Goal: Task Accomplishment & Management: Complete application form

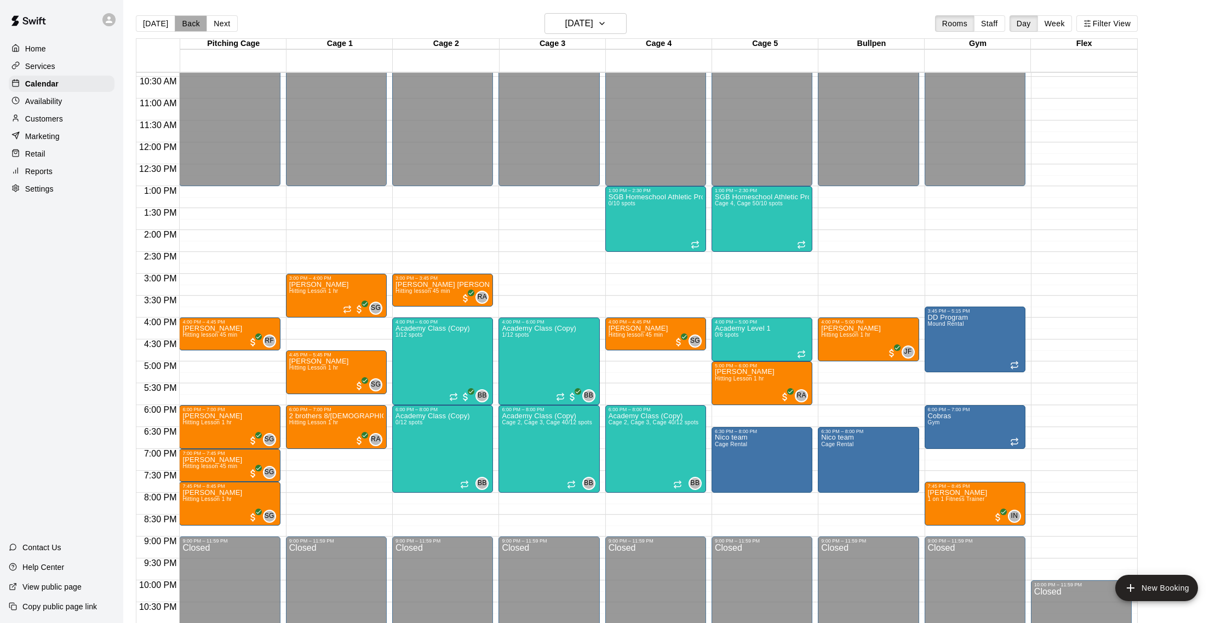
scroll to position [1, 0]
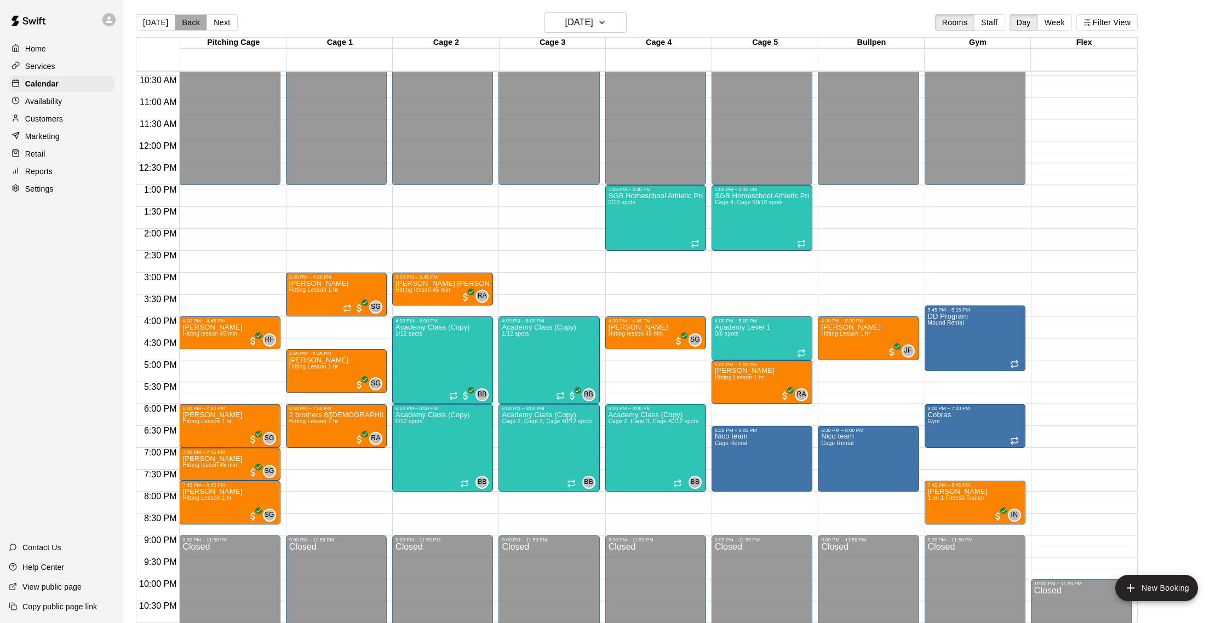
click at [196, 21] on button "Back" at bounding box center [191, 22] width 32 height 16
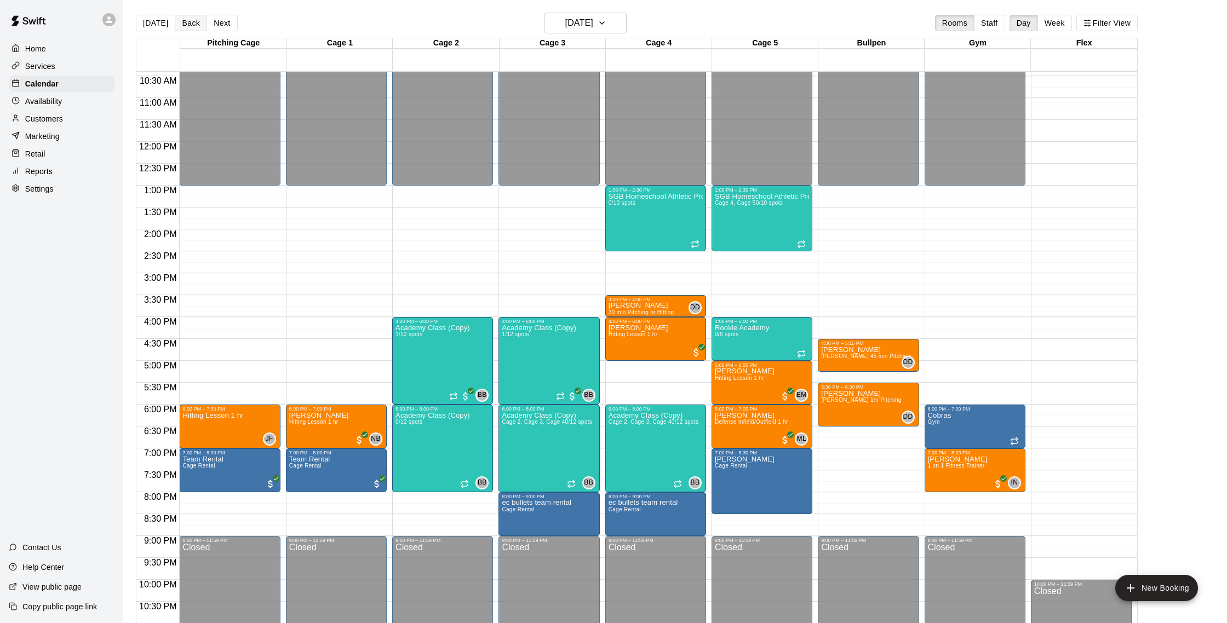
scroll to position [0, 0]
click at [194, 23] on button "Back" at bounding box center [191, 23] width 32 height 16
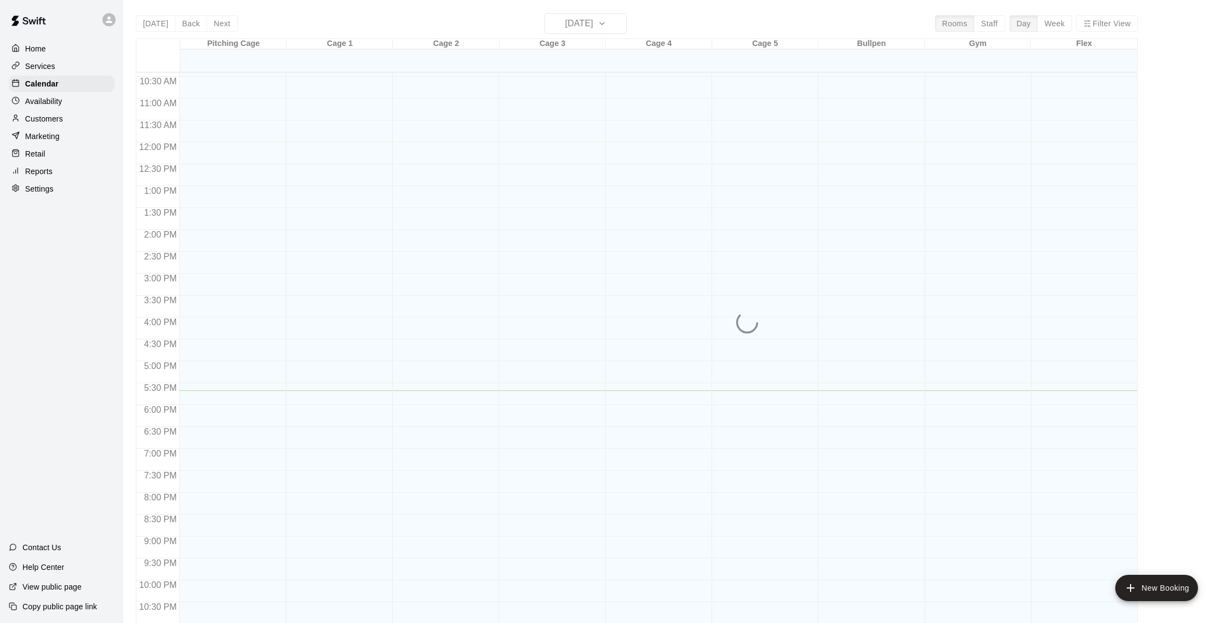
scroll to position [2, 0]
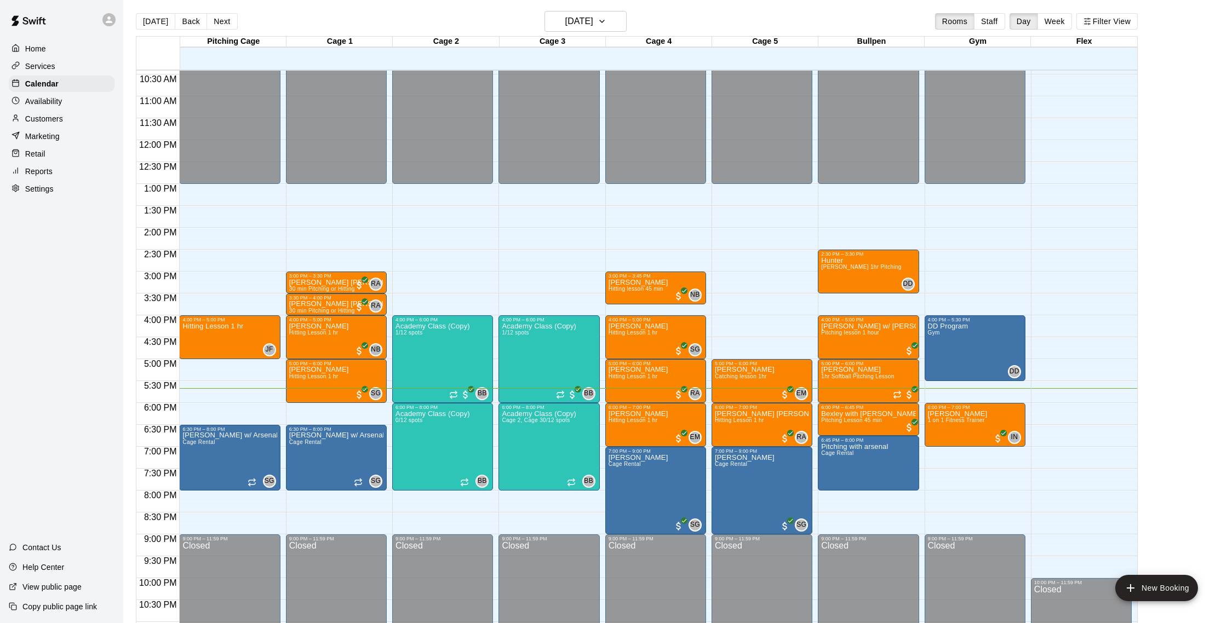
click at [199, 10] on main "Today Back Next Wednesday Sep 10 Rooms Staff Day Week Filter View Pitching Cage…" at bounding box center [675, 318] width 1104 height 641
click at [215, 20] on button "Next" at bounding box center [222, 21] width 31 height 16
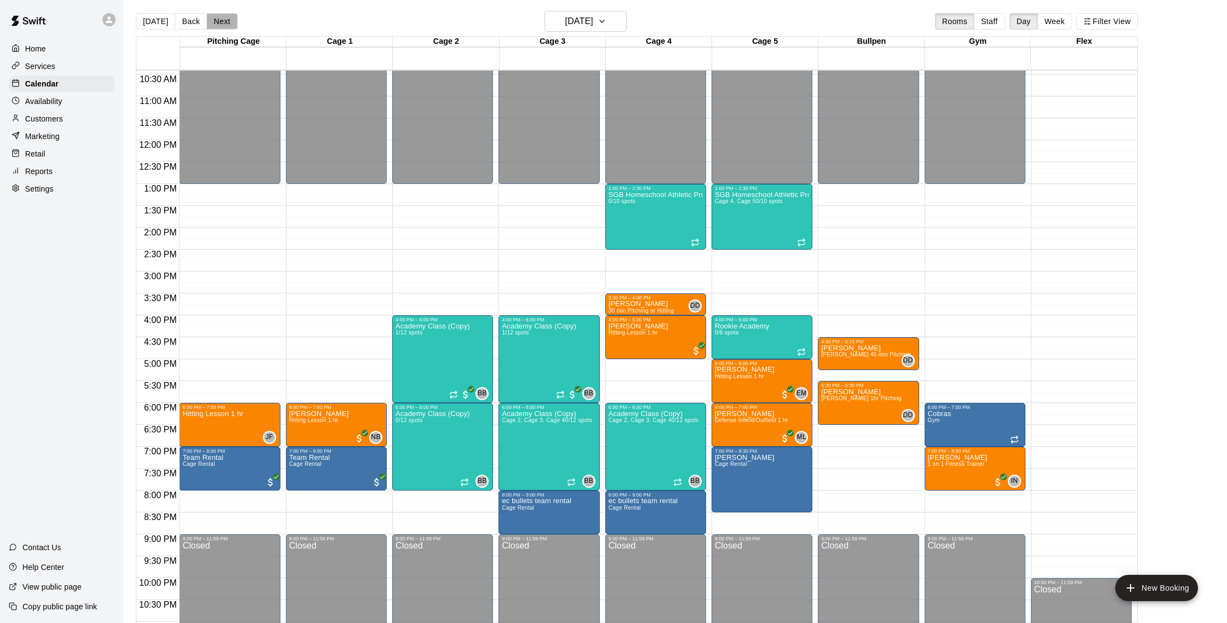
click at [223, 27] on button "Next" at bounding box center [222, 21] width 31 height 16
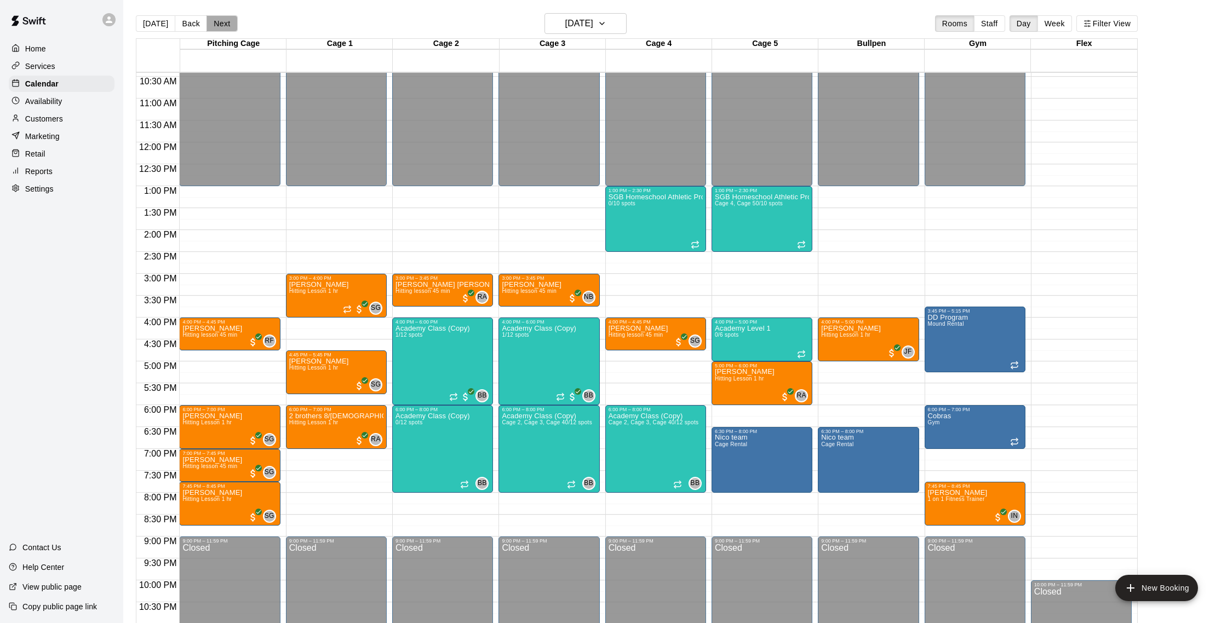
scroll to position [1, 0]
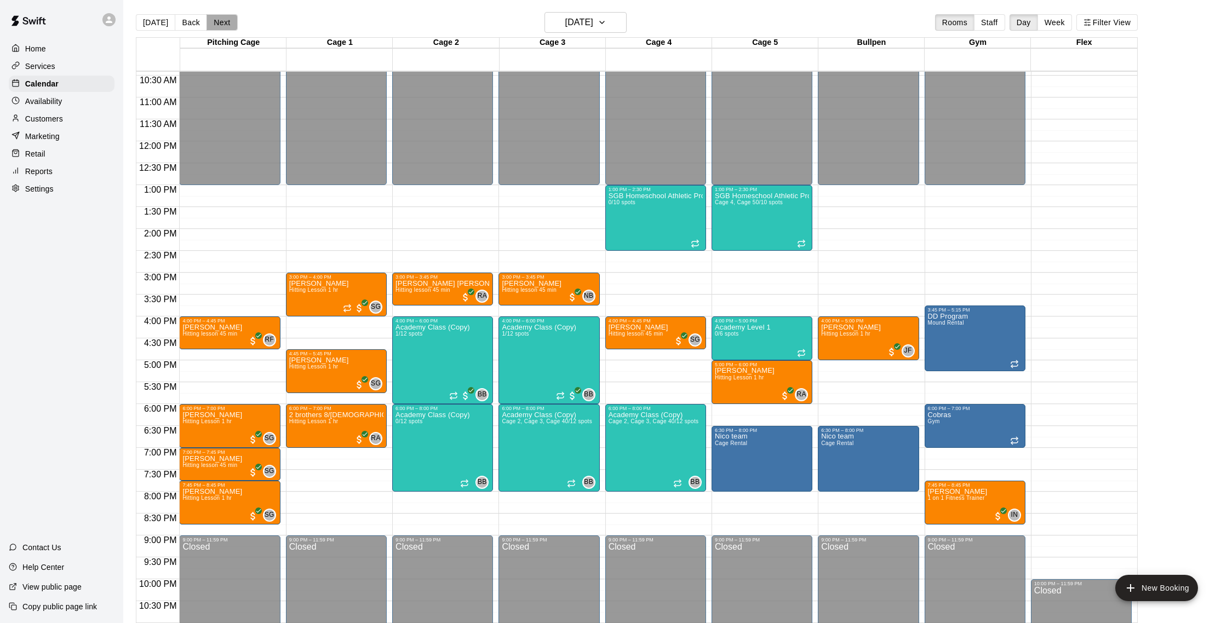
click at [223, 27] on button "Next" at bounding box center [222, 22] width 31 height 16
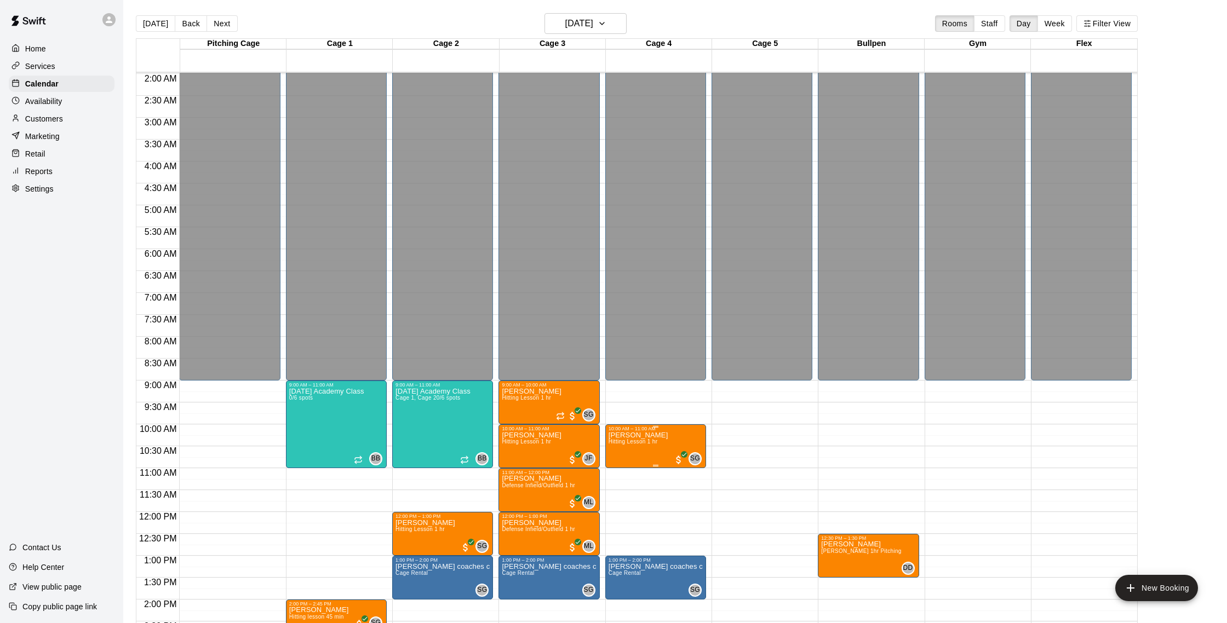
scroll to position [87, 0]
click at [168, 23] on button "Today" at bounding box center [155, 23] width 39 height 16
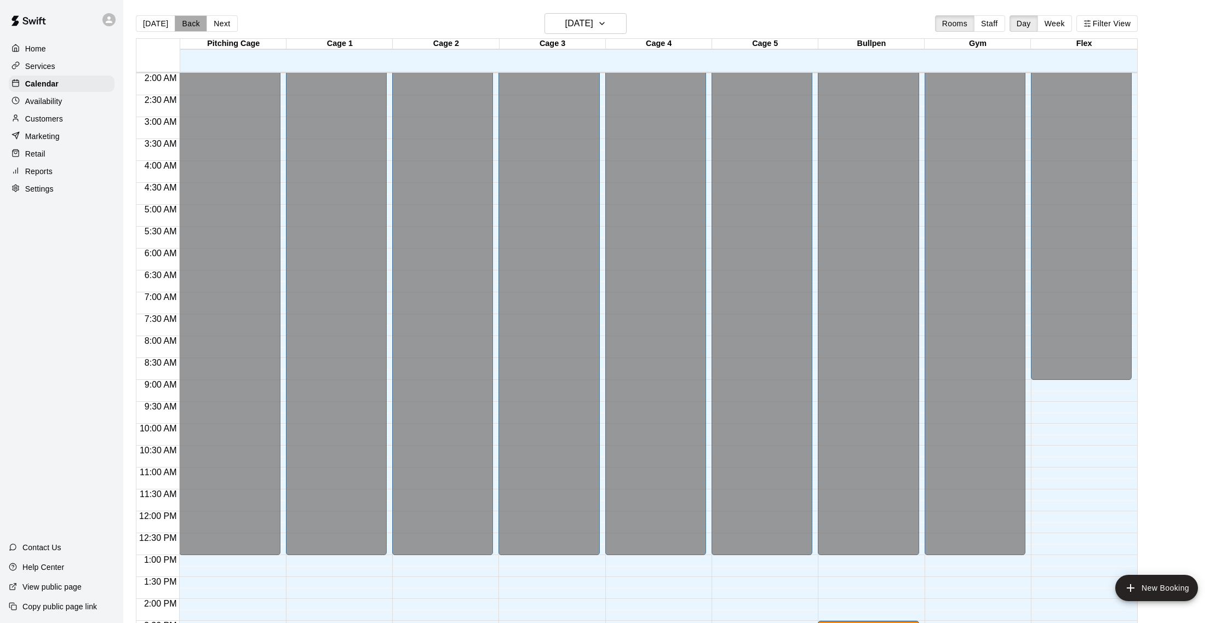
click at [192, 22] on button "Back" at bounding box center [191, 23] width 32 height 16
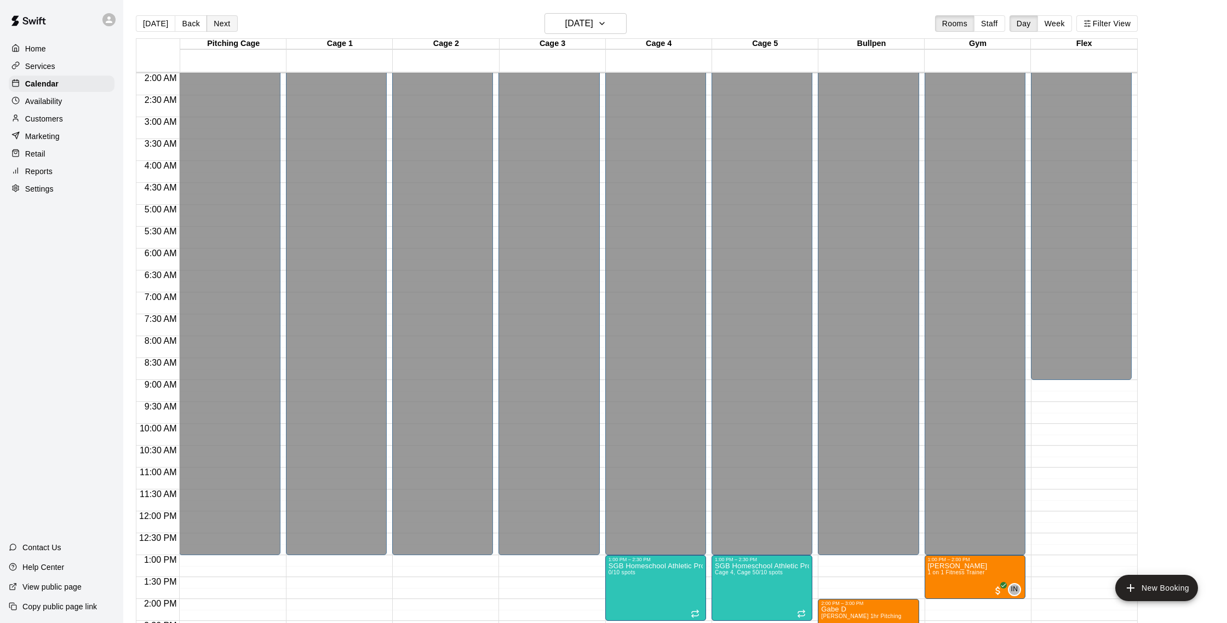
click at [208, 22] on button "Next" at bounding box center [222, 23] width 31 height 16
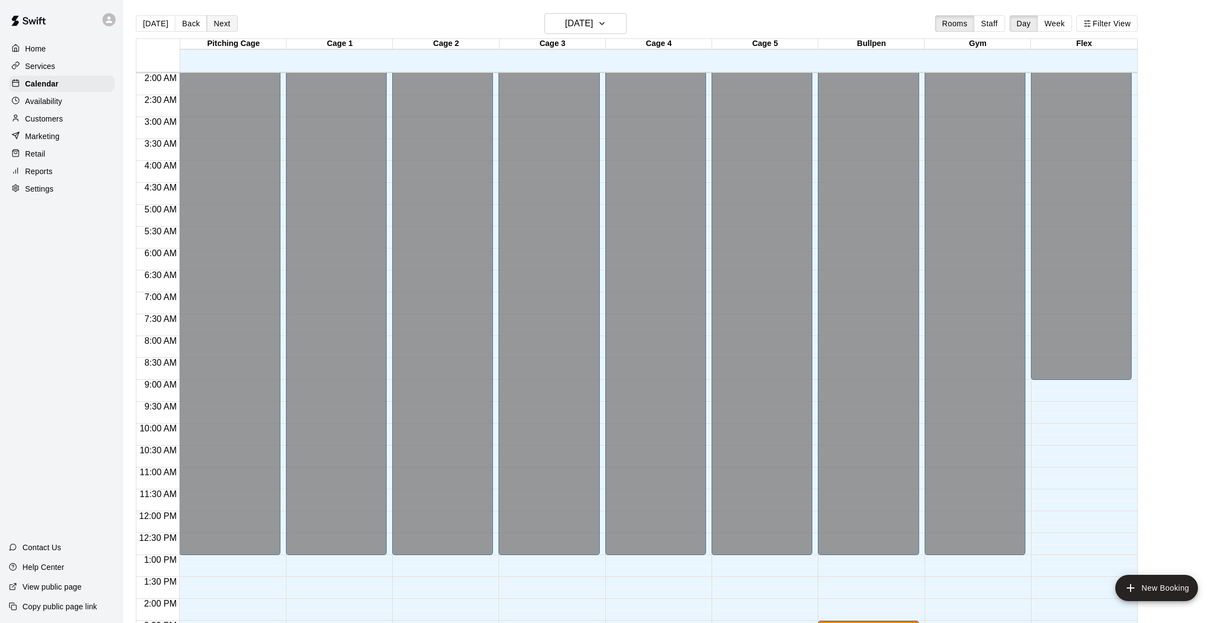
click at [207, 22] on button "Next" at bounding box center [222, 23] width 31 height 16
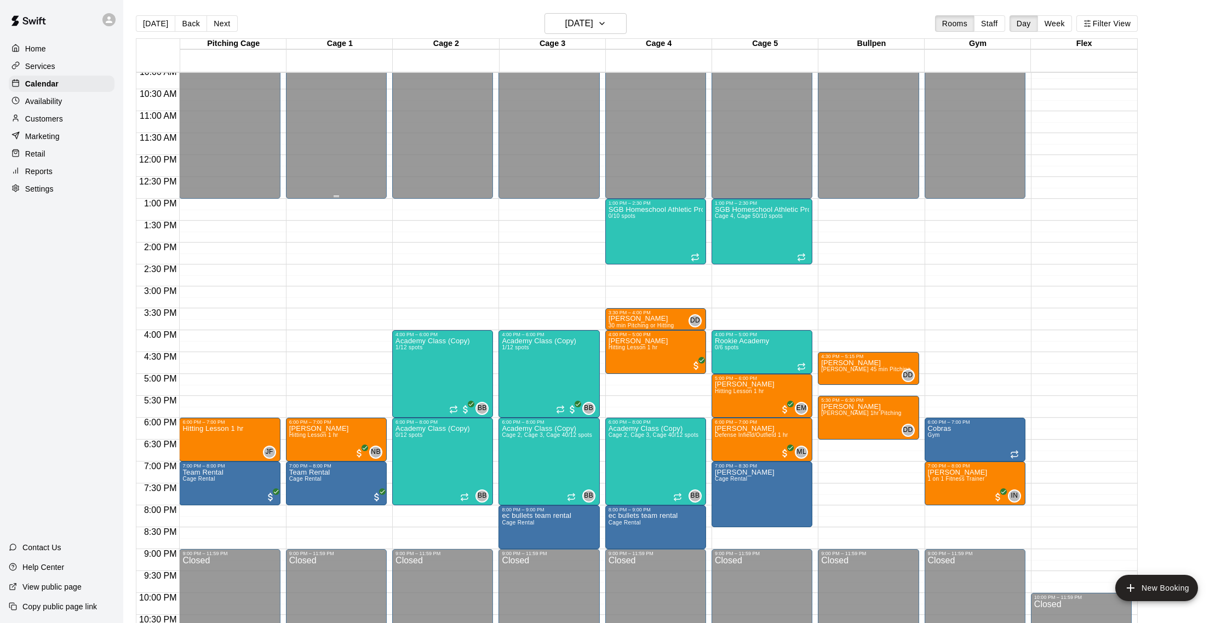
scroll to position [460, 0]
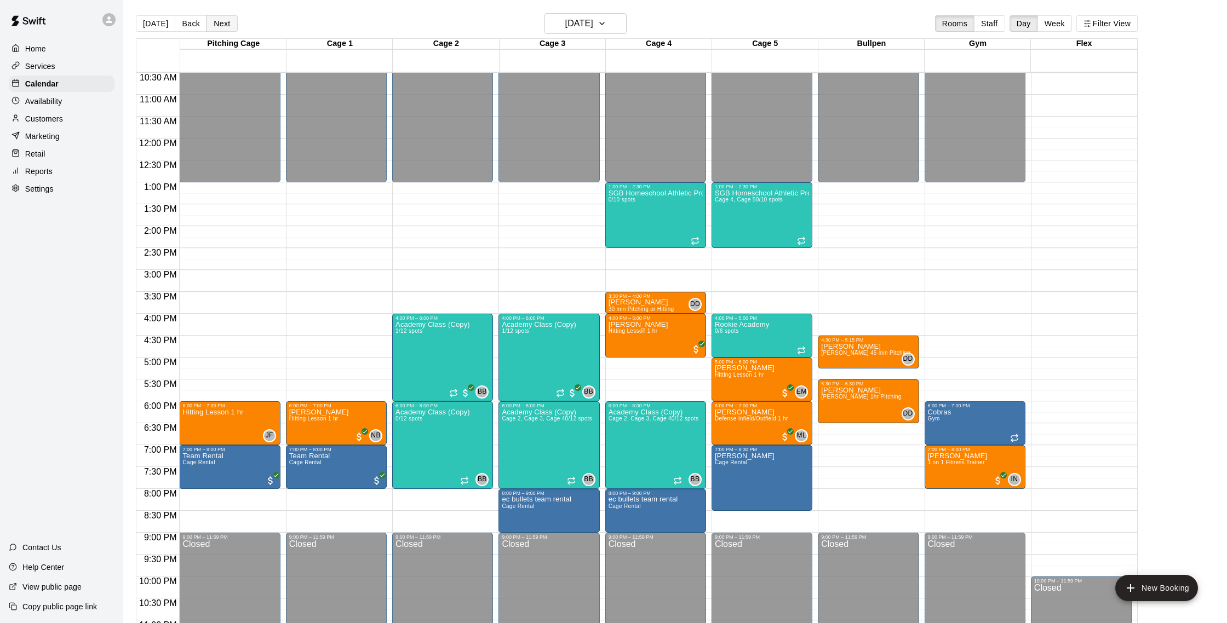
click at [230, 22] on button "Next" at bounding box center [222, 23] width 31 height 16
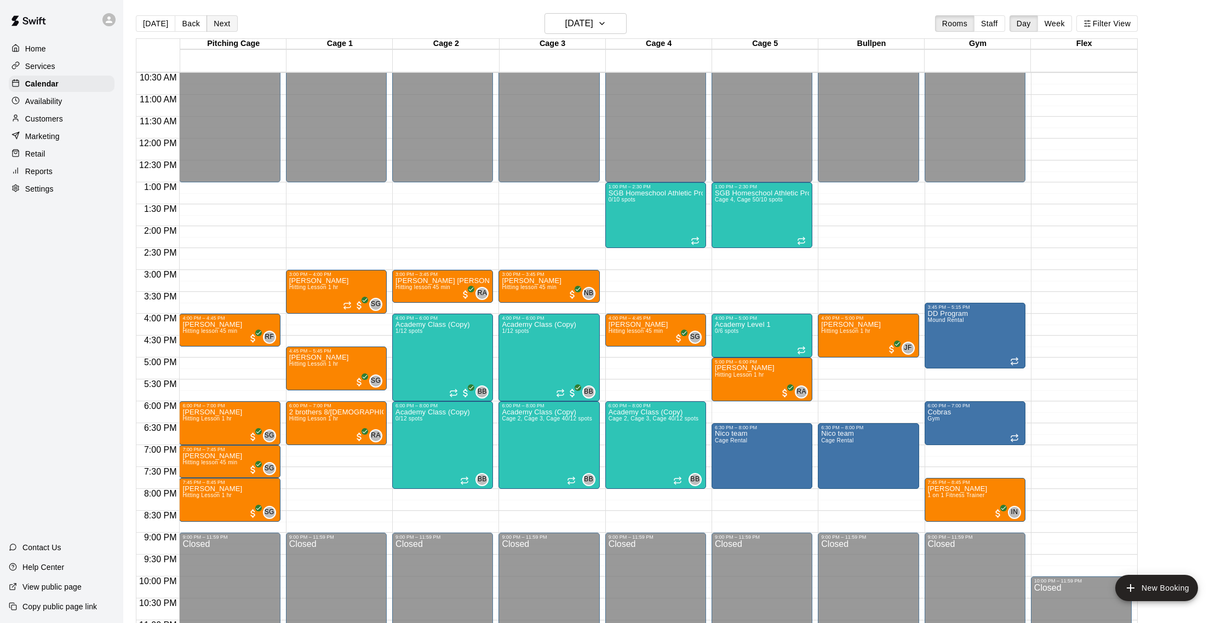
click at [230, 22] on button "Next" at bounding box center [222, 23] width 31 height 16
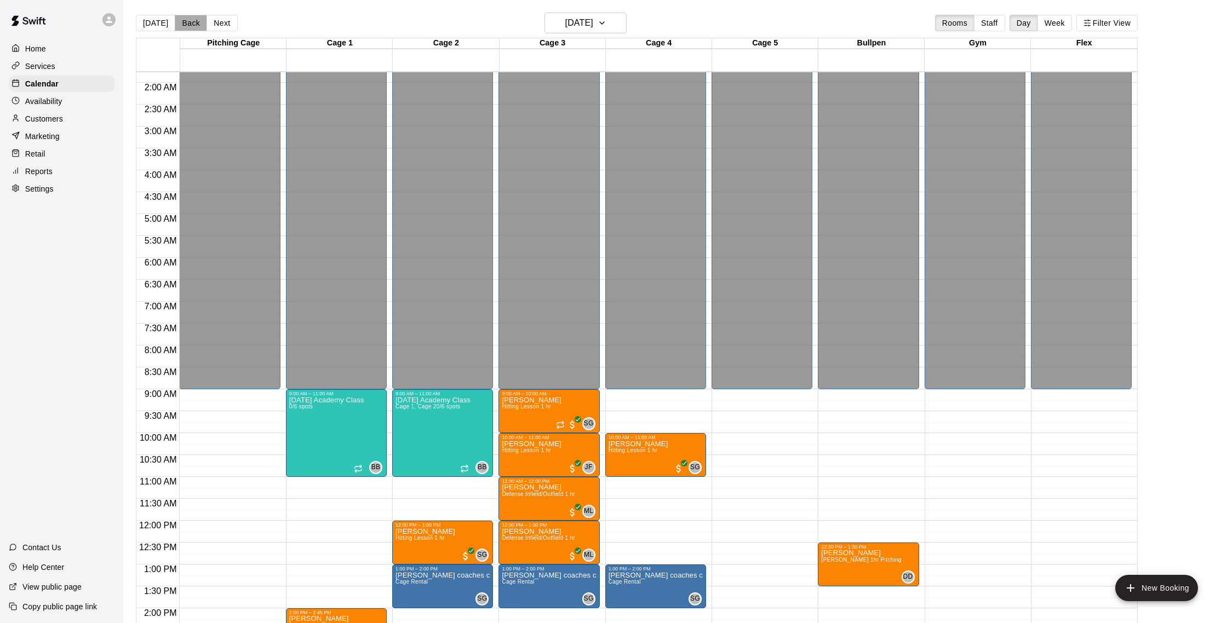
scroll to position [1, 0]
click at [196, 26] on button "Back" at bounding box center [191, 22] width 32 height 16
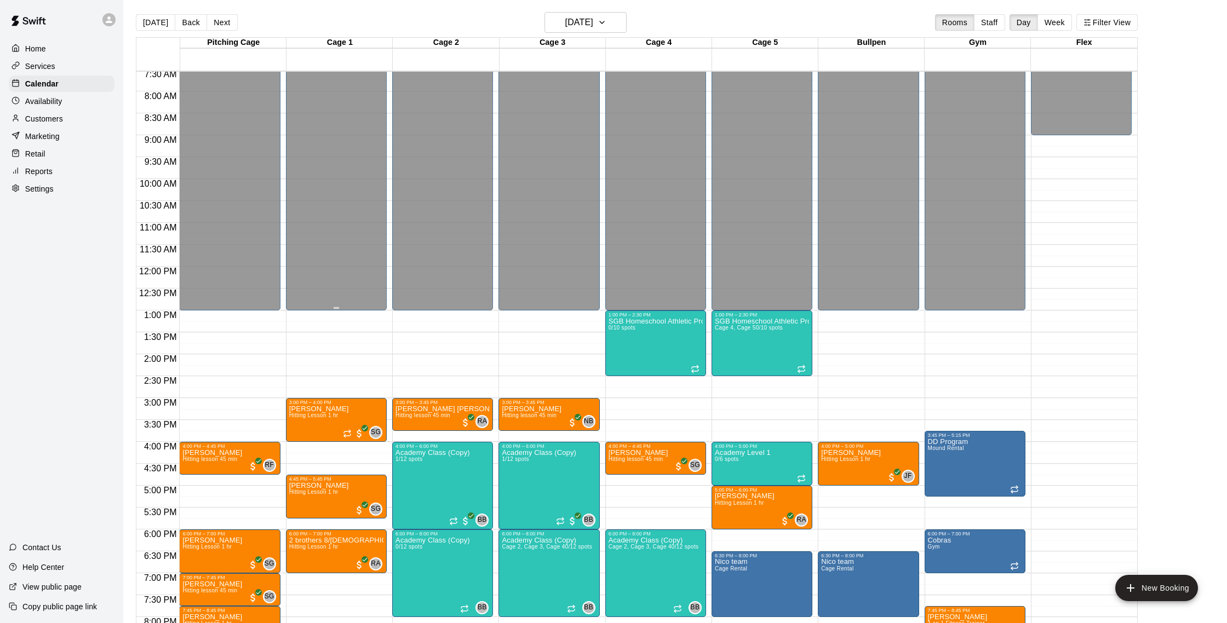
scroll to position [381, 0]
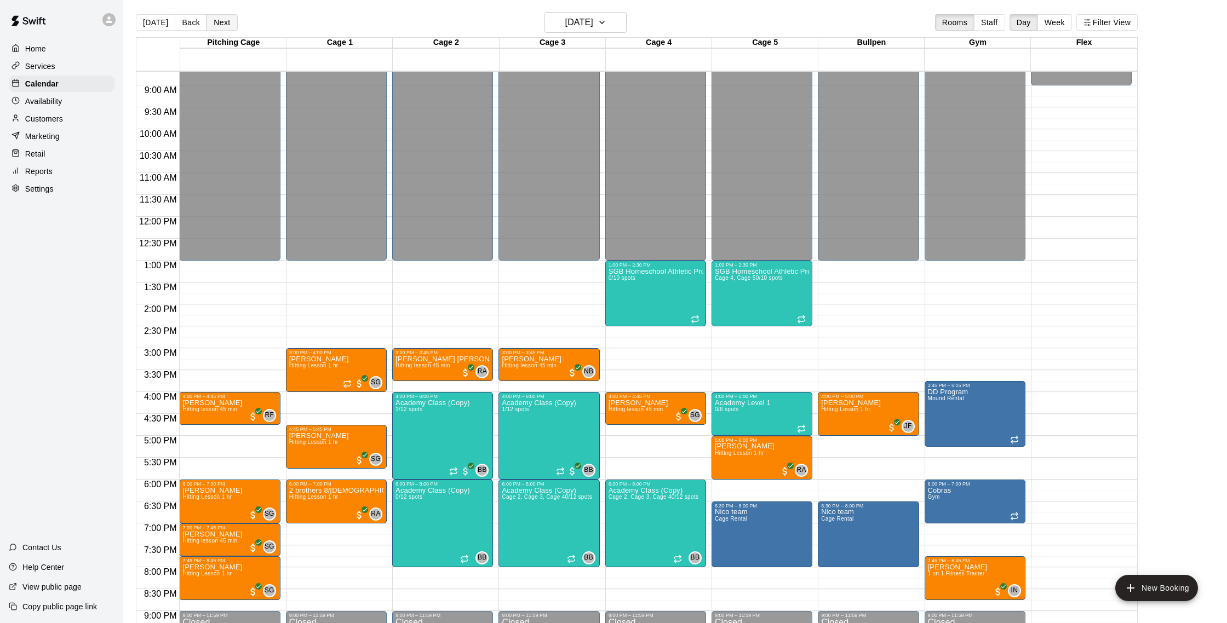
click at [214, 27] on button "Next" at bounding box center [222, 22] width 31 height 16
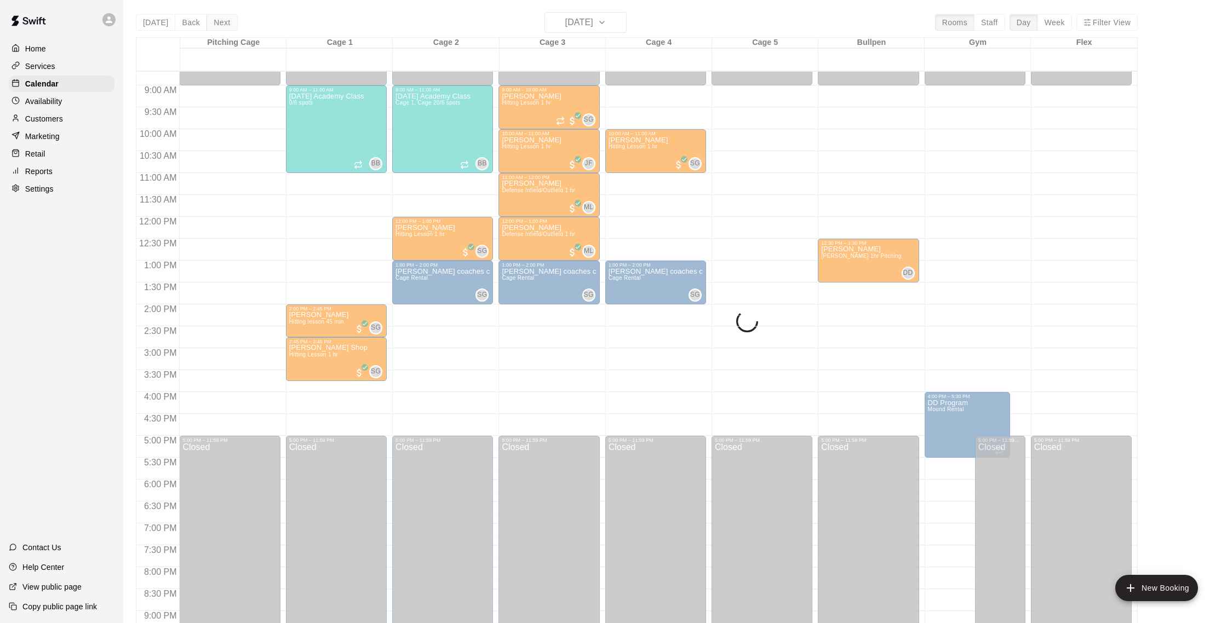
click at [214, 27] on div "Today Back Next Saturday Sep 13 Rooms Staff Day Week Filter View Pitching Cage …" at bounding box center [637, 323] width 1002 height 623
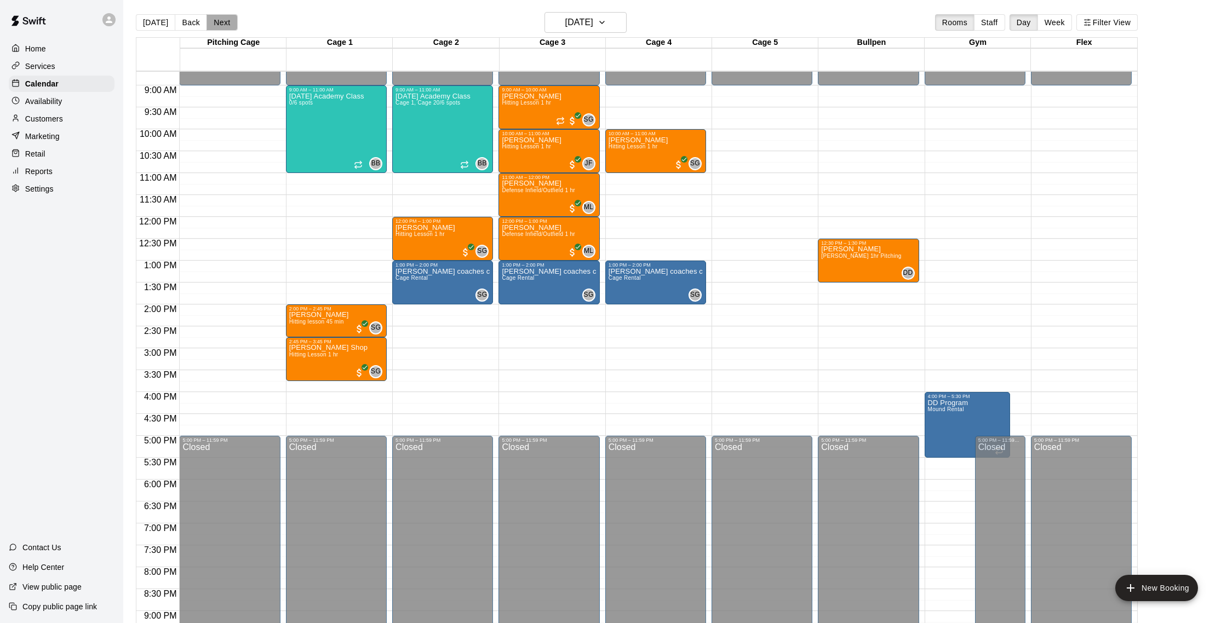
click at [220, 26] on button "Next" at bounding box center [222, 22] width 31 height 16
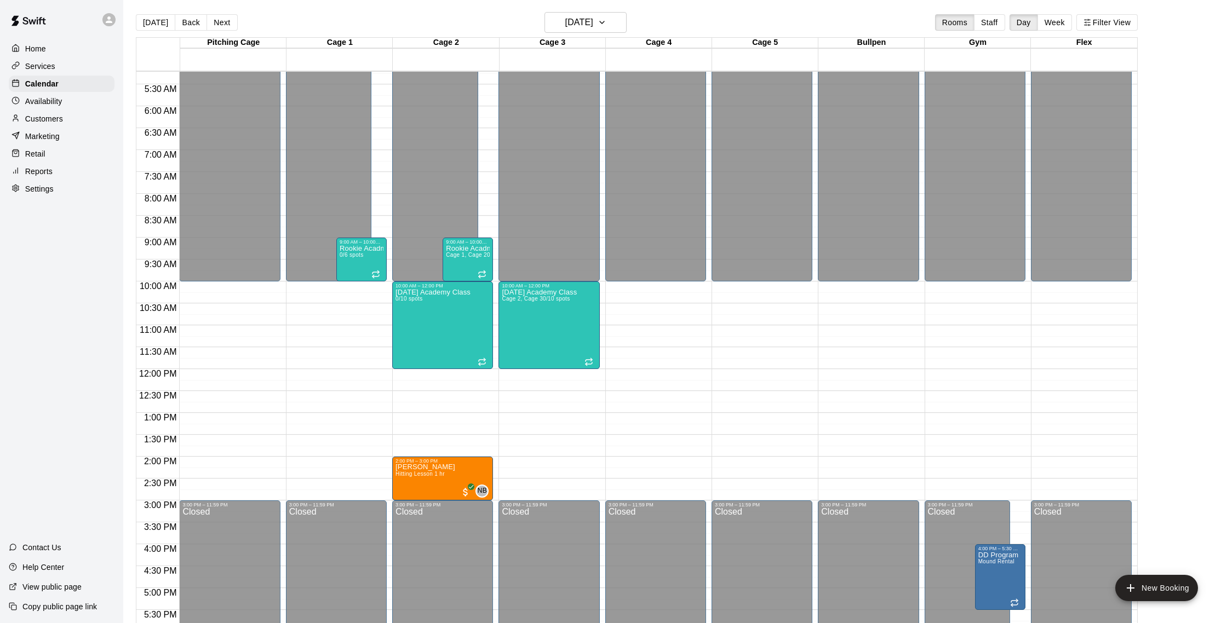
scroll to position [225, 0]
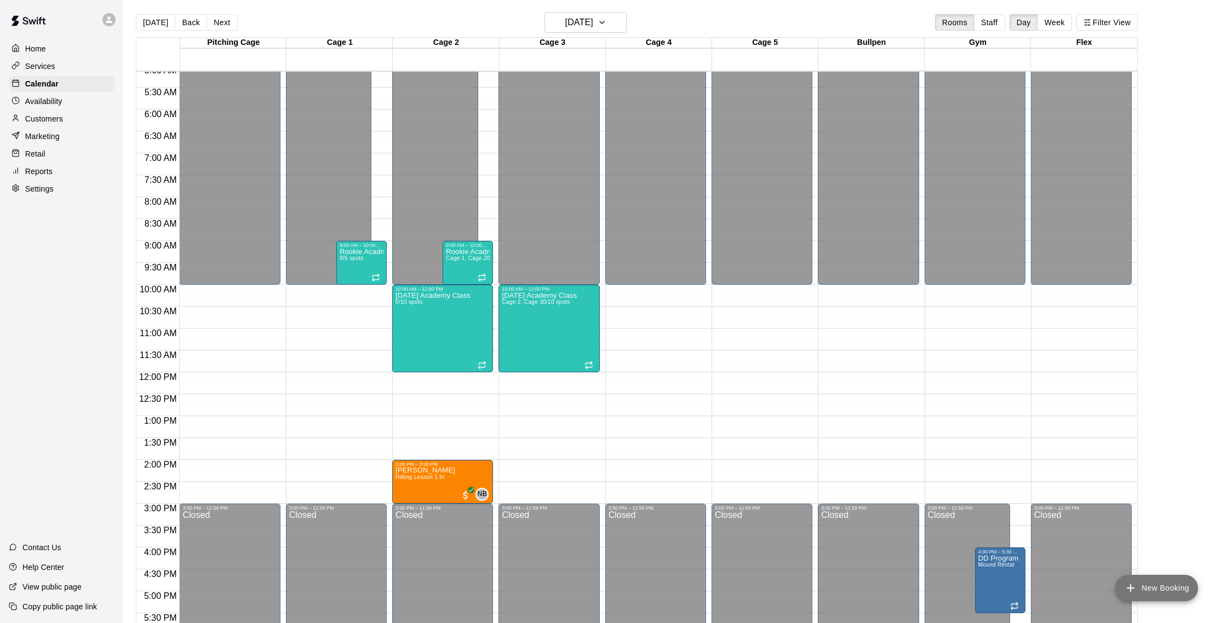
click at [1136, 583] on icon "add" at bounding box center [1130, 588] width 13 height 13
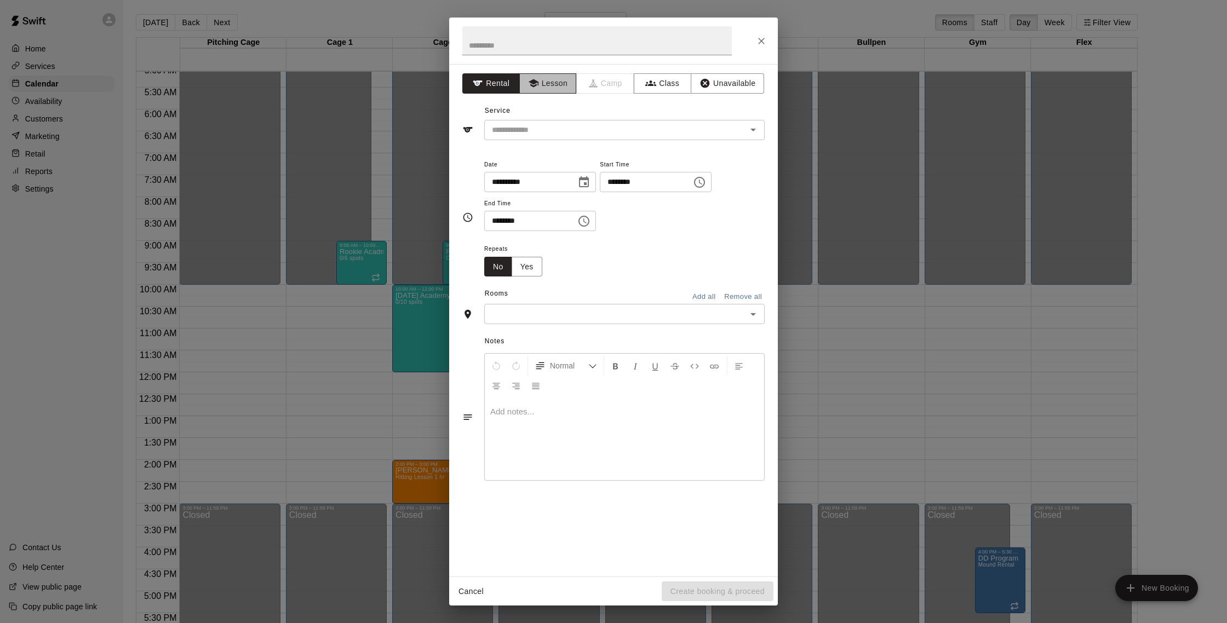
click at [564, 83] on button "Lesson" at bounding box center [548, 83] width 58 height 20
click at [563, 131] on input "text" at bounding box center [609, 130] width 242 height 14
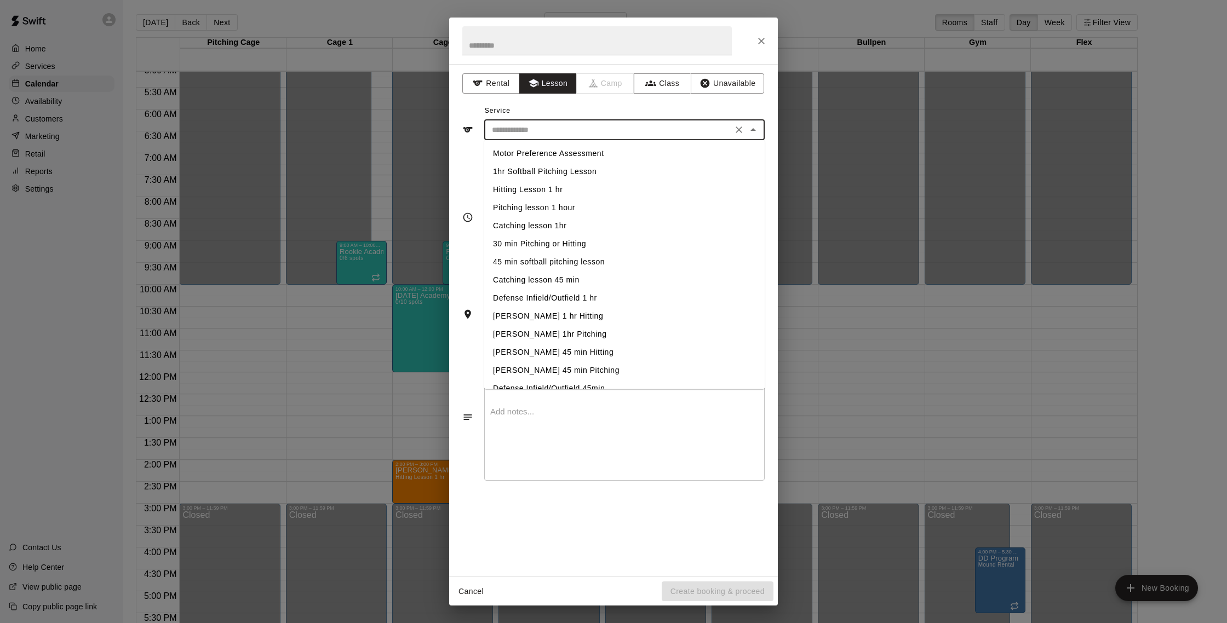
click at [566, 194] on li "Hitting Lesson 1 hr" at bounding box center [624, 190] width 280 height 18
type input "**********"
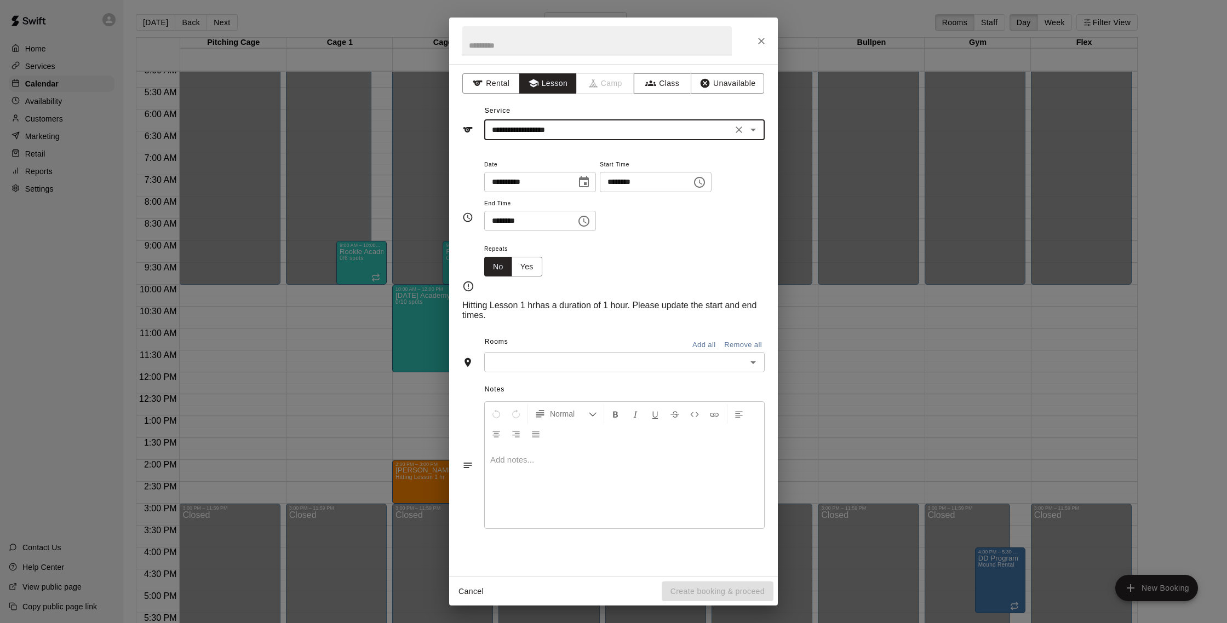
click at [767, 35] on button "Close" at bounding box center [762, 41] width 20 height 20
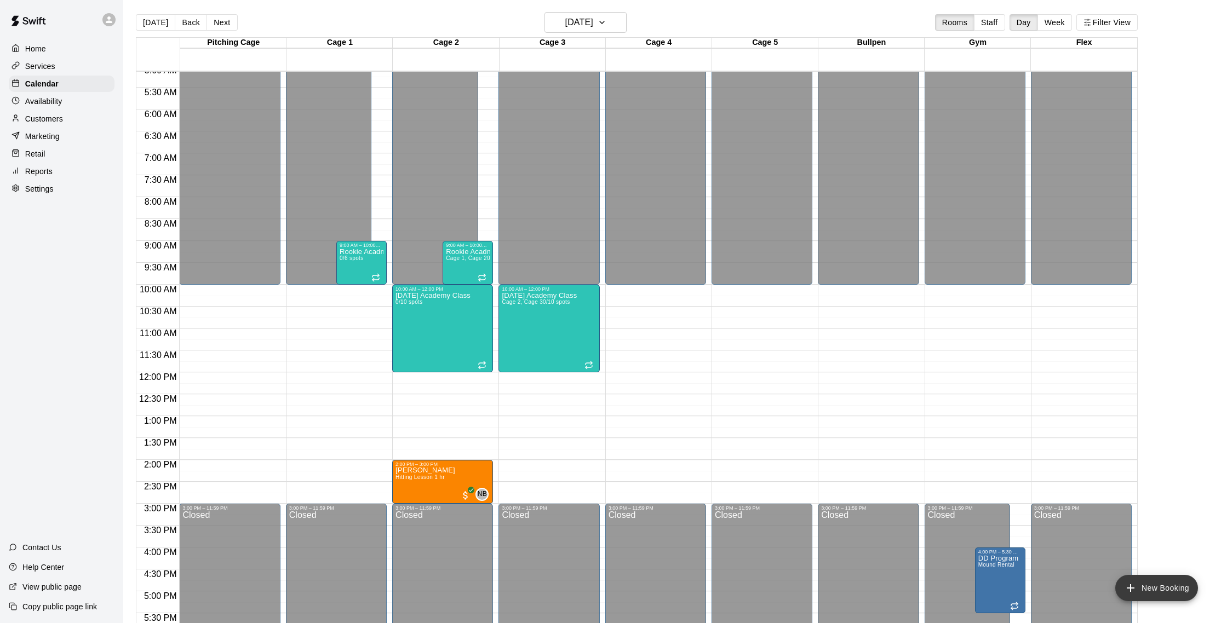
click at [1126, 584] on icon "add" at bounding box center [1130, 588] width 13 height 13
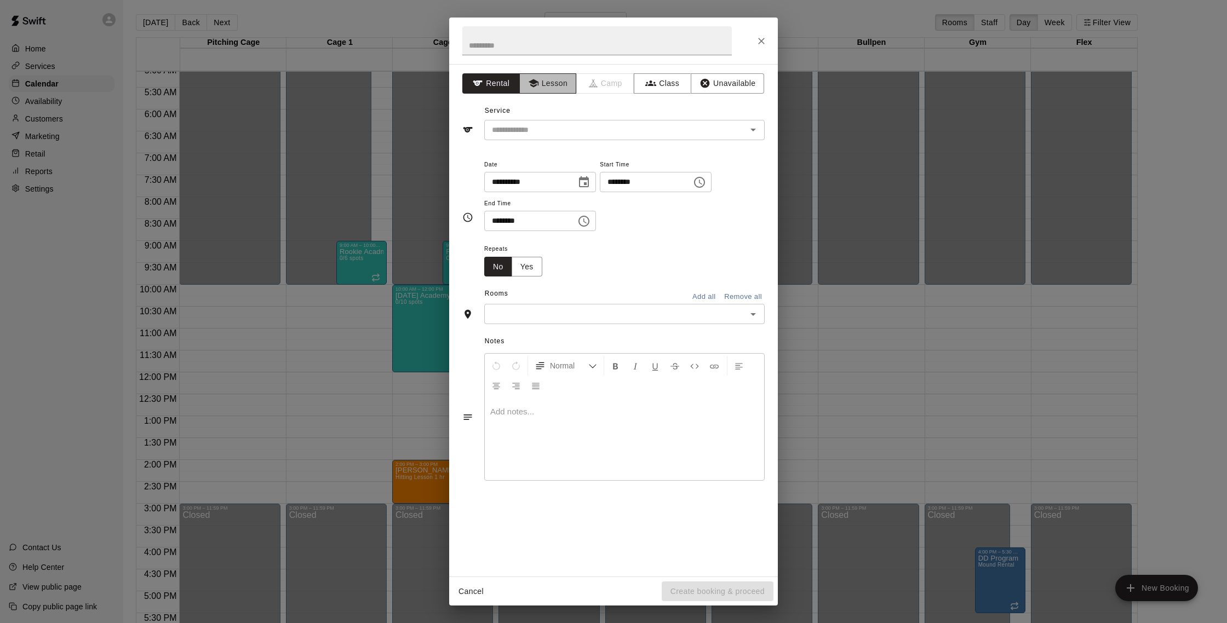
click at [564, 80] on button "Lesson" at bounding box center [548, 83] width 58 height 20
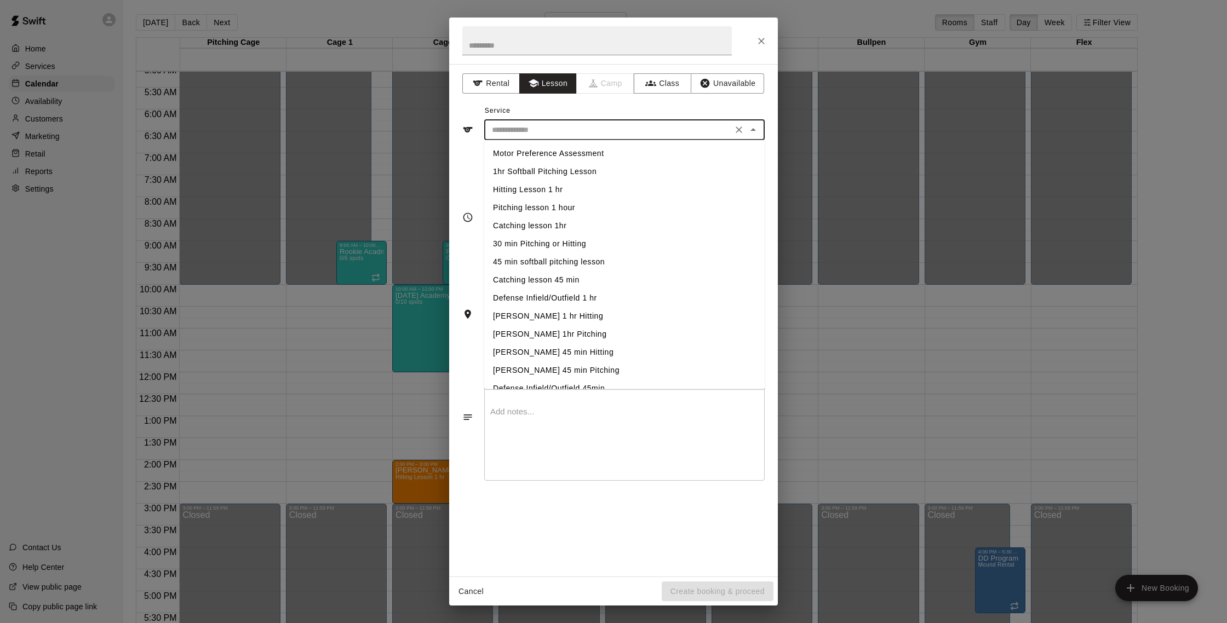
click at [559, 129] on input "text" at bounding box center [609, 130] width 242 height 14
click at [561, 185] on li "Hitting Lesson 1 hr" at bounding box center [624, 190] width 280 height 18
type input "**********"
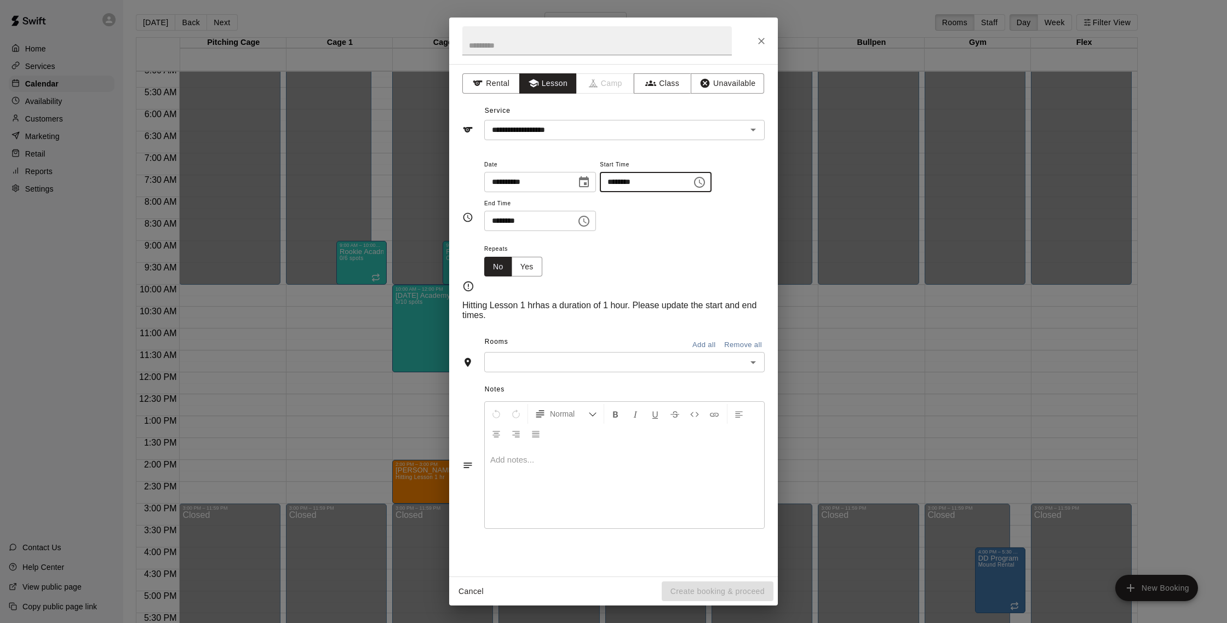
click at [623, 185] on input "********" at bounding box center [642, 182] width 84 height 20
click at [617, 186] on input "********" at bounding box center [642, 182] width 84 height 20
click at [618, 186] on input "********" at bounding box center [642, 182] width 84 height 20
click at [619, 181] on input "********" at bounding box center [642, 182] width 84 height 20
type input "********"
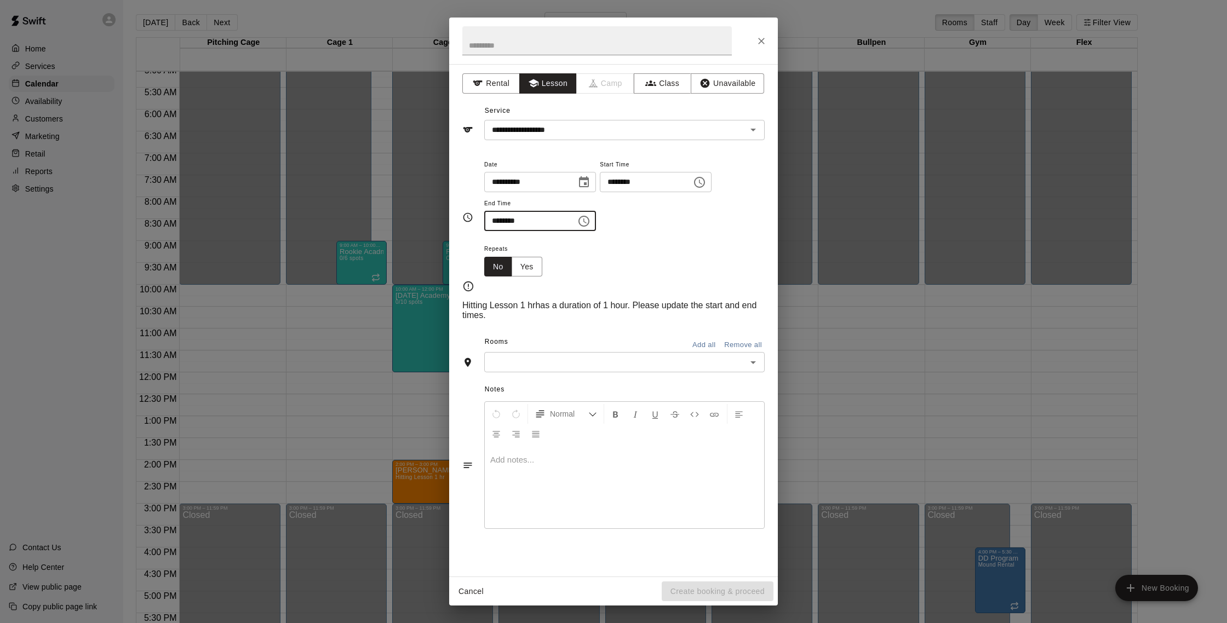
click at [511, 220] on input "********" at bounding box center [526, 221] width 84 height 20
click at [499, 219] on input "********" at bounding box center [526, 221] width 84 height 20
click at [512, 219] on input "********" at bounding box center [526, 221] width 84 height 20
type input "********"
click at [523, 319] on input "text" at bounding box center [616, 314] width 256 height 14
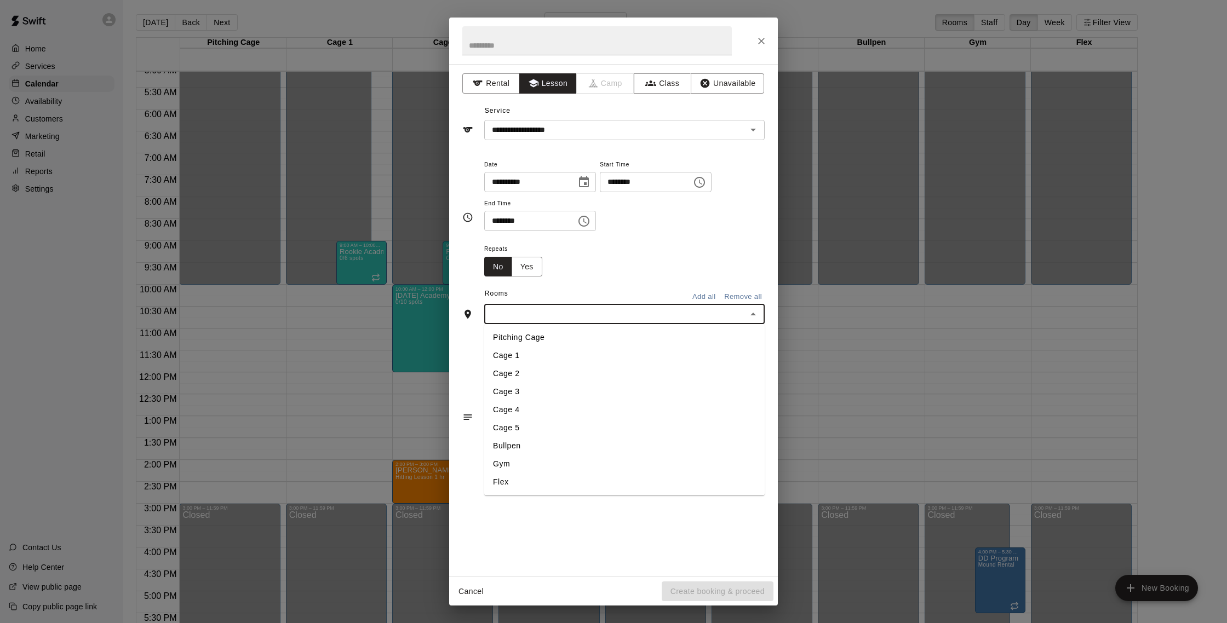
click at [536, 359] on li "Cage 1" at bounding box center [624, 356] width 280 height 18
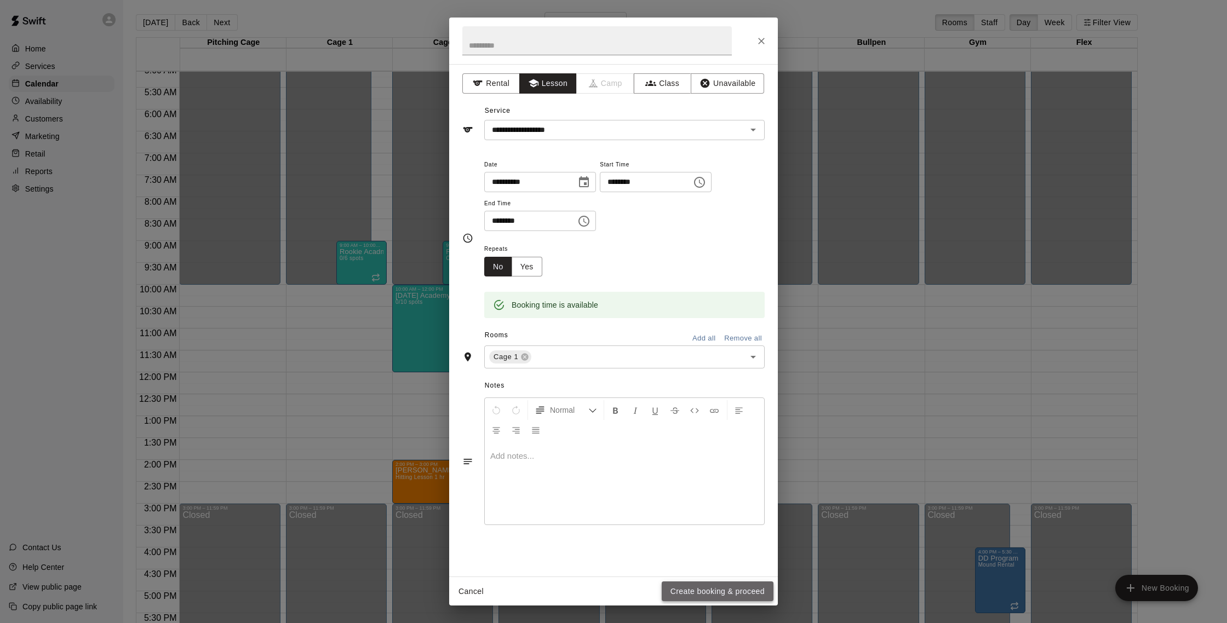
click at [704, 584] on button "Create booking & proceed" at bounding box center [718, 592] width 112 height 20
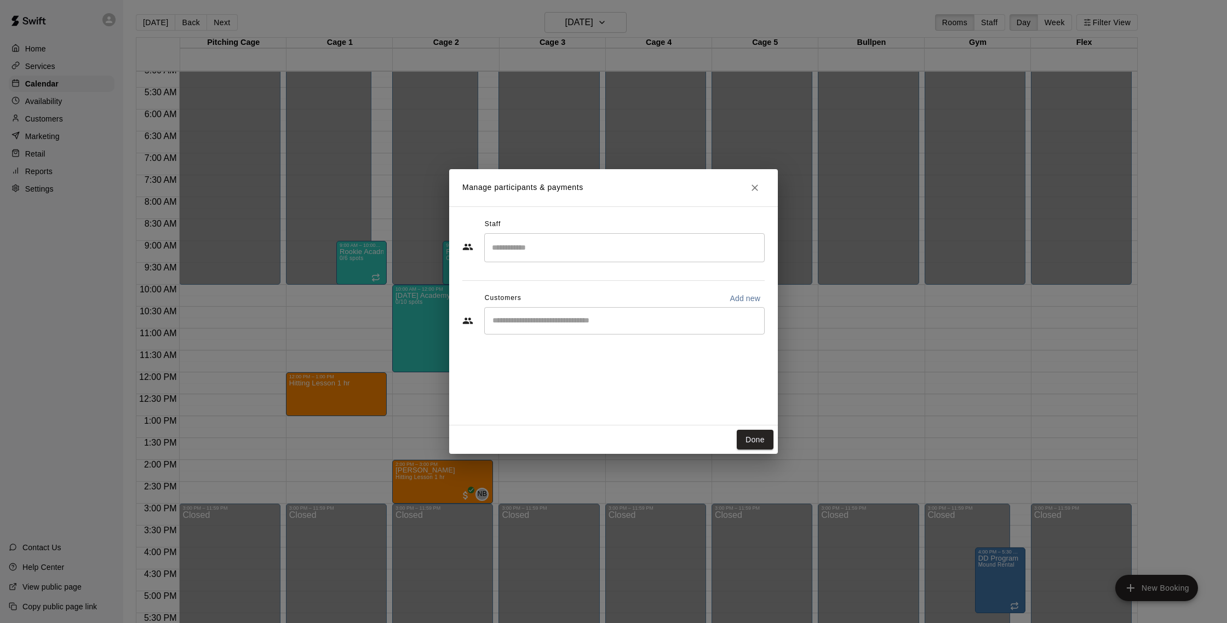
click at [734, 236] on div "​" at bounding box center [624, 247] width 280 height 29
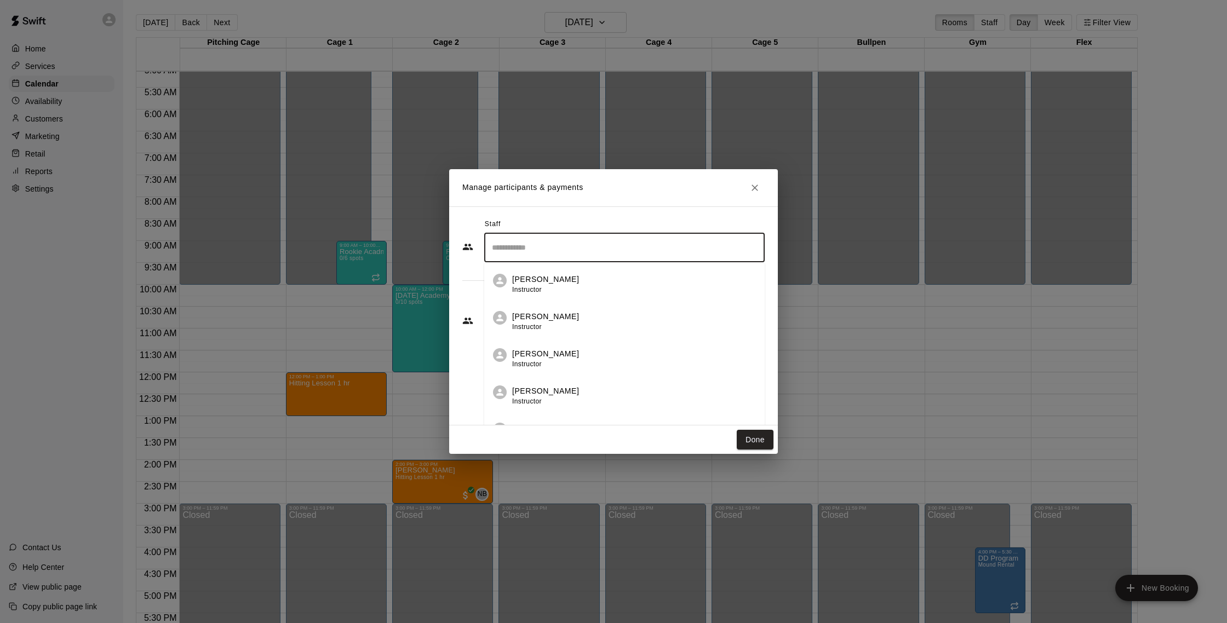
click at [547, 351] on p "Nate Betances" at bounding box center [545, 354] width 67 height 12
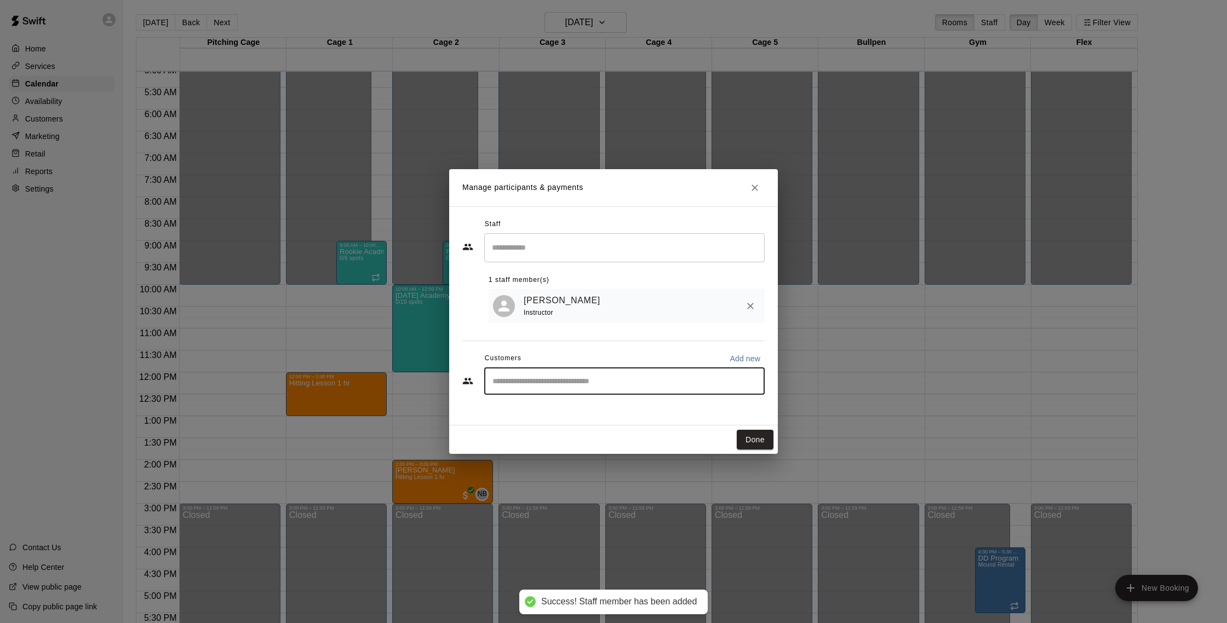
click at [611, 383] on input "Start typing to search customers..." at bounding box center [624, 381] width 271 height 11
type input "*****"
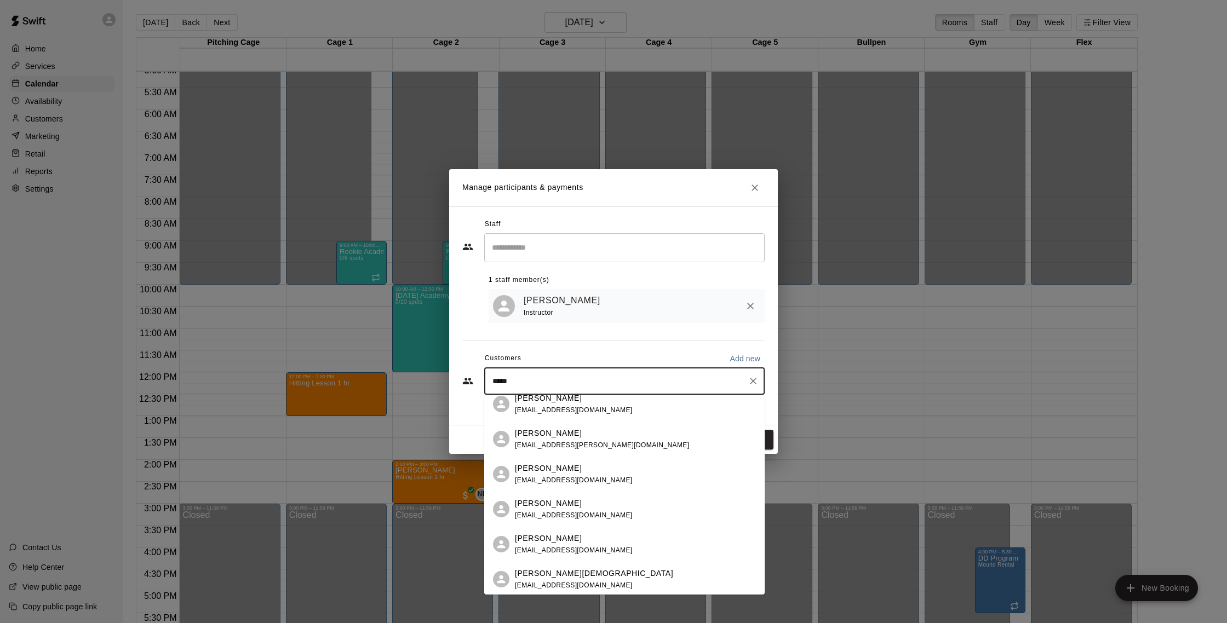
scroll to position [0, 0]
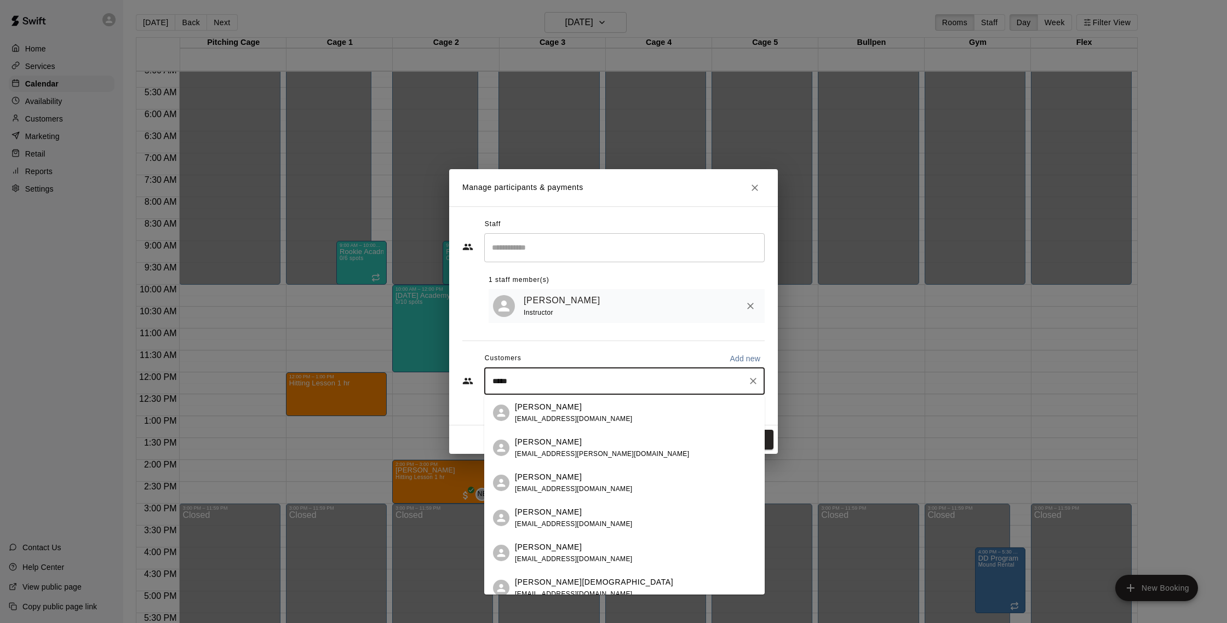
click at [626, 488] on div "Jacob Bautz amberbautz@gmail.com" at bounding box center [635, 484] width 241 height 24
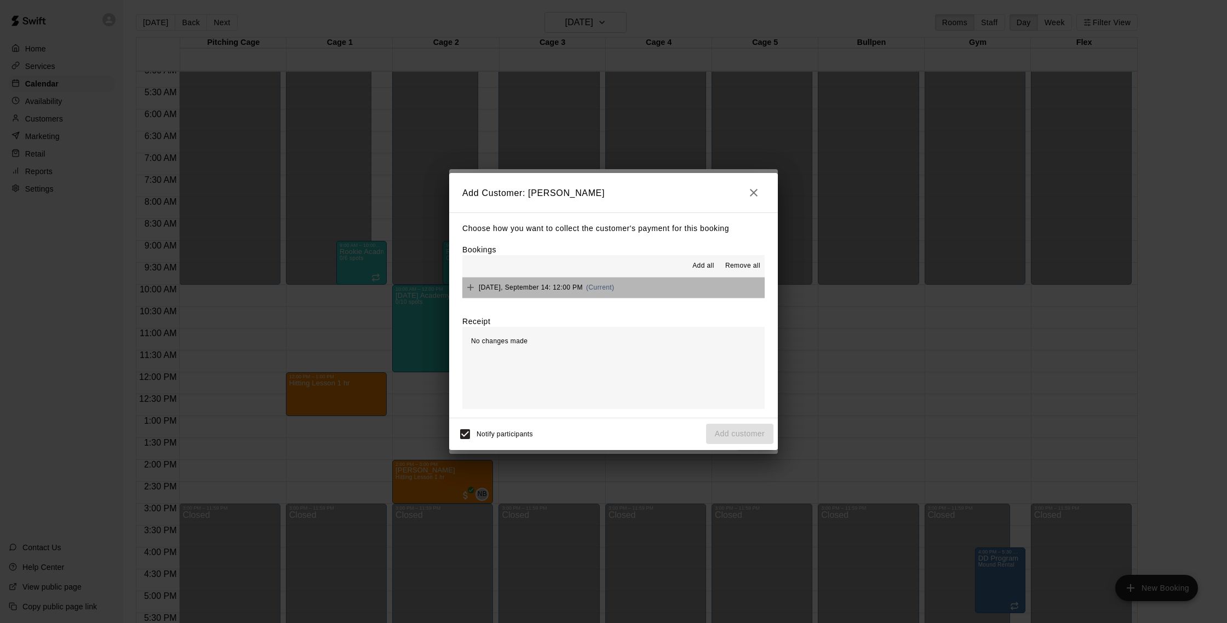
click at [658, 286] on button "Sunday, September 14: 12:00 PM (Current)" at bounding box center [613, 288] width 302 height 20
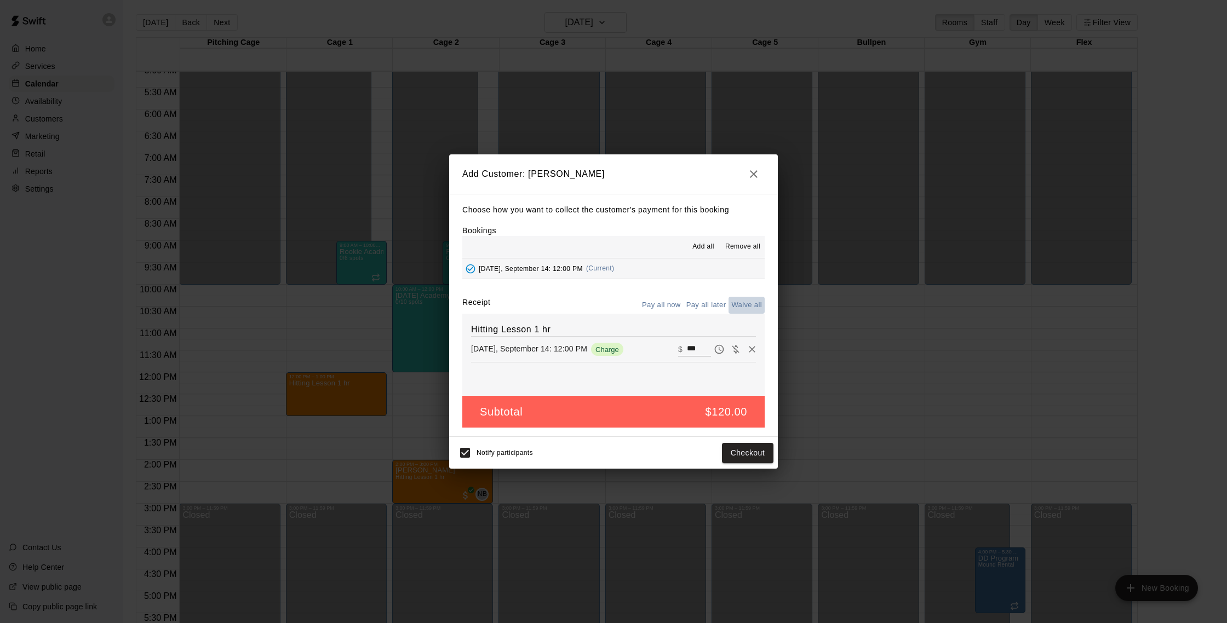
click at [748, 307] on button "Waive all" at bounding box center [747, 305] width 36 height 17
type input "*"
click at [733, 451] on button "Add customer" at bounding box center [739, 453] width 67 height 20
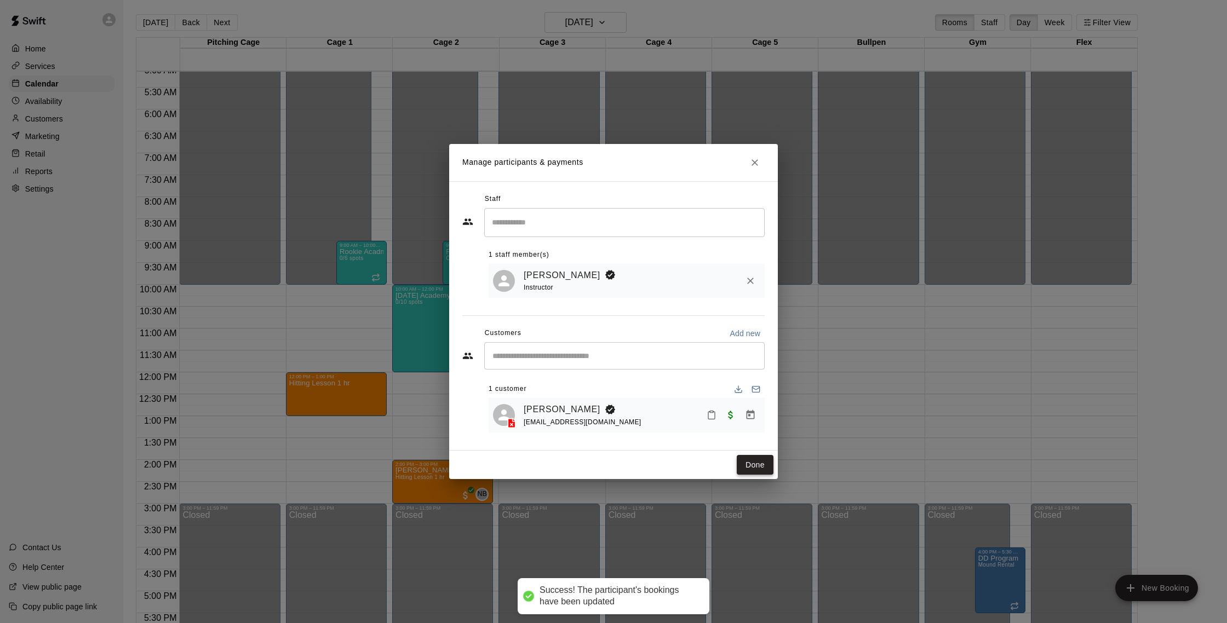
click at [755, 462] on button "Done" at bounding box center [755, 465] width 37 height 20
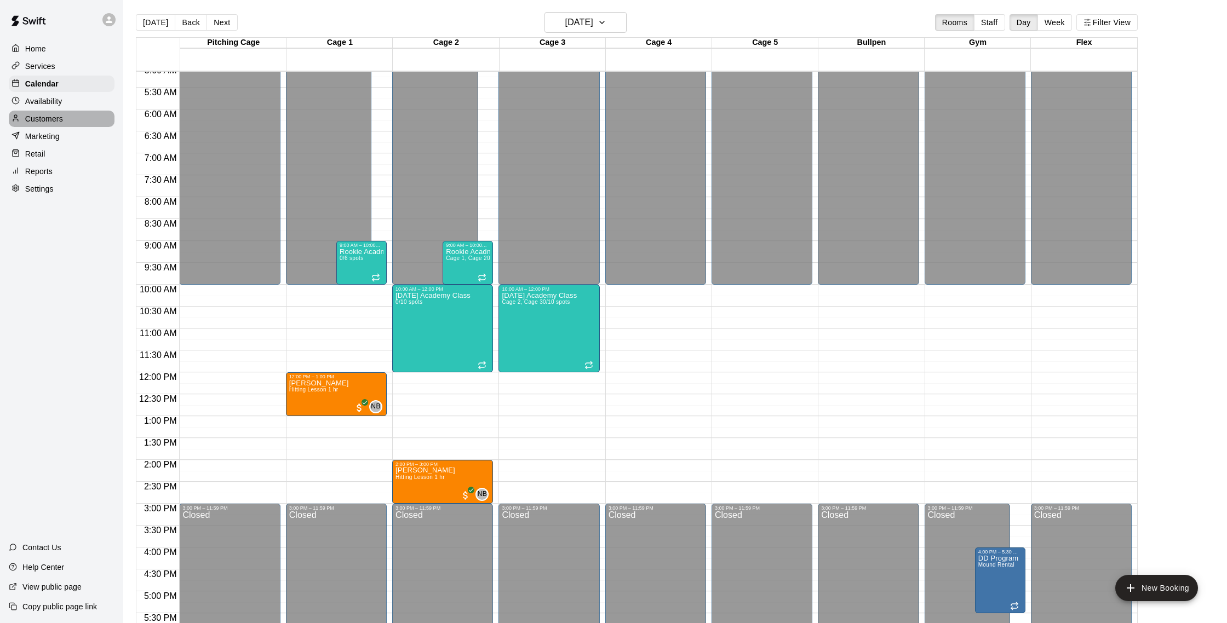
click at [63, 117] on div "Customers" at bounding box center [62, 119] width 106 height 16
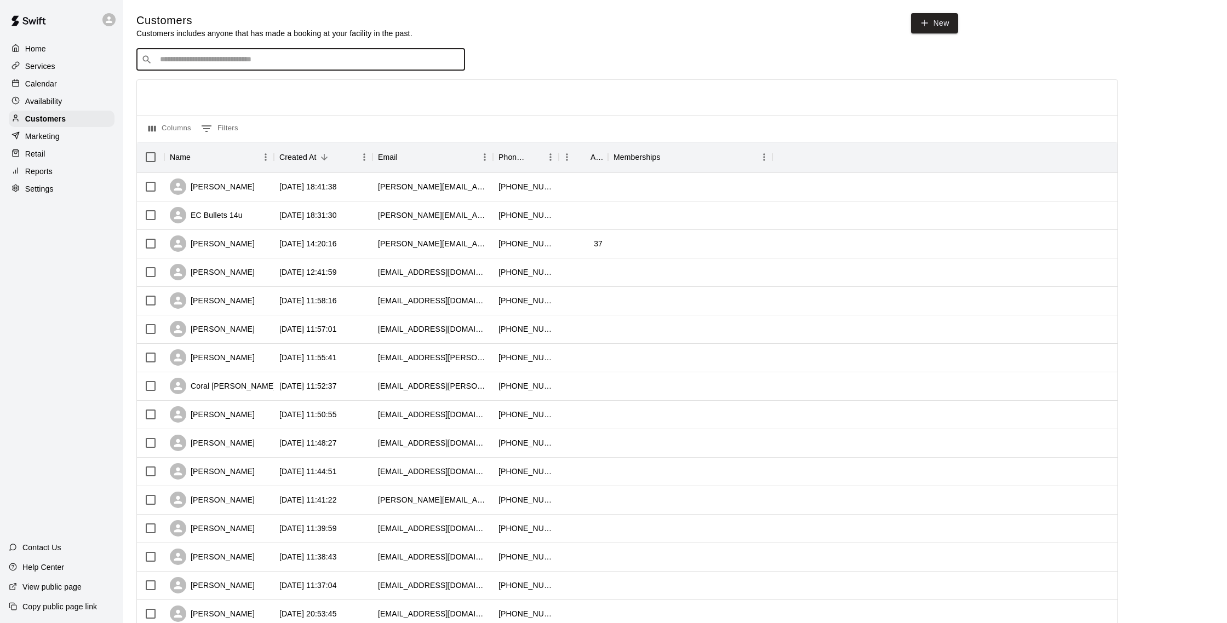
click at [313, 63] on input "Search customers by name or email" at bounding box center [308, 59] width 303 height 11
type input "***"
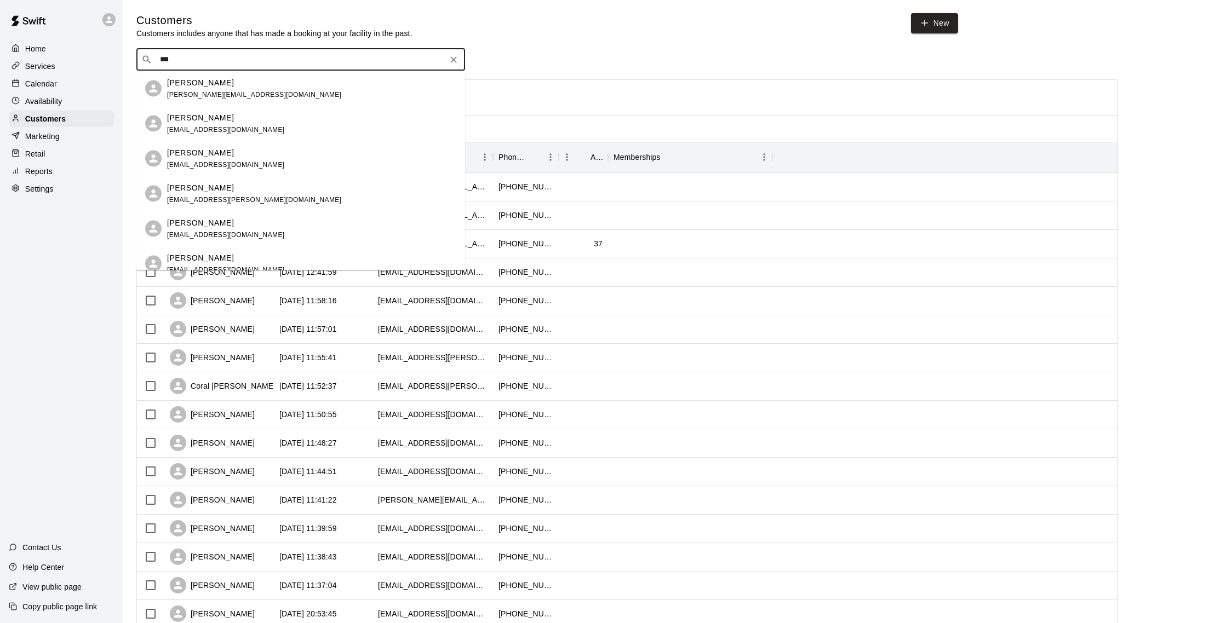
click at [276, 225] on div "Jacob Bautz amberbautz@gmail.com" at bounding box center [311, 229] width 289 height 24
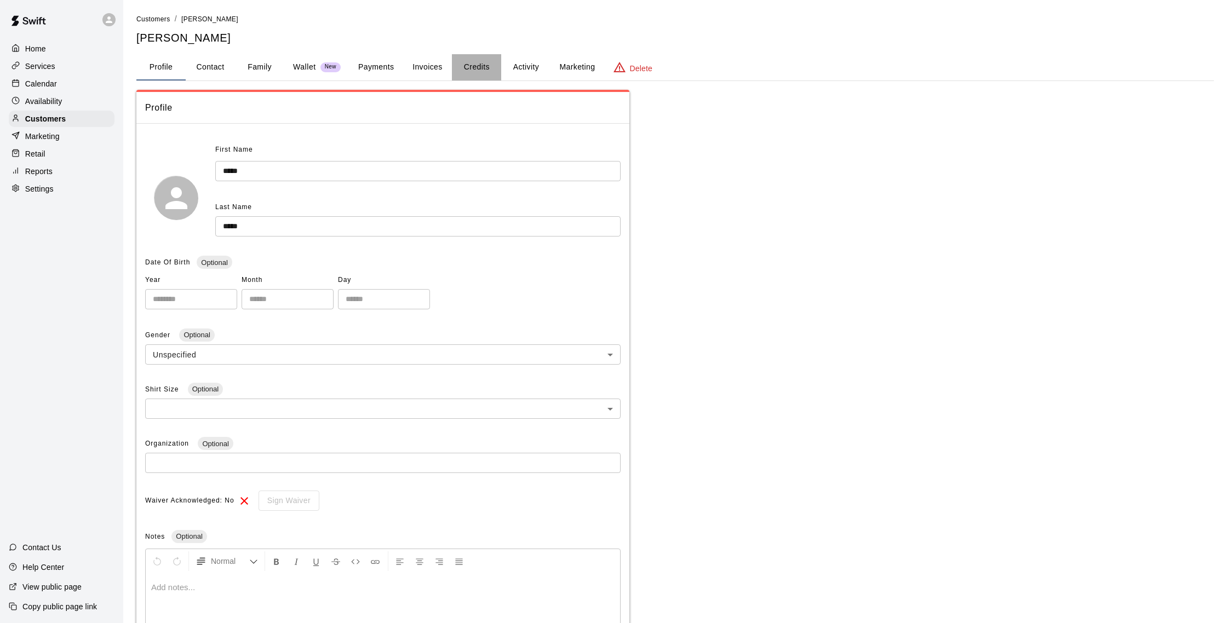
click at [475, 64] on button "Credits" at bounding box center [476, 67] width 49 height 26
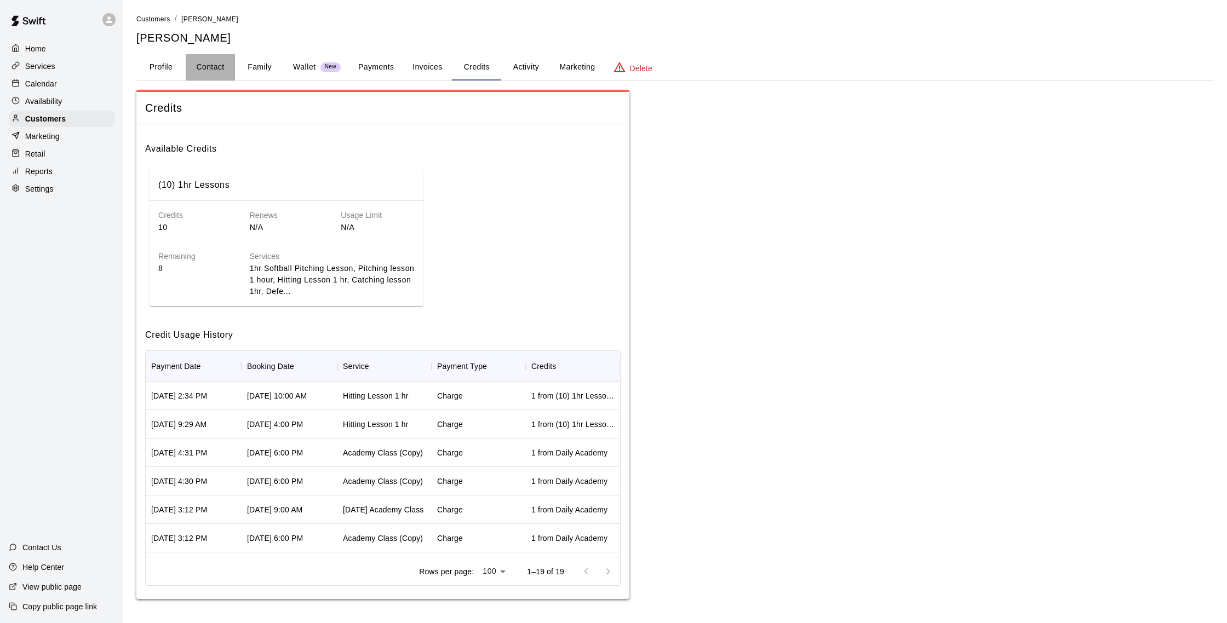
click at [199, 64] on button "Contact" at bounding box center [210, 67] width 49 height 26
select select "**"
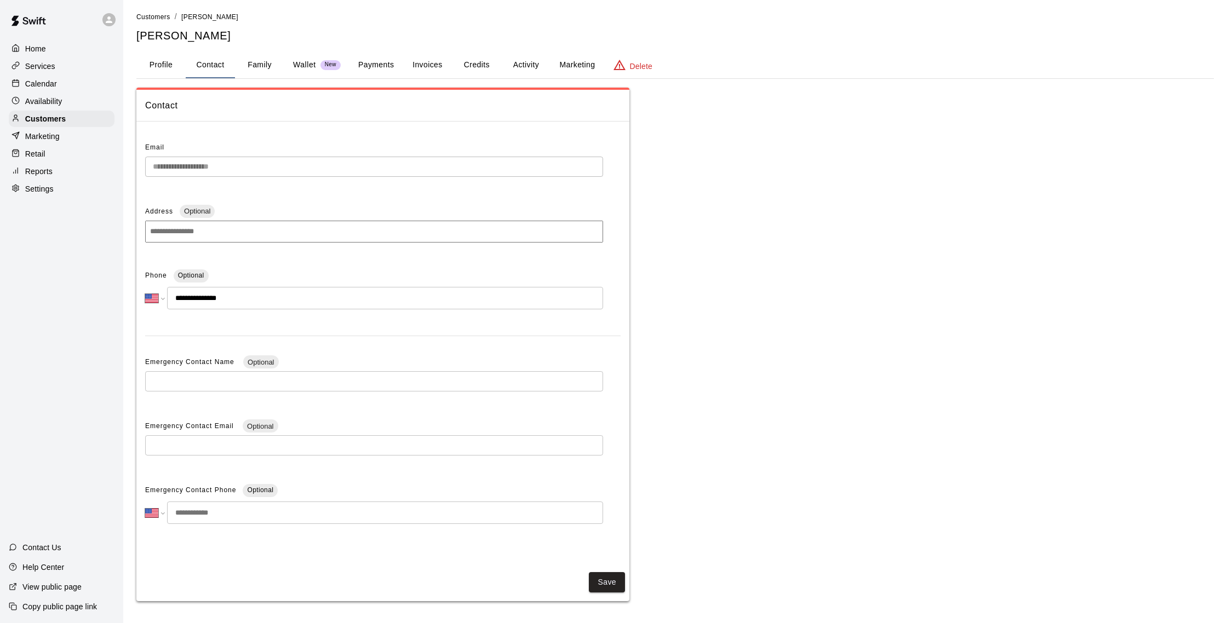
click at [162, 70] on button "Profile" at bounding box center [160, 65] width 49 height 26
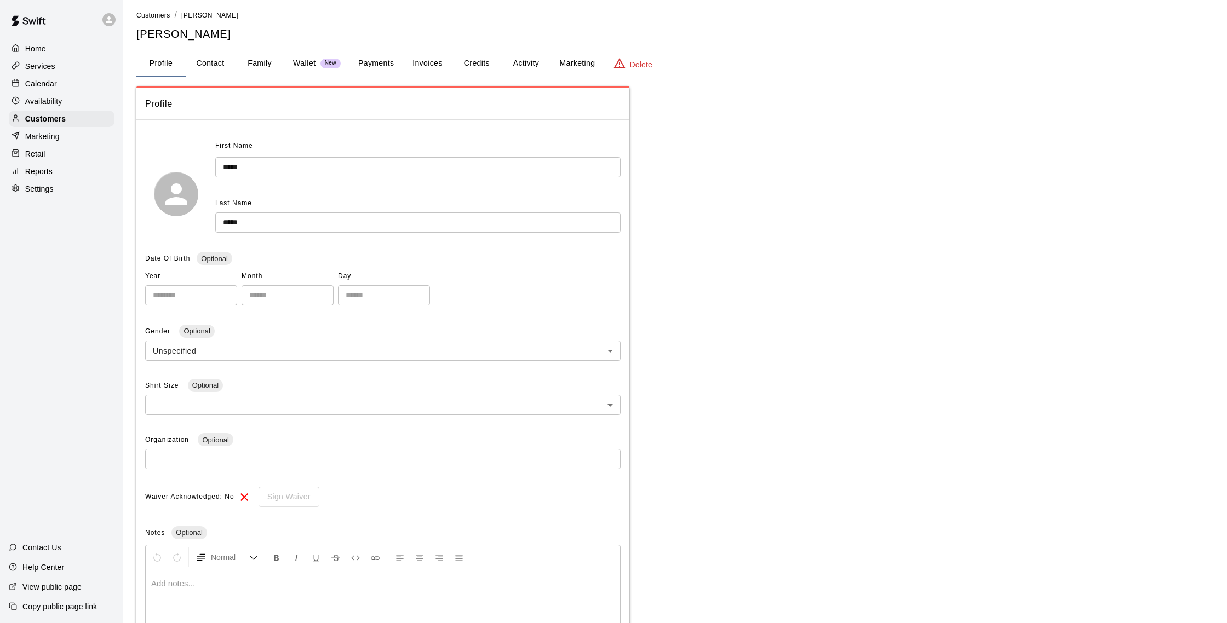
scroll to position [1, 0]
click at [250, 67] on button "Family" at bounding box center [259, 66] width 49 height 26
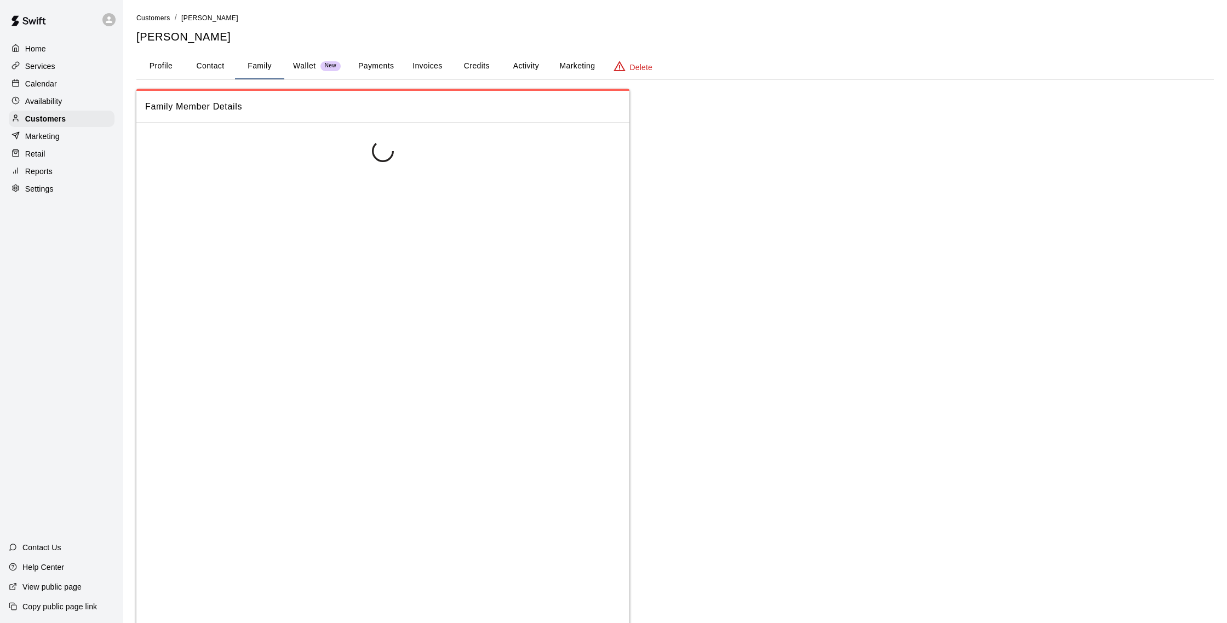
scroll to position [0, 0]
click at [450, 68] on button "Invoices" at bounding box center [427, 67] width 49 height 26
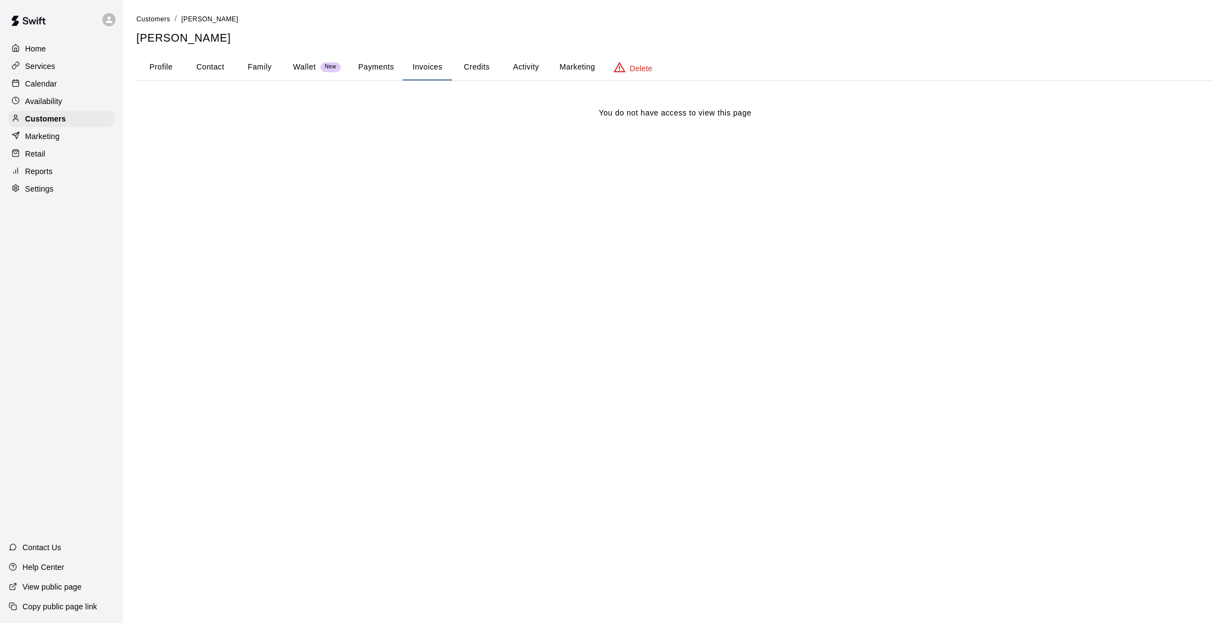
click at [458, 67] on button "Credits" at bounding box center [476, 67] width 49 height 26
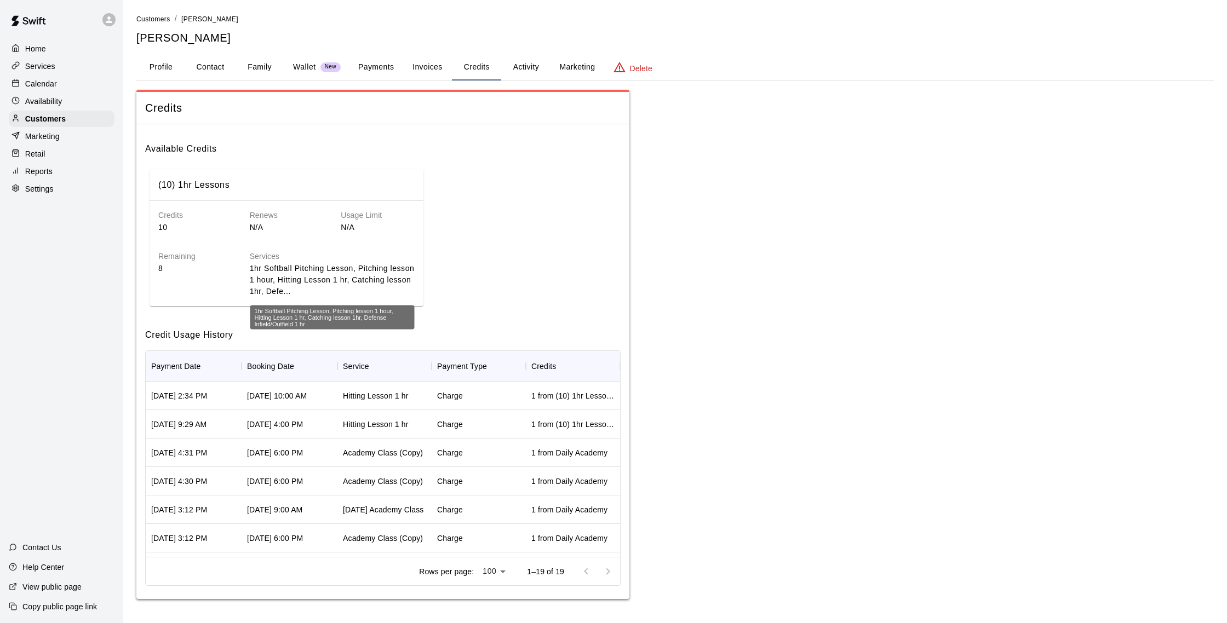
click at [336, 283] on p "1hr Softball Pitching Lesson, Pitching lesson 1 hour, Hitting Lesson 1 hr, Catc…" at bounding box center [332, 280] width 165 height 35
click at [523, 61] on button "Activity" at bounding box center [525, 67] width 49 height 26
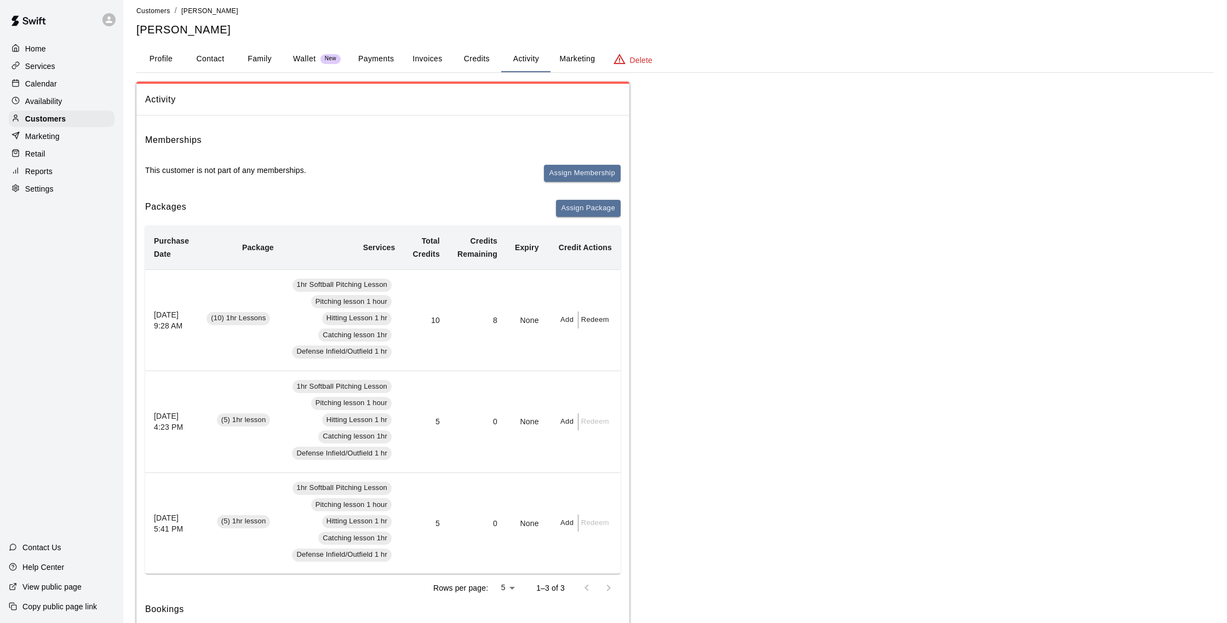
scroll to position [18, 0]
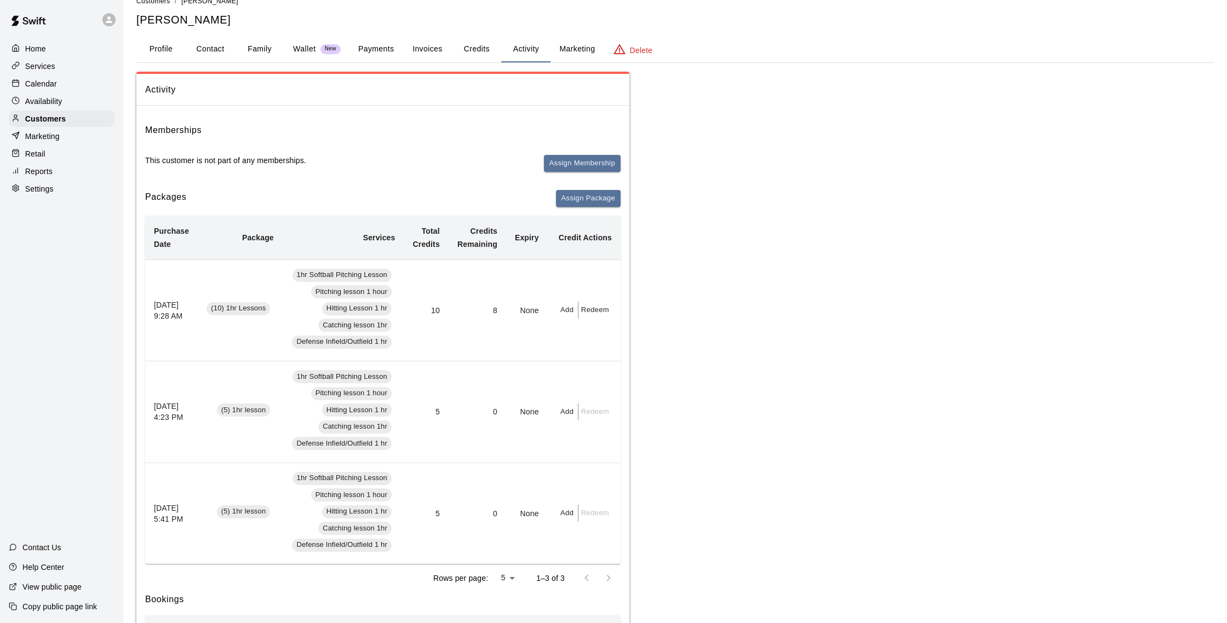
click at [610, 313] on button "Redeem" at bounding box center [594, 310] width 33 height 17
click at [610, 346] on input "text" at bounding box center [620, 350] width 84 height 20
type input "*"
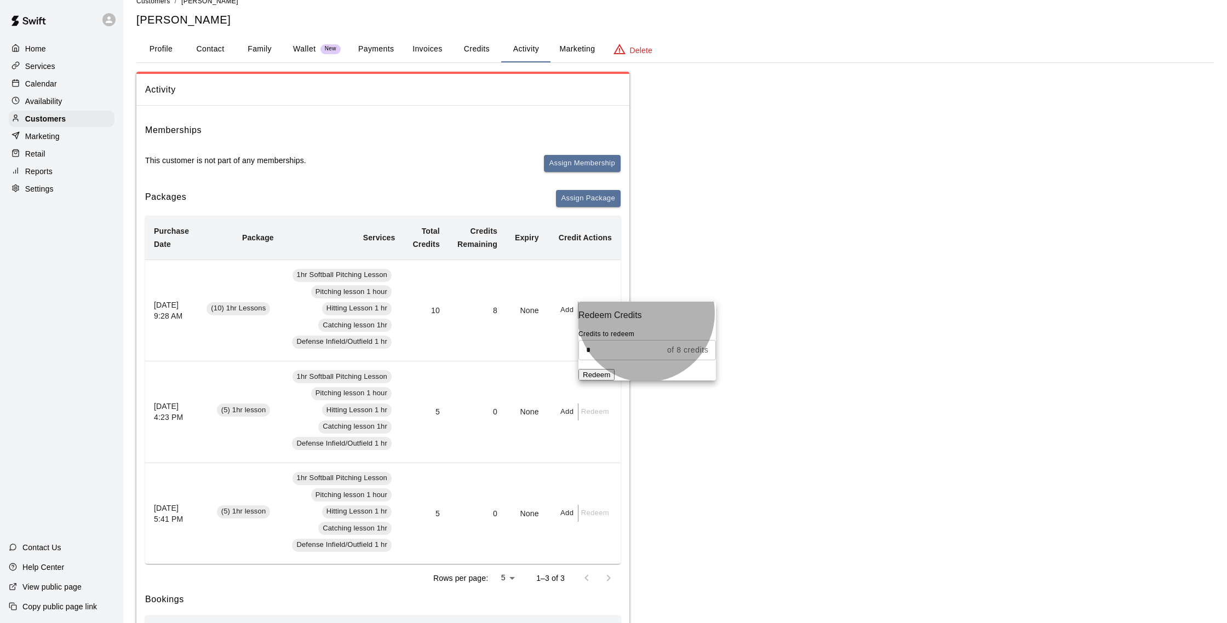
click at [615, 381] on button "Redeem" at bounding box center [596, 375] width 36 height 12
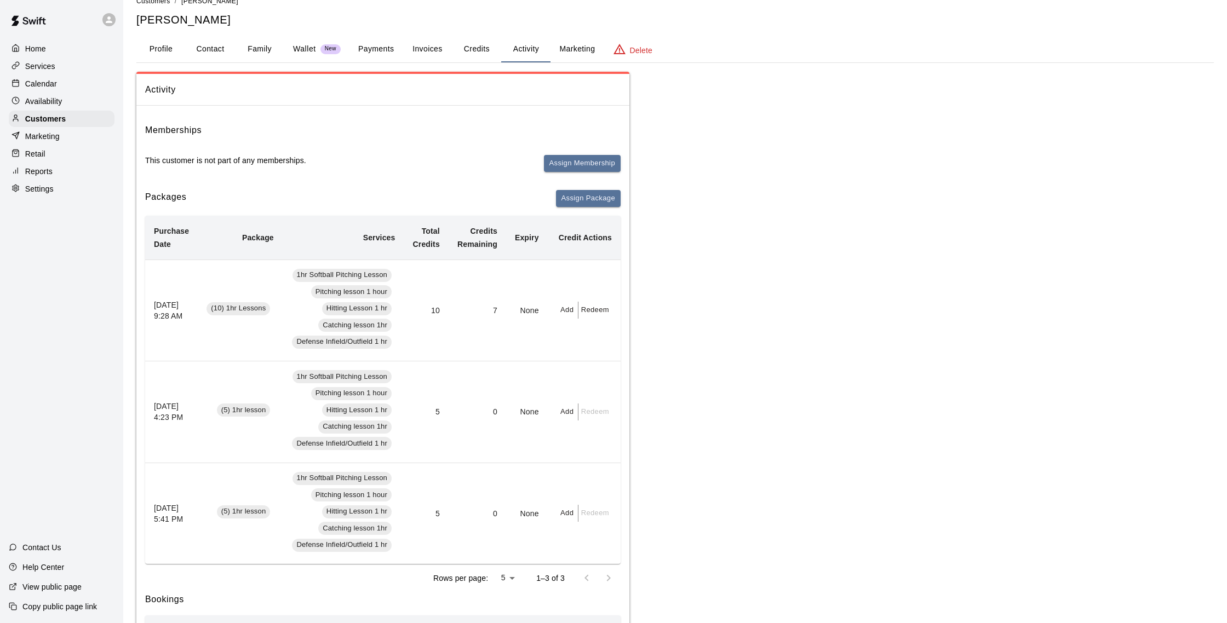
click at [153, 46] on button "Profile" at bounding box center [160, 49] width 49 height 26
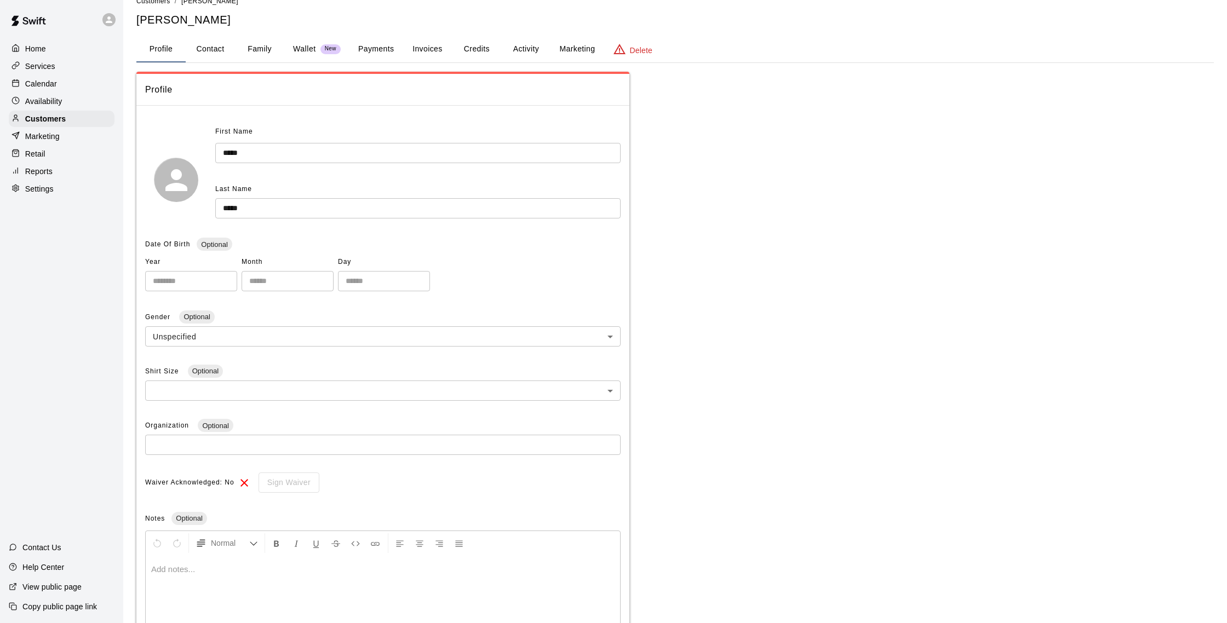
click at [203, 47] on button "Contact" at bounding box center [210, 49] width 49 height 26
select select "**"
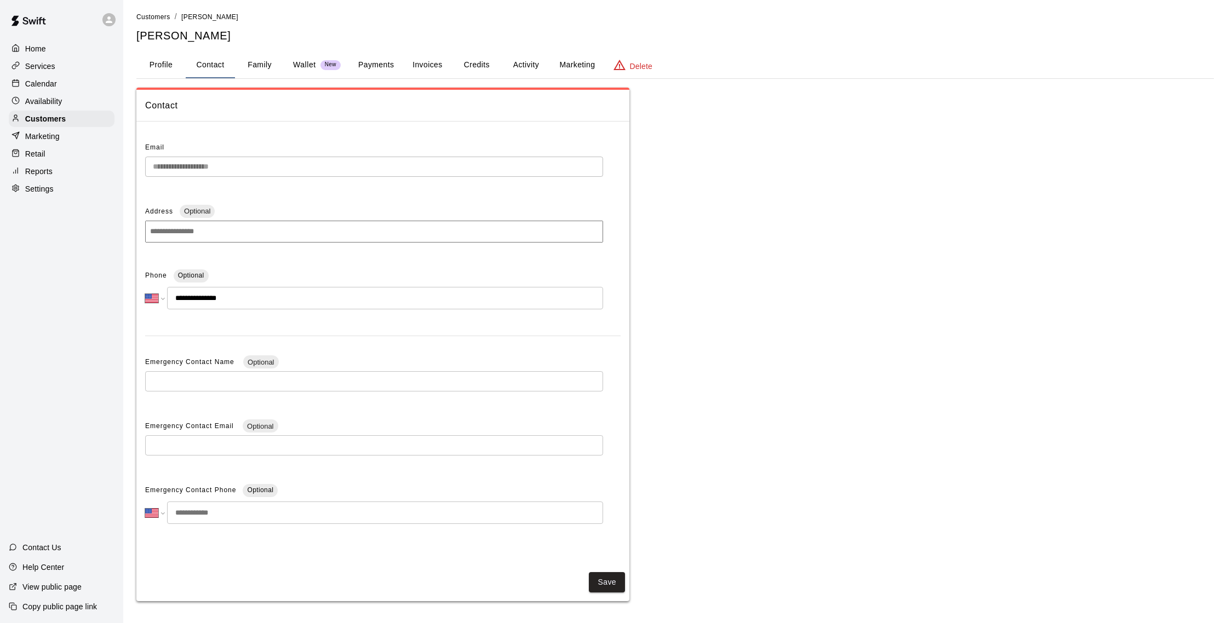
scroll to position [4, 0]
click at [78, 119] on div "Customers" at bounding box center [62, 119] width 106 height 16
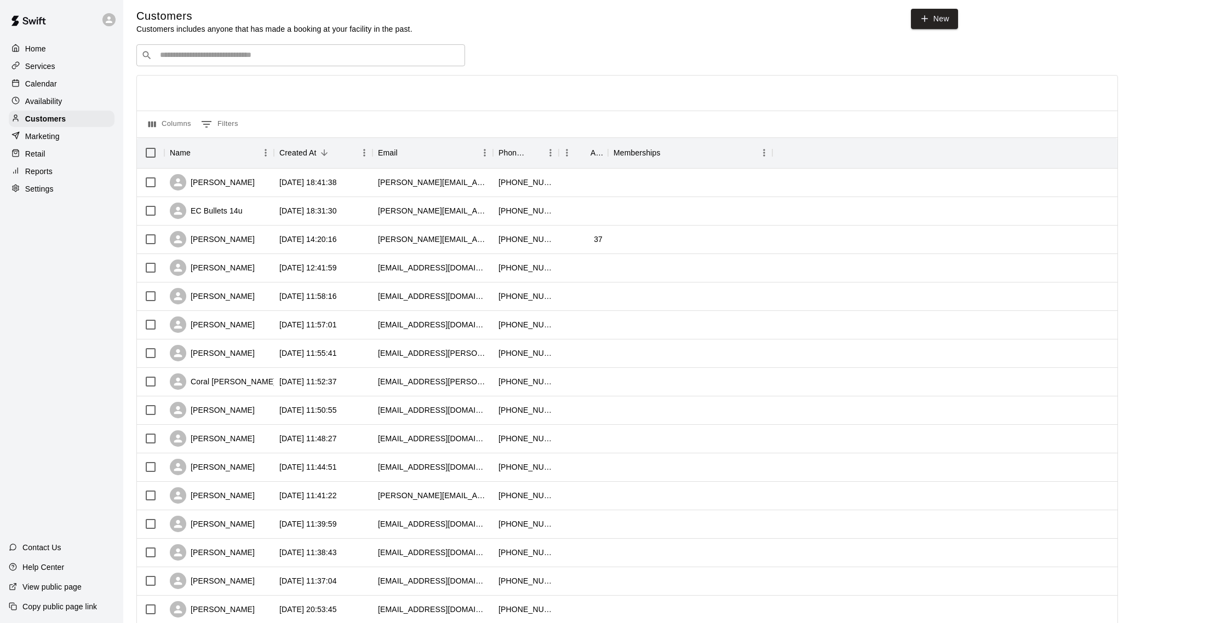
scroll to position [1, 0]
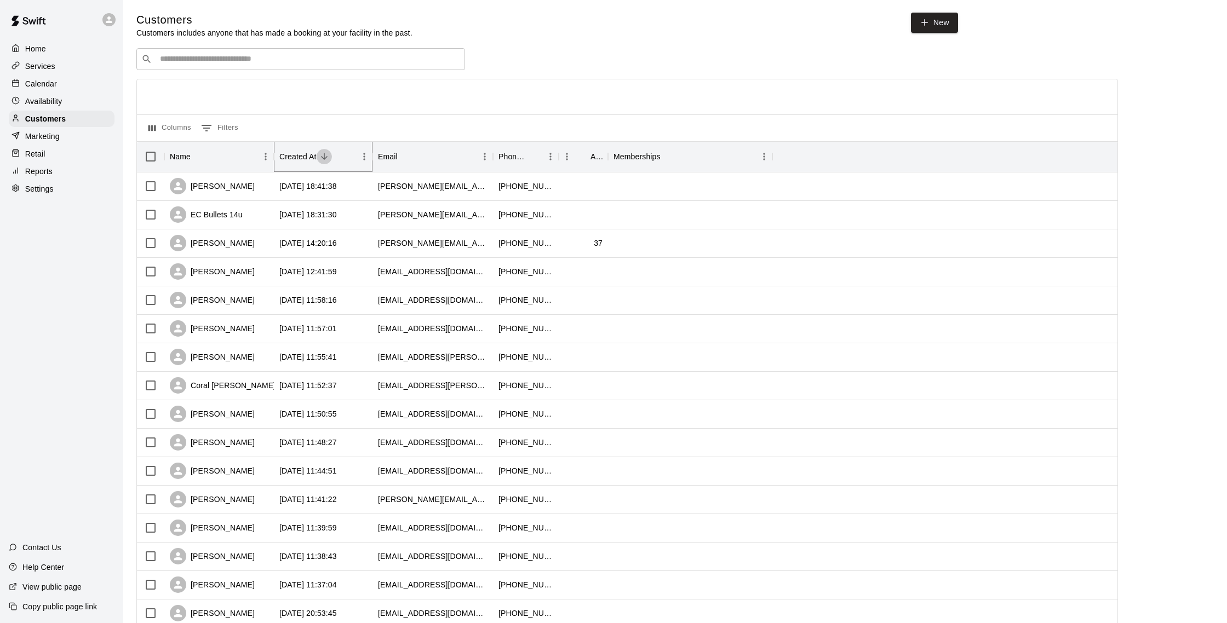
click at [326, 158] on icon "Sort" at bounding box center [324, 157] width 10 height 10
click at [328, 160] on icon "Sort" at bounding box center [324, 157] width 10 height 10
click at [337, 154] on div "Created At" at bounding box center [317, 156] width 77 height 31
click at [324, 160] on icon "Sort" at bounding box center [324, 157] width 10 height 10
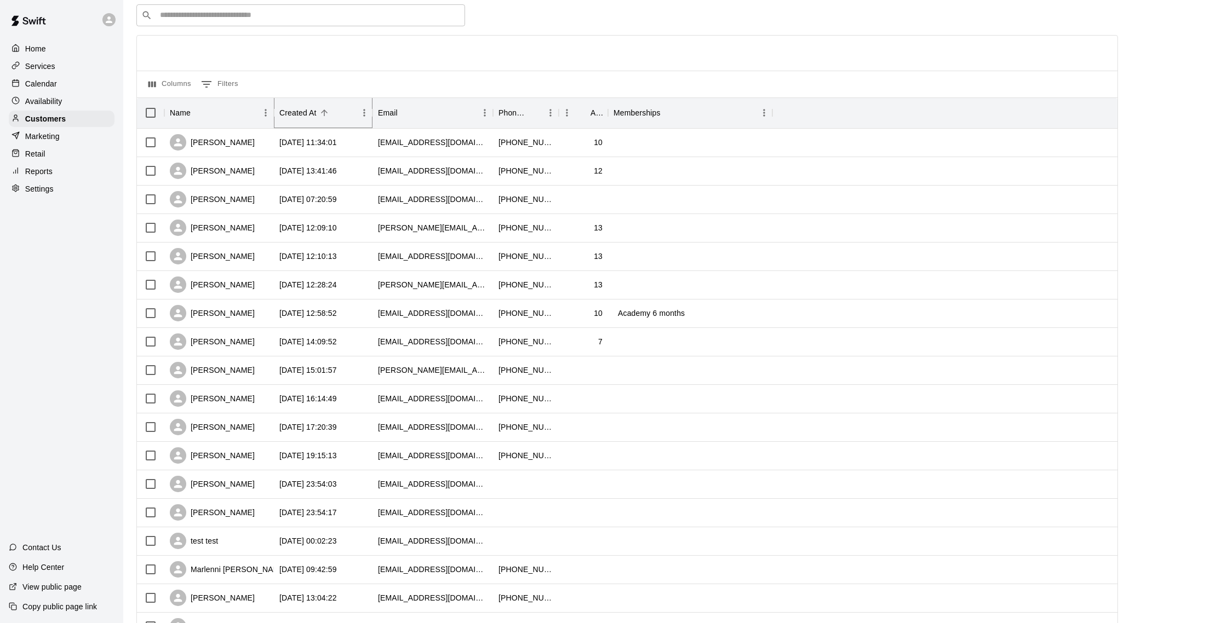
scroll to position [56, 0]
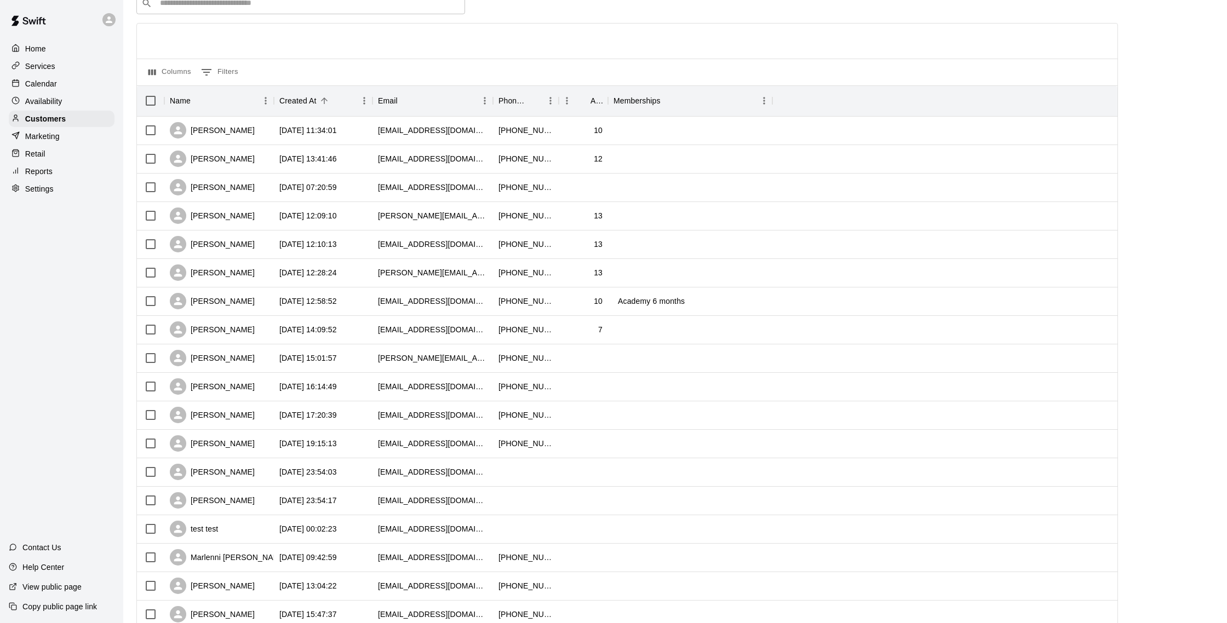
click at [179, 5] on input "Search customers by name or email" at bounding box center [308, 3] width 303 height 11
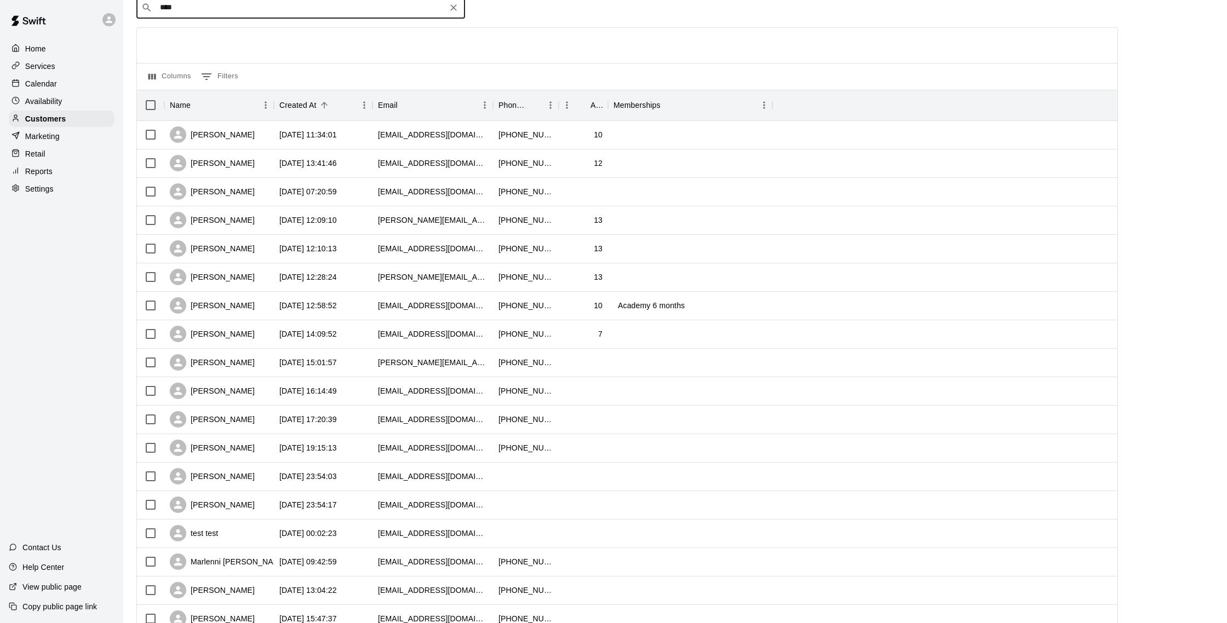
scroll to position [0, 0]
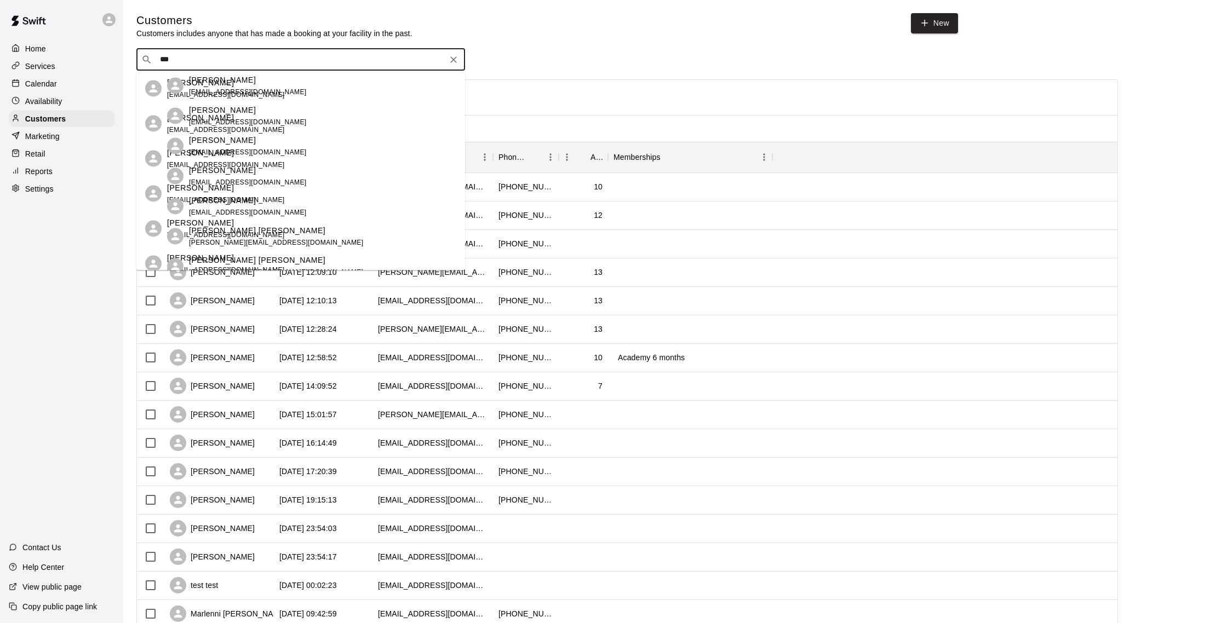
type input "****"
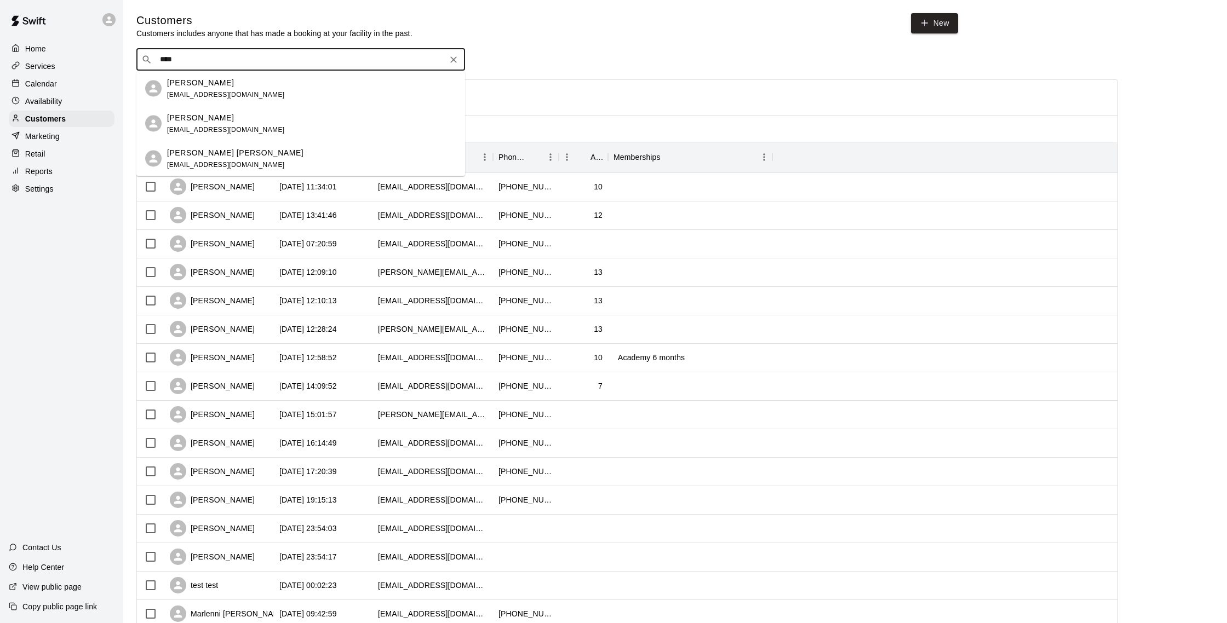
scroll to position [4, 0]
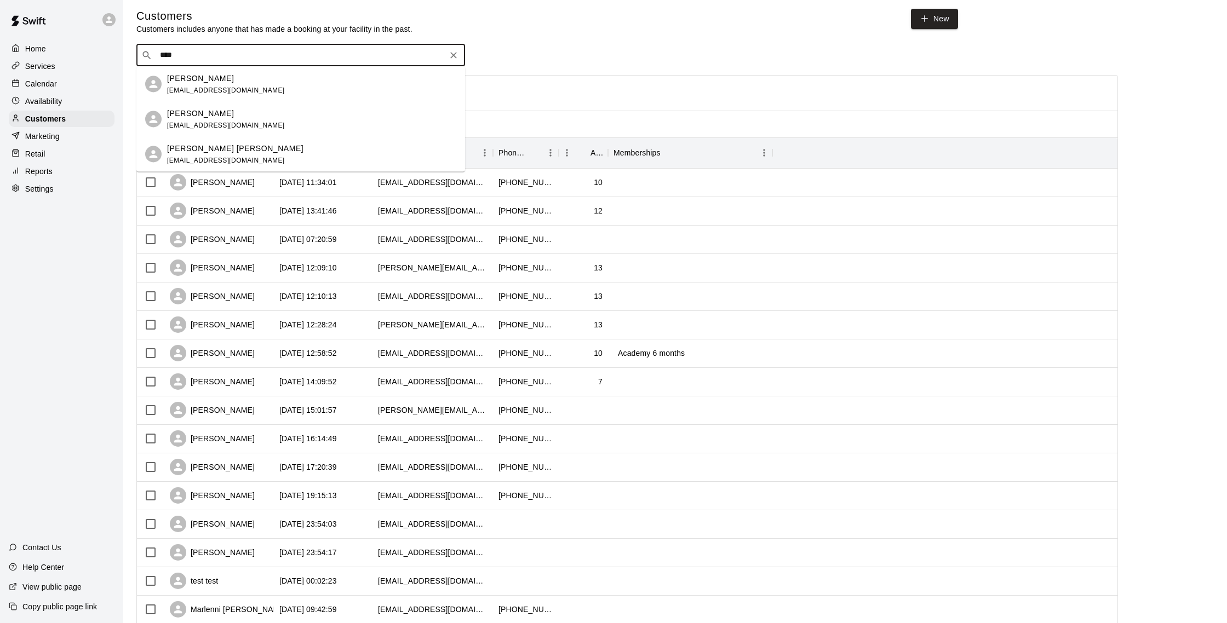
click at [219, 81] on p "[PERSON_NAME]" at bounding box center [200, 78] width 67 height 12
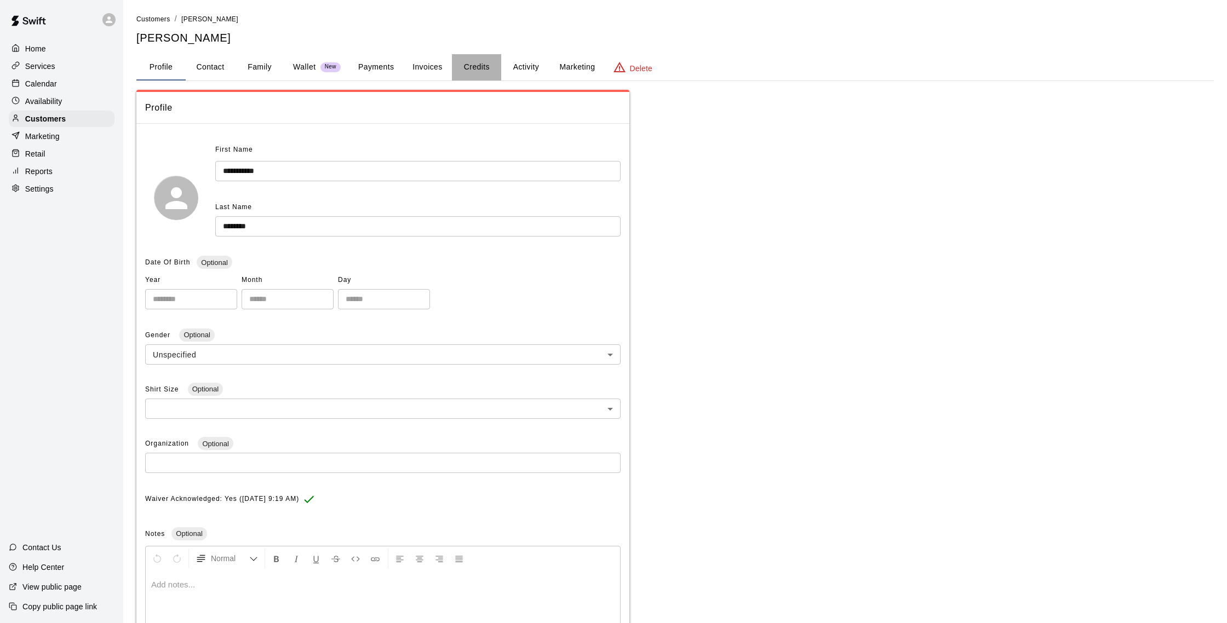
click at [489, 67] on button "Credits" at bounding box center [476, 67] width 49 height 26
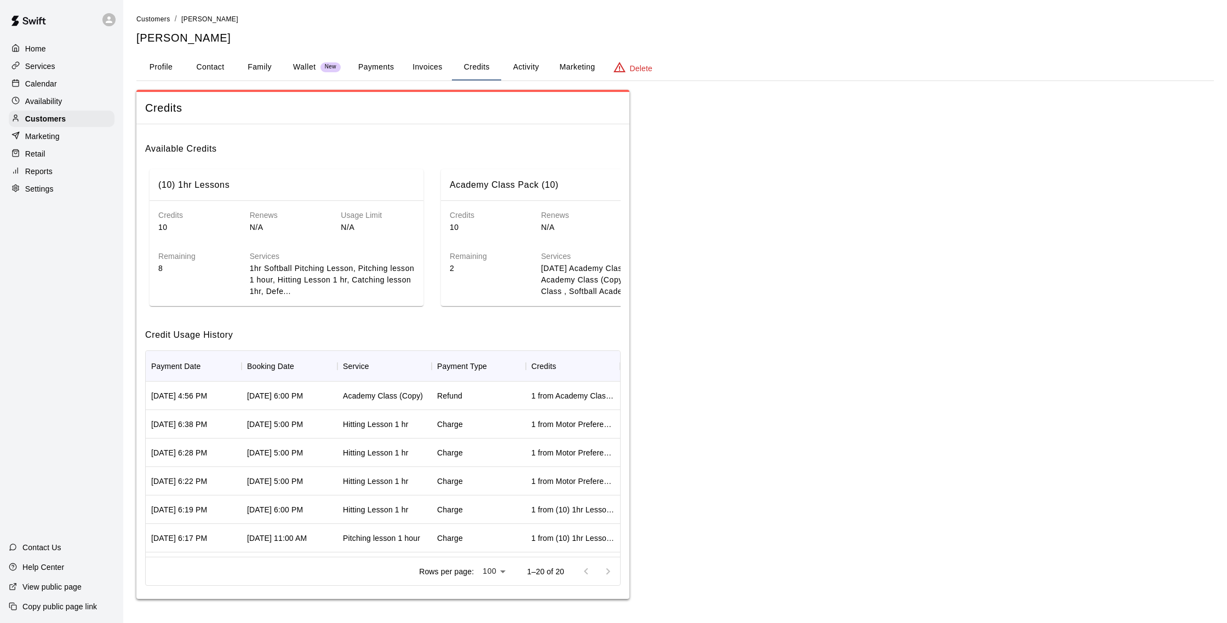
click at [533, 66] on button "Activity" at bounding box center [525, 67] width 49 height 26
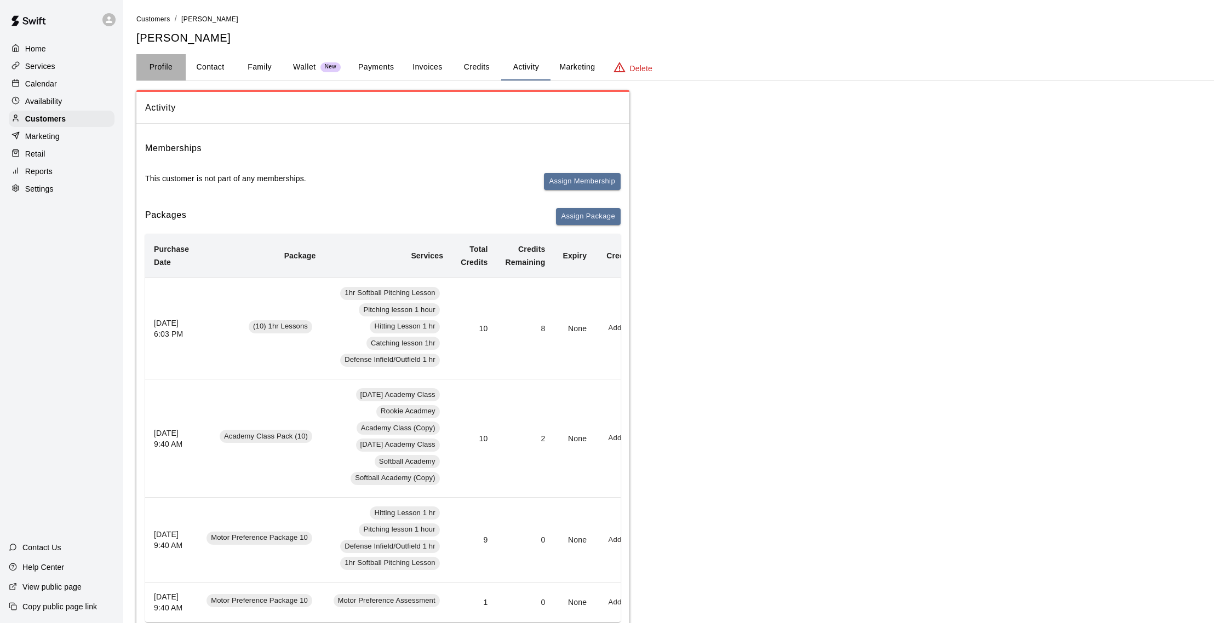
click at [165, 61] on button "Profile" at bounding box center [160, 67] width 49 height 26
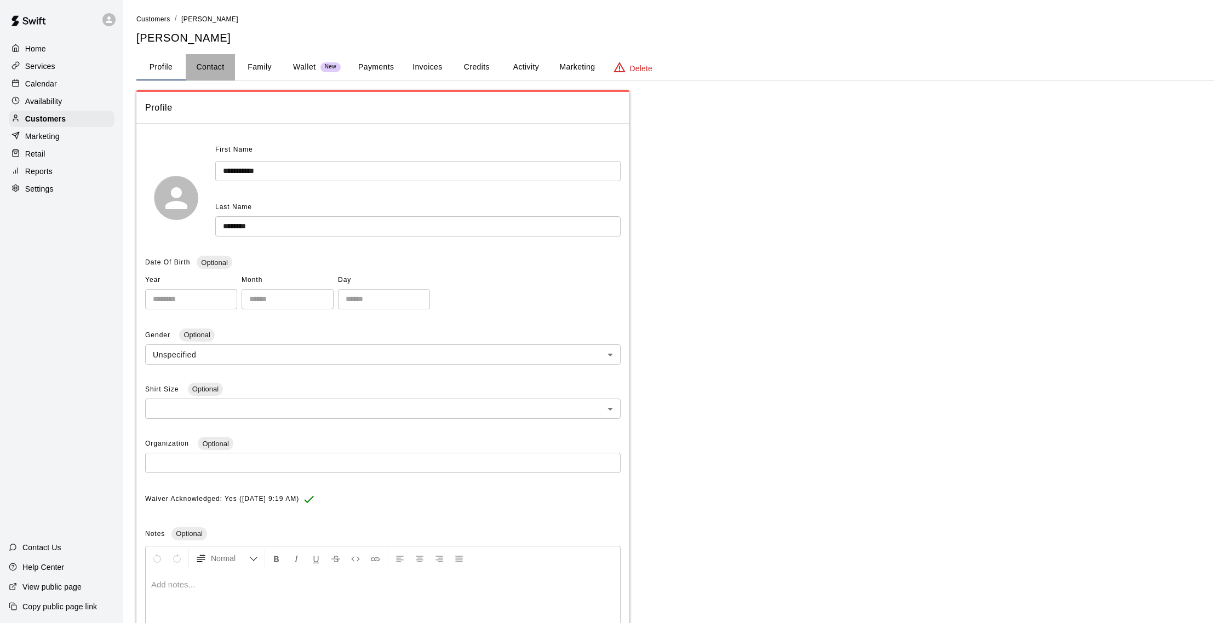
click at [205, 68] on button "Contact" at bounding box center [210, 67] width 49 height 26
select select "**"
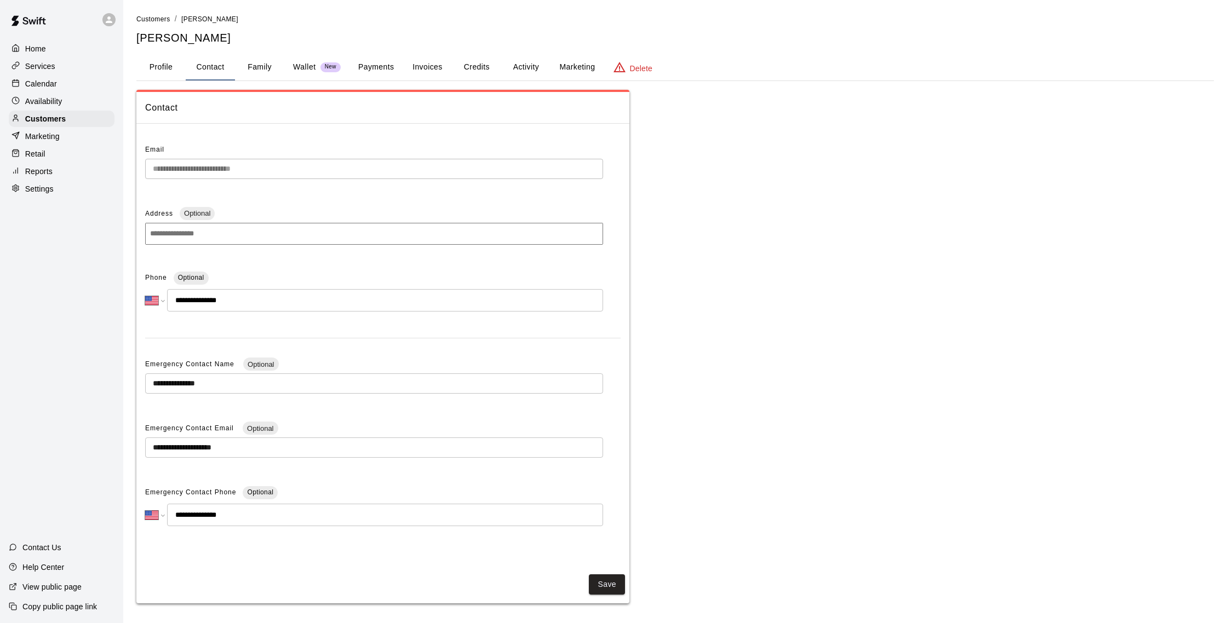
drag, startPoint x: 86, startPoint y: 84, endPoint x: 108, endPoint y: 81, distance: 22.8
click at [86, 84] on div "Calendar" at bounding box center [62, 84] width 106 height 16
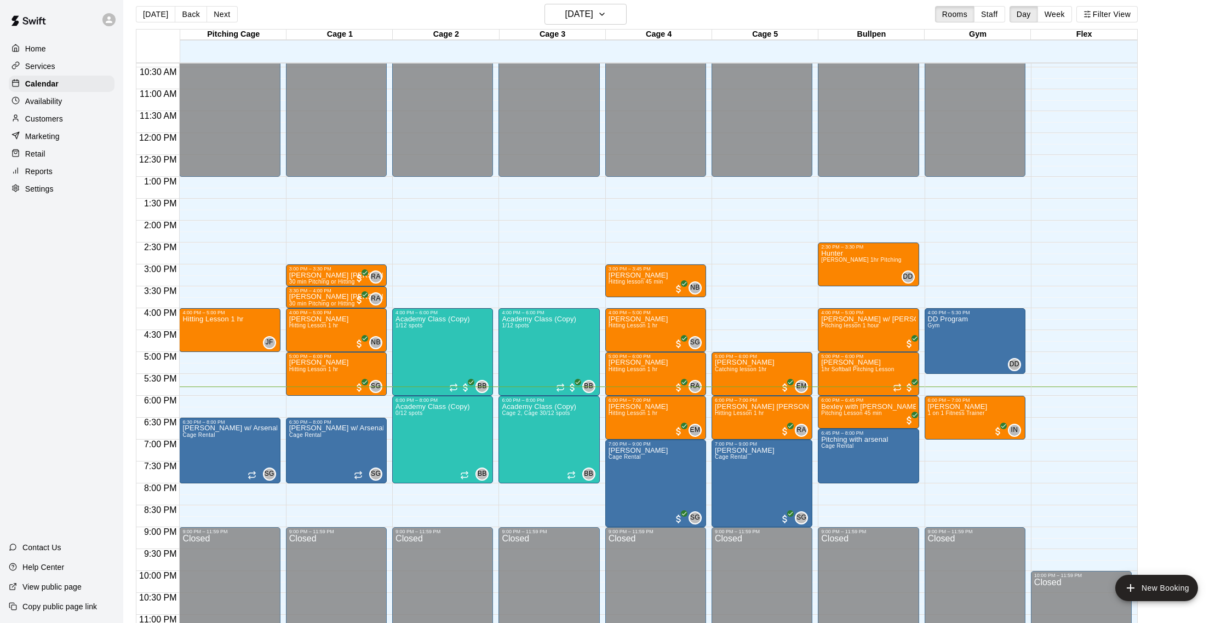
scroll to position [18, 0]
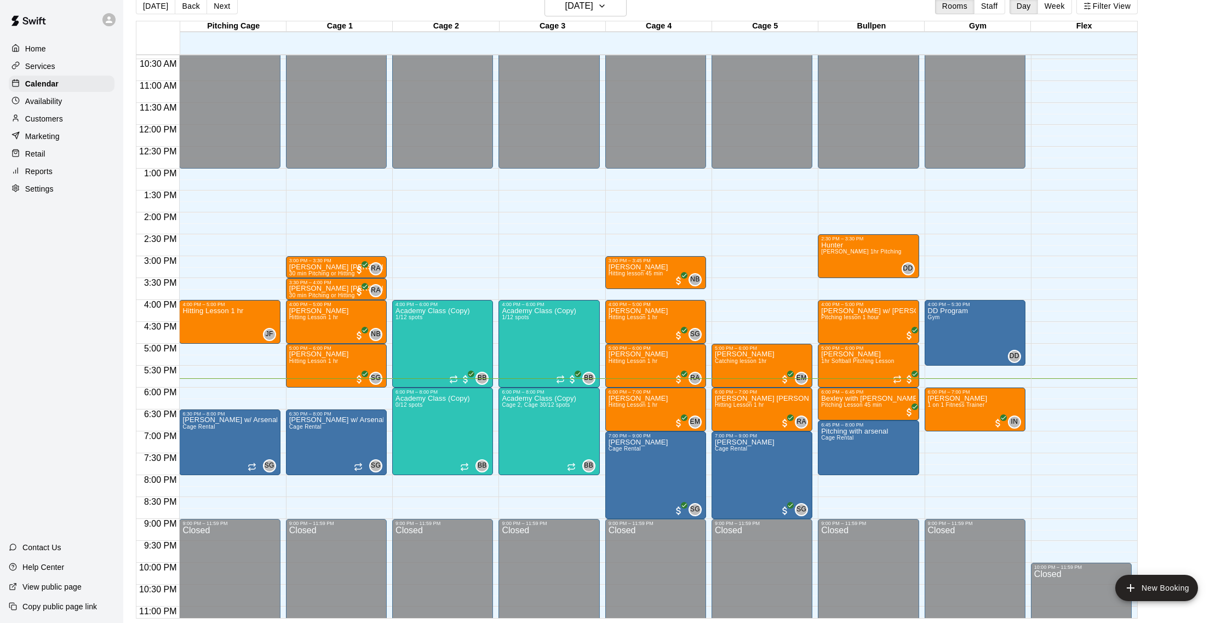
click at [69, 118] on div "Customers" at bounding box center [62, 119] width 106 height 16
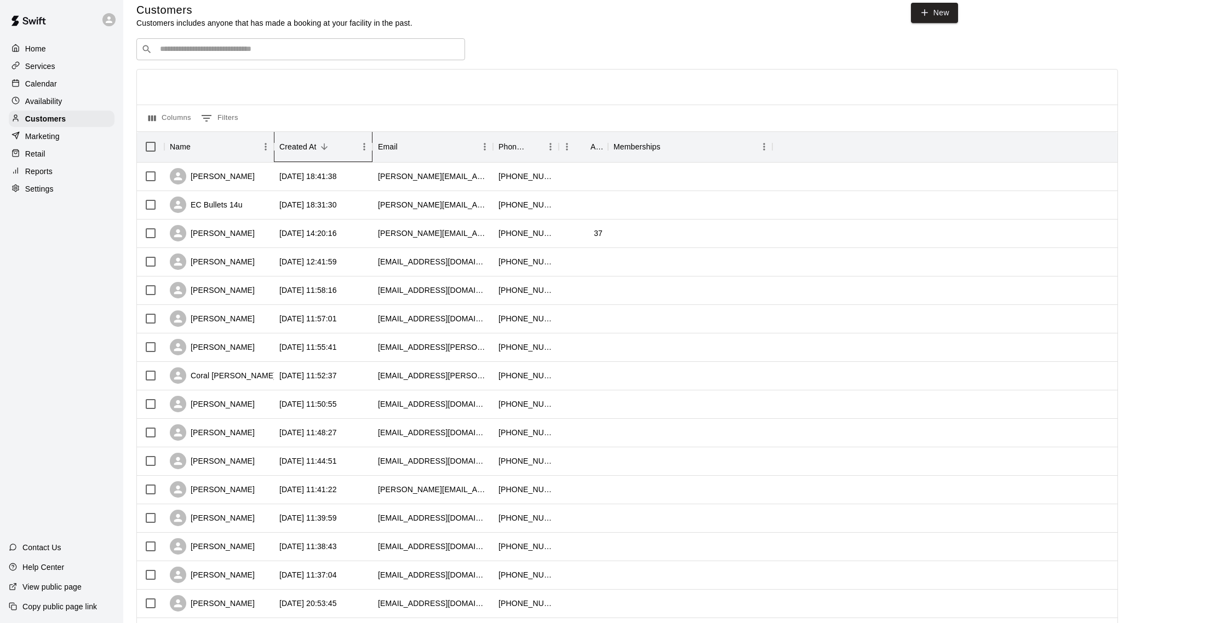
click at [319, 157] on div "Created At" at bounding box center [317, 146] width 77 height 31
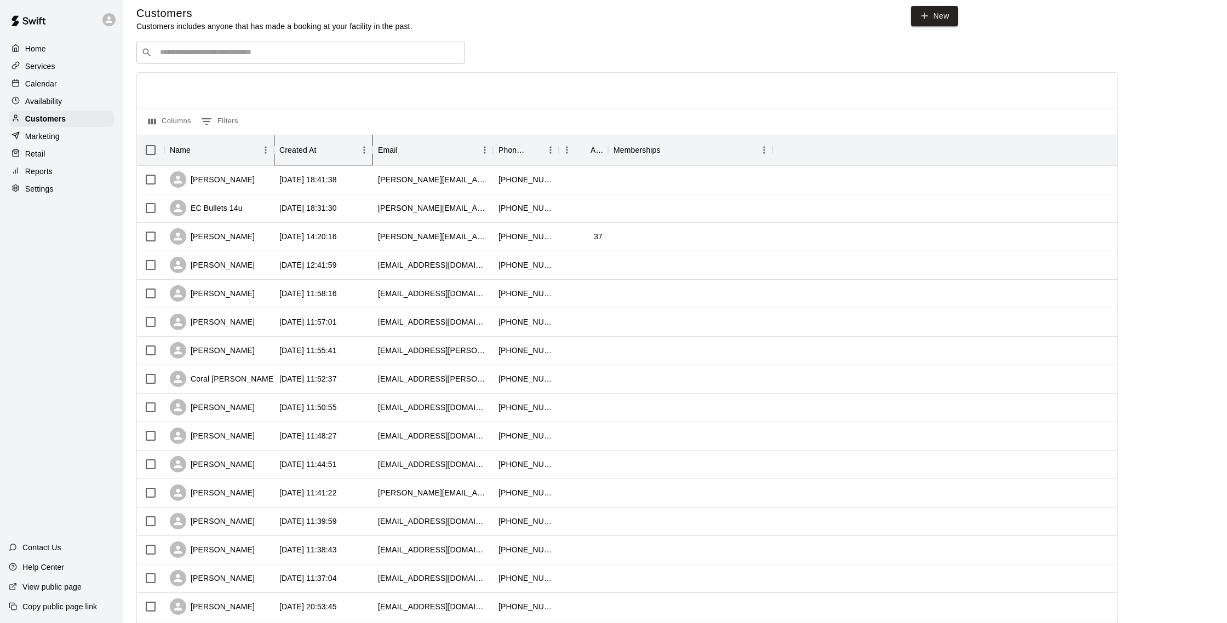
scroll to position [5, 0]
click at [289, 43] on div "​ ​" at bounding box center [300, 54] width 329 height 22
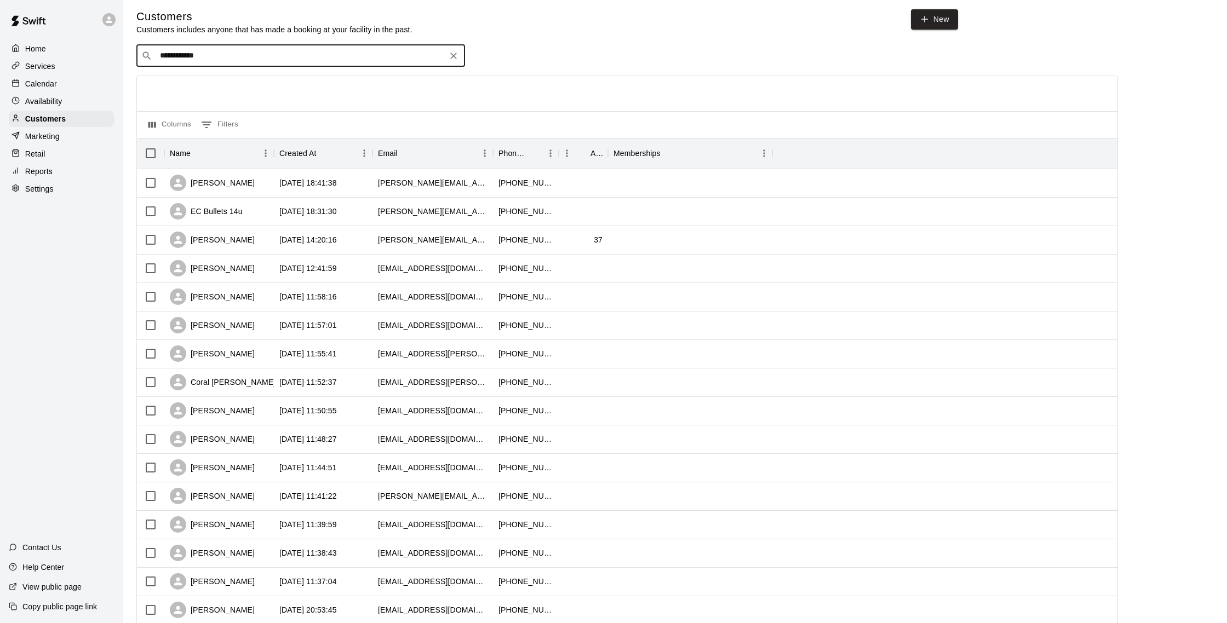
scroll to position [5, 0]
click at [175, 55] on input "**********" at bounding box center [300, 54] width 287 height 11
drag, startPoint x: 180, startPoint y: 55, endPoint x: 83, endPoint y: 68, distance: 97.3
click at [83, 68] on div "**********" at bounding box center [613, 467] width 1227 height 945
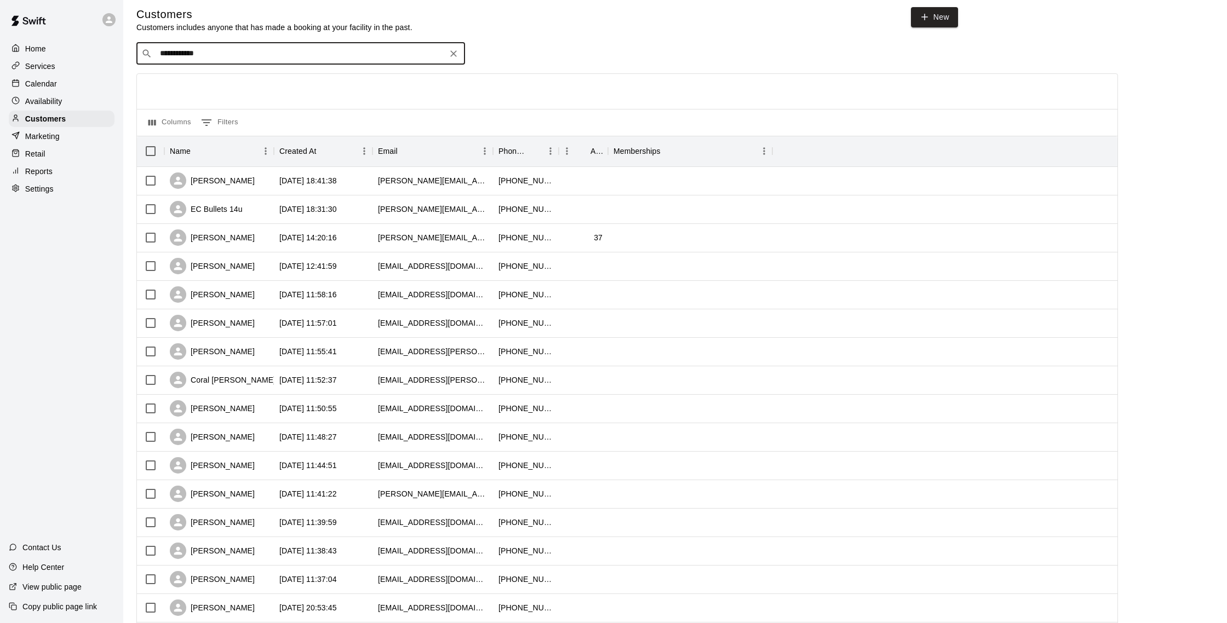
click at [176, 58] on input "**********" at bounding box center [300, 53] width 287 height 11
drag, startPoint x: 180, startPoint y: 55, endPoint x: 161, endPoint y: 58, distance: 19.3
click at [161, 58] on input "**********" at bounding box center [300, 53] width 287 height 11
type input "******"
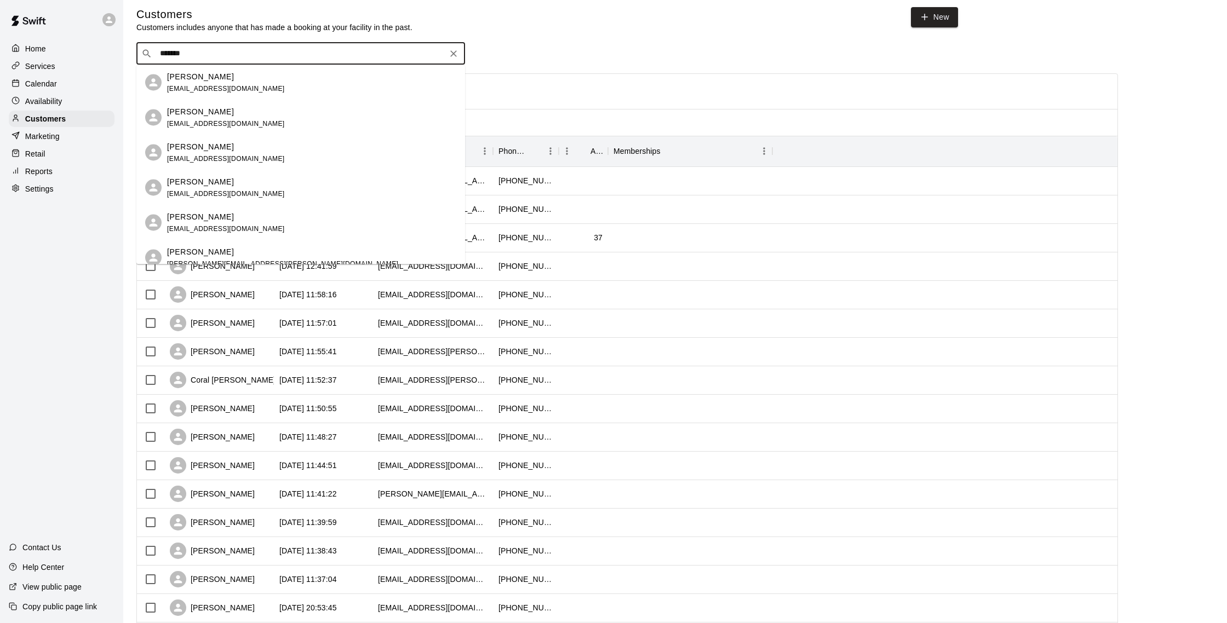
click at [336, 75] on div "Jose Flores barsandtone2011@gmail.com" at bounding box center [311, 83] width 289 height 24
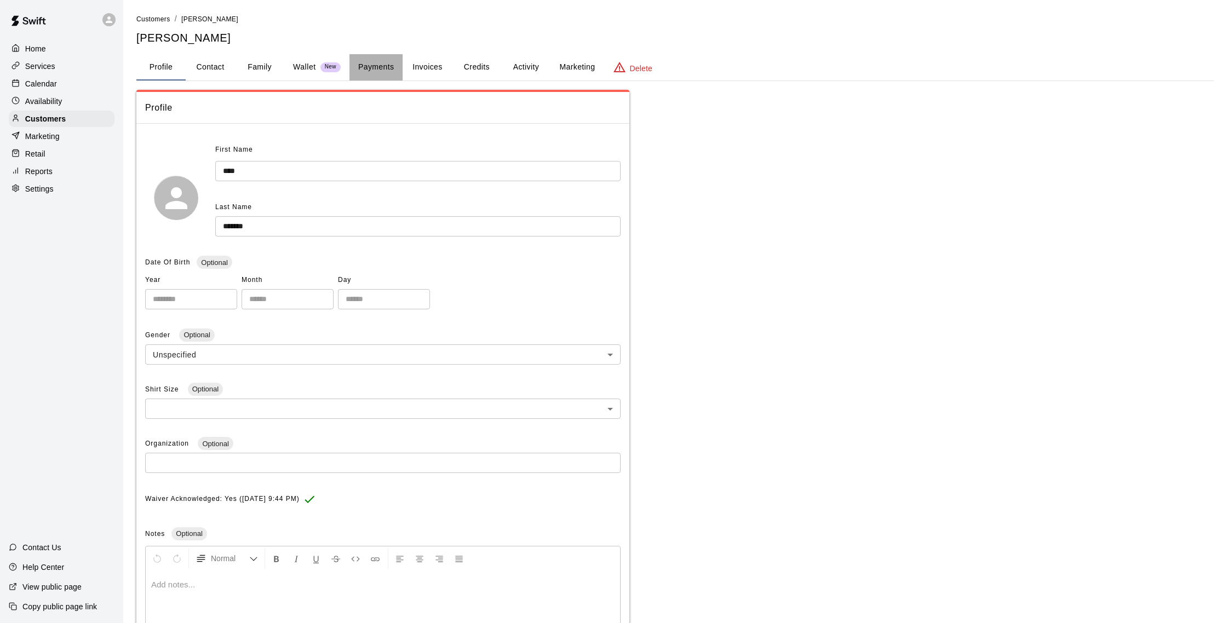
click at [397, 66] on button "Payments" at bounding box center [375, 67] width 53 height 26
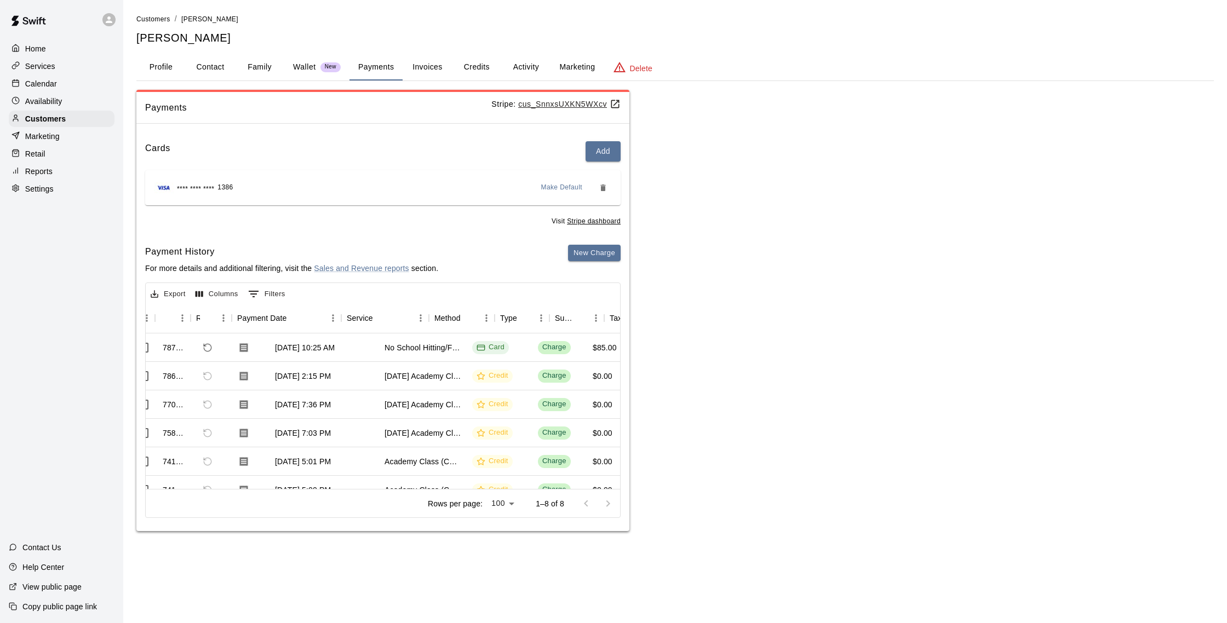
scroll to position [0, 181]
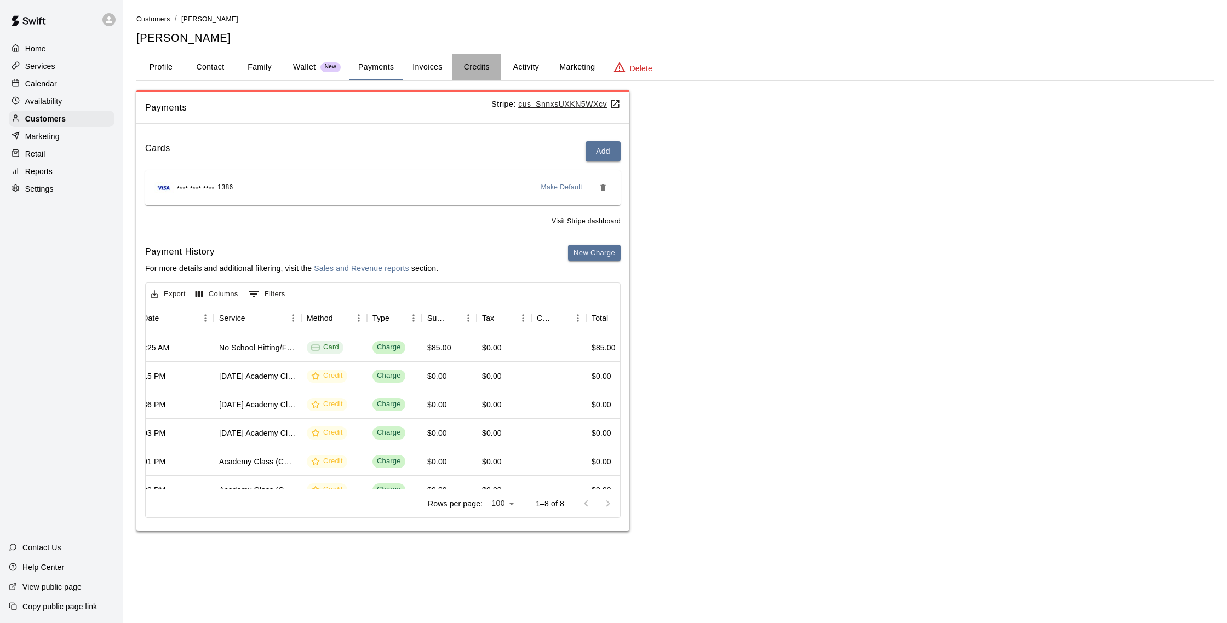
click at [460, 63] on button "Credits" at bounding box center [476, 67] width 49 height 26
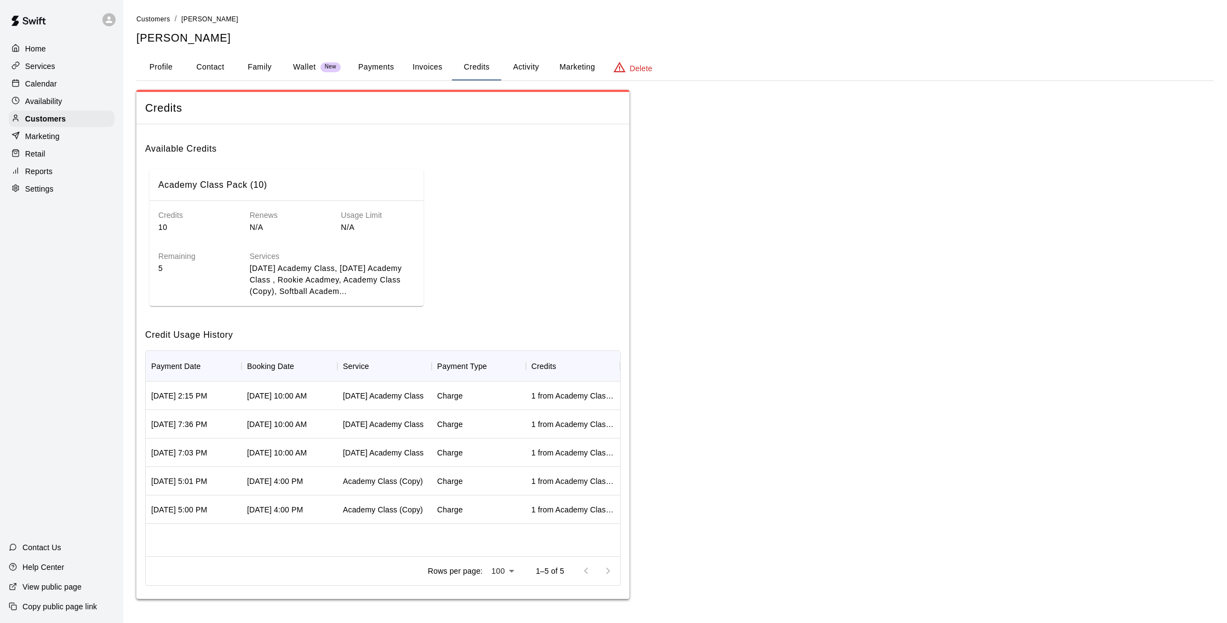
click at [207, 68] on button "Contact" at bounding box center [210, 67] width 49 height 26
select select "**"
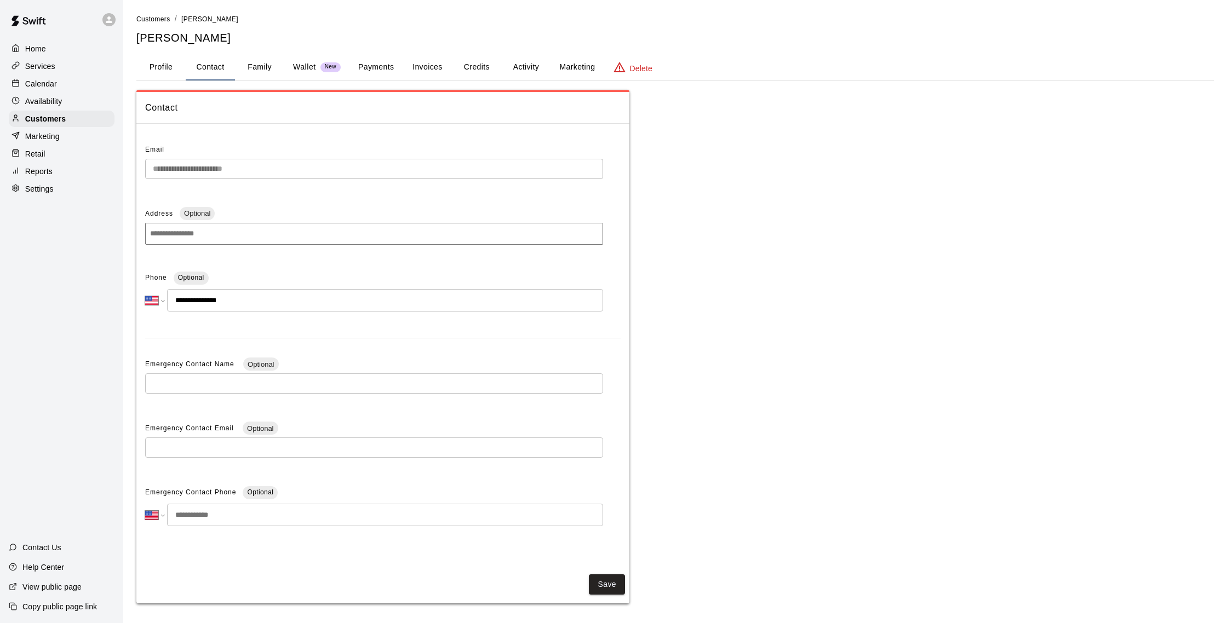
scroll to position [2, 0]
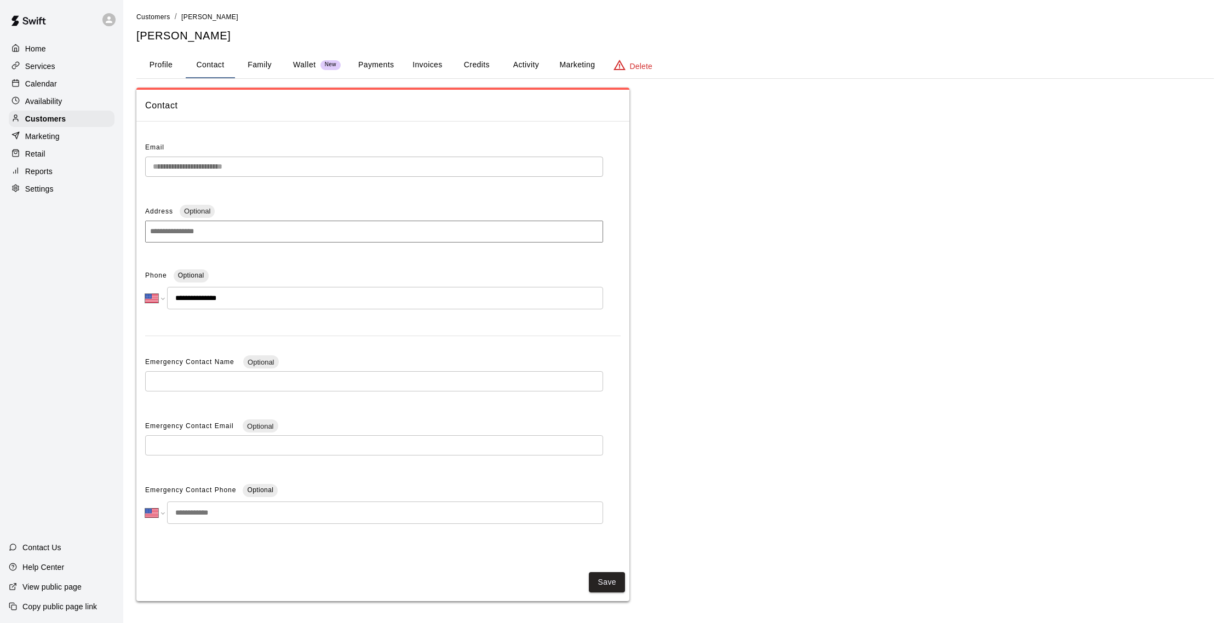
click at [267, 63] on button "Family" at bounding box center [259, 65] width 49 height 26
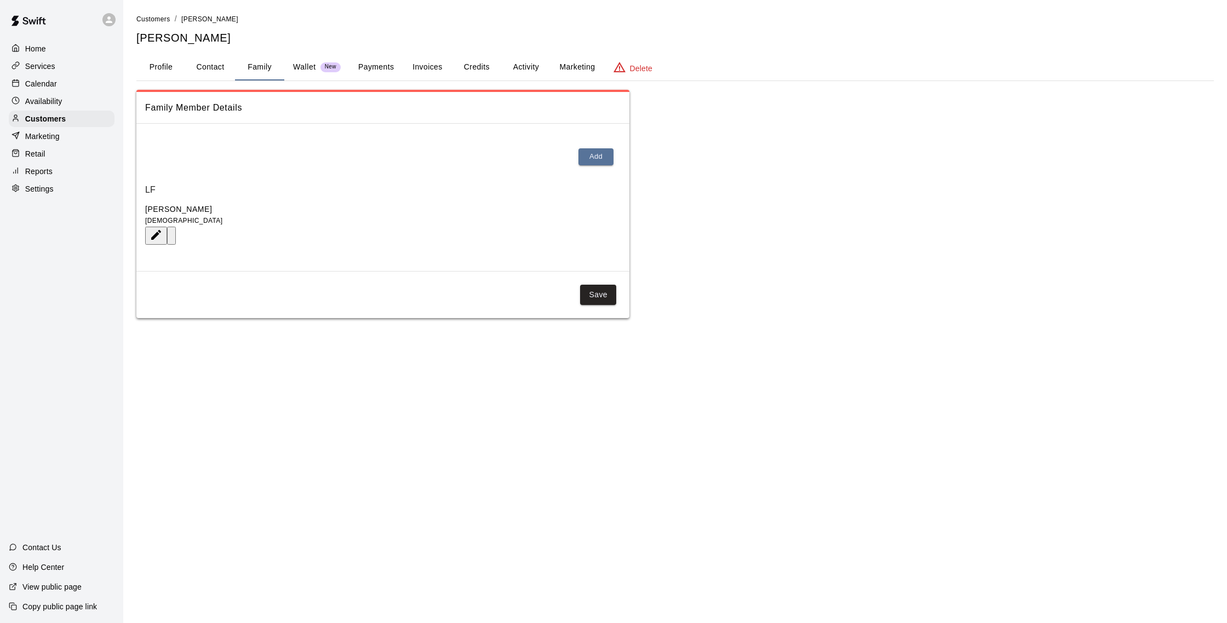
scroll to position [0, 0]
click at [205, 69] on button "Contact" at bounding box center [210, 67] width 49 height 26
select select "**"
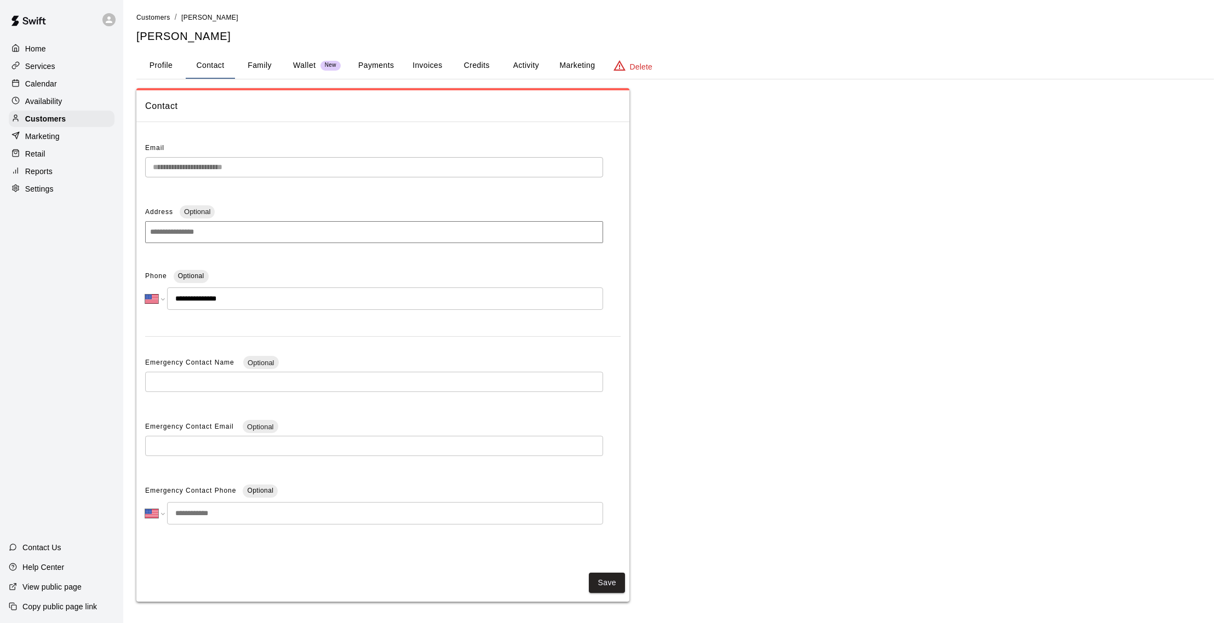
scroll to position [1, 0]
click at [360, 78] on div "Profile Contact Family Wallet New Payments Invoices Credits Activity Marketing …" at bounding box center [674, 67] width 1077 height 27
click at [363, 72] on button "Payments" at bounding box center [375, 67] width 53 height 26
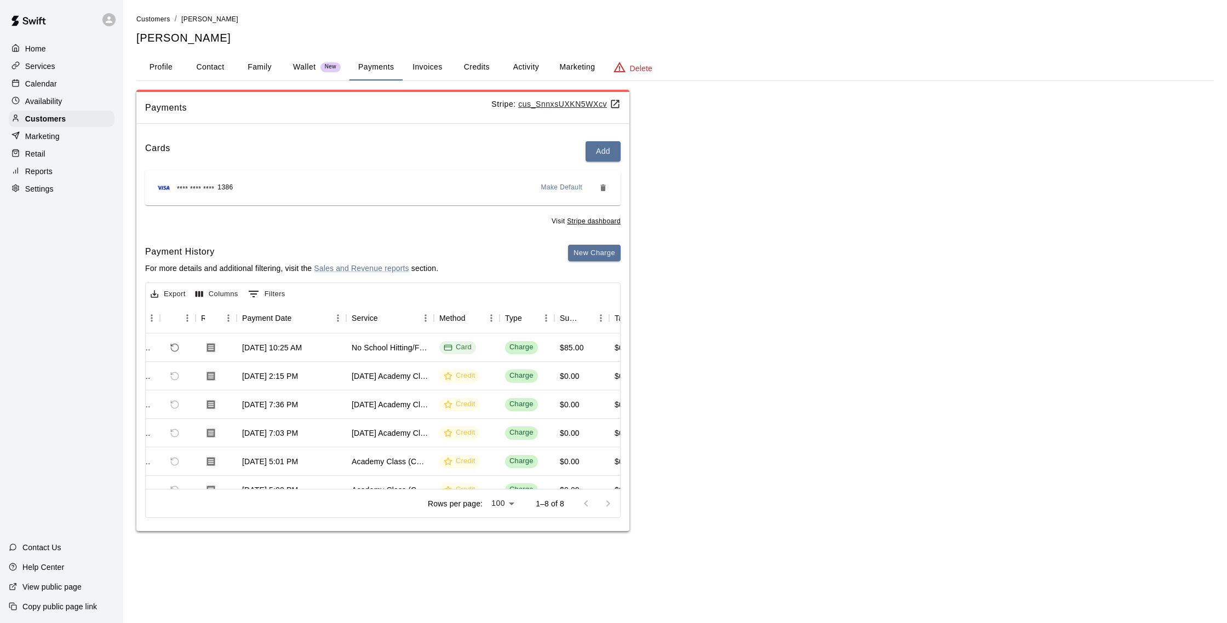
scroll to position [0, 58]
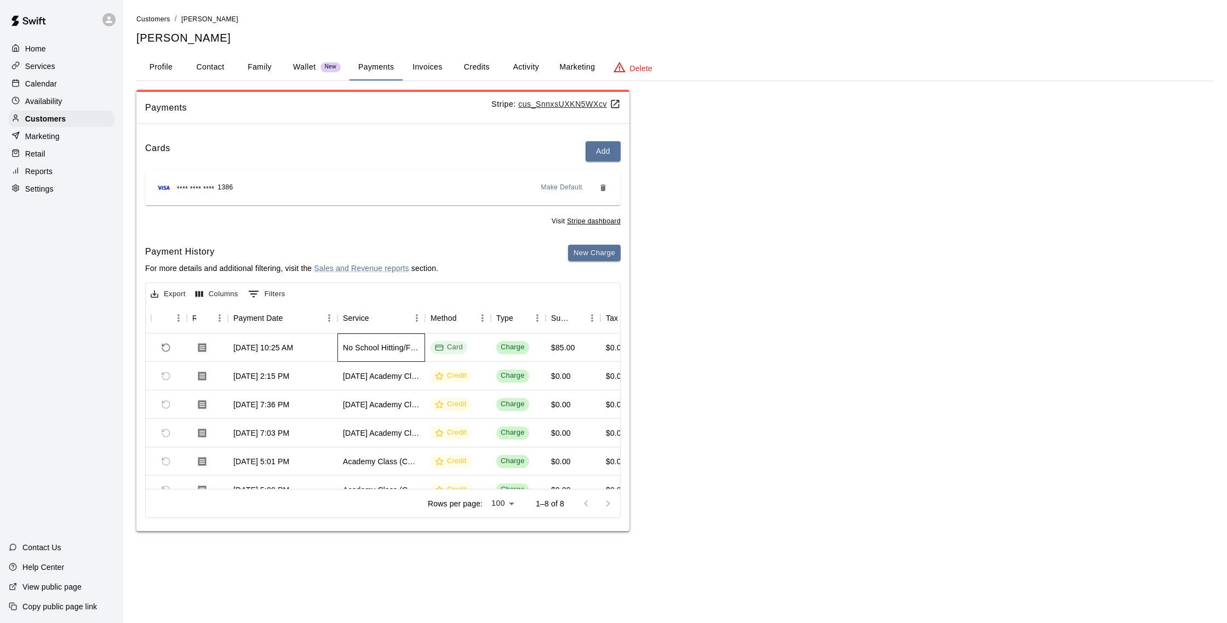
click at [406, 348] on div "No School Hitting/Fielding Clinic" at bounding box center [381, 347] width 77 height 11
click at [66, 119] on div "Customers" at bounding box center [62, 119] width 106 height 16
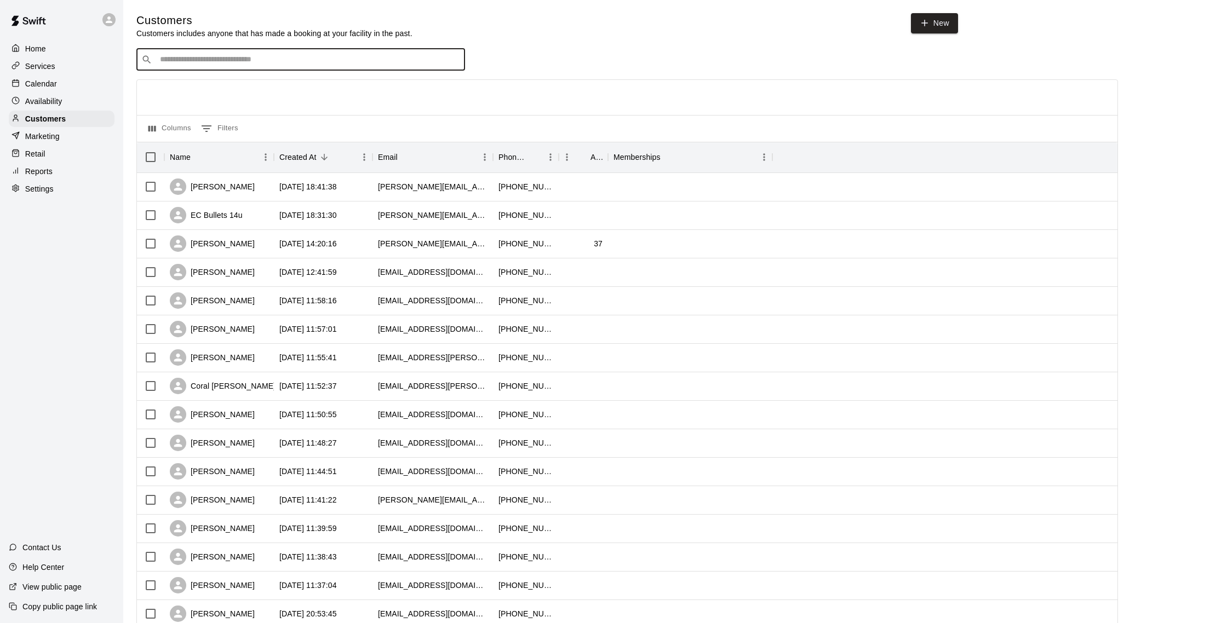
click at [199, 61] on input "Search customers by name or email" at bounding box center [308, 59] width 303 height 11
click at [262, 60] on input "*****" at bounding box center [300, 59] width 287 height 11
type input "*"
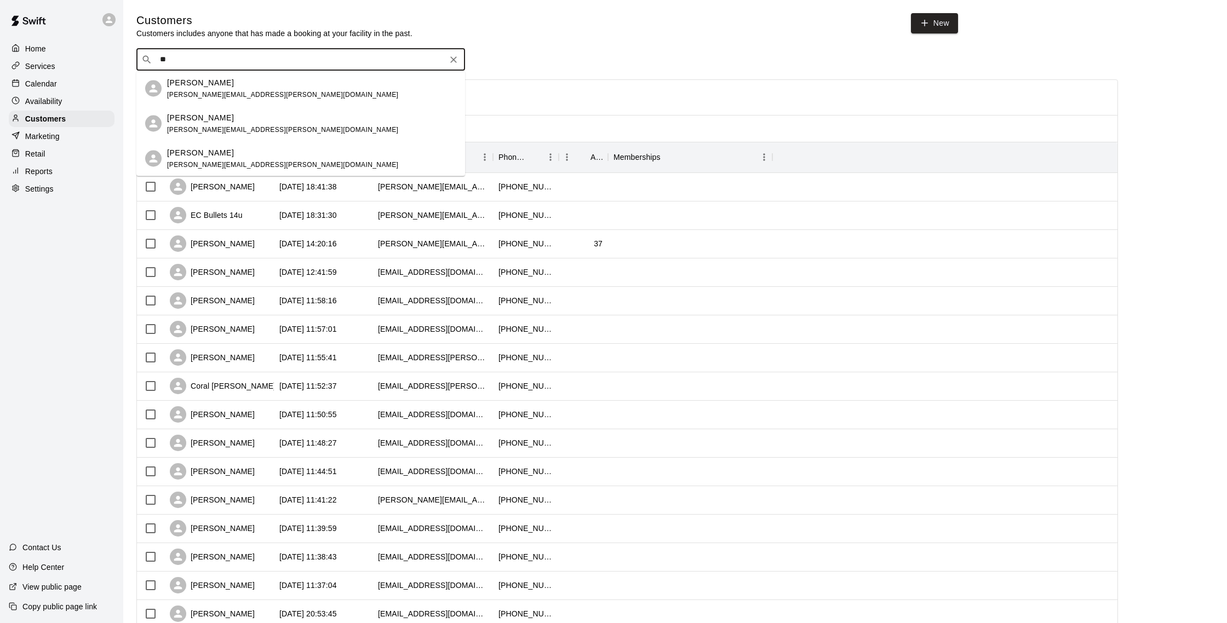
type input "*"
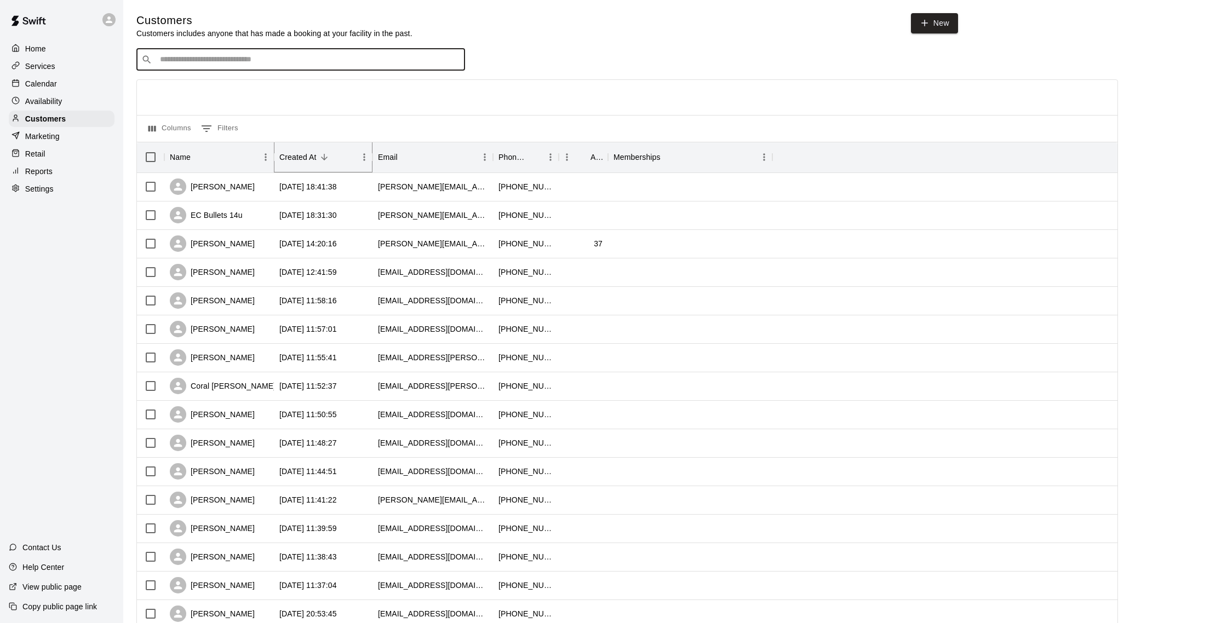
click at [329, 159] on button "Sort" at bounding box center [324, 157] width 15 height 15
click at [322, 159] on icon "Sort" at bounding box center [324, 157] width 10 height 10
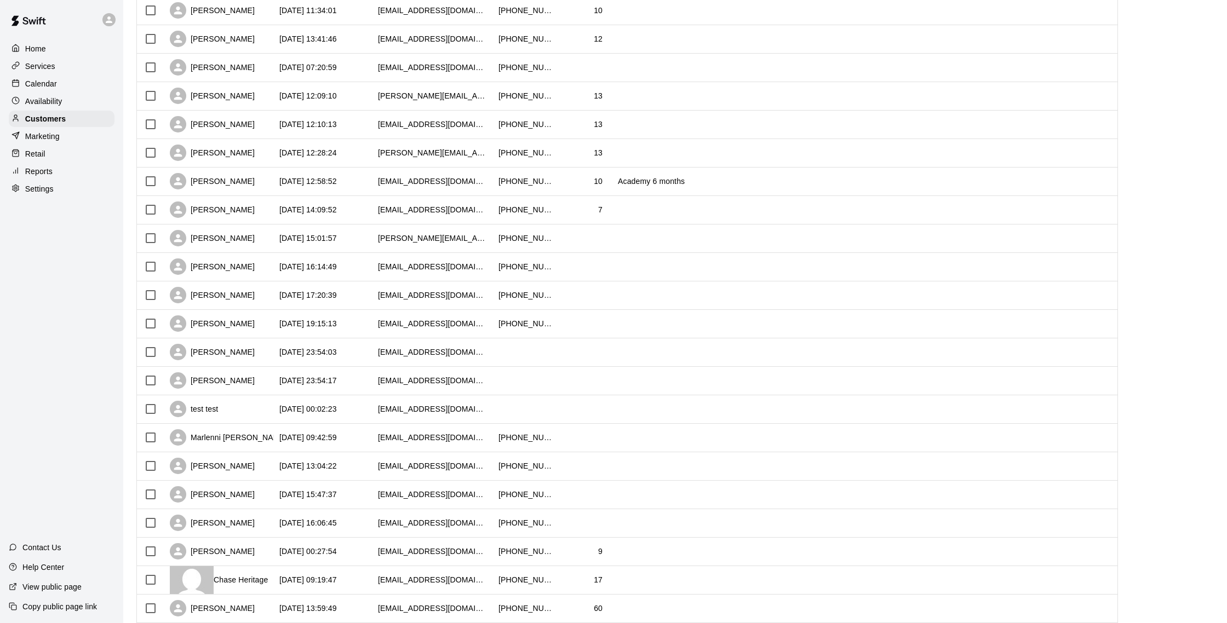
scroll to position [179, 0]
click at [237, 496] on div "[PERSON_NAME]" at bounding box center [212, 492] width 85 height 16
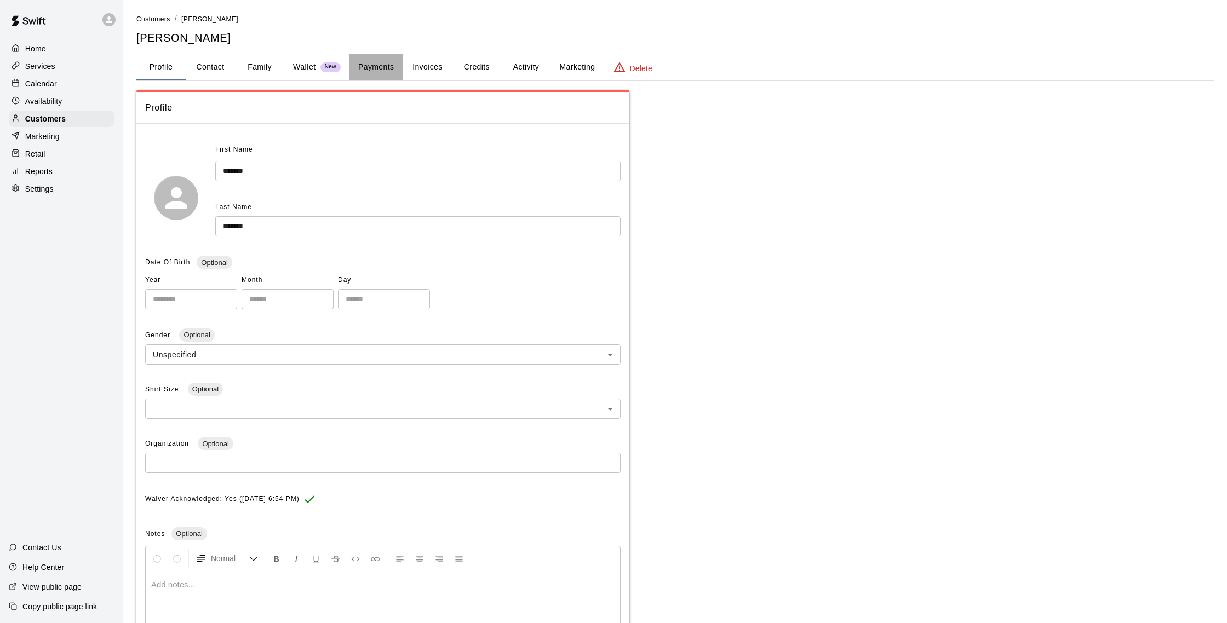
drag, startPoint x: 378, startPoint y: 63, endPoint x: 371, endPoint y: 66, distance: 7.8
click at [373, 65] on button "Payments" at bounding box center [375, 67] width 53 height 26
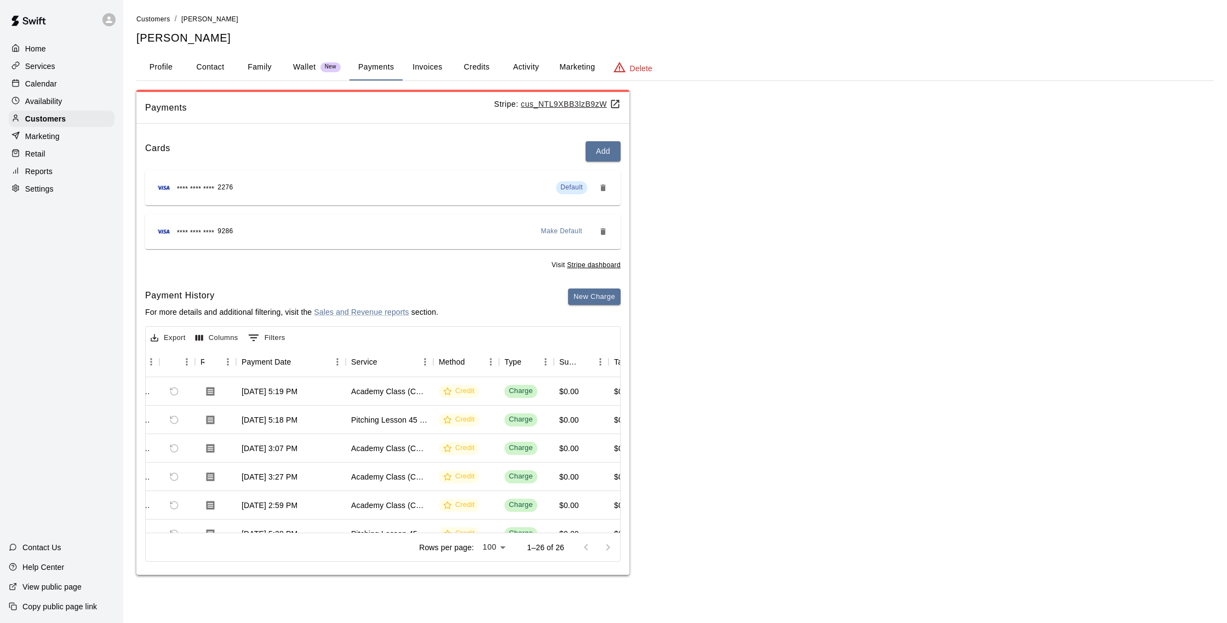
scroll to position [0, 55]
click at [473, 67] on button "Credits" at bounding box center [476, 67] width 49 height 26
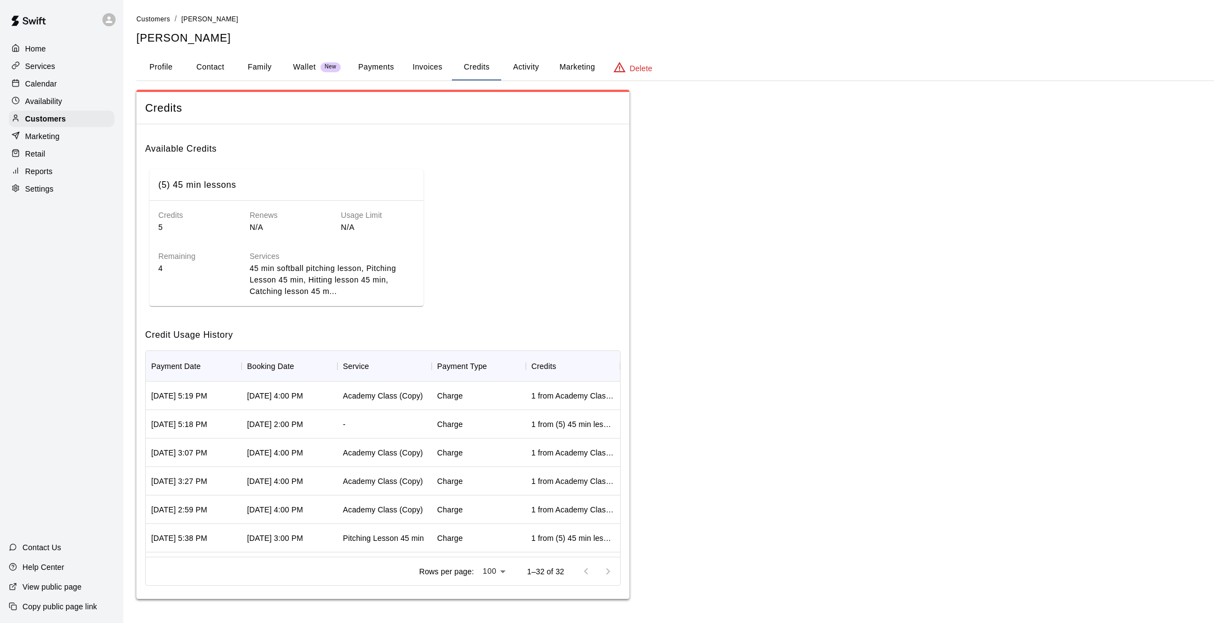
click at [88, 82] on div "Calendar" at bounding box center [62, 84] width 106 height 16
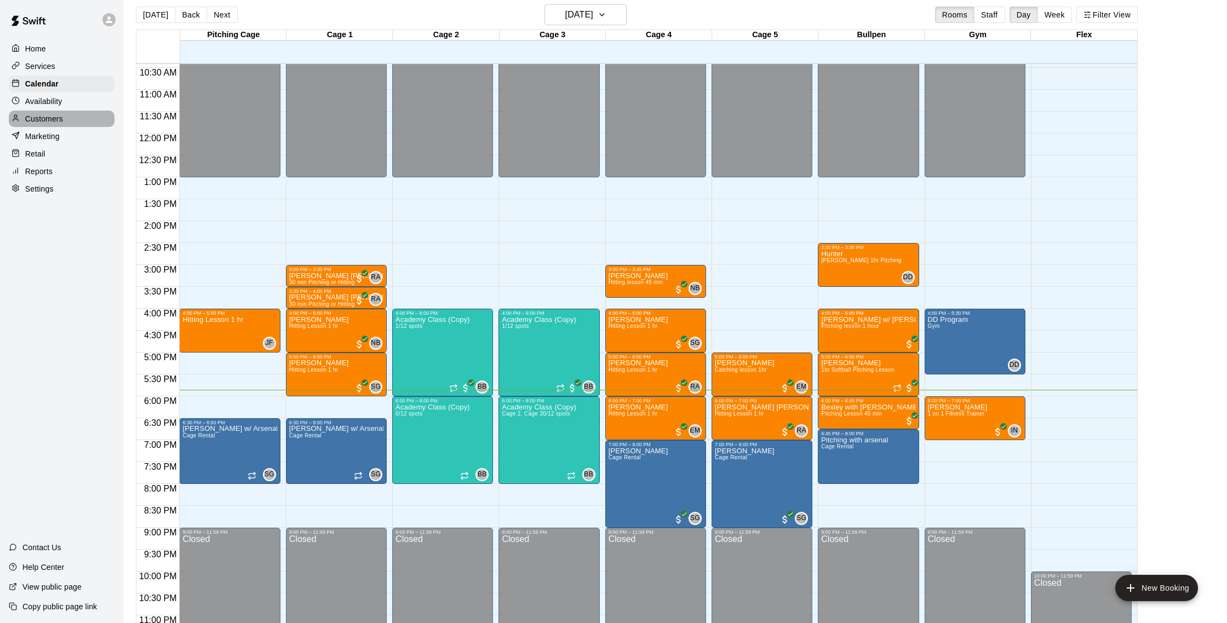
scroll to position [7, 0]
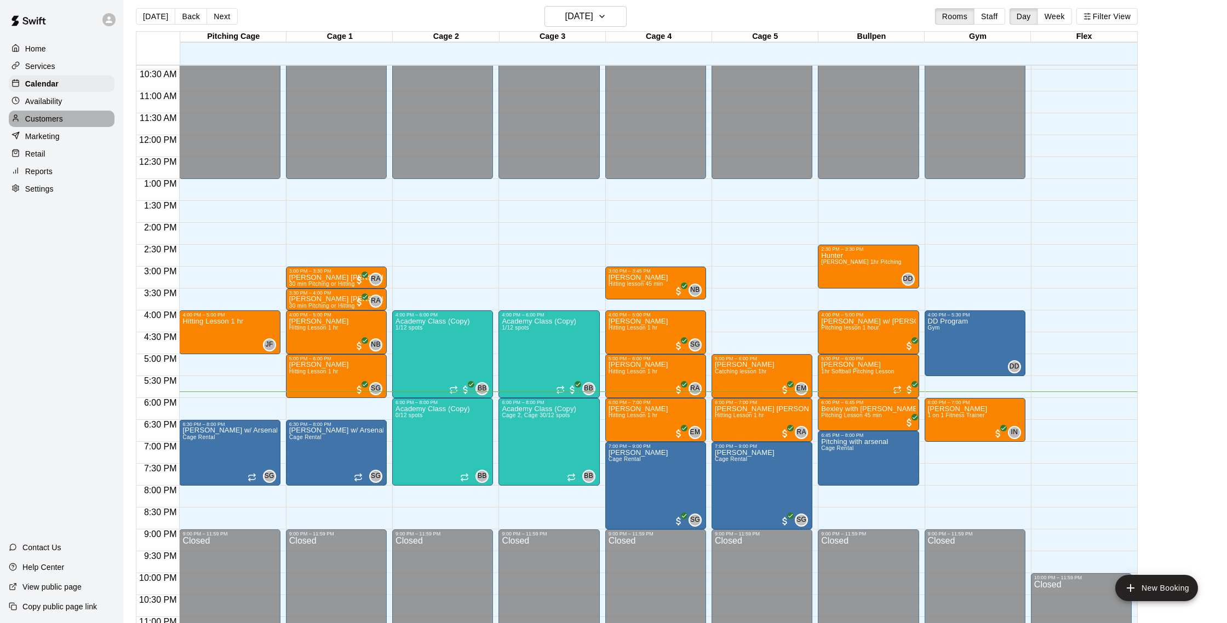
click at [81, 125] on div "Customers" at bounding box center [62, 119] width 106 height 16
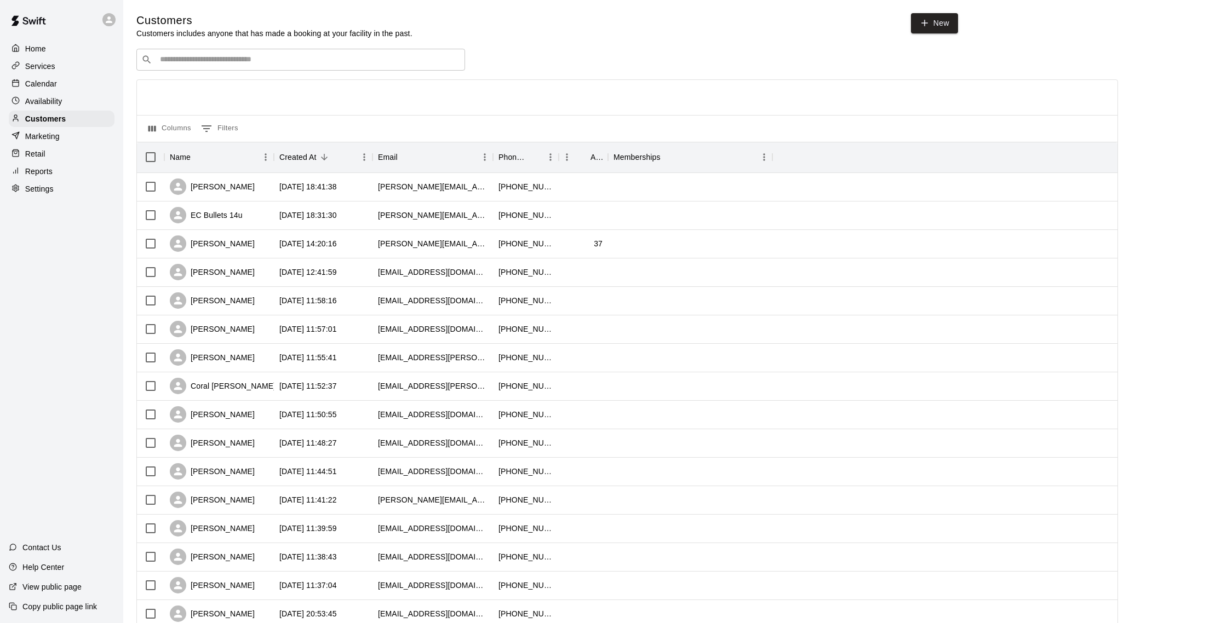
click at [284, 62] on input "Search customers by name or email" at bounding box center [308, 59] width 303 height 11
type input "*****"
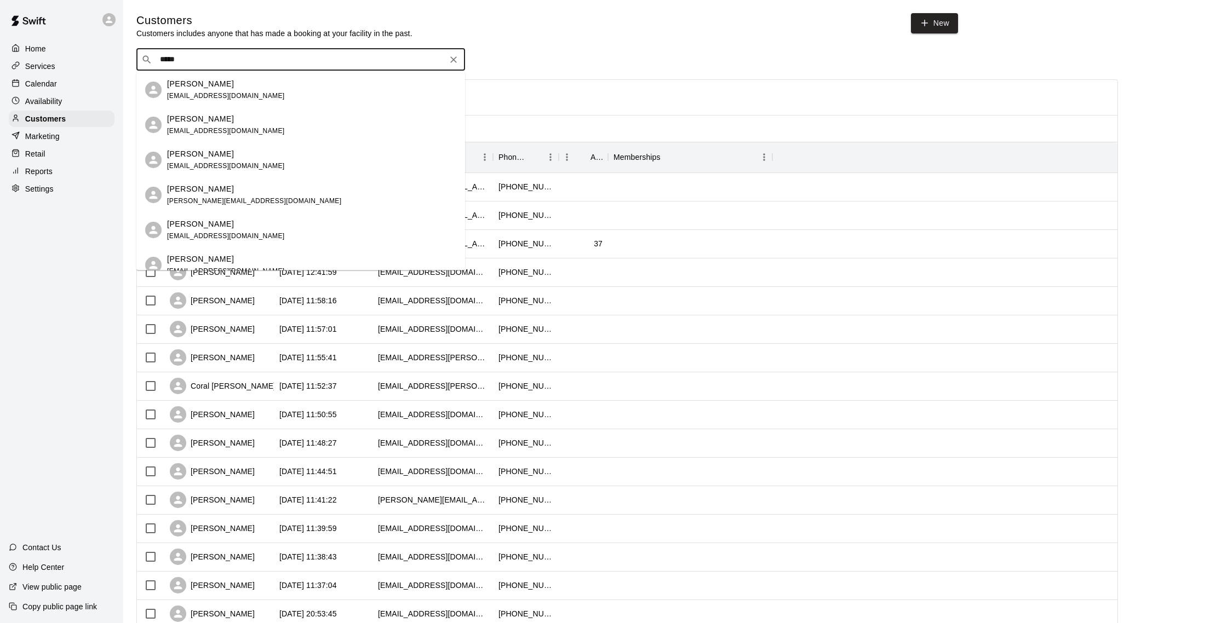
click at [268, 91] on div "James Dono pauldono@gmail.com Madden Hall james.p.brennan1@gmail.com Samantha J…" at bounding box center [300, 170] width 329 height 199
click at [268, 91] on div "Samantha James samanthajames531@yahoo.com" at bounding box center [311, 89] width 289 height 24
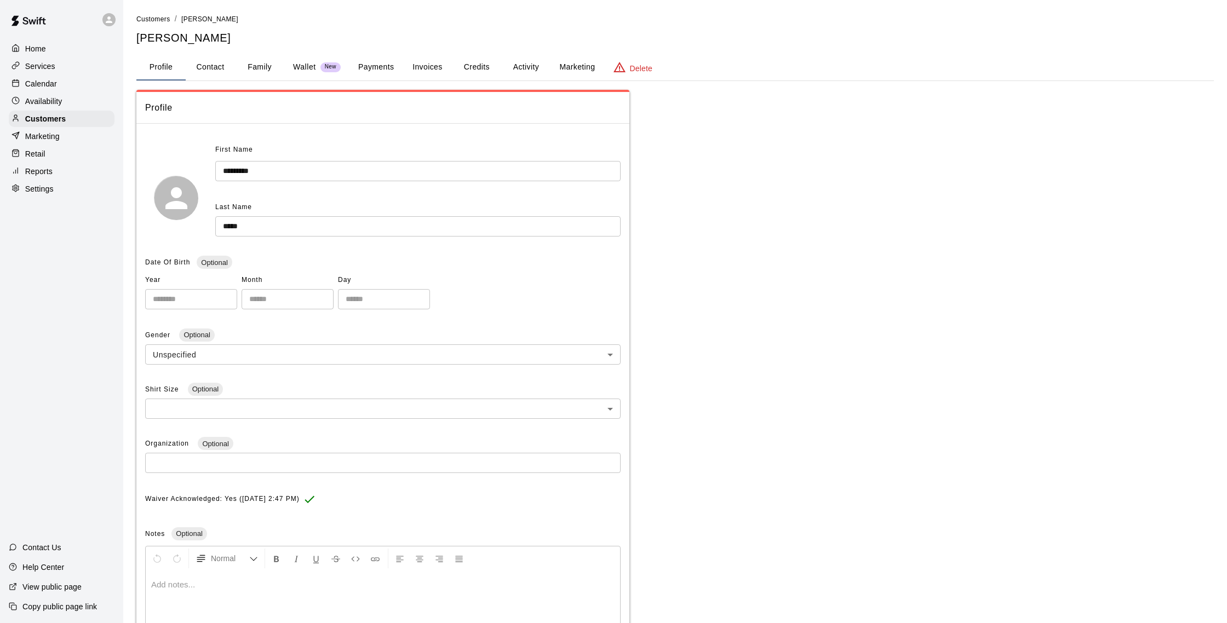
click at [482, 67] on button "Credits" at bounding box center [476, 67] width 49 height 26
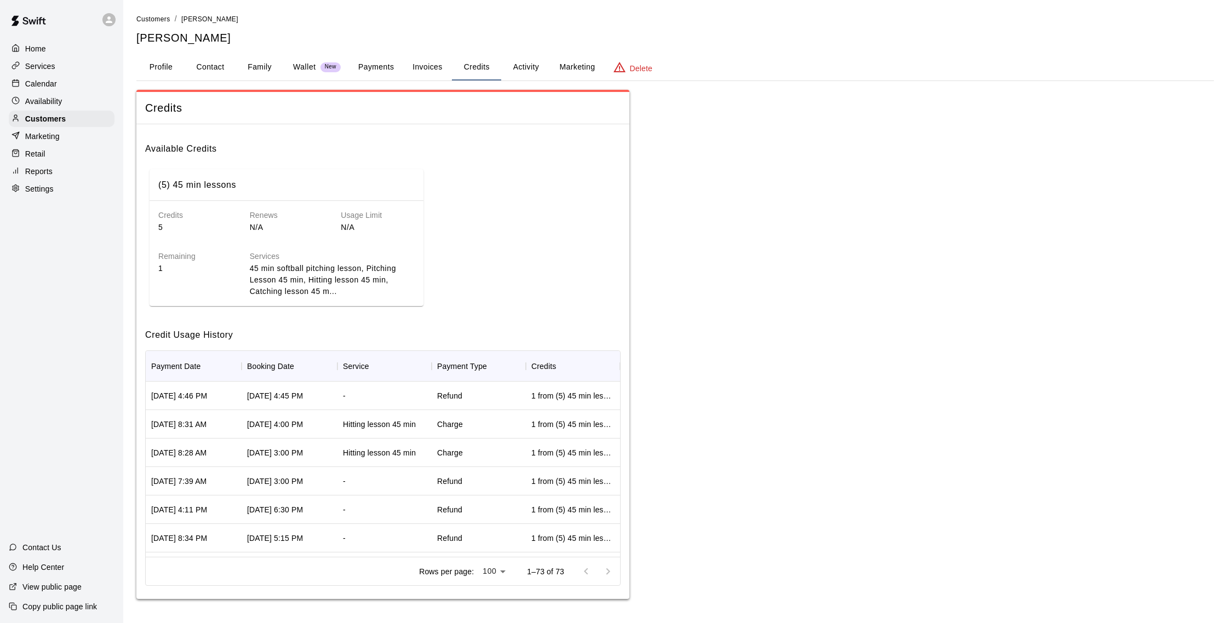
drag, startPoint x: 388, startPoint y: 74, endPoint x: 381, endPoint y: 71, distance: 7.6
click at [385, 73] on button "Payments" at bounding box center [375, 67] width 53 height 26
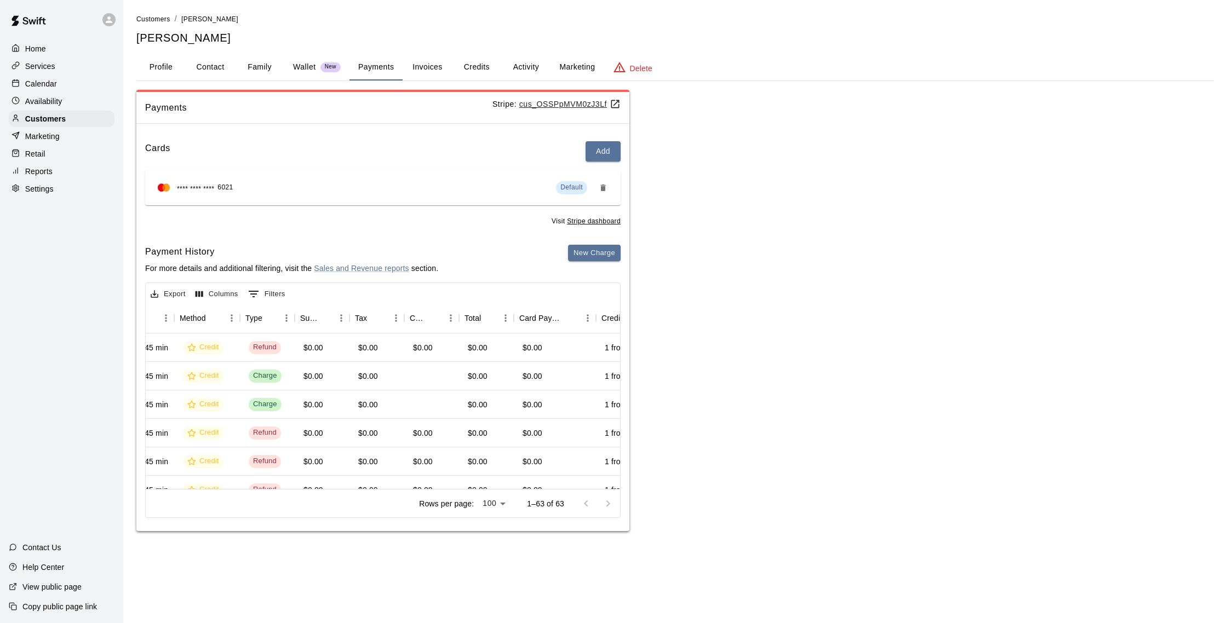
scroll to position [0, 308]
click at [87, 119] on div "Customers" at bounding box center [62, 119] width 106 height 16
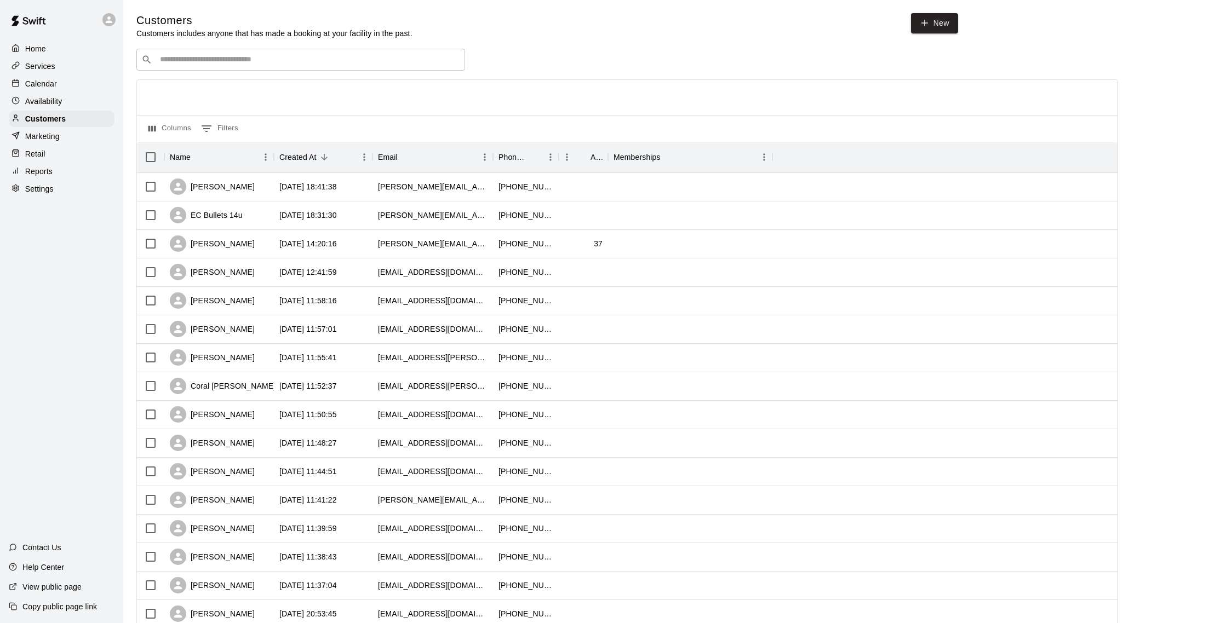
click at [68, 86] on div "Calendar" at bounding box center [62, 84] width 106 height 16
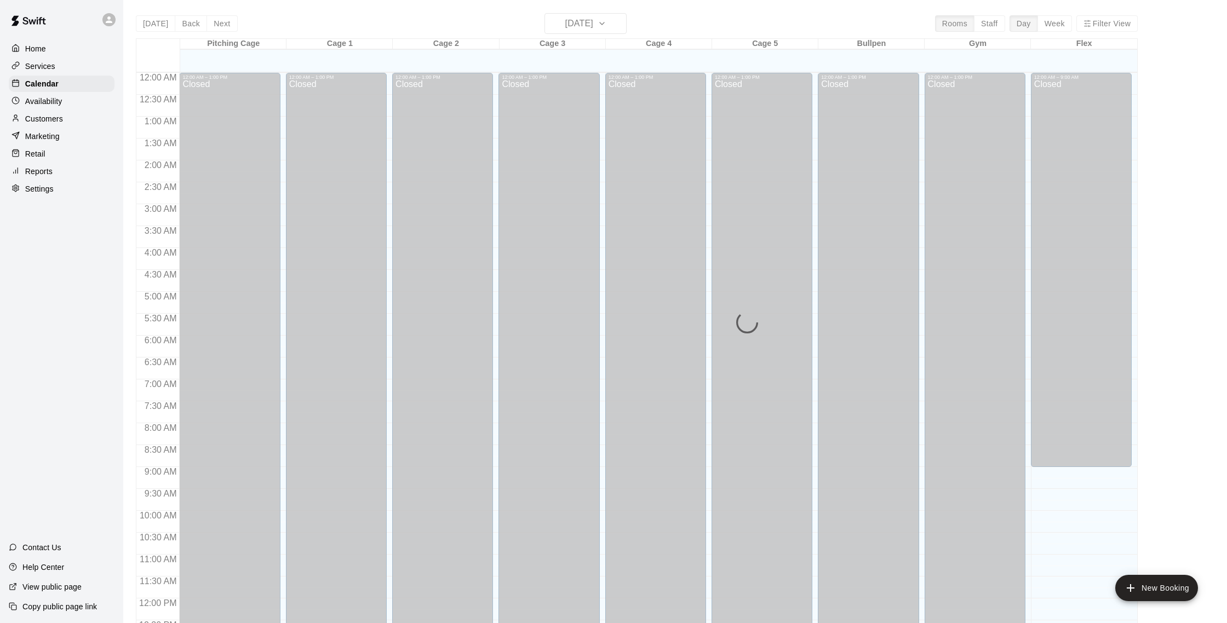
scroll to position [456, 0]
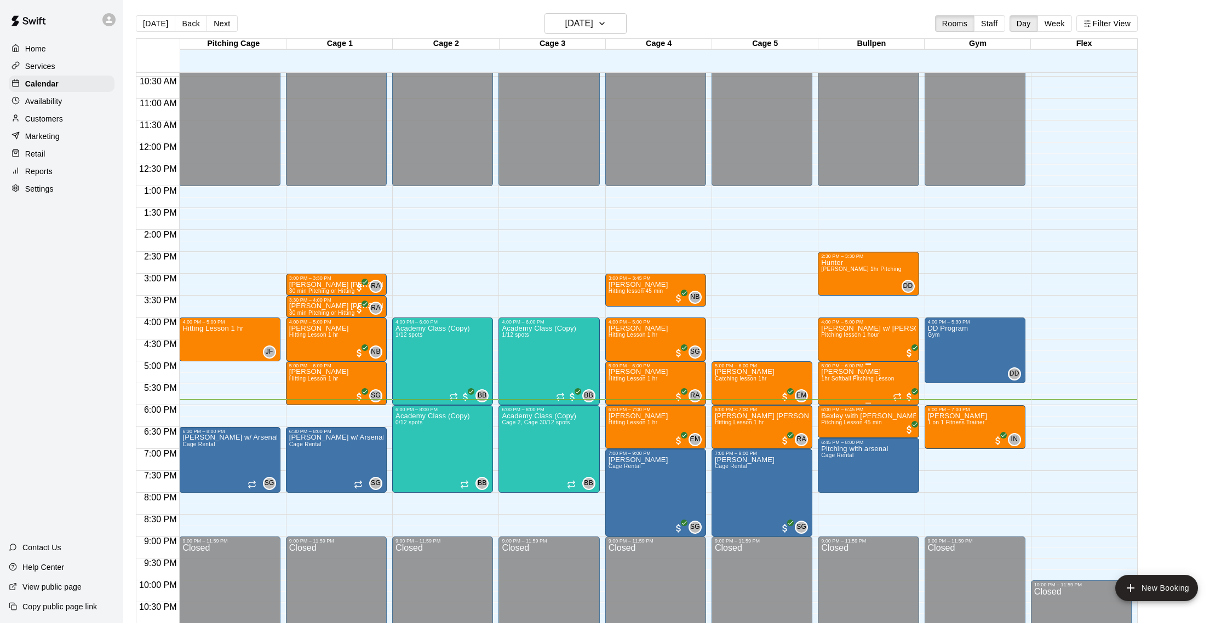
click at [872, 372] on p "[PERSON_NAME]" at bounding box center [857, 372] width 73 height 0
click at [834, 412] on img "edit" at bounding box center [833, 410] width 13 height 13
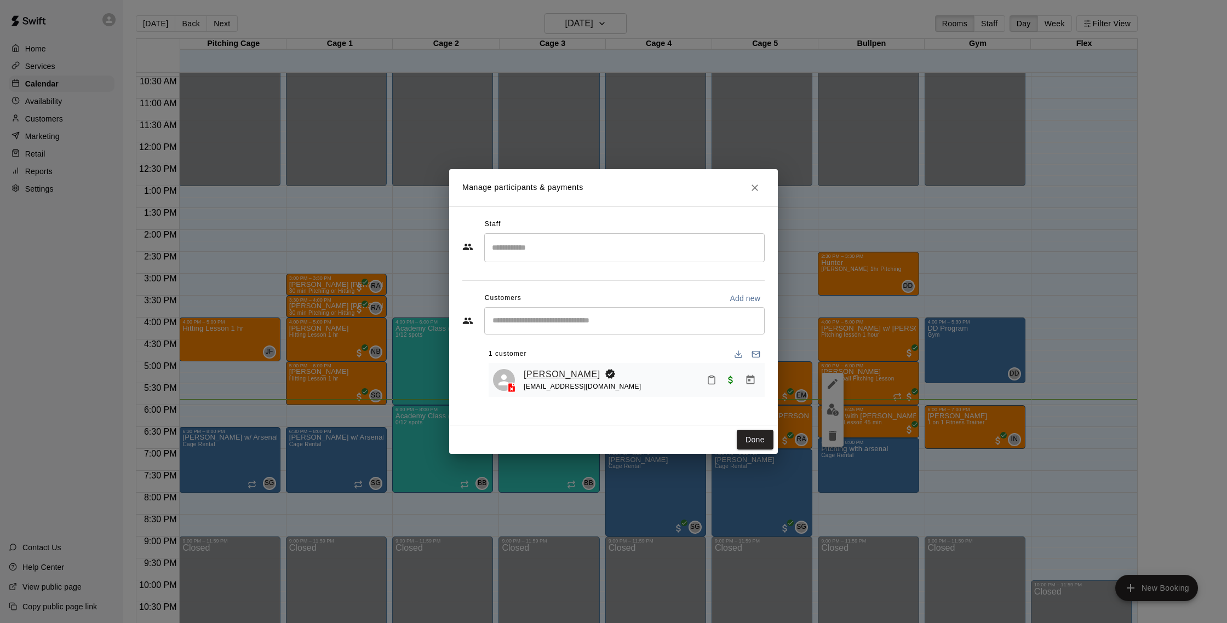
click at [569, 377] on link "[PERSON_NAME]" at bounding box center [562, 375] width 77 height 14
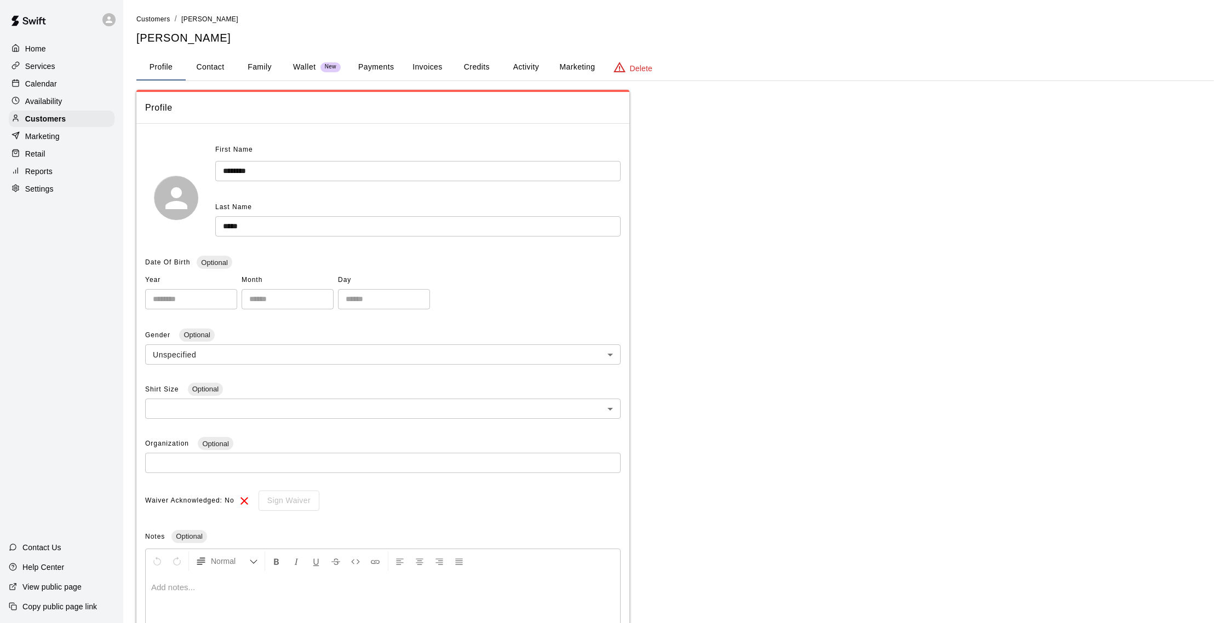
click at [483, 74] on button "Credits" at bounding box center [476, 67] width 49 height 26
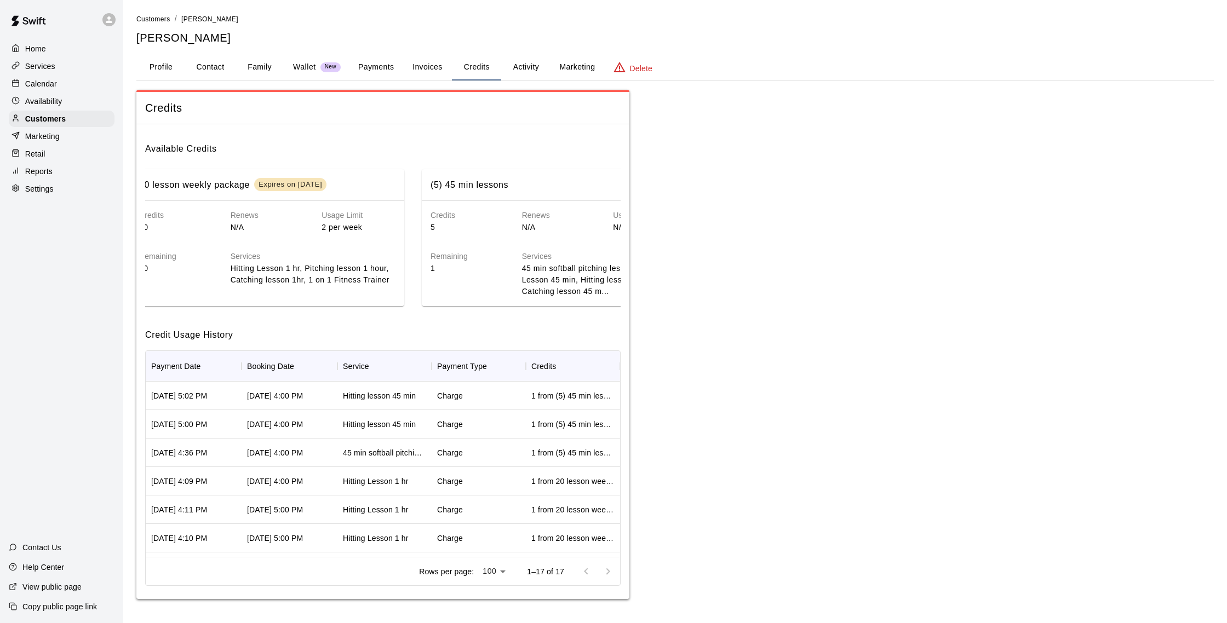
scroll to position [0, 99]
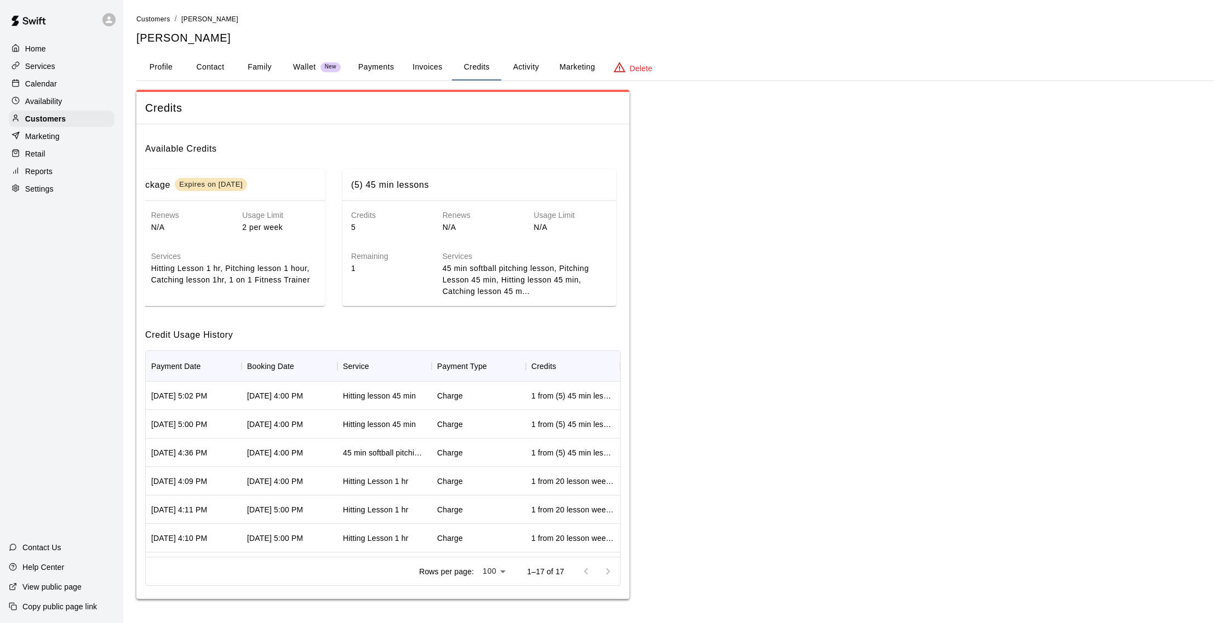
click at [85, 84] on div "Calendar" at bounding box center [62, 84] width 106 height 16
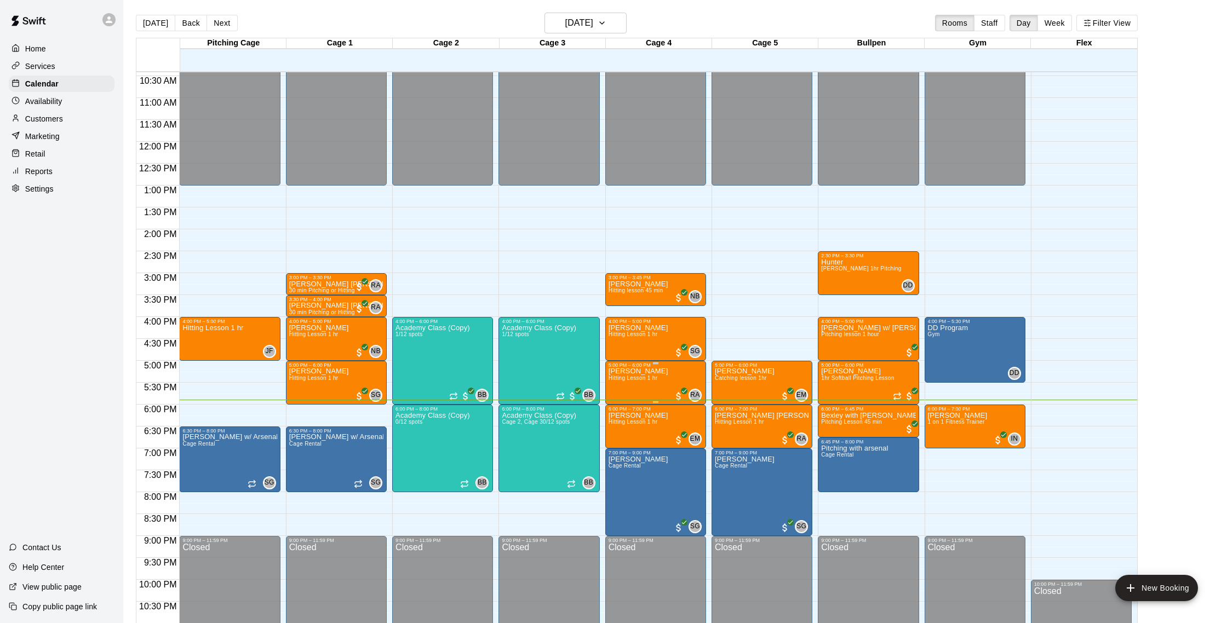
scroll to position [451, 0]
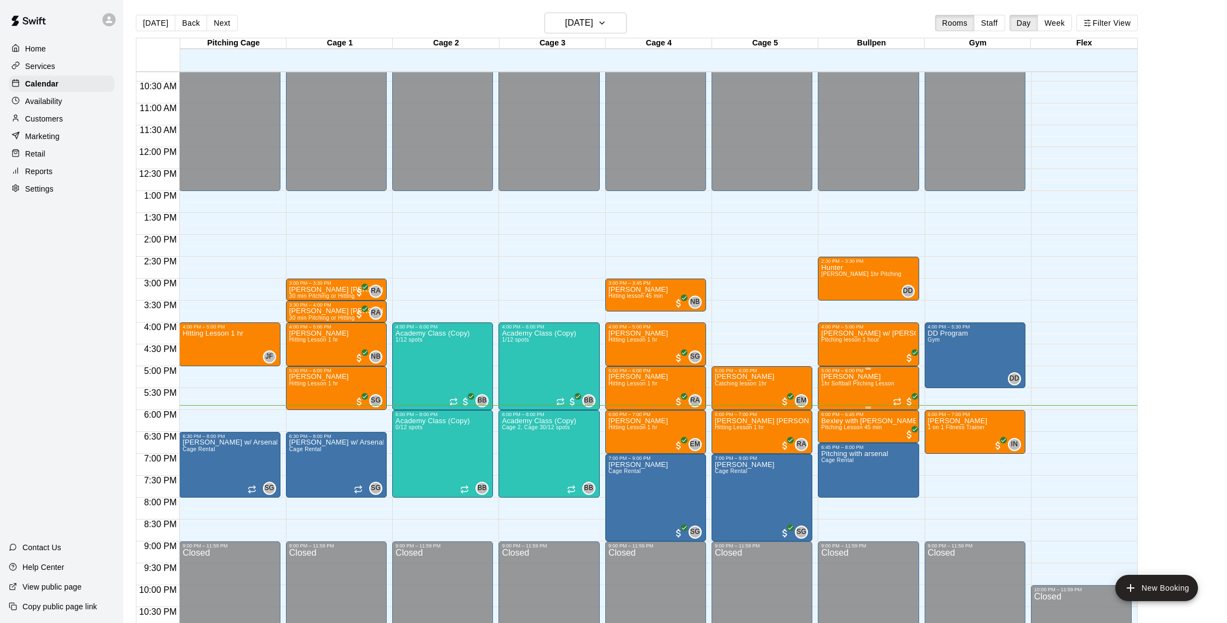
click at [842, 377] on p "[PERSON_NAME]" at bounding box center [857, 377] width 73 height 0
click at [831, 408] on button "edit" at bounding box center [833, 414] width 22 height 21
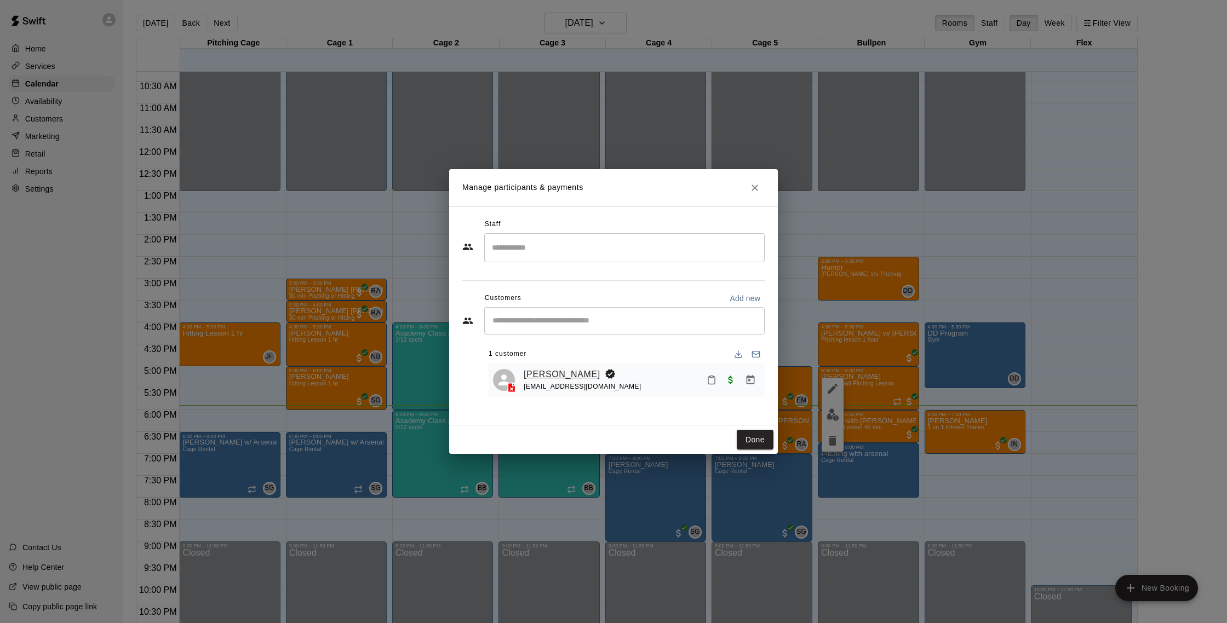
click at [541, 370] on link "[PERSON_NAME]" at bounding box center [562, 375] width 77 height 14
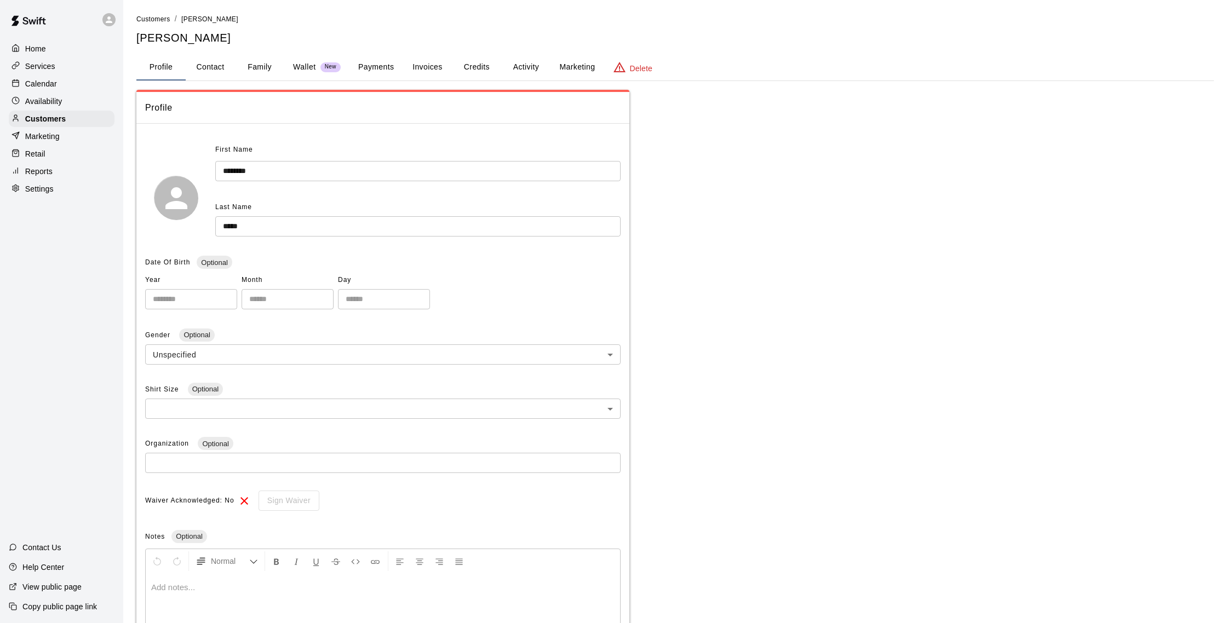
click at [231, 70] on button "Contact" at bounding box center [210, 67] width 49 height 26
select select "**"
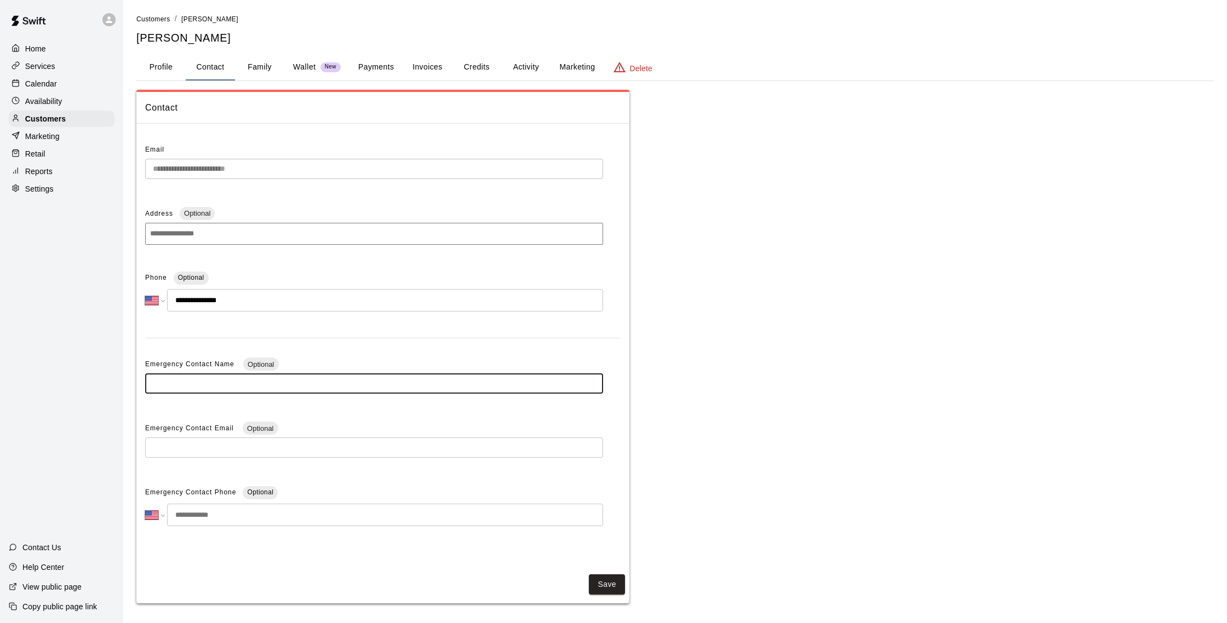
click at [363, 388] on input "text" at bounding box center [374, 384] width 458 height 20
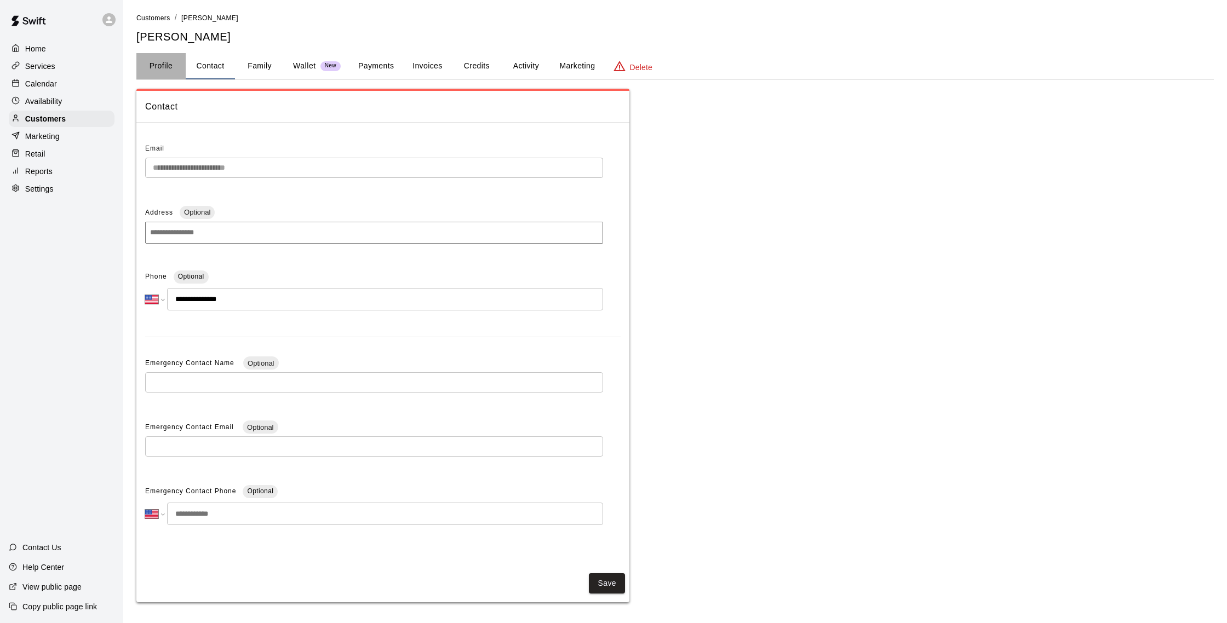
click at [158, 65] on button "Profile" at bounding box center [160, 66] width 49 height 26
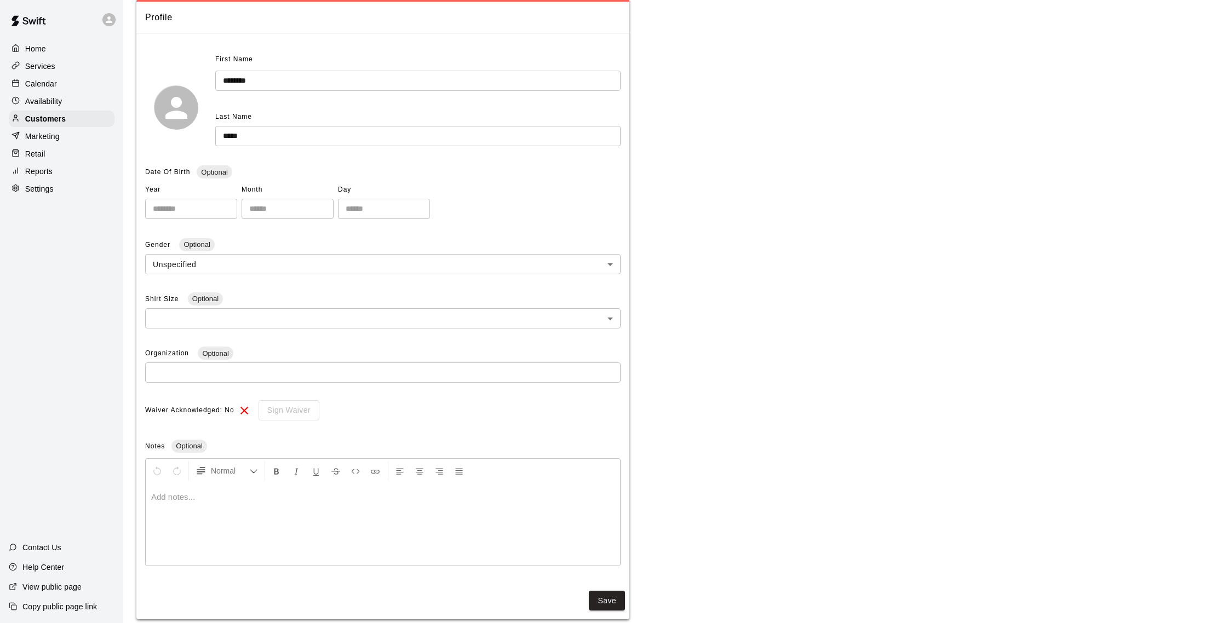
scroll to position [0, 0]
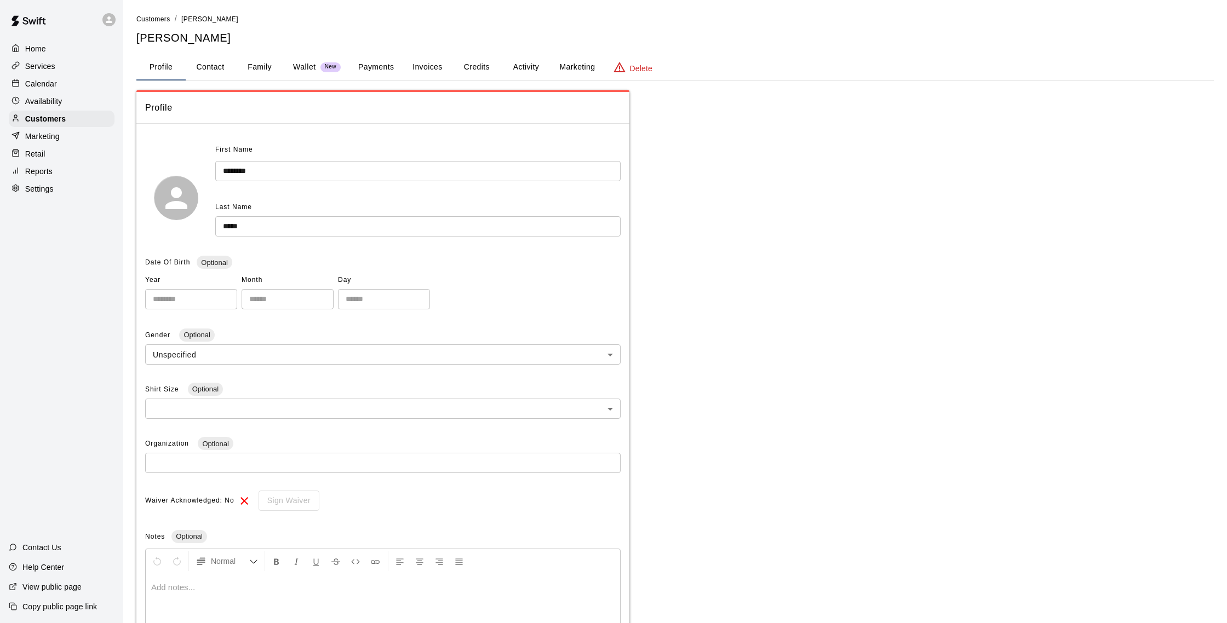
click at [373, 70] on button "Payments" at bounding box center [375, 67] width 53 height 26
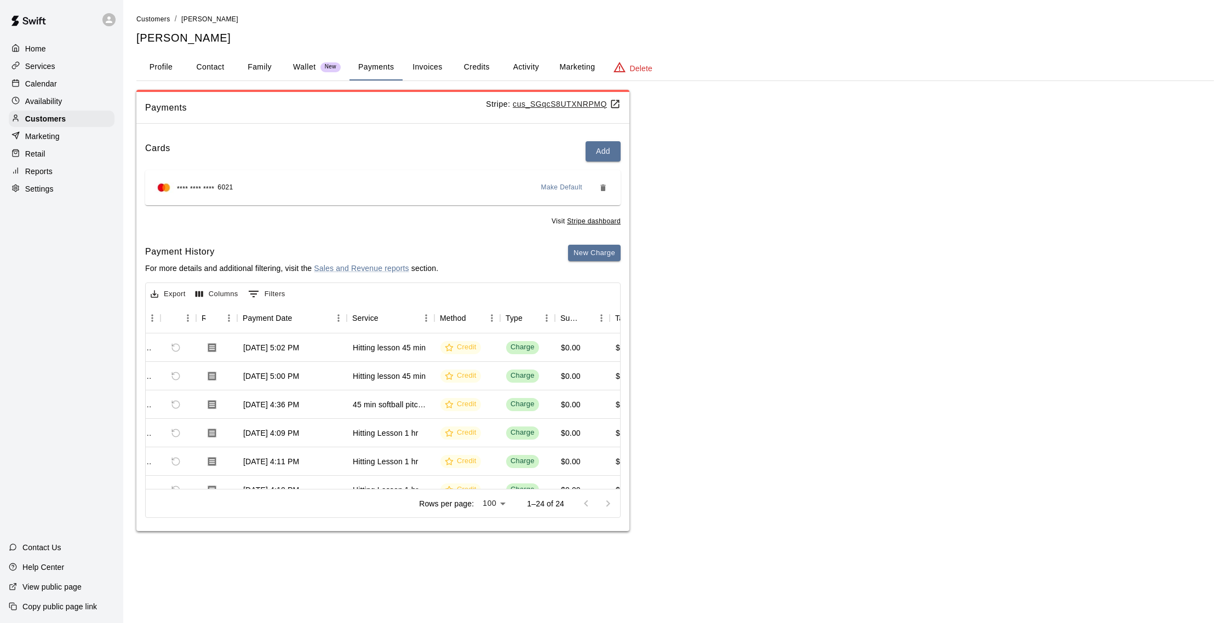
scroll to position [0, 43]
click at [216, 72] on button "Contact" at bounding box center [210, 67] width 49 height 26
select select "**"
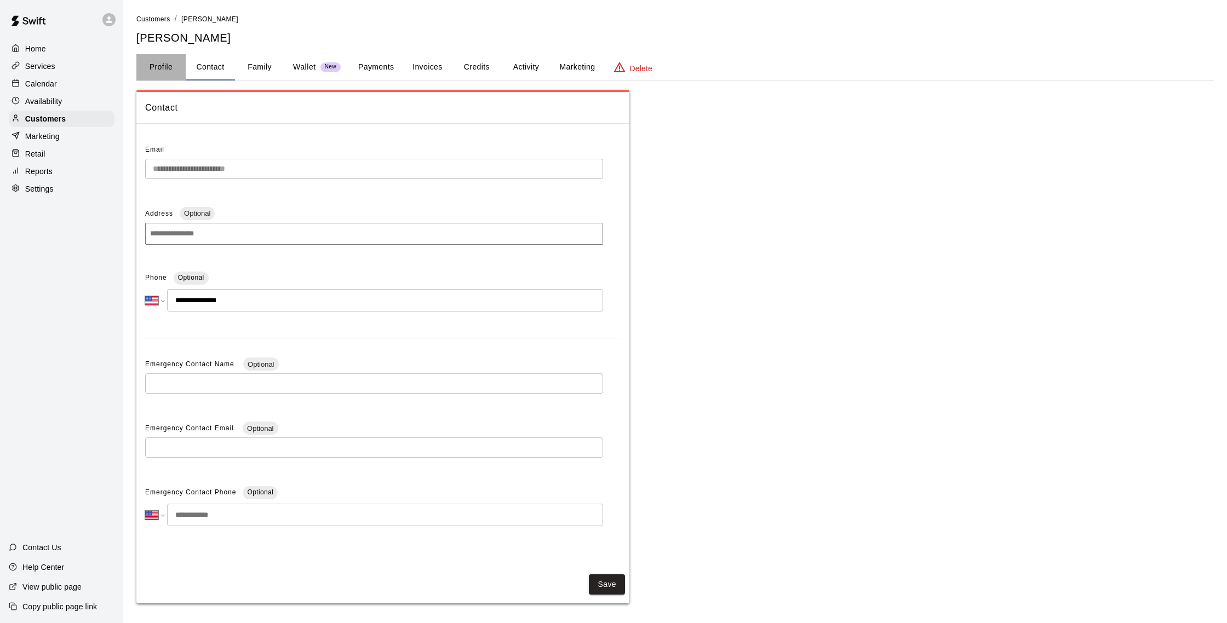
click at [169, 73] on button "Profile" at bounding box center [160, 67] width 49 height 26
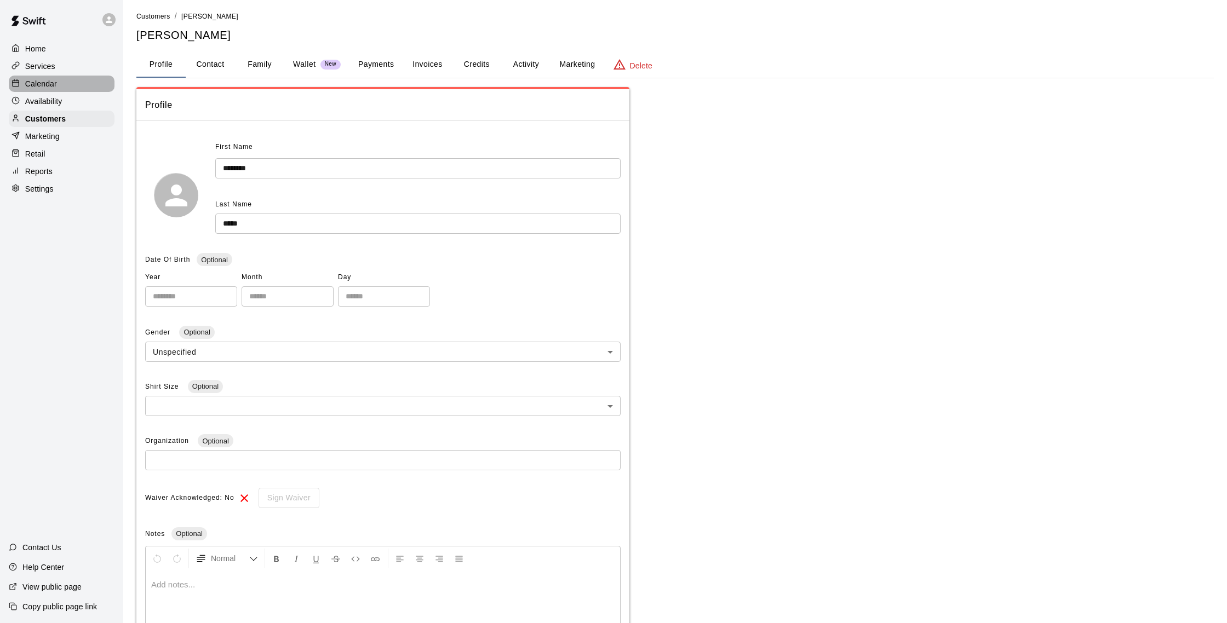
click at [67, 85] on div "Calendar" at bounding box center [62, 84] width 106 height 16
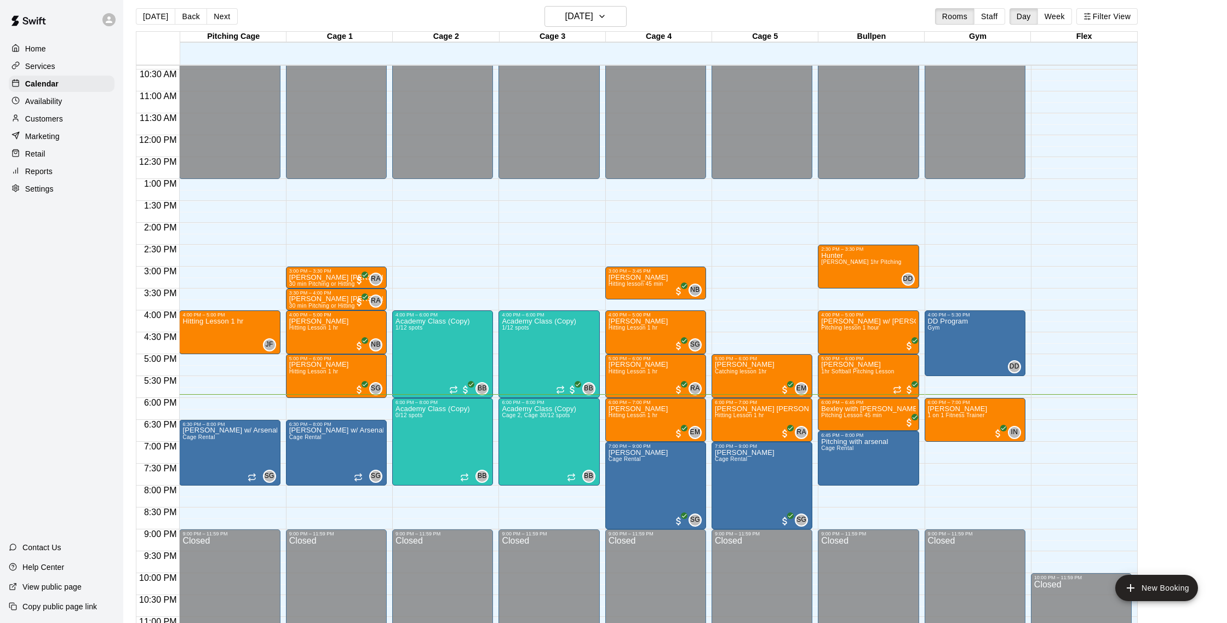
scroll to position [12, 0]
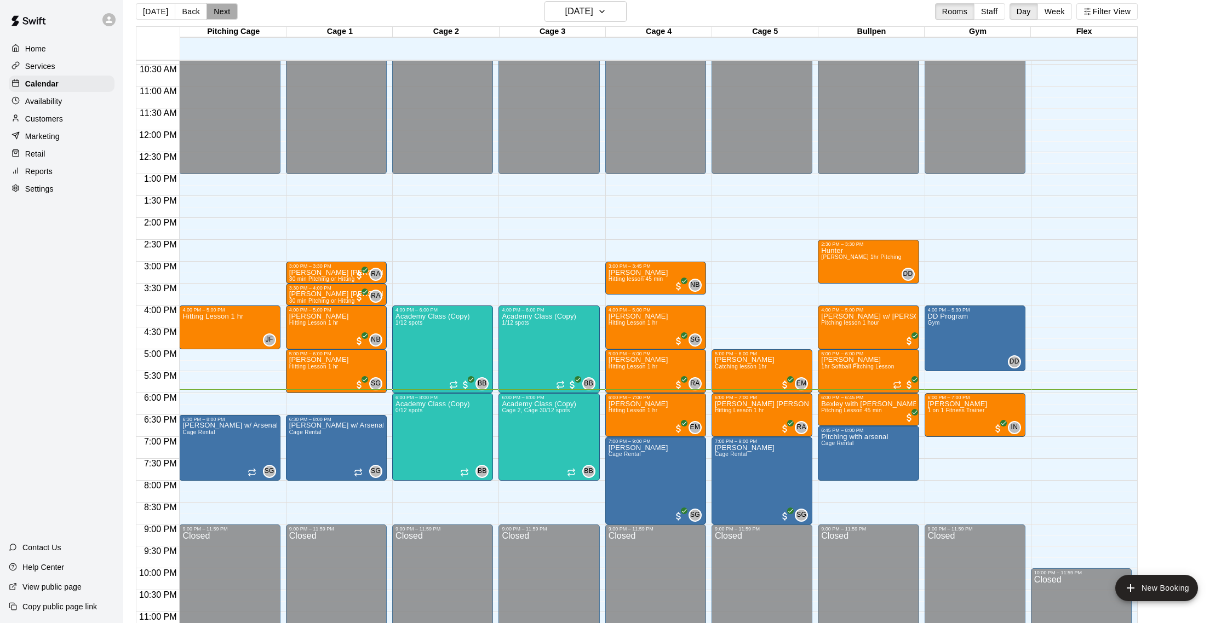
click at [213, 10] on button "Next" at bounding box center [222, 11] width 31 height 16
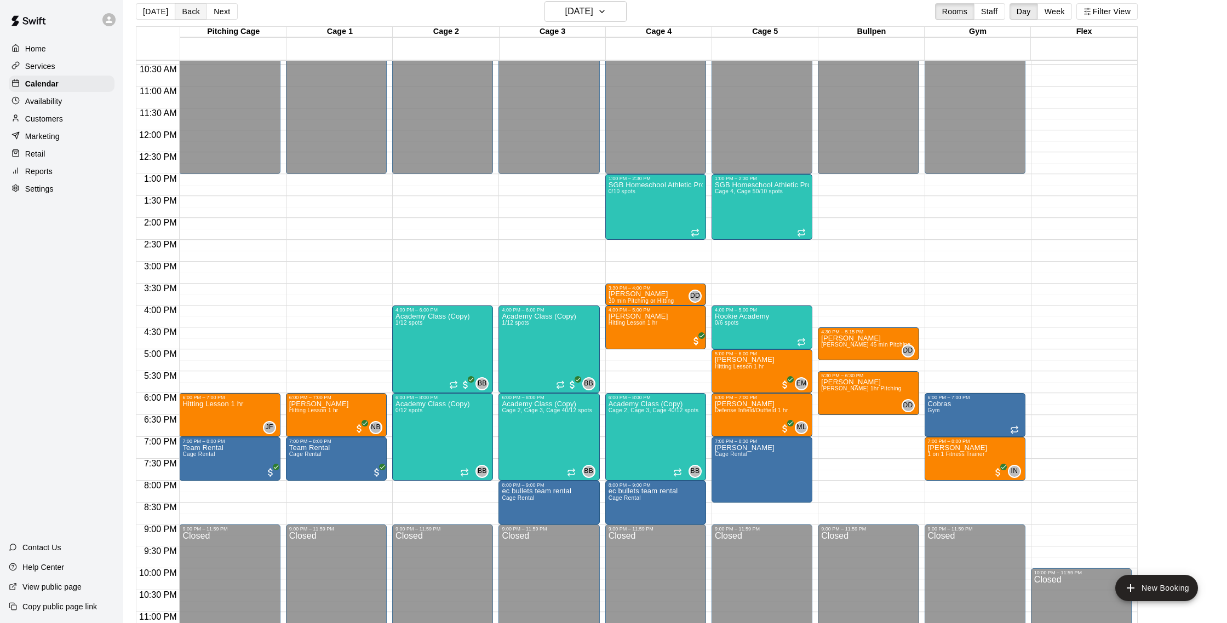
click at [187, 17] on button "Back" at bounding box center [191, 11] width 32 height 16
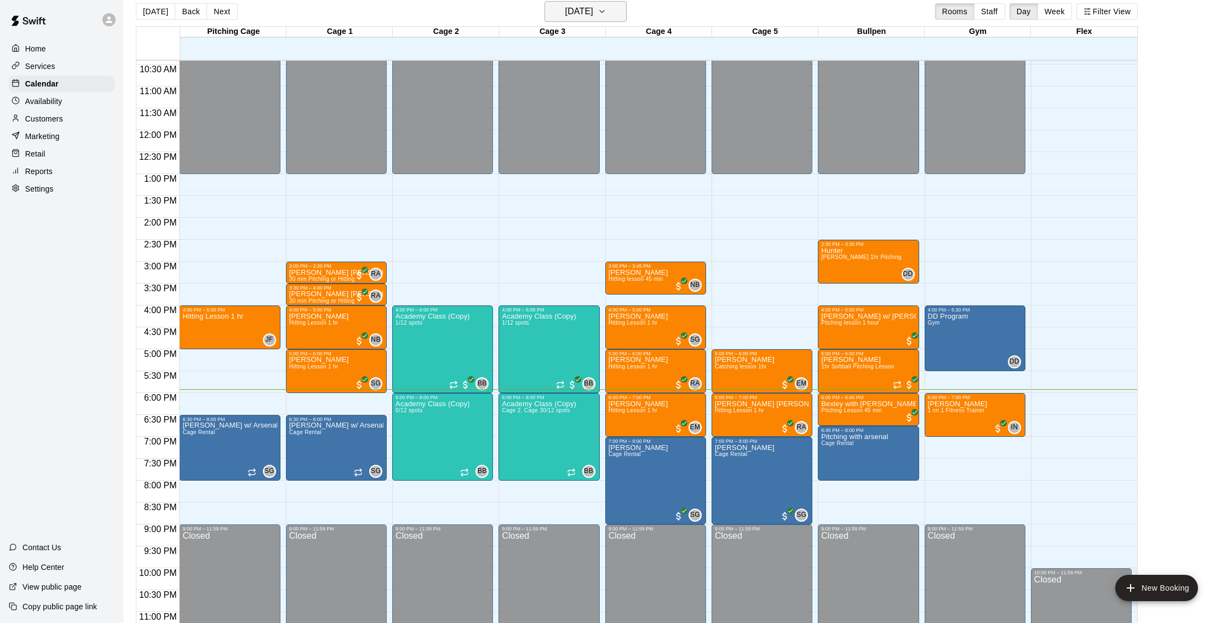
click at [589, 12] on h6 "Wednesday Sep 10" at bounding box center [579, 11] width 28 height 15
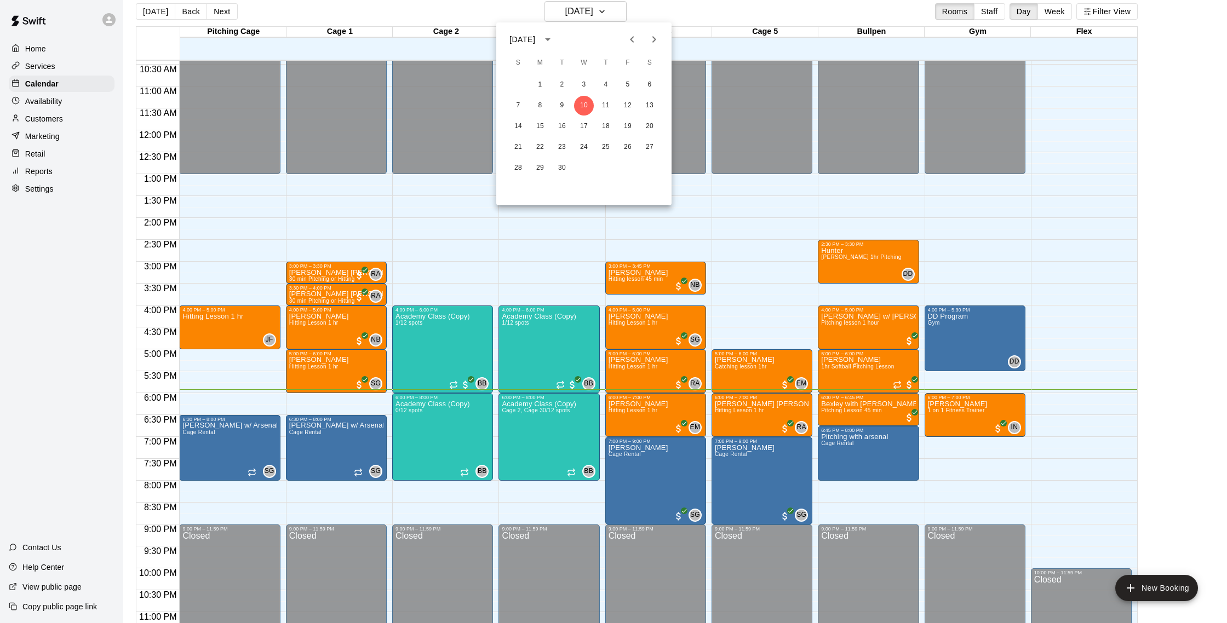
click at [595, 126] on div "14 15 16 17 18 19 20" at bounding box center [583, 127] width 175 height 20
click at [588, 127] on button "17" at bounding box center [584, 127] width 20 height 20
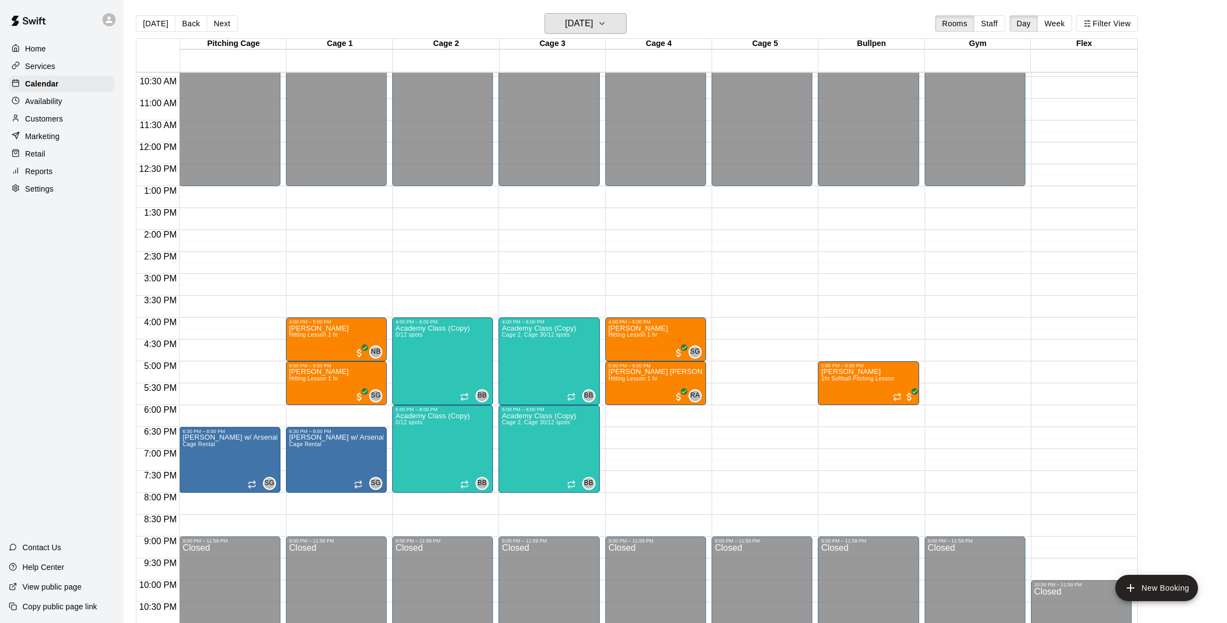
scroll to position [489, 0]
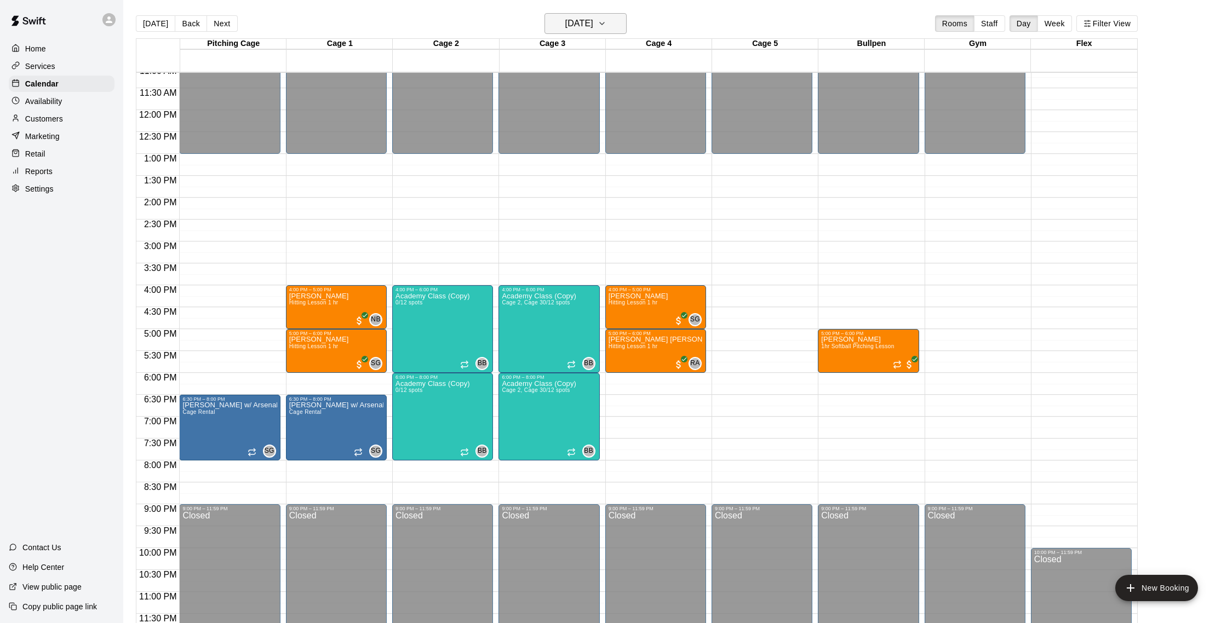
click at [627, 21] on button "Wednesday Sep 17" at bounding box center [585, 23] width 82 height 21
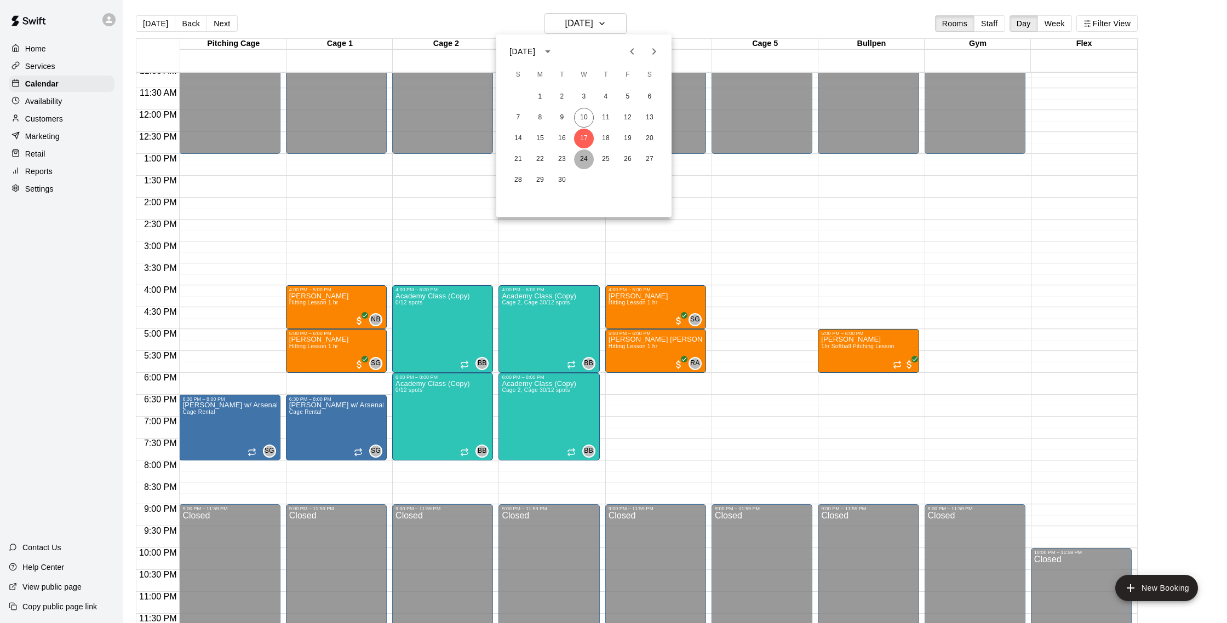
click at [588, 163] on button "24" at bounding box center [584, 160] width 20 height 20
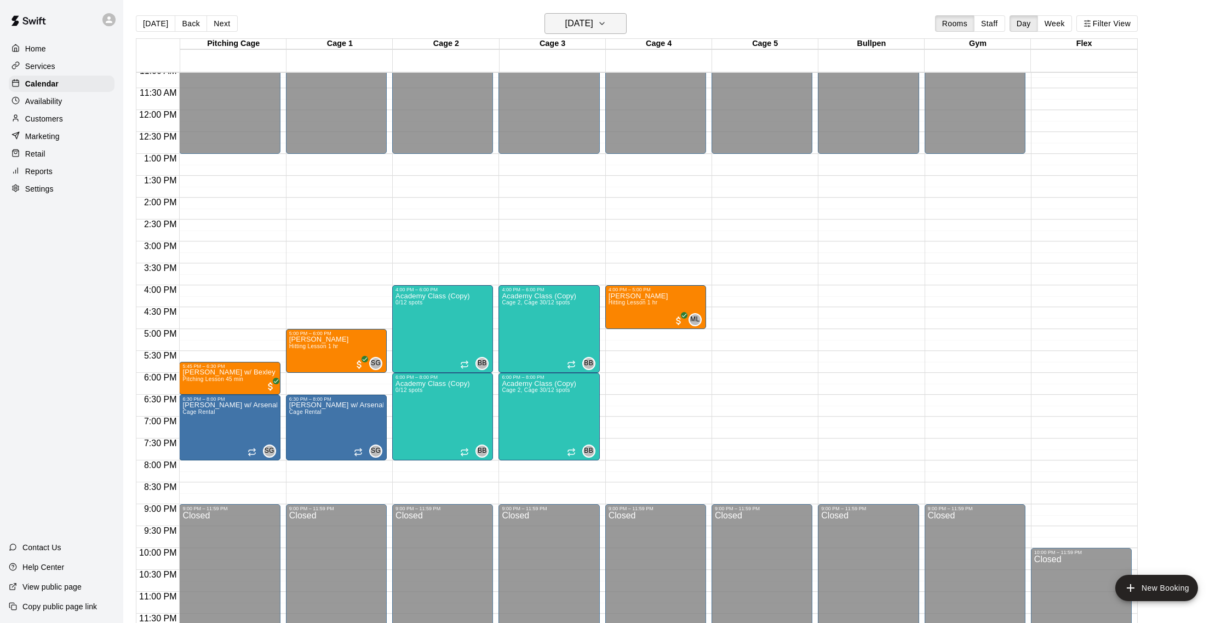
click at [593, 21] on h6 "Wednesday Sep 24" at bounding box center [579, 23] width 28 height 15
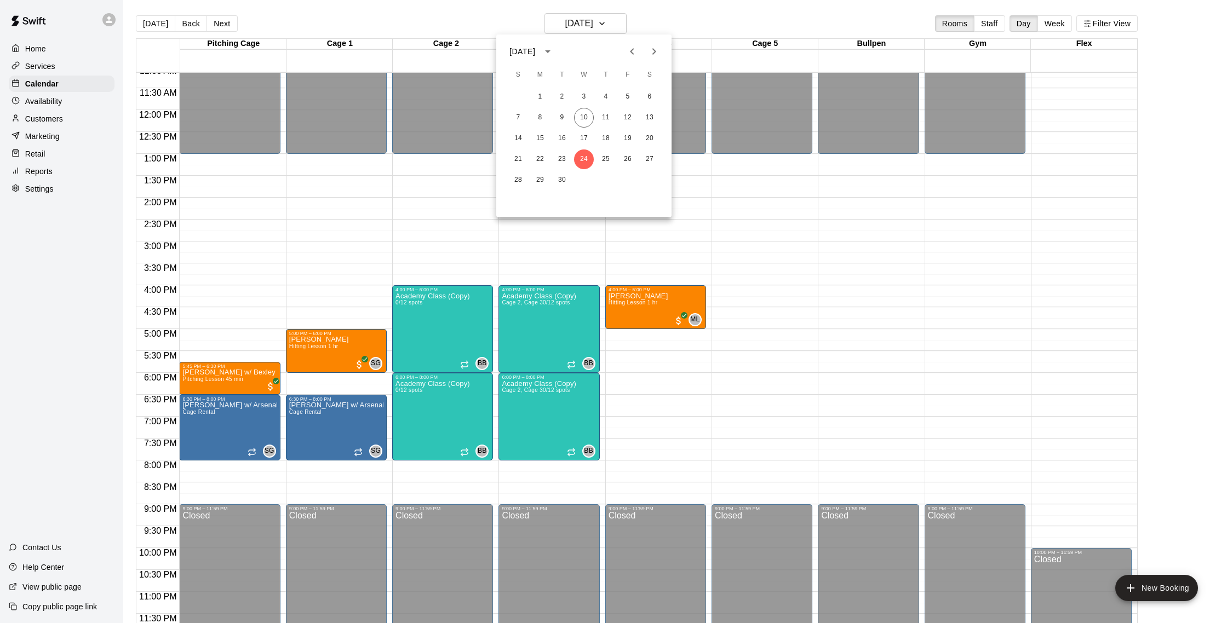
click at [654, 48] on icon "Next month" at bounding box center [653, 51] width 13 height 13
click at [589, 91] on button "1" at bounding box center [584, 97] width 20 height 20
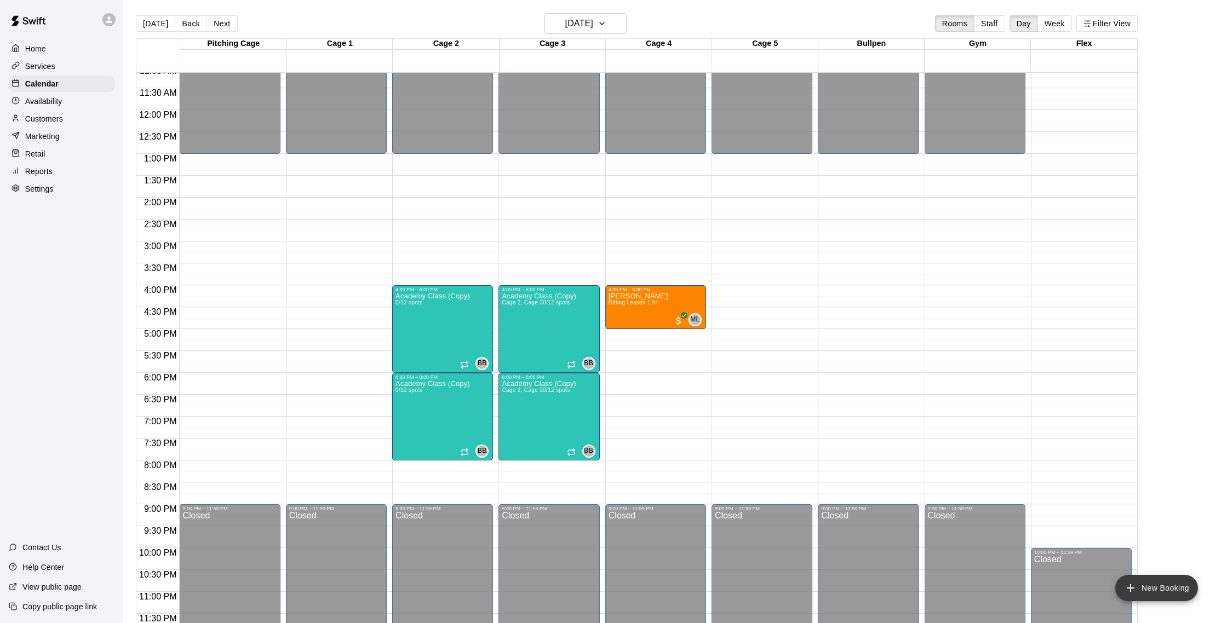
click at [1157, 586] on button "New Booking" at bounding box center [1156, 588] width 83 height 26
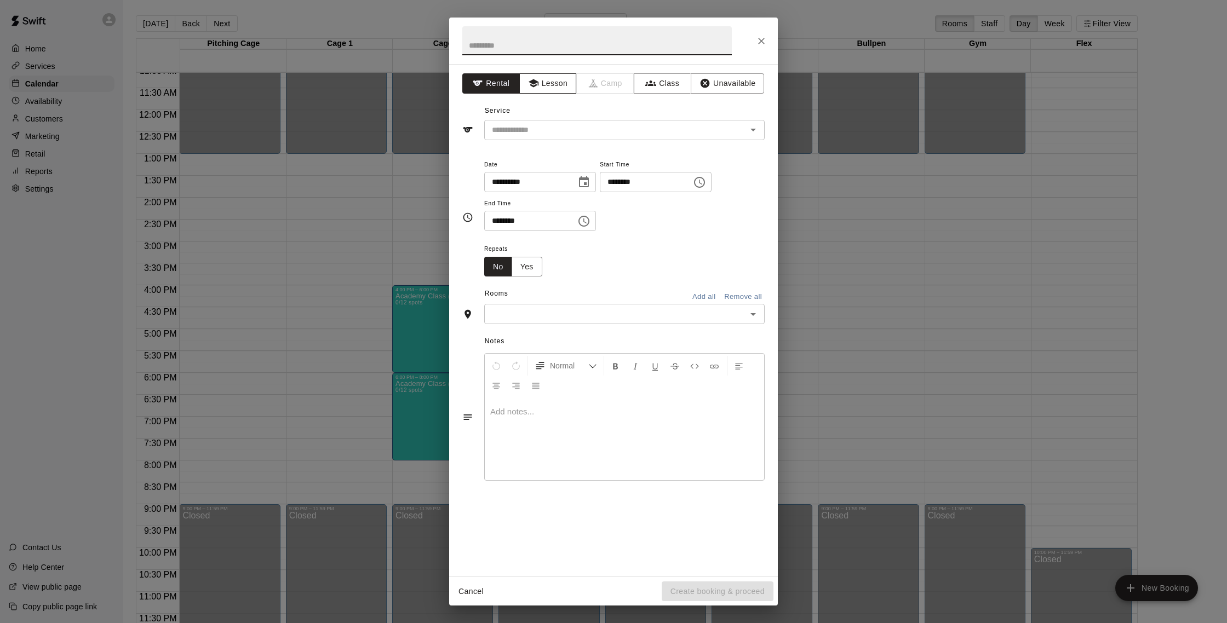
click at [560, 80] on button "Lesson" at bounding box center [548, 83] width 58 height 20
click at [559, 139] on div "​" at bounding box center [624, 130] width 280 height 20
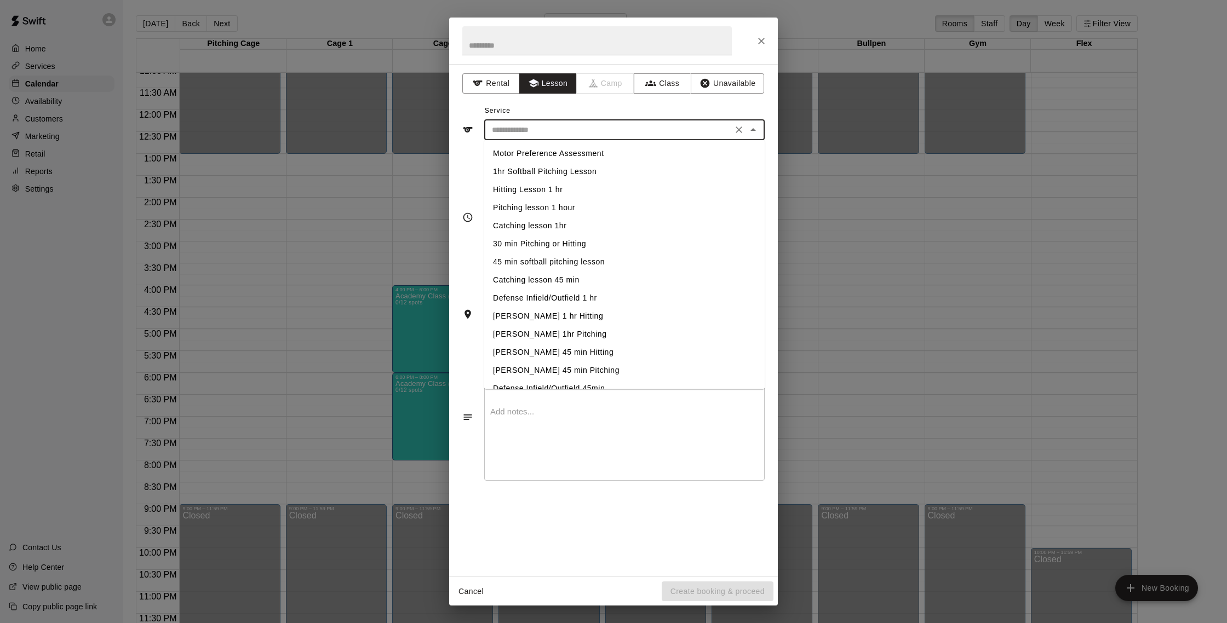
click at [564, 196] on li "Hitting Lesson 1 hr" at bounding box center [624, 190] width 280 height 18
type input "**********"
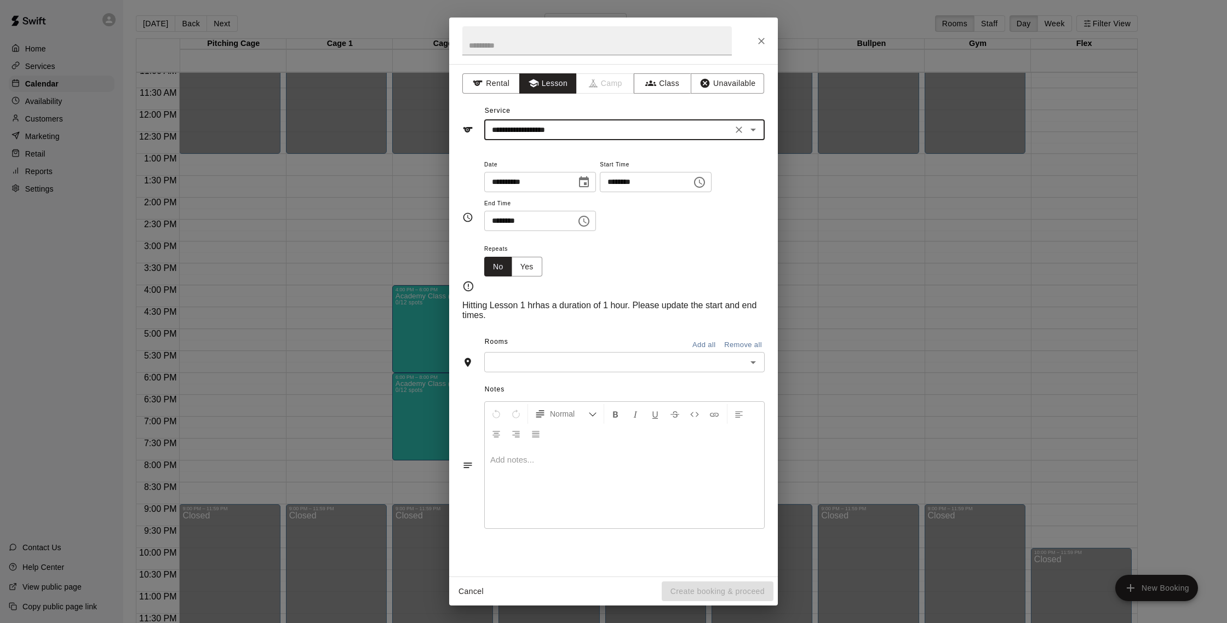
click at [620, 187] on input "********" at bounding box center [642, 182] width 84 height 20
click at [513, 227] on input "********" at bounding box center [526, 221] width 84 height 20
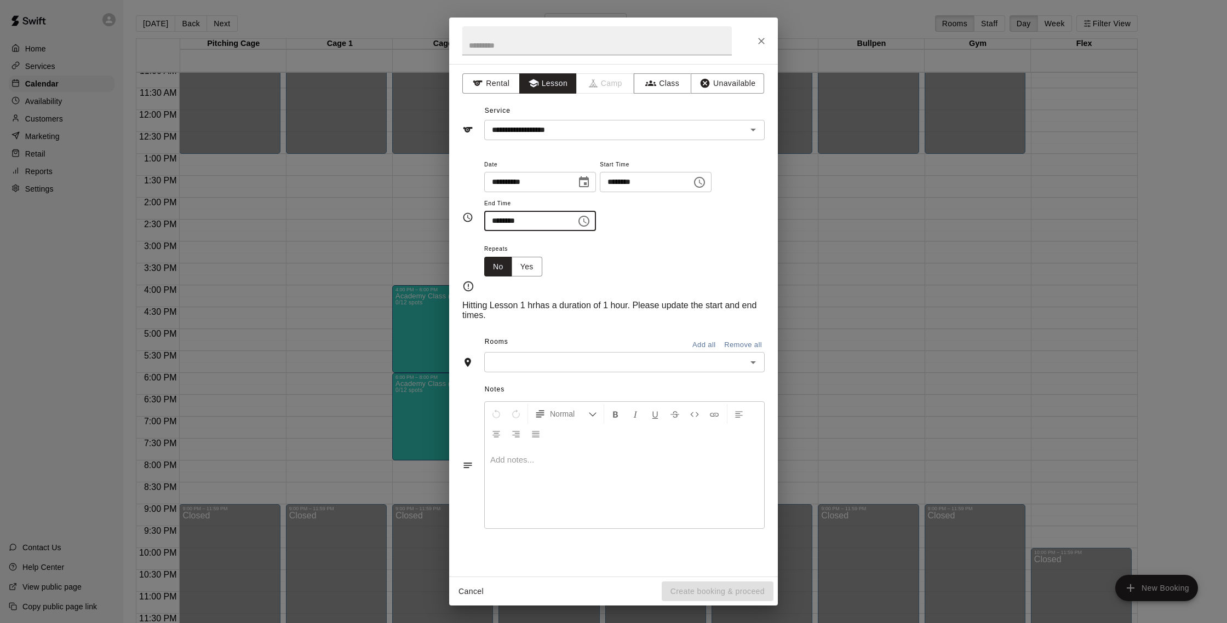
click at [513, 224] on input "********" at bounding box center [526, 221] width 84 height 20
type input "********"
click at [638, 365] on input "text" at bounding box center [616, 363] width 256 height 14
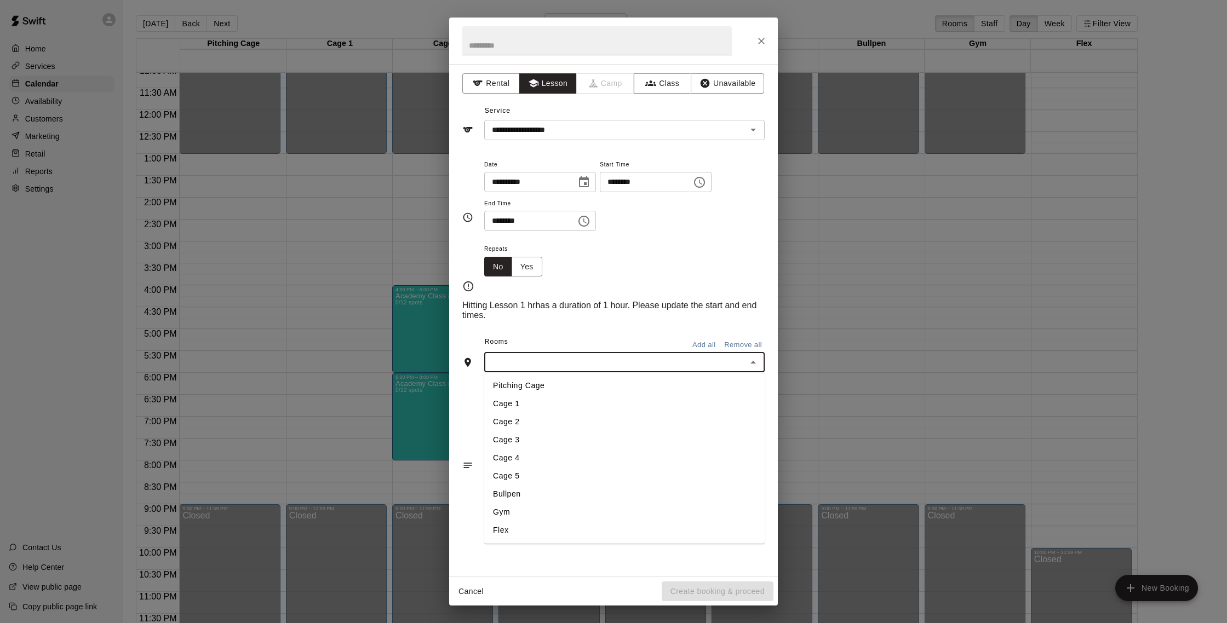
click at [606, 395] on li "Cage 1" at bounding box center [624, 404] width 280 height 18
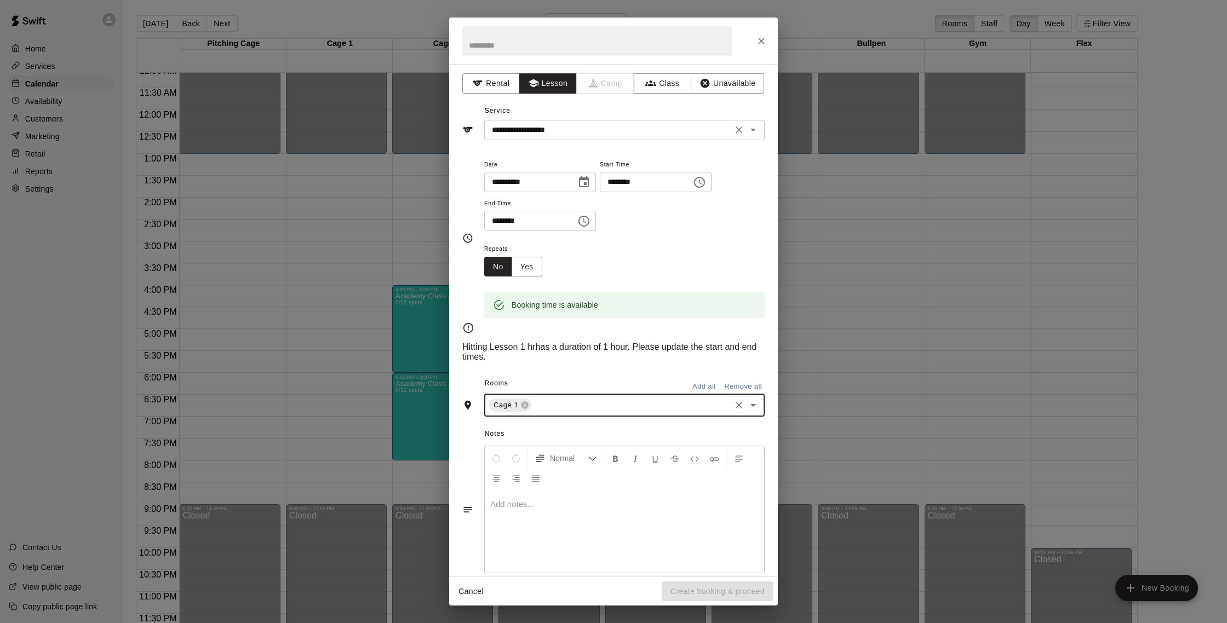
click at [532, 129] on input "**********" at bounding box center [609, 130] width 242 height 14
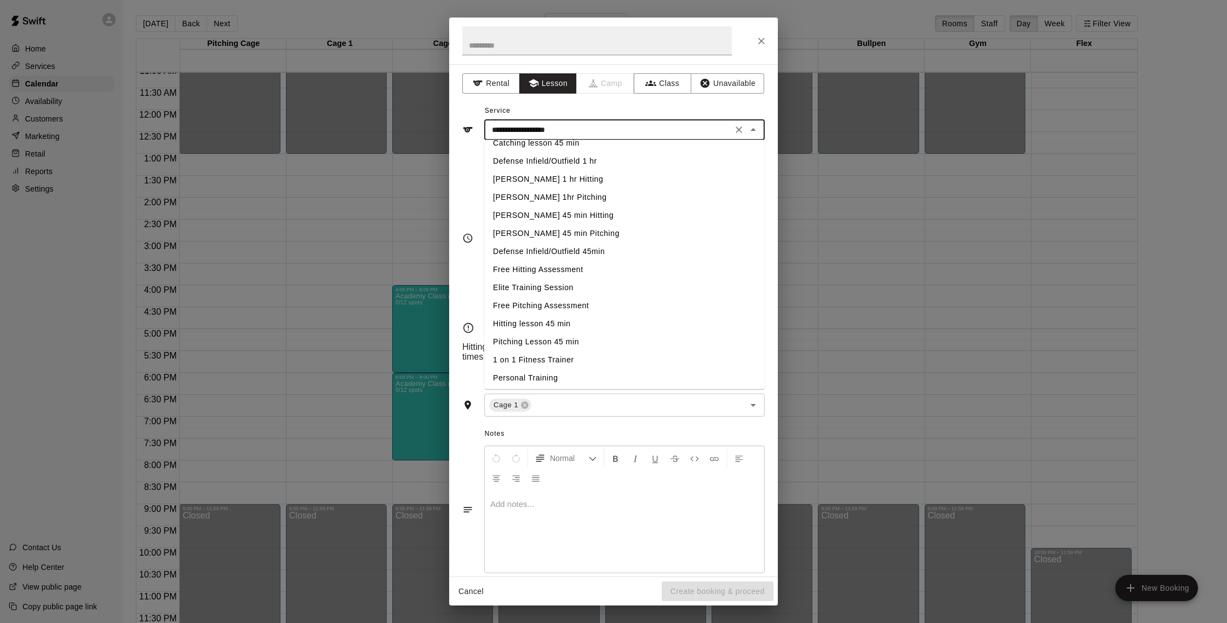
scroll to position [169, 0]
click at [547, 293] on li "Hitting lesson 45 min" at bounding box center [624, 292] width 280 height 18
type input "**********"
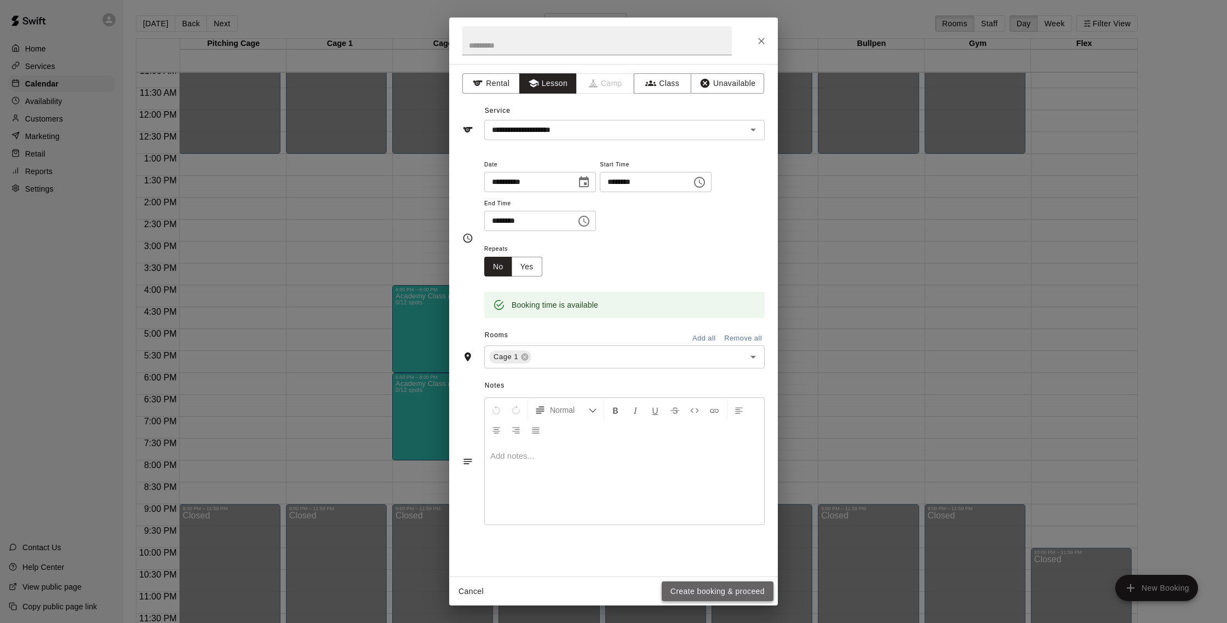
click at [685, 587] on button "Create booking & proceed" at bounding box center [718, 592] width 112 height 20
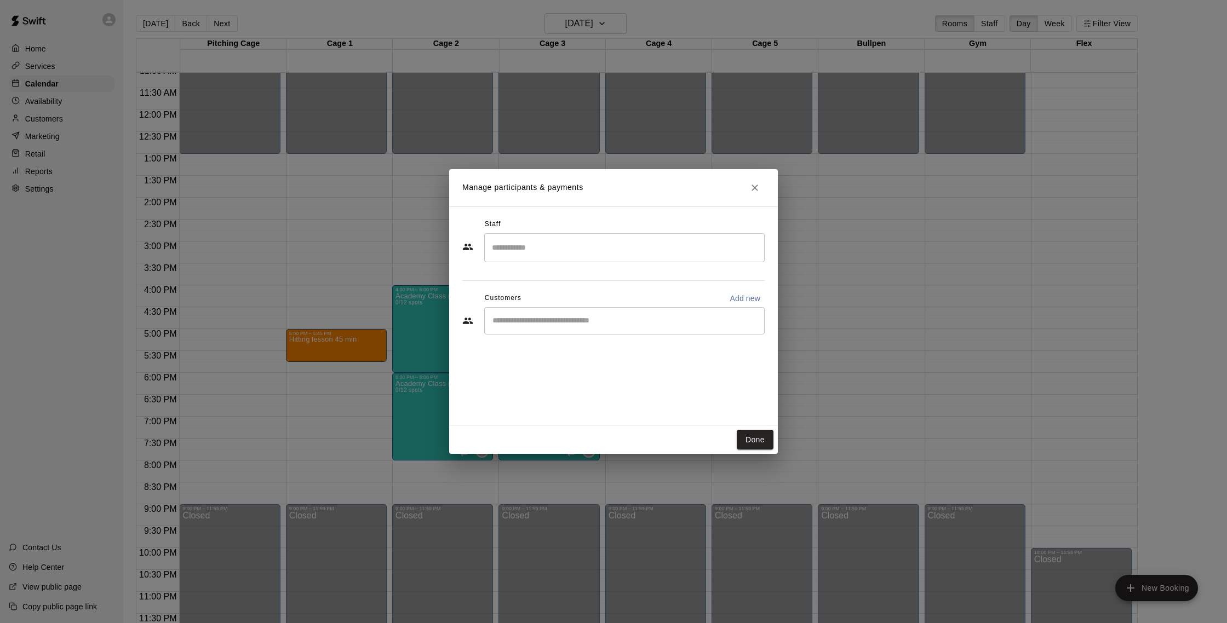
click at [596, 258] on div "​" at bounding box center [624, 247] width 280 height 29
click at [558, 326] on div "​" at bounding box center [624, 320] width 280 height 27
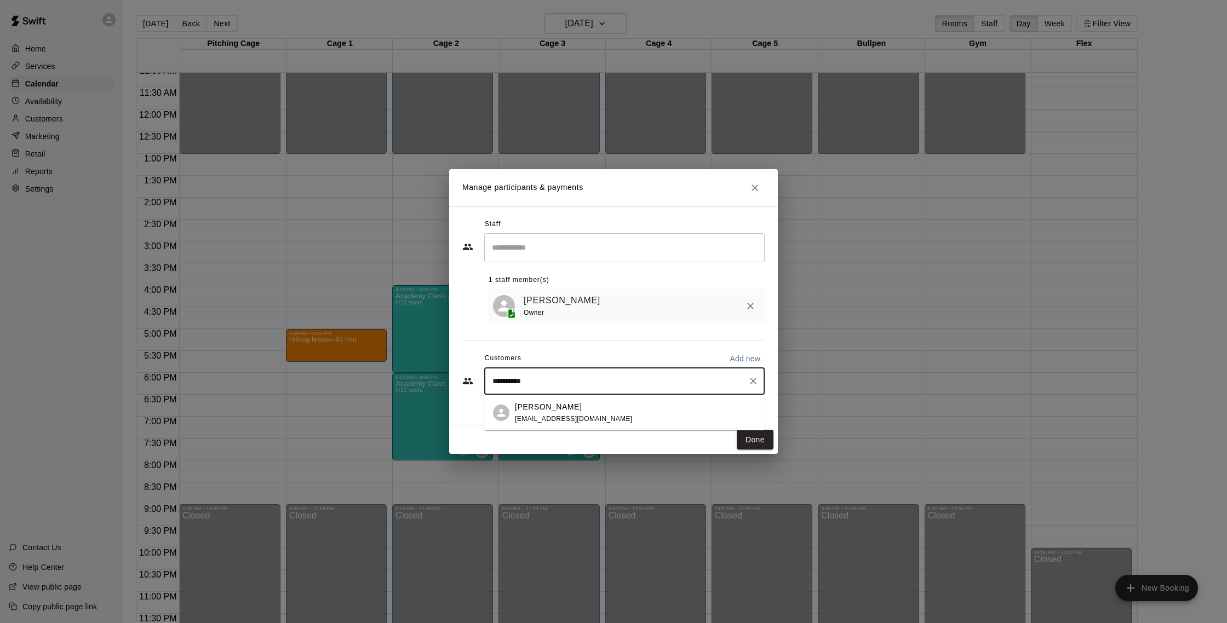
type input "********"
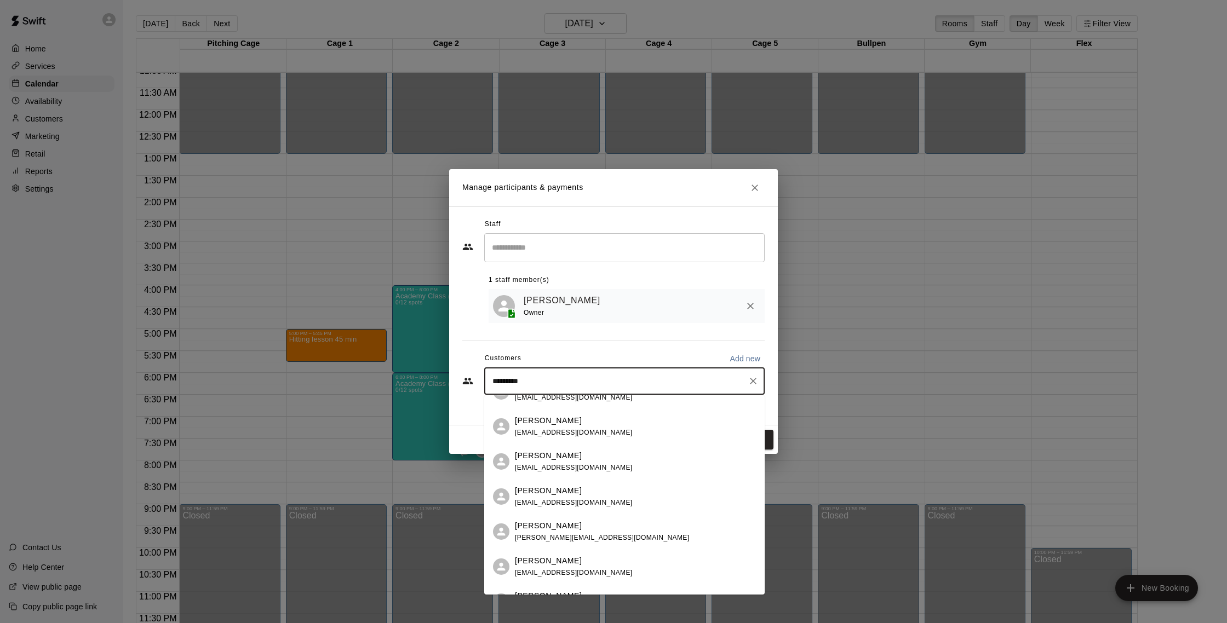
scroll to position [156, 0]
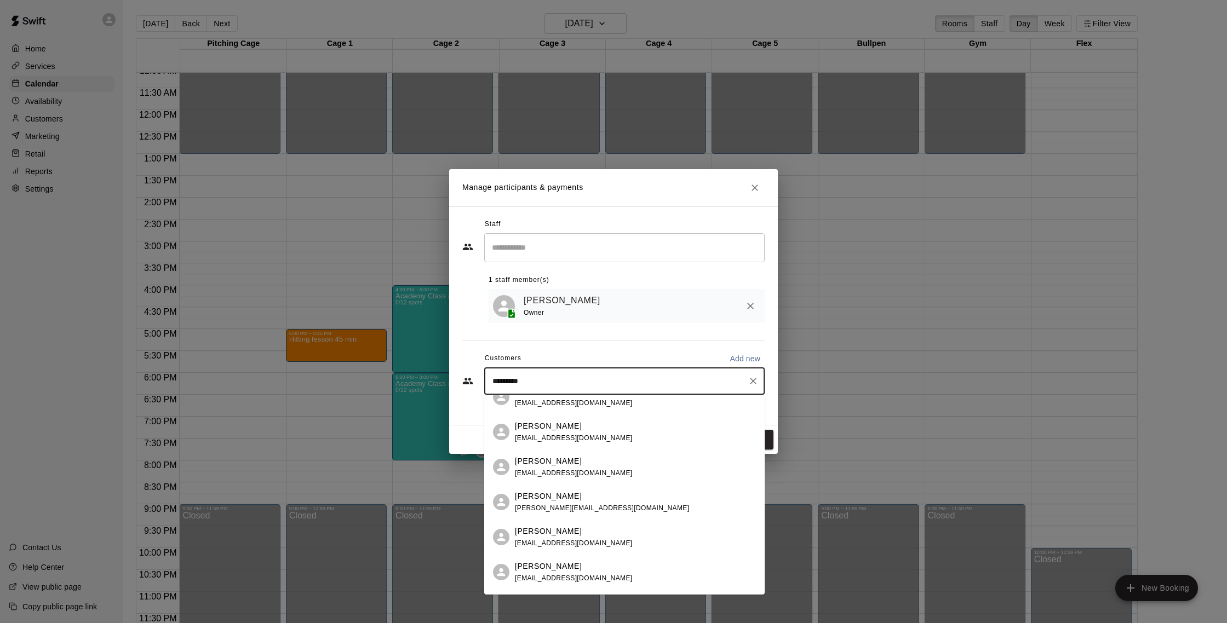
click at [598, 549] on div "Samantha James samanthajames531@yahoo.com" at bounding box center [624, 537] width 280 height 35
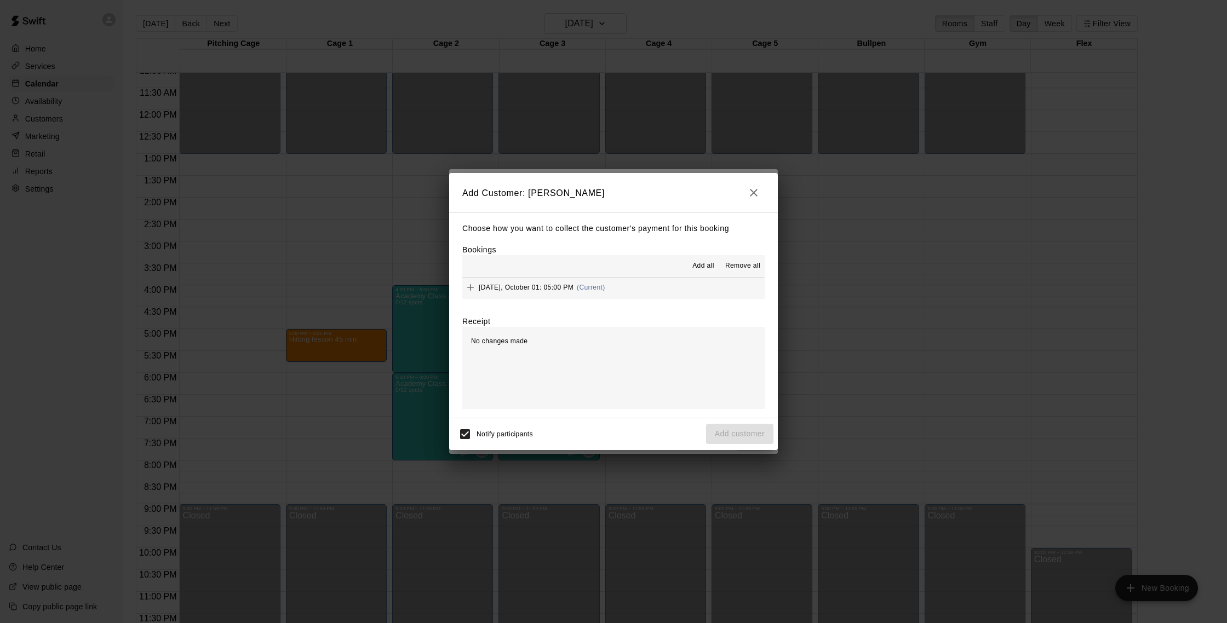
click at [681, 290] on button "Wednesday, October 01: 05:00 PM (Current)" at bounding box center [613, 288] width 302 height 20
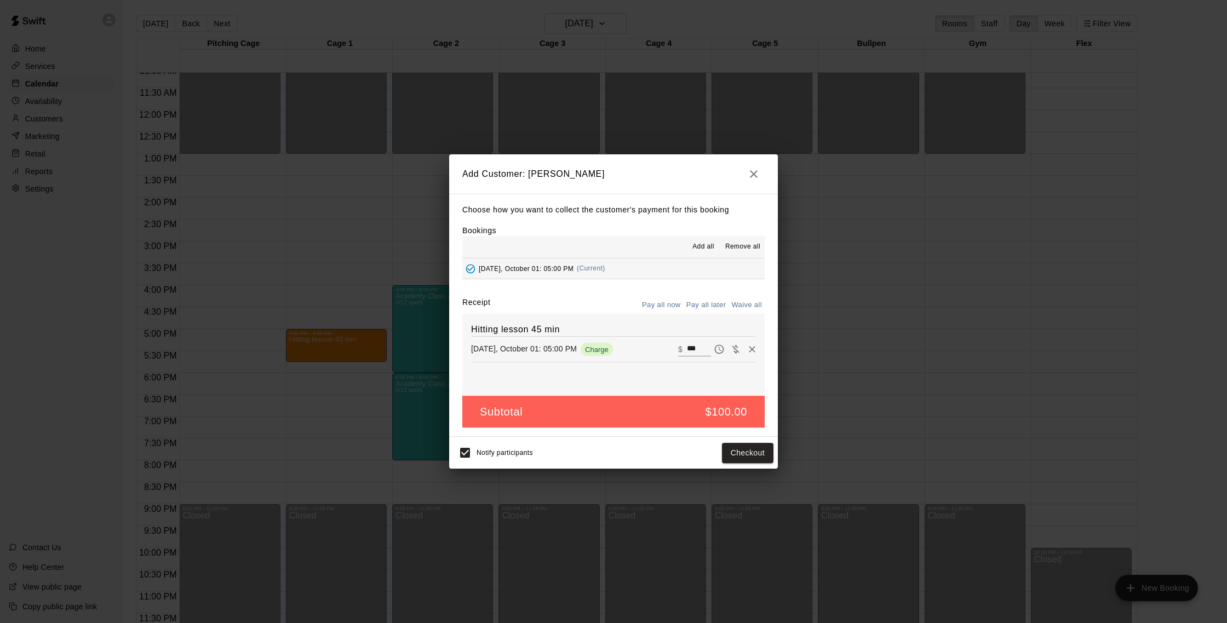
click at [760, 302] on button "Waive all" at bounding box center [747, 305] width 36 height 17
type input "*"
click at [741, 456] on button "Add customer" at bounding box center [739, 453] width 67 height 20
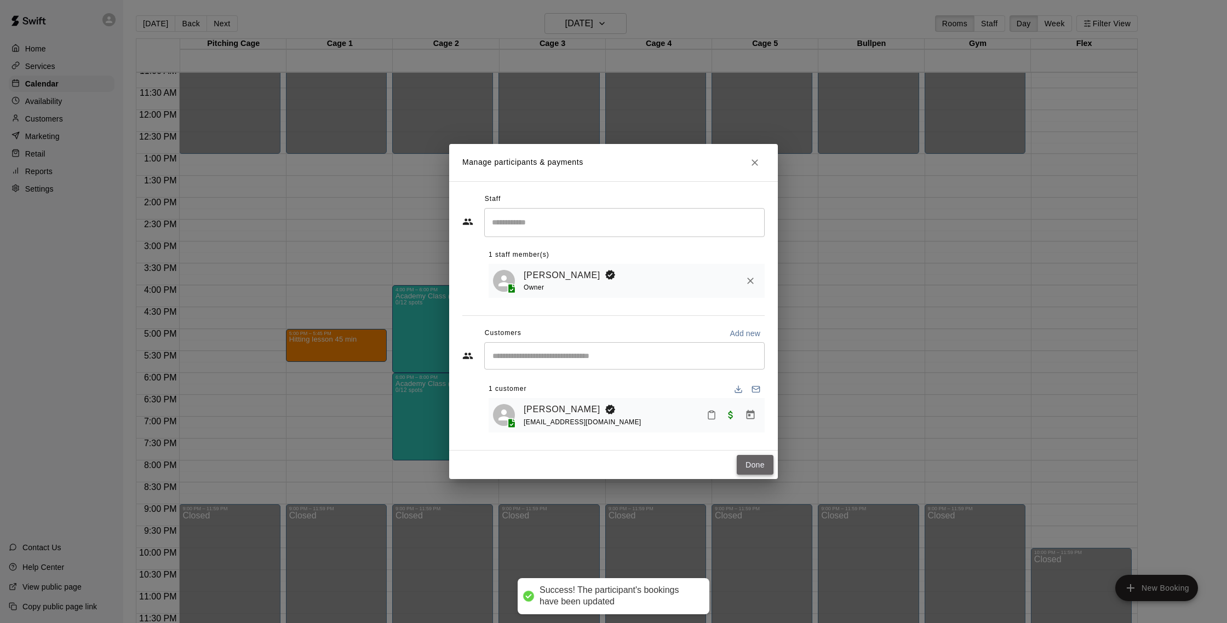
click at [749, 466] on button "Done" at bounding box center [755, 465] width 37 height 20
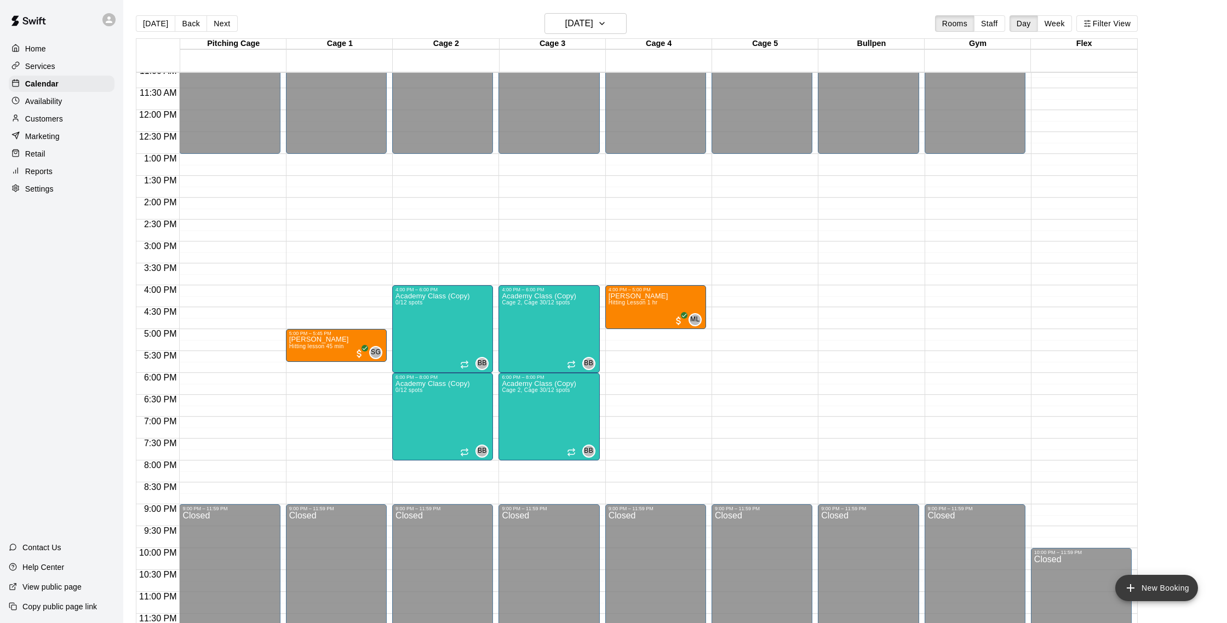
click at [1163, 583] on button "New Booking" at bounding box center [1156, 588] width 83 height 26
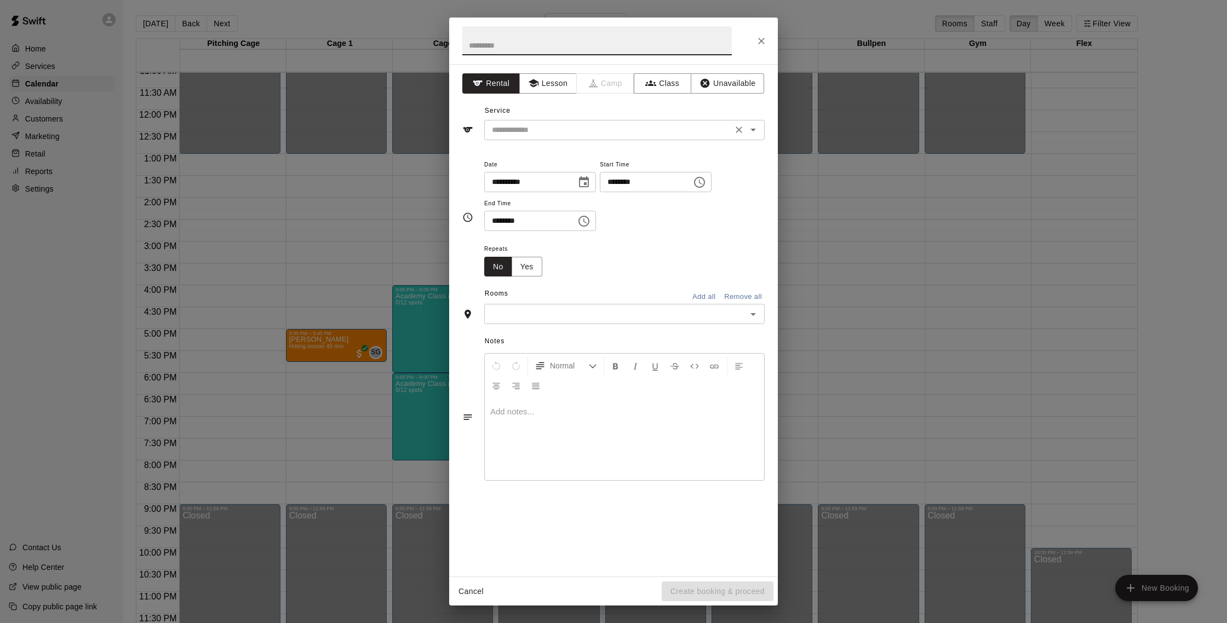
click at [604, 134] on input "text" at bounding box center [609, 130] width 242 height 14
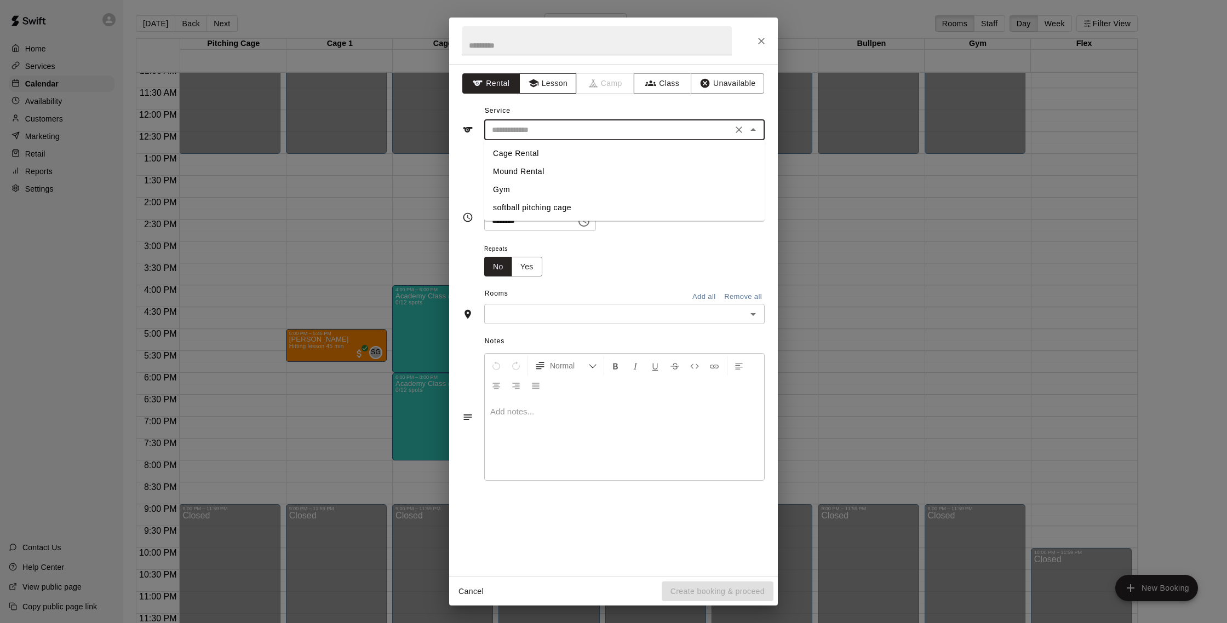
click at [548, 83] on button "Lesson" at bounding box center [548, 83] width 58 height 20
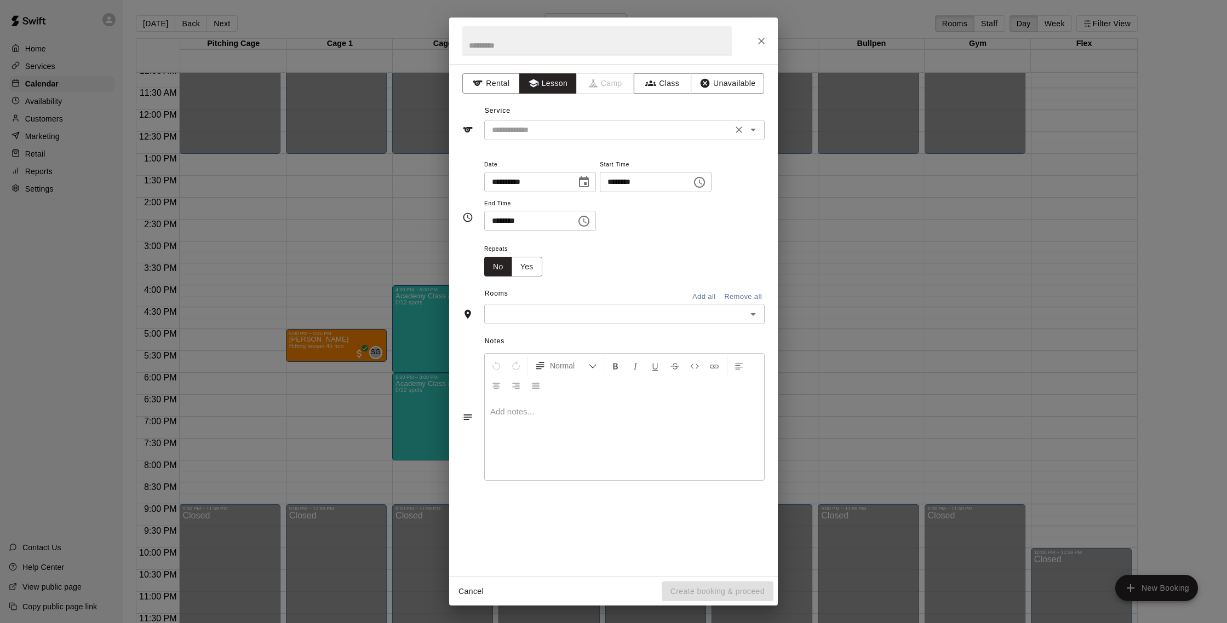
click at [618, 134] on input "text" at bounding box center [609, 130] width 242 height 14
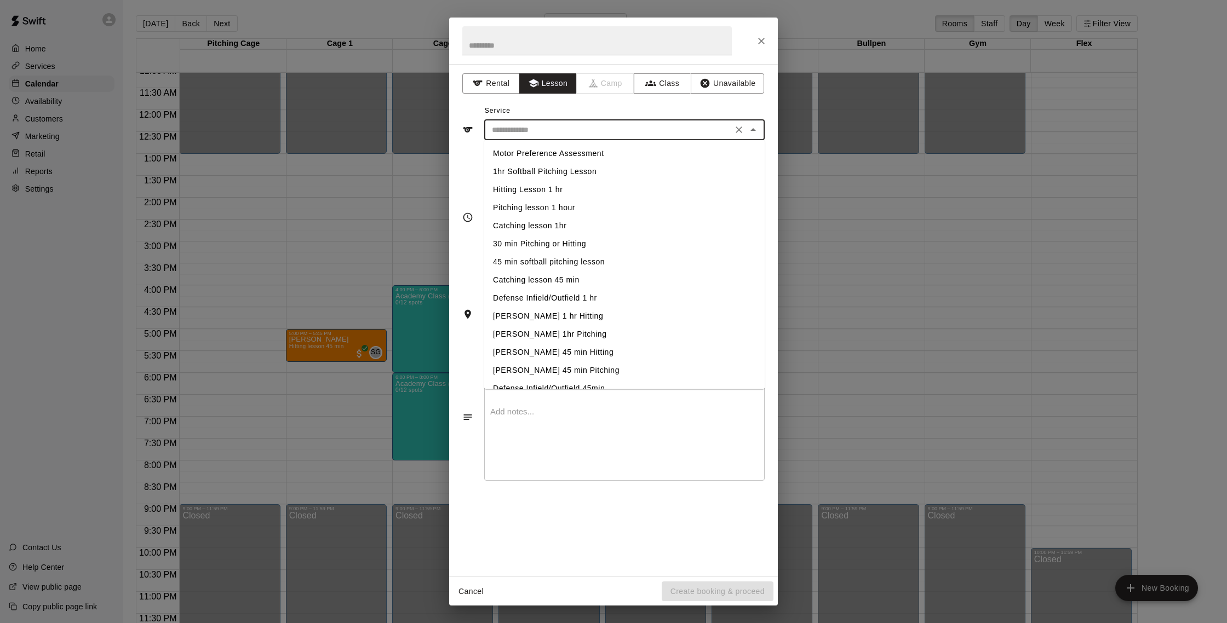
click at [588, 265] on li "45 min softball pitching lesson" at bounding box center [624, 262] width 280 height 18
type input "**********"
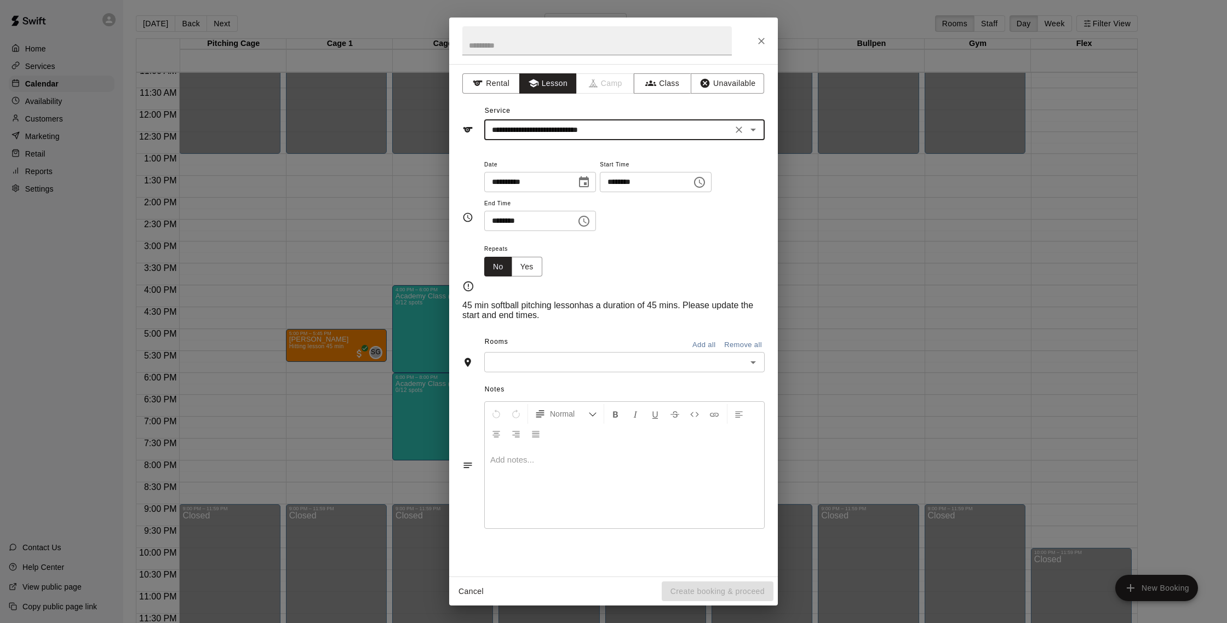
click at [513, 222] on input "********" at bounding box center [526, 221] width 84 height 20
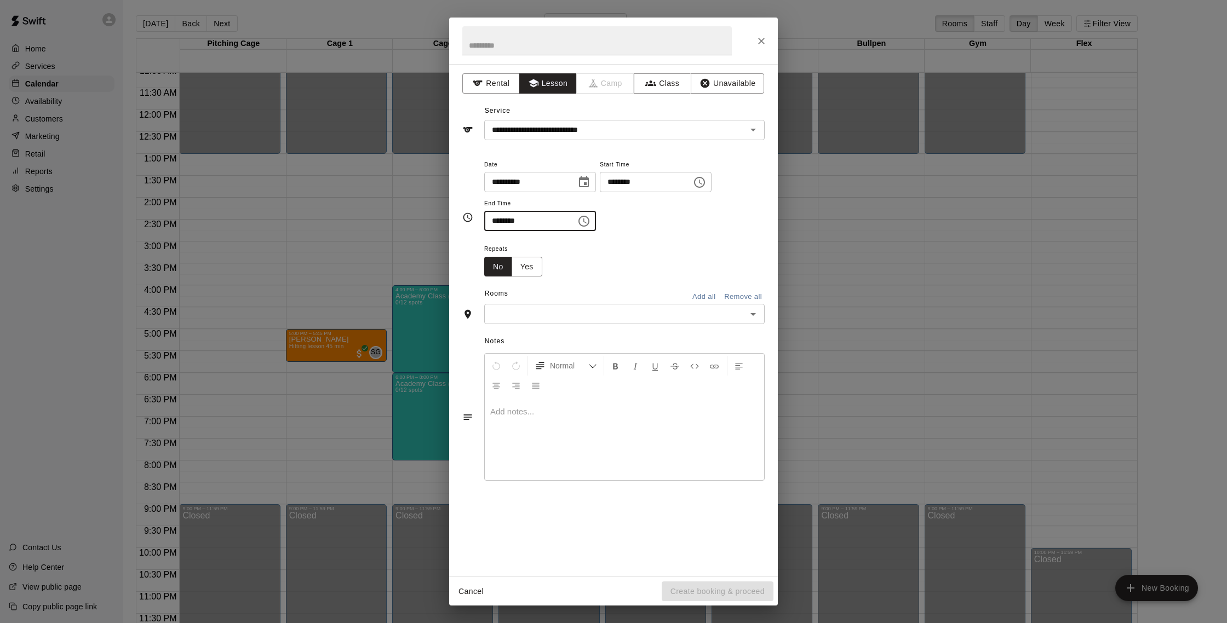
type input "********"
click at [582, 312] on input "text" at bounding box center [616, 314] width 256 height 14
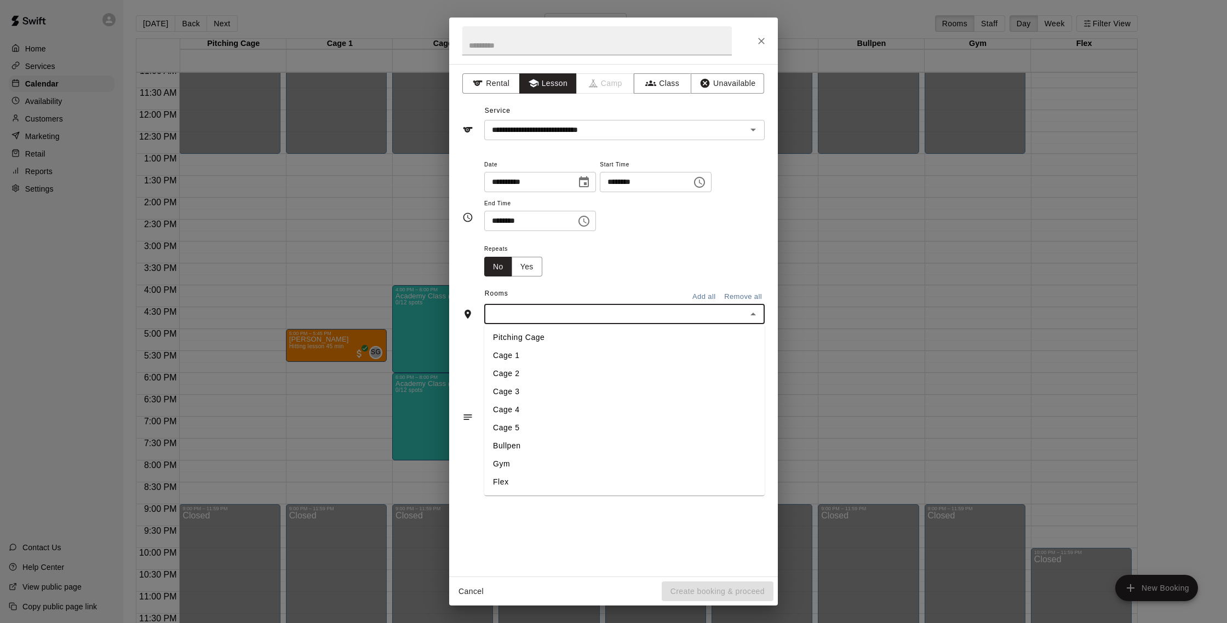
click at [594, 439] on li "Bullpen" at bounding box center [624, 446] width 280 height 18
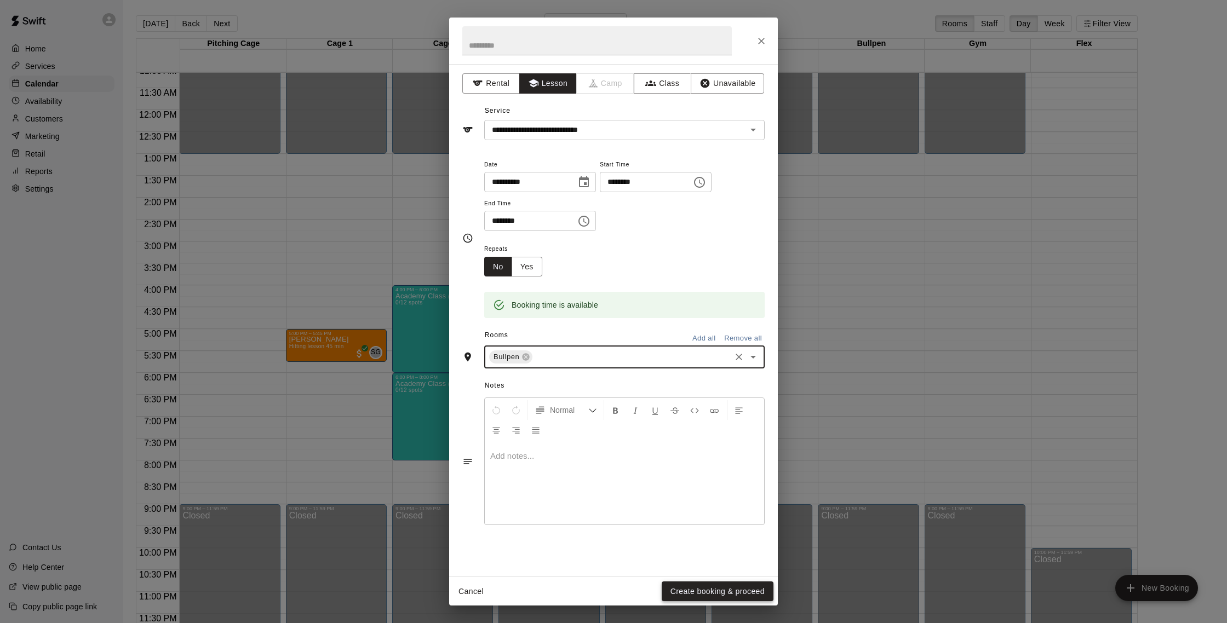
click at [697, 595] on button "Create booking & proceed" at bounding box center [718, 592] width 112 height 20
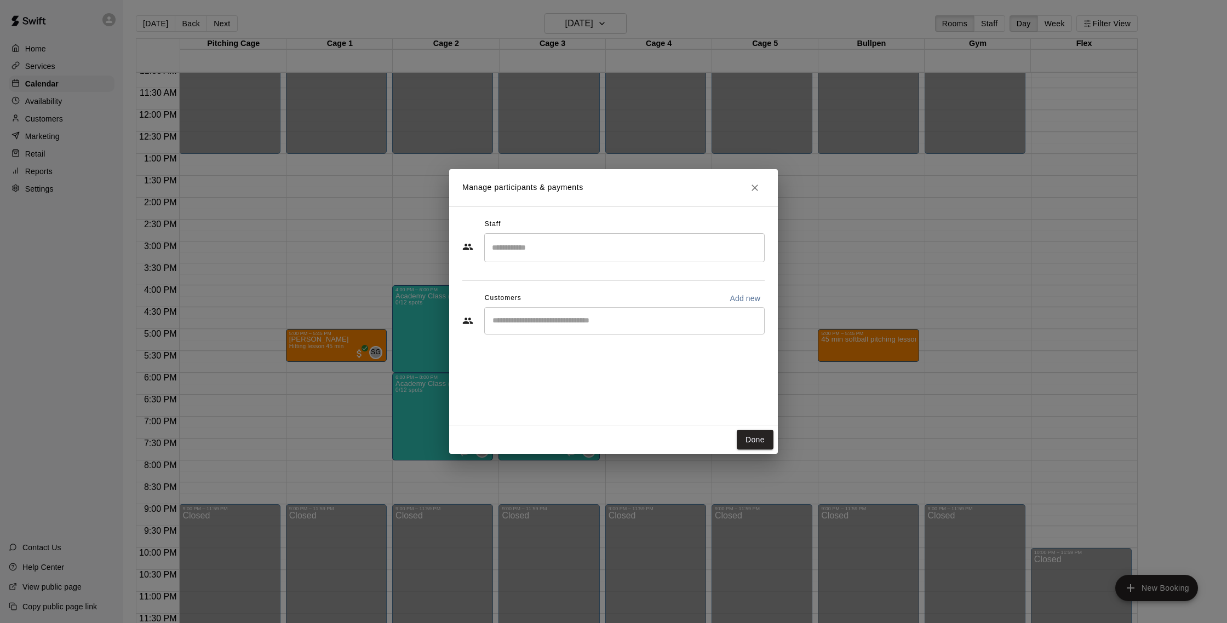
click at [634, 256] on input "Search staff" at bounding box center [624, 247] width 271 height 19
click at [620, 406] on div "Matt Domiam Instructor Darin Downs Staff Bucket Bucket Admin SGB Instructor Ins…" at bounding box center [624, 325] width 280 height 199
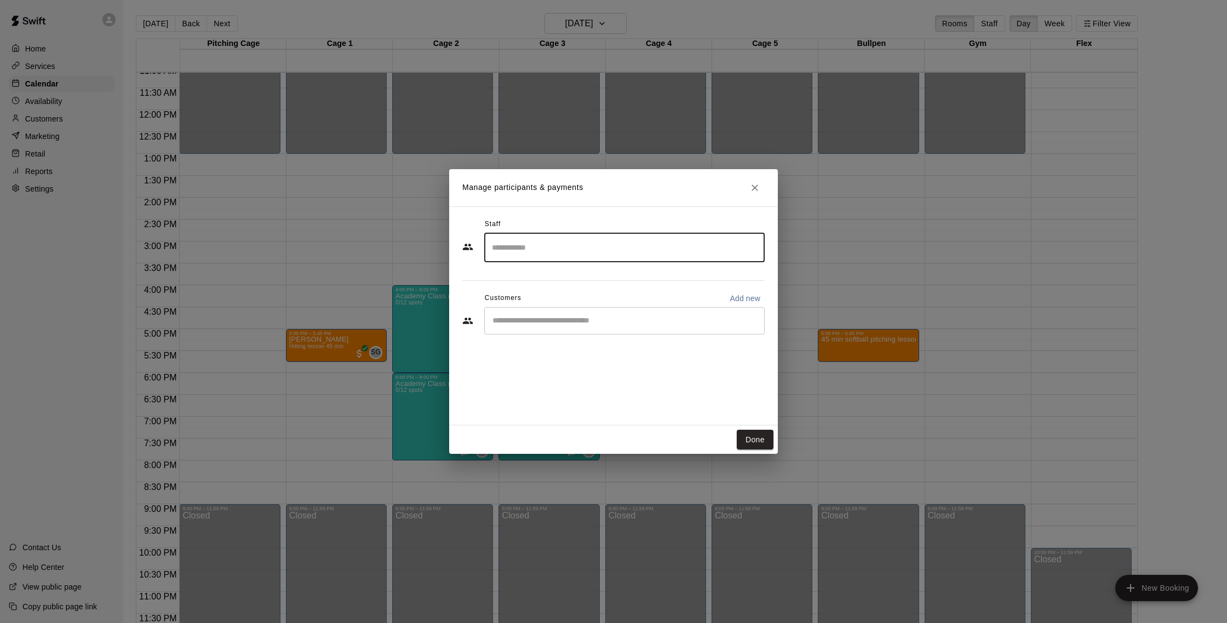
scroll to position [0, 0]
click at [568, 254] on input "Search staff" at bounding box center [624, 247] width 271 height 19
click at [479, 394] on div "Staff ​ Matt Domiam Instructor Darin Downs Staff Bucket Bucket Admin SGB Instru…" at bounding box center [613, 316] width 329 height 219
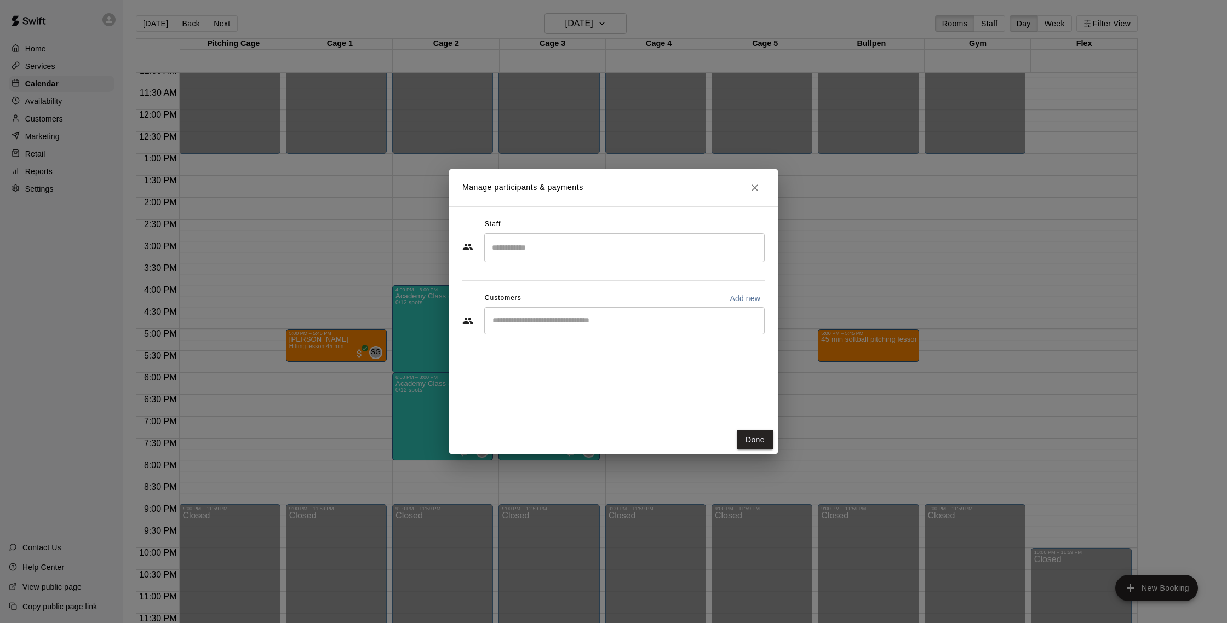
click at [519, 323] on input "Start typing to search customers..." at bounding box center [624, 321] width 271 height 11
type input "********"
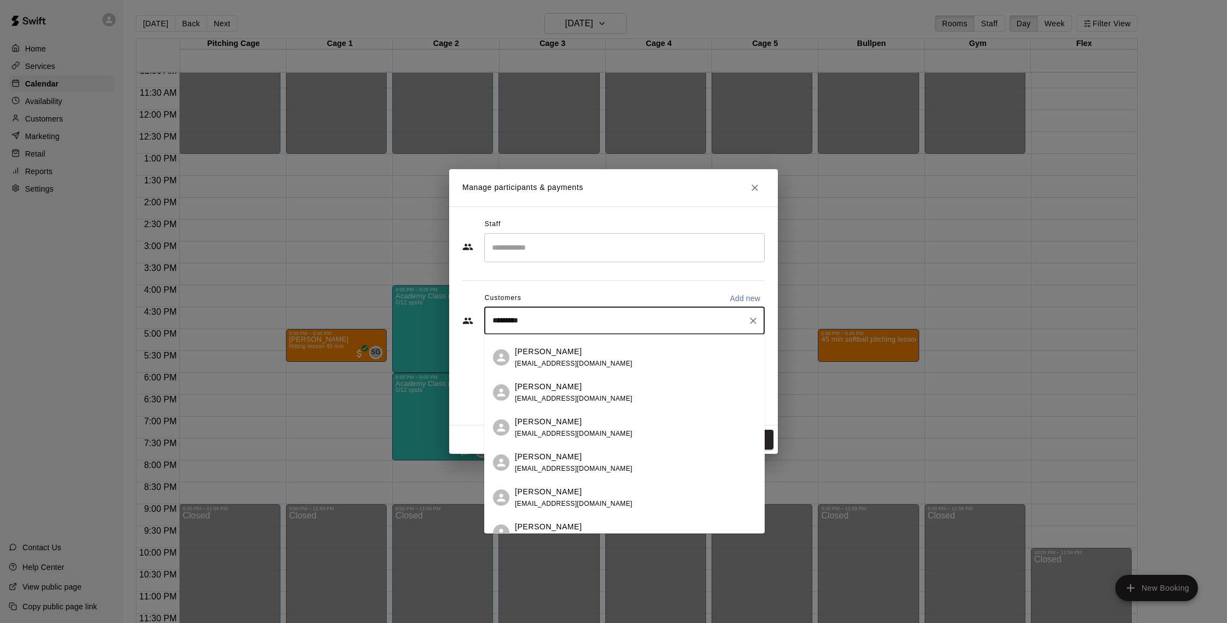
scroll to position [34, 0]
click at [603, 422] on div "Samantha James samanthajames531@gmail.com" at bounding box center [574, 423] width 118 height 24
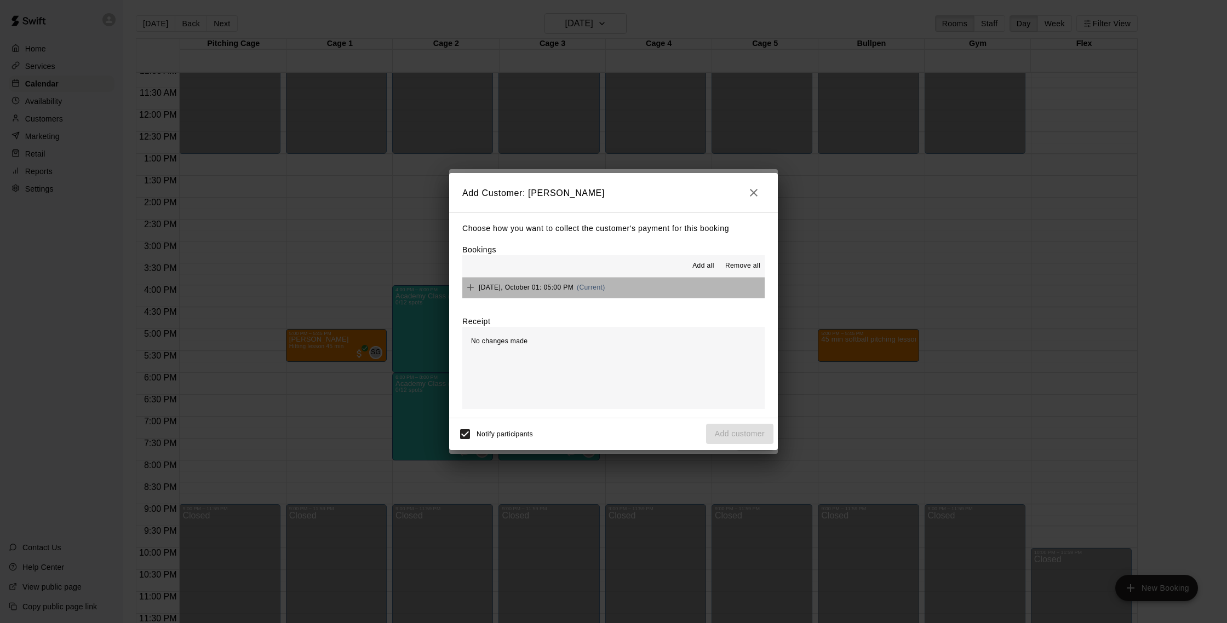
drag, startPoint x: 598, startPoint y: 290, endPoint x: 606, endPoint y: 303, distance: 16.3
click at [598, 290] on span "(Current)" at bounding box center [591, 288] width 28 height 8
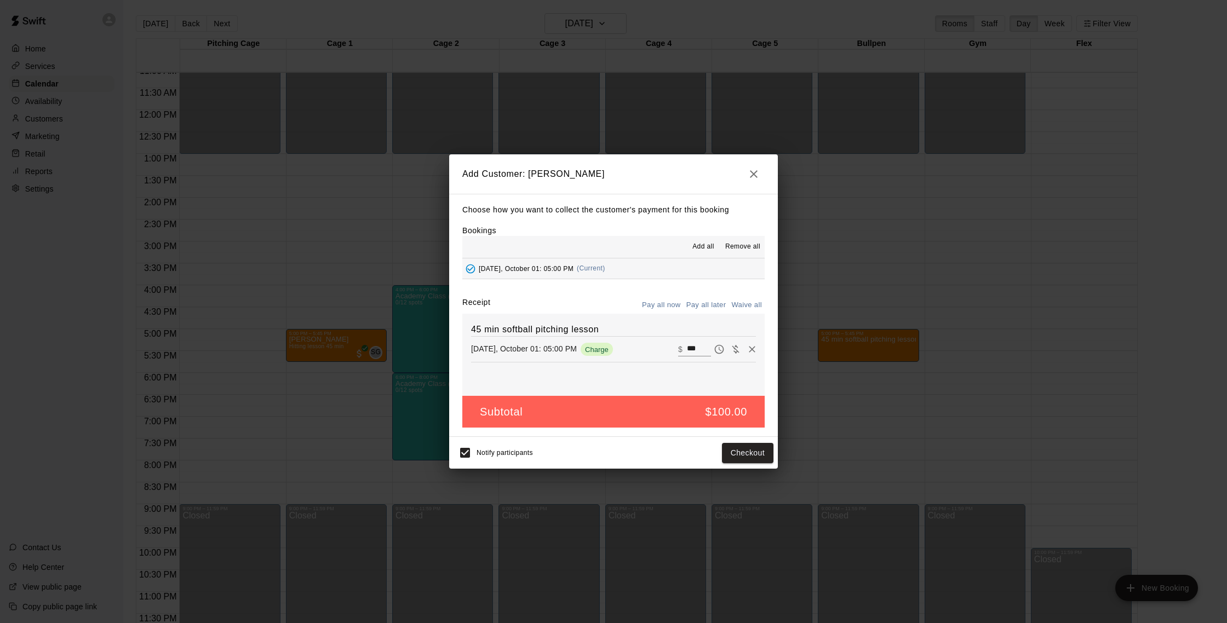
drag, startPoint x: 743, startPoint y: 304, endPoint x: 631, endPoint y: 302, distance: 112.3
click at [743, 304] on button "Waive all" at bounding box center [747, 305] width 36 height 17
type input "*"
drag, startPoint x: 727, startPoint y: 452, endPoint x: 431, endPoint y: 394, distance: 302.4
click at [727, 452] on button "Add customer" at bounding box center [739, 453] width 67 height 20
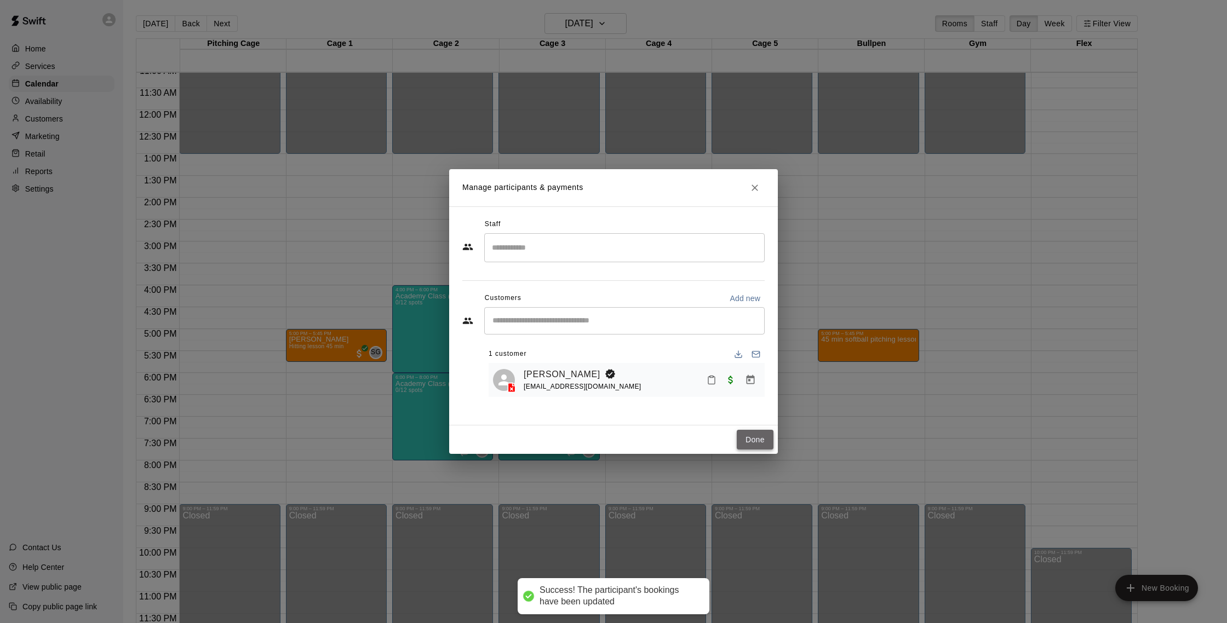
click at [755, 445] on button "Done" at bounding box center [755, 440] width 37 height 20
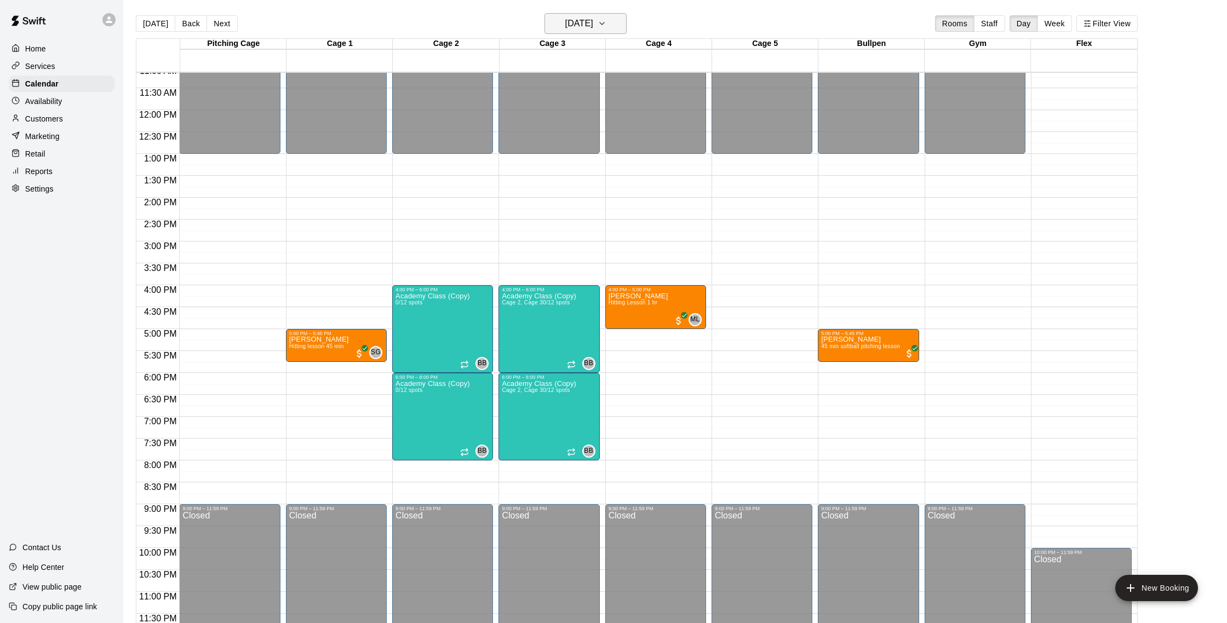
click at [606, 25] on icon "button" at bounding box center [602, 23] width 9 height 13
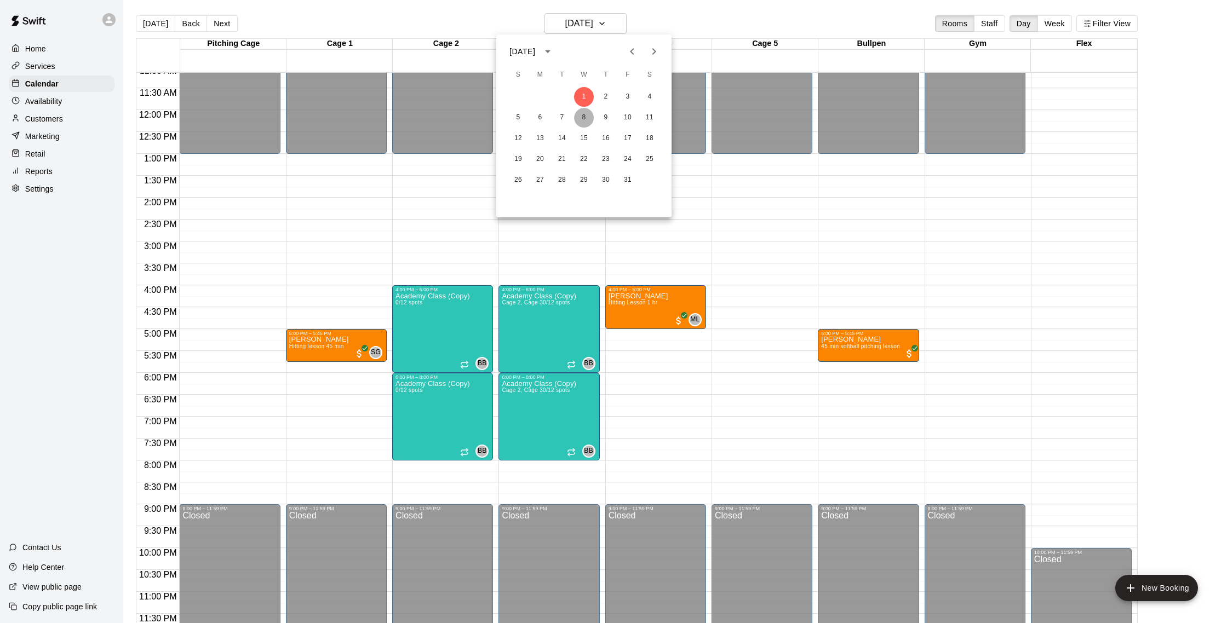
click at [581, 121] on button "8" at bounding box center [584, 118] width 20 height 20
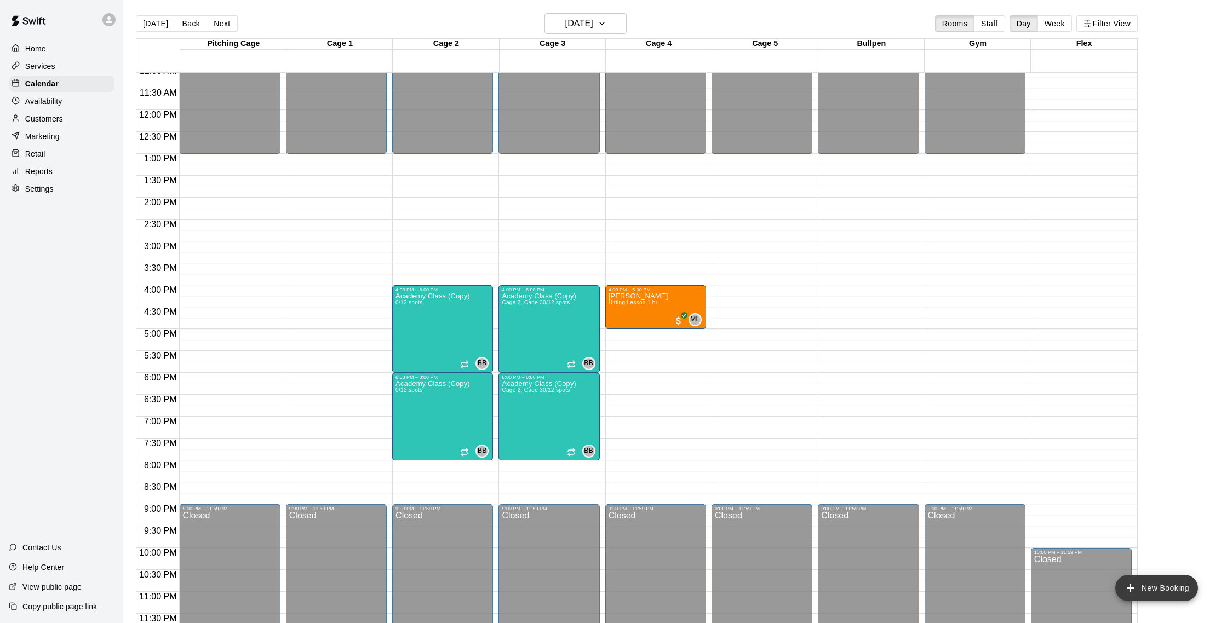
click at [1161, 592] on button "New Booking" at bounding box center [1156, 588] width 83 height 26
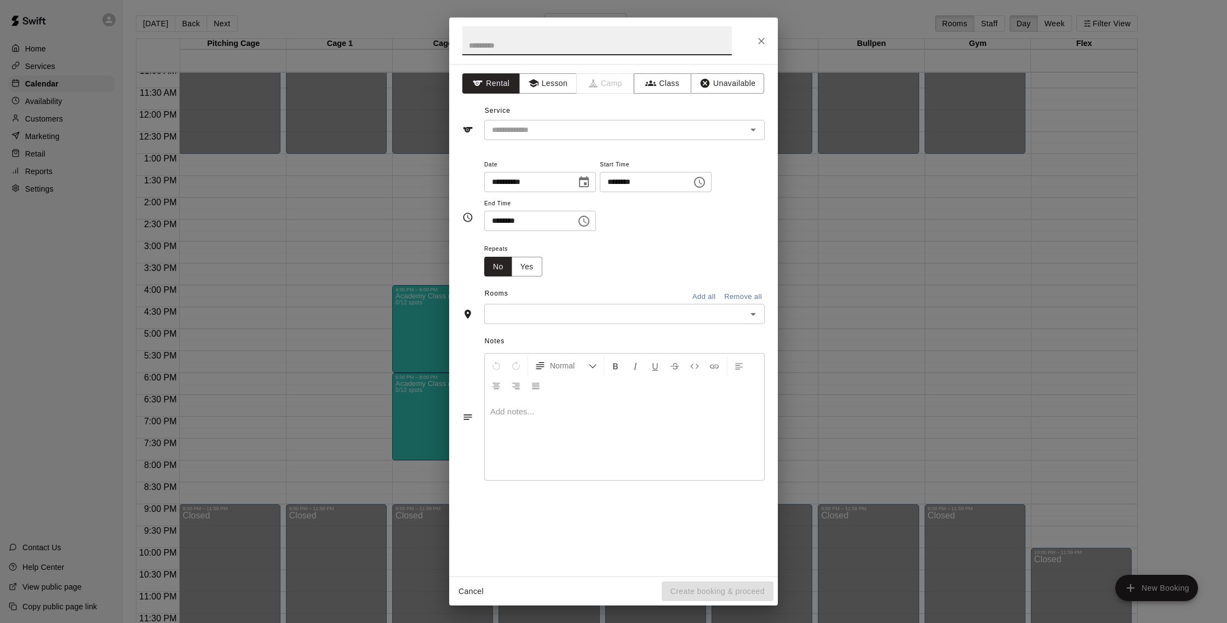
click at [512, 221] on input "********" at bounding box center [526, 221] width 84 height 20
click at [543, 122] on div "​" at bounding box center [624, 130] width 280 height 20
type input "********"
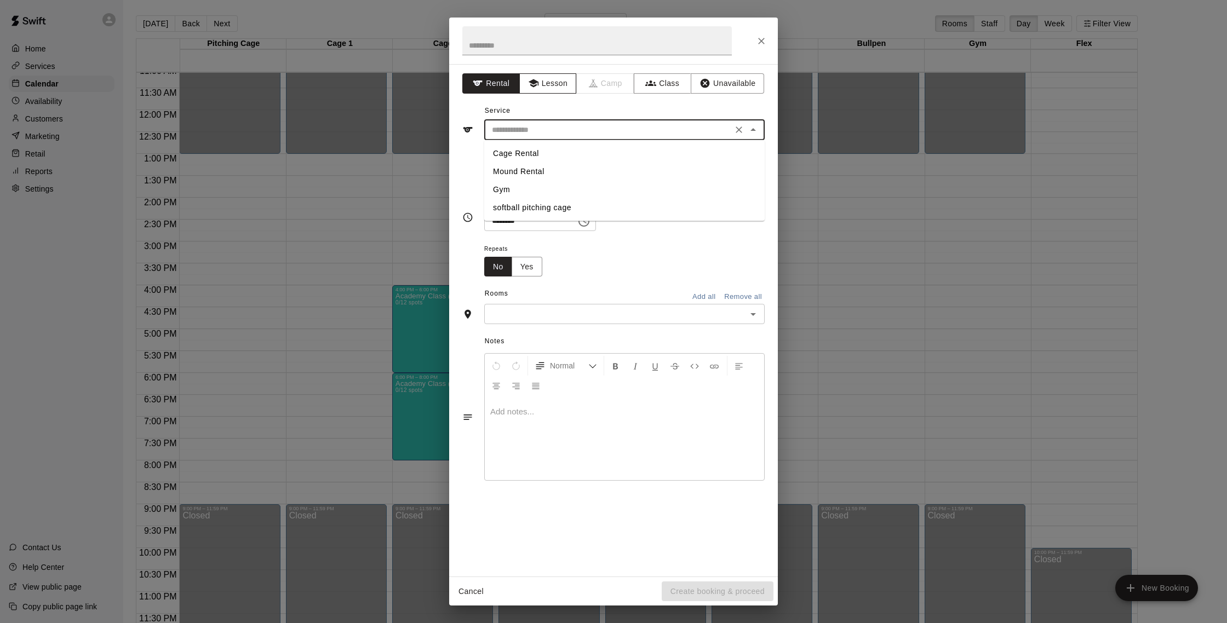
click at [549, 84] on button "Lesson" at bounding box center [548, 83] width 58 height 20
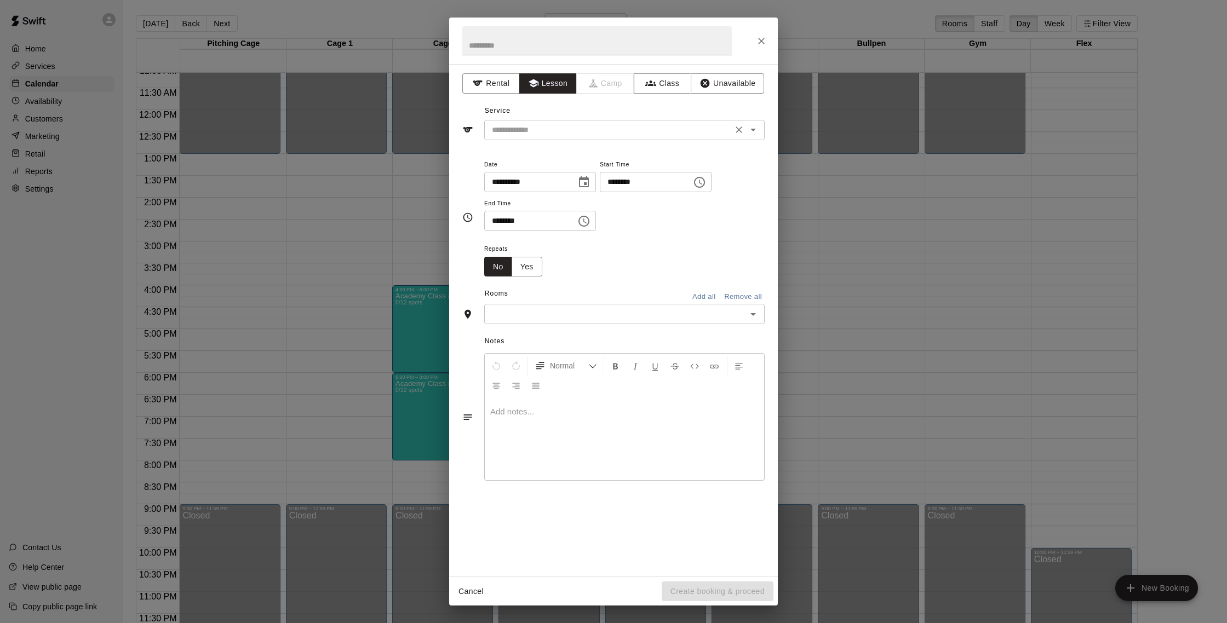
click at [609, 133] on input "text" at bounding box center [609, 130] width 242 height 14
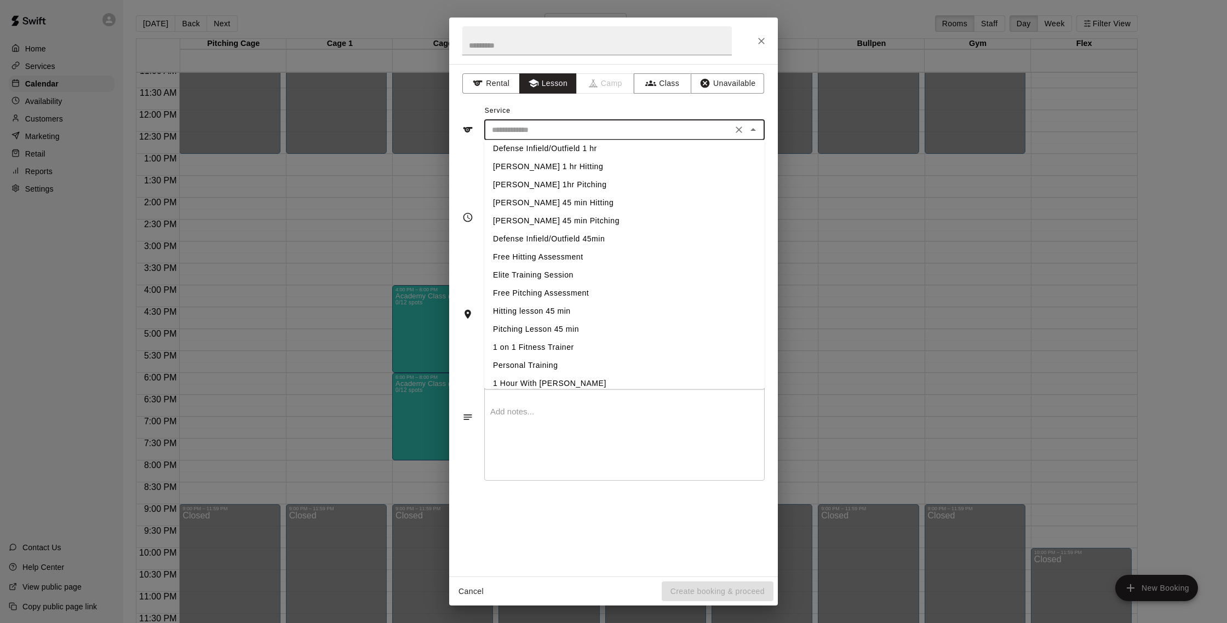
scroll to position [157, 0]
click at [549, 308] on li "Hitting lesson 45 min" at bounding box center [624, 304] width 280 height 18
type input "**********"
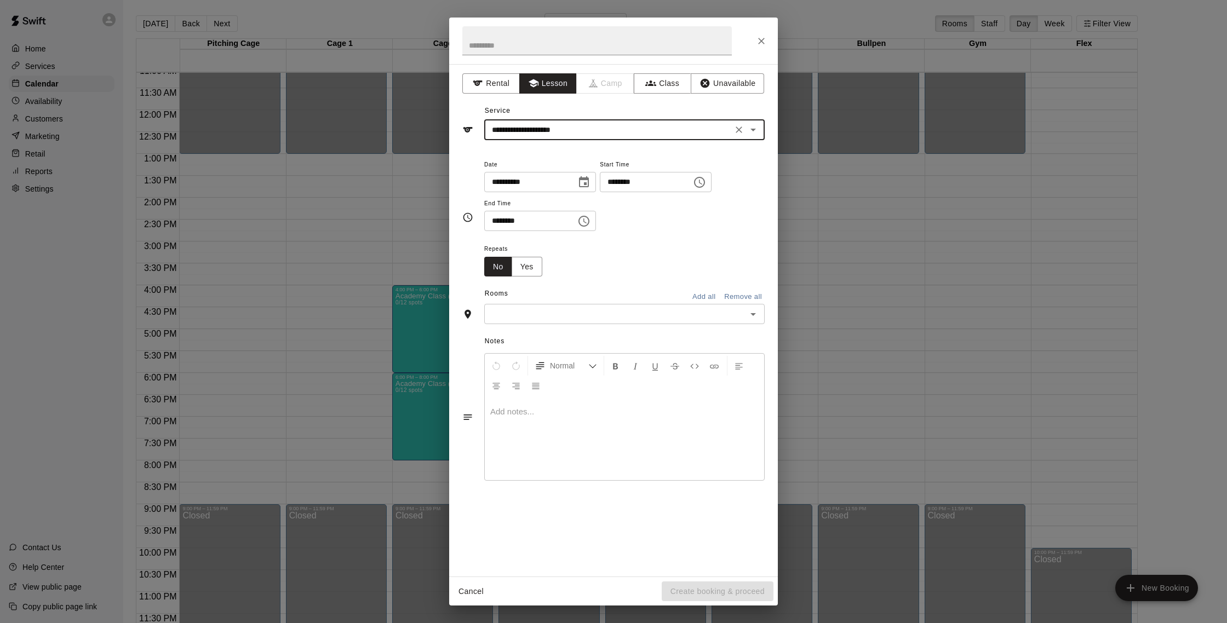
click at [637, 306] on div "​" at bounding box center [624, 314] width 280 height 20
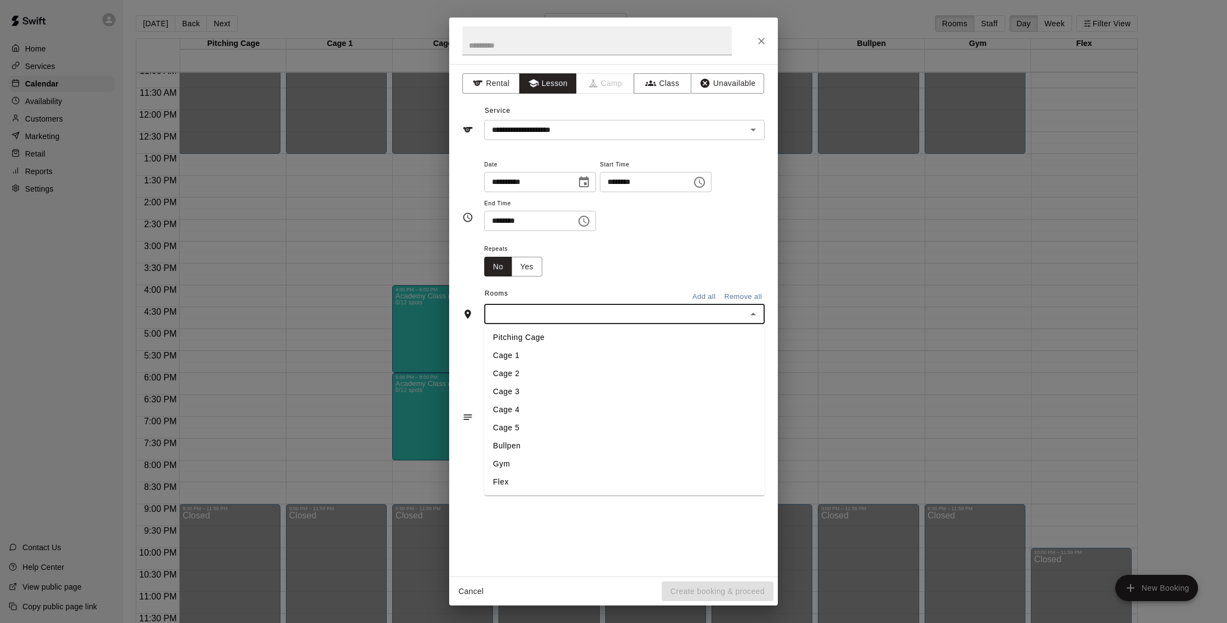
click at [577, 357] on li "Cage 1" at bounding box center [624, 356] width 280 height 18
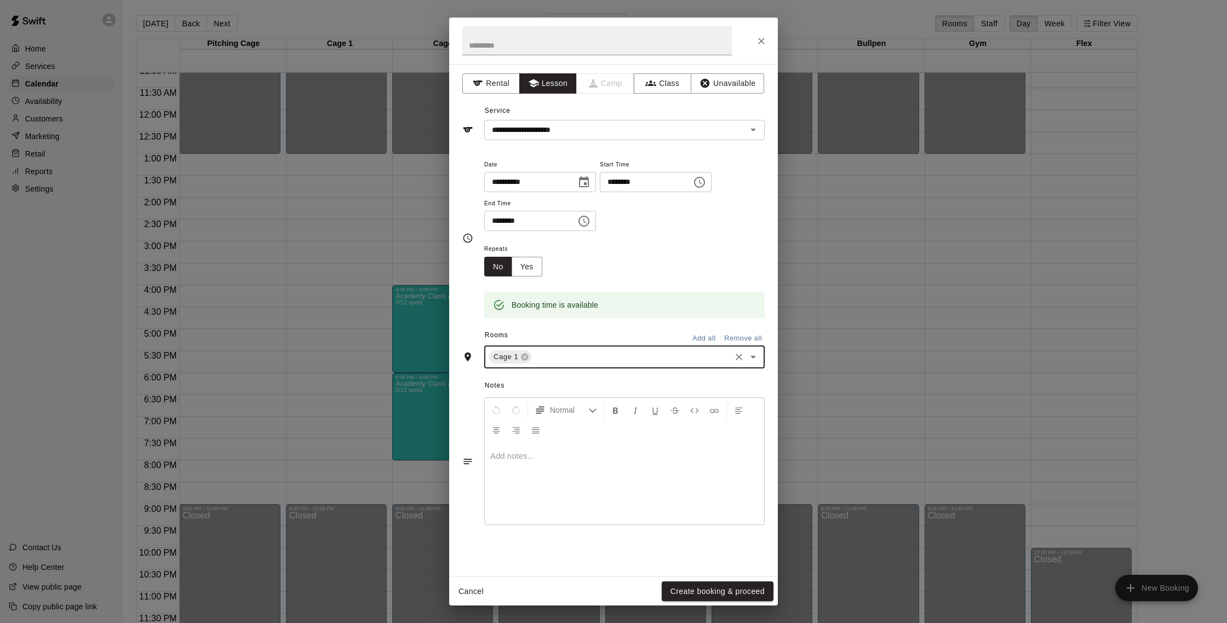
click at [738, 585] on button "Create booking & proceed" at bounding box center [718, 592] width 112 height 20
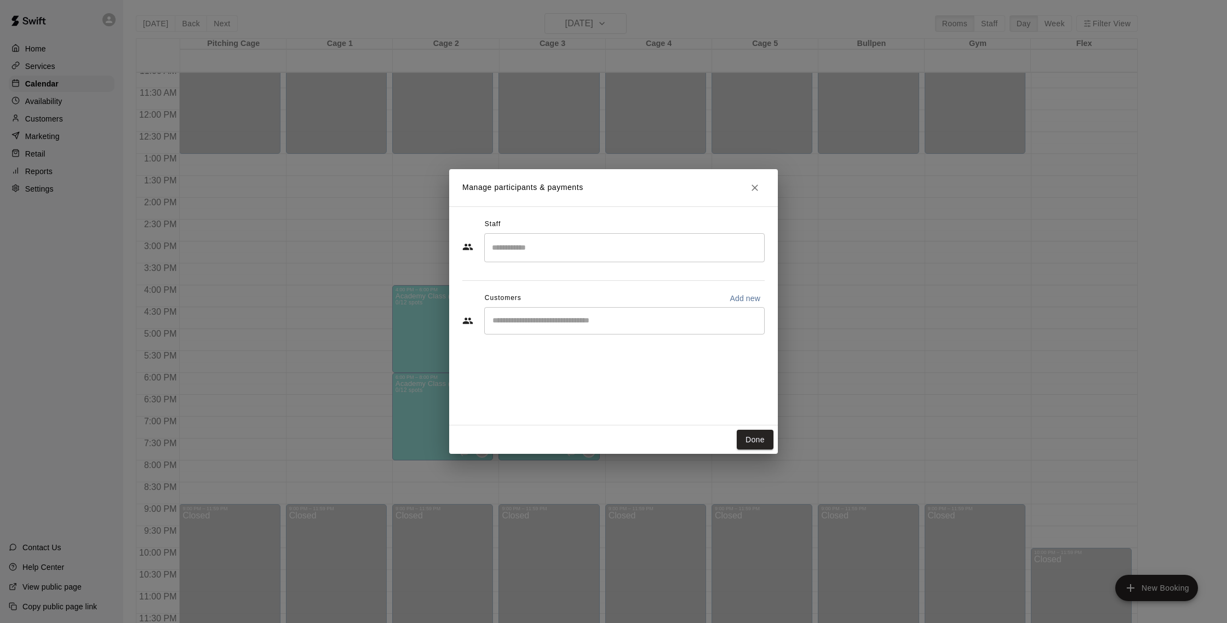
click at [595, 256] on input "Search staff" at bounding box center [624, 247] width 271 height 19
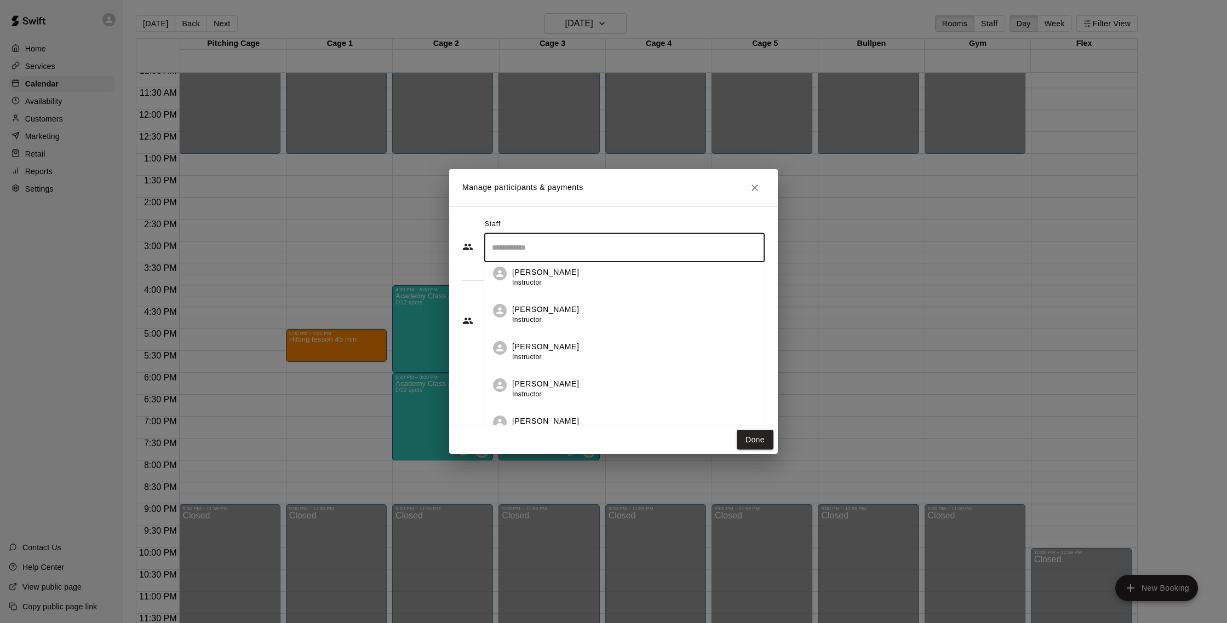
scroll to position [0, 0]
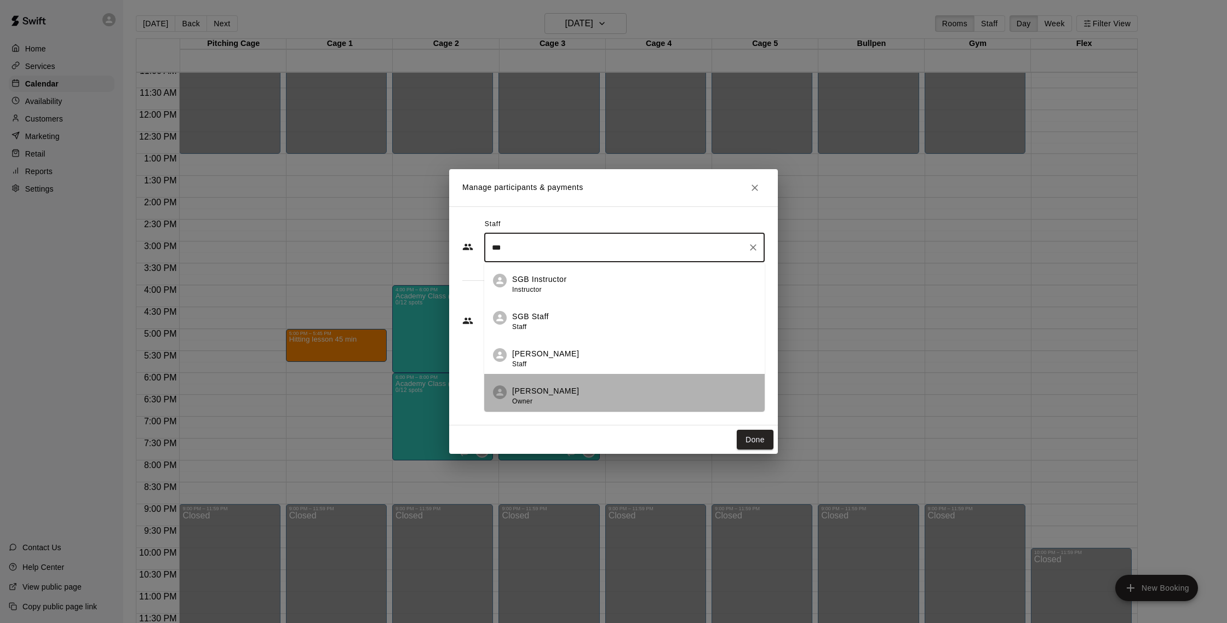
click at [572, 391] on div "Shaun Garceau Owner" at bounding box center [634, 396] width 244 height 21
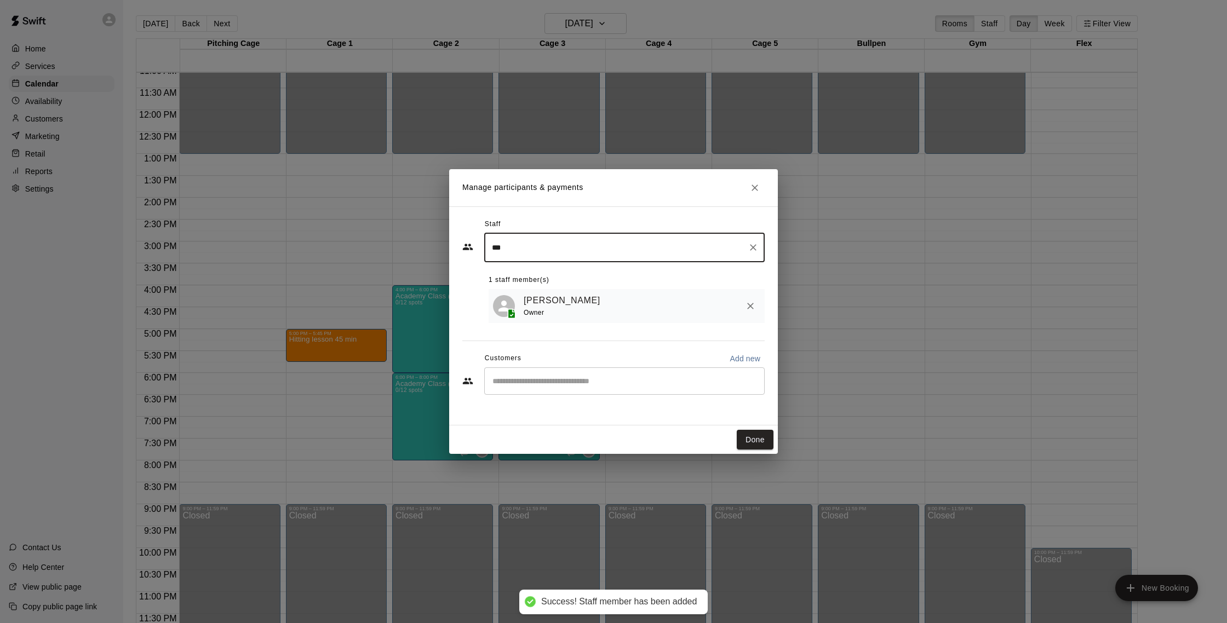
click at [614, 392] on div "​" at bounding box center [624, 381] width 280 height 27
type input "***"
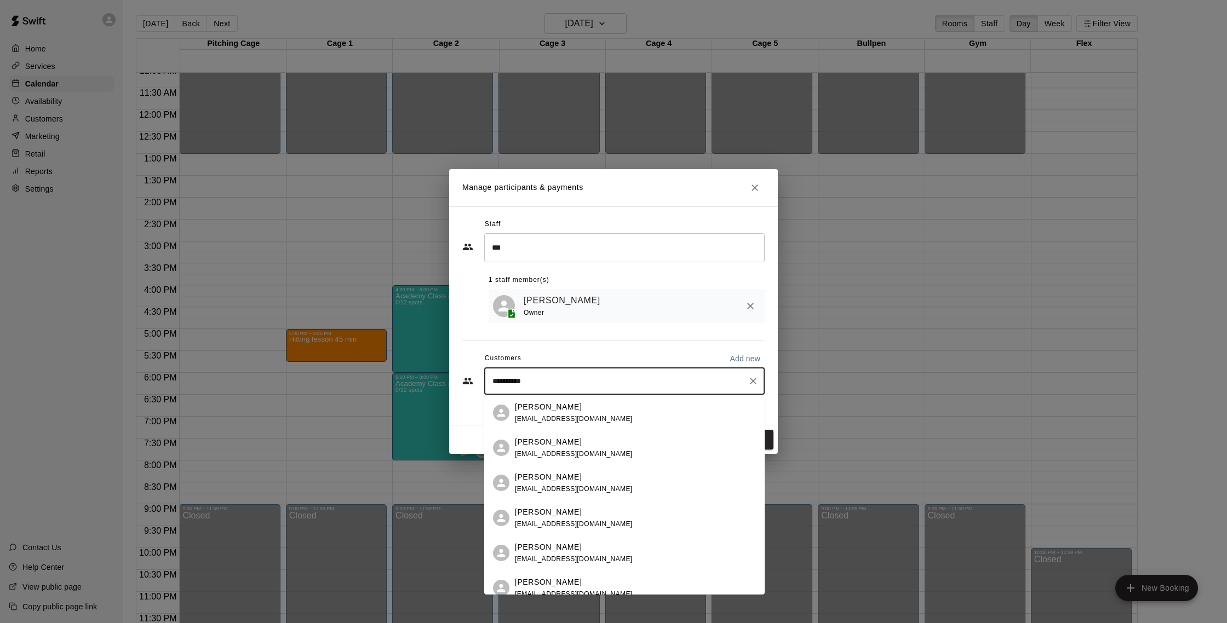
type input "**********"
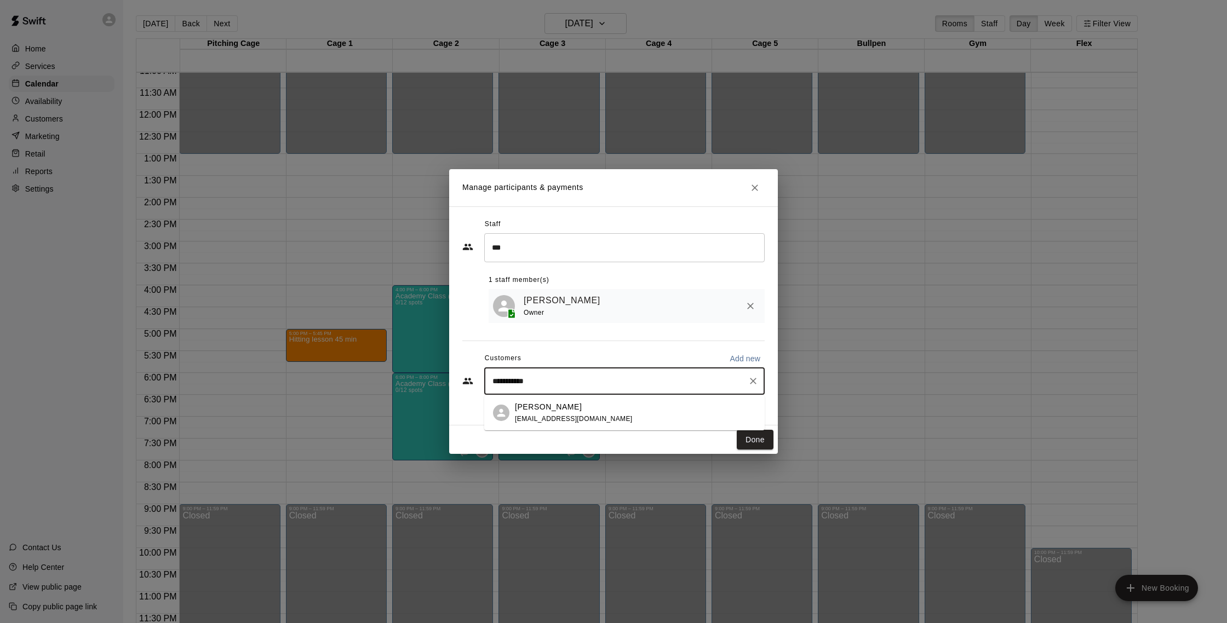
click at [603, 417] on span "samanthajames531@gmail.com" at bounding box center [574, 419] width 118 height 8
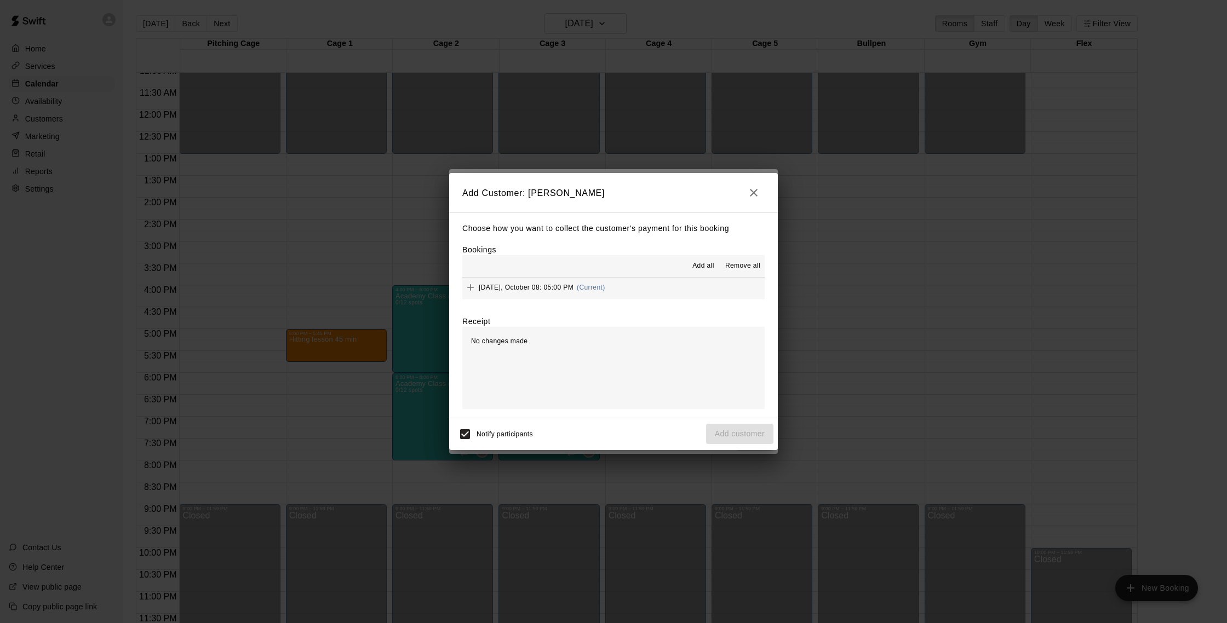
click at [668, 293] on button "Wednesday, October 08: 05:00 PM (Current)" at bounding box center [613, 288] width 302 height 20
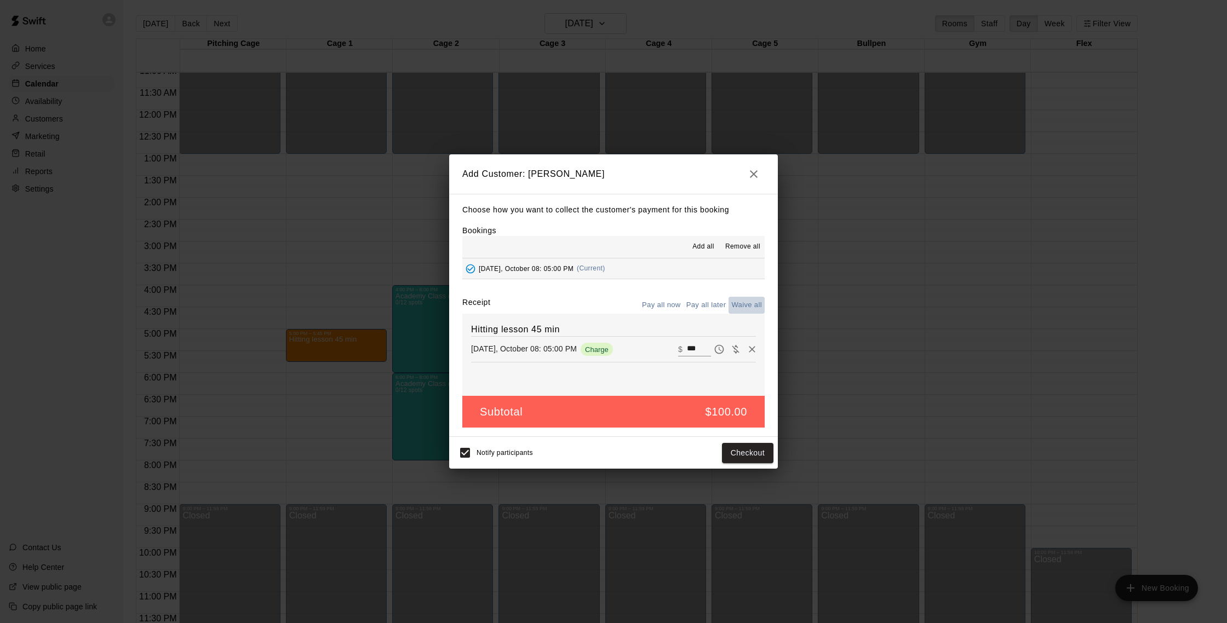
drag, startPoint x: 744, startPoint y: 302, endPoint x: 750, endPoint y: 397, distance: 95.0
click at [744, 302] on button "Waive all" at bounding box center [747, 305] width 36 height 17
type input "*"
click at [754, 457] on button "Add customer" at bounding box center [739, 453] width 67 height 20
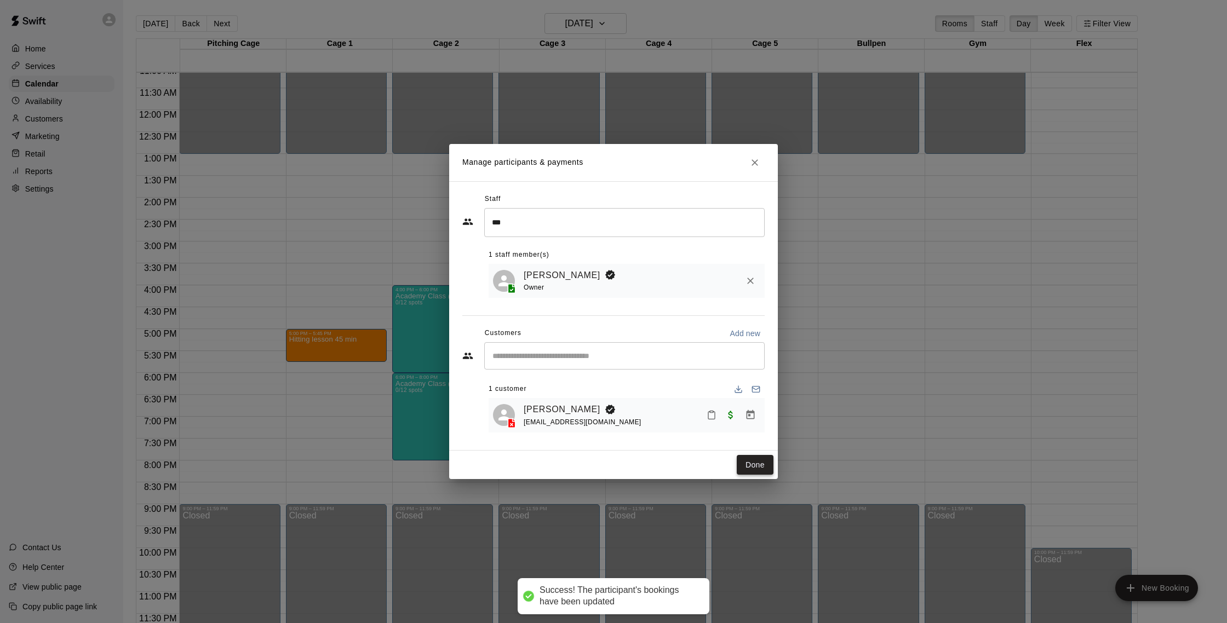
click at [763, 467] on button "Done" at bounding box center [755, 465] width 37 height 20
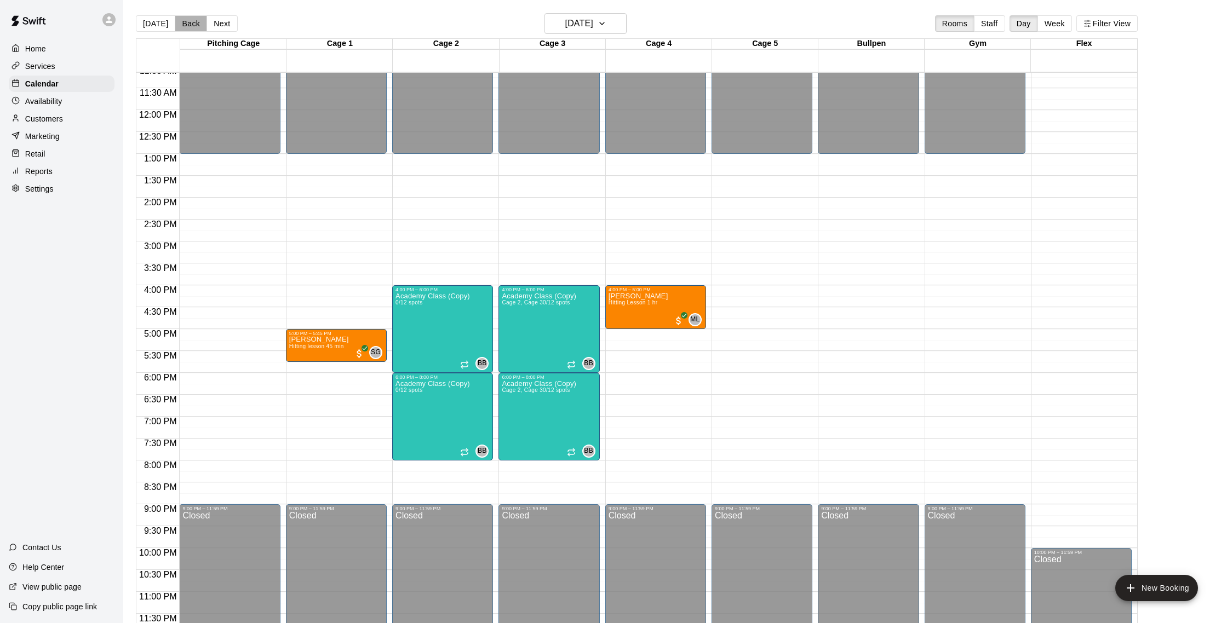
click at [195, 19] on button "Back" at bounding box center [191, 23] width 32 height 16
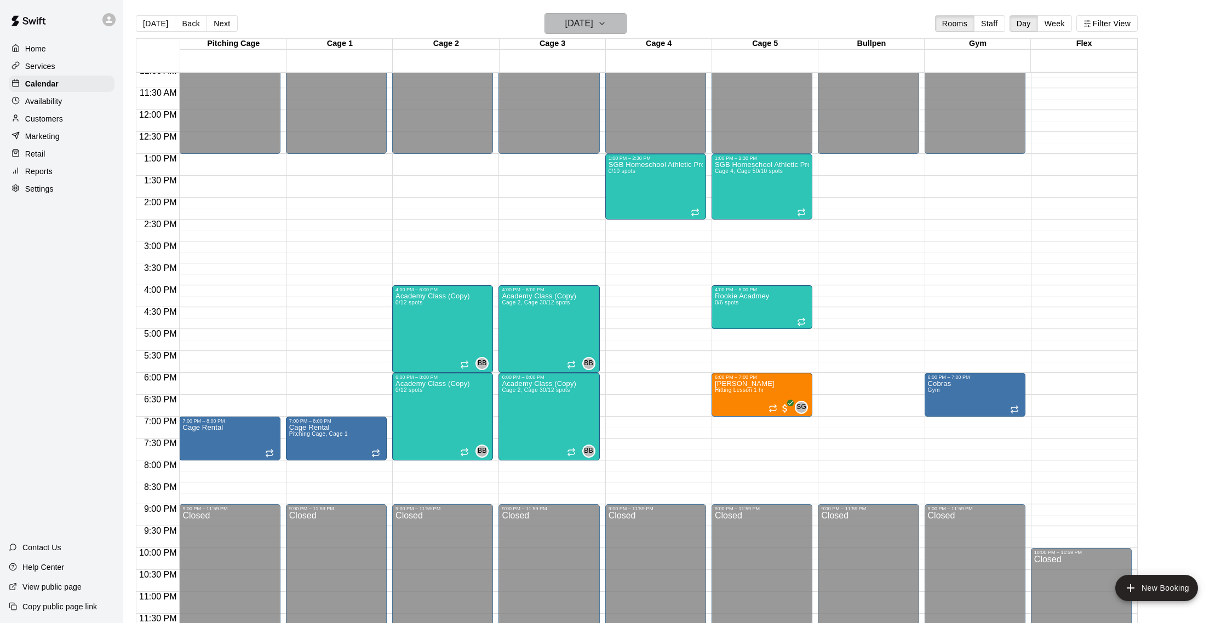
click at [606, 20] on icon "button" at bounding box center [602, 23] width 9 height 13
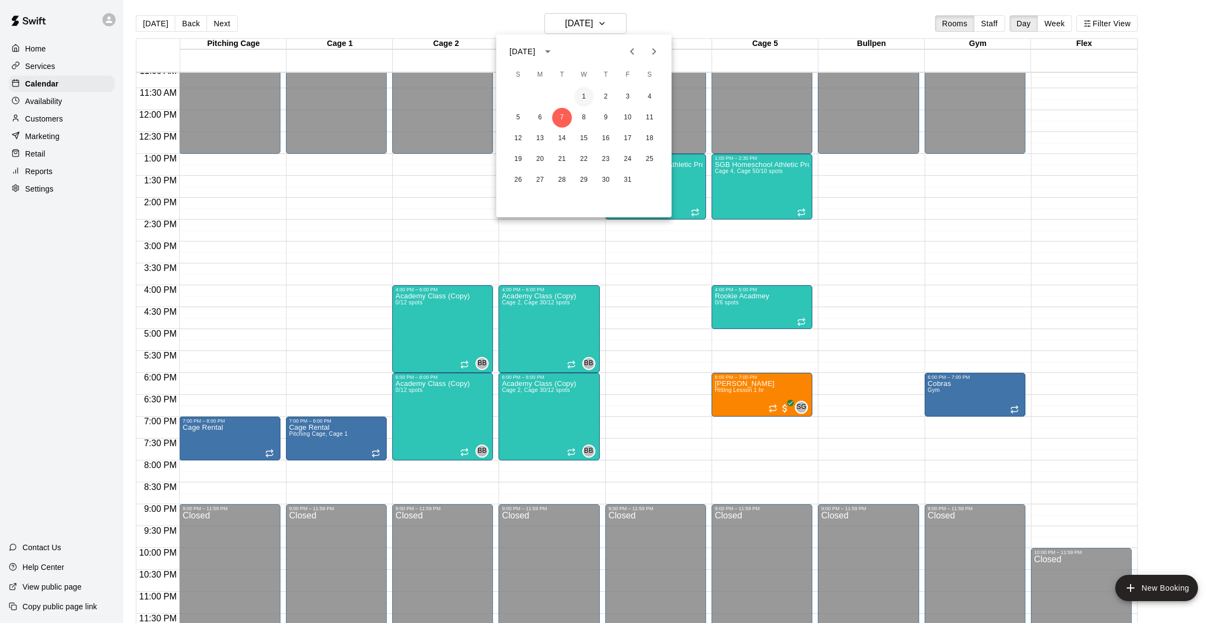
click at [585, 102] on button "1" at bounding box center [584, 97] width 20 height 20
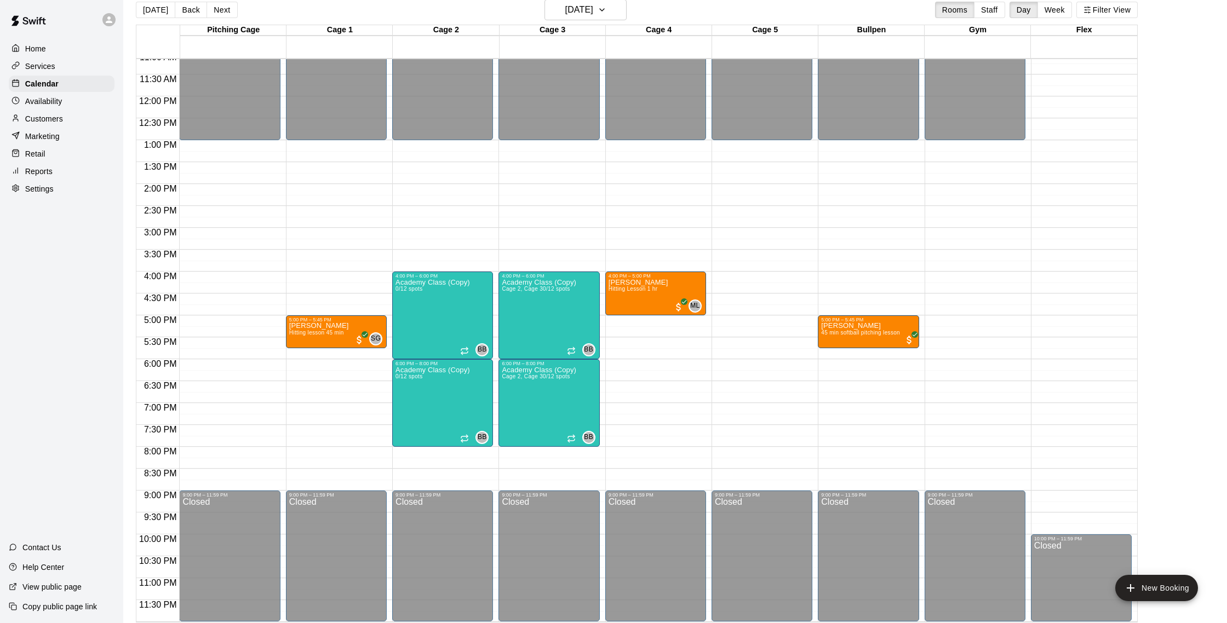
scroll to position [15, 0]
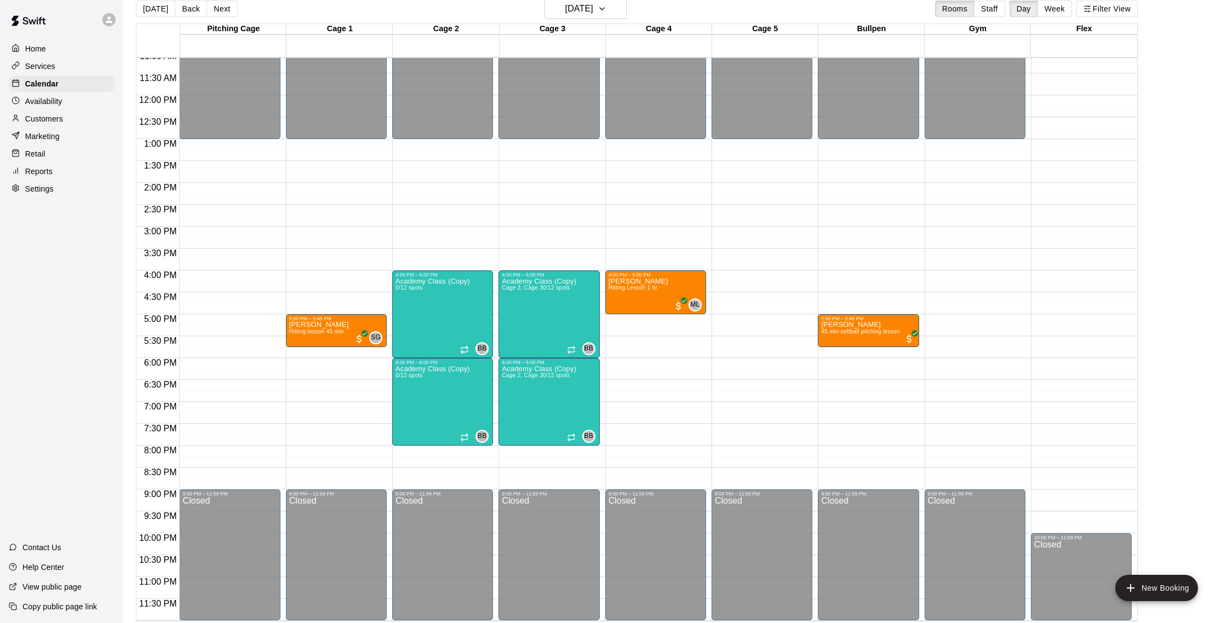
click at [603, 28] on div "Cage 3" at bounding box center [553, 29] width 106 height 10
click at [622, 19] on button "Wednesday Oct 01" at bounding box center [585, 8] width 82 height 21
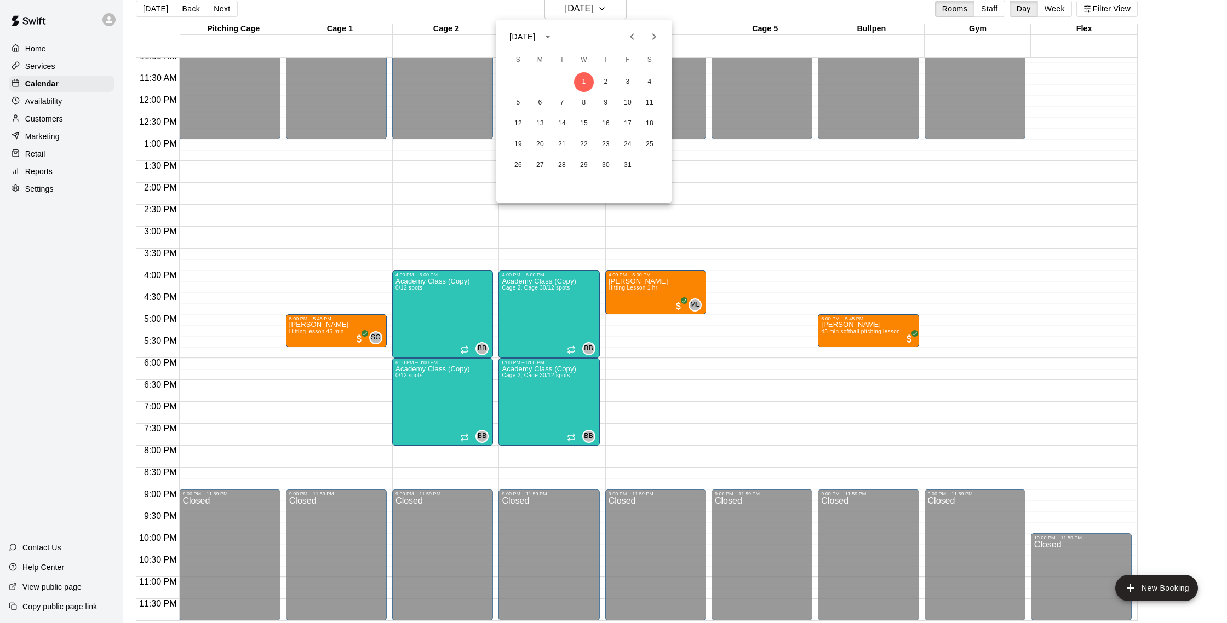
click at [637, 37] on icon "Previous month" at bounding box center [632, 36] width 13 height 13
click at [582, 146] on button "24" at bounding box center [584, 145] width 20 height 20
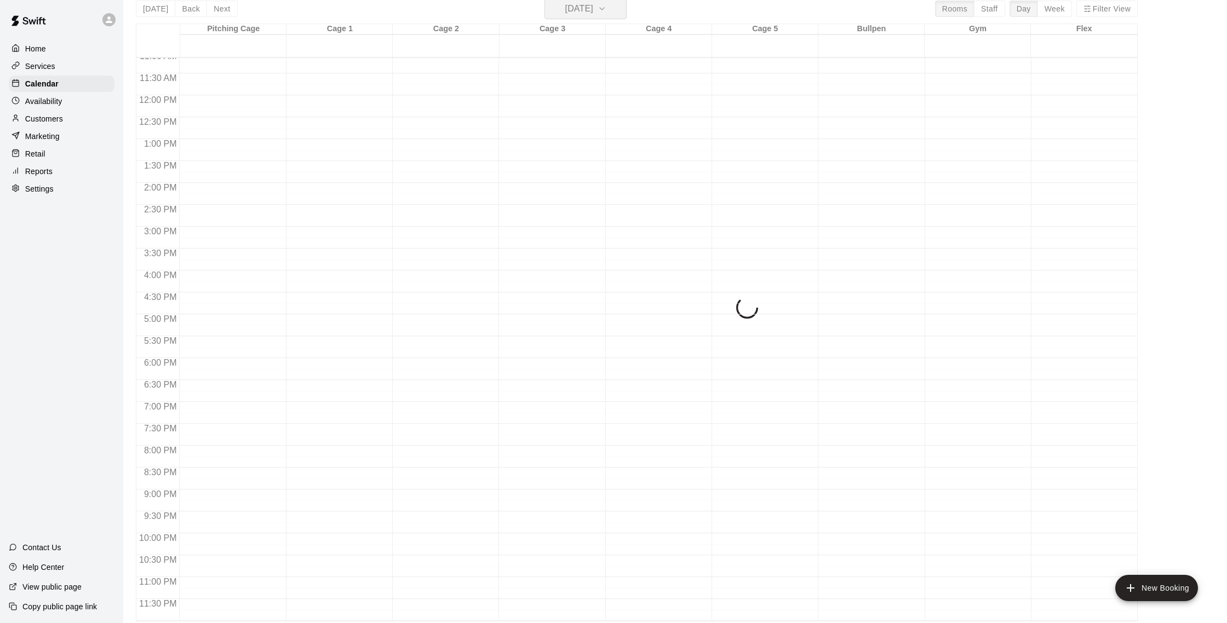
scroll to position [13, 0]
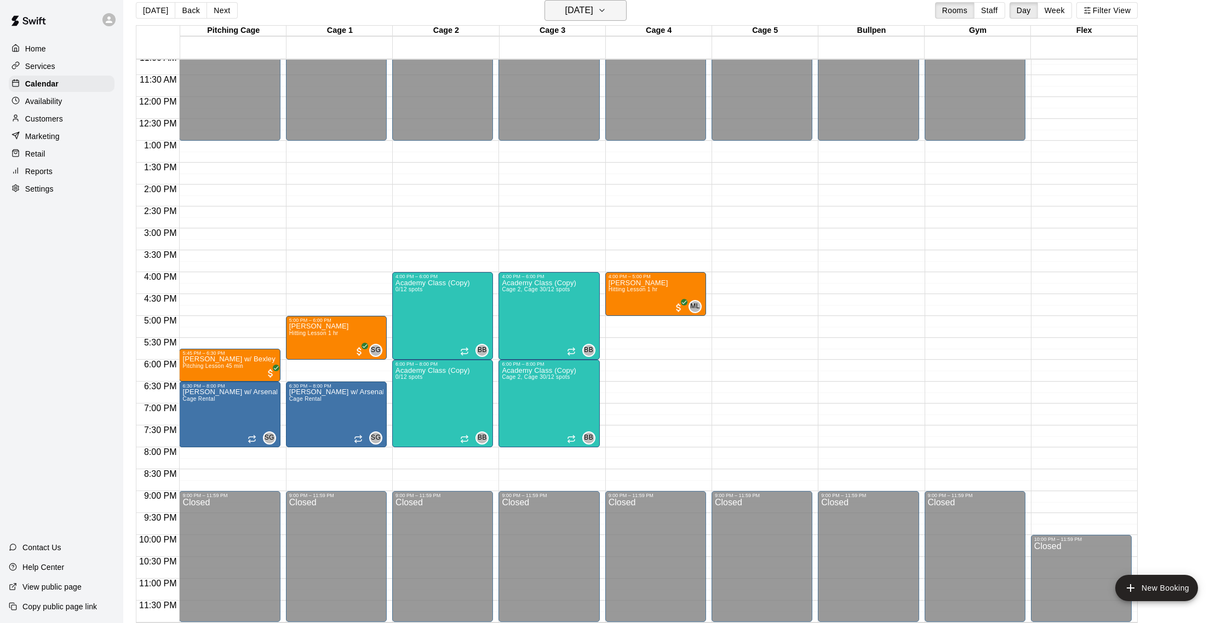
click at [606, 15] on icon "button" at bounding box center [602, 10] width 9 height 13
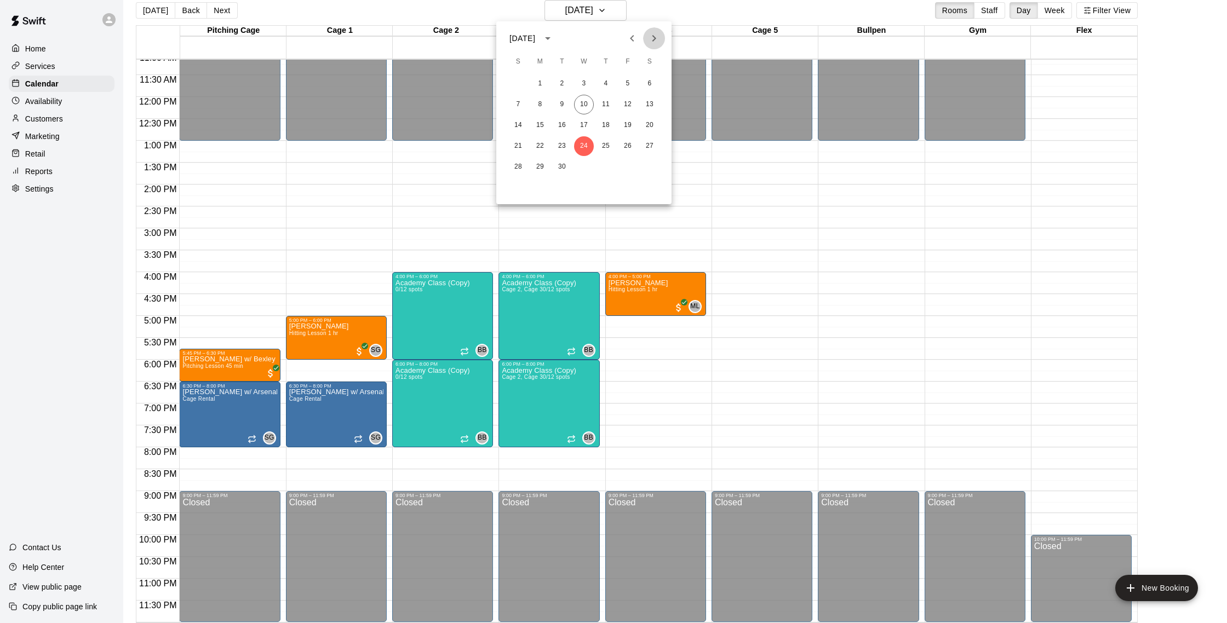
click at [647, 32] on button "Next month" at bounding box center [654, 38] width 22 height 22
click at [587, 104] on button "8" at bounding box center [584, 105] width 20 height 20
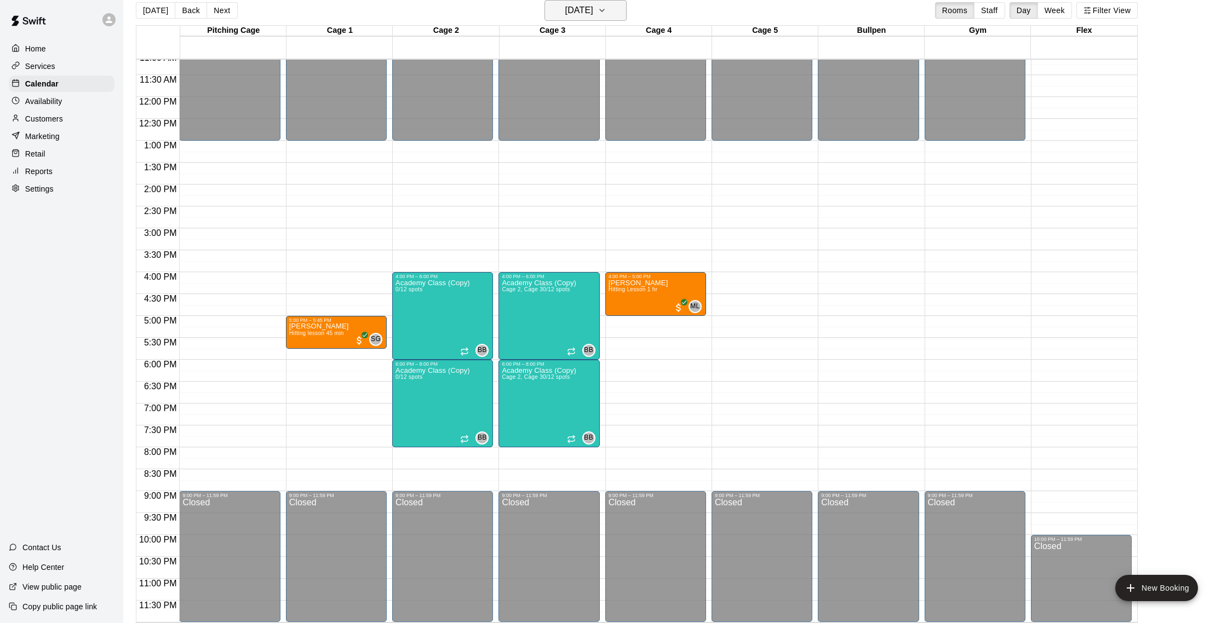
click at [606, 15] on icon "button" at bounding box center [602, 10] width 9 height 13
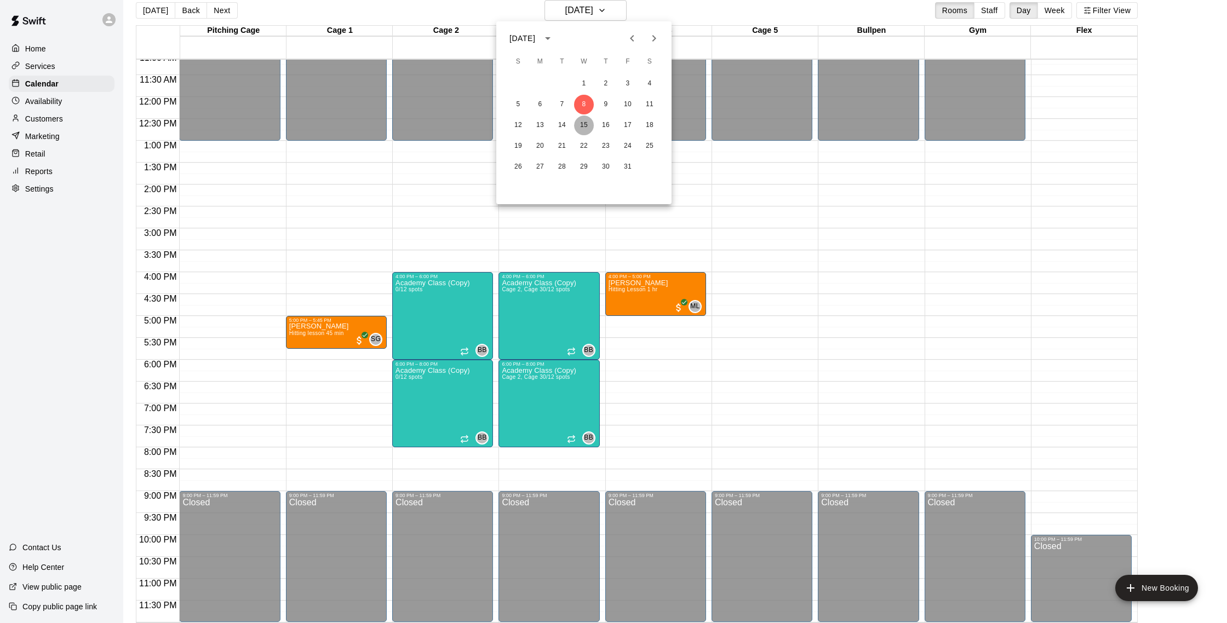
click at [585, 123] on button "15" at bounding box center [584, 126] width 20 height 20
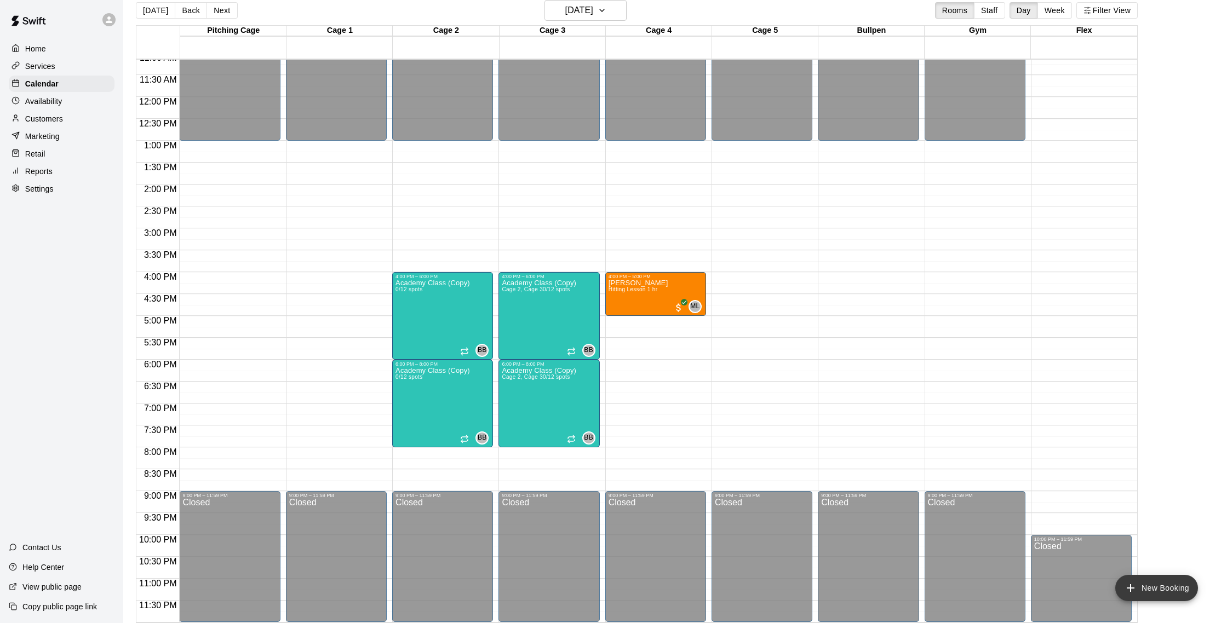
click at [1153, 594] on button "New Booking" at bounding box center [1156, 588] width 83 height 26
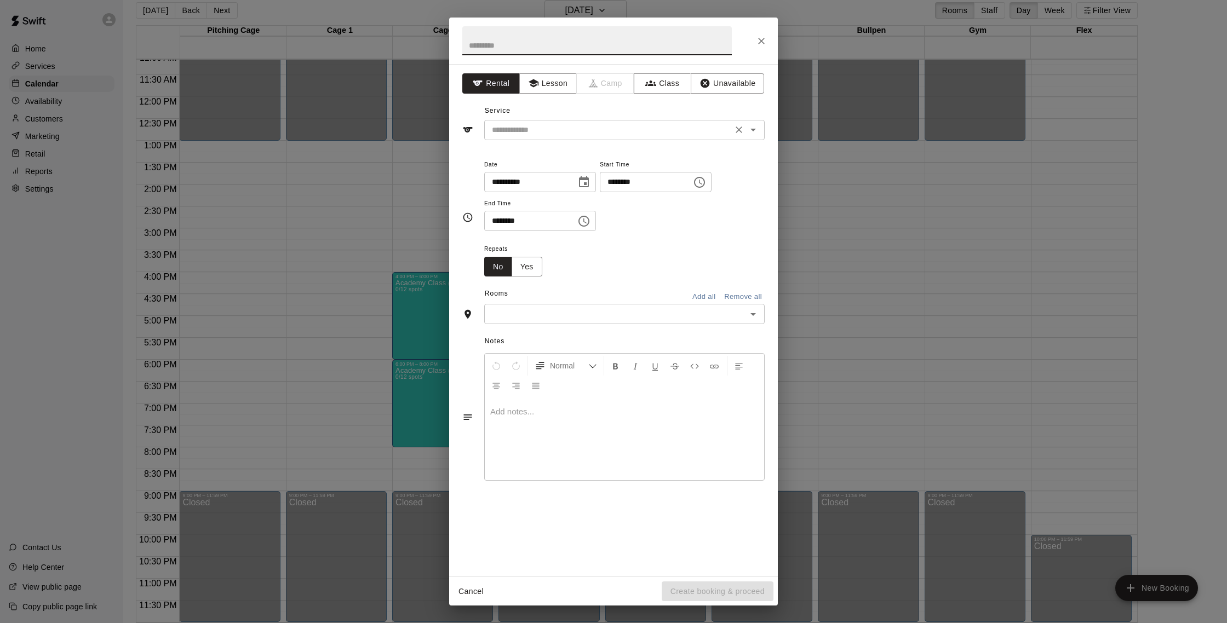
click at [589, 126] on input "text" at bounding box center [609, 130] width 242 height 14
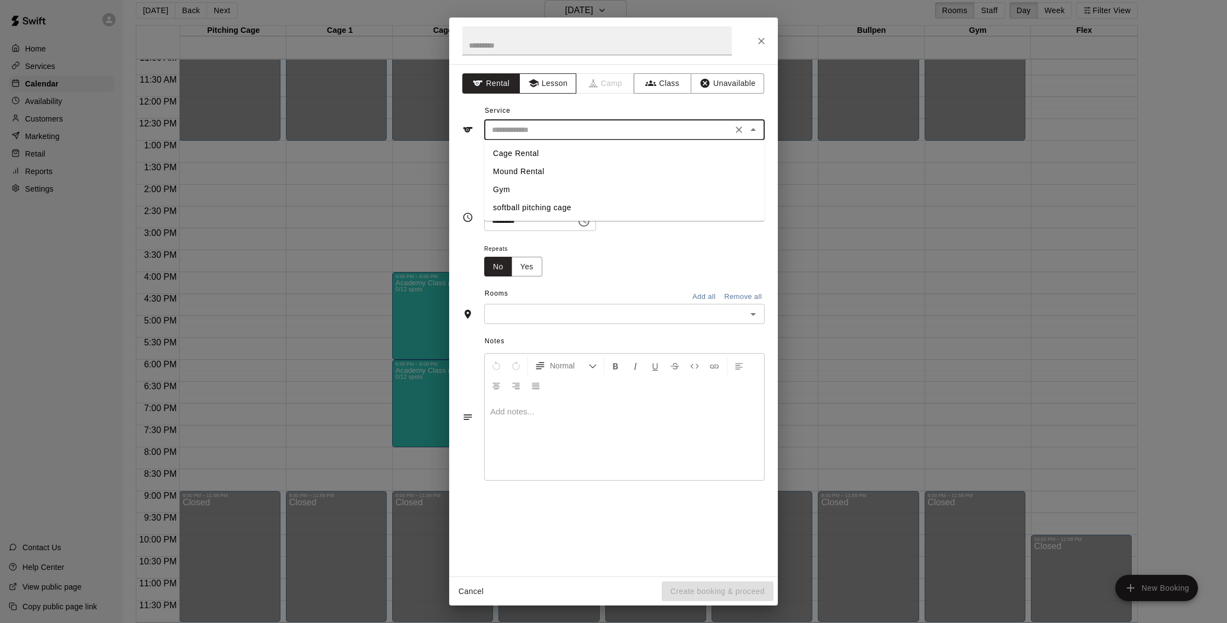
click at [547, 86] on button "Lesson" at bounding box center [548, 83] width 58 height 20
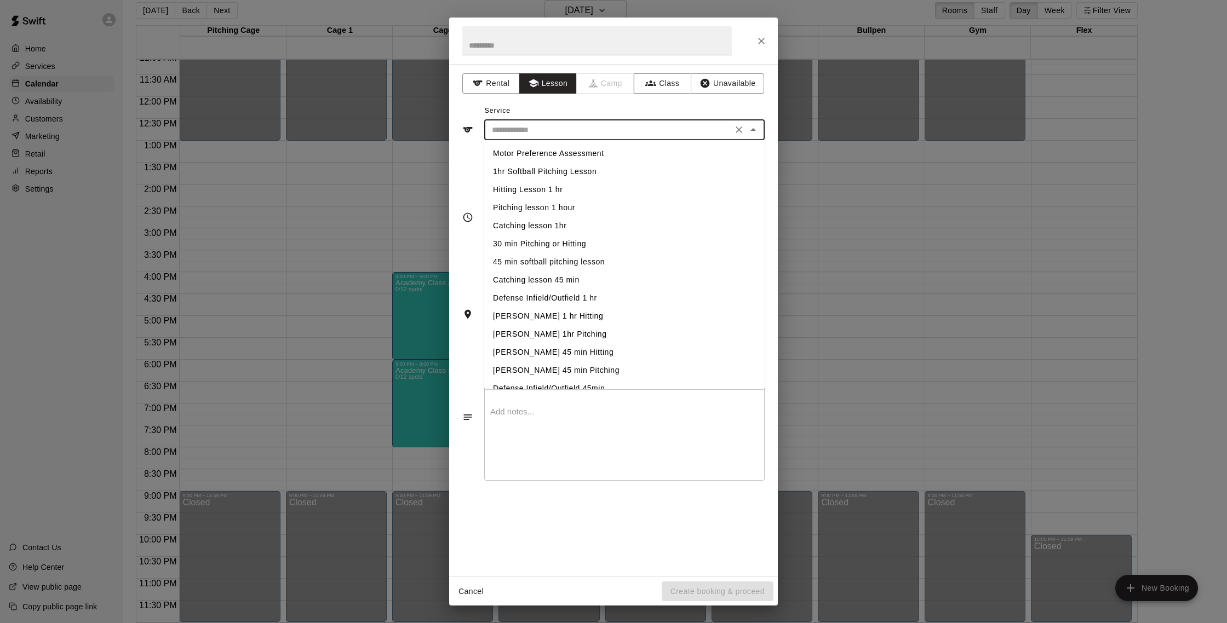
click at [564, 135] on input "text" at bounding box center [609, 130] width 242 height 14
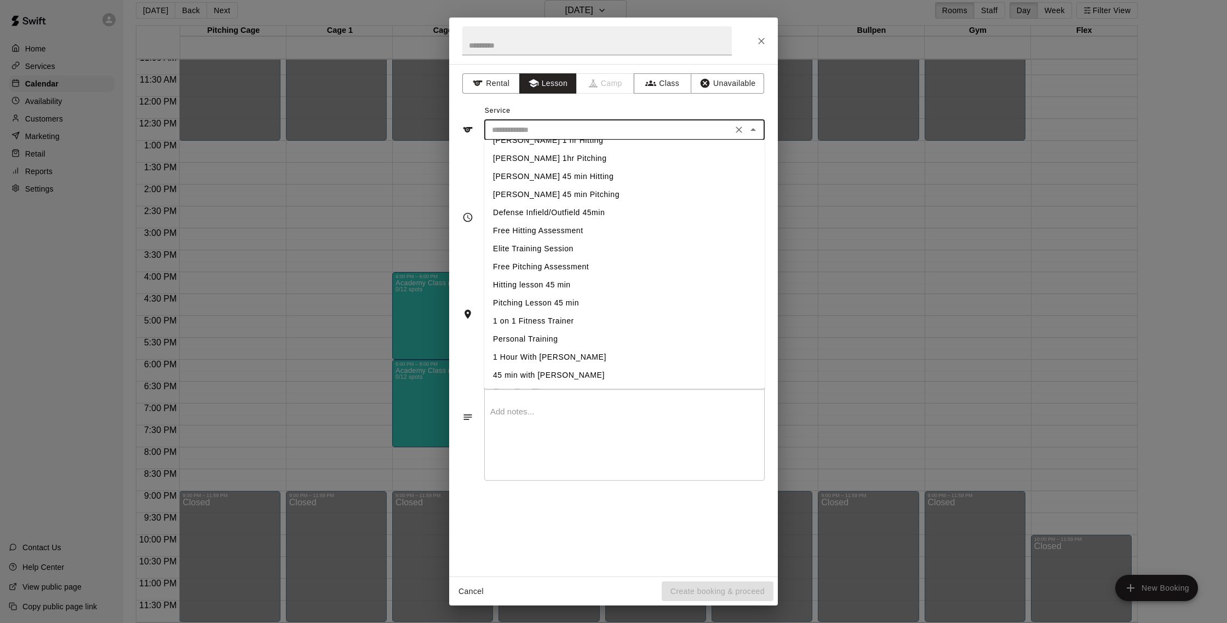
click at [571, 283] on li "Hitting lesson 45 min" at bounding box center [624, 286] width 280 height 18
type input "**********"
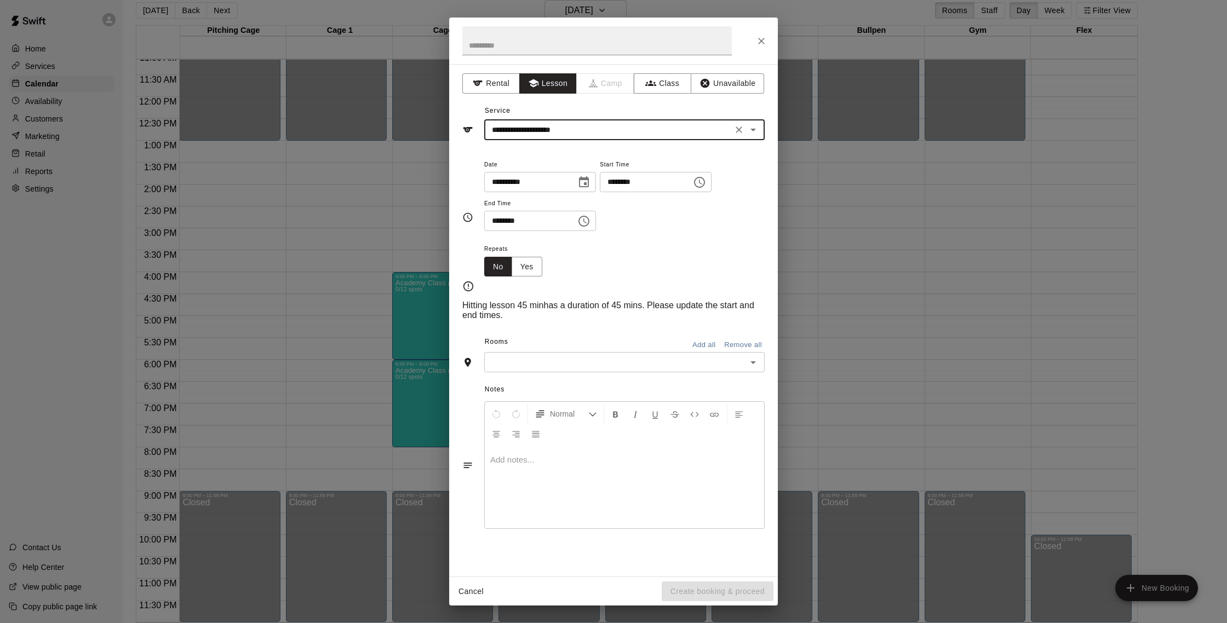
click at [512, 225] on input "********" at bounding box center [526, 221] width 84 height 20
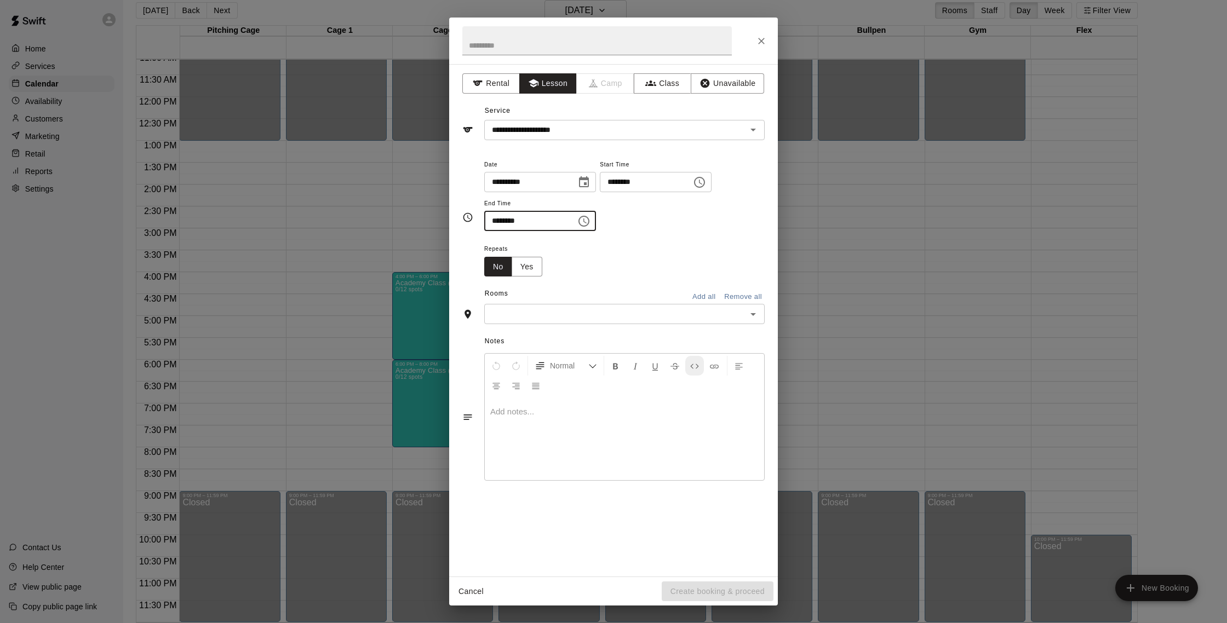
type input "********"
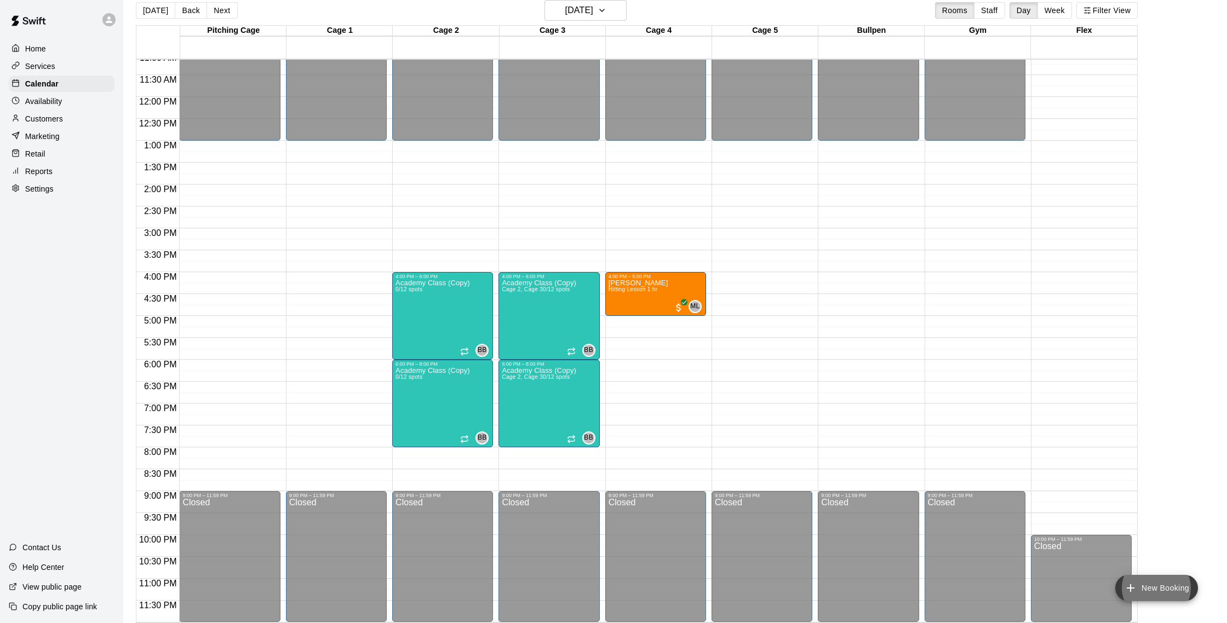
click at [1140, 581] on button "New Booking" at bounding box center [1156, 588] width 83 height 26
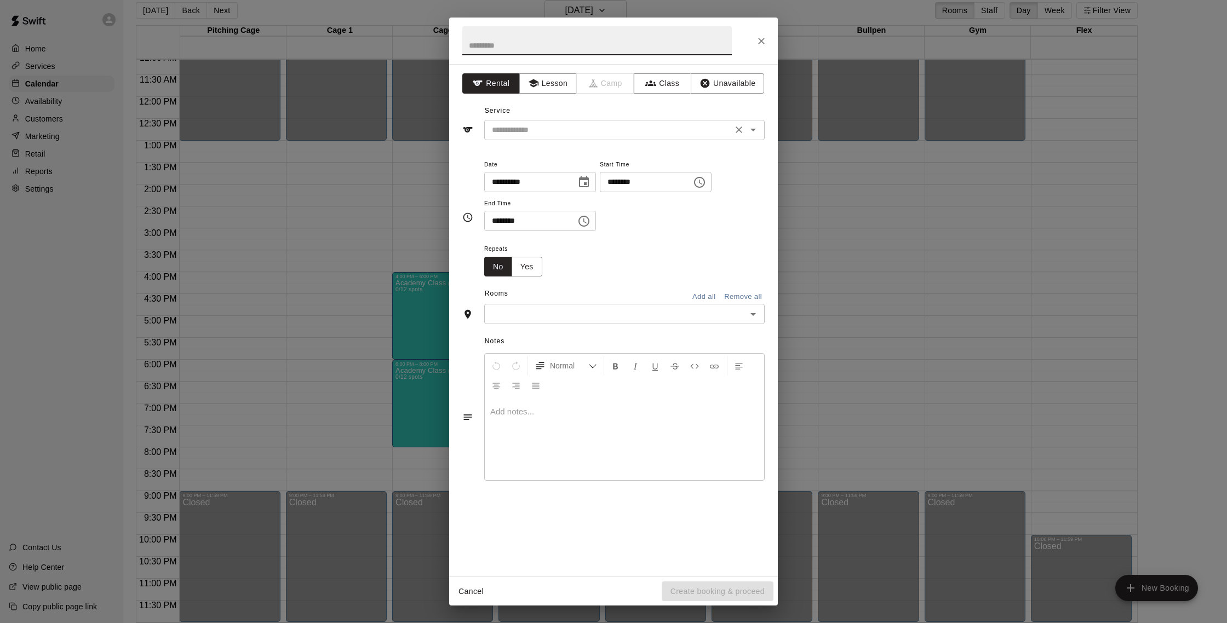
click at [656, 140] on div "​" at bounding box center [624, 130] width 280 height 20
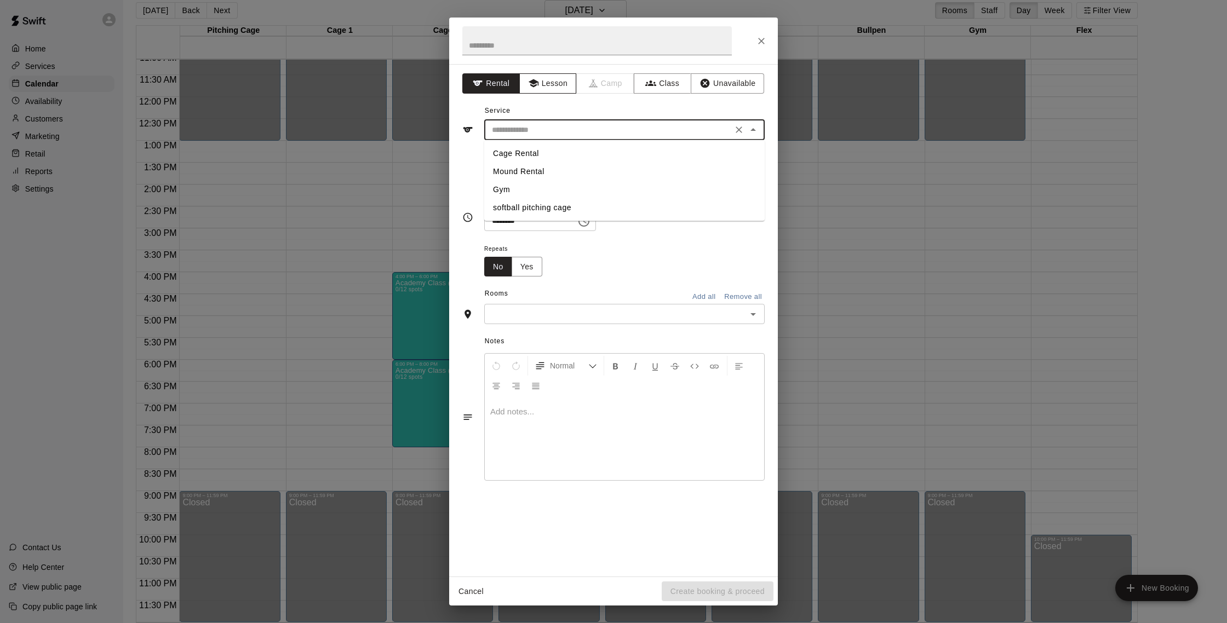
click at [552, 82] on button "Lesson" at bounding box center [548, 83] width 58 height 20
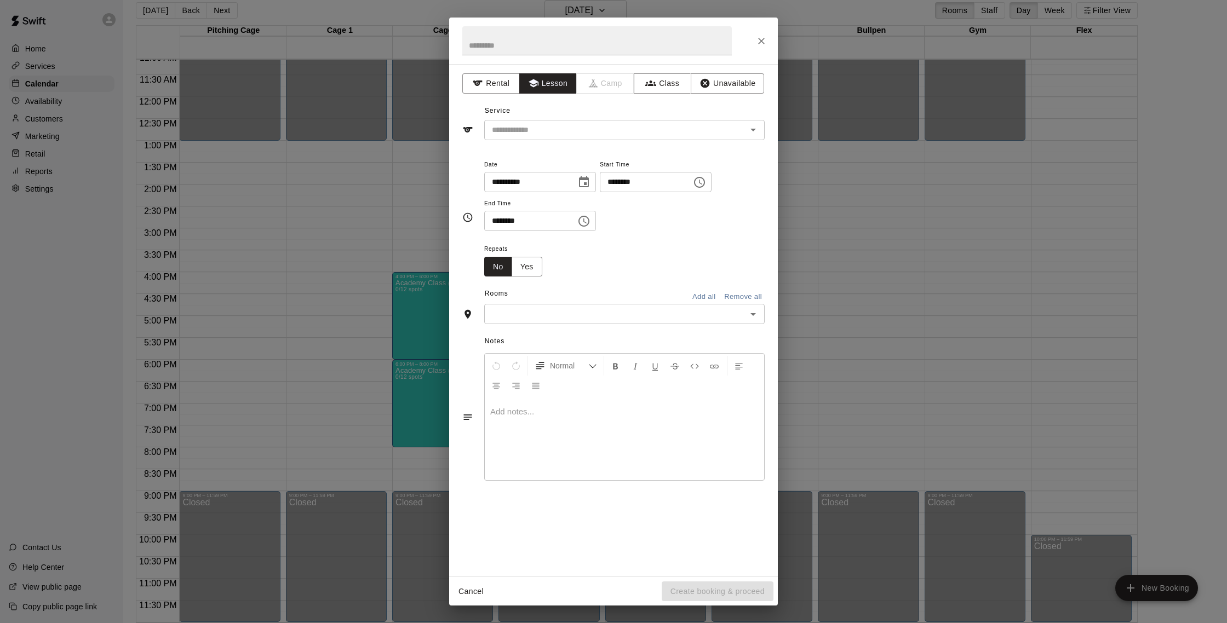
click at [565, 119] on div "Service ​" at bounding box center [613, 121] width 302 height 38
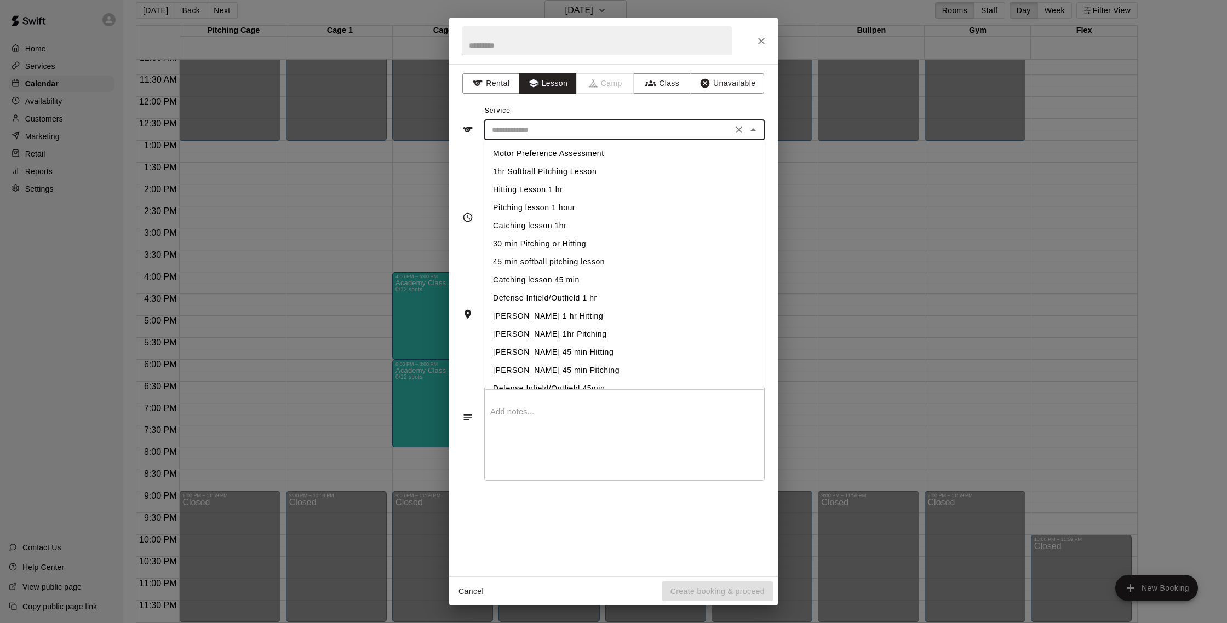
click at [561, 125] on input "text" at bounding box center [609, 130] width 242 height 14
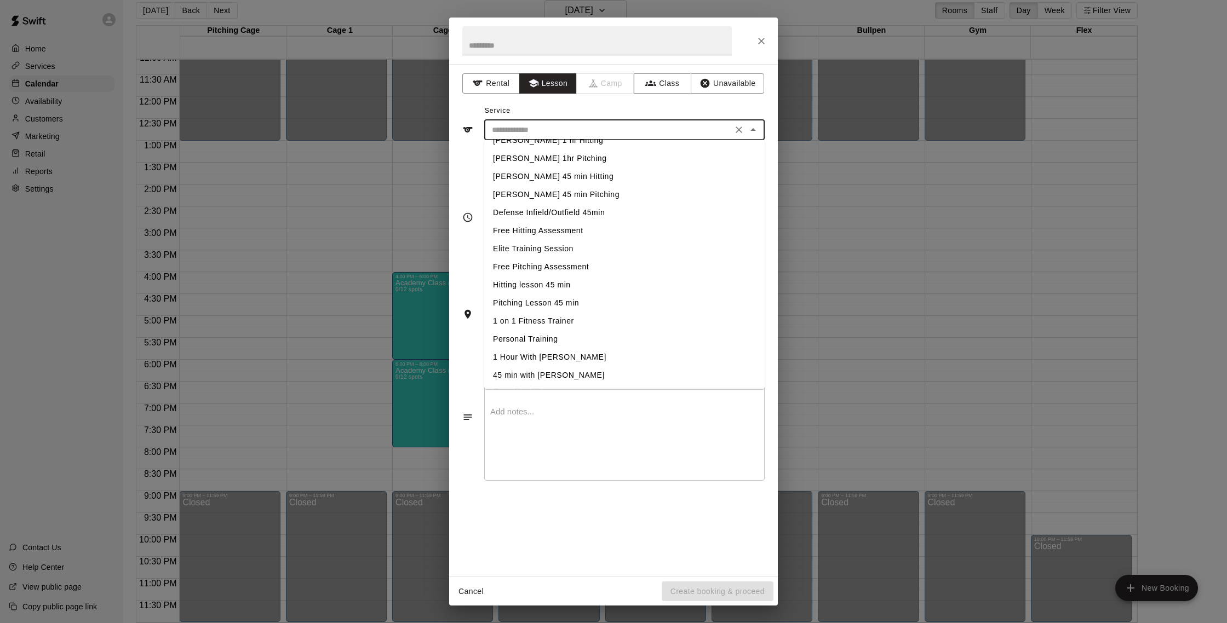
click at [570, 375] on li "45 min with Shaun" at bounding box center [624, 376] width 280 height 18
type input "**********"
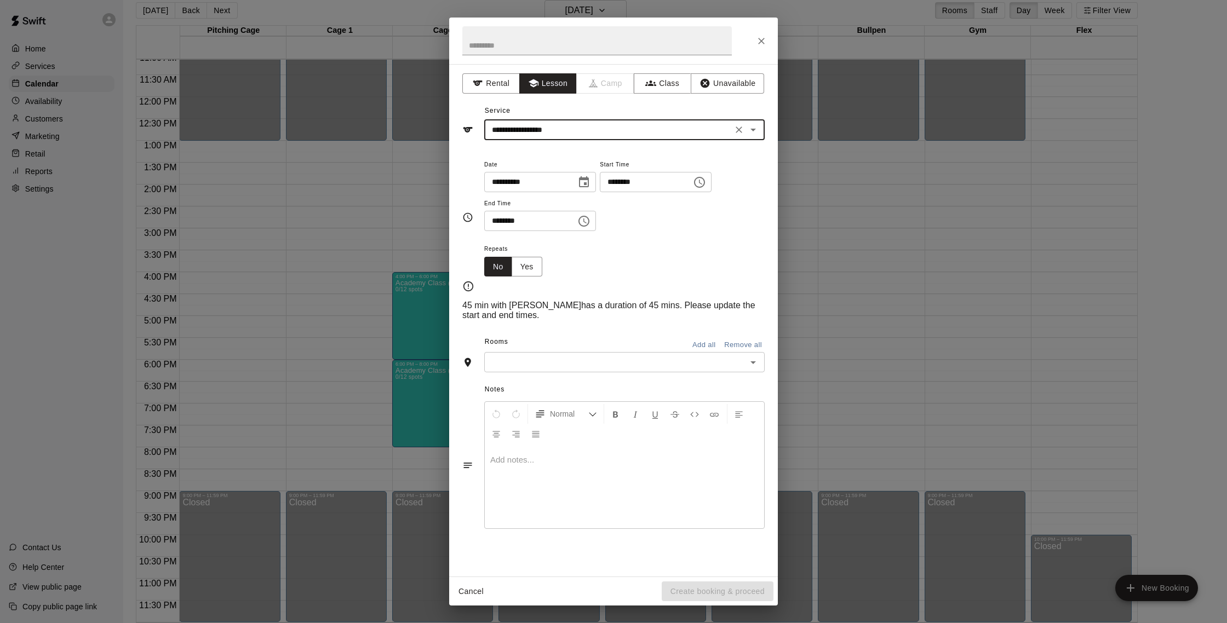
click at [629, 185] on input "********" at bounding box center [642, 182] width 84 height 20
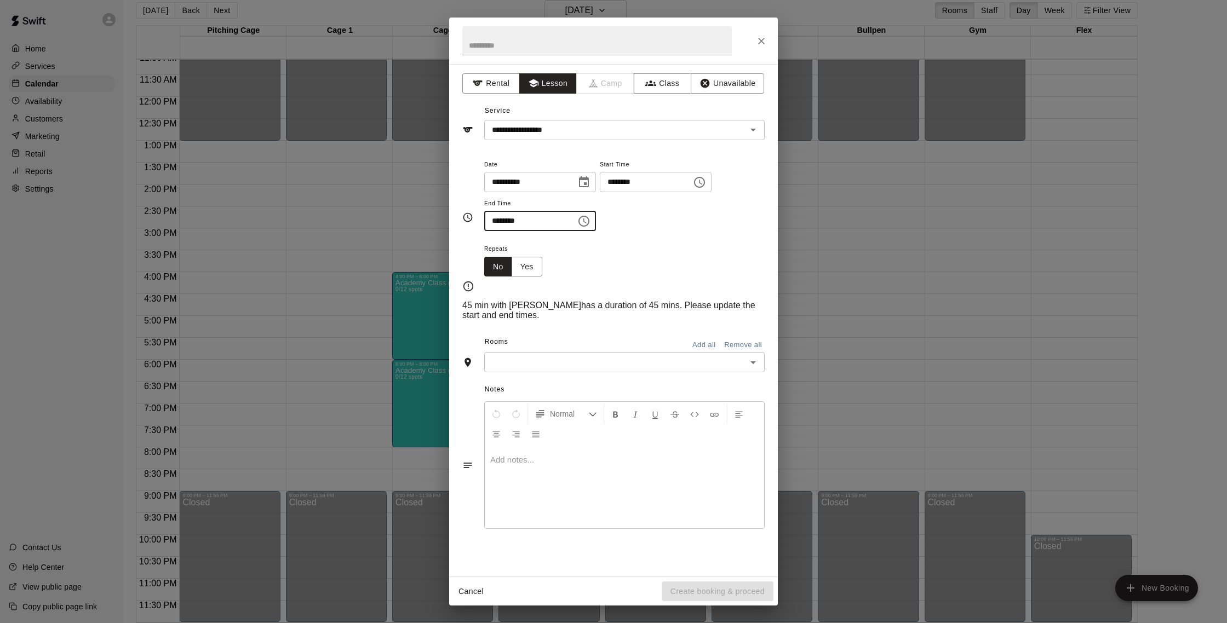
click at [509, 222] on input "********" at bounding box center [526, 221] width 84 height 20
type input "********"
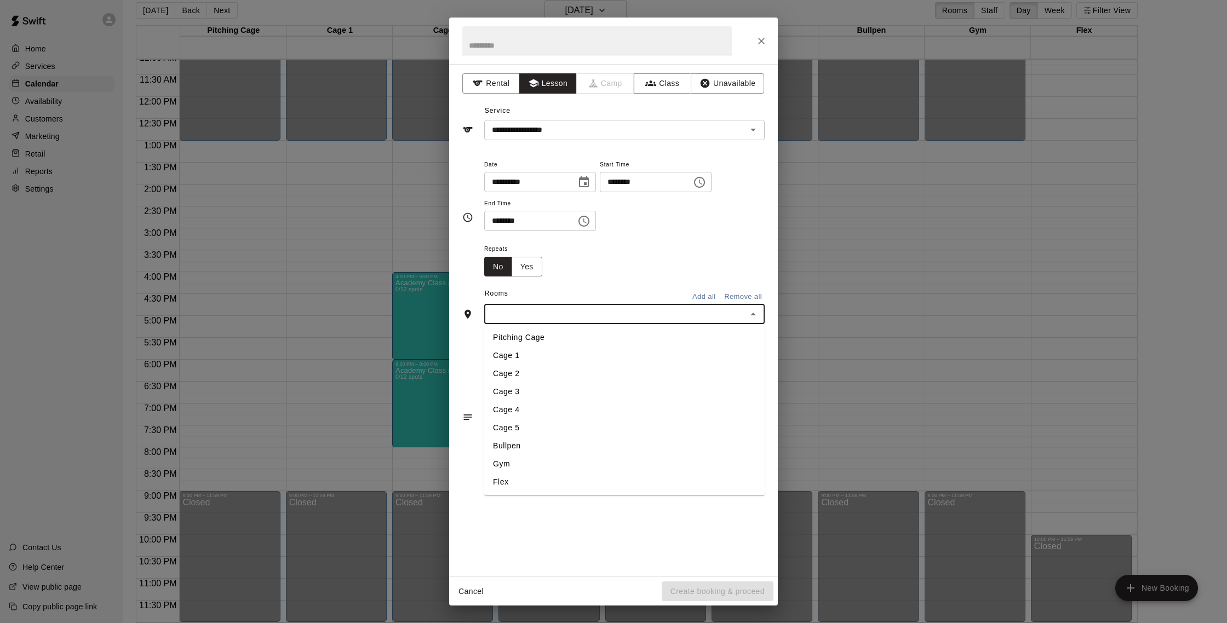
click at [596, 309] on input "text" at bounding box center [616, 314] width 256 height 14
click at [567, 359] on li "Cage 1" at bounding box center [624, 356] width 280 height 18
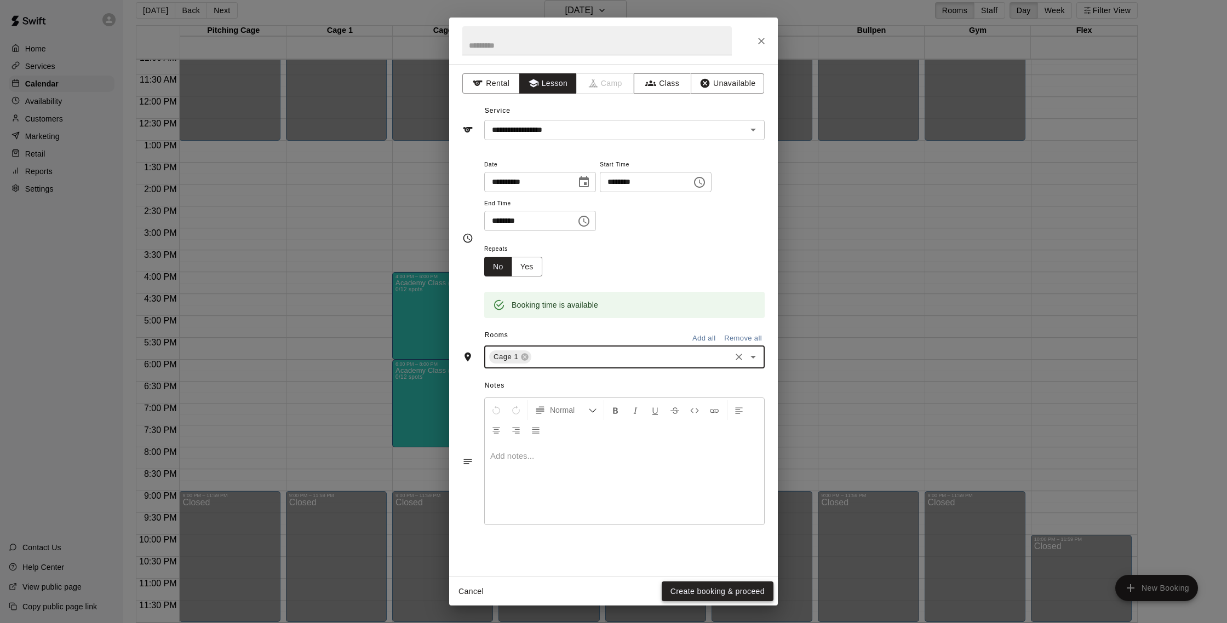
click at [696, 586] on button "Create booking & proceed" at bounding box center [718, 592] width 112 height 20
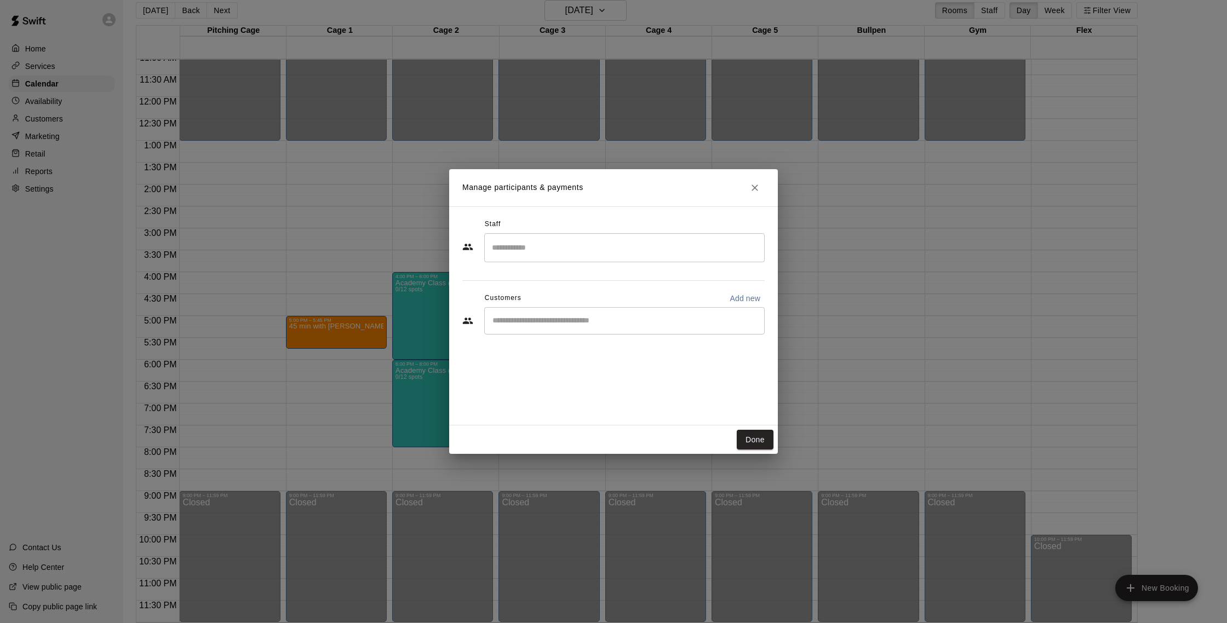
click at [540, 250] on input "Search staff" at bounding box center [624, 247] width 271 height 19
click at [571, 317] on input "Start typing to search customers..." at bounding box center [624, 321] width 271 height 11
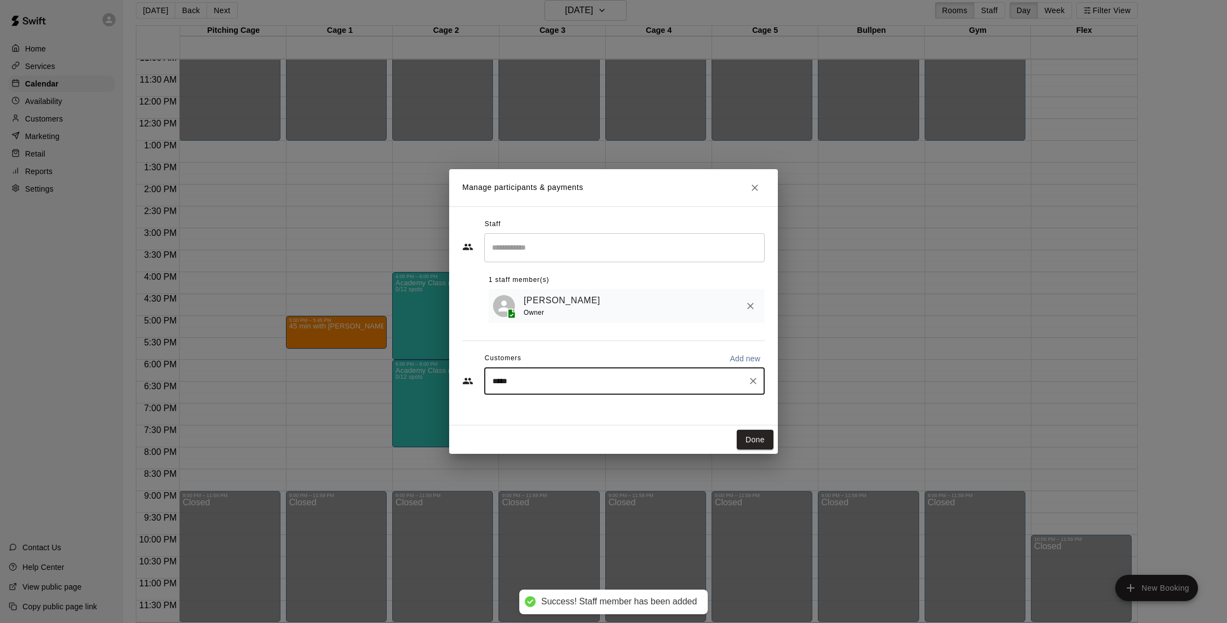
type input "****"
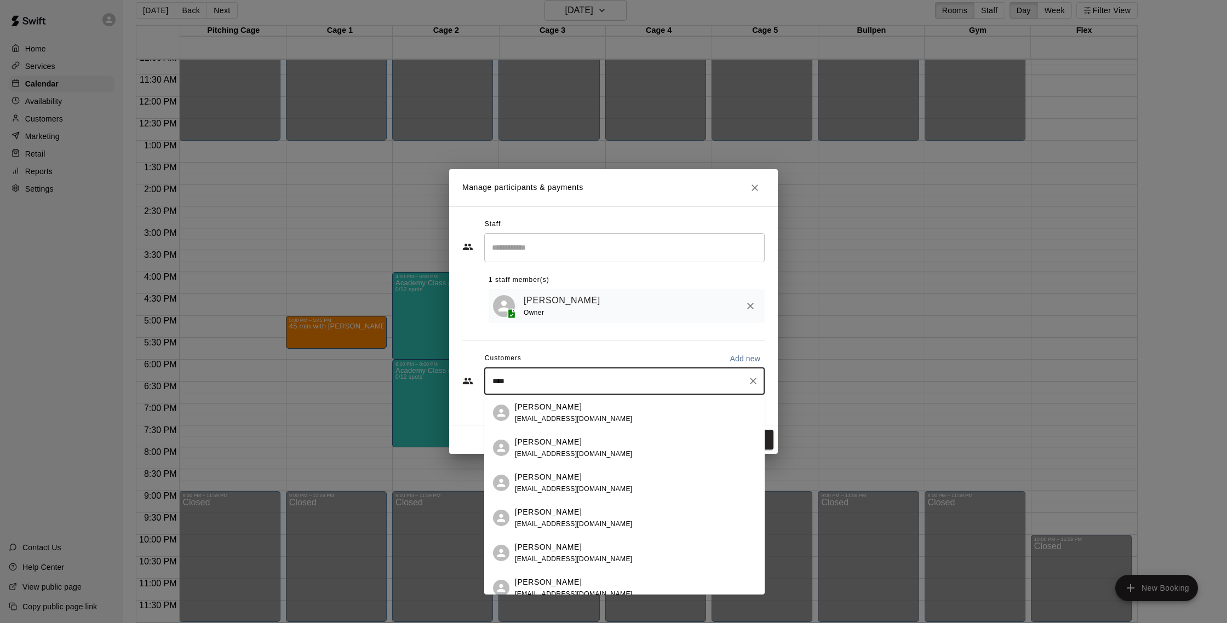
scroll to position [1, 0]
click at [632, 518] on div "Samantha James samanthajames531@gmail.com" at bounding box center [635, 518] width 241 height 24
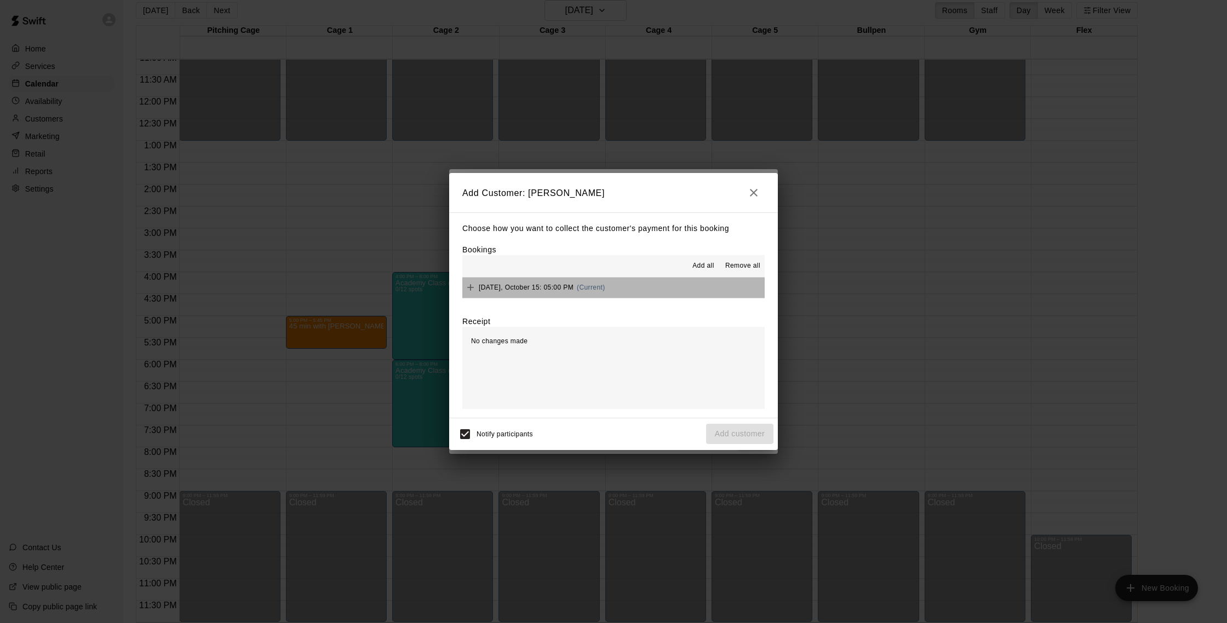
click at [689, 294] on button "Wednesday, October 15: 05:00 PM (Current)" at bounding box center [613, 288] width 302 height 20
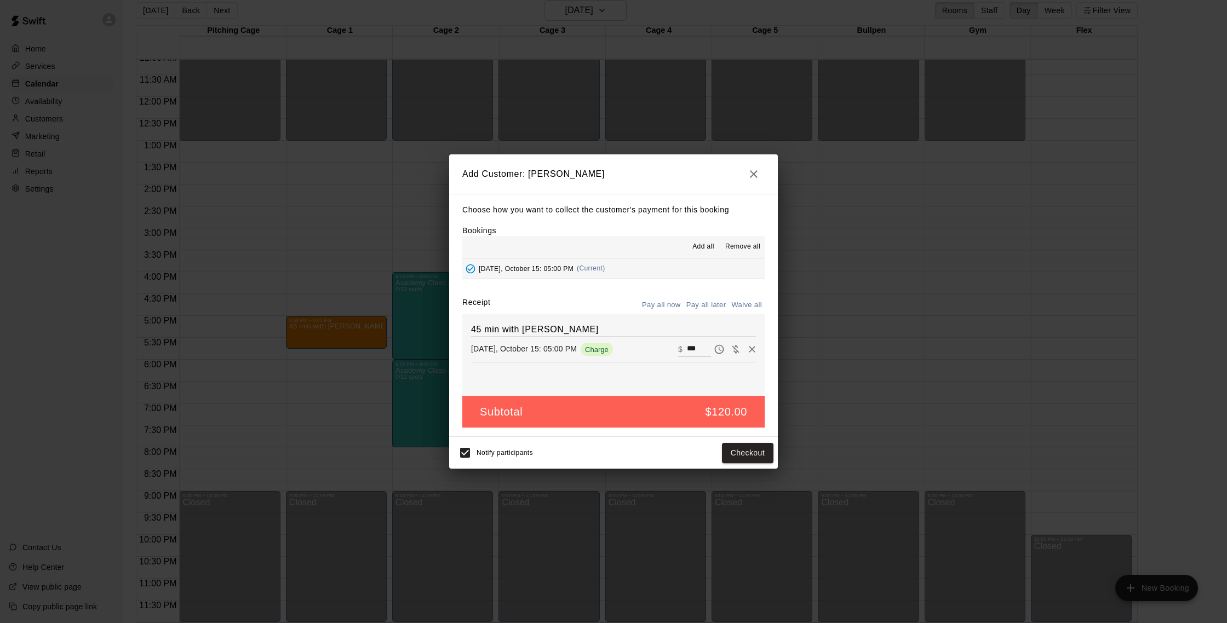
click at [737, 303] on button "Waive all" at bounding box center [747, 305] width 36 height 17
type input "*"
click at [750, 453] on button "Add customer" at bounding box center [739, 453] width 67 height 20
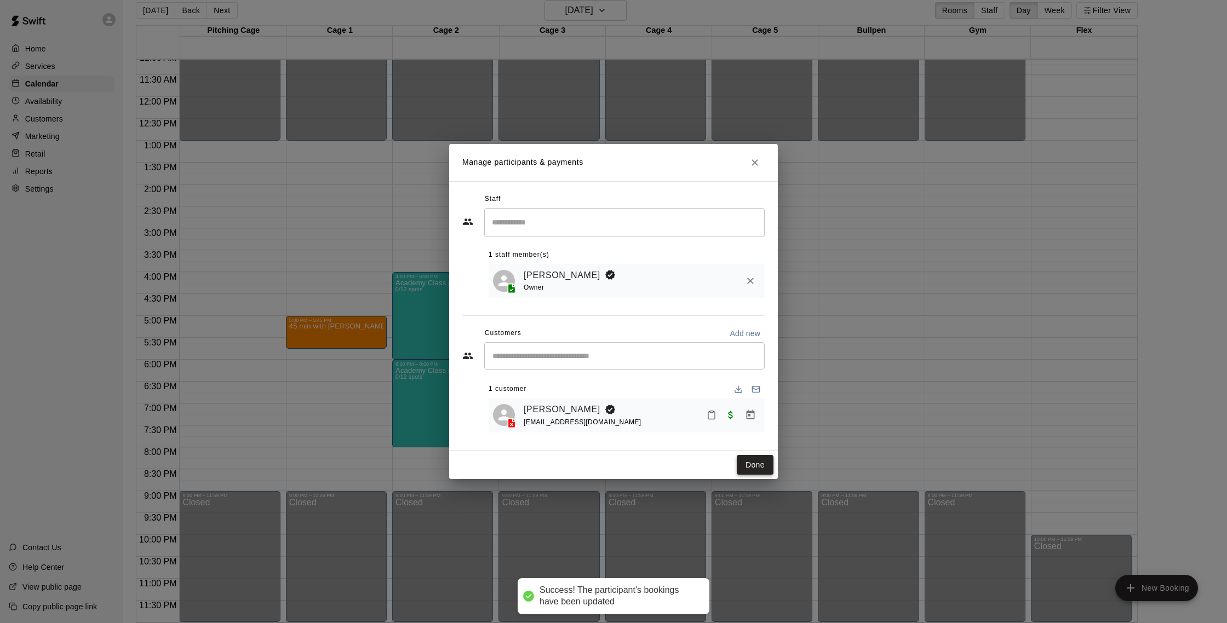
click at [760, 456] on button "Done" at bounding box center [755, 465] width 37 height 20
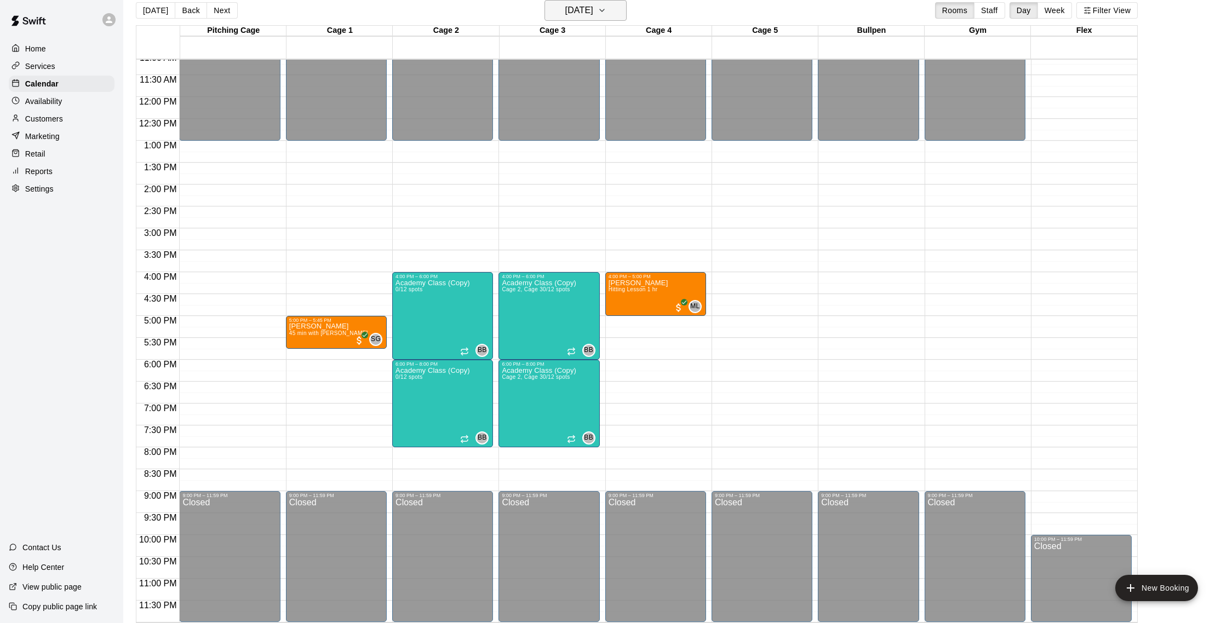
click at [606, 12] on icon "button" at bounding box center [602, 10] width 9 height 13
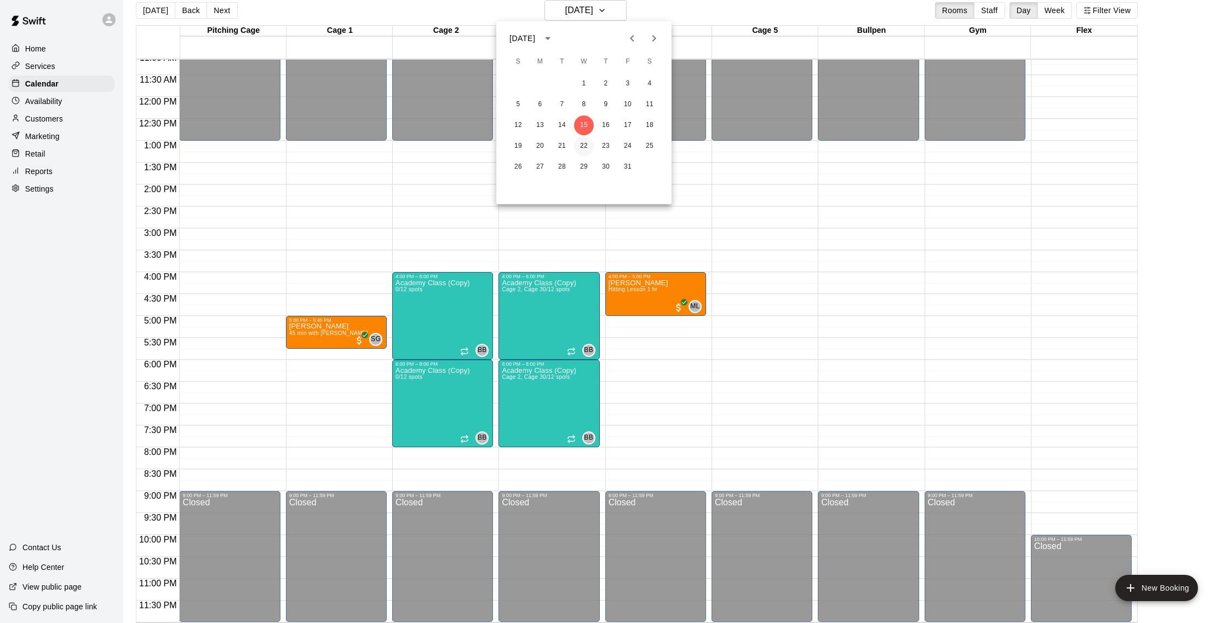
click at [583, 148] on button "22" at bounding box center [584, 146] width 20 height 20
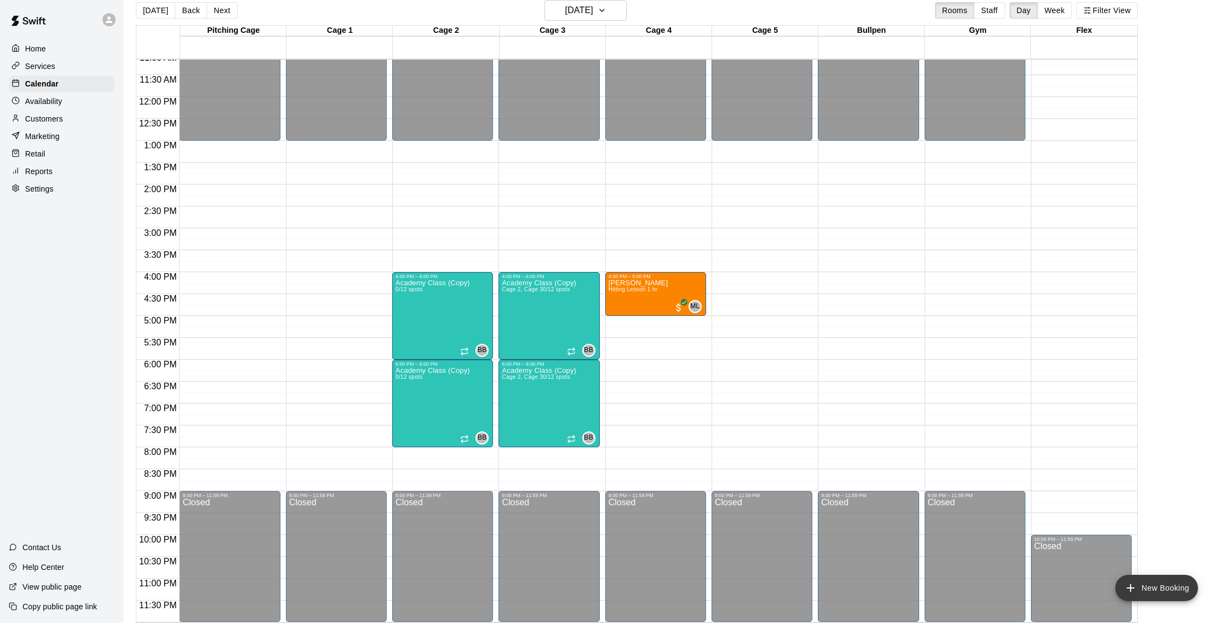
click at [1149, 590] on button "New Booking" at bounding box center [1156, 588] width 83 height 26
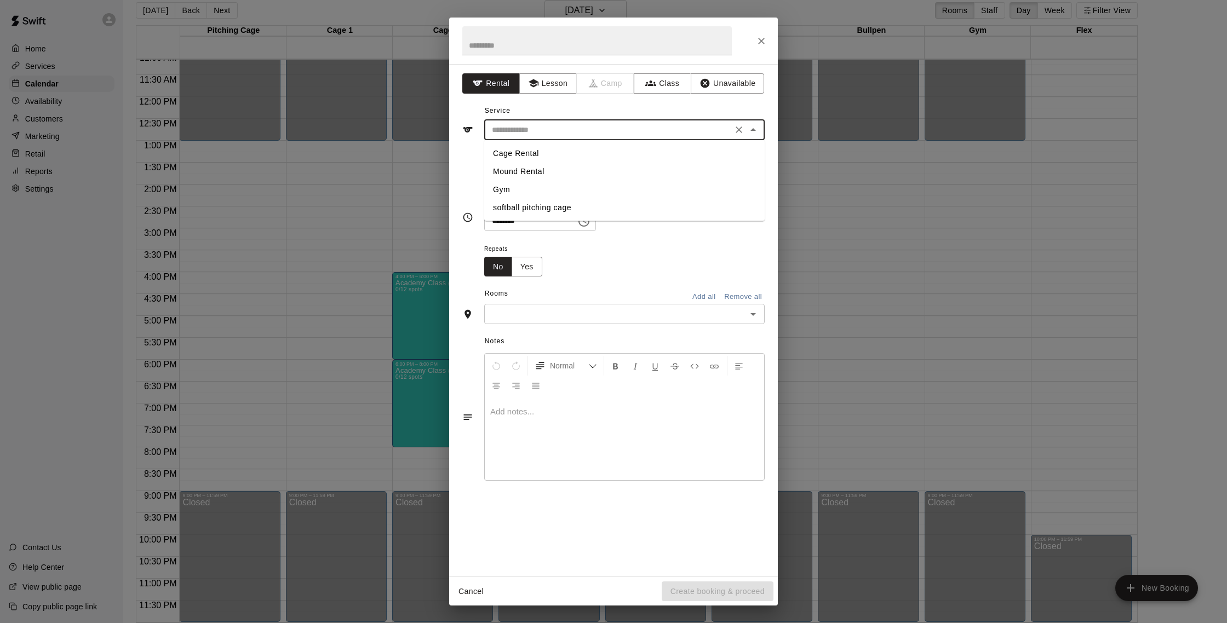
click at [595, 134] on input "text" at bounding box center [609, 130] width 242 height 14
click at [544, 85] on button "Lesson" at bounding box center [548, 83] width 58 height 20
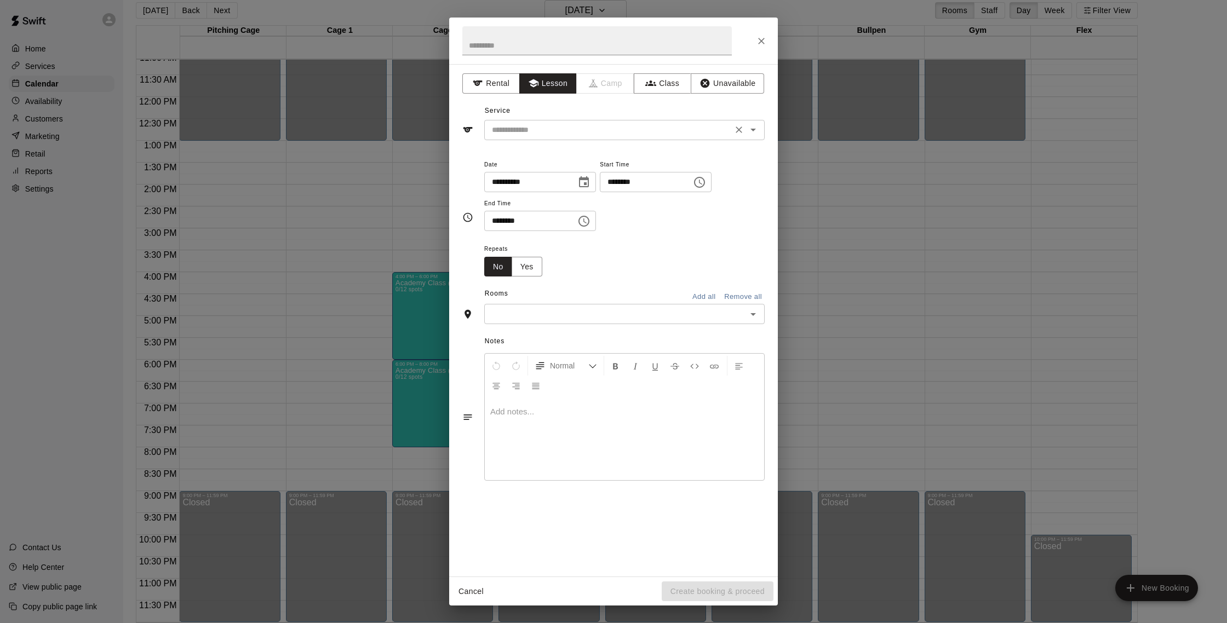
click at [581, 134] on input "text" at bounding box center [609, 130] width 242 height 14
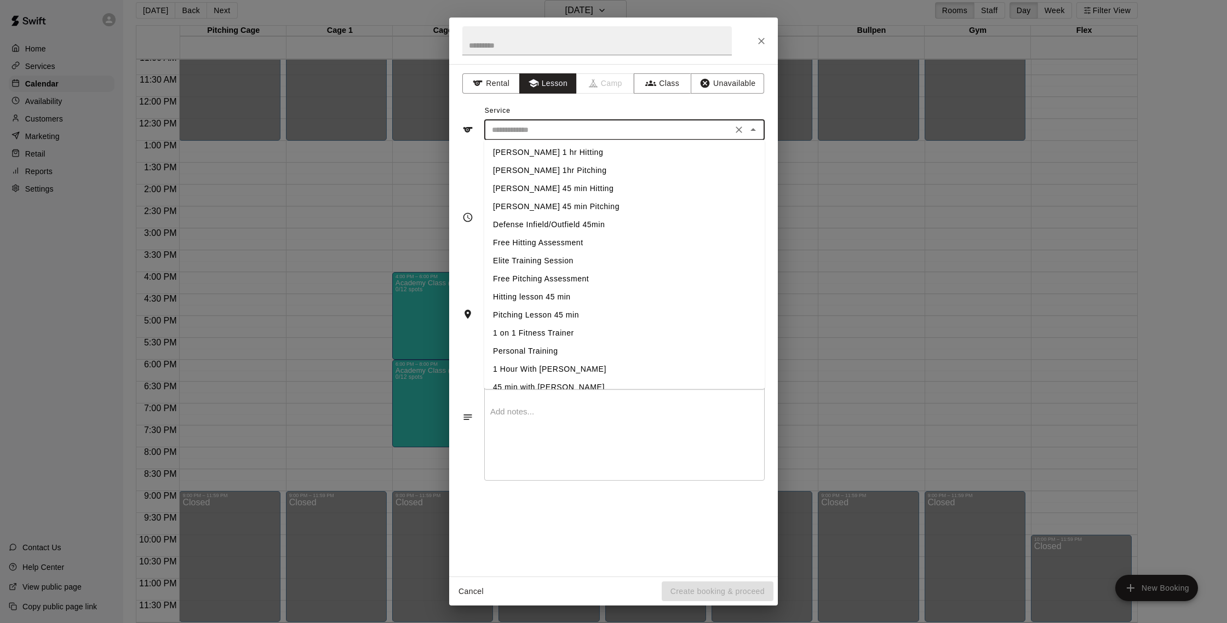
scroll to position [175, 0]
click at [590, 375] on li "45 min with Shaun" at bounding box center [624, 376] width 280 height 18
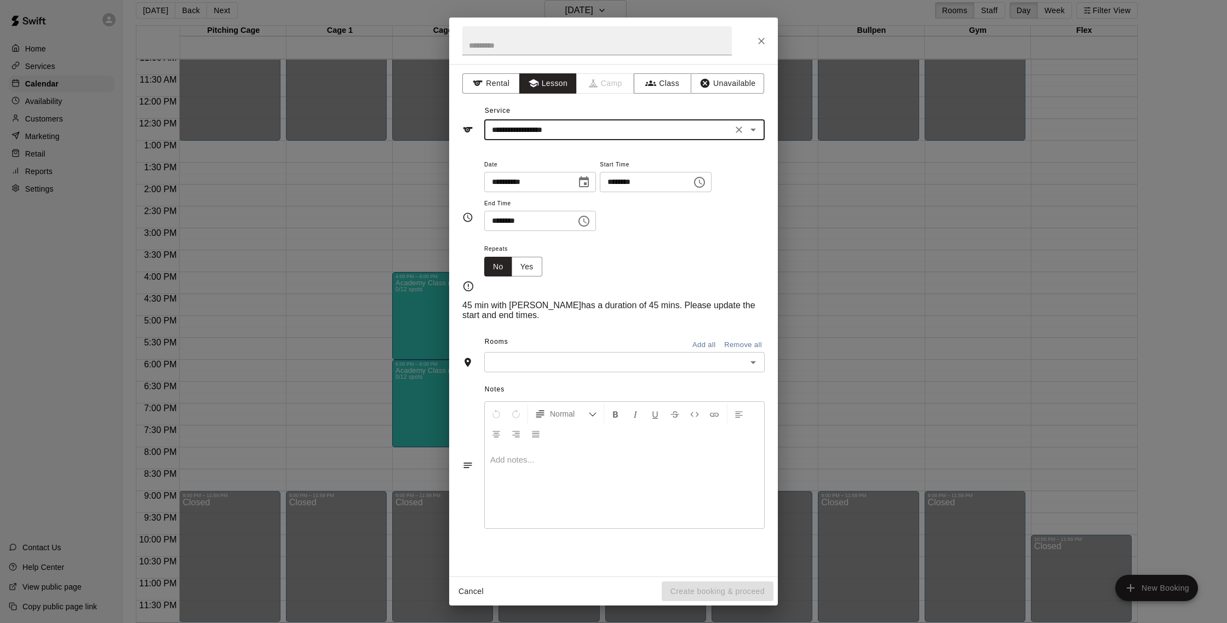
click at [598, 133] on input "**********" at bounding box center [609, 130] width 242 height 14
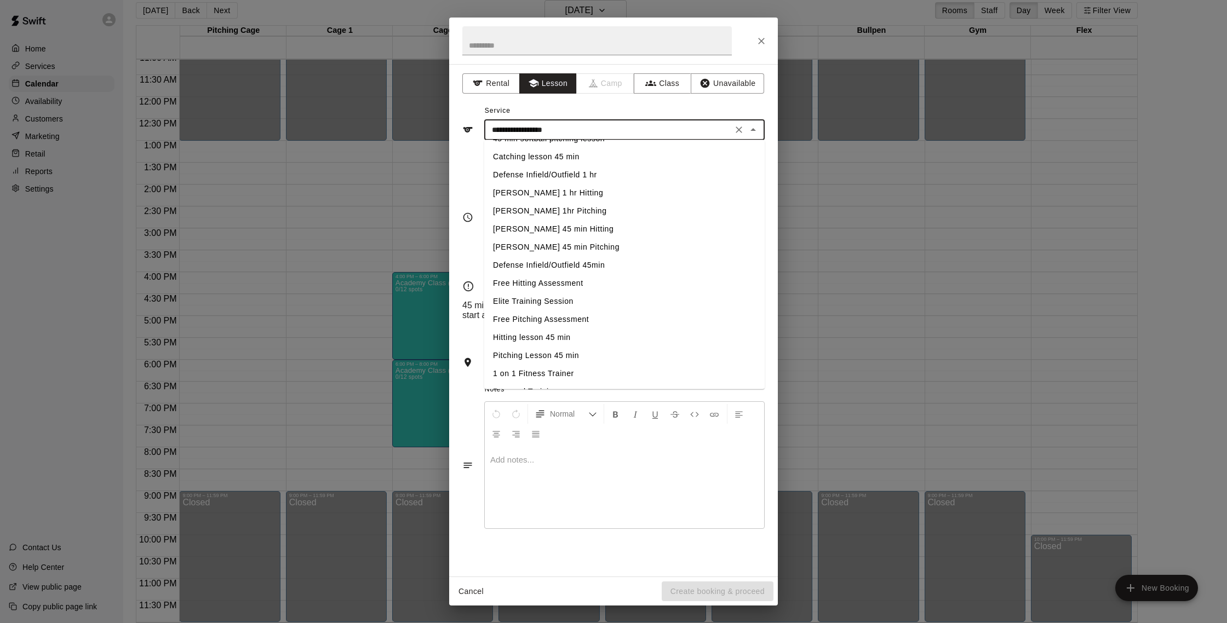
scroll to position [123, 0]
click at [546, 336] on li "Hitting lesson 45 min" at bounding box center [624, 338] width 280 height 18
type input "**********"
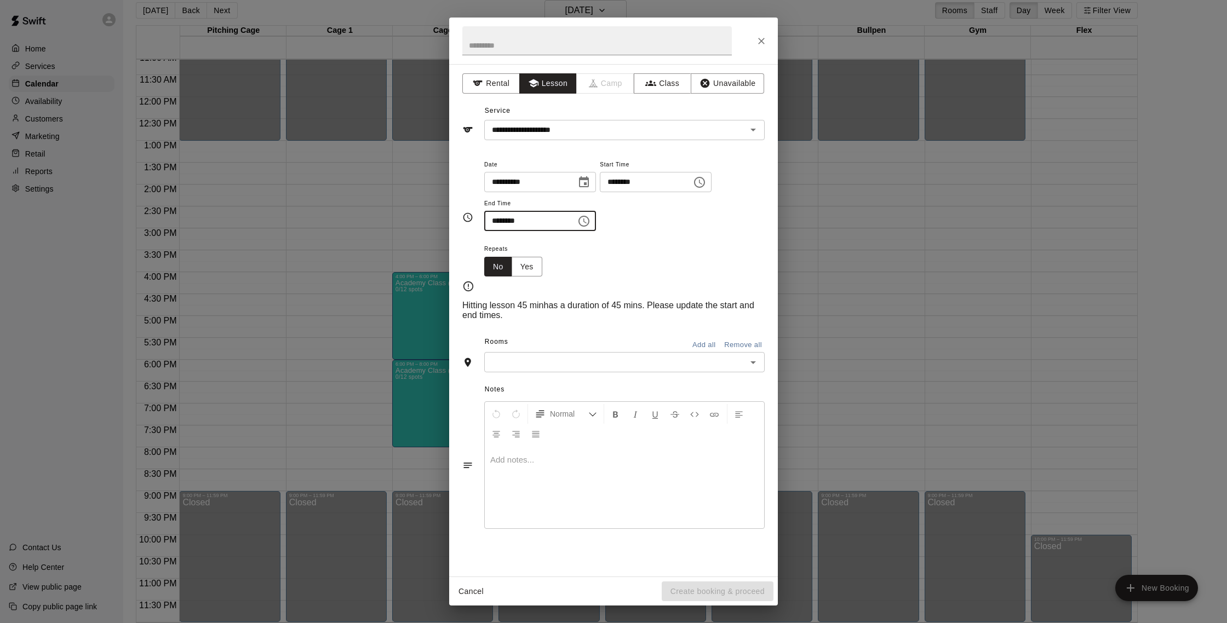
click at [509, 223] on input "********" at bounding box center [526, 221] width 84 height 20
type input "********"
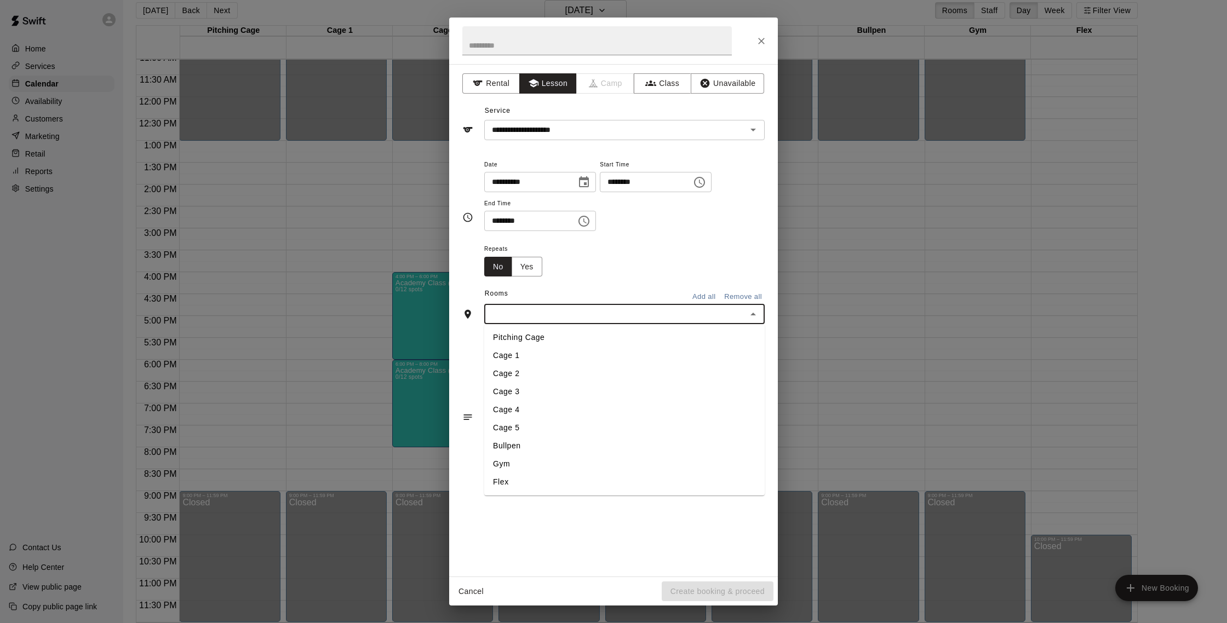
click at [594, 312] on input "text" at bounding box center [616, 314] width 256 height 14
click at [569, 361] on li "Cage 1" at bounding box center [624, 356] width 280 height 18
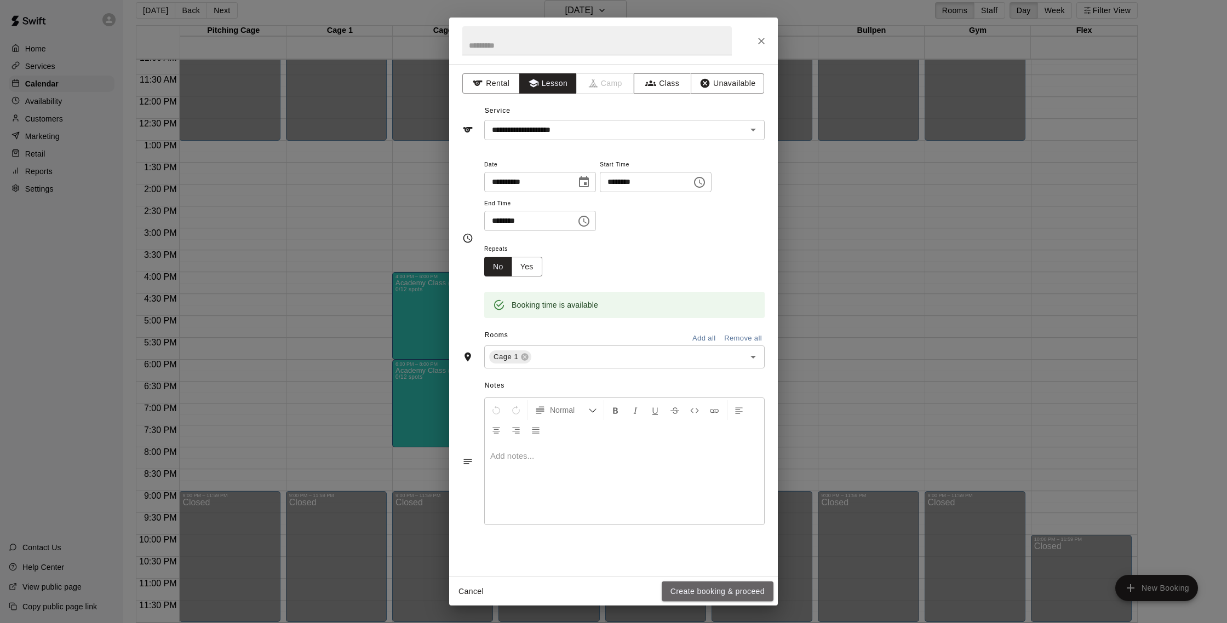
click at [731, 586] on button "Create booking & proceed" at bounding box center [718, 592] width 112 height 20
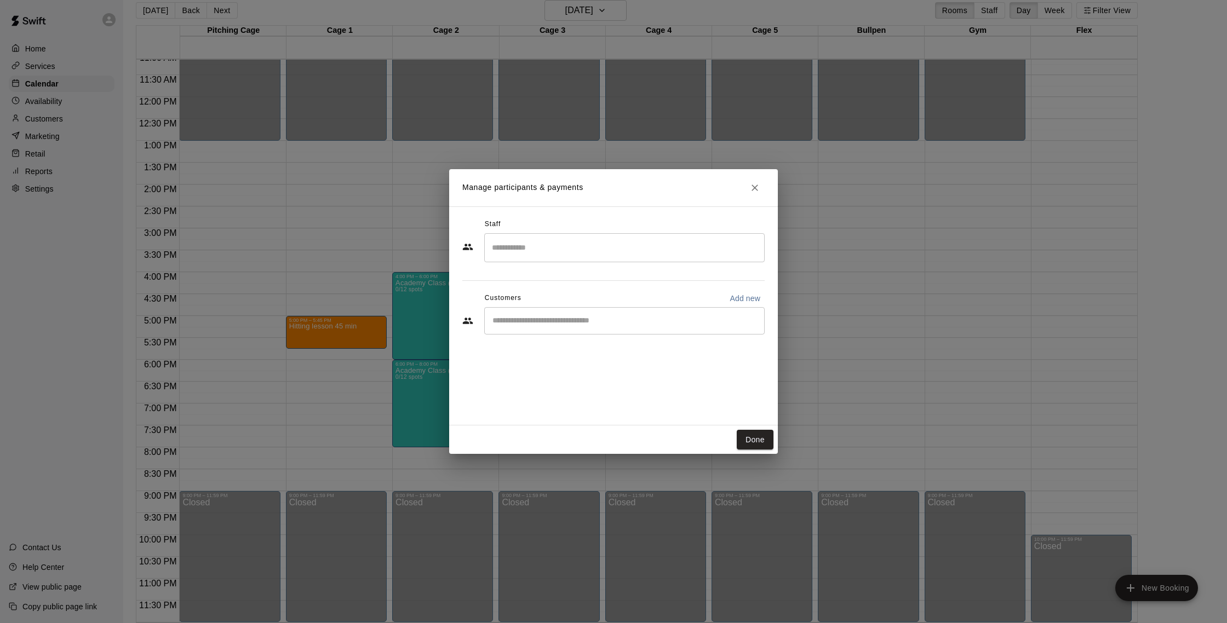
click at [664, 257] on div "​" at bounding box center [624, 247] width 280 height 29
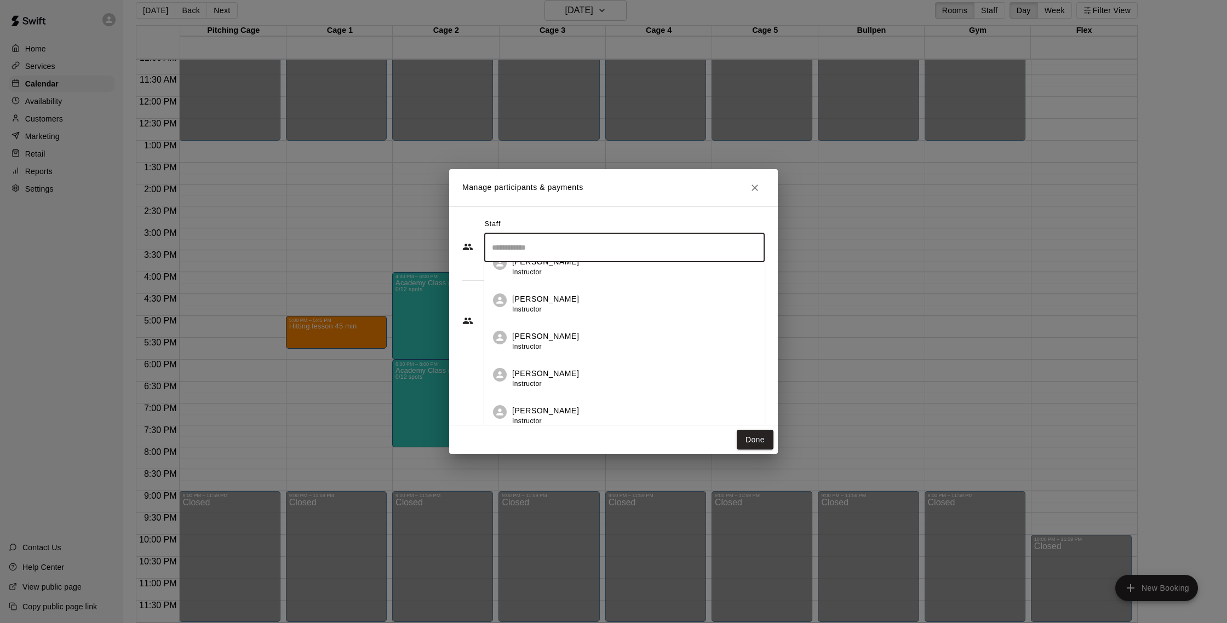
scroll to position [0, 0]
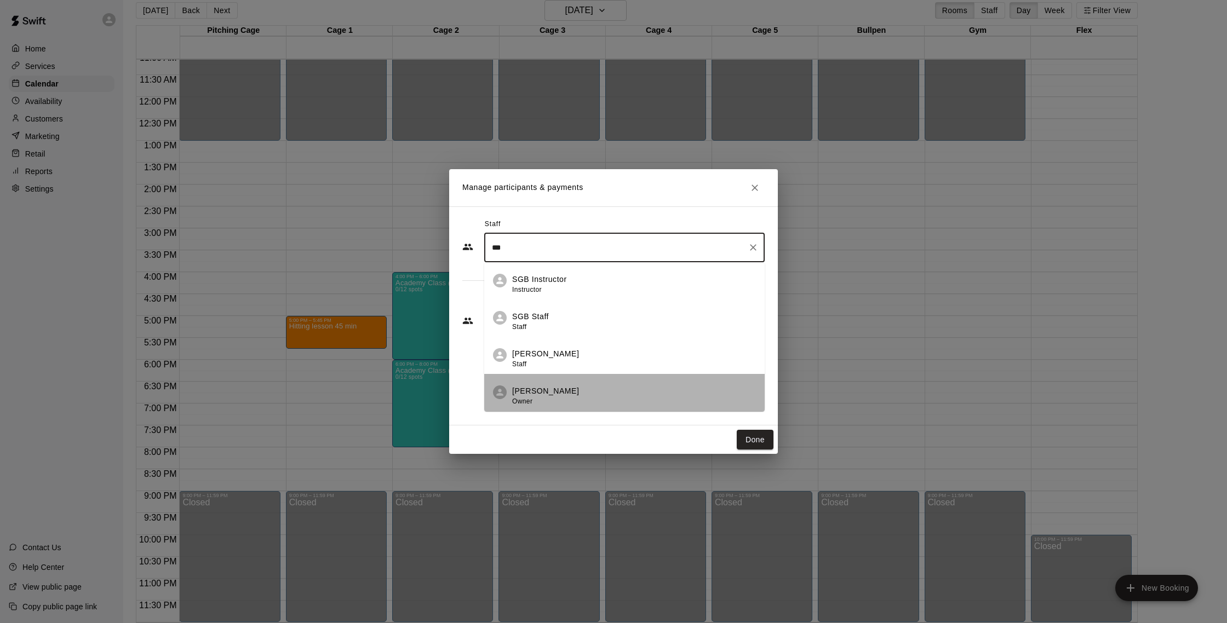
click at [587, 394] on div "Shaun Garceau Owner" at bounding box center [634, 396] width 244 height 21
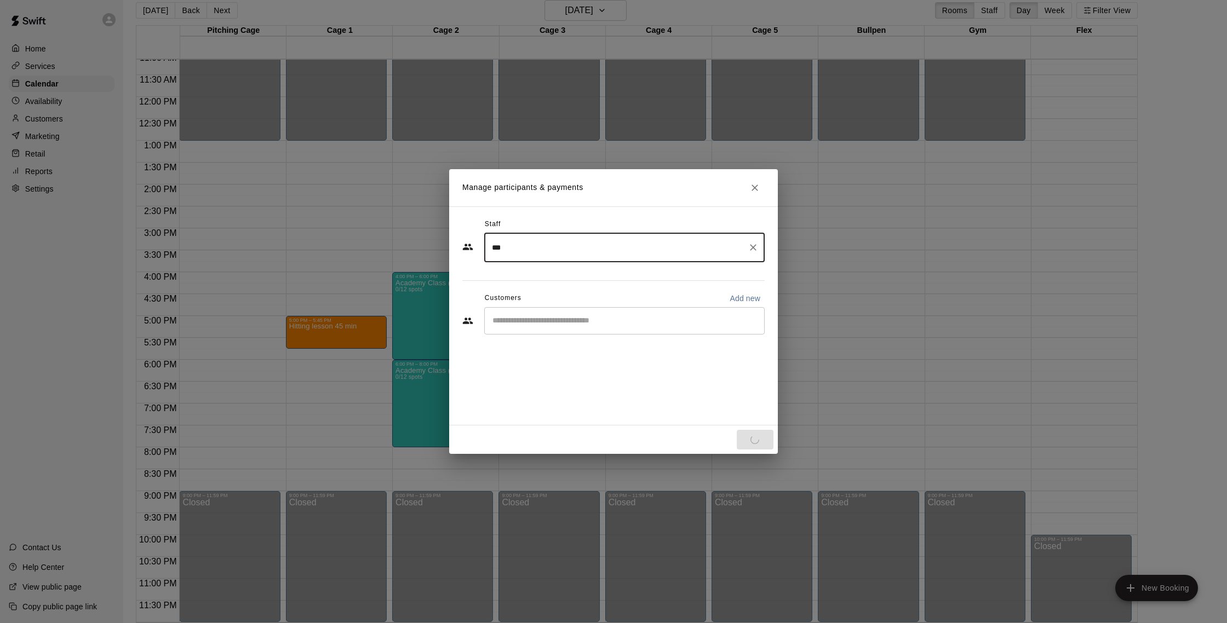
type input "***"
click at [606, 316] on input "Start typing to search customers..." at bounding box center [624, 321] width 271 height 11
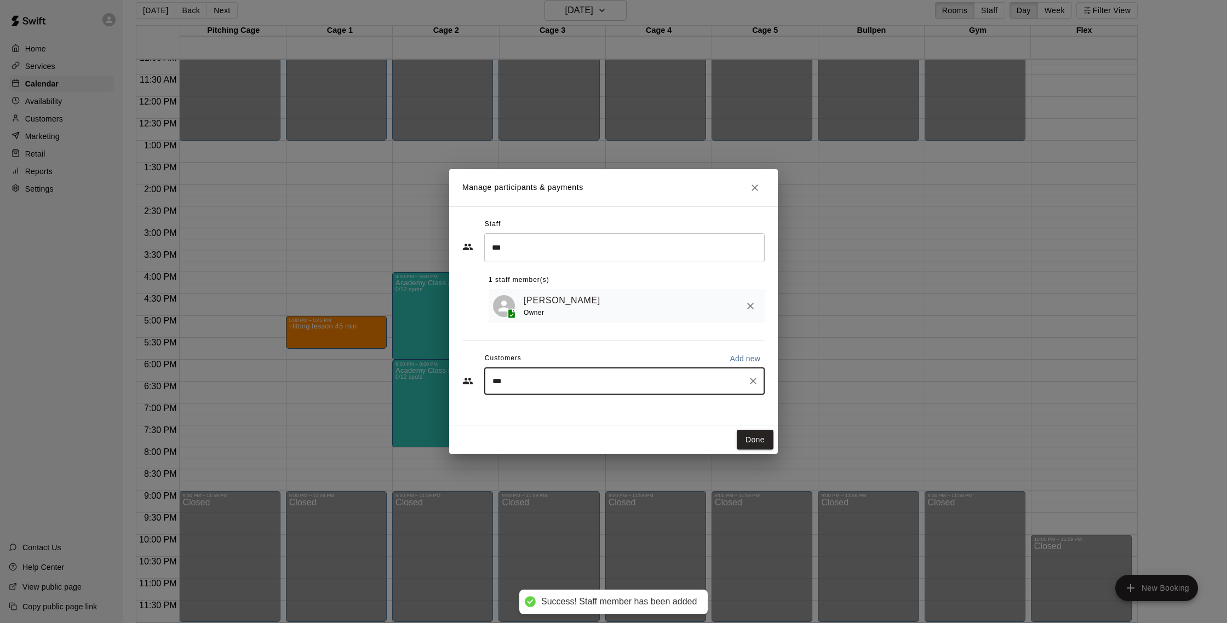
type input "****"
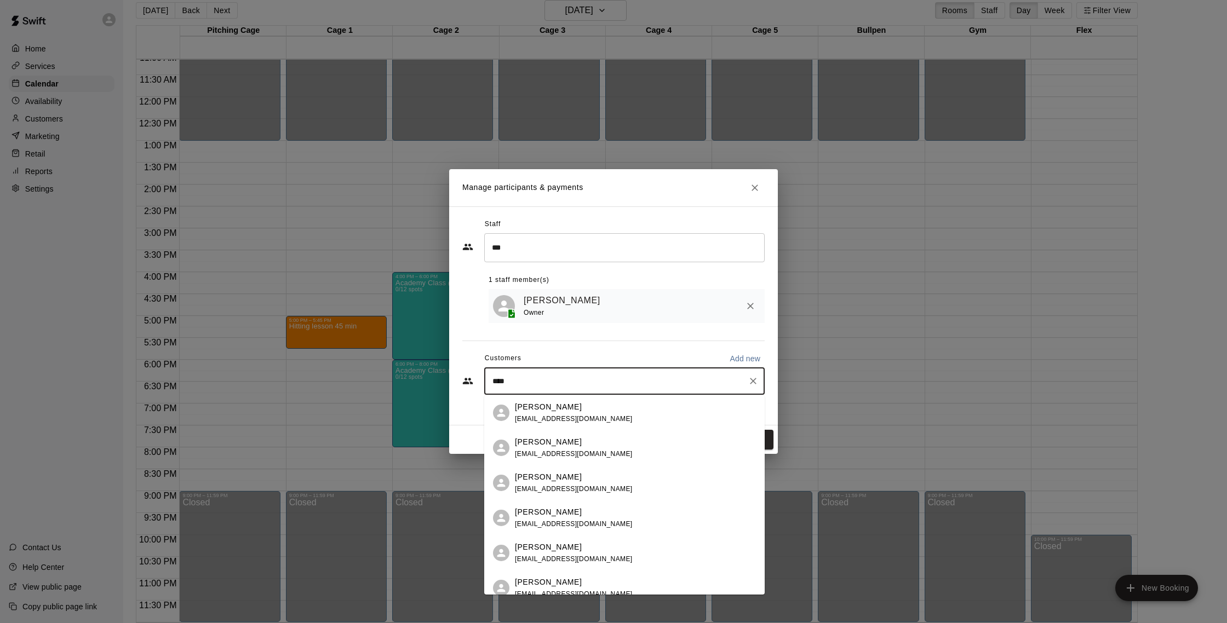
click at [607, 516] on div "[PERSON_NAME]" at bounding box center [574, 513] width 118 height 12
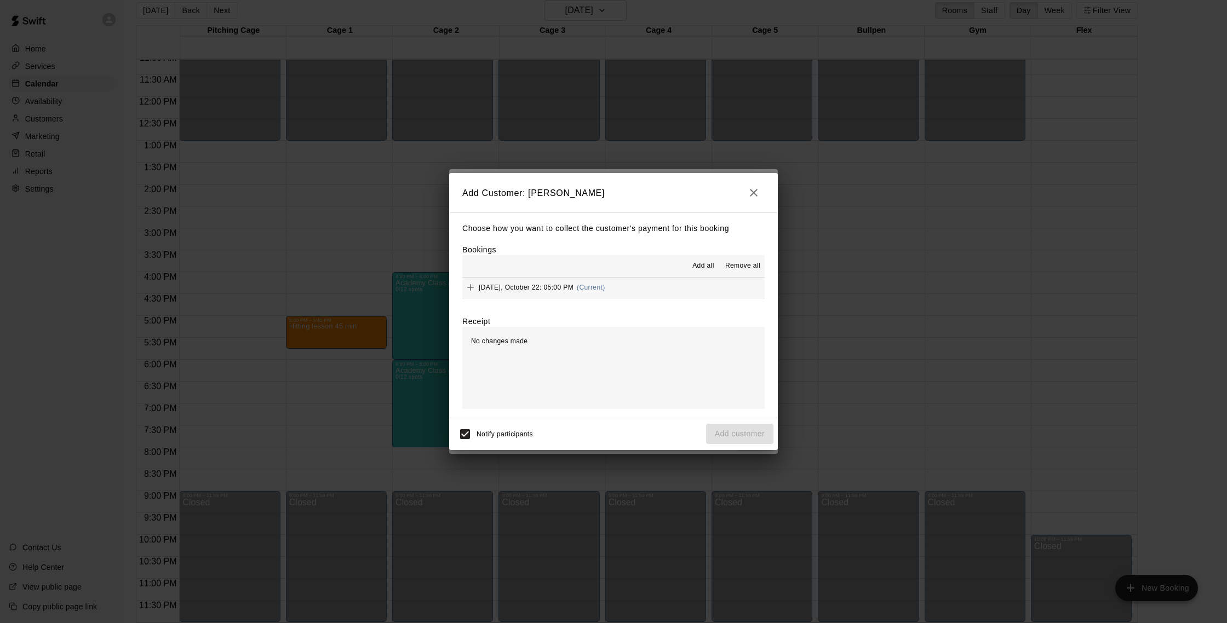
click at [630, 291] on button "Wednesday, October 22: 05:00 PM (Current)" at bounding box center [613, 288] width 302 height 20
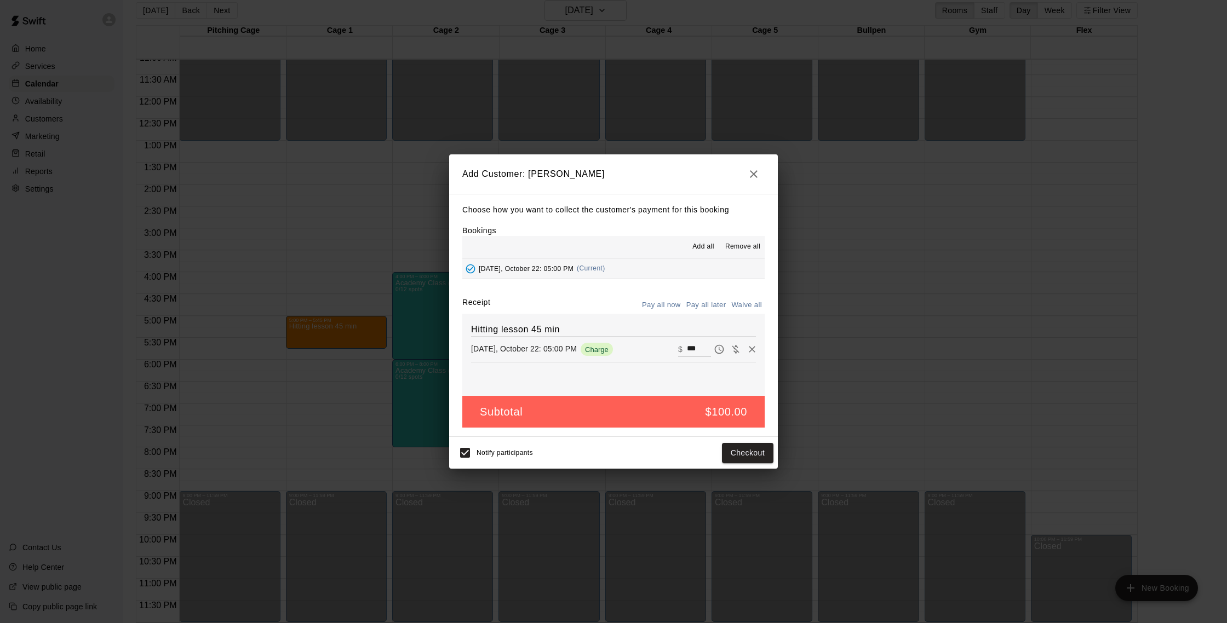
click at [750, 303] on button "Waive all" at bounding box center [747, 305] width 36 height 17
type input "*"
click at [749, 455] on button "Add customer" at bounding box center [739, 453] width 67 height 20
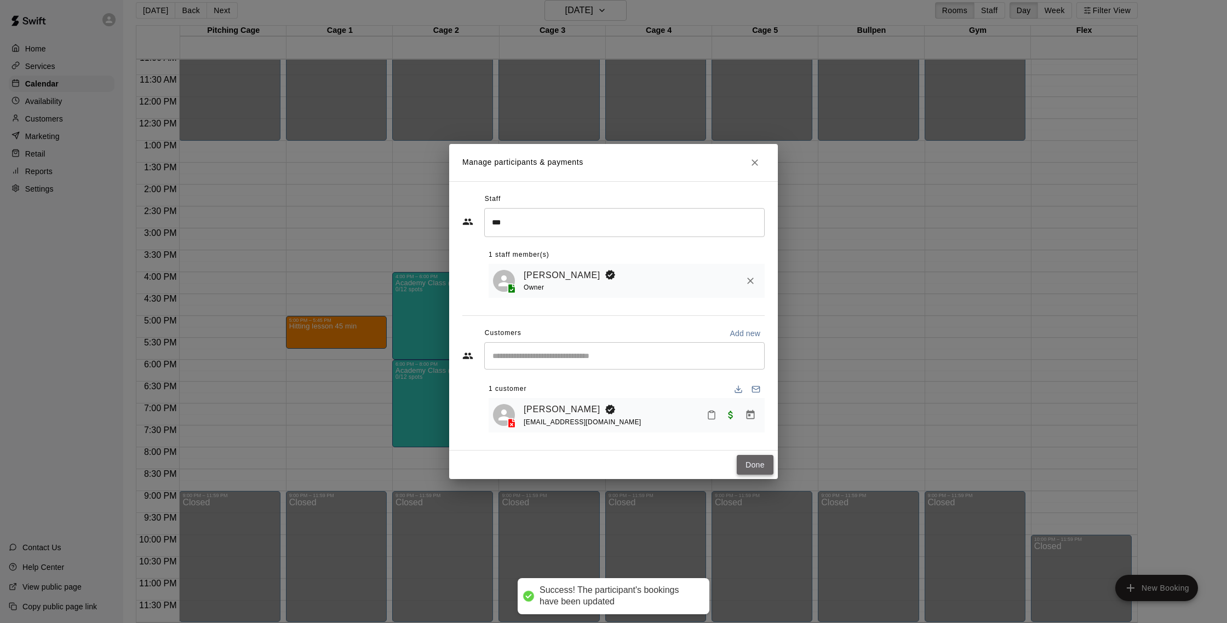
drag, startPoint x: 748, startPoint y: 465, endPoint x: 737, endPoint y: 461, distance: 12.1
click at [748, 465] on button "Done" at bounding box center [755, 465] width 37 height 20
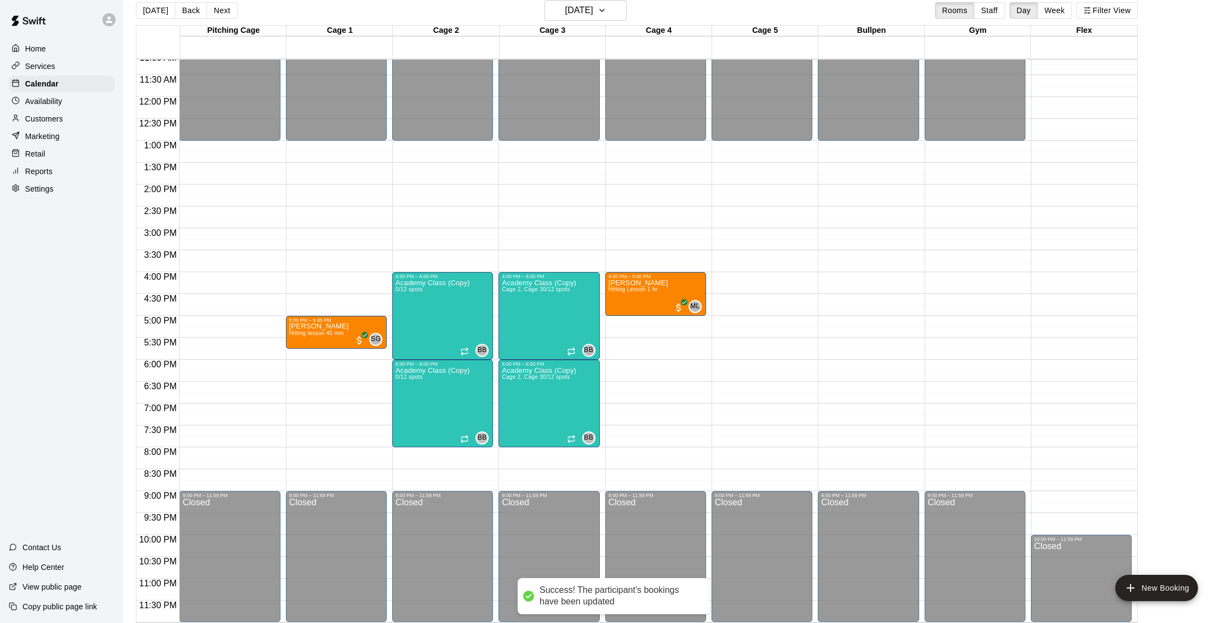
click at [77, 70] on div "Services" at bounding box center [62, 66] width 106 height 16
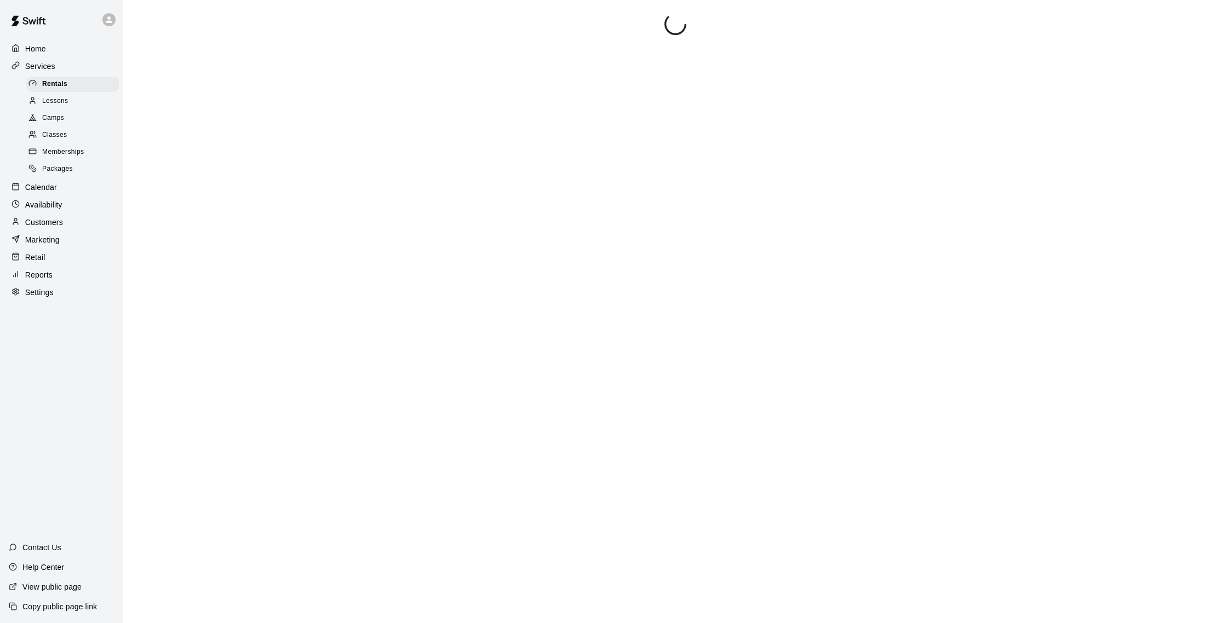
click at [83, 197] on div "Availability" at bounding box center [62, 205] width 106 height 16
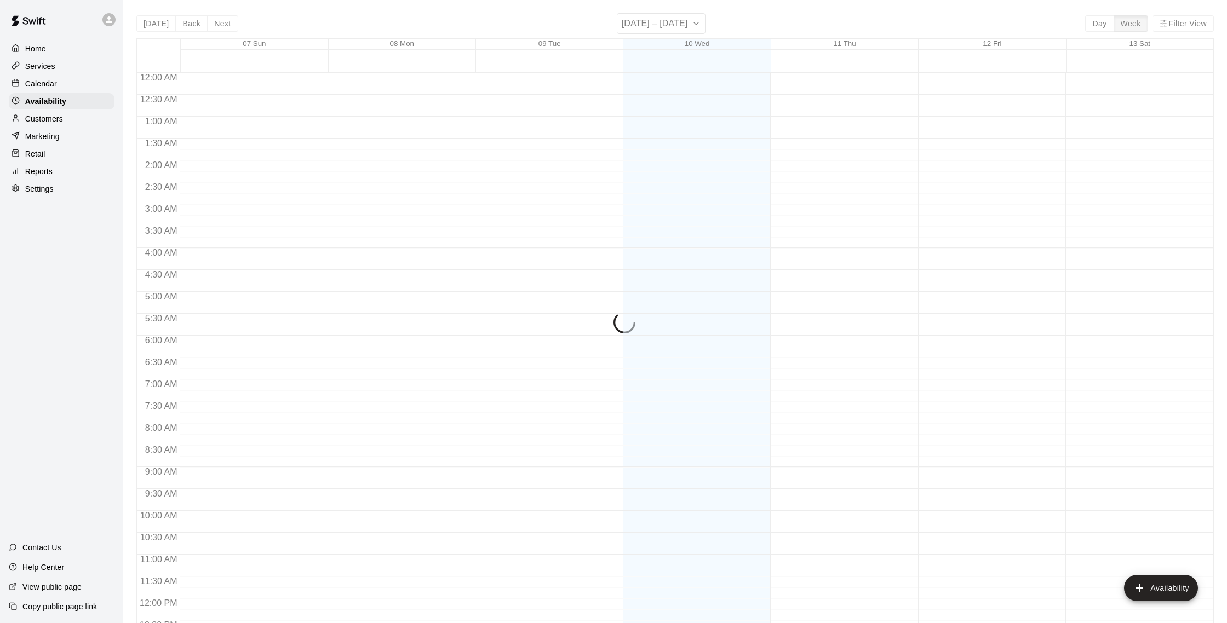
scroll to position [489, 0]
click at [83, 123] on div "Customers" at bounding box center [62, 119] width 106 height 16
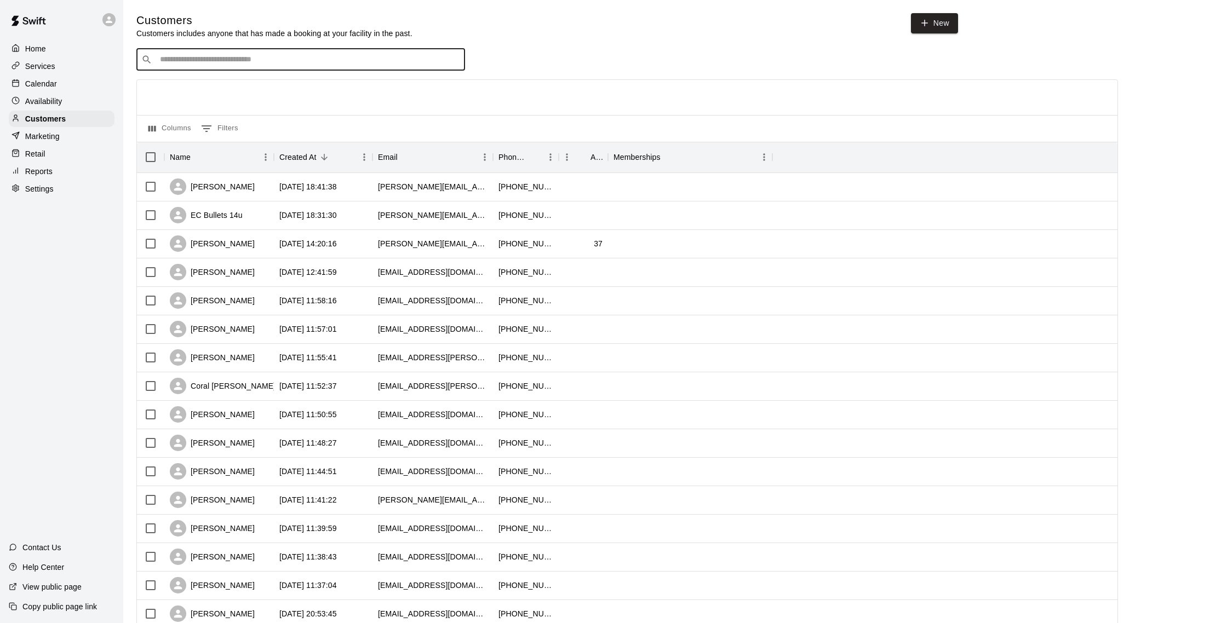
click at [253, 58] on input "Search customers by name or email" at bounding box center [308, 59] width 303 height 11
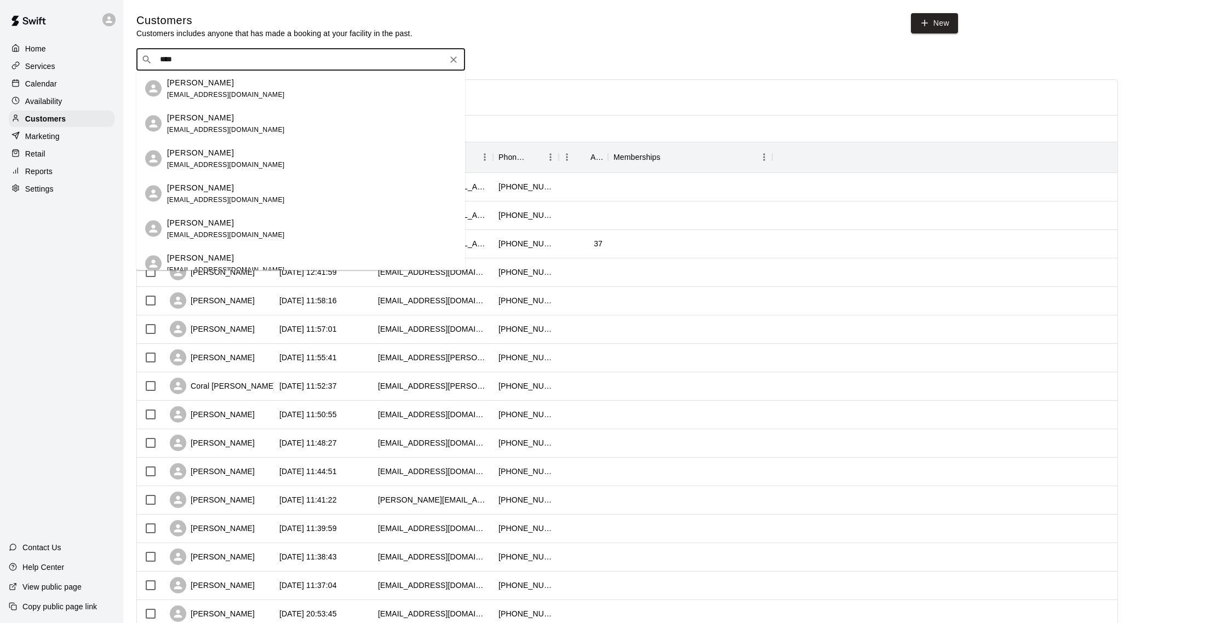
type input "*****"
click at [321, 168] on div "Samantha James samanthajames531@gmail.com" at bounding box center [311, 163] width 289 height 24
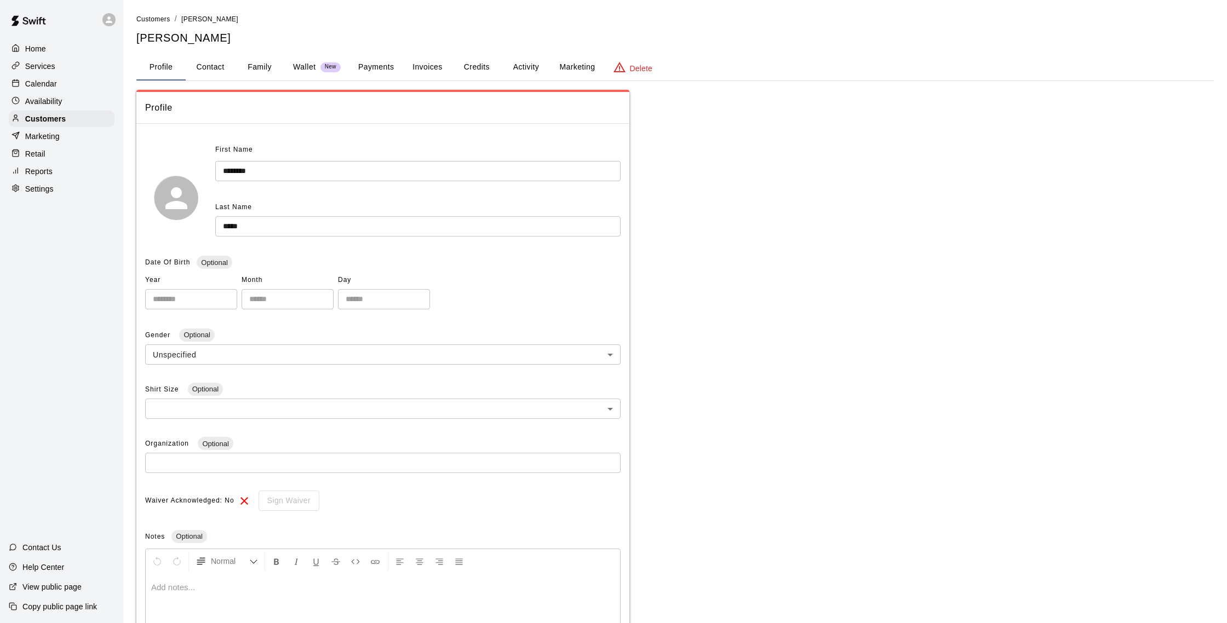
click at [485, 69] on button "Credits" at bounding box center [476, 67] width 49 height 26
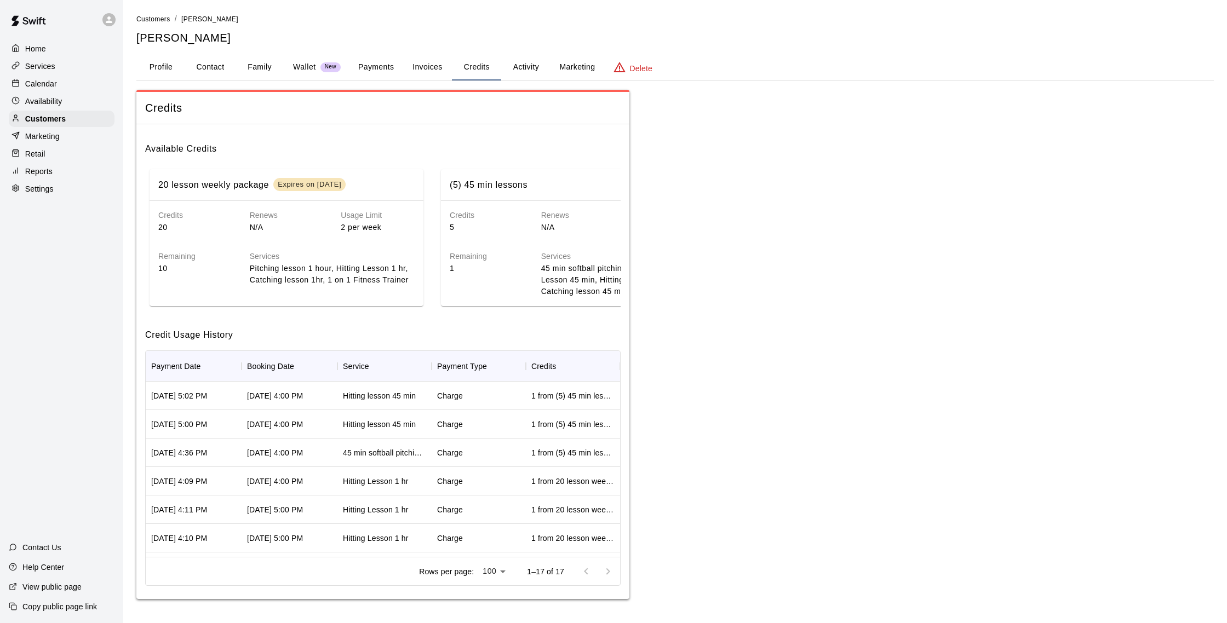
click at [507, 62] on button "Activity" at bounding box center [525, 67] width 49 height 26
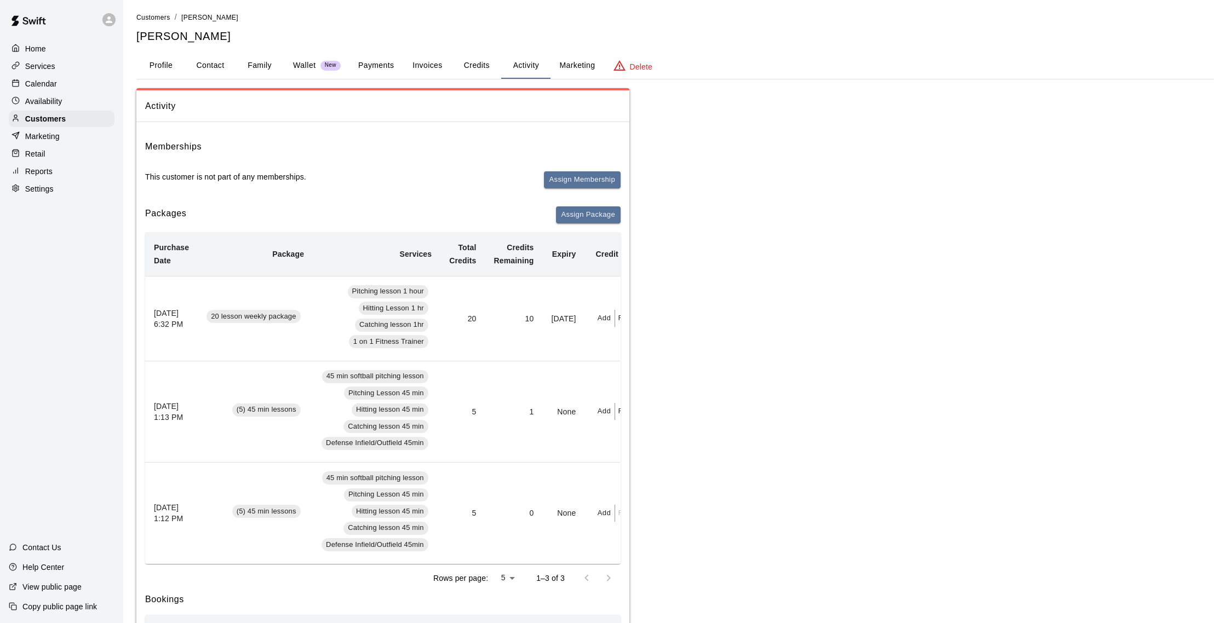
scroll to position [0, 48]
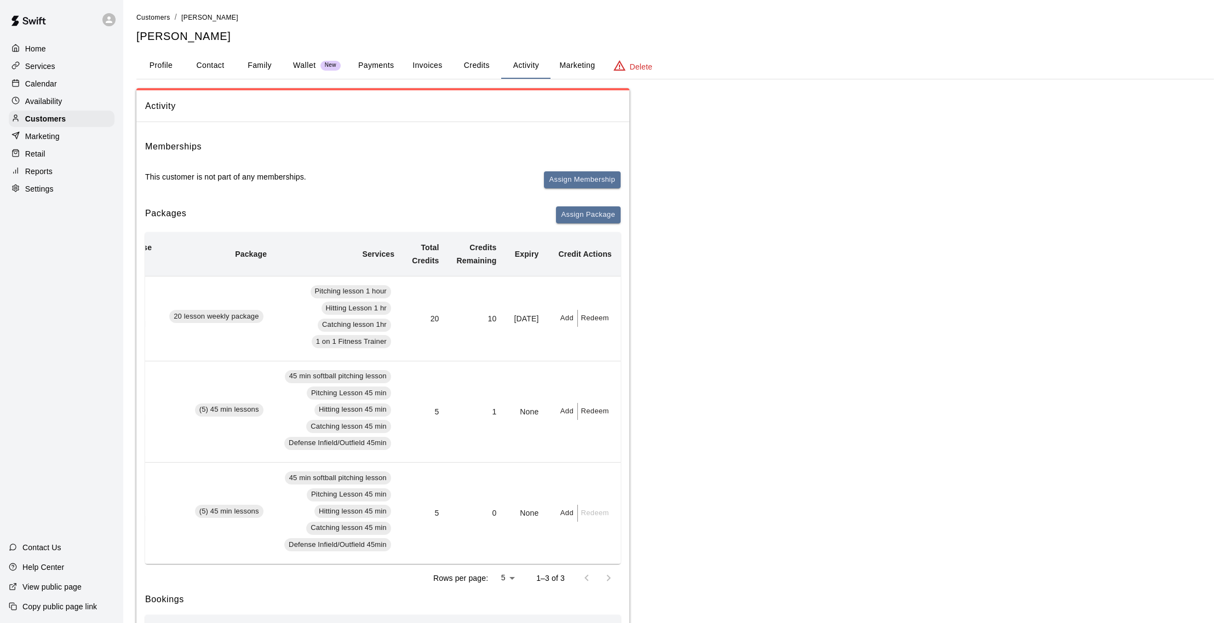
click at [598, 323] on button "Redeem" at bounding box center [594, 318] width 33 height 17
click at [592, 365] on input "text" at bounding box center [620, 358] width 84 height 20
type input "*"
click at [615, 389] on button "Redeem" at bounding box center [596, 383] width 36 height 12
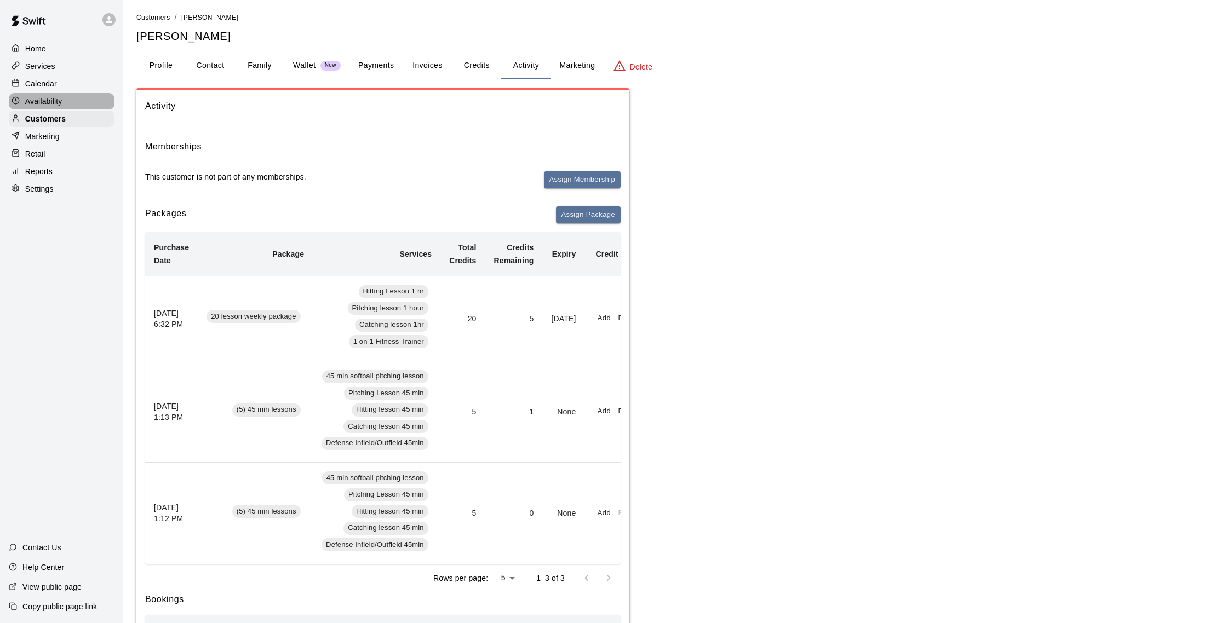
click at [55, 93] on div "Availability" at bounding box center [62, 101] width 106 height 16
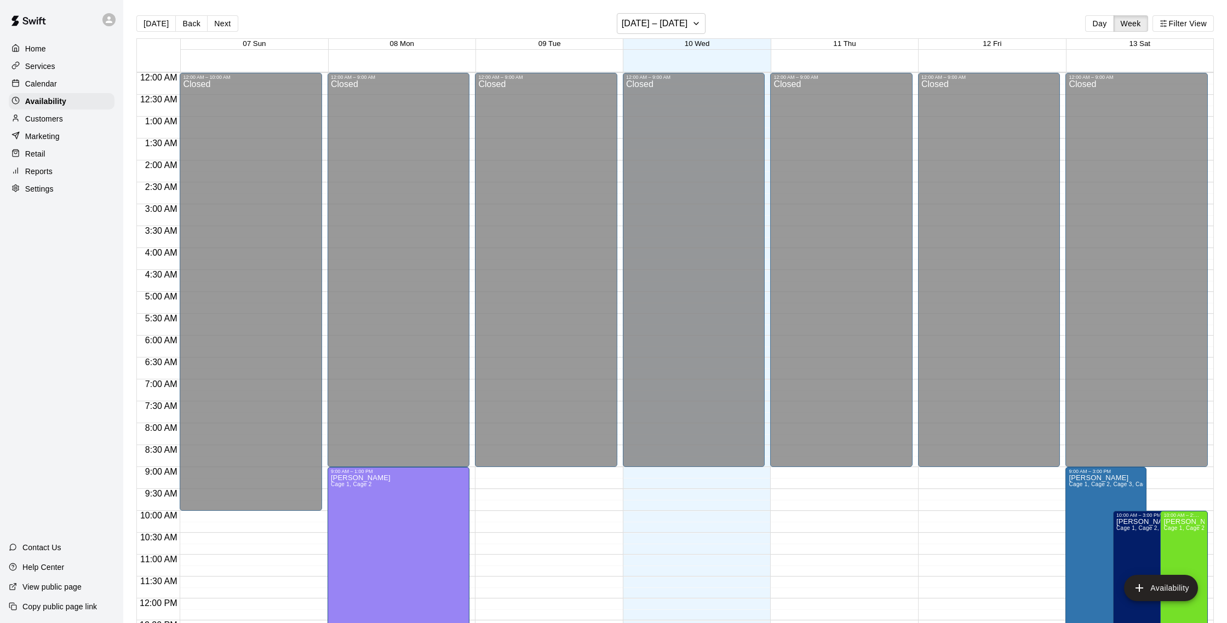
scroll to position [489, 0]
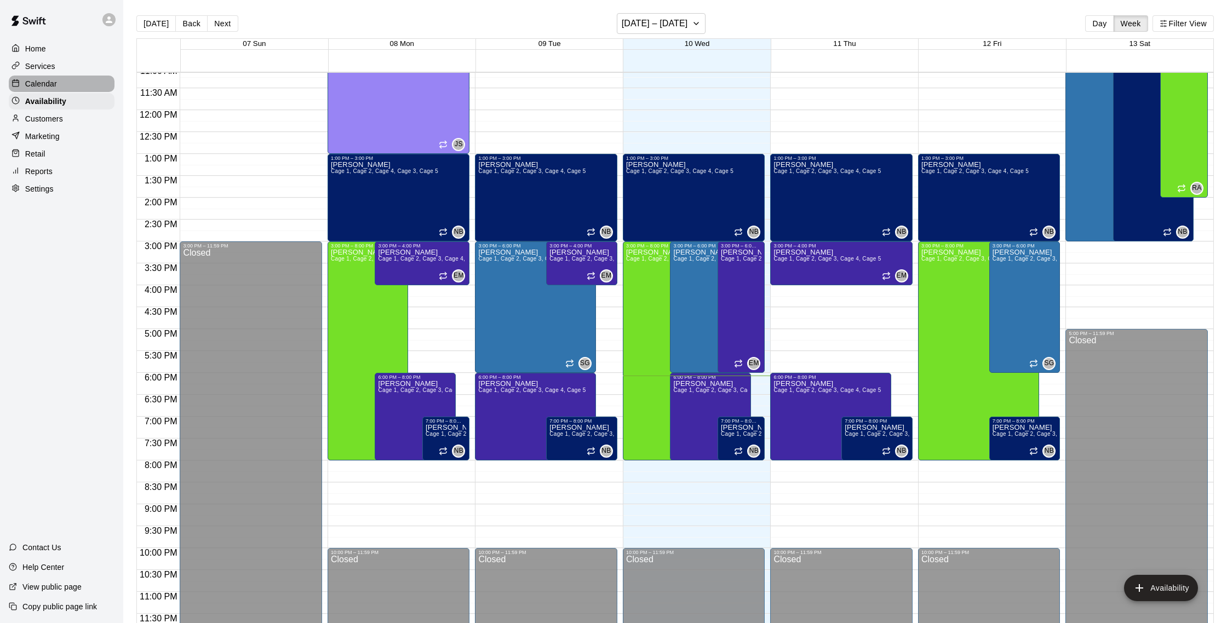
click at [64, 82] on div "Calendar" at bounding box center [62, 84] width 106 height 16
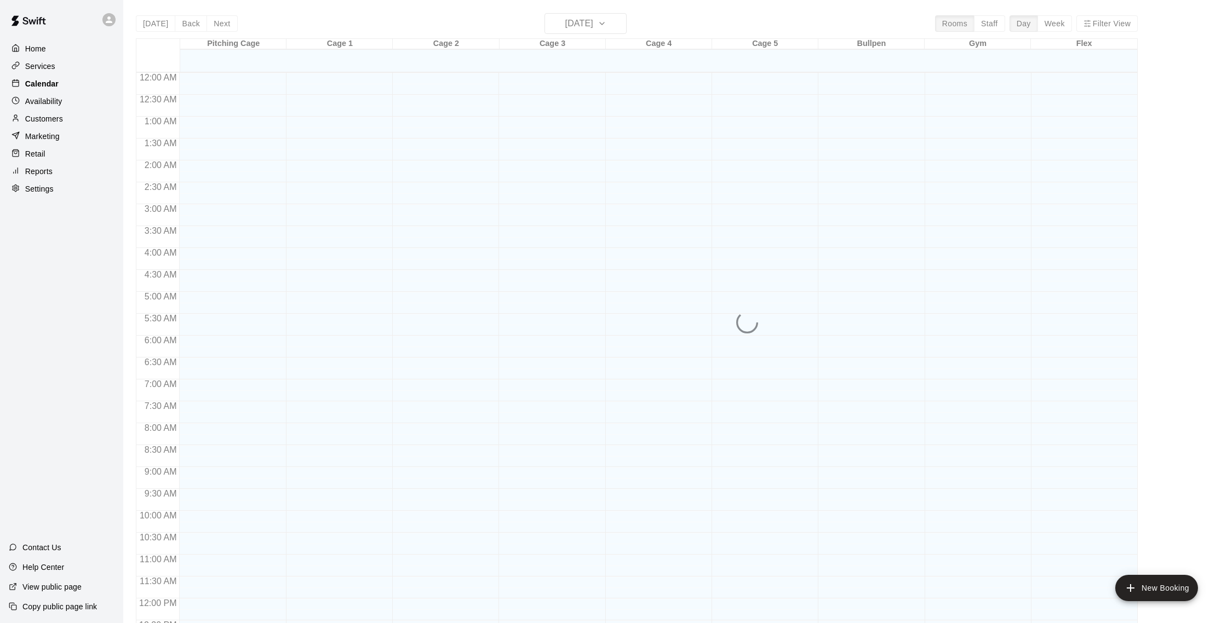
scroll to position [456, 0]
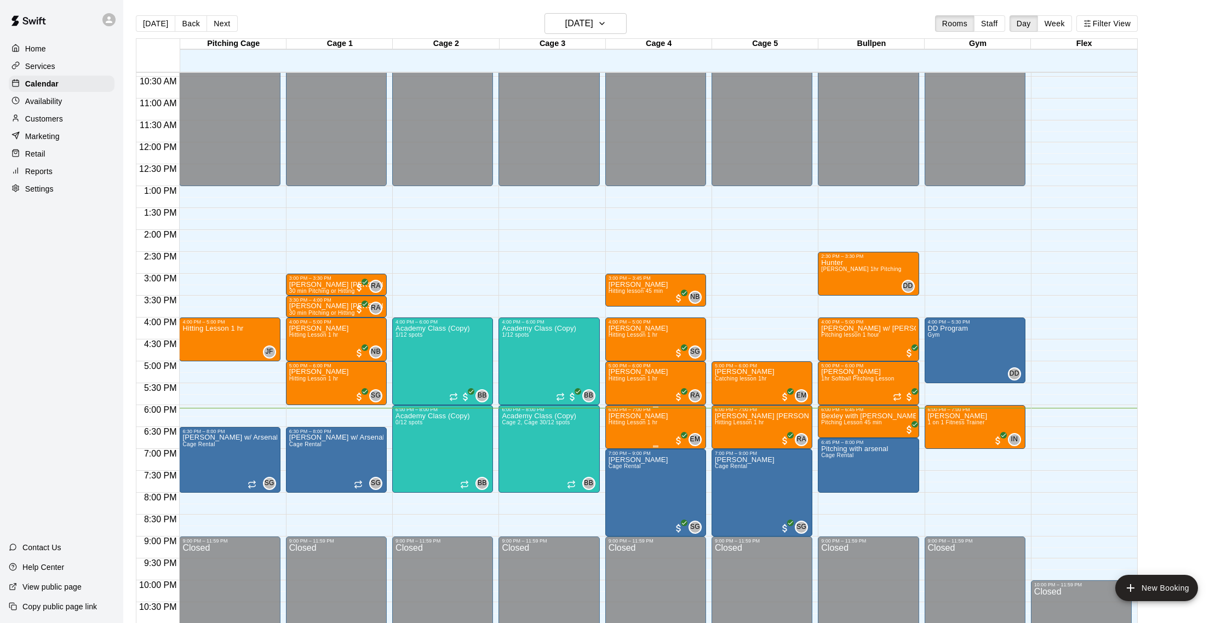
click at [644, 416] on p "[PERSON_NAME]" at bounding box center [639, 416] width 60 height 0
click at [617, 451] on img "edit" at bounding box center [620, 454] width 13 height 13
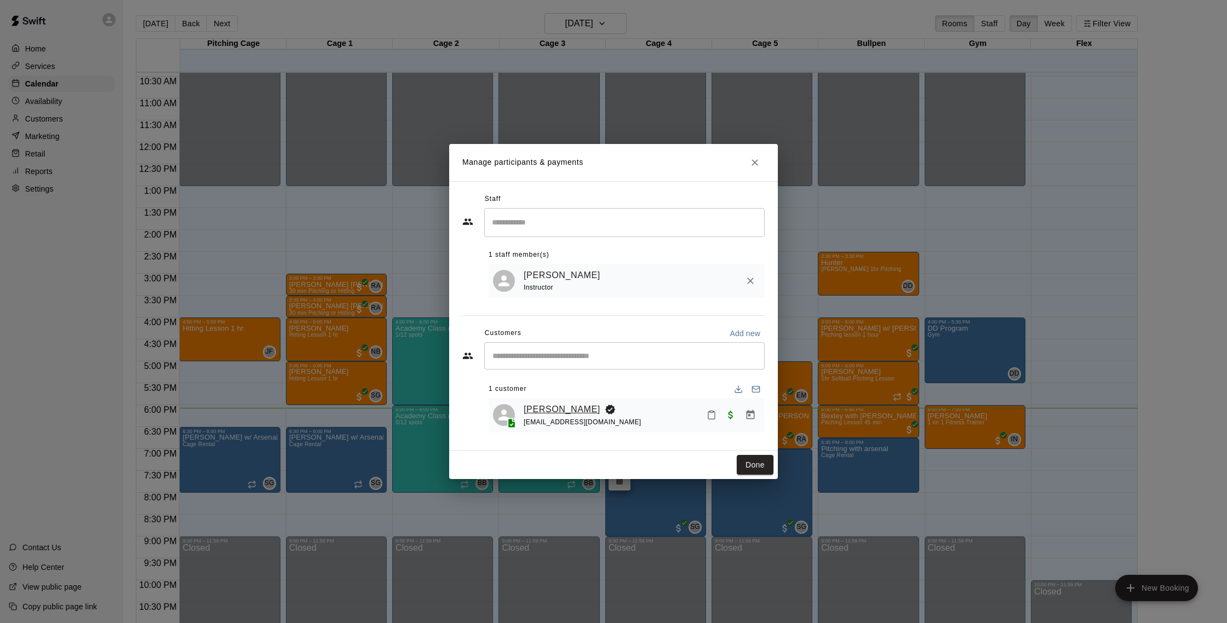
click at [551, 411] on link "[PERSON_NAME]" at bounding box center [562, 410] width 77 height 14
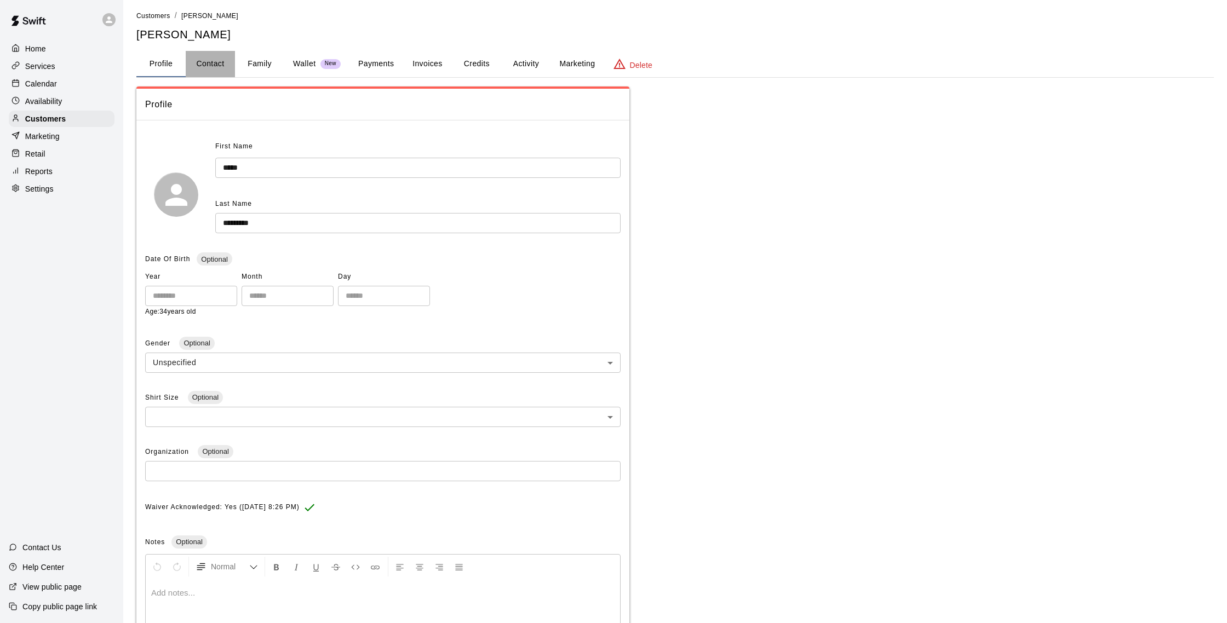
click at [222, 68] on button "Contact" at bounding box center [210, 64] width 49 height 26
select select "**"
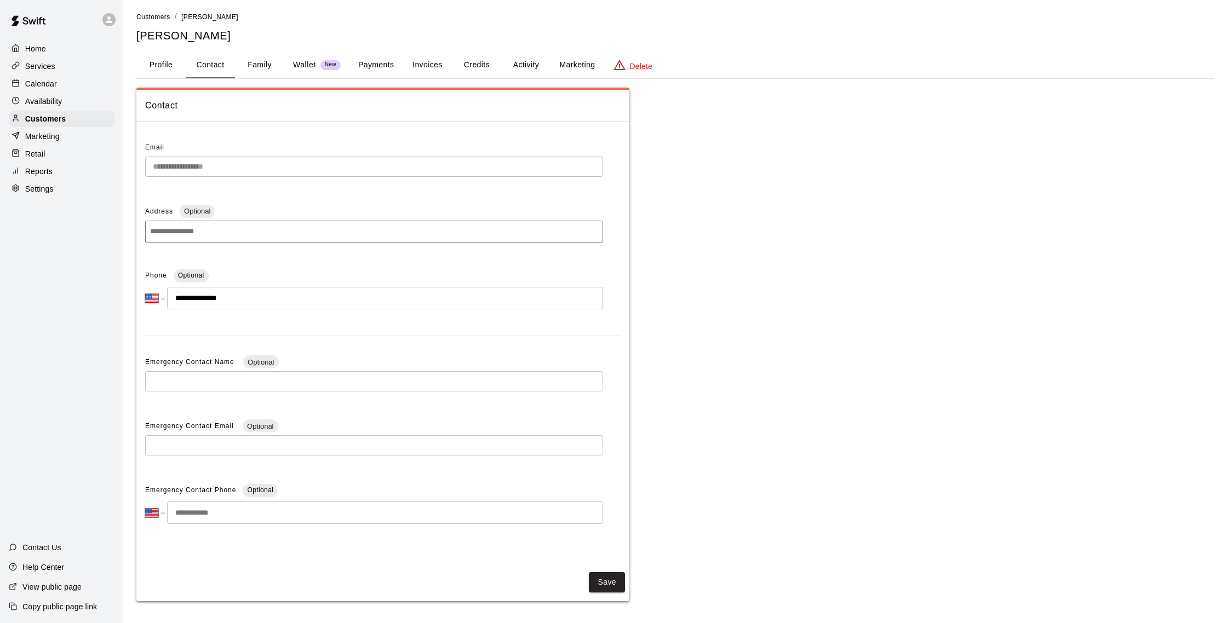
click at [140, 60] on button "Profile" at bounding box center [160, 65] width 49 height 26
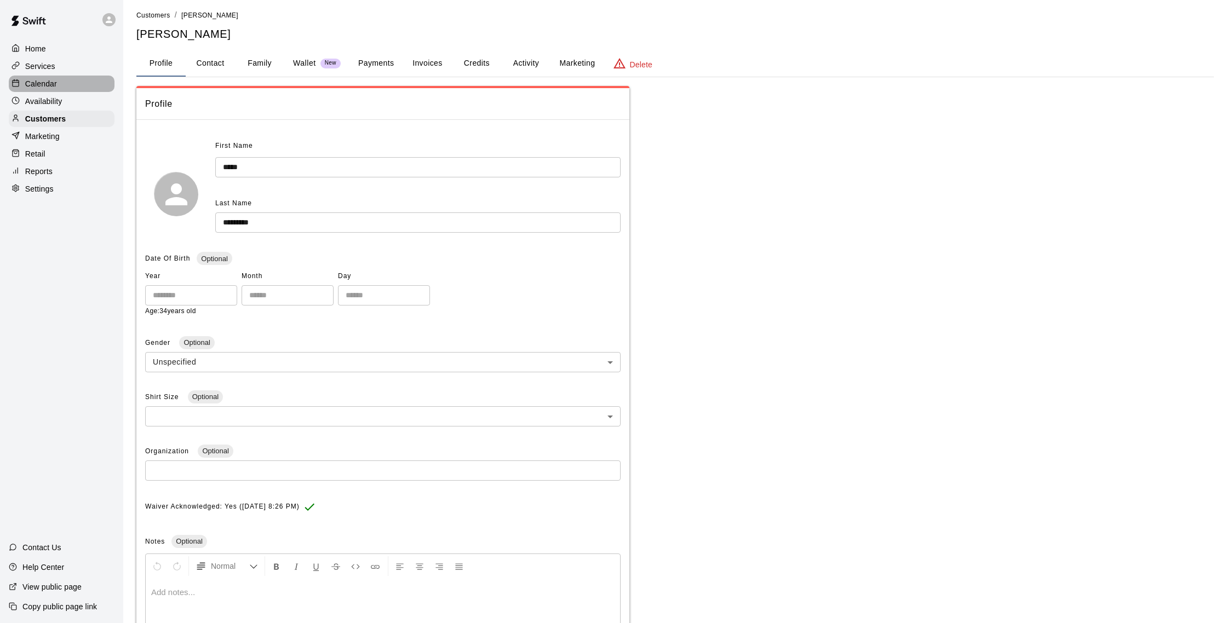
click at [55, 84] on p "Calendar" at bounding box center [41, 83] width 32 height 11
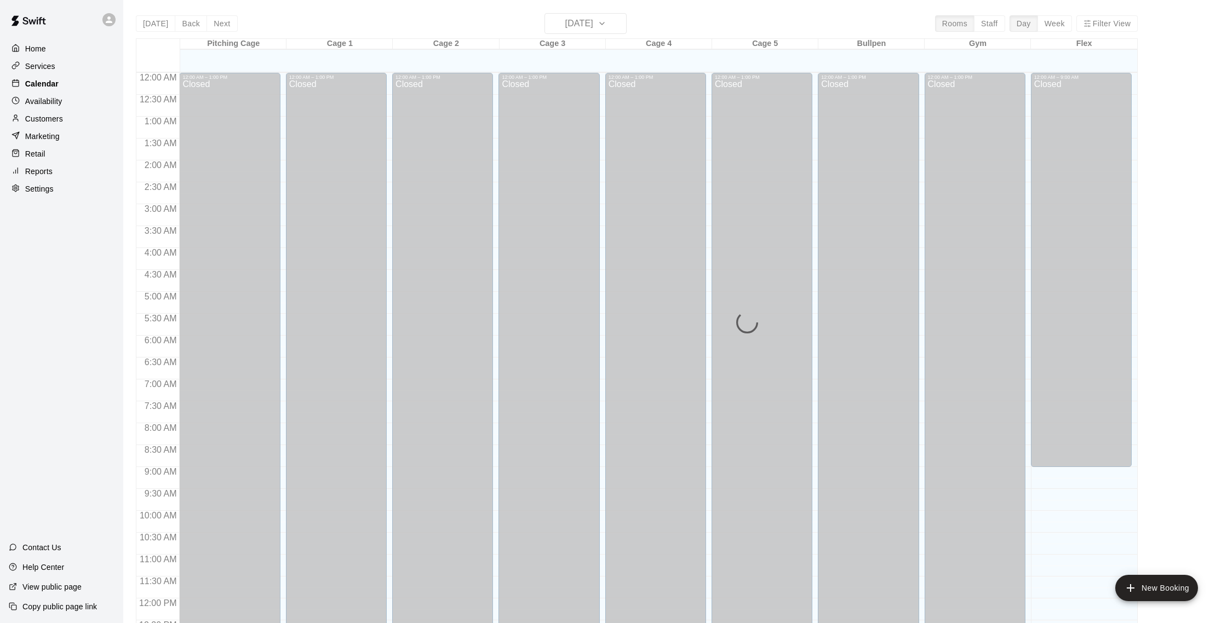
scroll to position [456, 0]
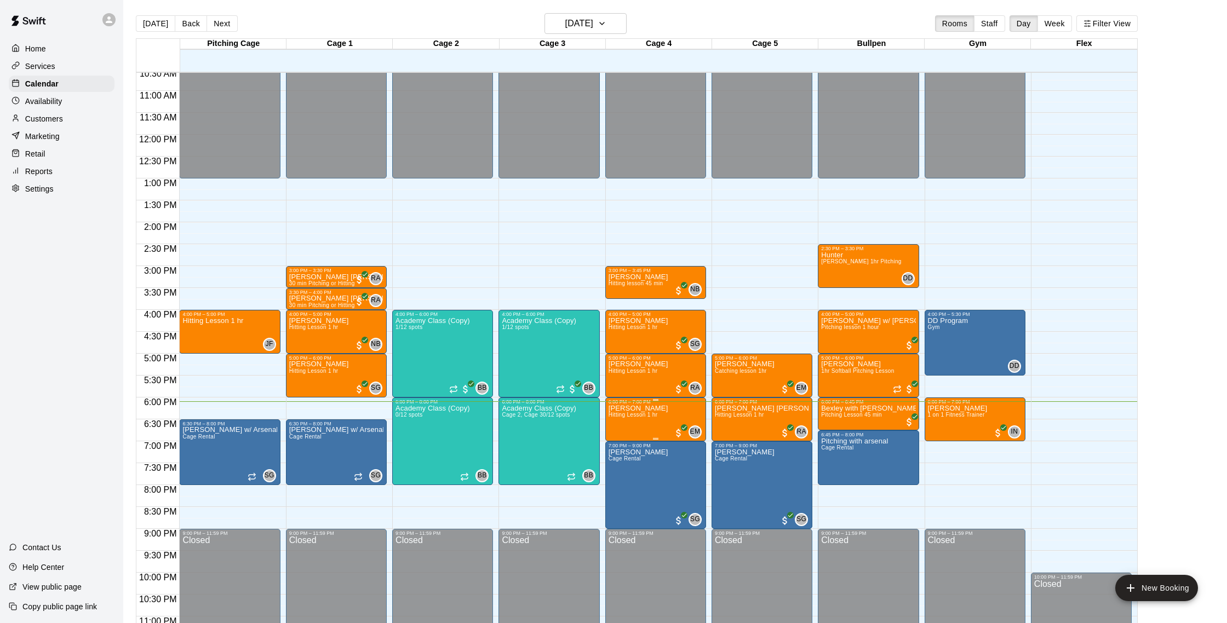
click at [647, 409] on p "[PERSON_NAME]" at bounding box center [639, 409] width 60 height 0
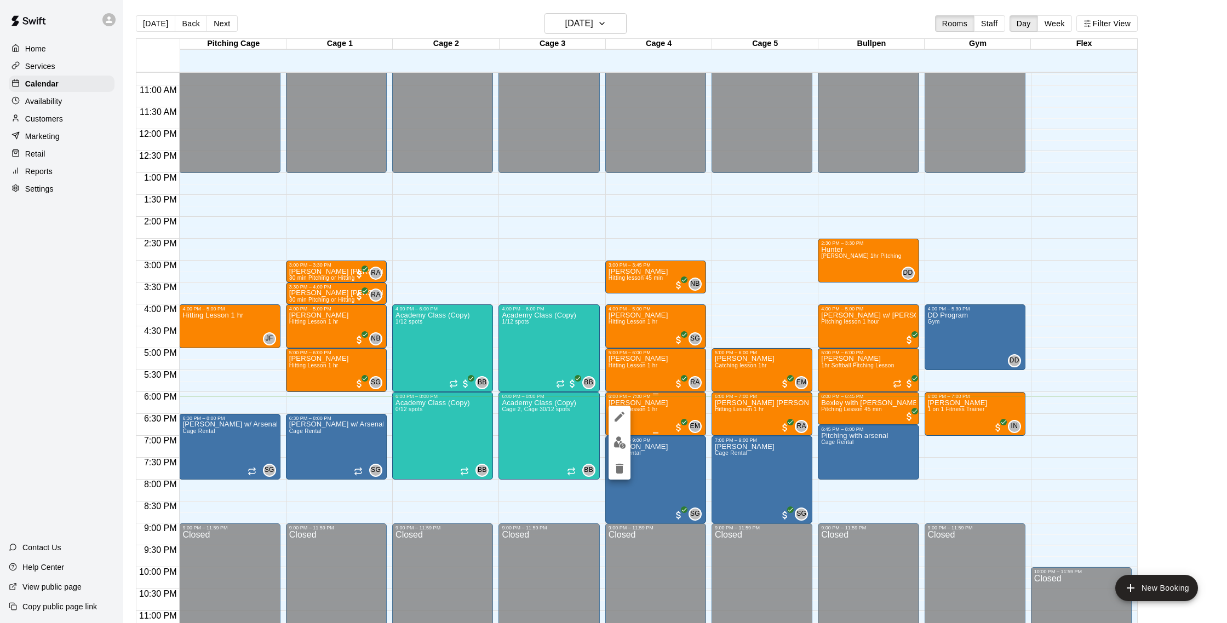
scroll to position [471, 0]
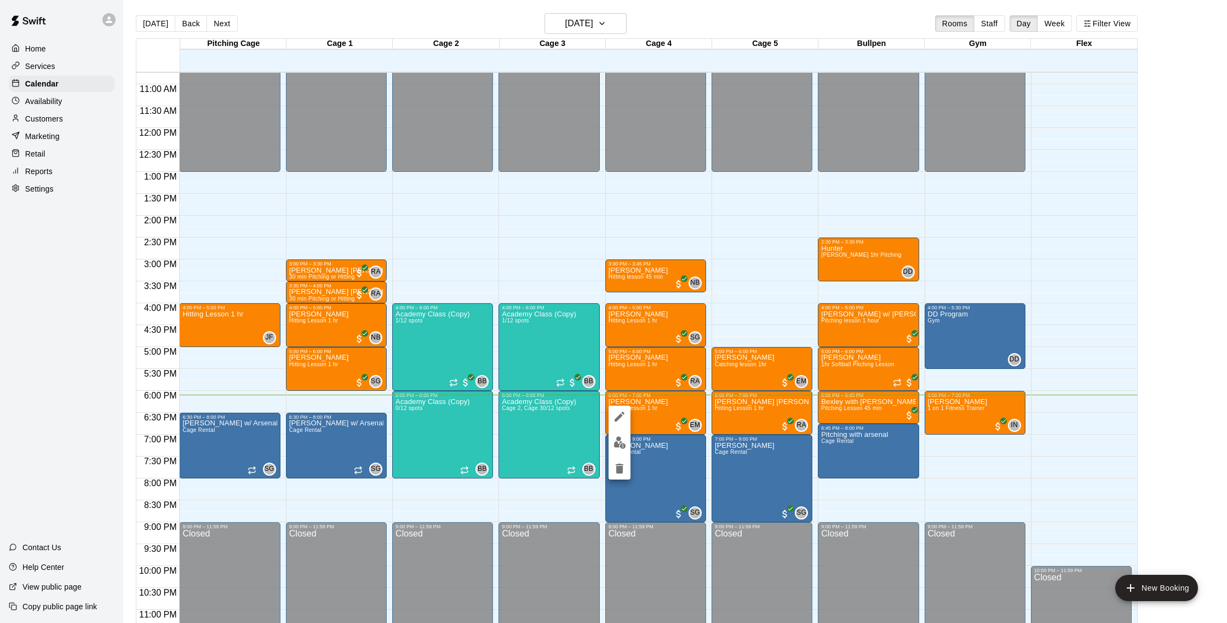
click at [639, 401] on div at bounding box center [613, 311] width 1227 height 623
click at [618, 408] on icon "edit" at bounding box center [619, 410] width 13 height 13
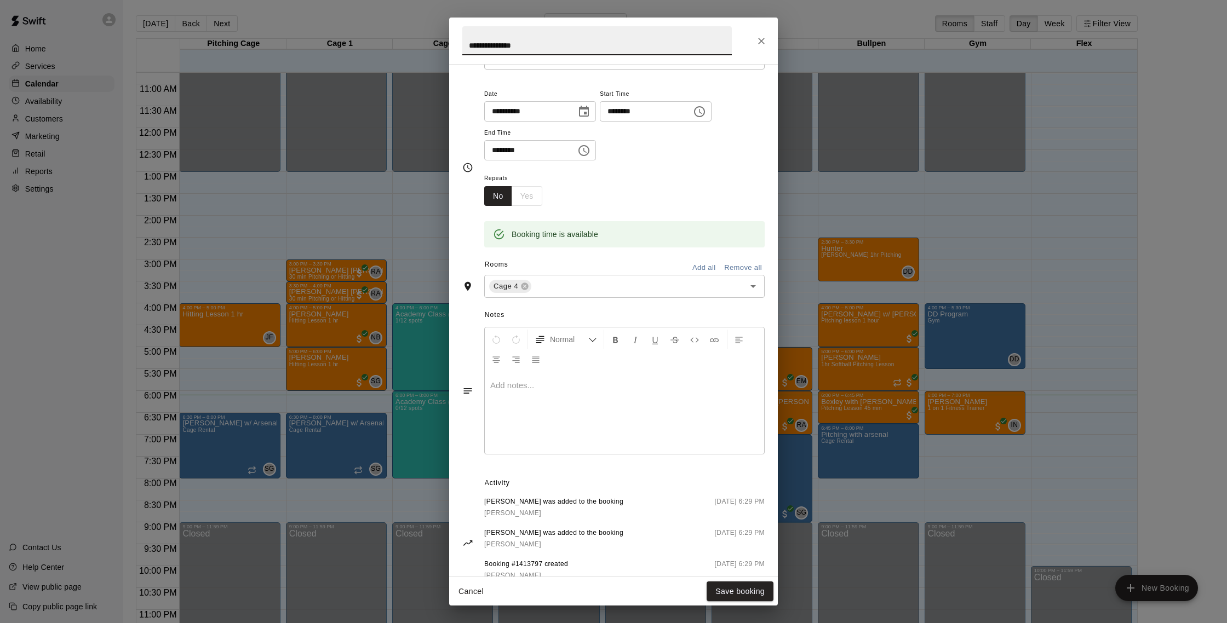
scroll to position [104, 0]
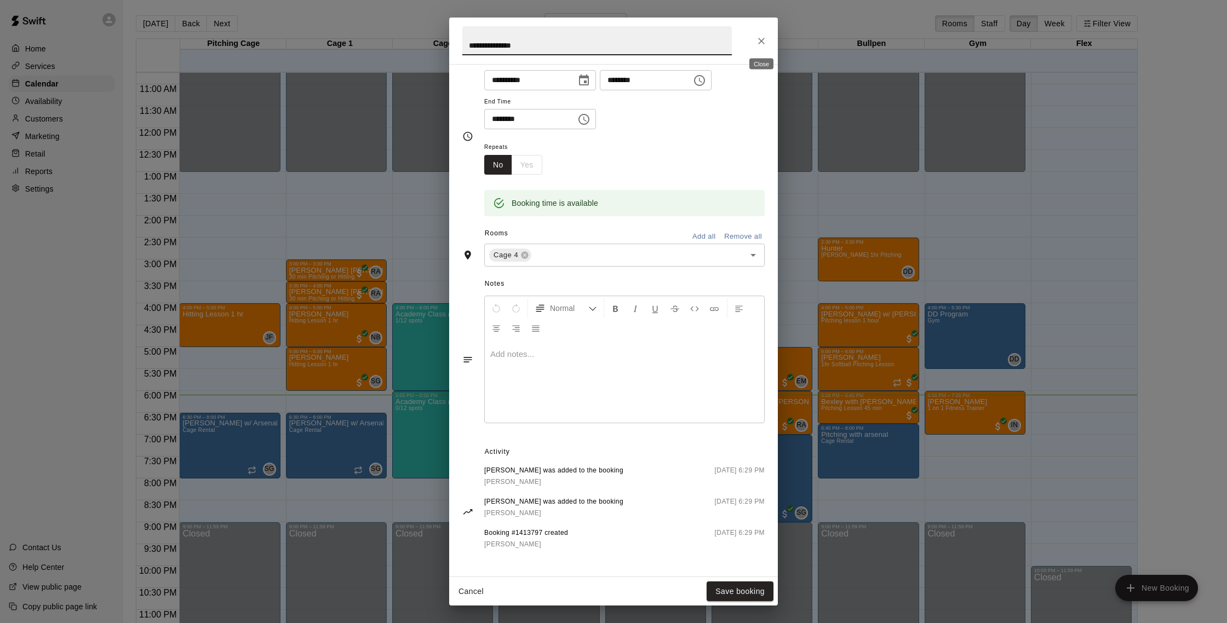
click at [754, 40] on button "Close" at bounding box center [762, 41] width 20 height 20
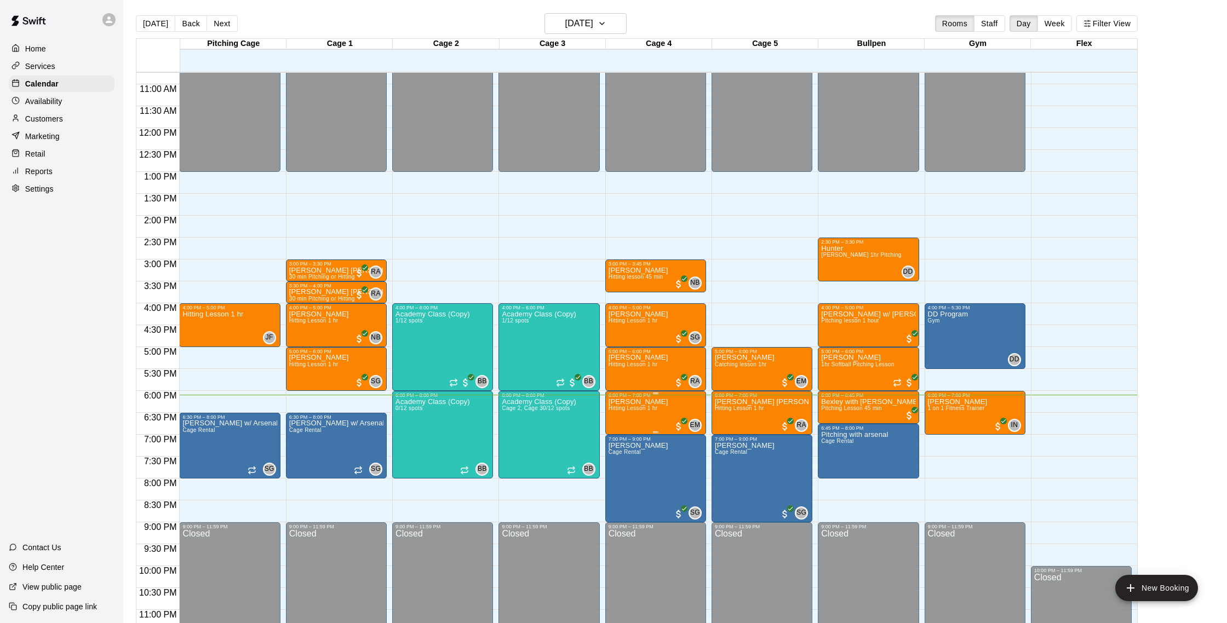
click at [640, 402] on p "[PERSON_NAME]" at bounding box center [639, 402] width 60 height 0
click at [621, 446] on button "edit" at bounding box center [620, 439] width 22 height 21
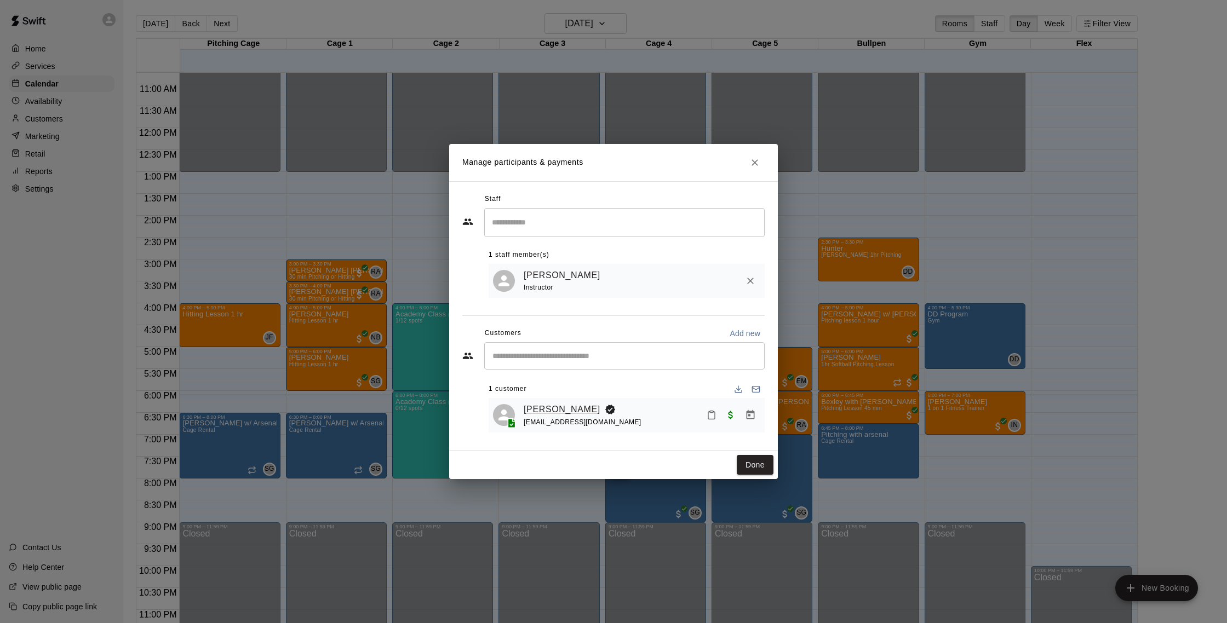
click at [568, 414] on link "[PERSON_NAME]" at bounding box center [562, 410] width 77 height 14
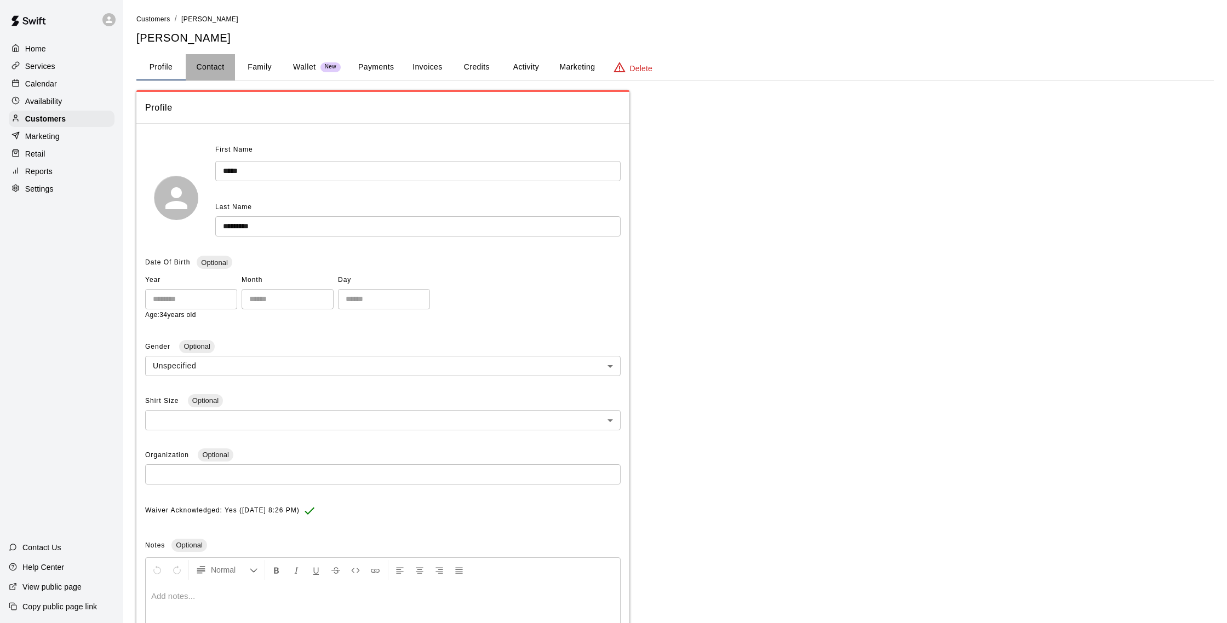
click at [208, 69] on button "Contact" at bounding box center [210, 67] width 49 height 26
select select "**"
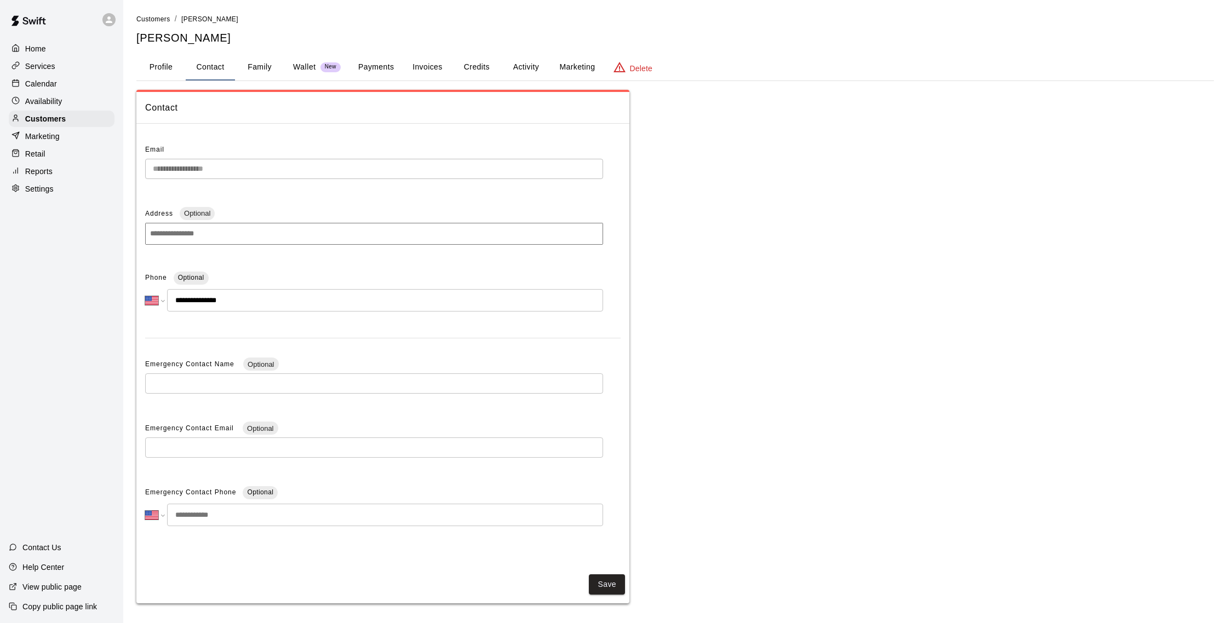
click at [55, 89] on p "Calendar" at bounding box center [41, 83] width 32 height 11
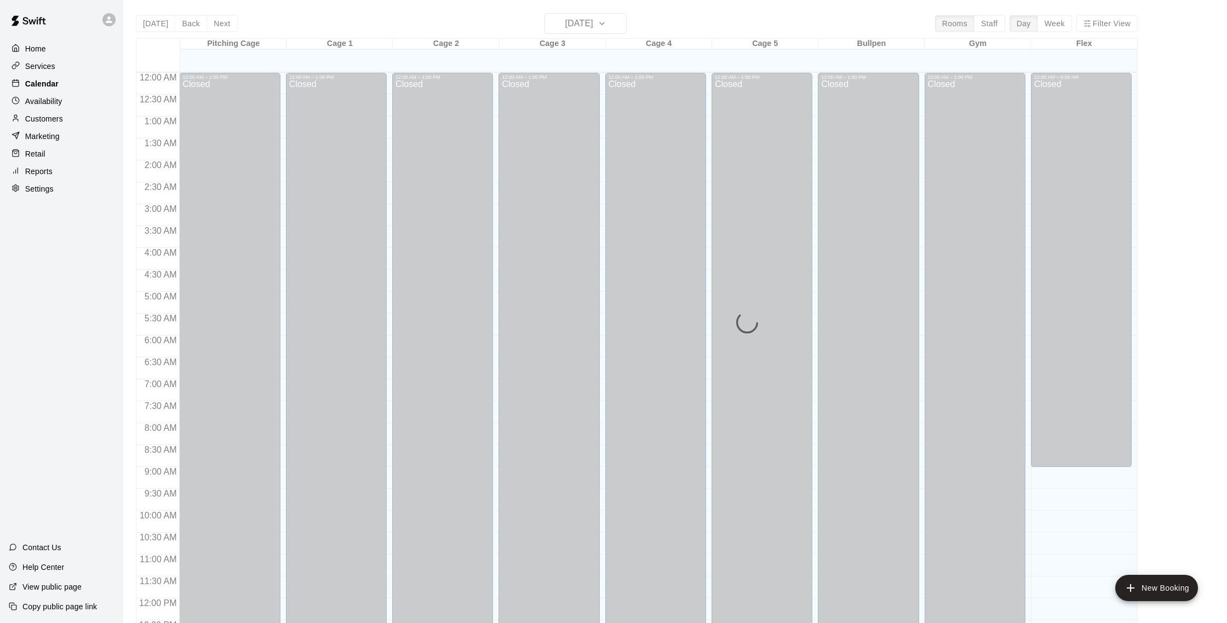
scroll to position [456, 0]
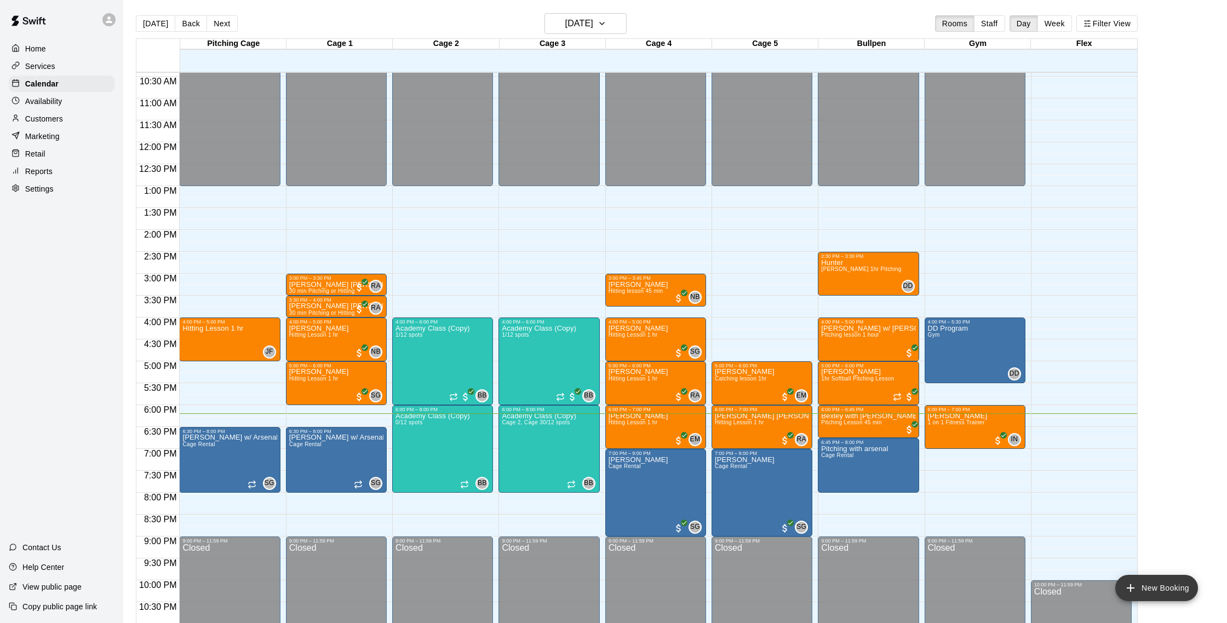
click at [1143, 582] on button "New Booking" at bounding box center [1156, 588] width 83 height 26
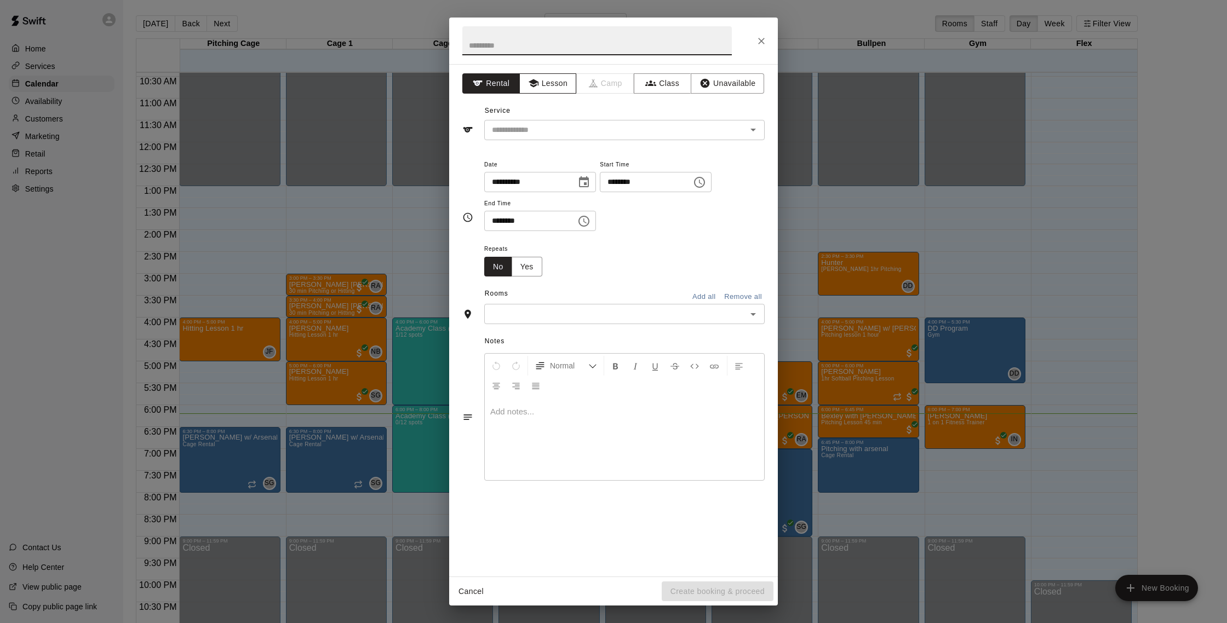
click at [536, 91] on button "Lesson" at bounding box center [548, 83] width 58 height 20
click at [541, 138] on div "​" at bounding box center [624, 130] width 280 height 20
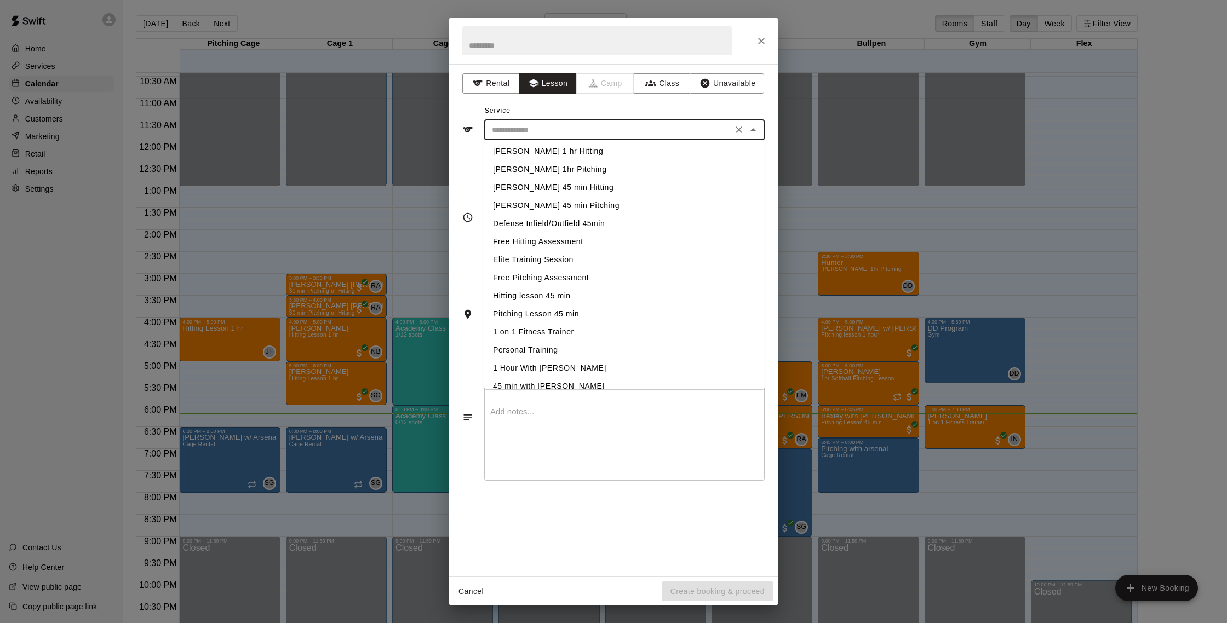
scroll to position [175, 0]
click at [594, 320] on li "1 on 1 Fitness Trainer" at bounding box center [624, 322] width 280 height 18
type input "**********"
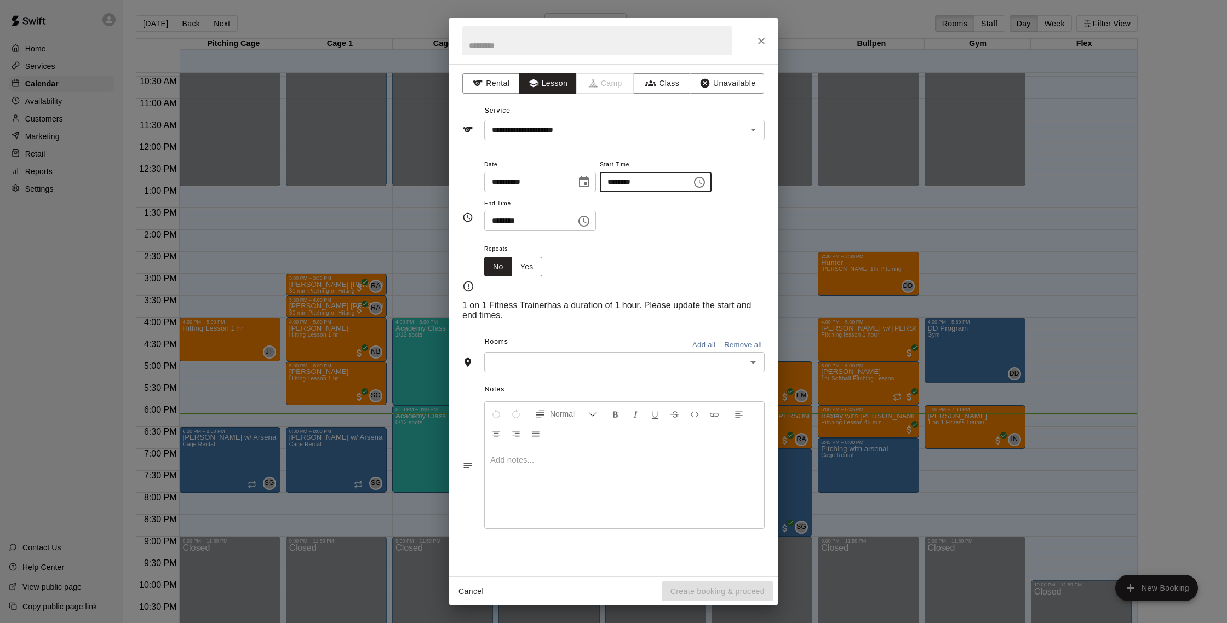
click at [620, 185] on input "********" at bounding box center [642, 182] width 84 height 20
type input "********"
click at [513, 220] on input "********" at bounding box center [526, 221] width 84 height 20
click at [499, 221] on input "********" at bounding box center [526, 221] width 84 height 20
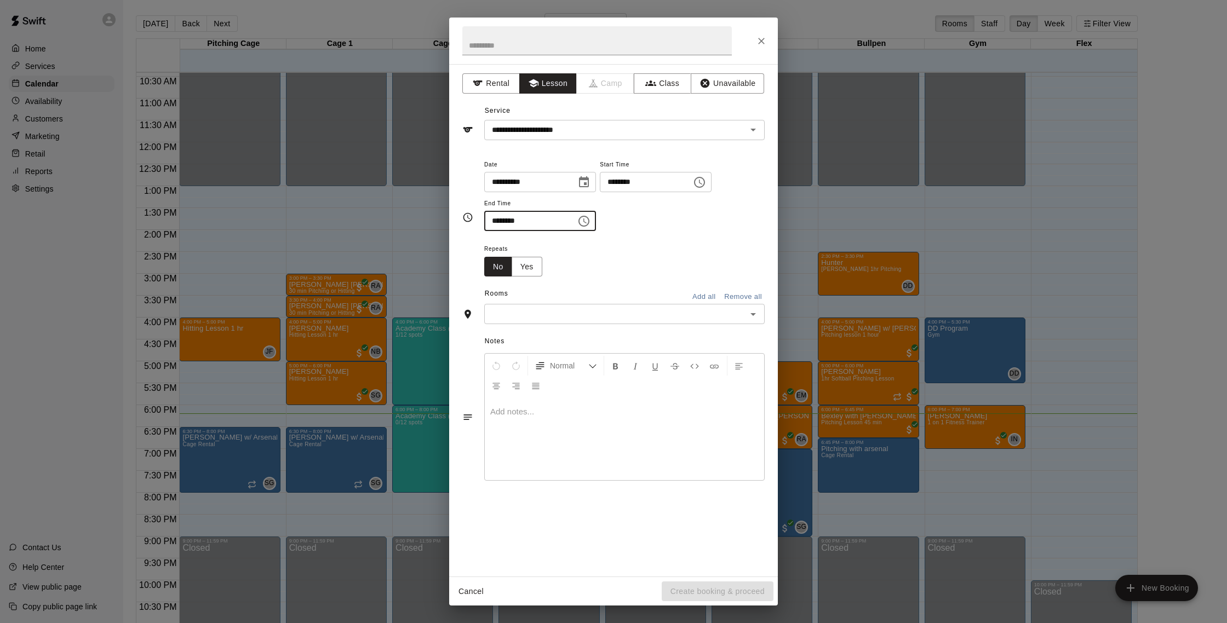
type input "********"
click at [657, 316] on input "text" at bounding box center [616, 314] width 256 height 14
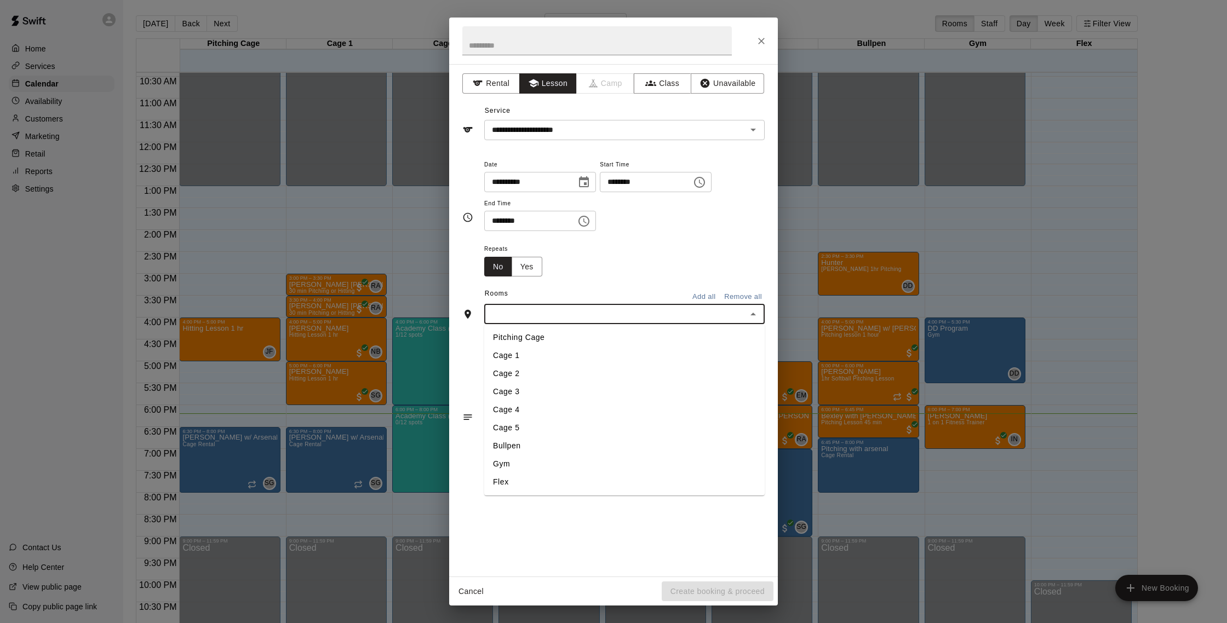
click at [631, 469] on li "Gym" at bounding box center [624, 464] width 280 height 18
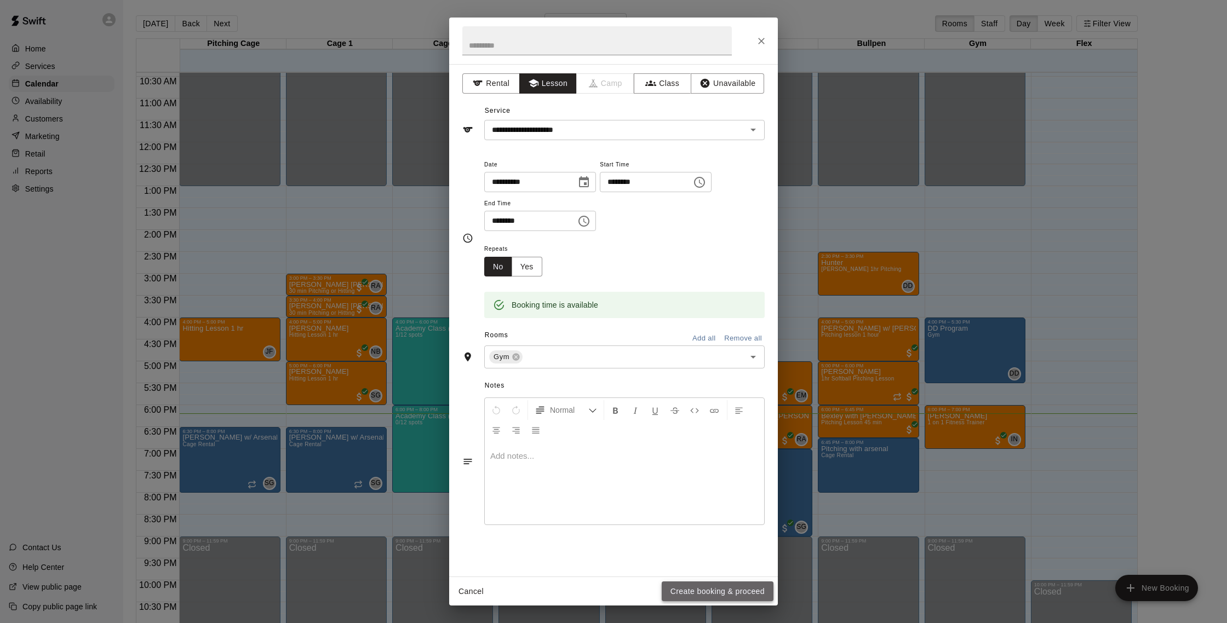
click at [749, 589] on button "Create booking & proceed" at bounding box center [718, 592] width 112 height 20
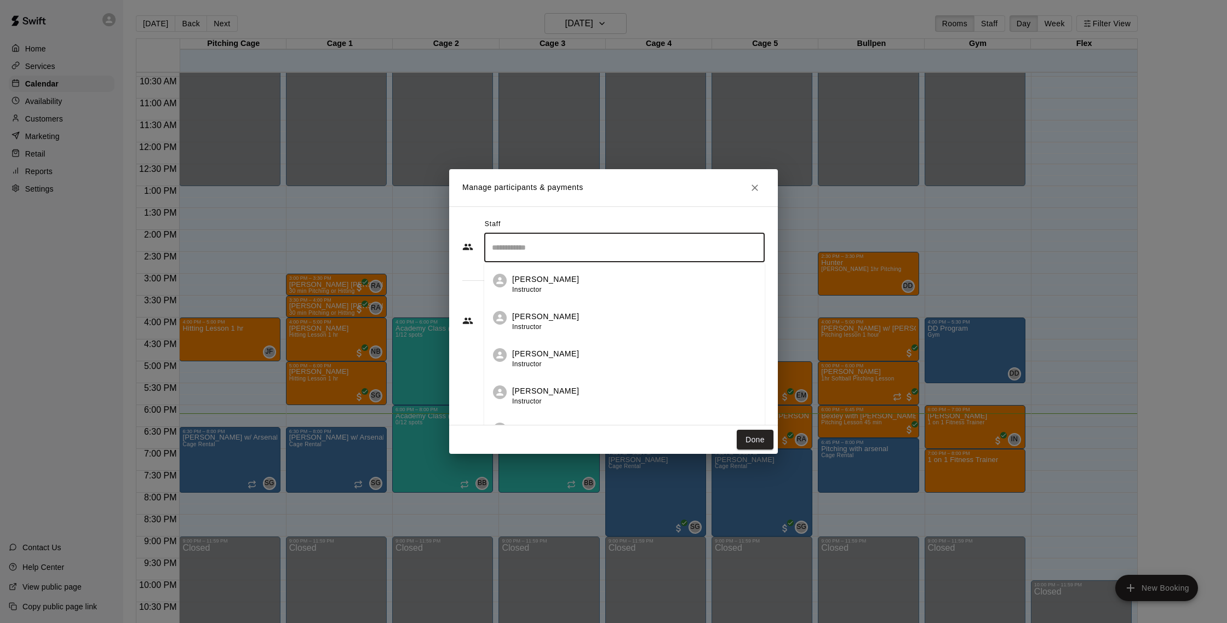
click at [585, 253] on input "Search staff" at bounding box center [624, 247] width 271 height 19
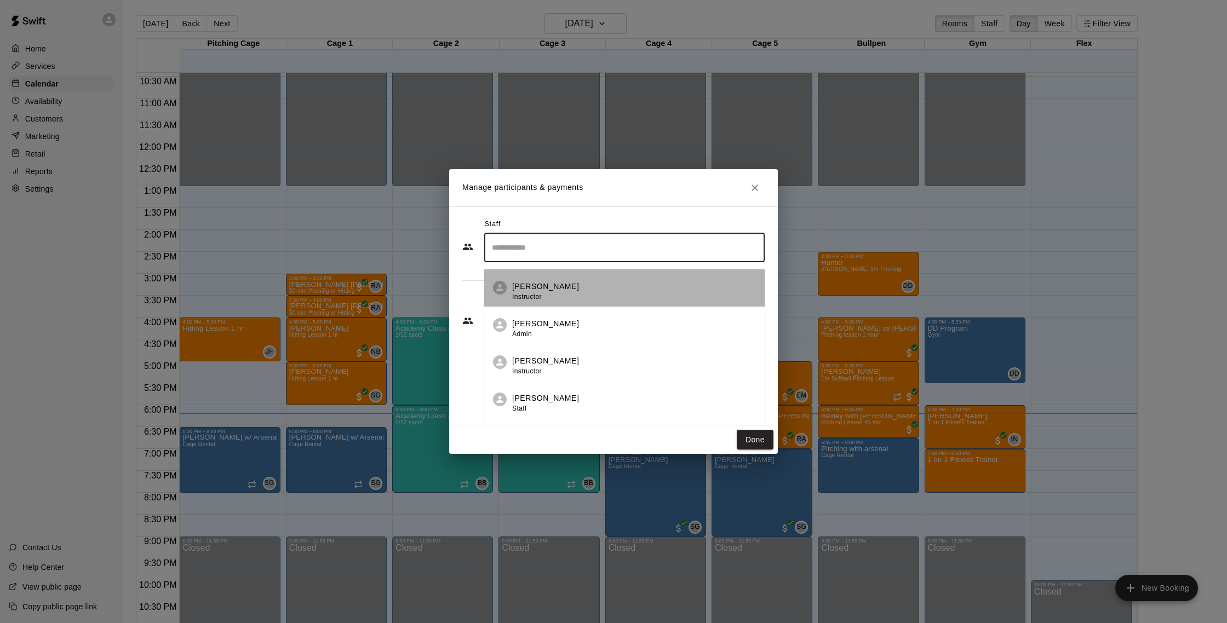
click at [574, 290] on div "Isaiah Nelson Instructor" at bounding box center [634, 291] width 244 height 21
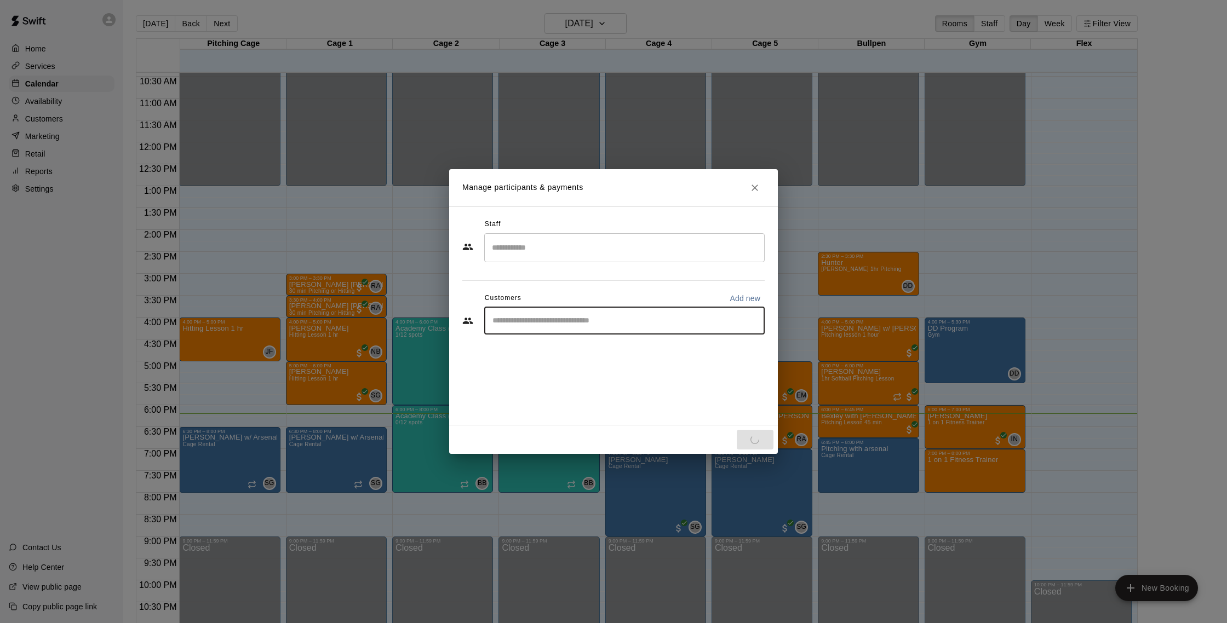
click at [579, 318] on input "Start typing to search customers..." at bounding box center [624, 321] width 271 height 11
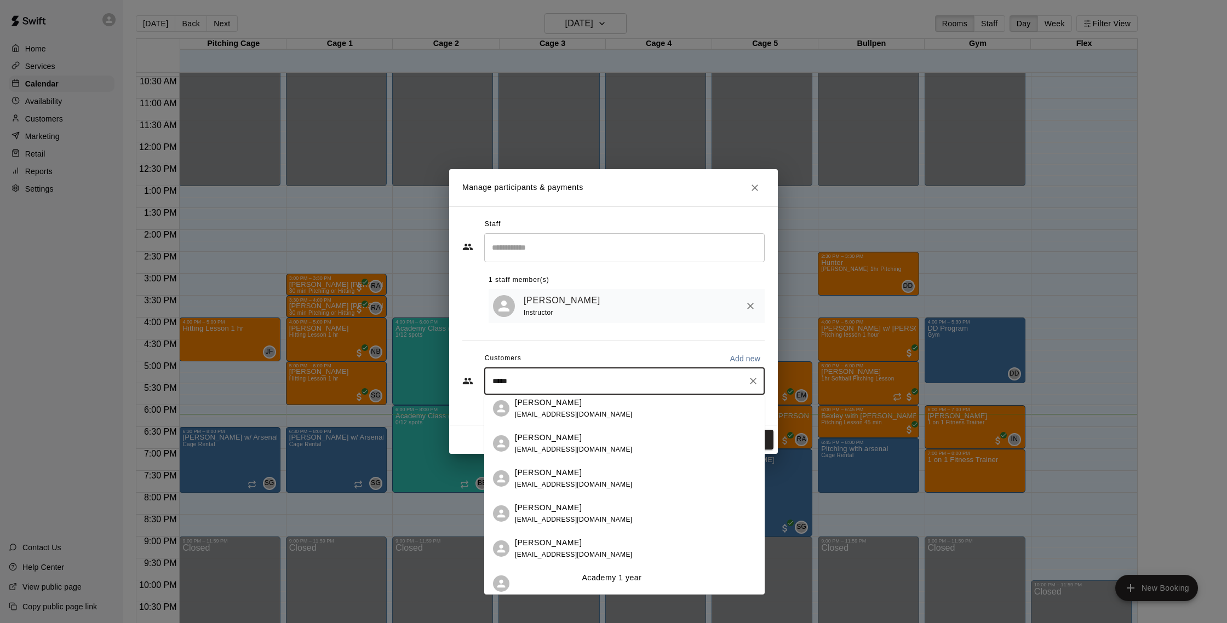
scroll to position [0, 0]
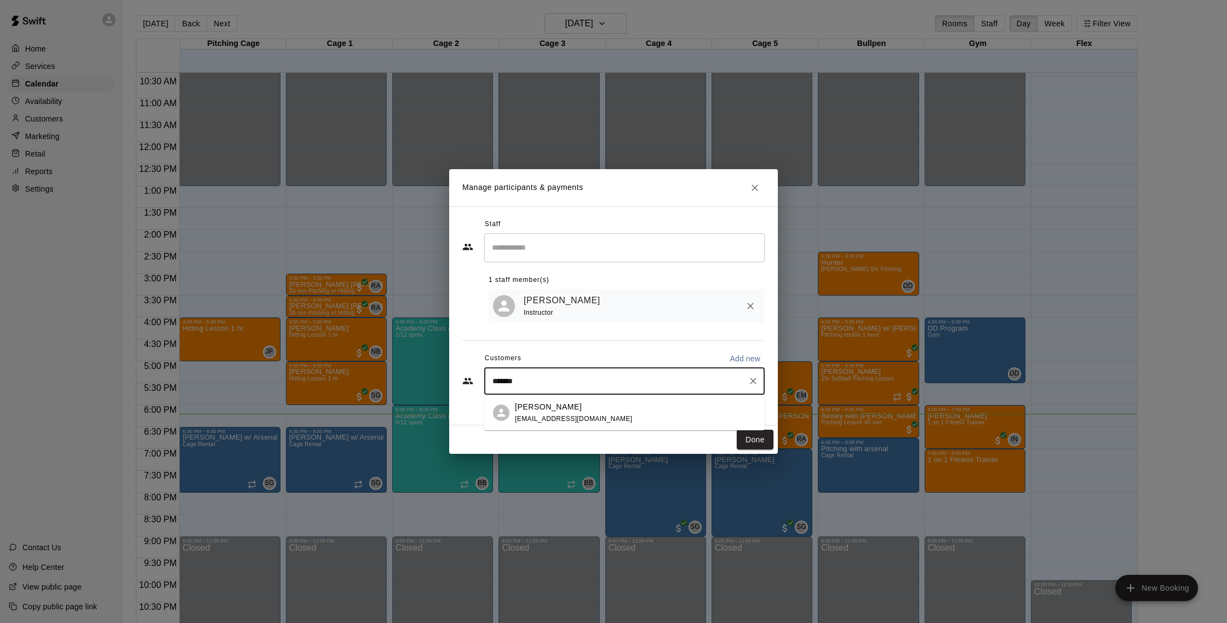
type input "********"
click at [635, 423] on div "Liam Roberts srobedvm@icloud.com" at bounding box center [635, 414] width 241 height 24
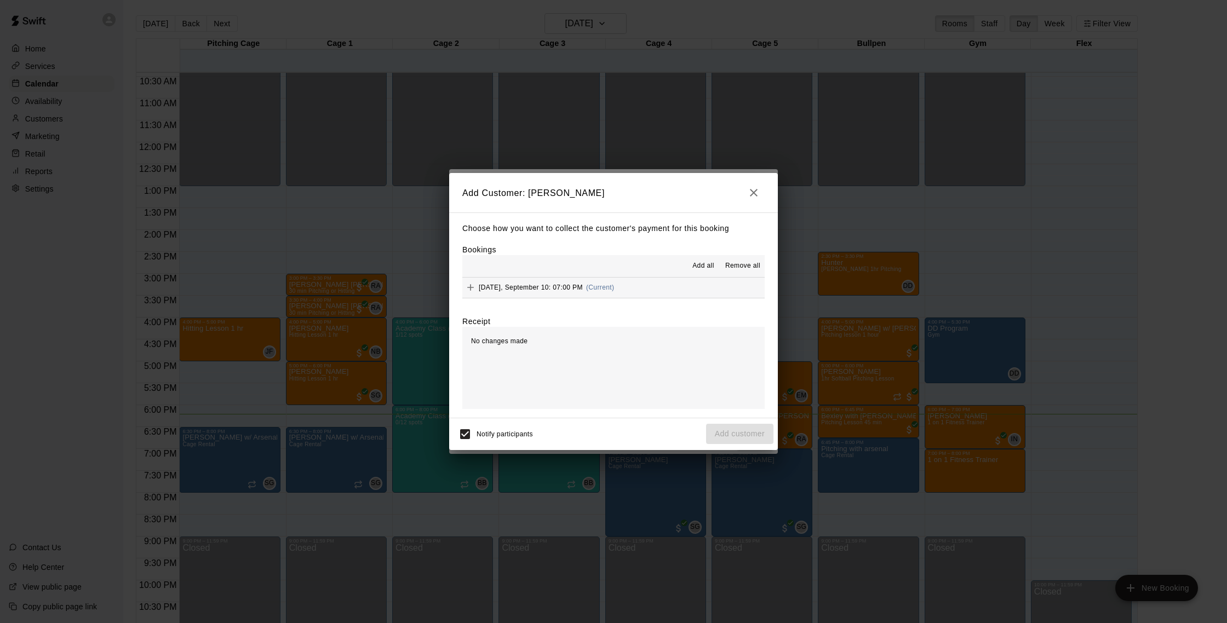
click at [664, 283] on button "Wednesday, September 10: 07:00 PM (Current)" at bounding box center [613, 288] width 302 height 20
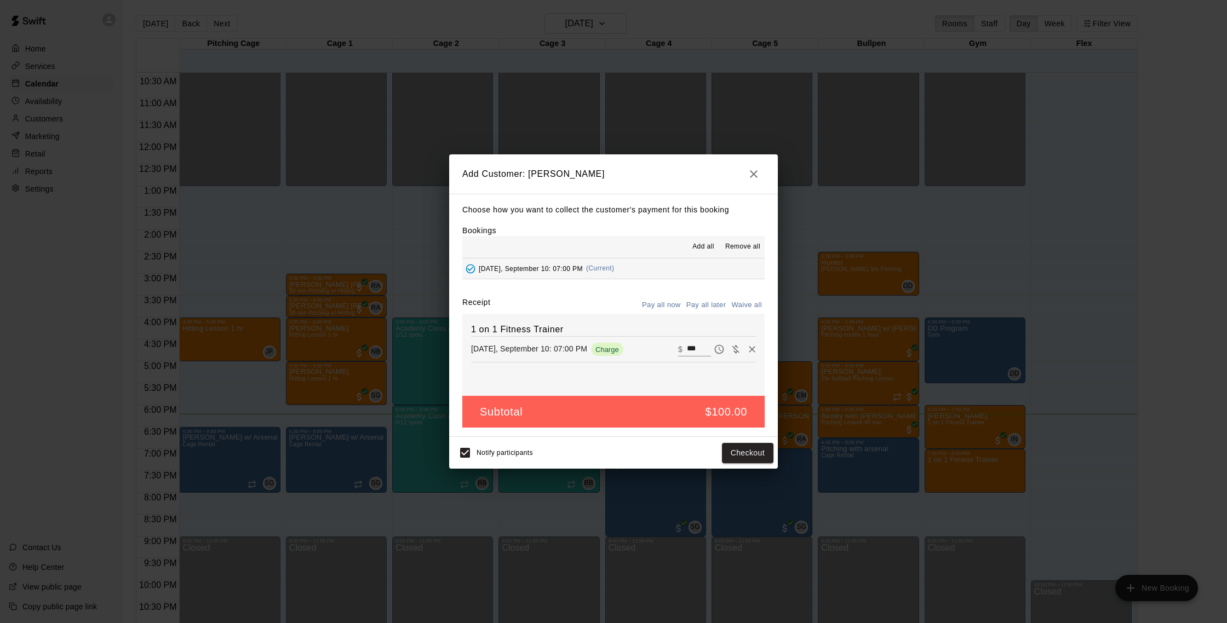
click at [732, 310] on button "Waive all" at bounding box center [747, 305] width 36 height 17
type input "*"
click at [732, 460] on button "Add customer" at bounding box center [739, 453] width 67 height 20
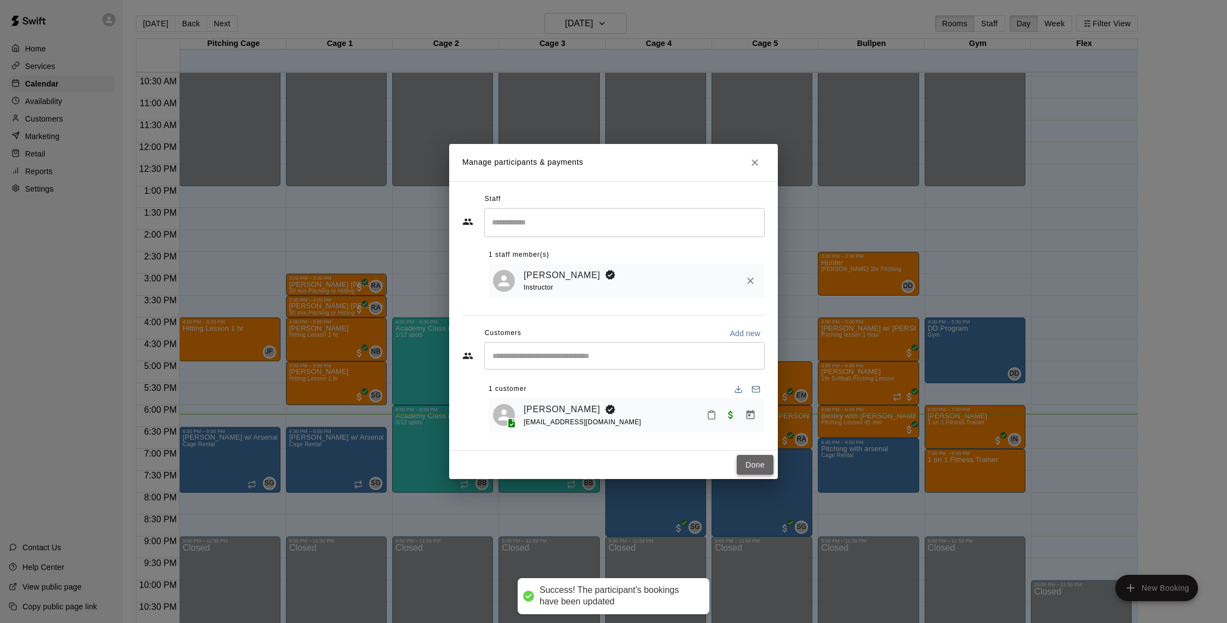
click at [747, 465] on button "Done" at bounding box center [755, 465] width 37 height 20
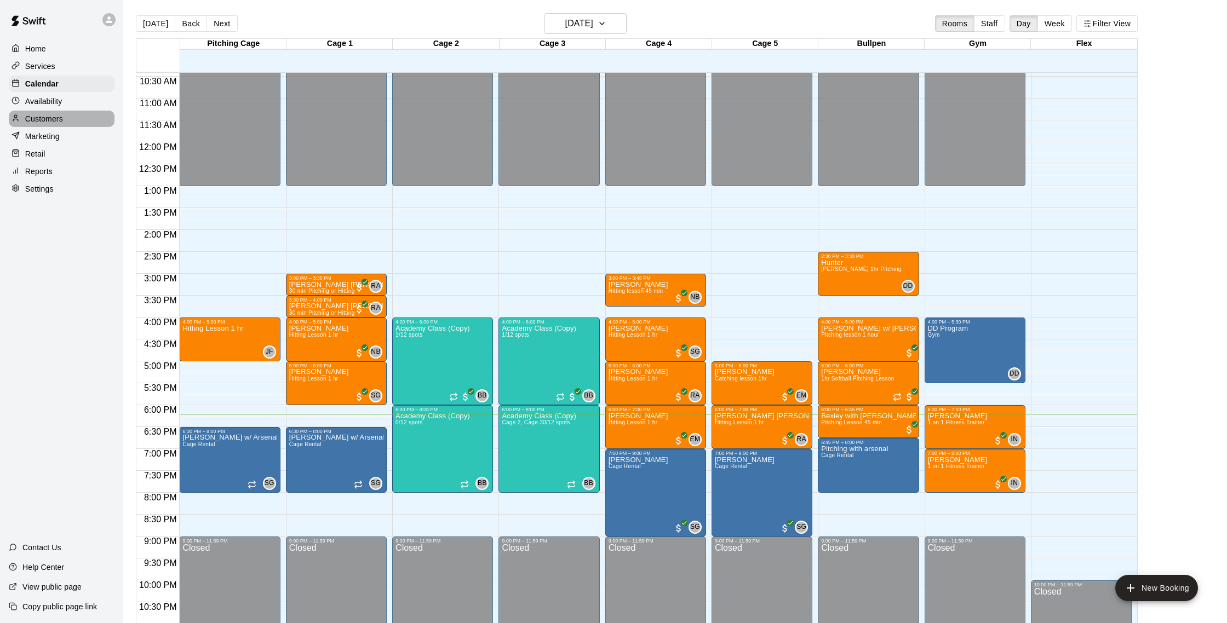
click at [64, 120] on div "Customers" at bounding box center [62, 119] width 106 height 16
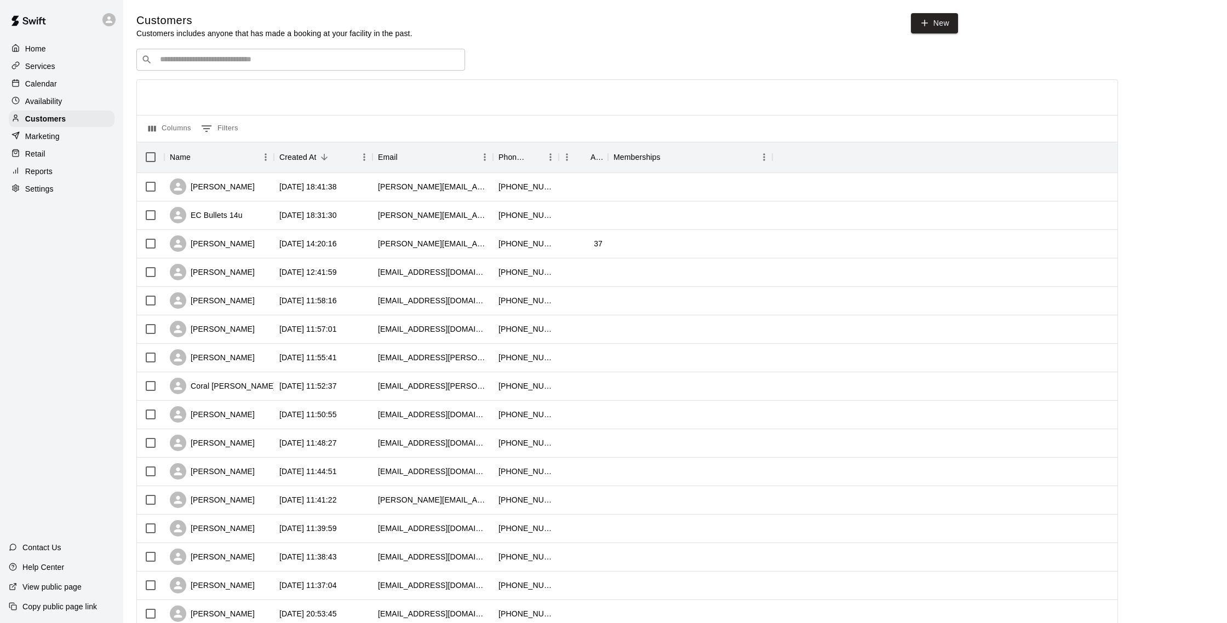
click at [224, 59] on input "Search customers by name or email" at bounding box center [308, 59] width 303 height 11
type input "****"
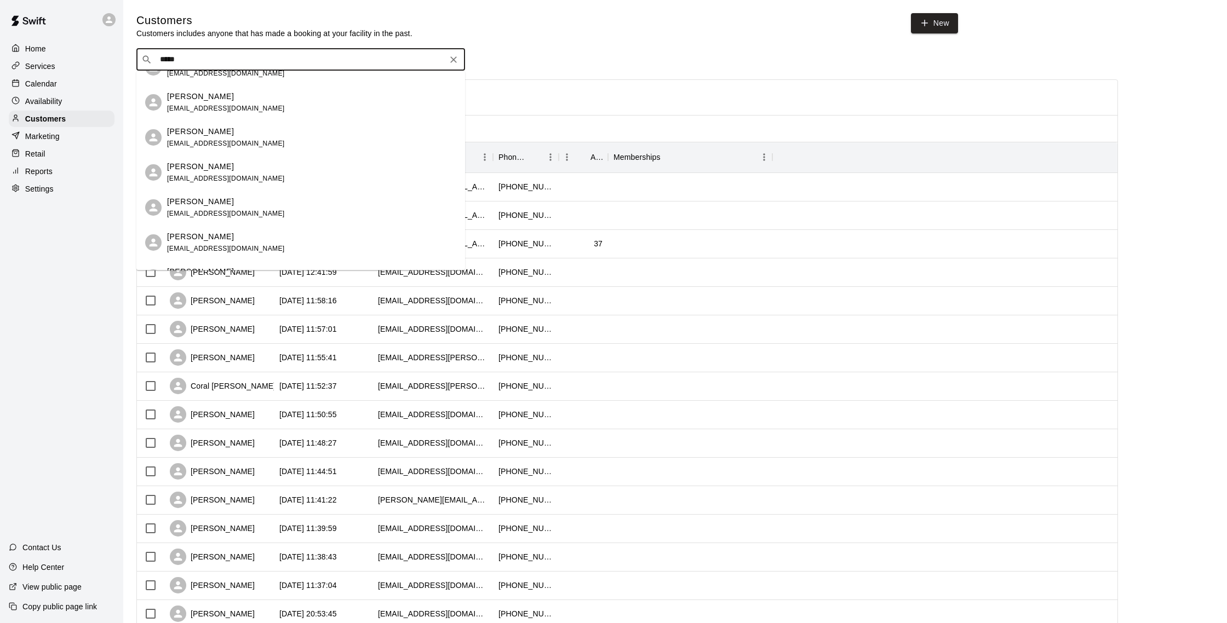
scroll to position [94, 0]
click at [309, 241] on div "Liam Roberts srobedvm@icloud.com" at bounding box center [311, 240] width 289 height 24
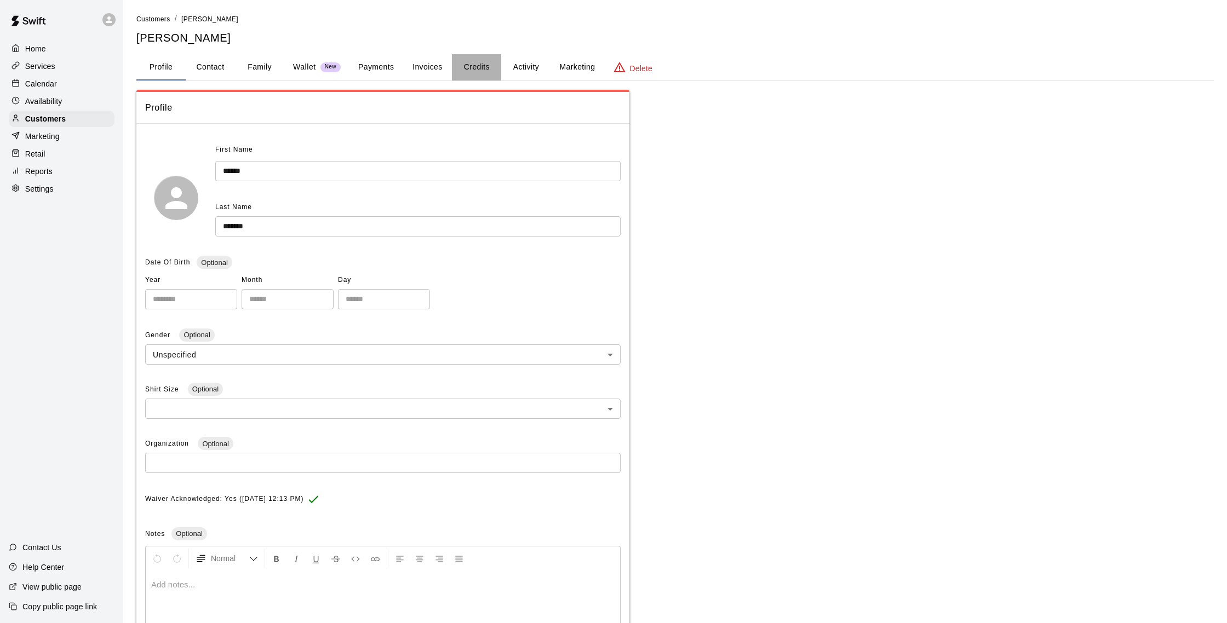
click at [469, 62] on button "Credits" at bounding box center [476, 67] width 49 height 26
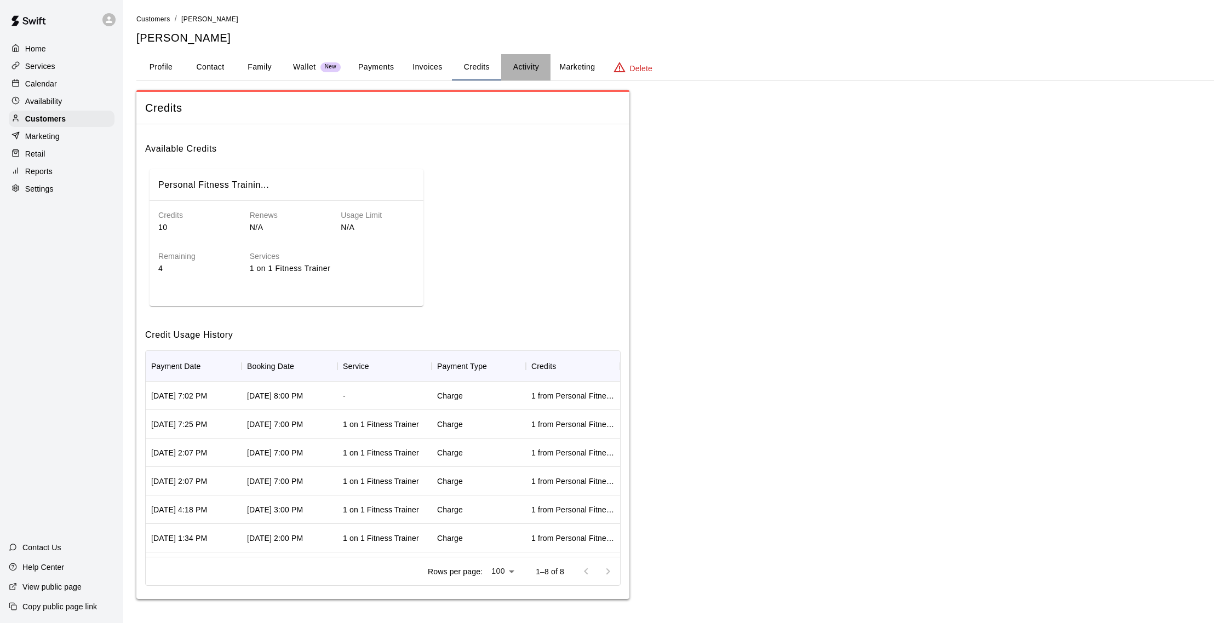
click at [520, 67] on button "Activity" at bounding box center [525, 67] width 49 height 26
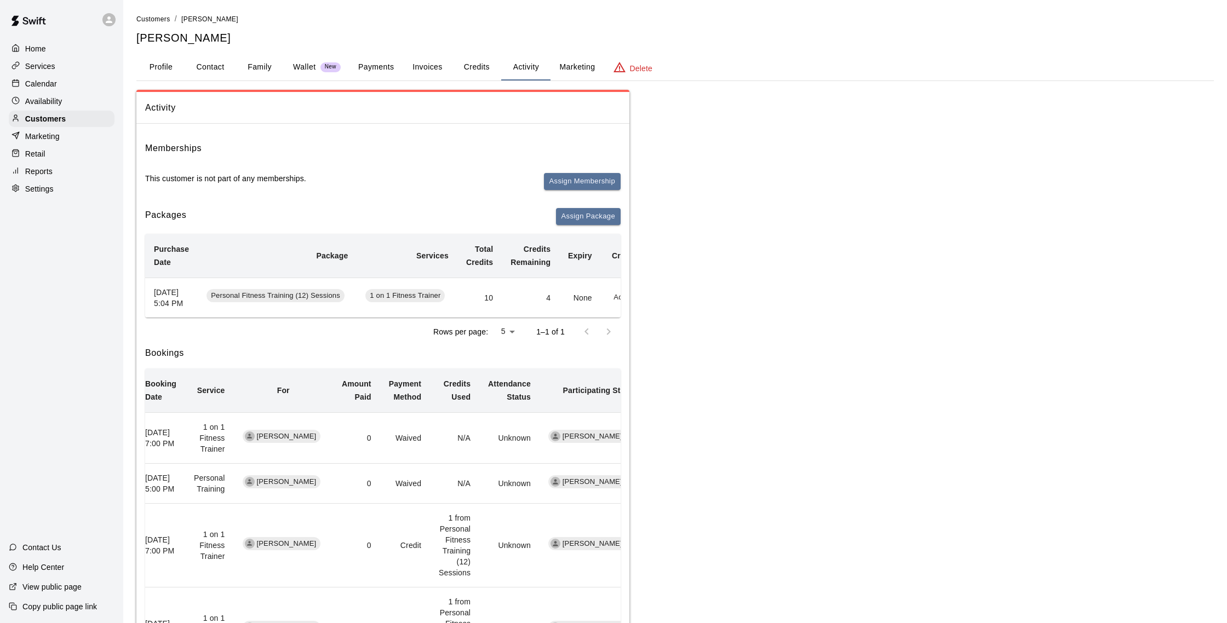
scroll to position [0, 53]
click at [593, 301] on button "Redeem" at bounding box center [594, 297] width 33 height 17
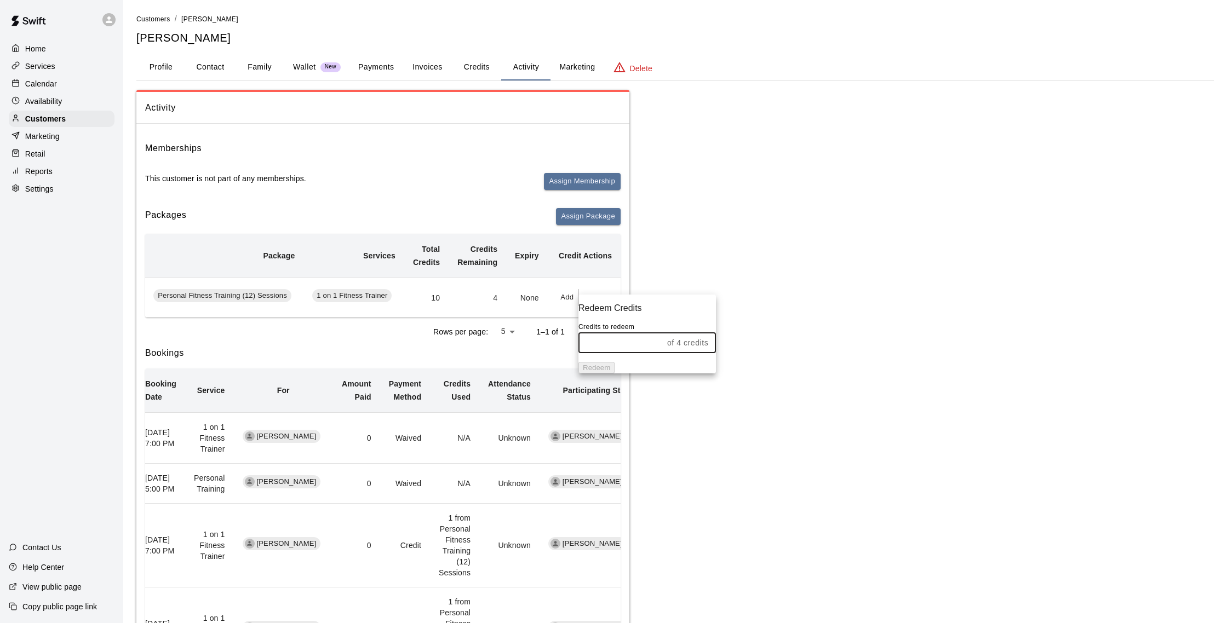
click at [606, 341] on input "text" at bounding box center [620, 343] width 84 height 20
type input "*"
click at [615, 374] on button "Redeem" at bounding box center [596, 368] width 36 height 12
click at [85, 68] on div "Services" at bounding box center [62, 66] width 106 height 16
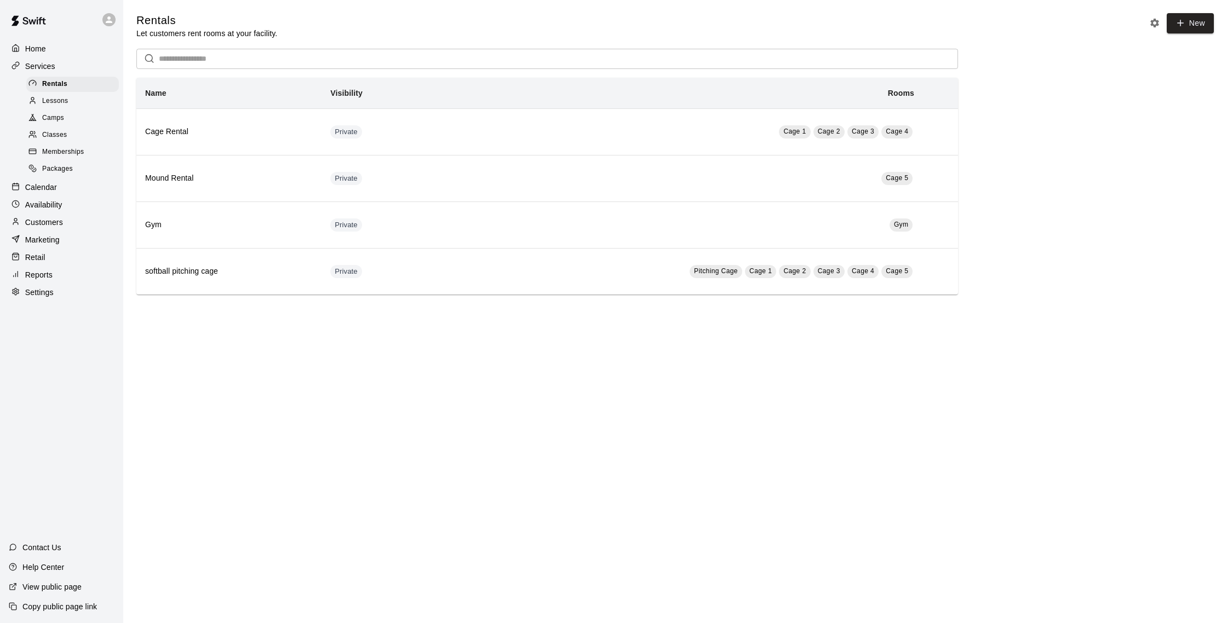
click at [87, 189] on div "Calendar" at bounding box center [62, 187] width 106 height 16
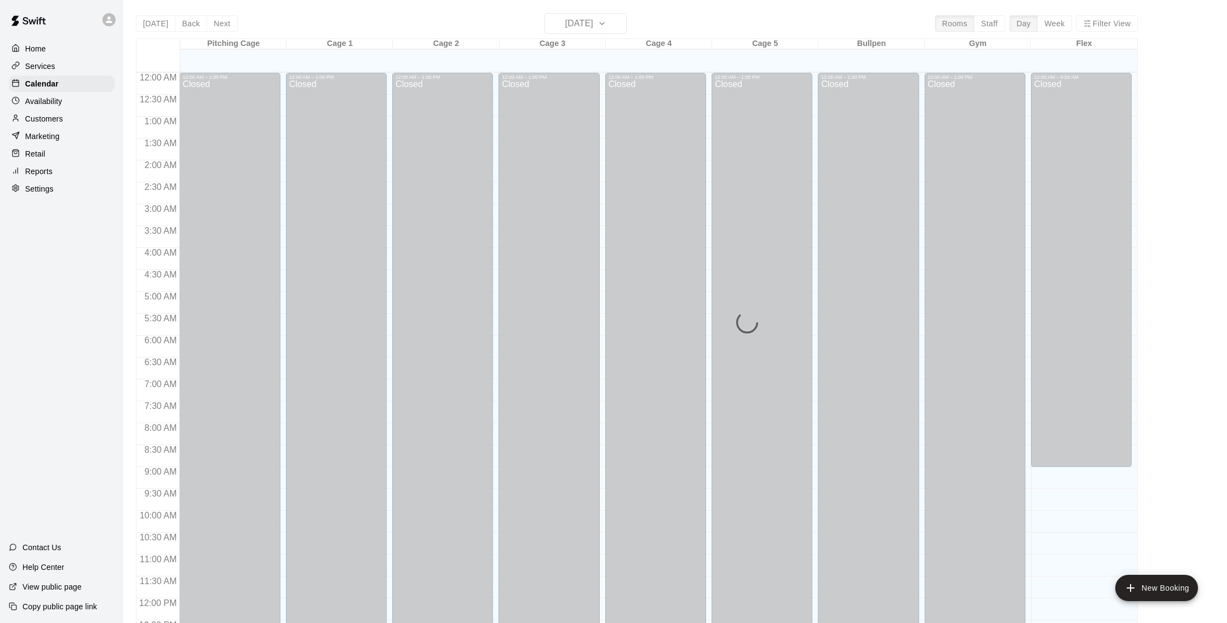
scroll to position [456, 0]
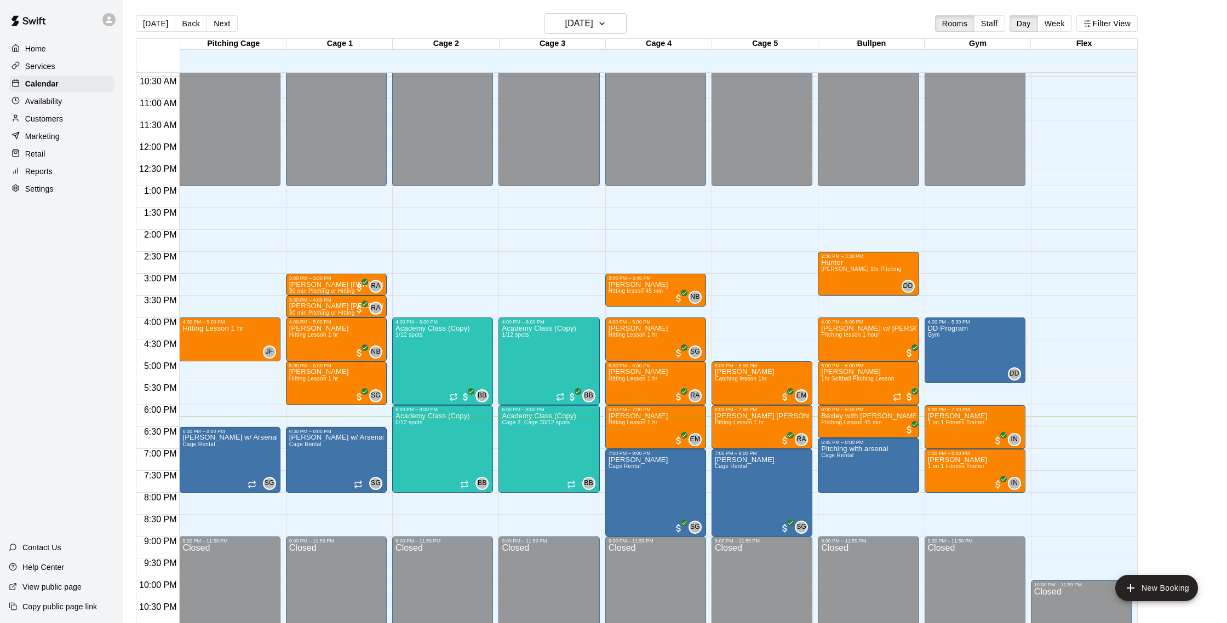
click at [71, 115] on div "Customers" at bounding box center [62, 119] width 106 height 16
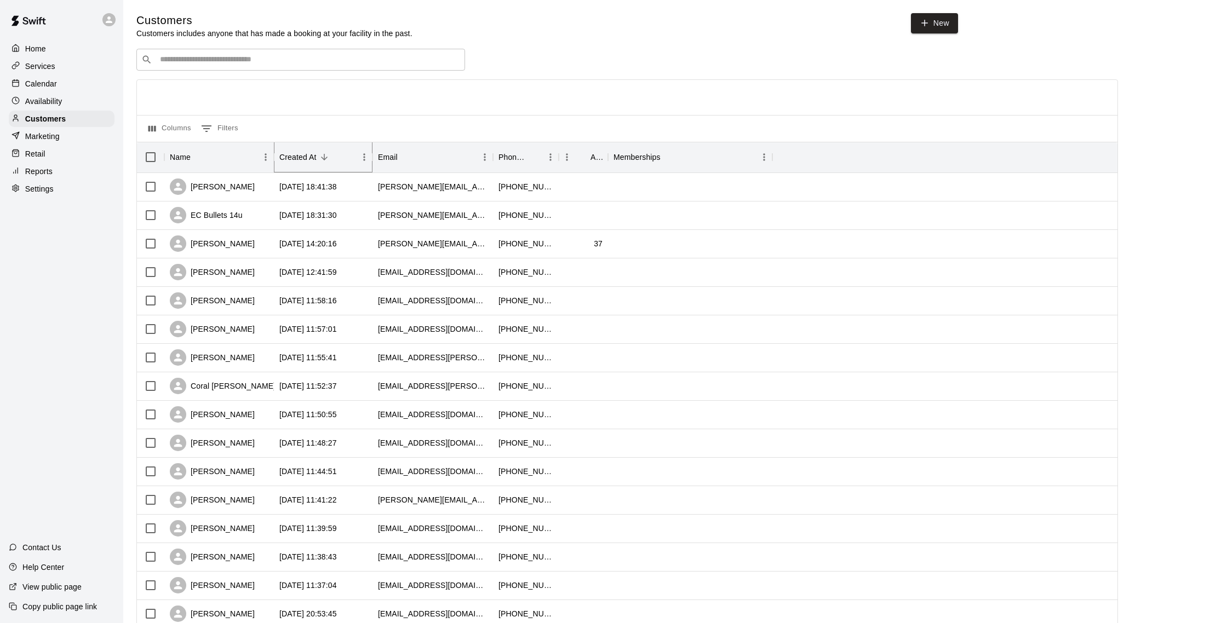
click at [317, 160] on button "Sort" at bounding box center [324, 157] width 15 height 15
click at [324, 159] on icon "Sort" at bounding box center [324, 157] width 10 height 10
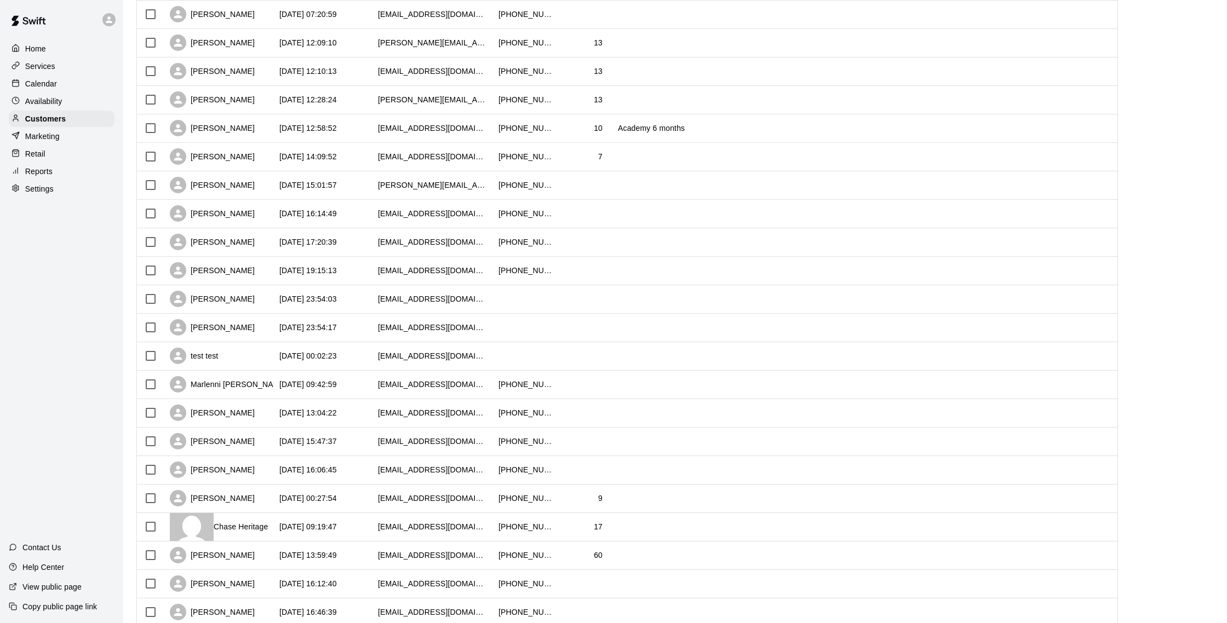
scroll to position [322, 0]
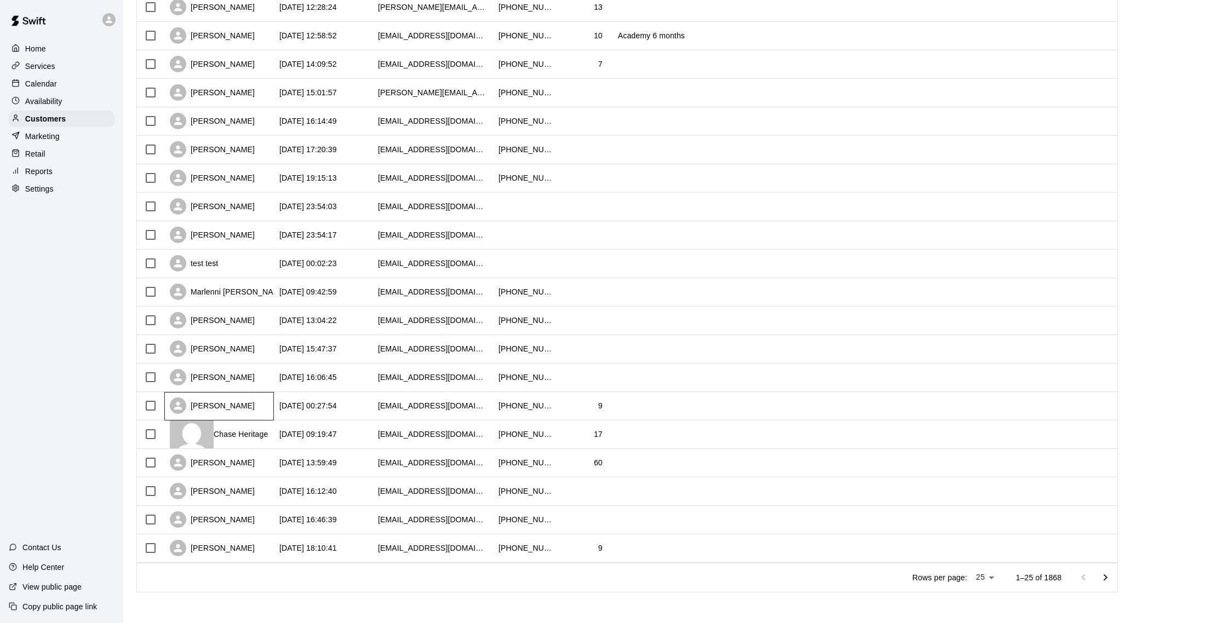
click at [264, 412] on div "[PERSON_NAME]" at bounding box center [219, 406] width 110 height 28
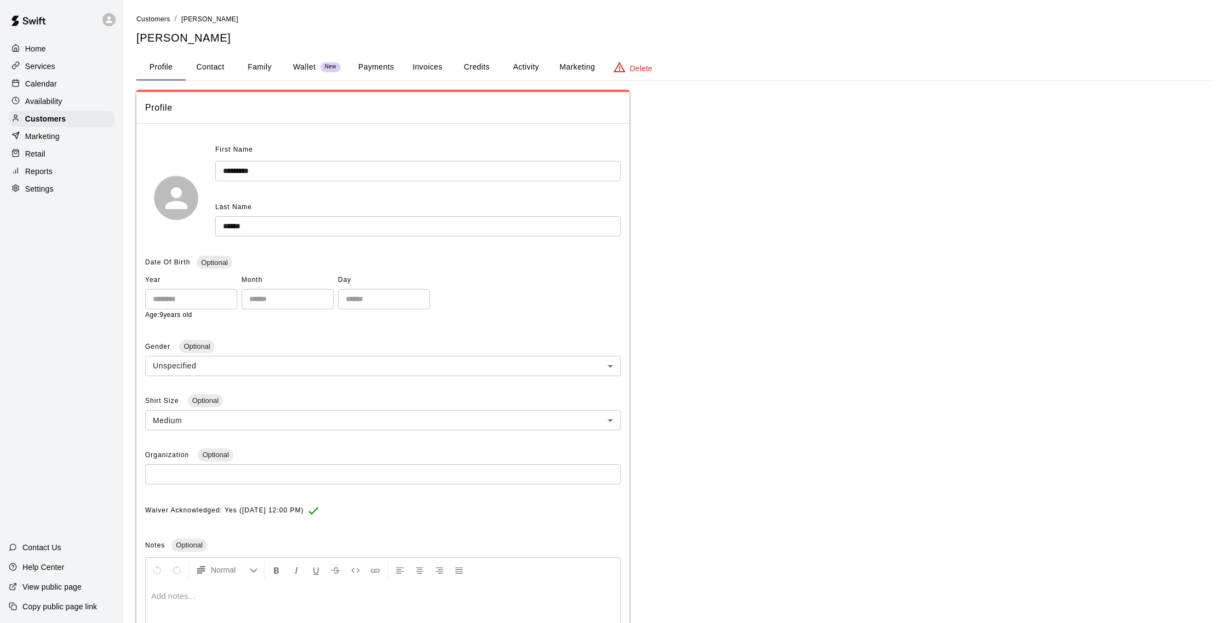
click at [477, 67] on button "Credits" at bounding box center [476, 67] width 49 height 26
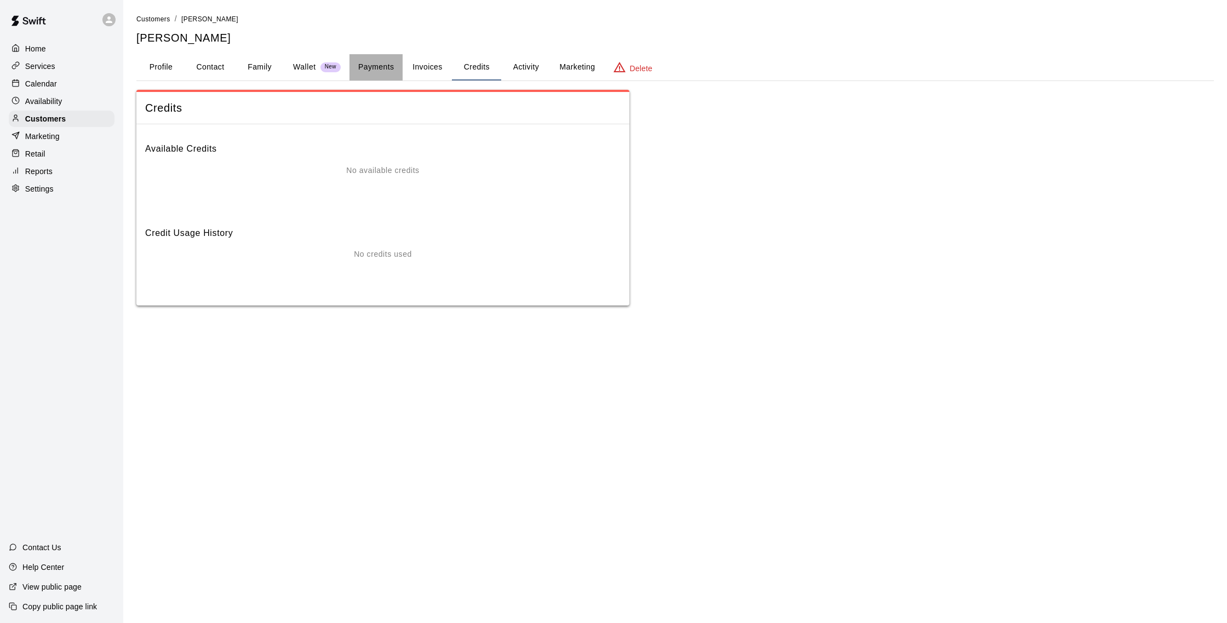
click at [390, 72] on button "Payments" at bounding box center [375, 67] width 53 height 26
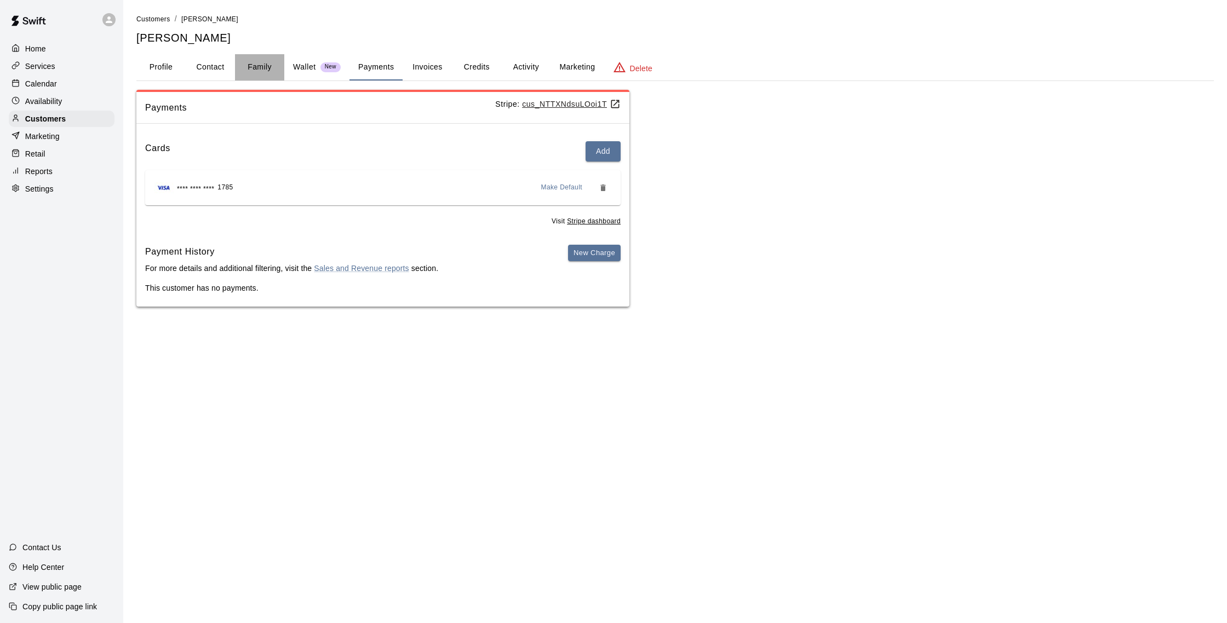
click at [263, 68] on button "Family" at bounding box center [259, 67] width 49 height 26
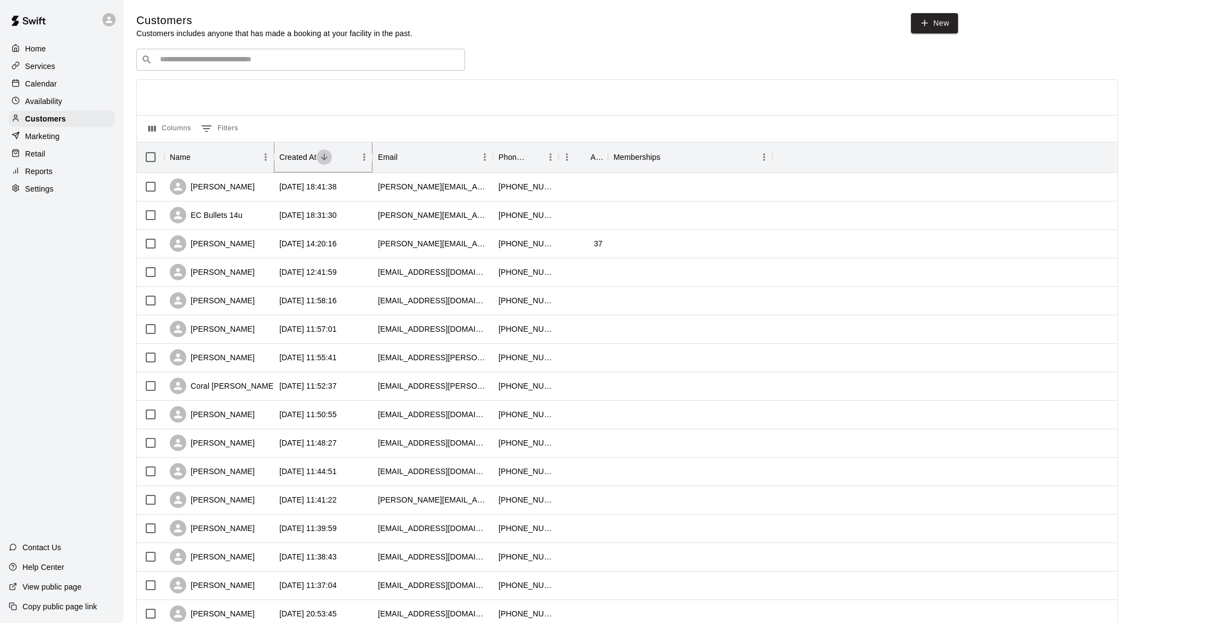
click at [327, 161] on icon "Sort" at bounding box center [324, 157] width 10 height 10
click at [328, 161] on icon "Sort" at bounding box center [324, 157] width 10 height 10
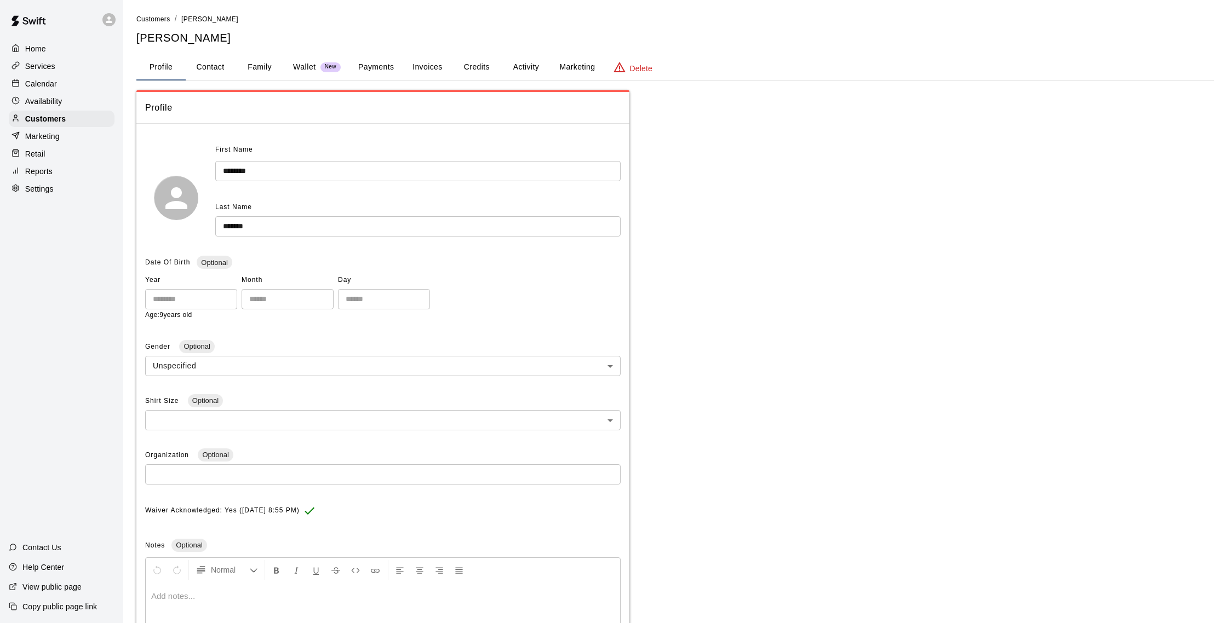
click at [477, 73] on button "Credits" at bounding box center [476, 67] width 49 height 26
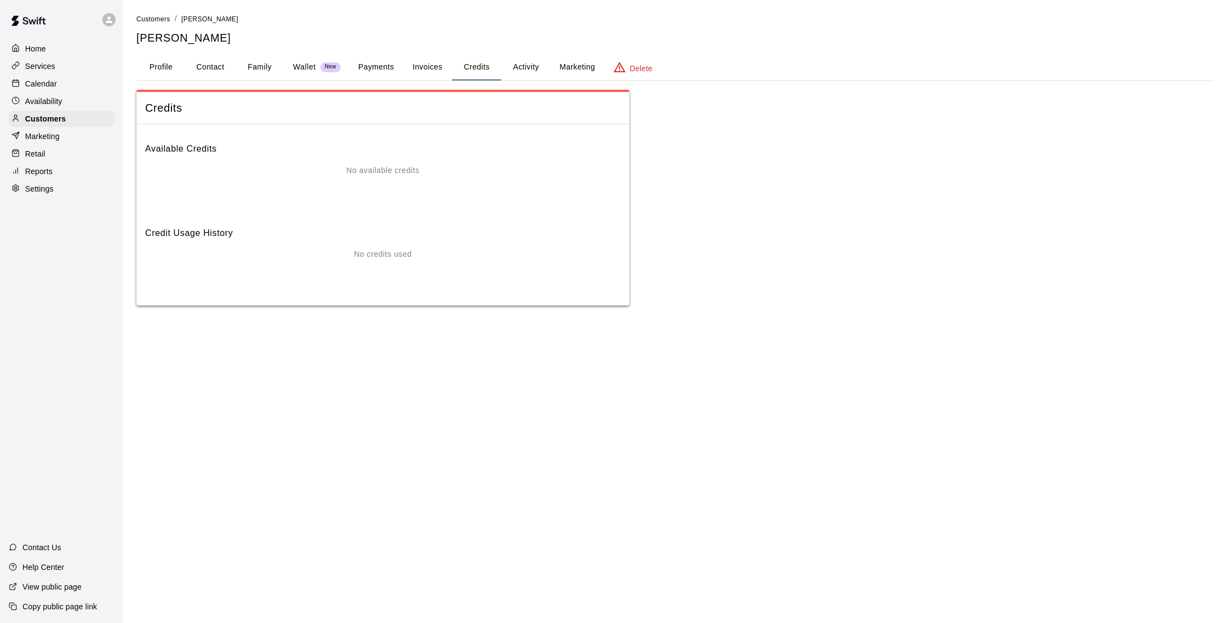
click at [374, 70] on button "Payments" at bounding box center [375, 67] width 53 height 26
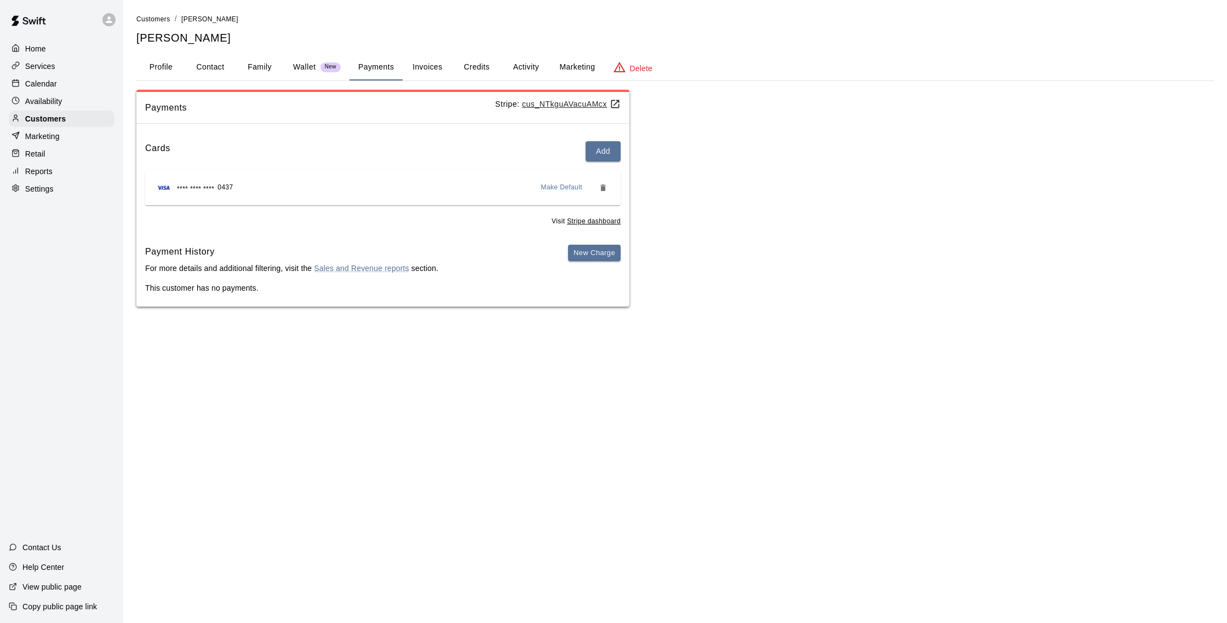
click at [276, 65] on button "Family" at bounding box center [259, 67] width 49 height 26
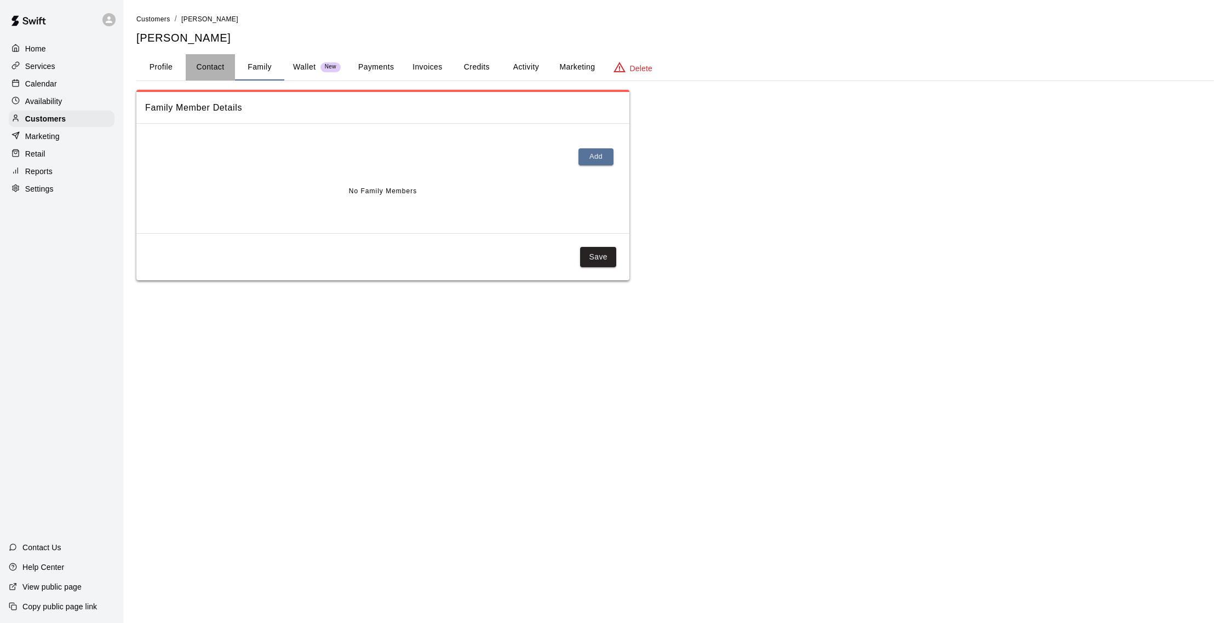
click at [189, 67] on button "Contact" at bounding box center [210, 67] width 49 height 26
select select "**"
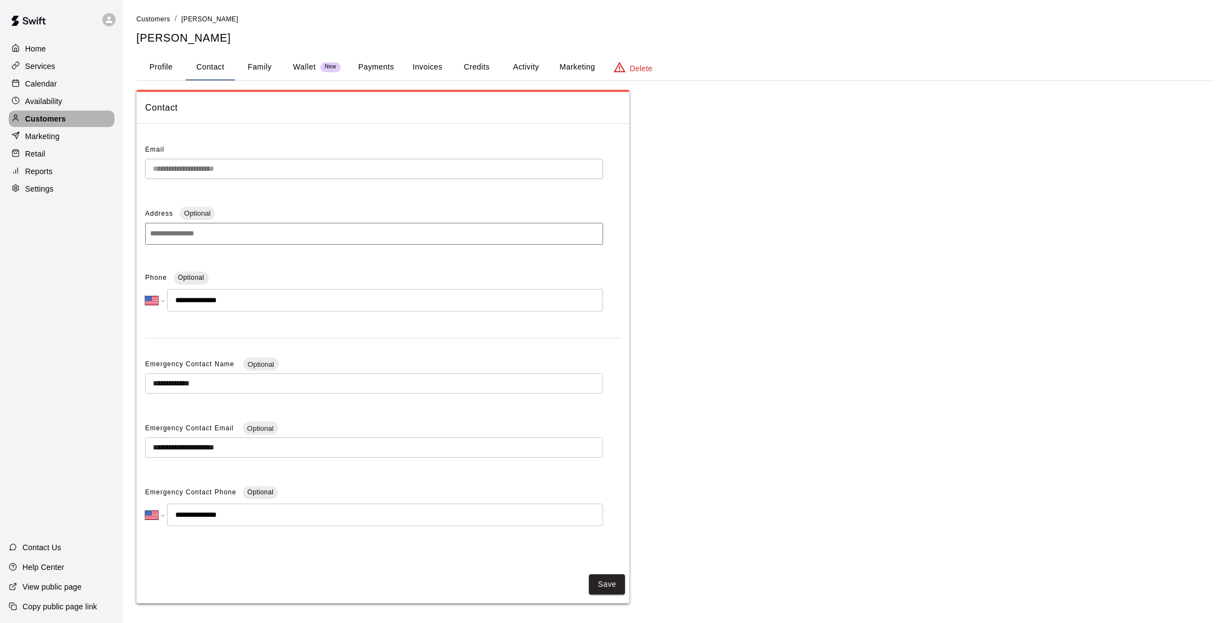
click at [72, 114] on div "Customers" at bounding box center [62, 119] width 106 height 16
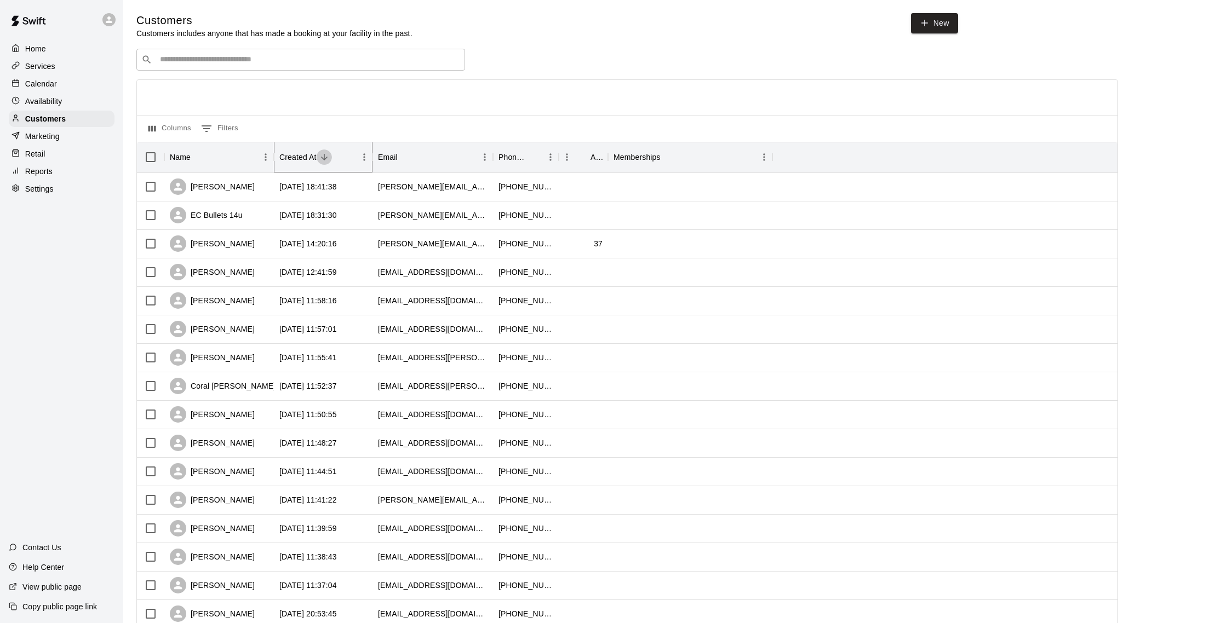
drag, startPoint x: 324, startPoint y: 154, endPoint x: 317, endPoint y: 155, distance: 6.7
click at [320, 155] on icon "Sort" at bounding box center [324, 157] width 10 height 10
click at [326, 156] on icon "Sort" at bounding box center [324, 157] width 10 height 10
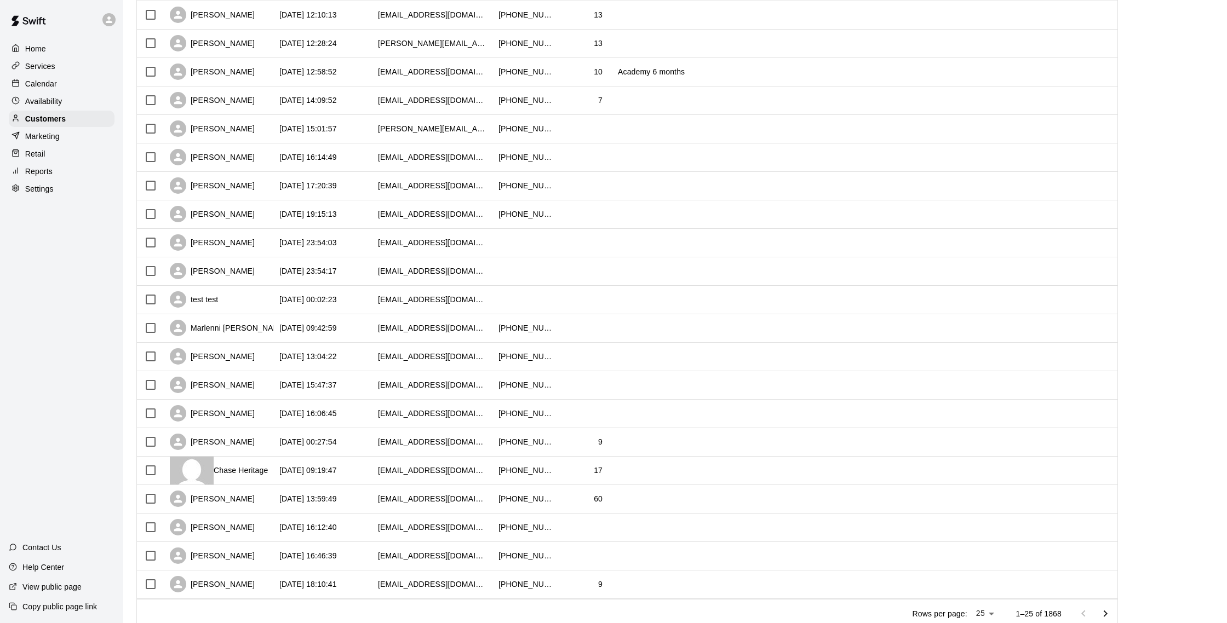
scroll to position [322, 0]
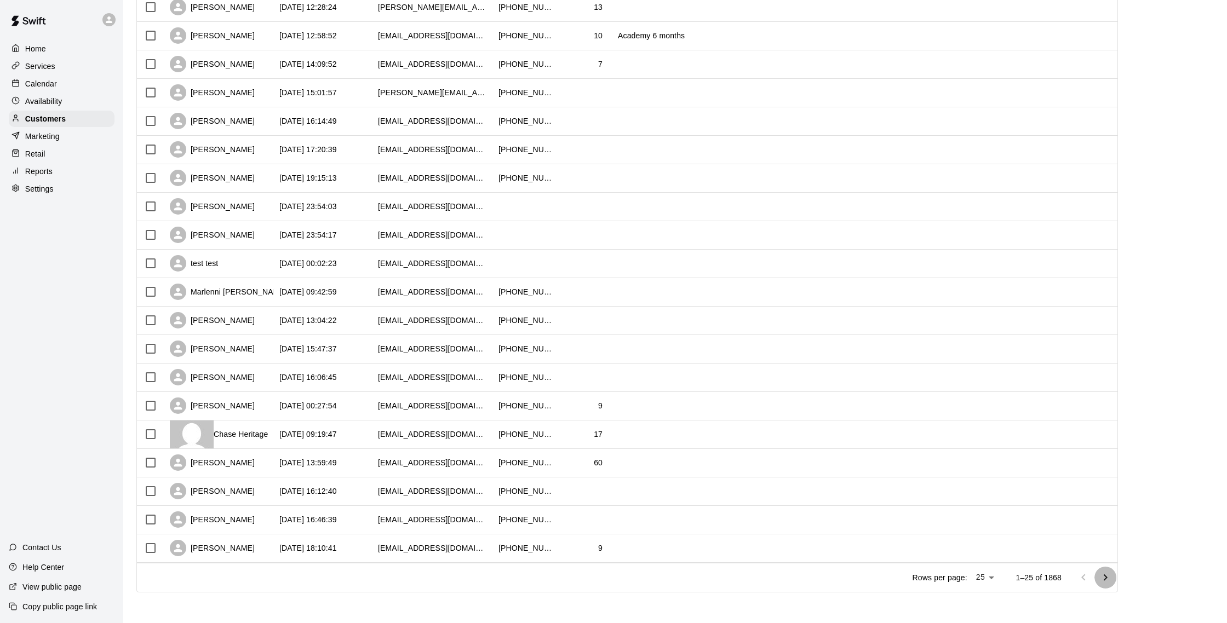
drag, startPoint x: 1108, startPoint y: 576, endPoint x: 1105, endPoint y: 571, distance: 6.1
click at [1108, 576] on icon "Go to next page" at bounding box center [1105, 577] width 13 height 13
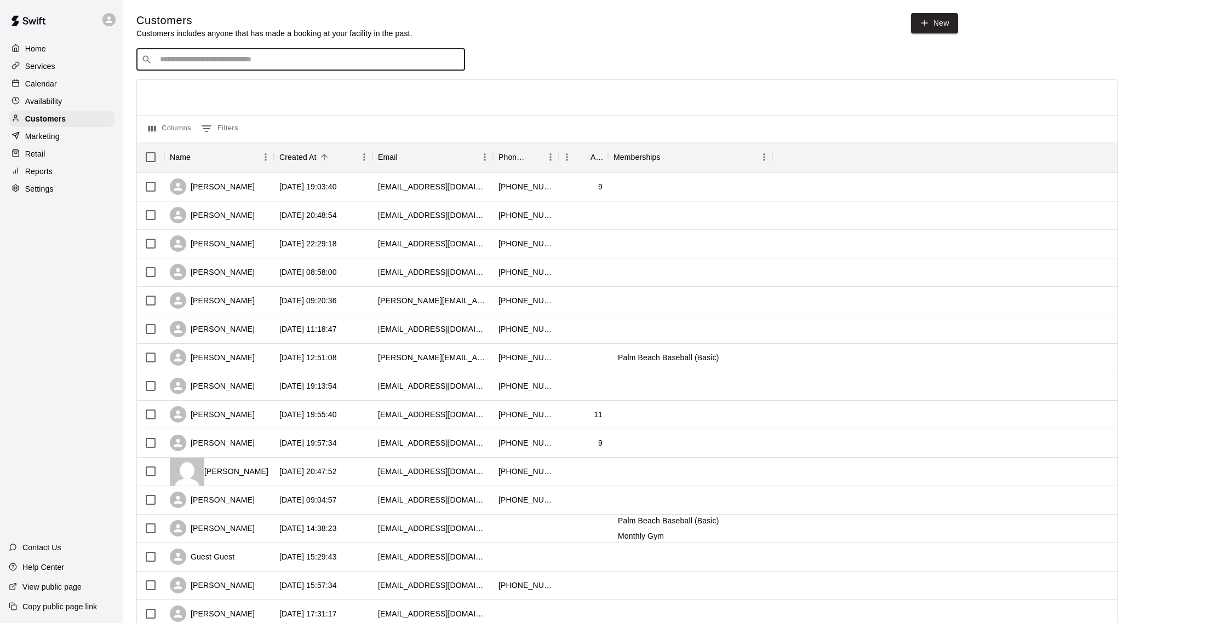
scroll to position [1, 0]
click at [206, 65] on input "Search customers by name or email" at bounding box center [308, 59] width 303 height 11
type input "******"
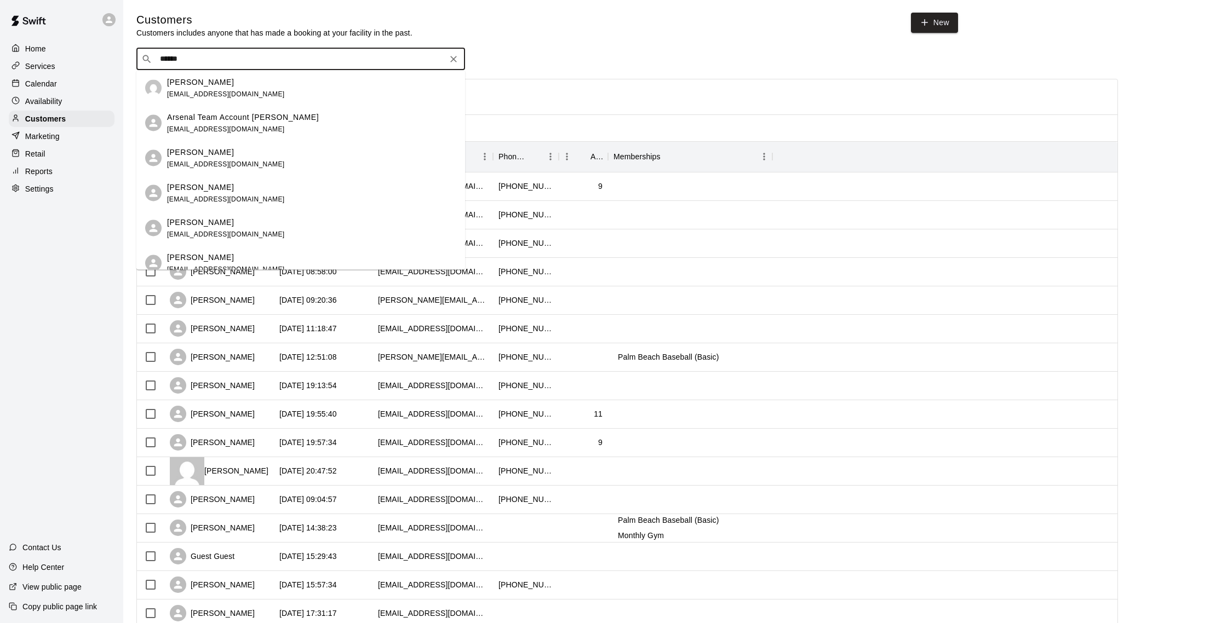
click at [240, 167] on span "jennparker416@gmail.com" at bounding box center [226, 164] width 118 height 8
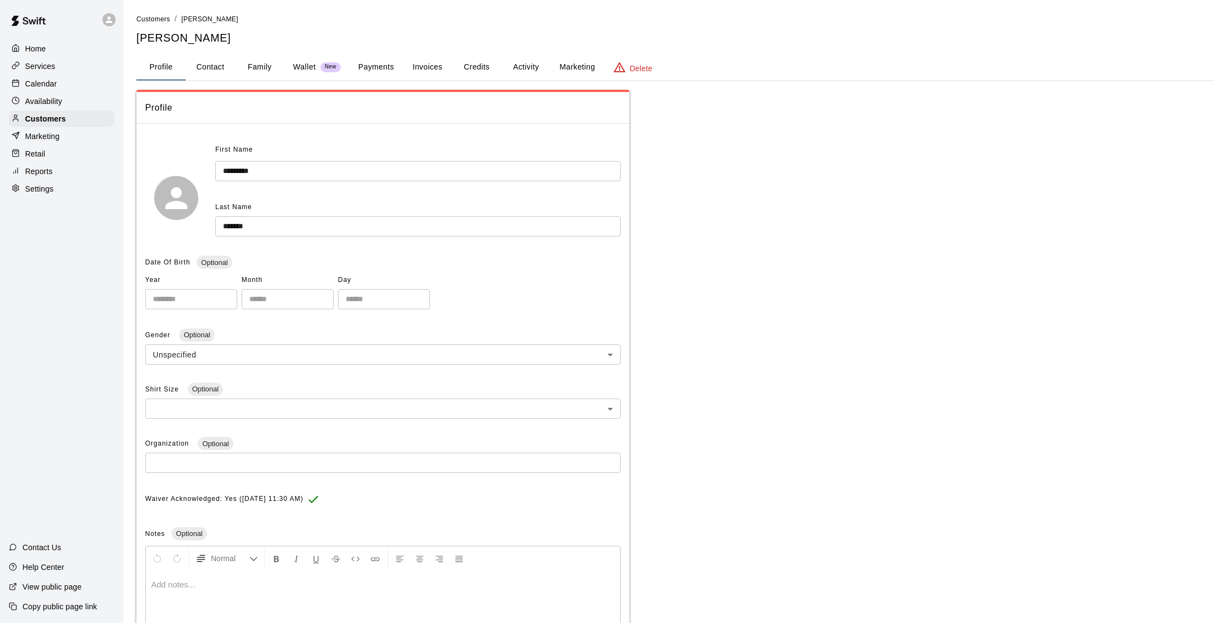
click at [225, 70] on button "Contact" at bounding box center [210, 67] width 49 height 26
select select "**"
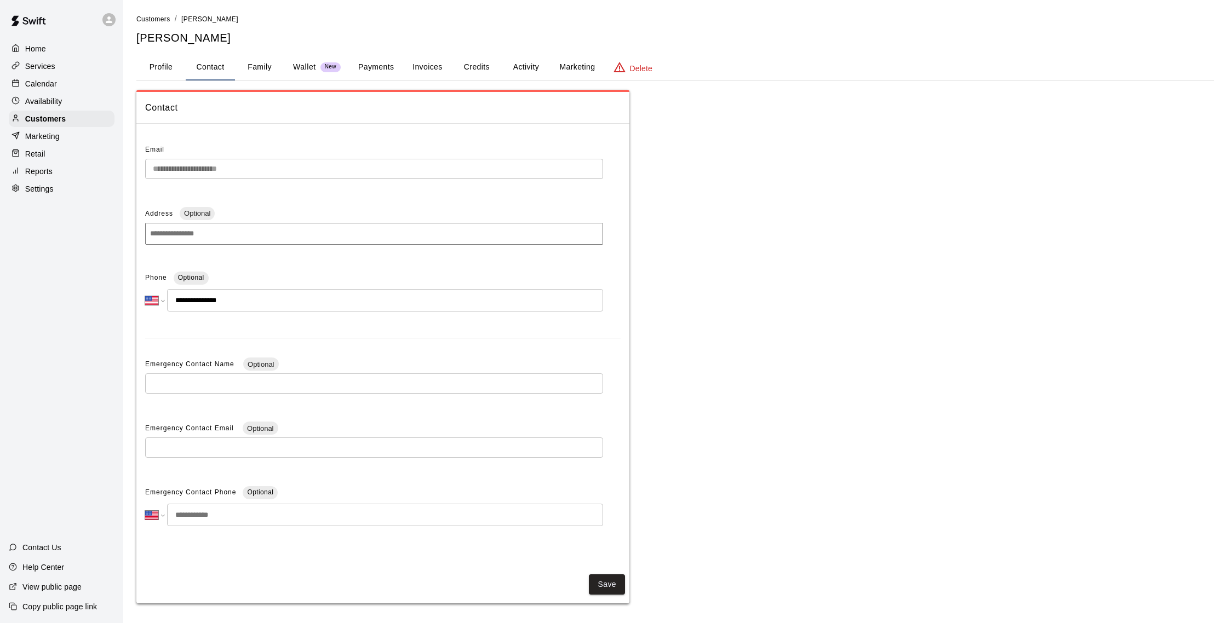
click at [371, 76] on button "Payments" at bounding box center [375, 67] width 53 height 26
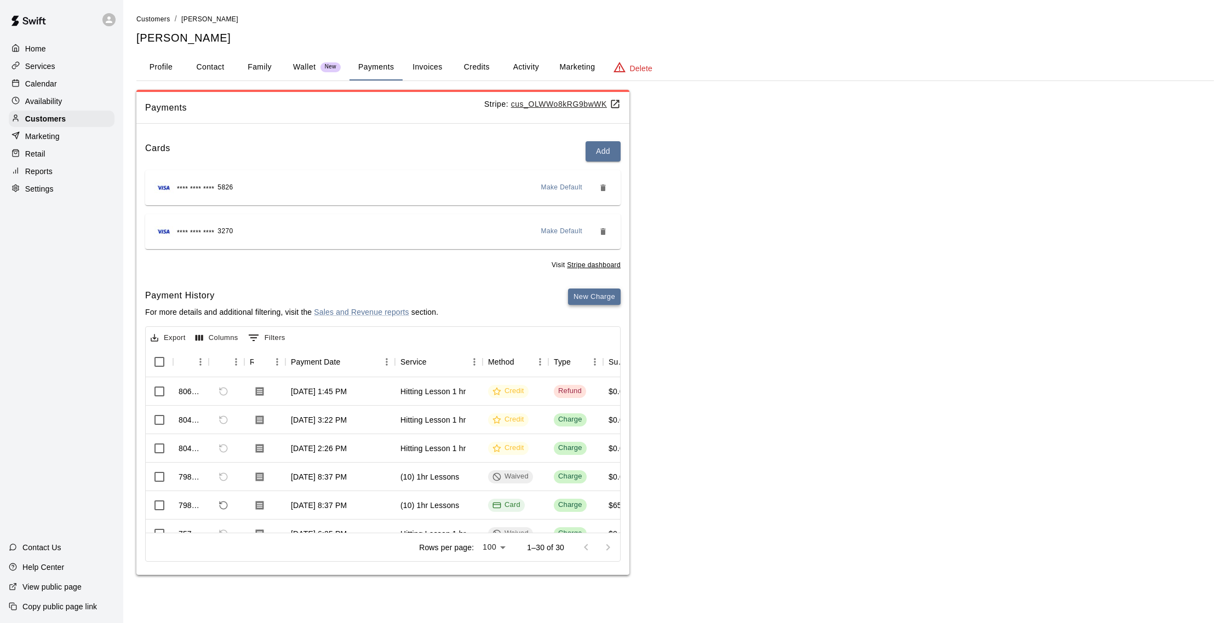
click at [594, 297] on button "New Charge" at bounding box center [594, 297] width 53 height 17
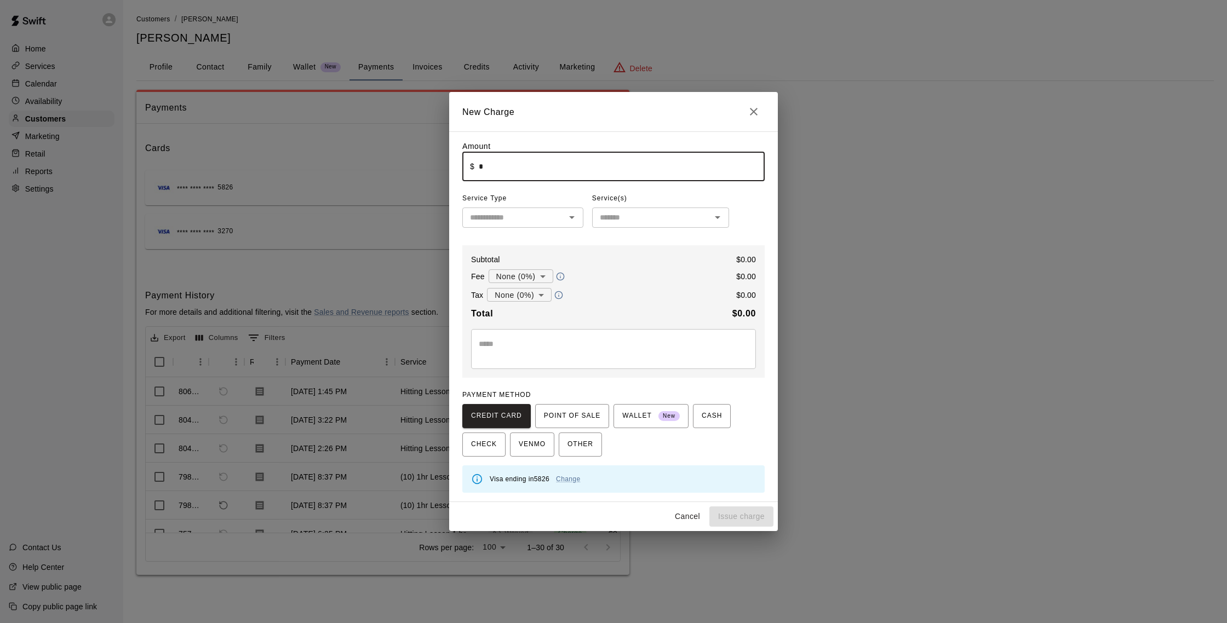
click at [543, 173] on input "*" at bounding box center [622, 166] width 286 height 29
click at [537, 225] on div "​" at bounding box center [522, 218] width 121 height 20
type input "****"
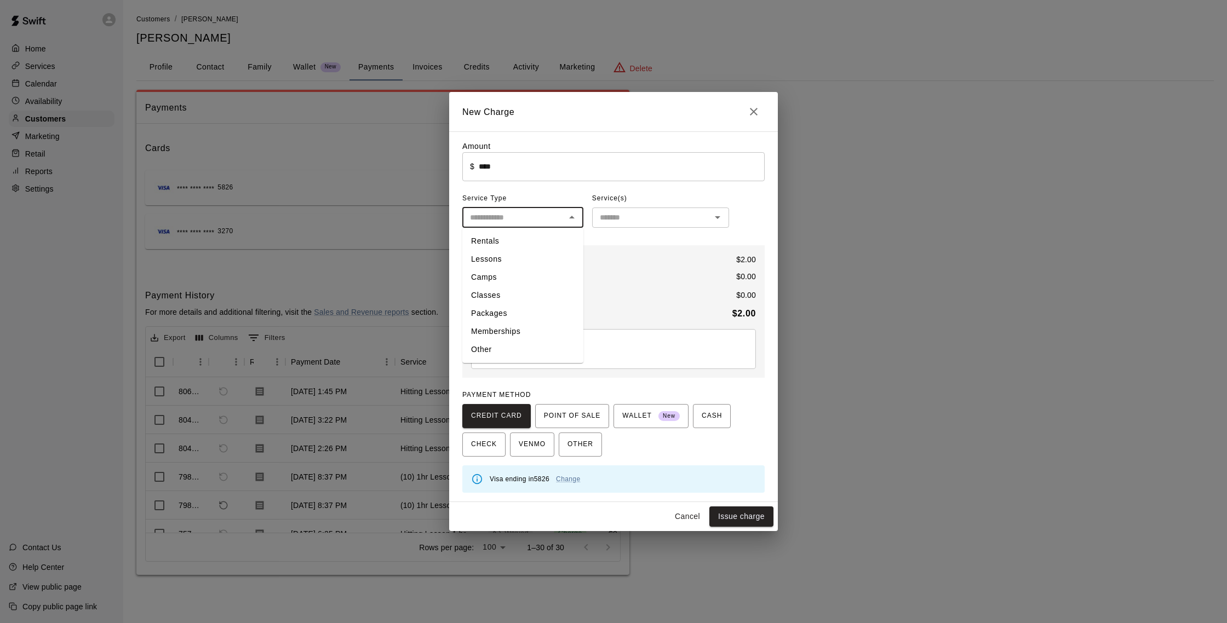
drag, startPoint x: 548, startPoint y: 346, endPoint x: 559, endPoint y: 318, distance: 30.0
click at [548, 345] on li "Other" at bounding box center [522, 350] width 121 height 18
type input "*****"
click at [668, 214] on input "text" at bounding box center [651, 218] width 112 height 14
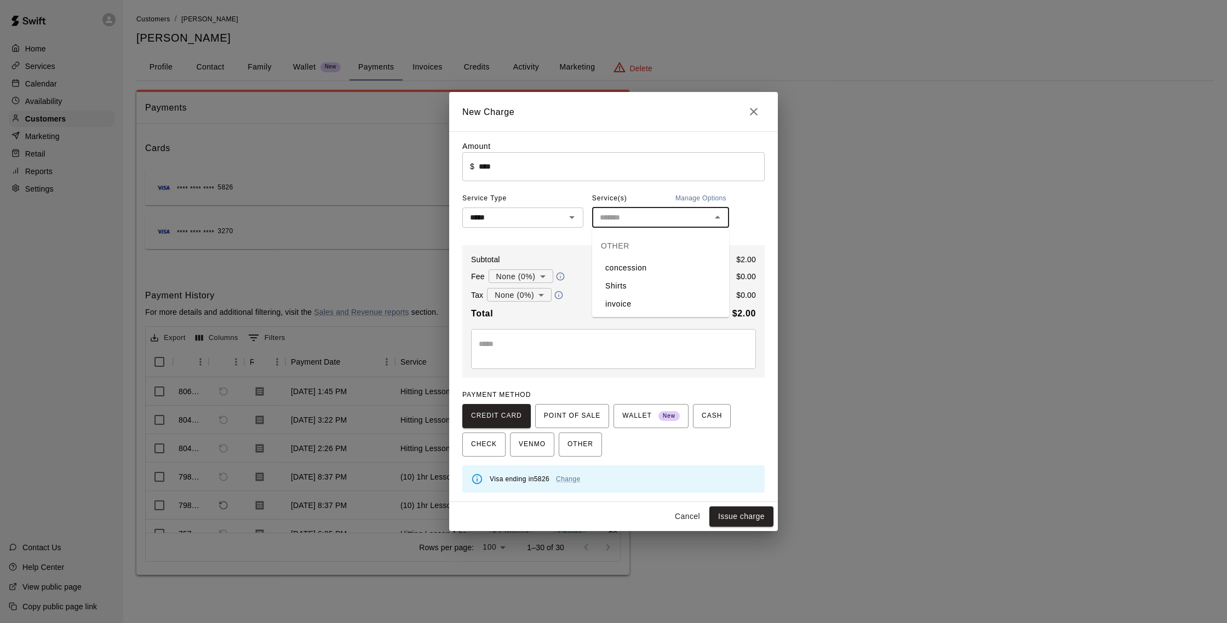
click at [652, 268] on li "concession" at bounding box center [660, 268] width 137 height 18
type input "**********"
click at [730, 517] on button "Issue charge" at bounding box center [741, 517] width 64 height 20
type input "*"
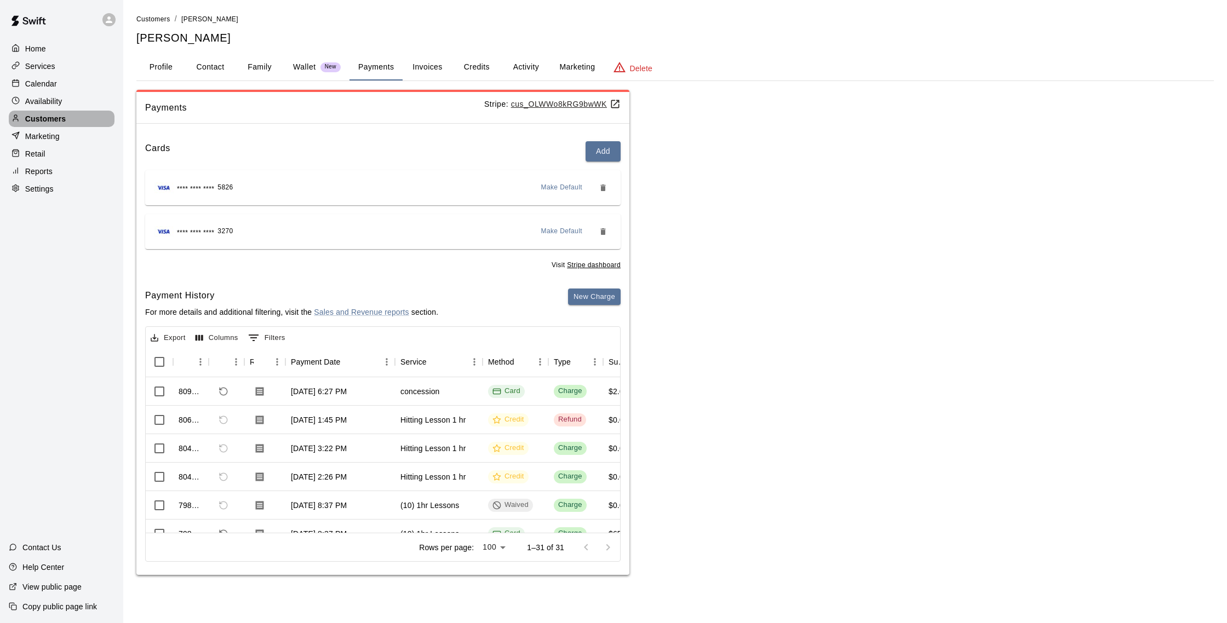
click at [62, 121] on p "Customers" at bounding box center [45, 118] width 41 height 11
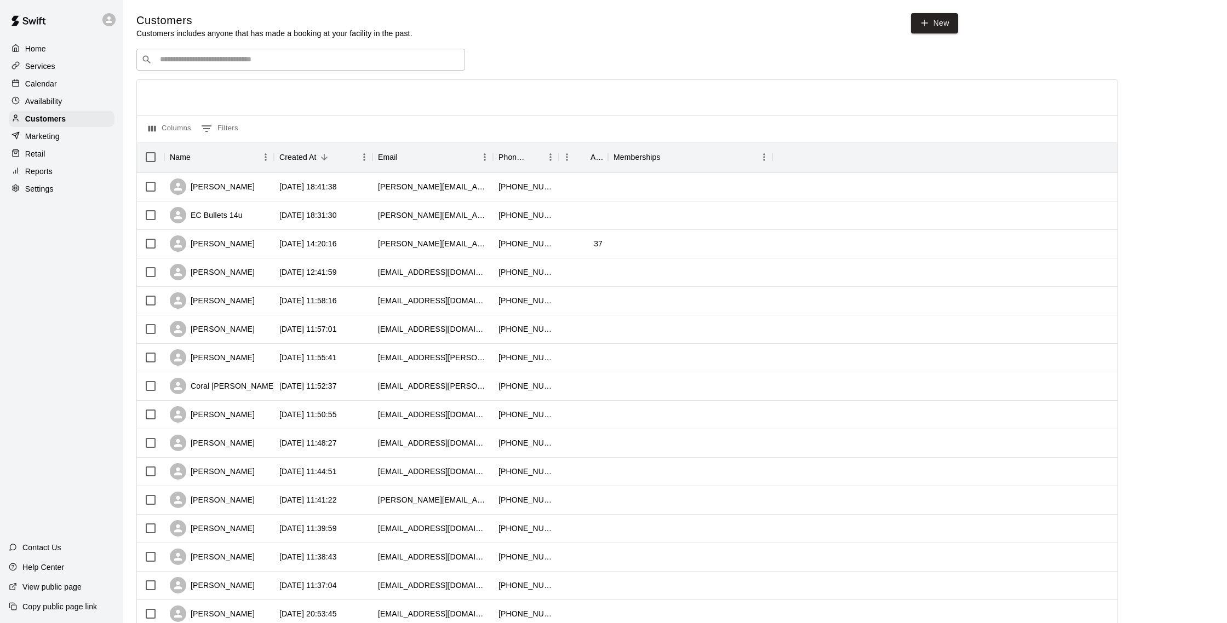
click at [270, 53] on div "​ ​" at bounding box center [300, 60] width 329 height 22
type input "*"
click at [205, 79] on div "​ ​ Columns 0 Filters Name Created At Email Phone Number Age Memberships Gregg …" at bounding box center [627, 482] width 982 height 866
click at [230, 67] on div "​ ​" at bounding box center [300, 60] width 329 height 22
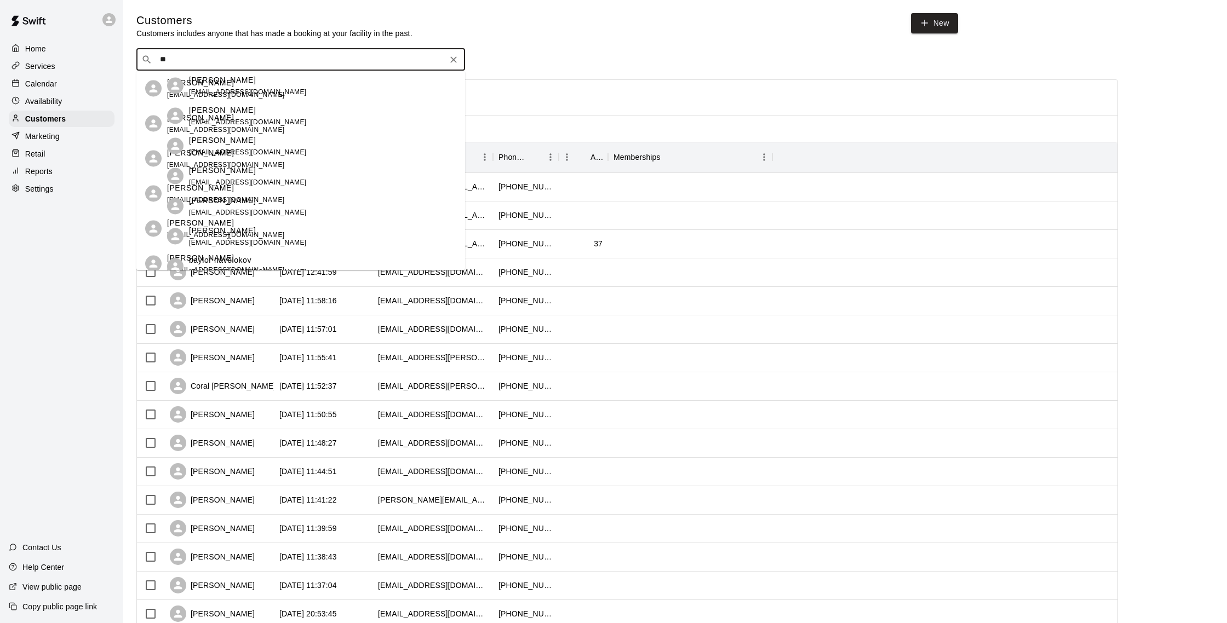
type input "*"
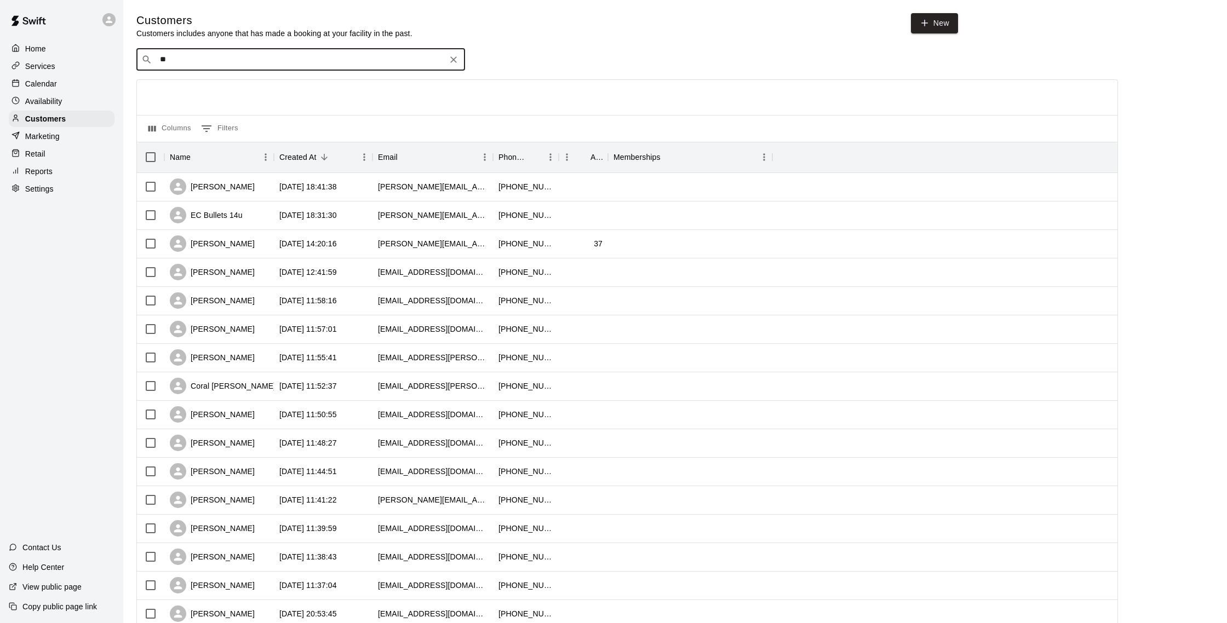
type input "*"
type input "**"
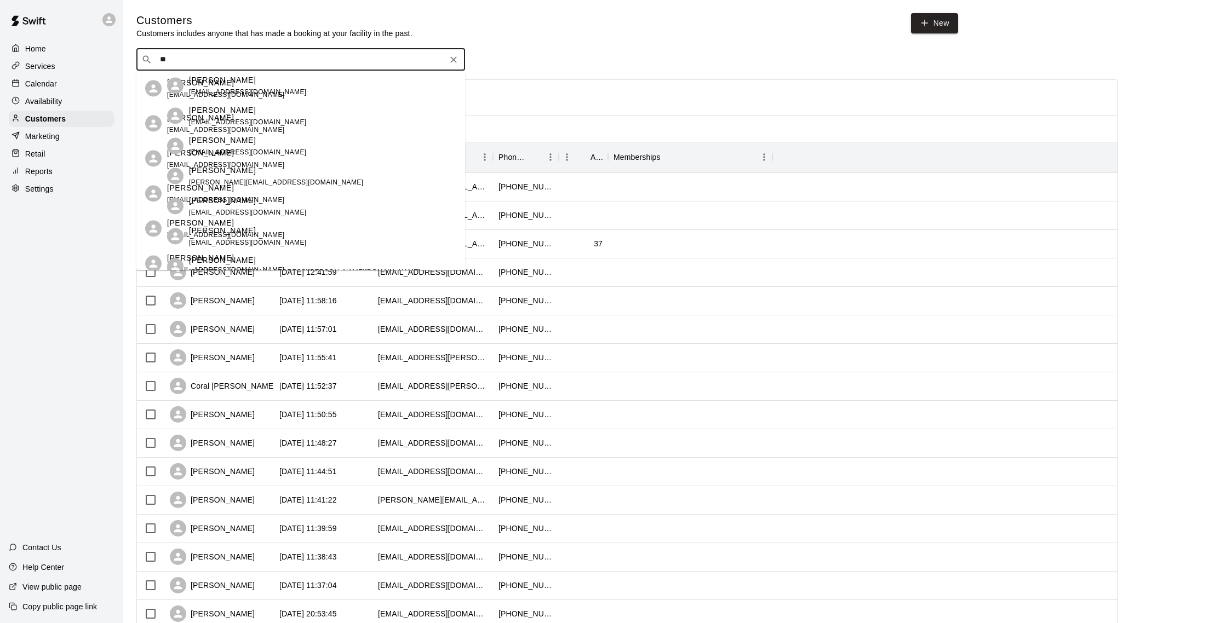
click at [461, 62] on div "​ ** ​" at bounding box center [300, 60] width 329 height 22
click at [455, 58] on icon "Clear" at bounding box center [453, 59] width 7 height 7
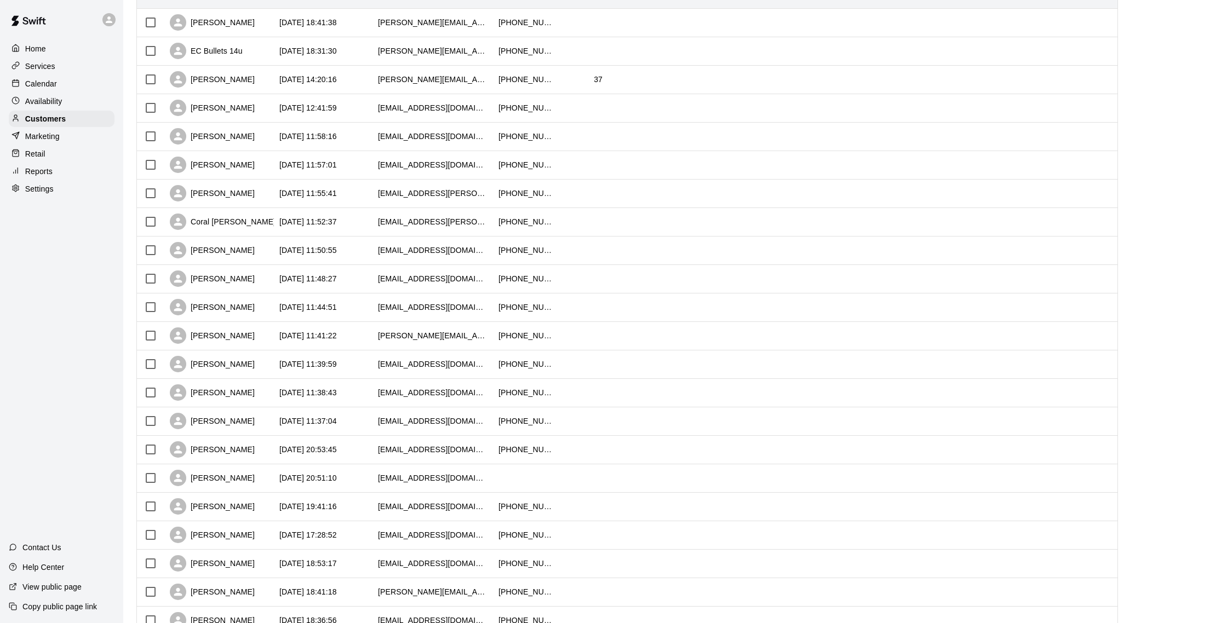
scroll to position [165, 0]
click at [32, 81] on p "Calendar" at bounding box center [41, 83] width 32 height 11
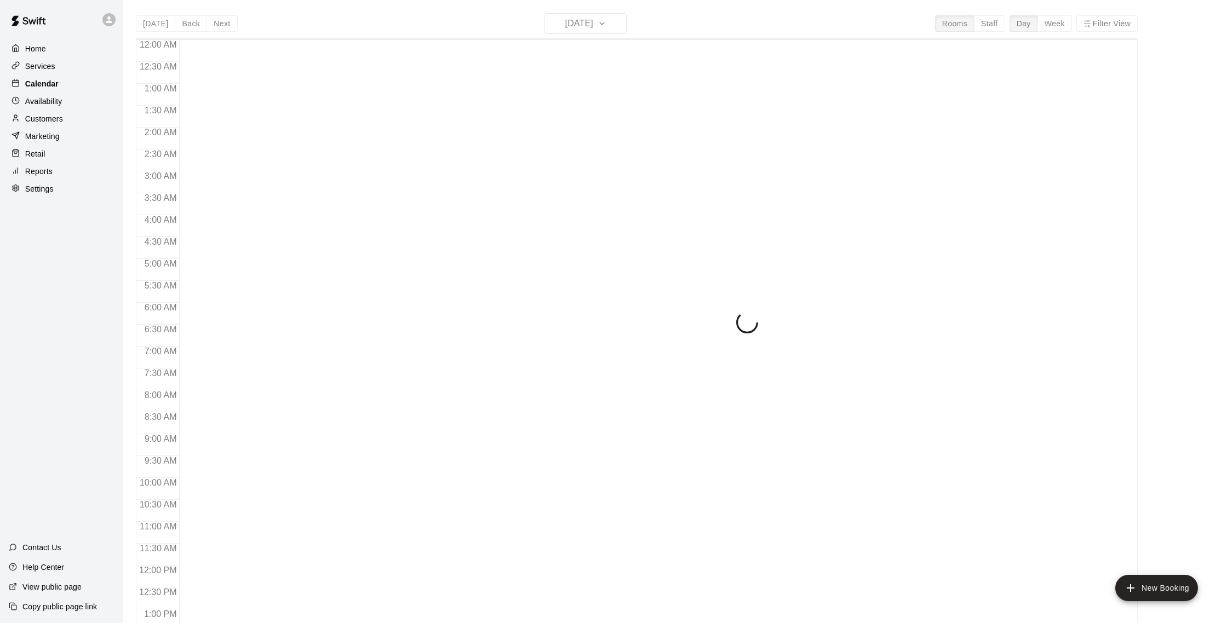
scroll to position [456, 0]
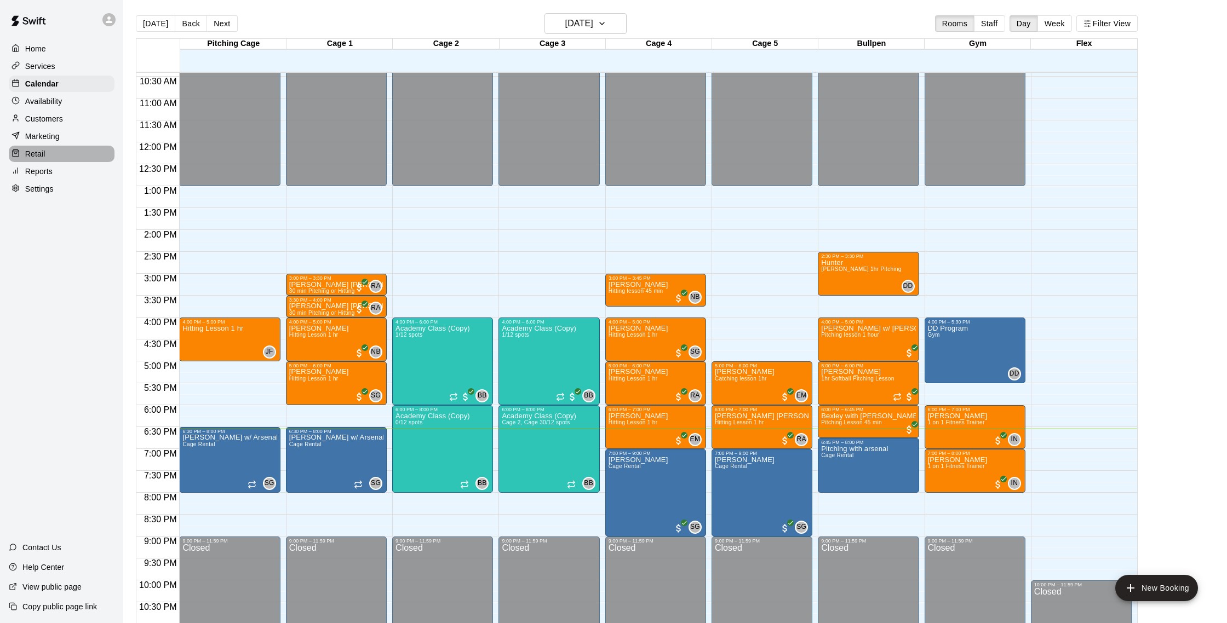
click at [72, 154] on div "Retail" at bounding box center [62, 154] width 106 height 16
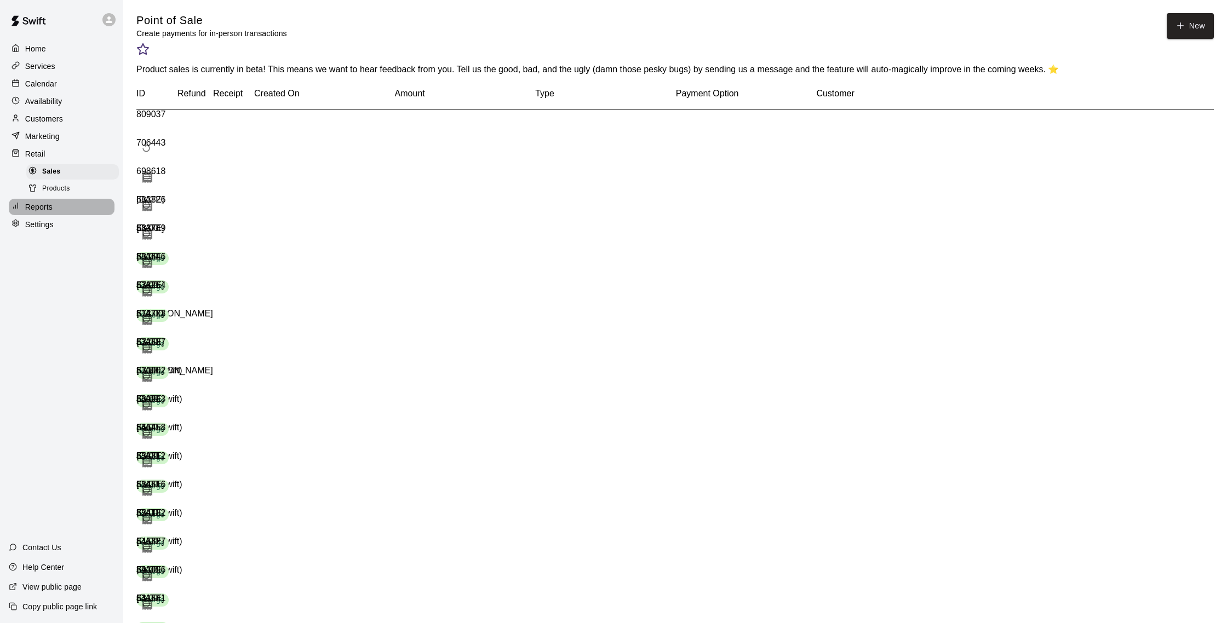
click at [71, 203] on div "Reports" at bounding box center [62, 207] width 106 height 16
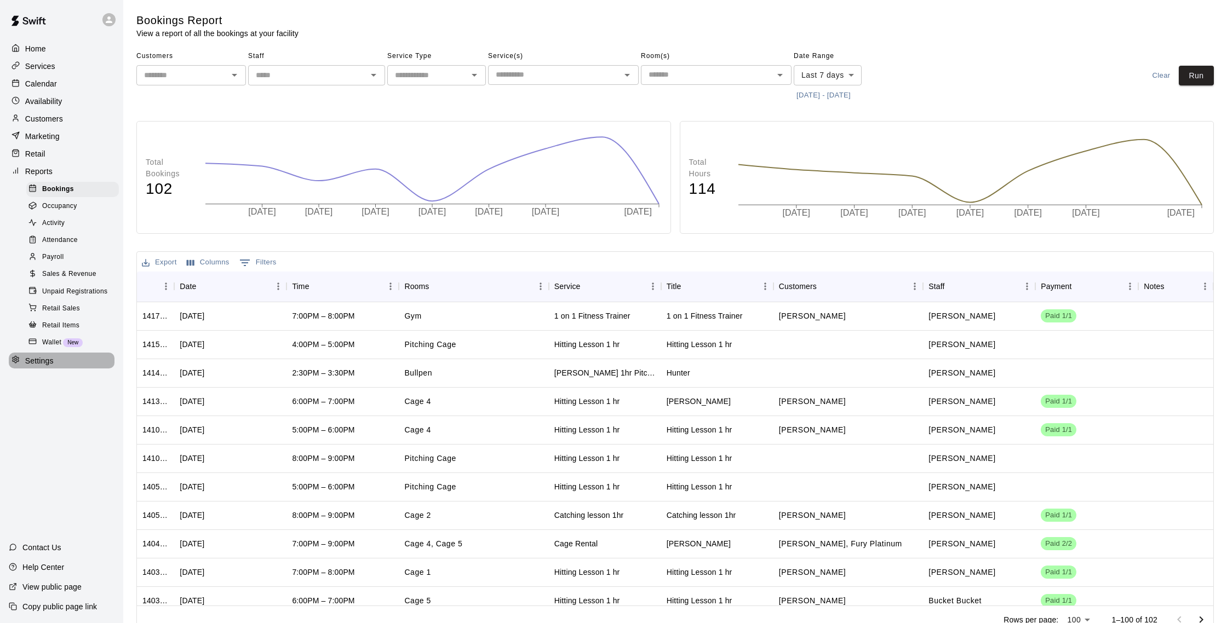
click at [49, 358] on p "Settings" at bounding box center [39, 361] width 28 height 11
select select "**"
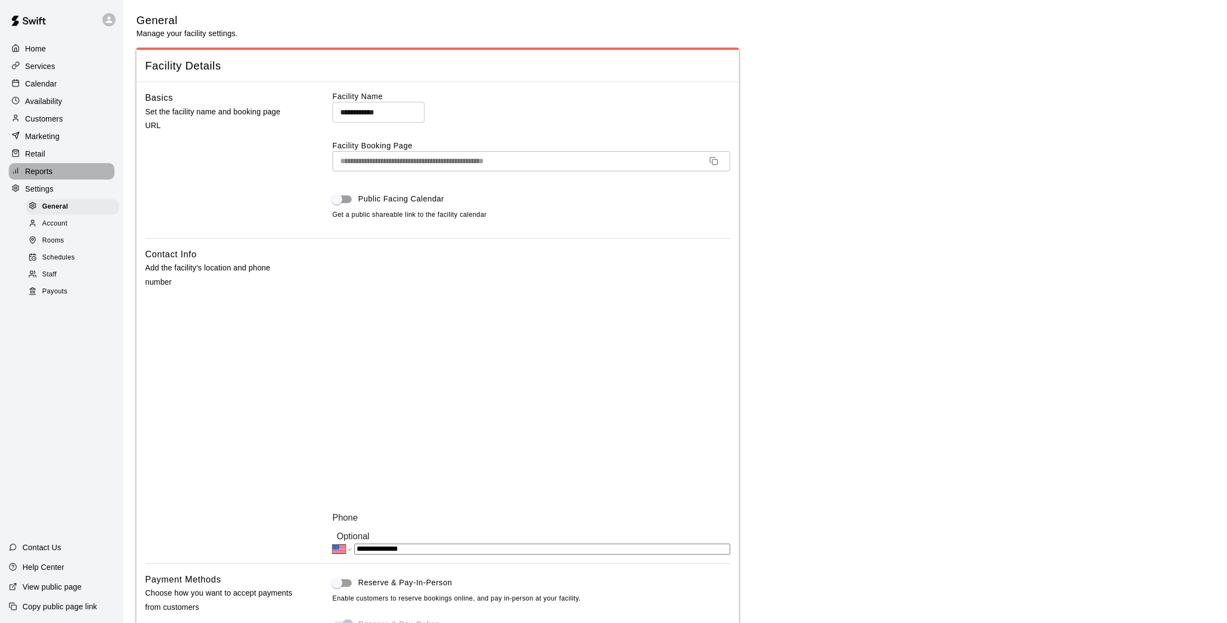
click at [41, 170] on p "Reports" at bounding box center [38, 171] width 27 height 11
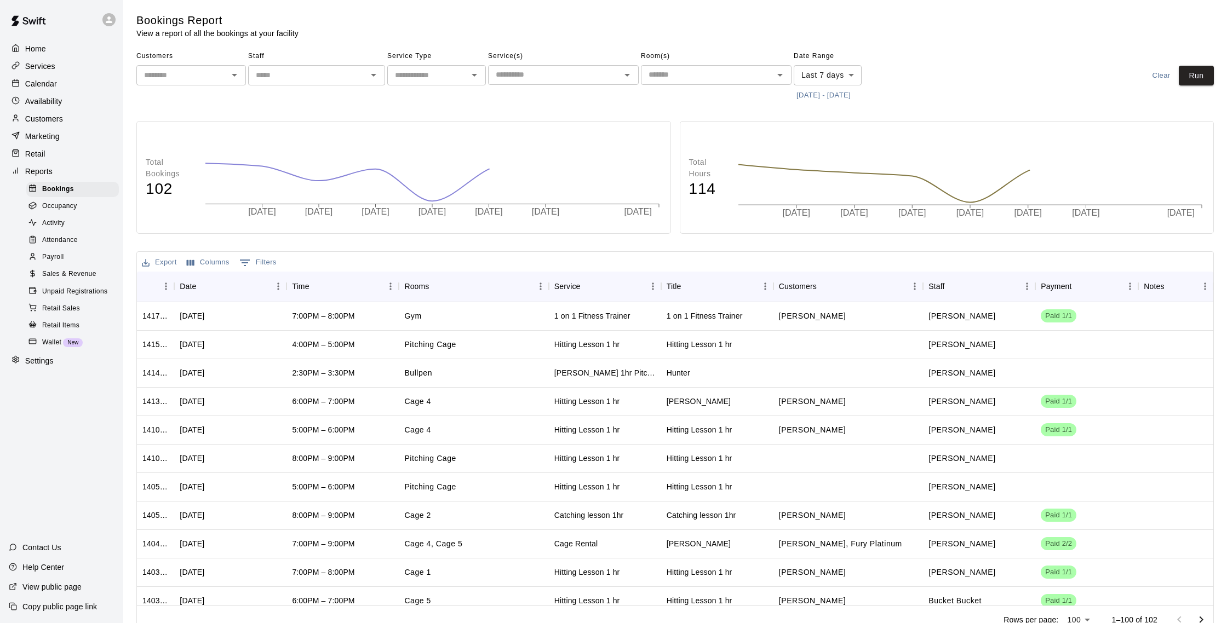
scroll to position [1, 0]
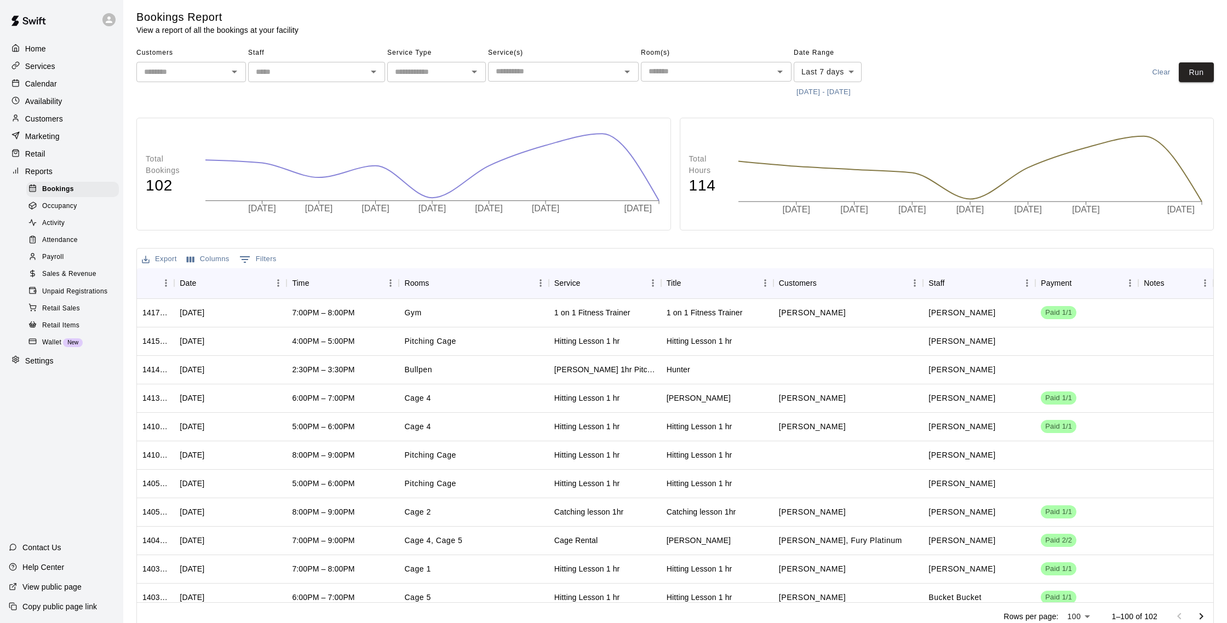
click at [35, 153] on p "Retail" at bounding box center [35, 153] width 20 height 11
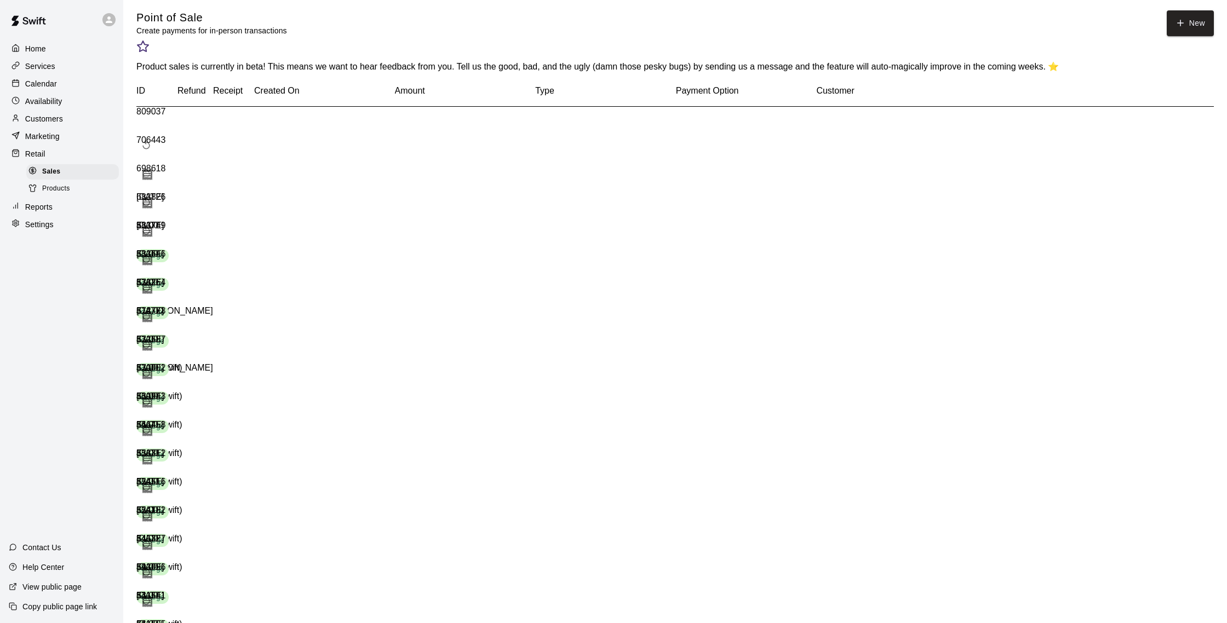
scroll to position [3, 0]
click at [56, 137] on p "Marketing" at bounding box center [42, 136] width 35 height 11
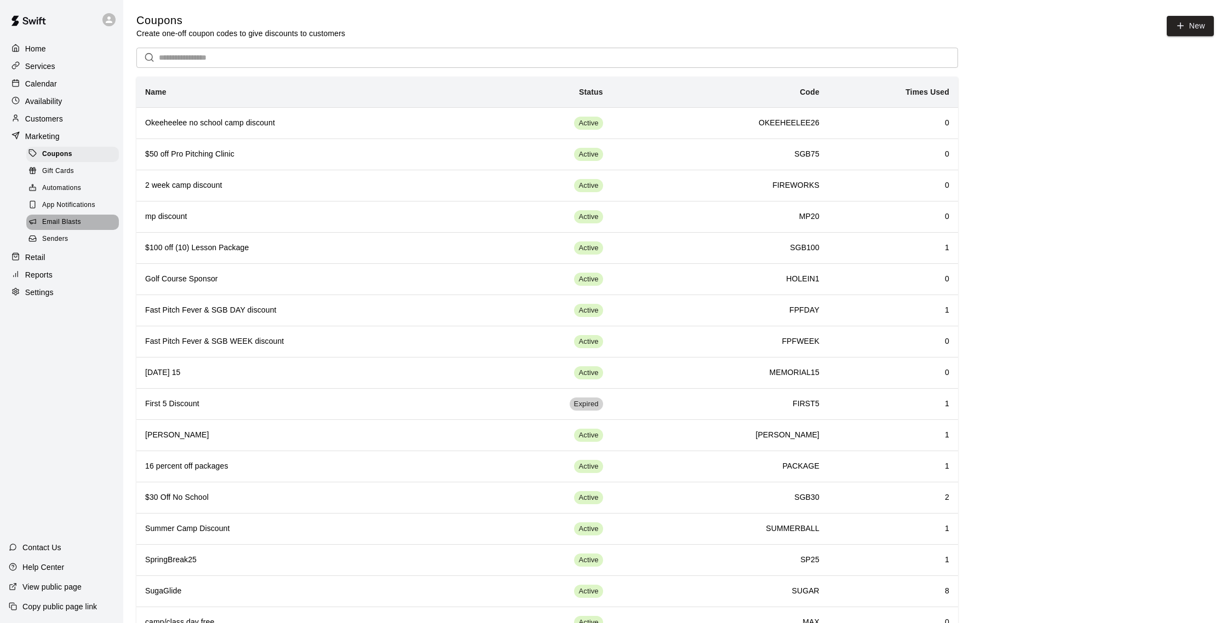
click at [73, 221] on span "Email Blasts" at bounding box center [61, 222] width 39 height 11
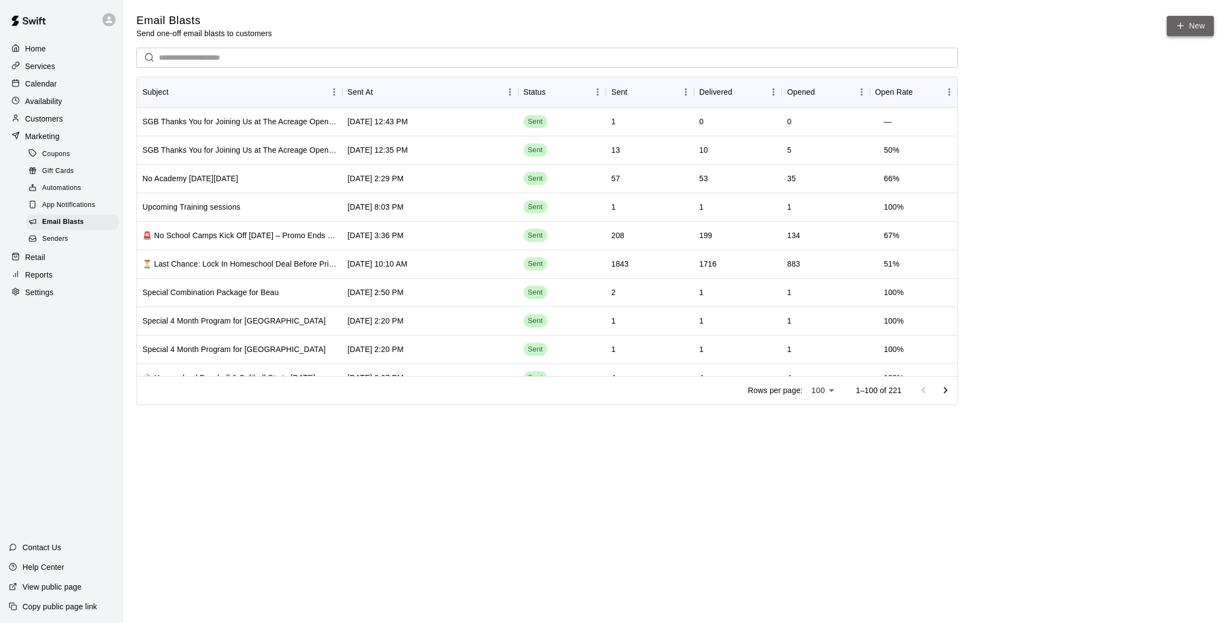
click at [1190, 30] on link "New" at bounding box center [1190, 26] width 47 height 20
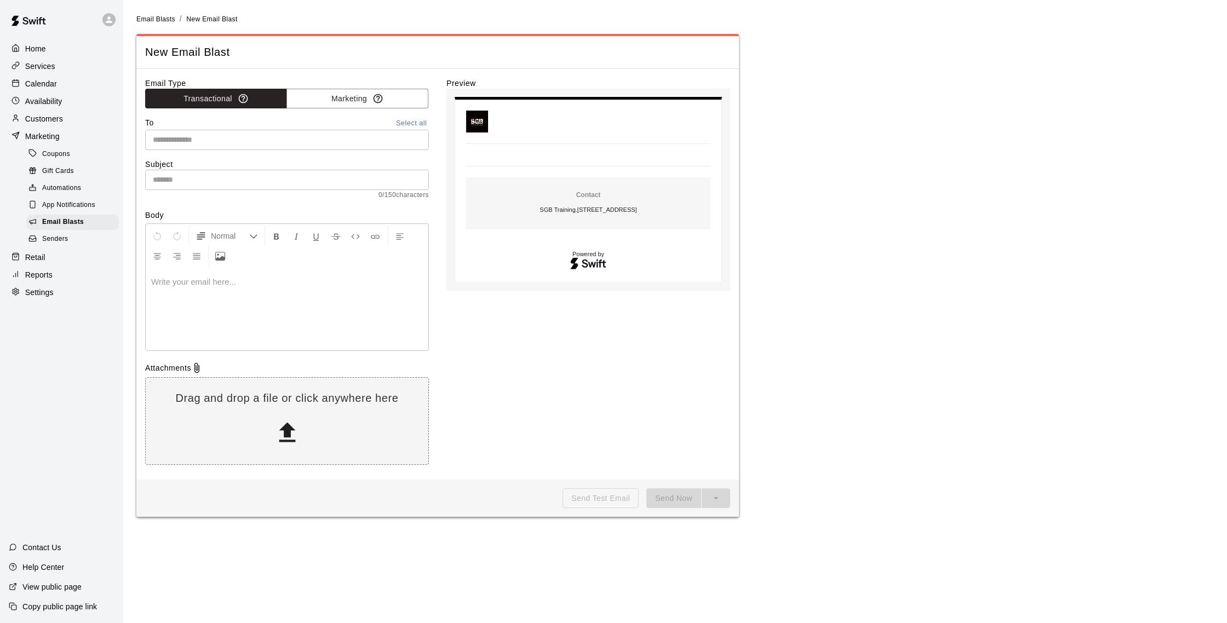
click at [207, 148] on div "​" at bounding box center [287, 140] width 284 height 20
click at [404, 119] on button "Select all" at bounding box center [411, 123] width 35 height 13
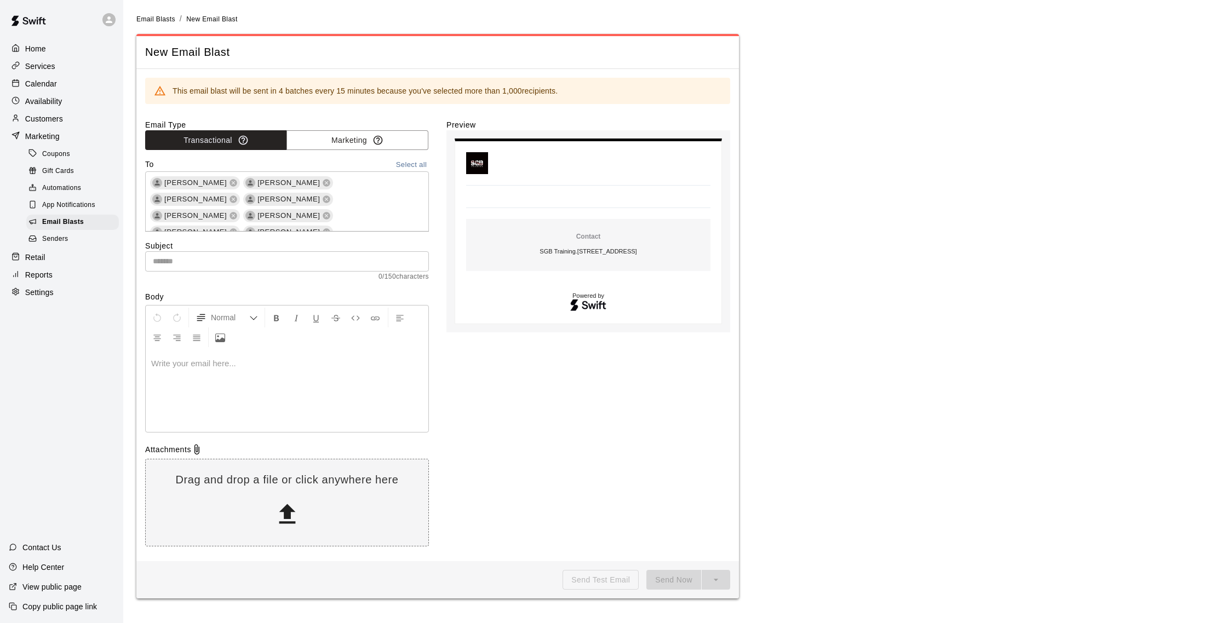
click at [377, 363] on p at bounding box center [287, 363] width 272 height 11
click at [282, 269] on input "text" at bounding box center [287, 261] width 284 height 20
click at [251, 264] on input "text" at bounding box center [287, 261] width 284 height 20
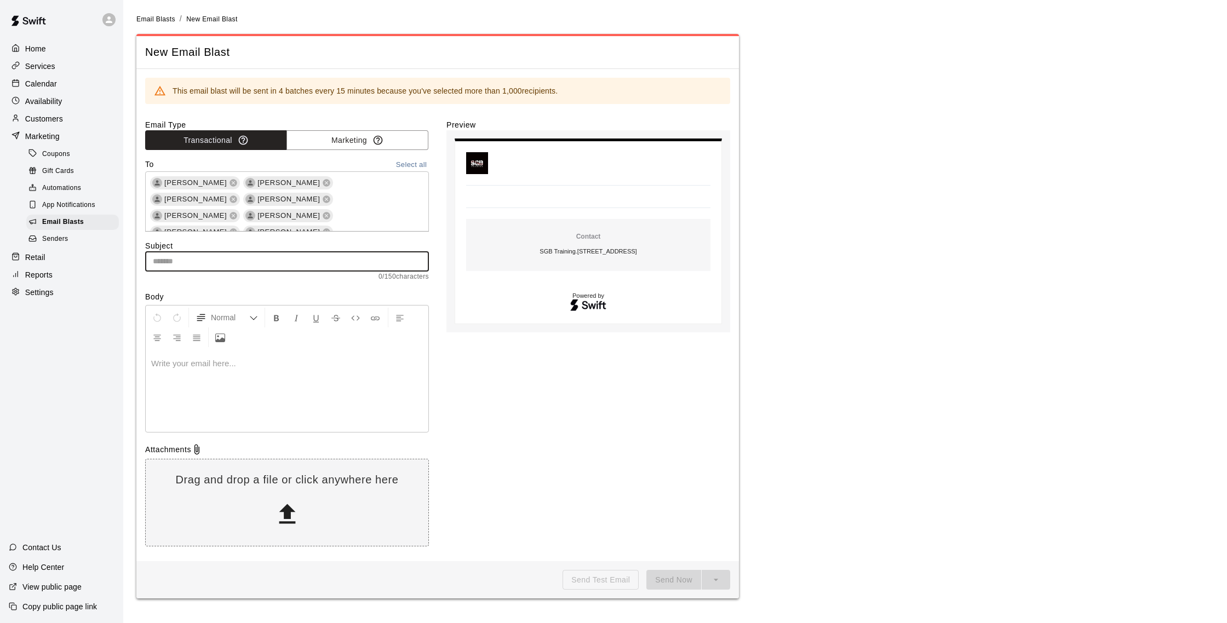
click at [326, 265] on input "text" at bounding box center [287, 261] width 284 height 20
paste input "**********"
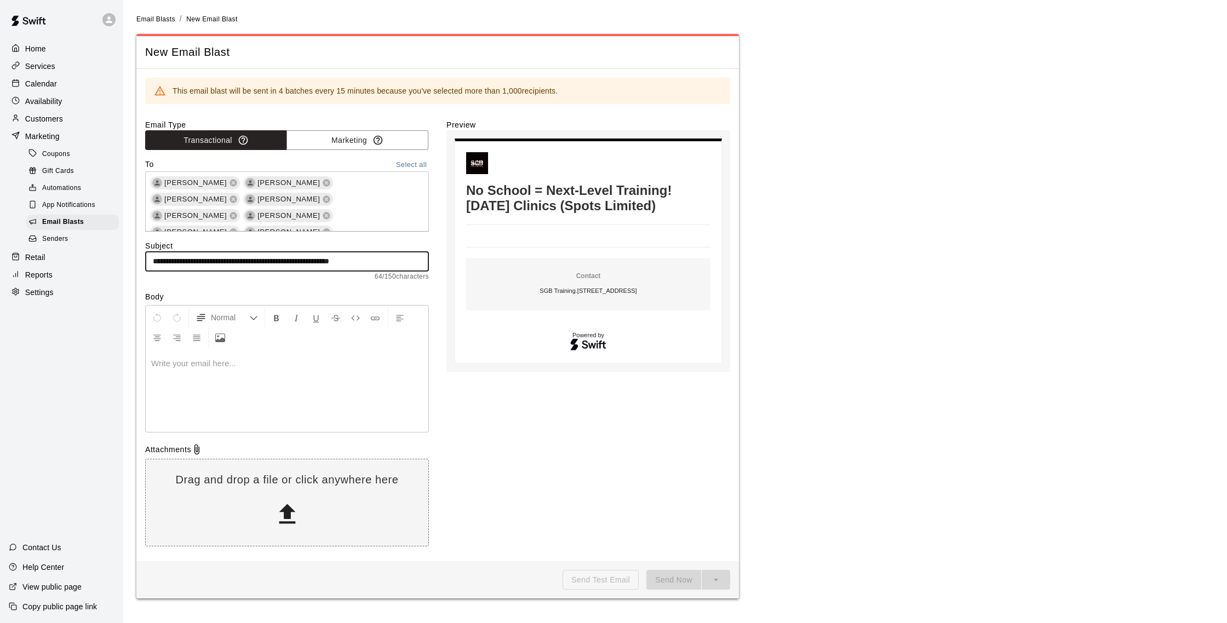
click at [397, 346] on div "Normal" at bounding box center [287, 328] width 283 height 44
click at [151, 269] on input "**********" at bounding box center [287, 261] width 284 height 20
click at [151, 259] on input "**********" at bounding box center [287, 261] width 284 height 20
click at [152, 262] on input "**********" at bounding box center [287, 261] width 284 height 20
paste input "text"
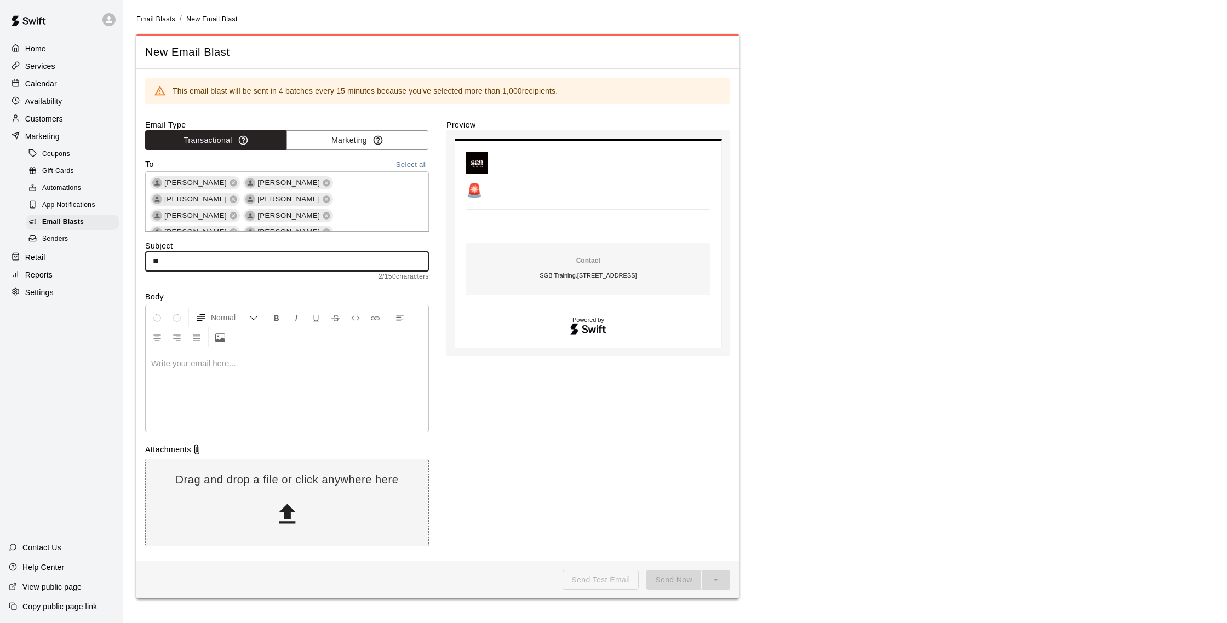
click at [213, 261] on input "**" at bounding box center [287, 261] width 284 height 20
click at [178, 264] on input "**" at bounding box center [287, 261] width 284 height 20
paste input "**********"
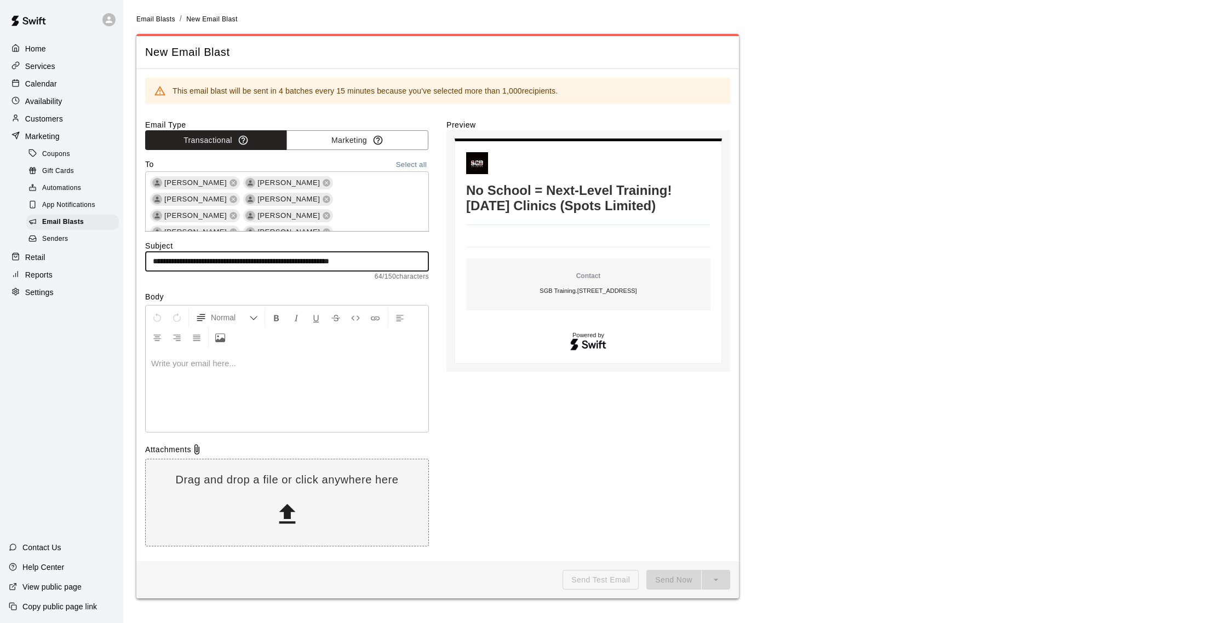
click at [414, 256] on input "**********" at bounding box center [287, 261] width 284 height 20
click at [391, 257] on input "**********" at bounding box center [287, 261] width 284 height 20
paste input "text"
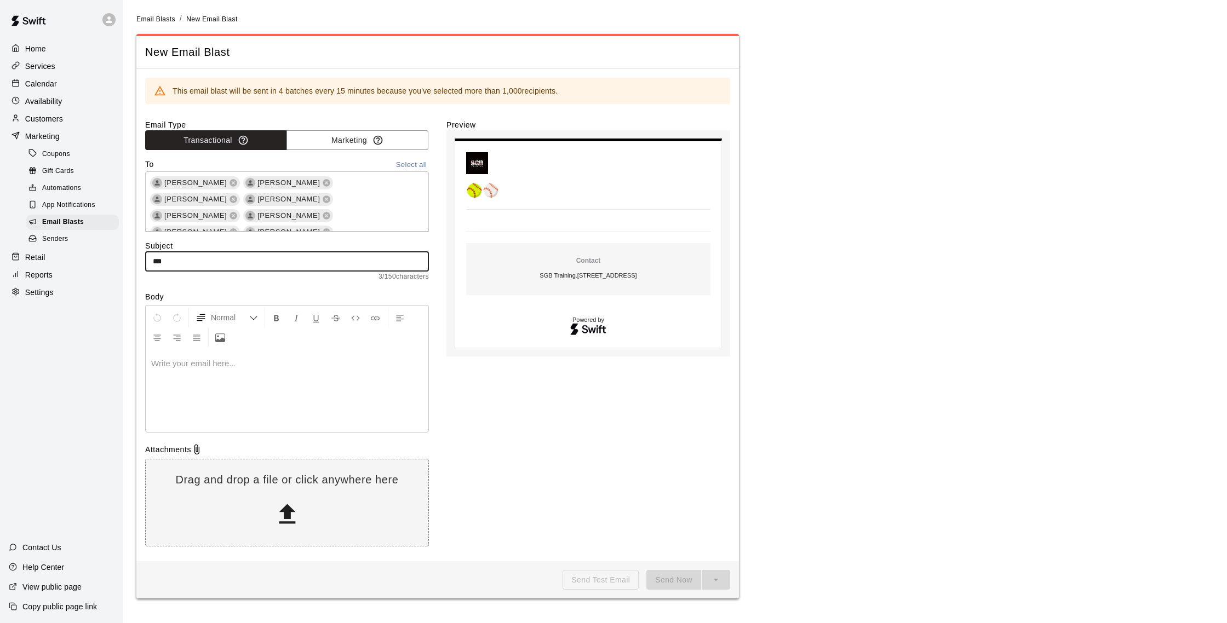
click at [212, 265] on input "***" at bounding box center [287, 261] width 284 height 20
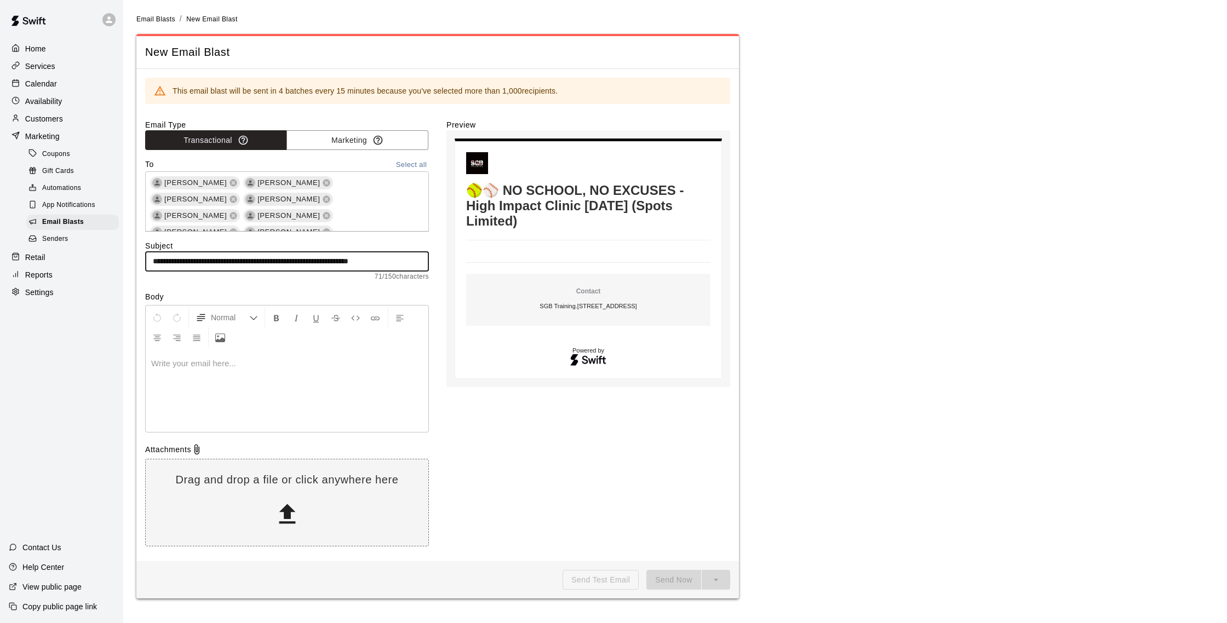
scroll to position [0, 24]
type input "**********"
click at [326, 353] on div at bounding box center [287, 391] width 283 height 82
click at [262, 360] on p at bounding box center [287, 363] width 272 height 11
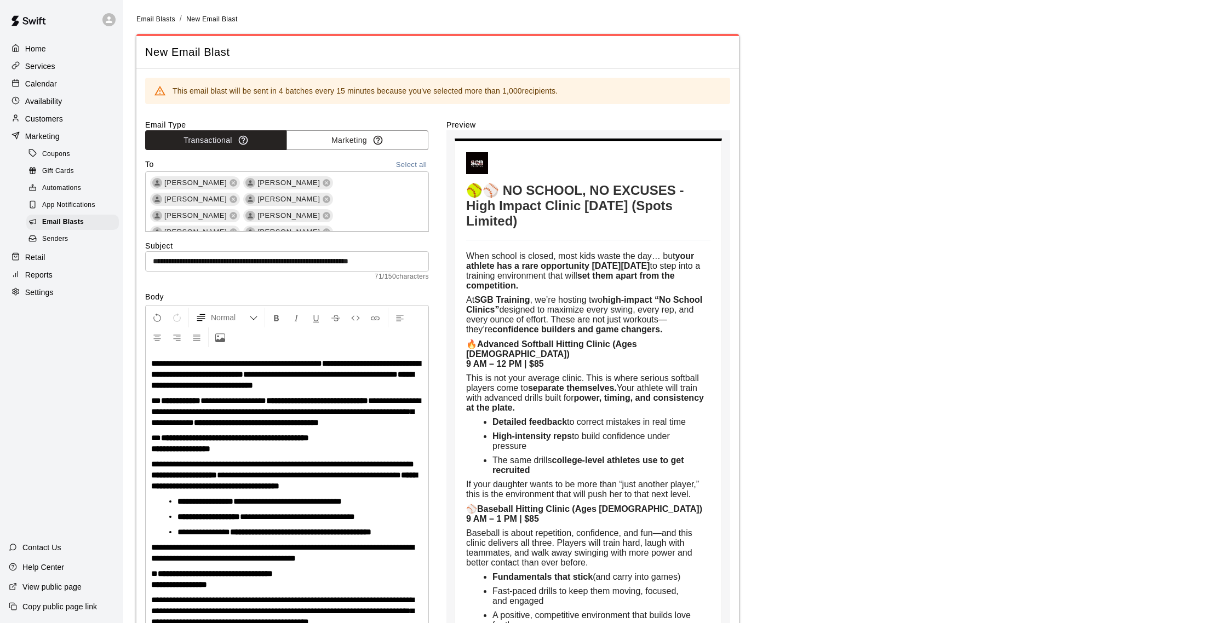
scroll to position [221, 0]
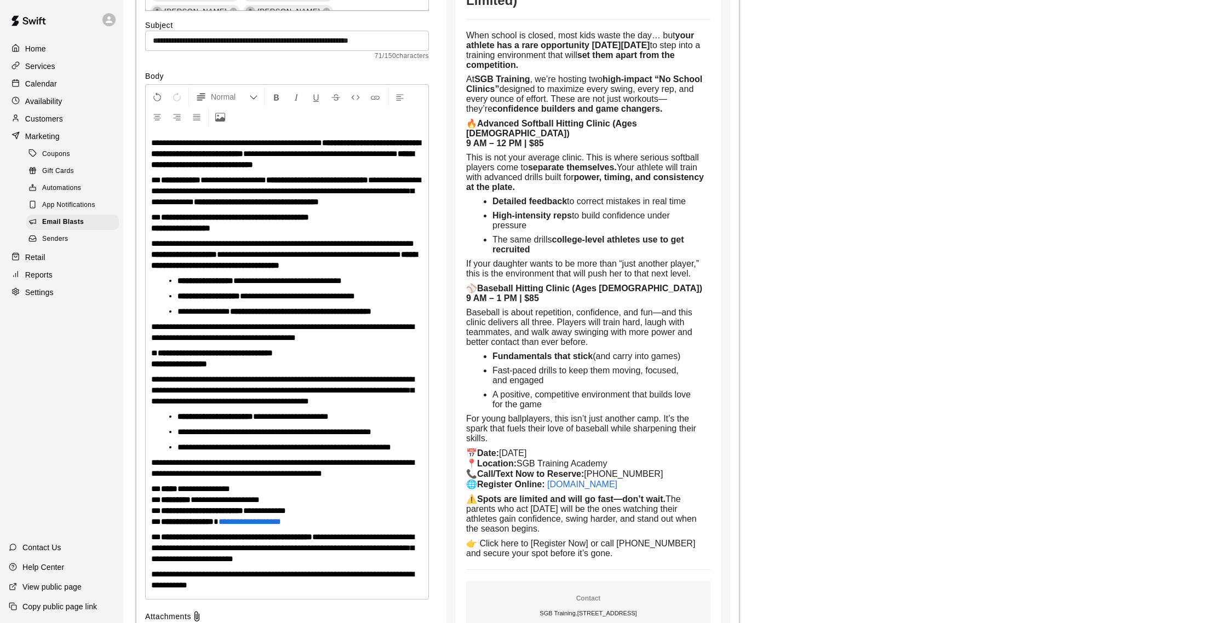
click at [165, 135] on div "**********" at bounding box center [287, 364] width 283 height 470
click at [157, 133] on div "**********" at bounding box center [287, 364] width 283 height 470
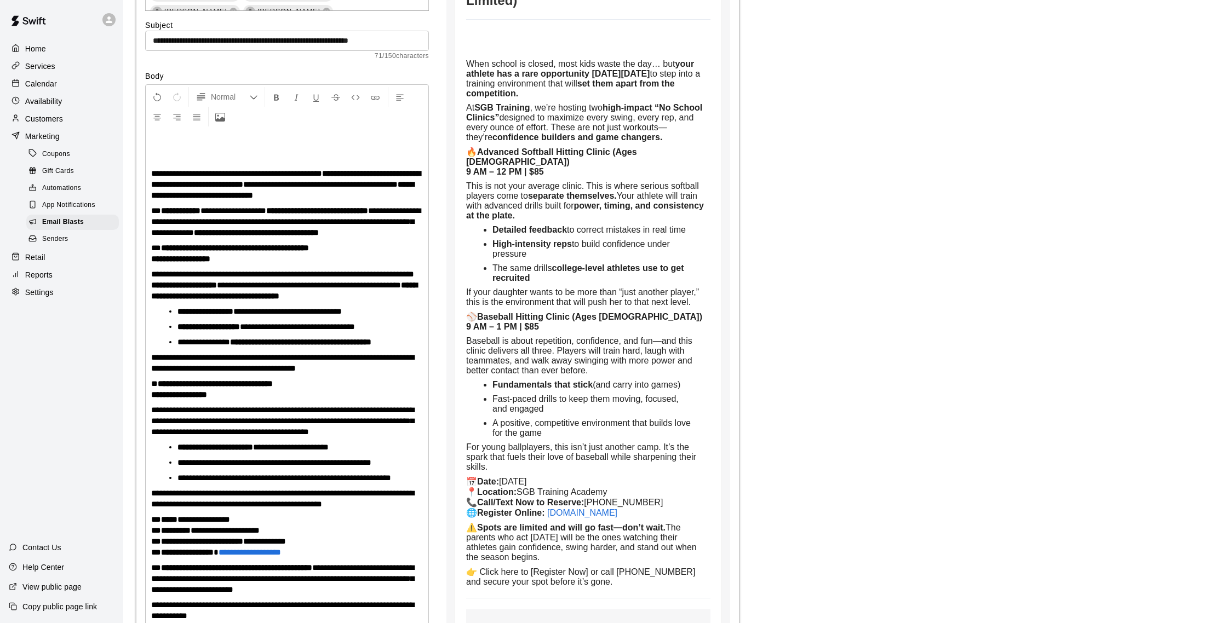
click at [160, 141] on p at bounding box center [287, 142] width 272 height 11
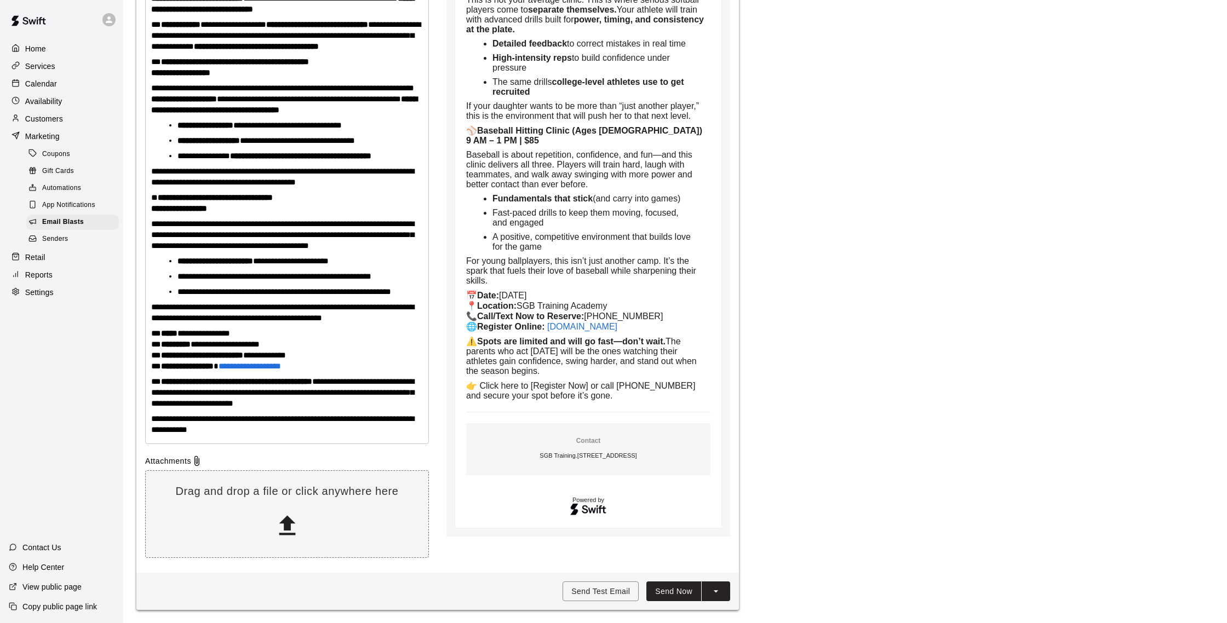
scroll to position [440, 0]
drag, startPoint x: 267, startPoint y: 420, endPoint x: 203, endPoint y: 421, distance: 64.1
click at [203, 421] on span "**********" at bounding box center [282, 424] width 263 height 19
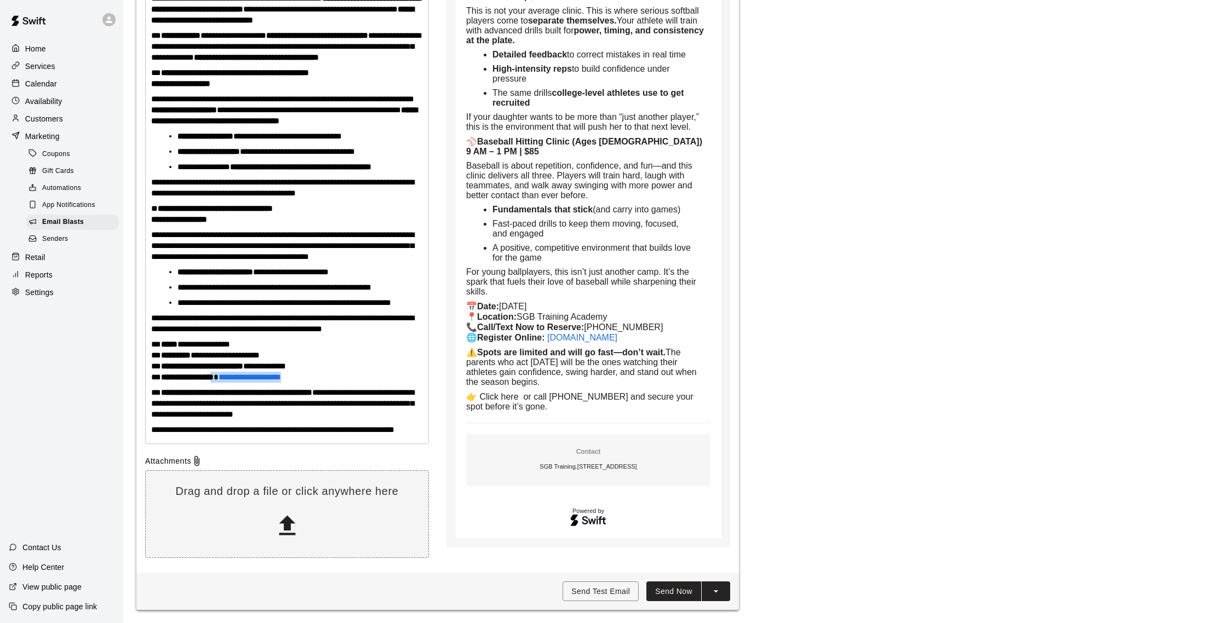
scroll to position [433, 0]
drag, startPoint x: 299, startPoint y: 377, endPoint x: 222, endPoint y: 376, distance: 76.7
click at [222, 376] on p "**********" at bounding box center [287, 361] width 272 height 44
copy p "**********"
drag, startPoint x: 196, startPoint y: 424, endPoint x: 202, endPoint y: 426, distance: 6.2
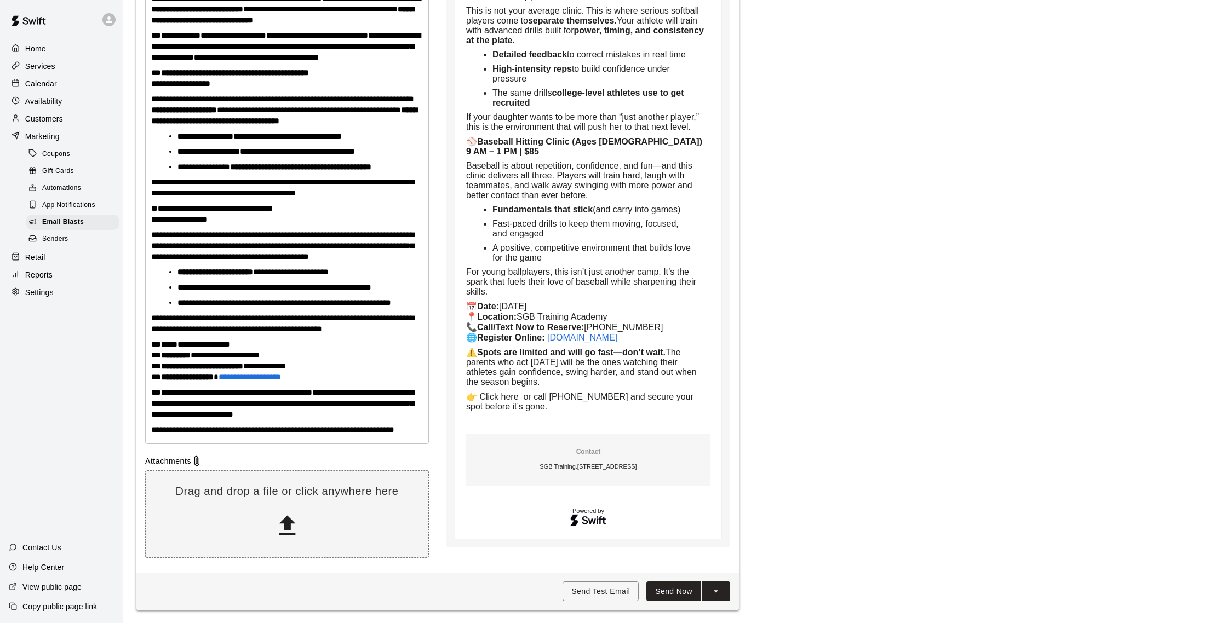
click at [200, 426] on span "**********" at bounding box center [272, 430] width 243 height 8
click at [203, 426] on span "**********" at bounding box center [272, 430] width 243 height 8
click at [201, 427] on span "**********" at bounding box center [272, 430] width 243 height 8
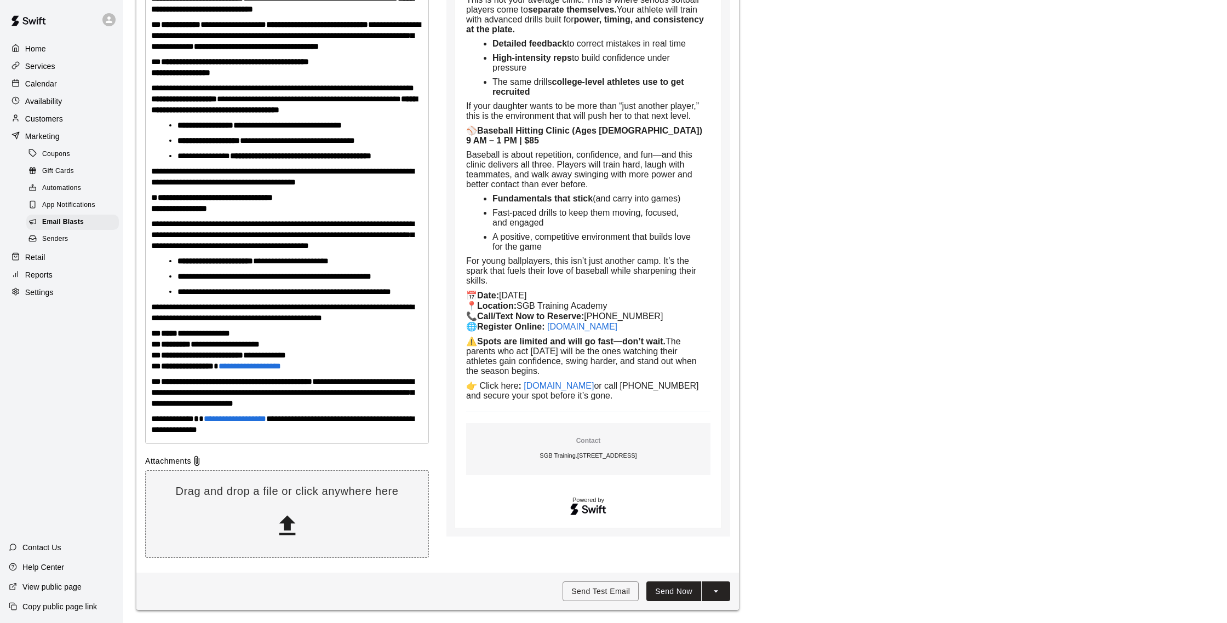
click at [279, 447] on div "**********" at bounding box center [287, 165] width 284 height 563
click at [286, 418] on span "**********" at bounding box center [282, 424] width 263 height 19
click at [284, 434] on p "**********" at bounding box center [287, 425] width 272 height 22
click at [672, 593] on button "Send Now" at bounding box center [673, 592] width 55 height 20
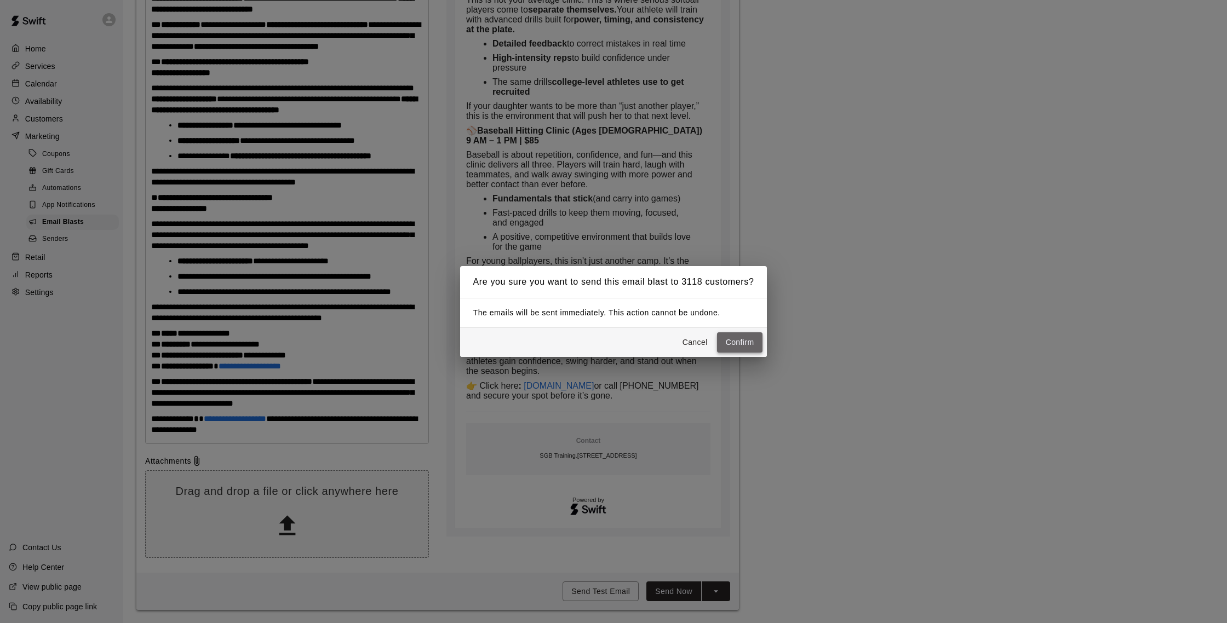
click at [750, 345] on button "Confirm" at bounding box center [740, 343] width 46 height 20
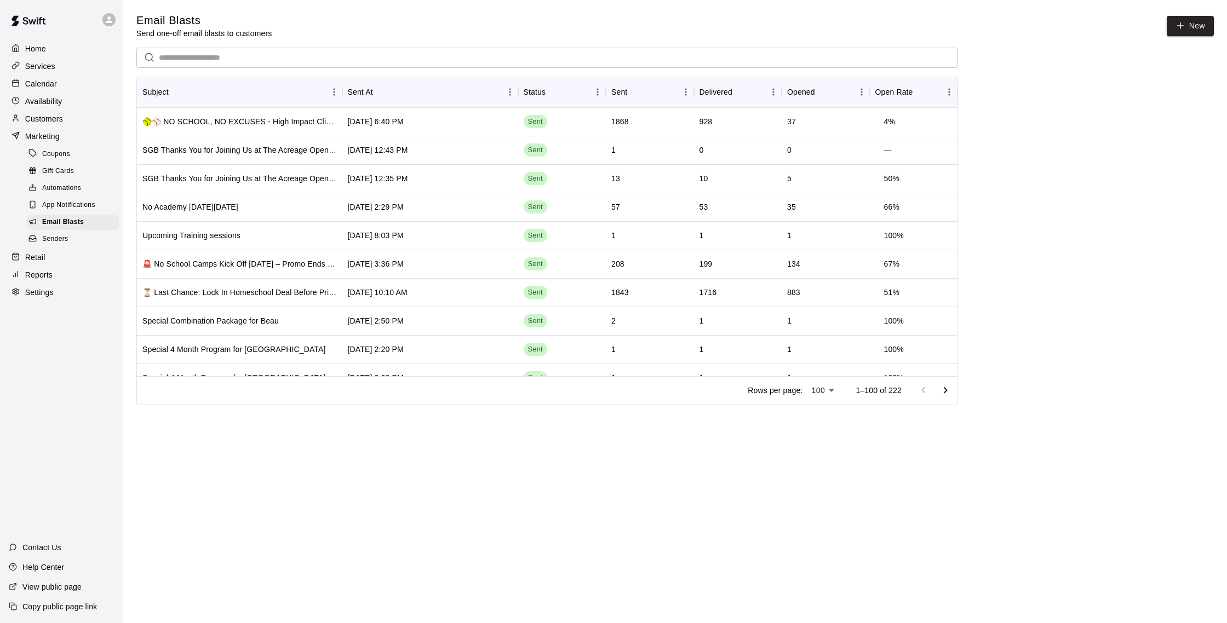
click at [49, 84] on p "Calendar" at bounding box center [41, 83] width 32 height 11
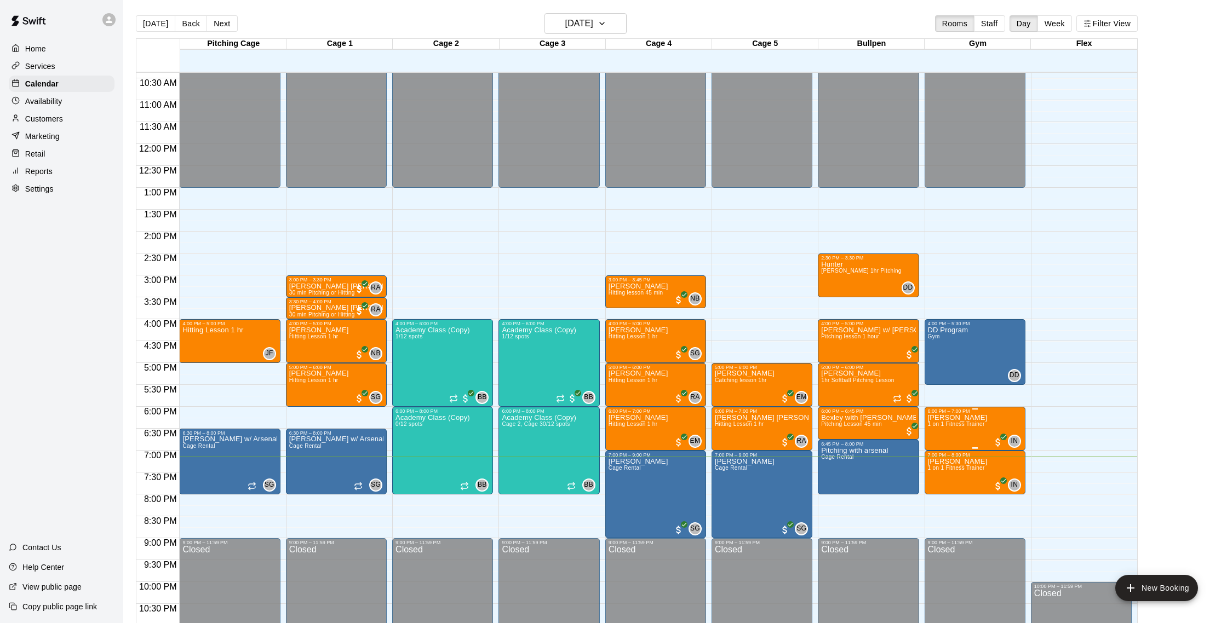
scroll to position [460, 0]
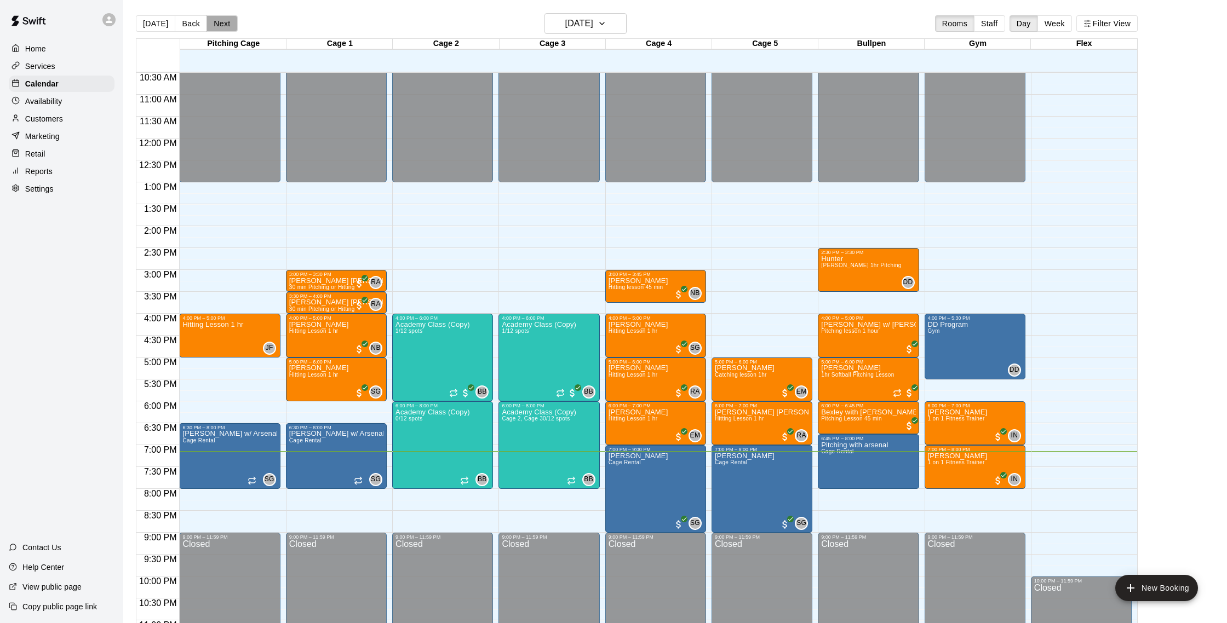
click at [223, 28] on button "Next" at bounding box center [222, 23] width 31 height 16
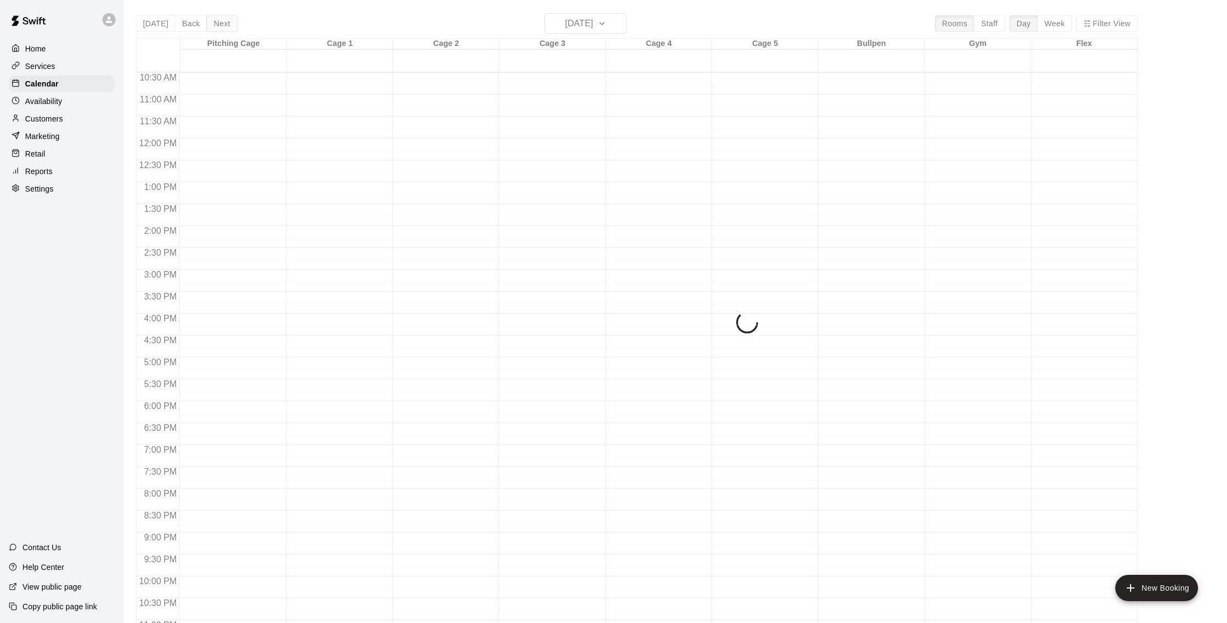
scroll to position [1, 0]
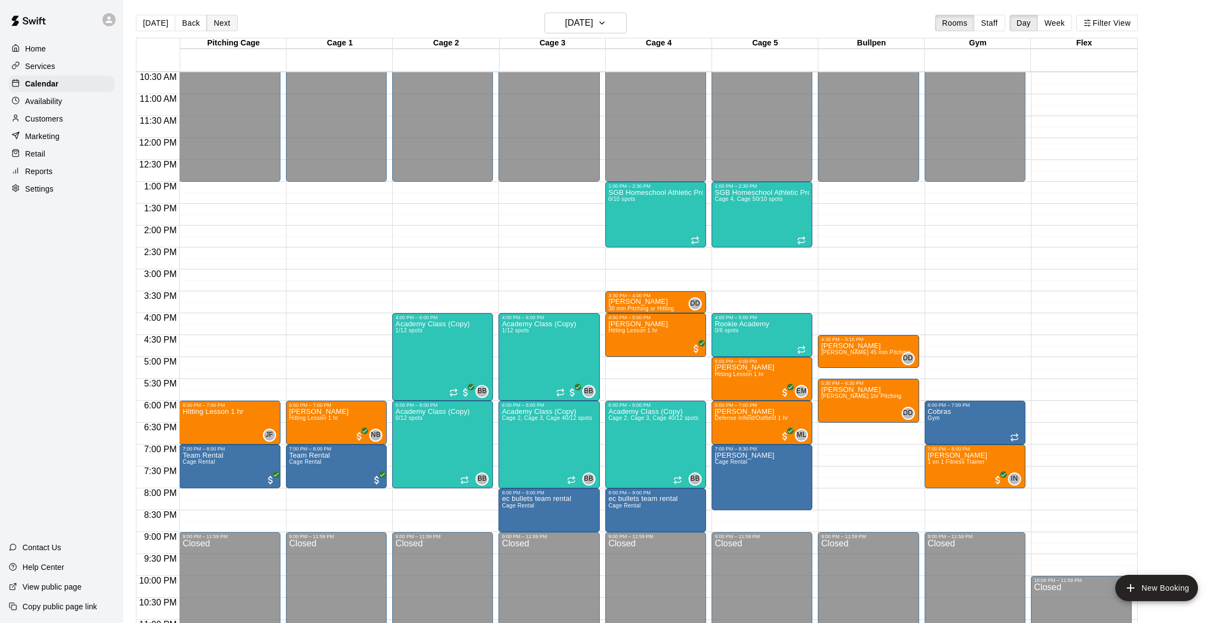
click at [225, 22] on button "Next" at bounding box center [222, 23] width 31 height 16
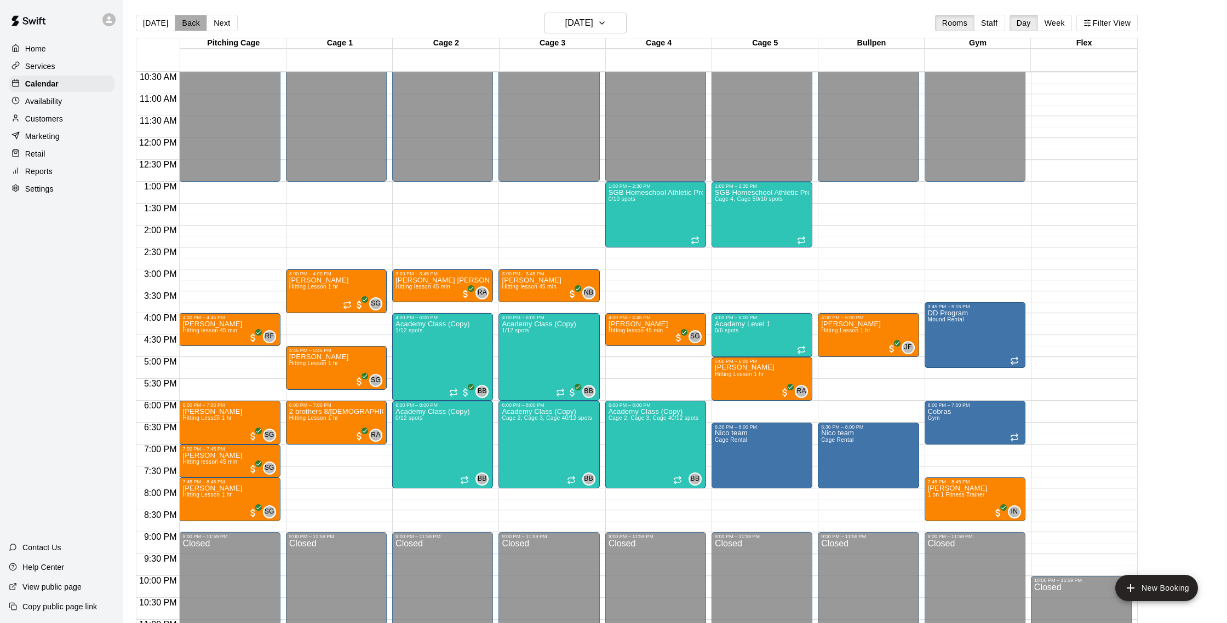
click at [178, 22] on button "Back" at bounding box center [191, 23] width 32 height 16
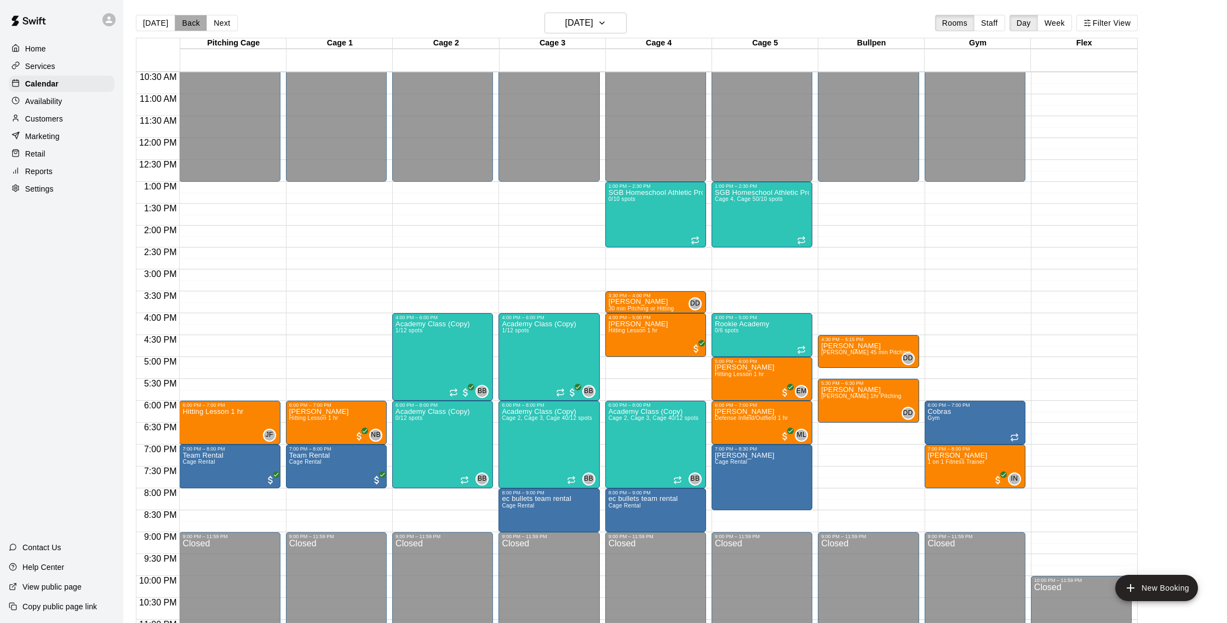
click at [178, 22] on button "Back" at bounding box center [191, 23] width 32 height 16
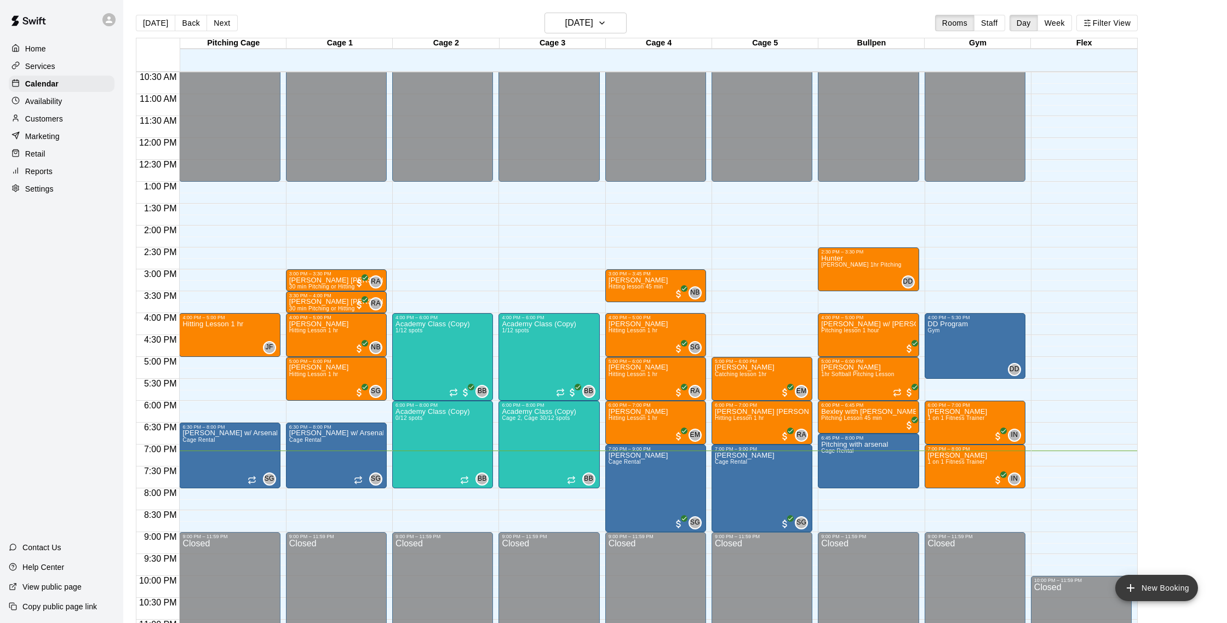
click at [1140, 588] on button "New Booking" at bounding box center [1156, 588] width 83 height 26
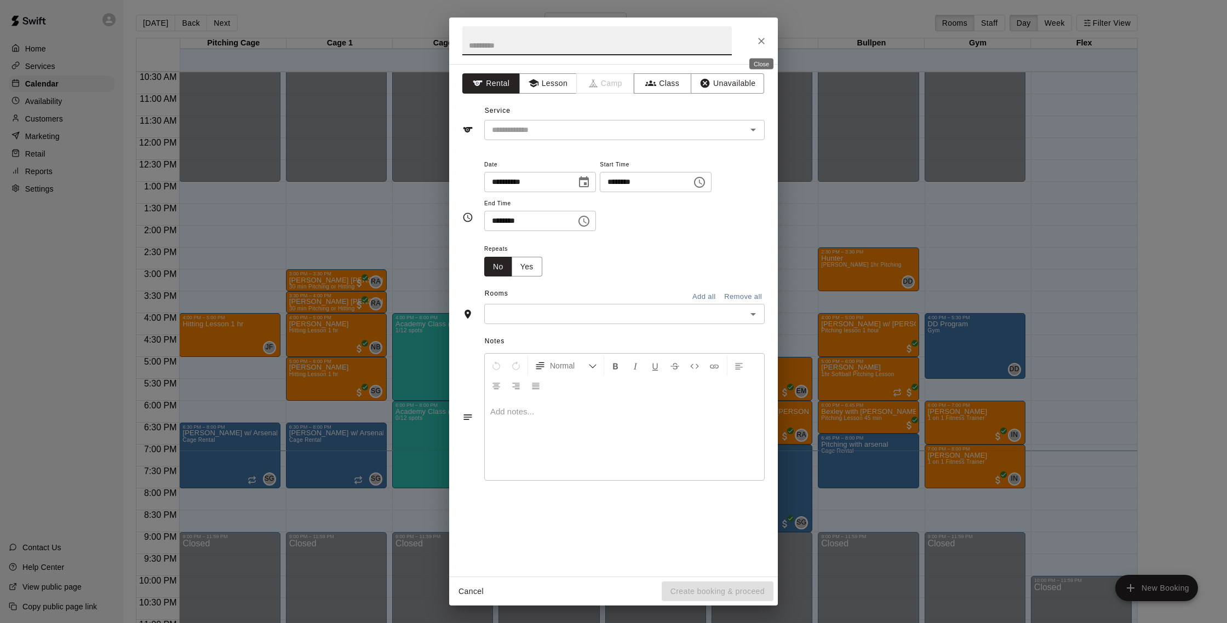
click at [758, 42] on icon "Close" at bounding box center [761, 41] width 11 height 11
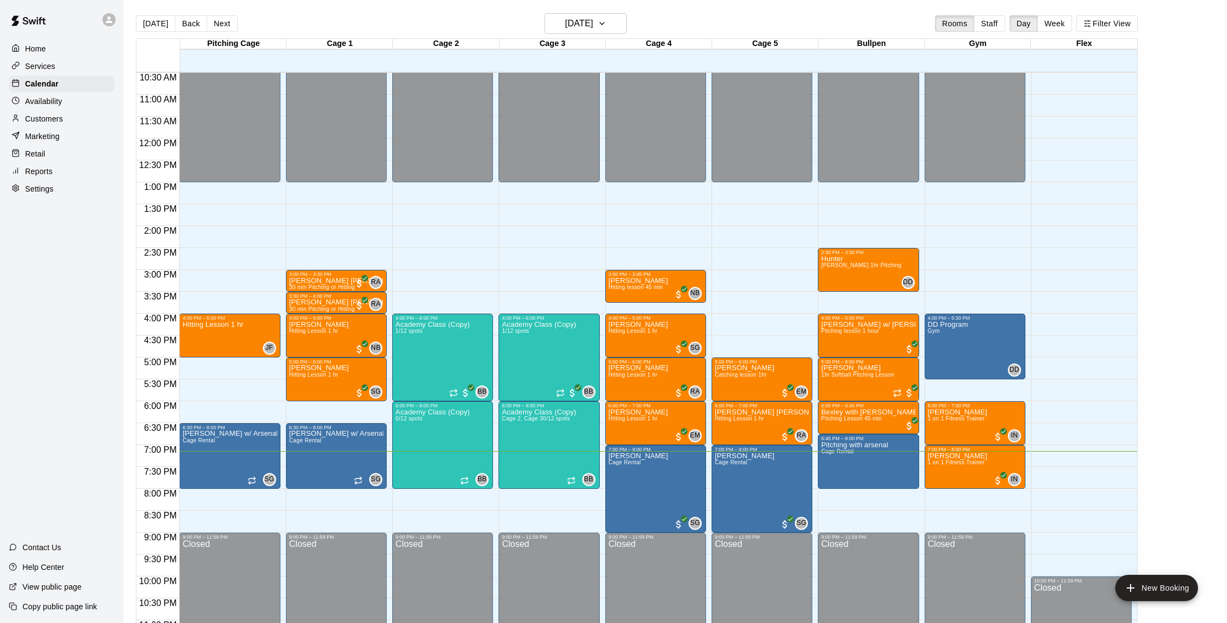
scroll to position [4, 0]
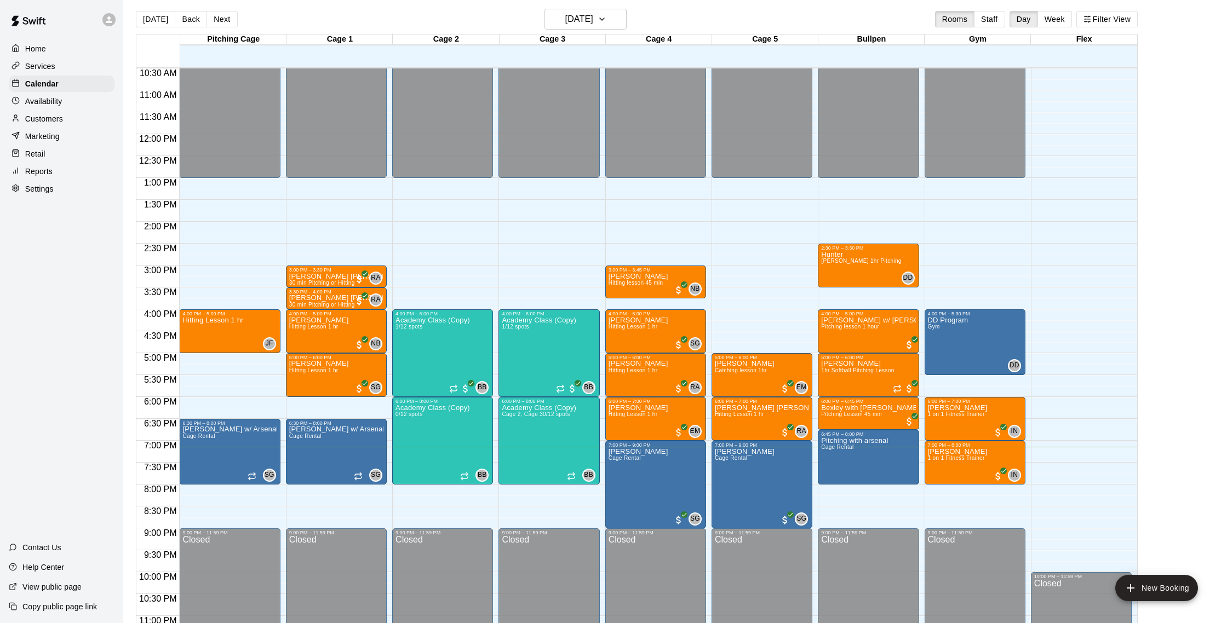
click at [45, 114] on p "Customers" at bounding box center [44, 118] width 38 height 11
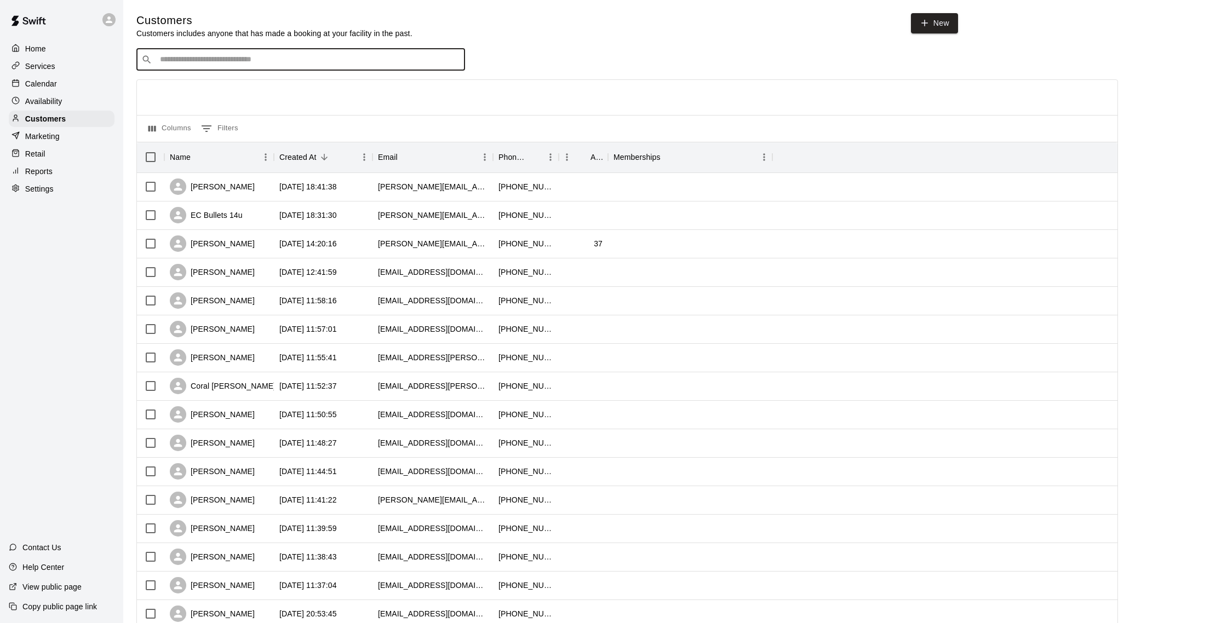
click at [334, 59] on input "Search customers by name or email" at bounding box center [308, 59] width 303 height 11
type input "*"
click at [39, 87] on p "Calendar" at bounding box center [41, 83] width 32 height 11
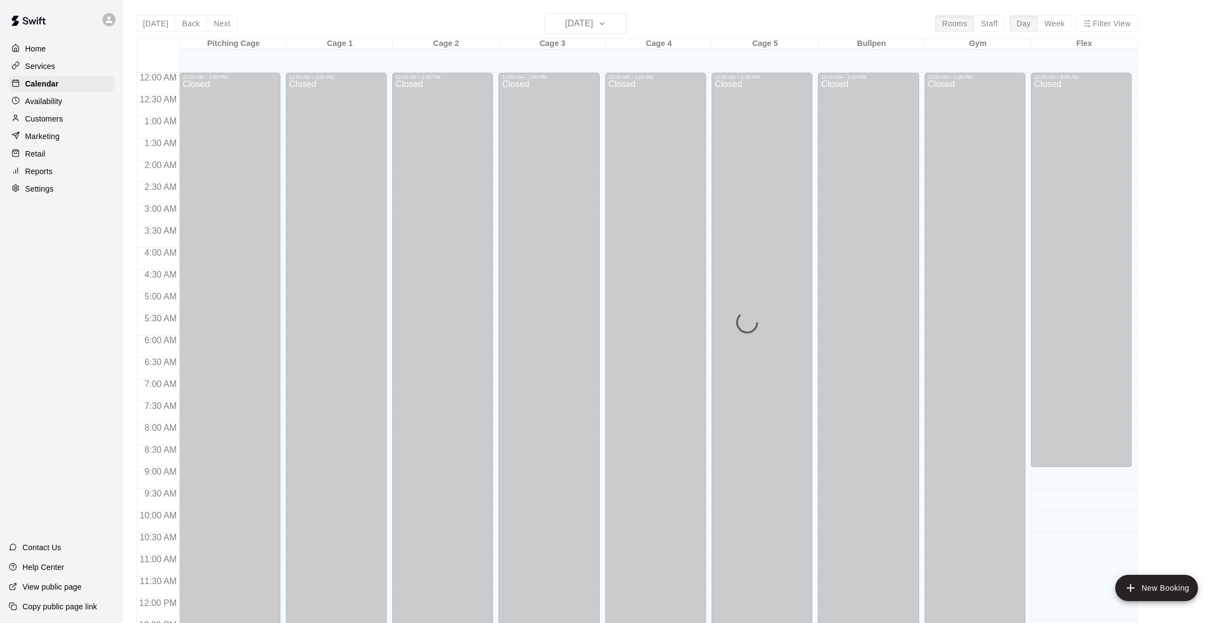
scroll to position [456, 0]
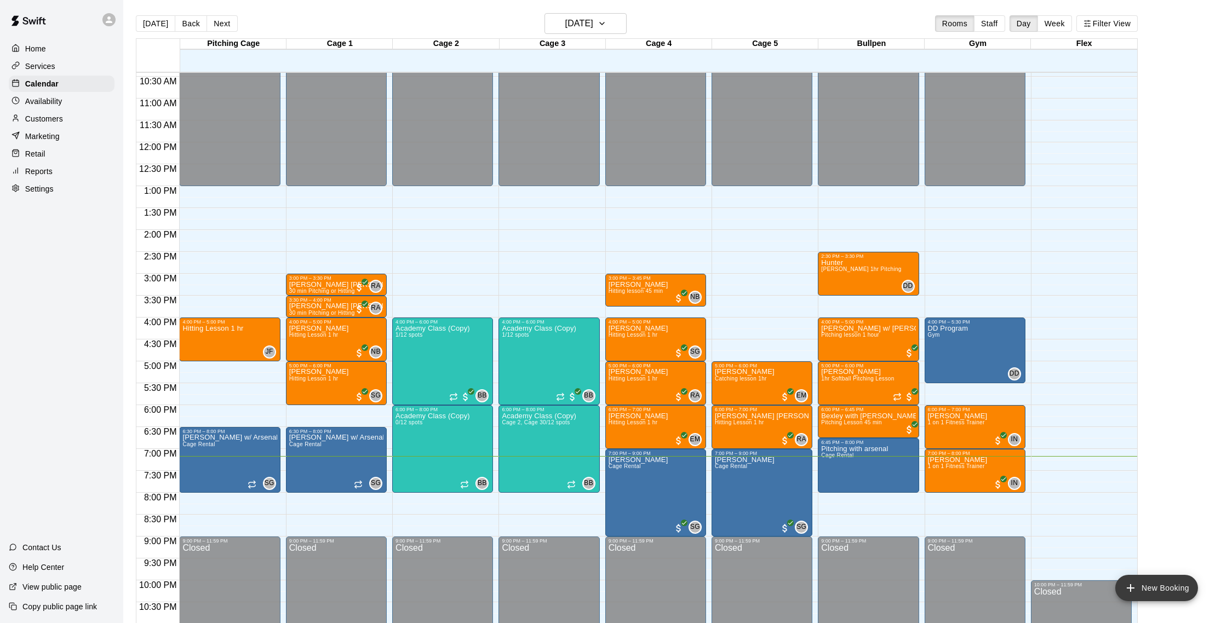
click at [1153, 583] on button "New Booking" at bounding box center [1156, 588] width 83 height 26
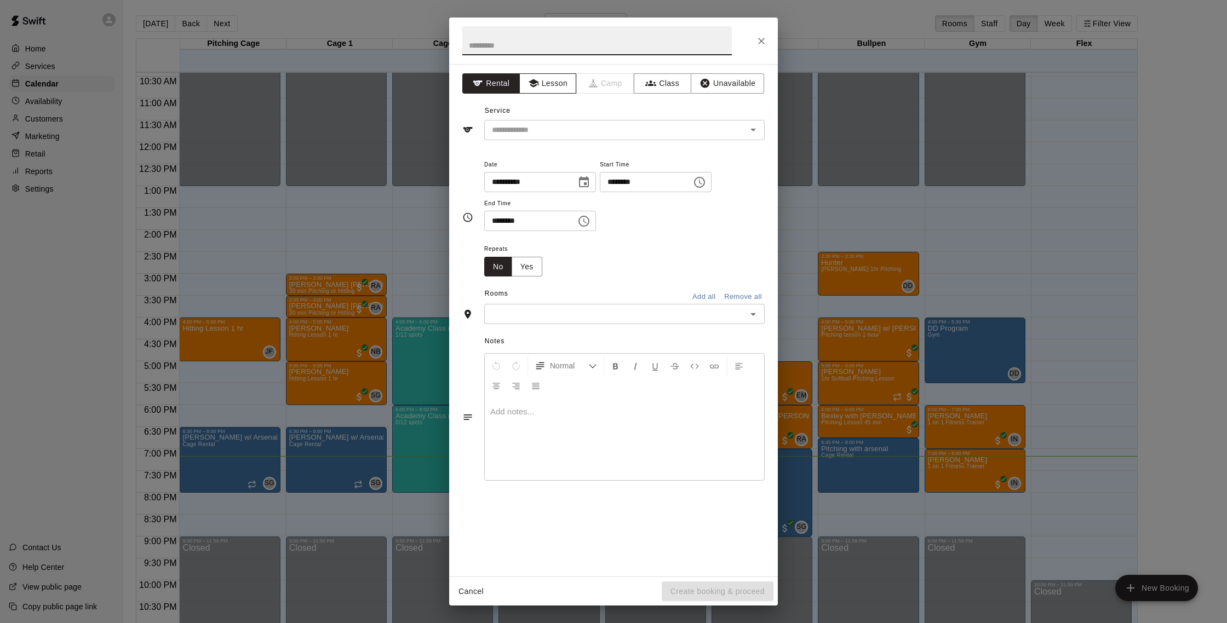
click at [554, 77] on button "Lesson" at bounding box center [548, 83] width 58 height 20
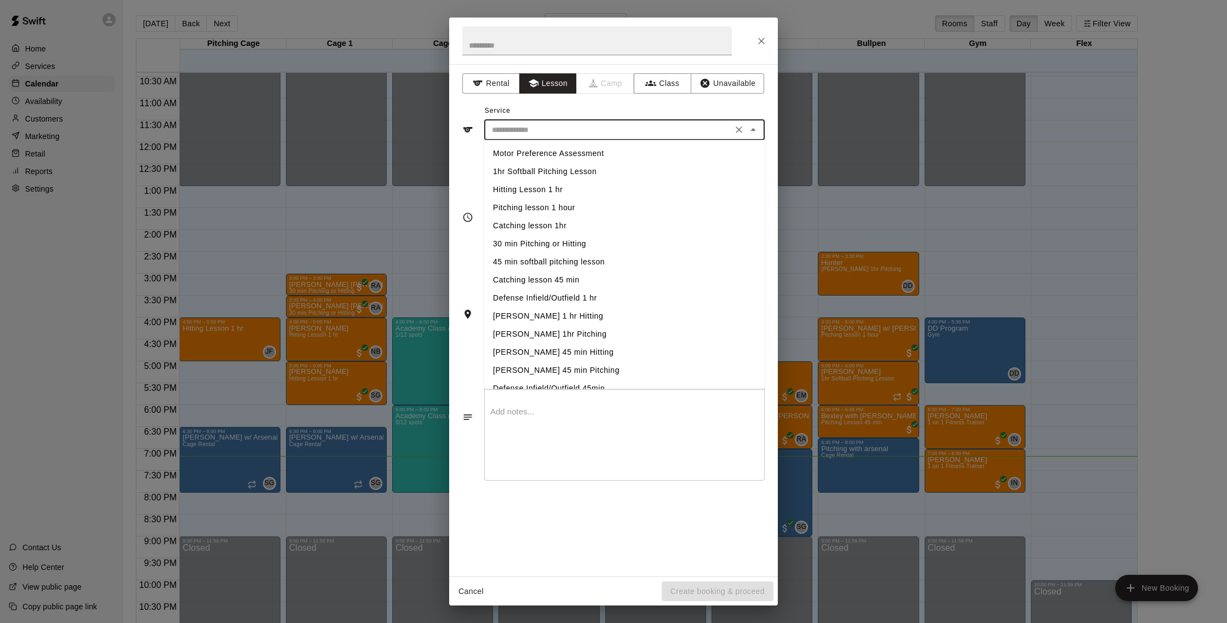
click at [583, 127] on input "text" at bounding box center [609, 130] width 242 height 14
click at [531, 247] on li "30 min Pitching or Hitting" at bounding box center [624, 244] width 280 height 18
type input "**********"
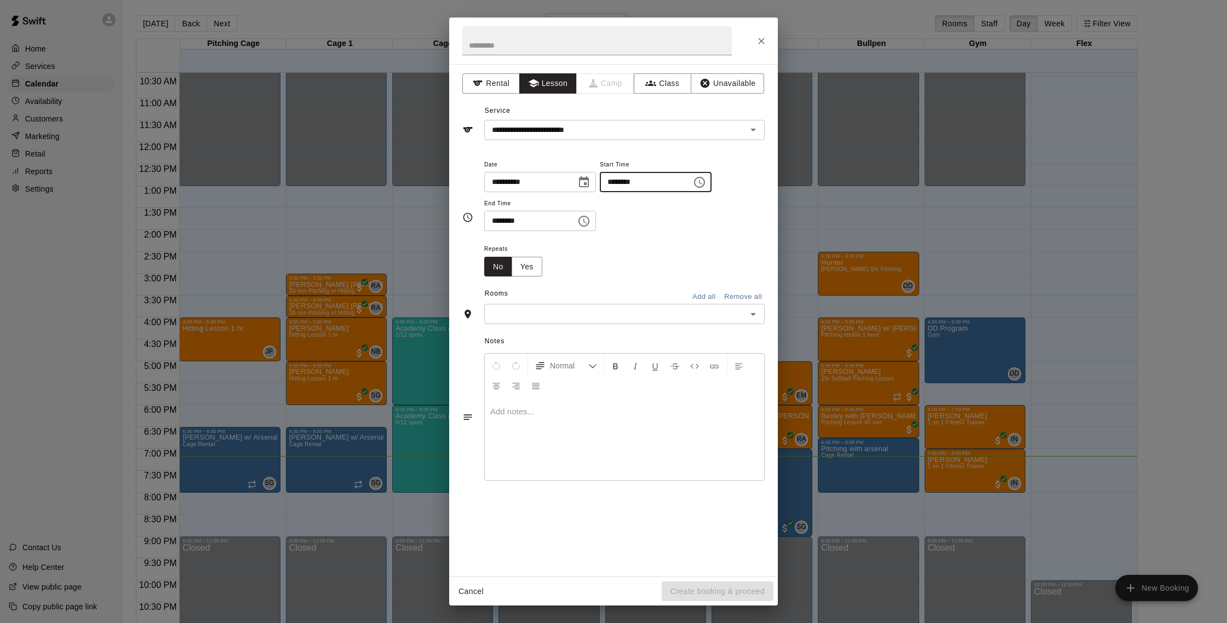
click at [629, 185] on input "********" at bounding box center [642, 182] width 84 height 20
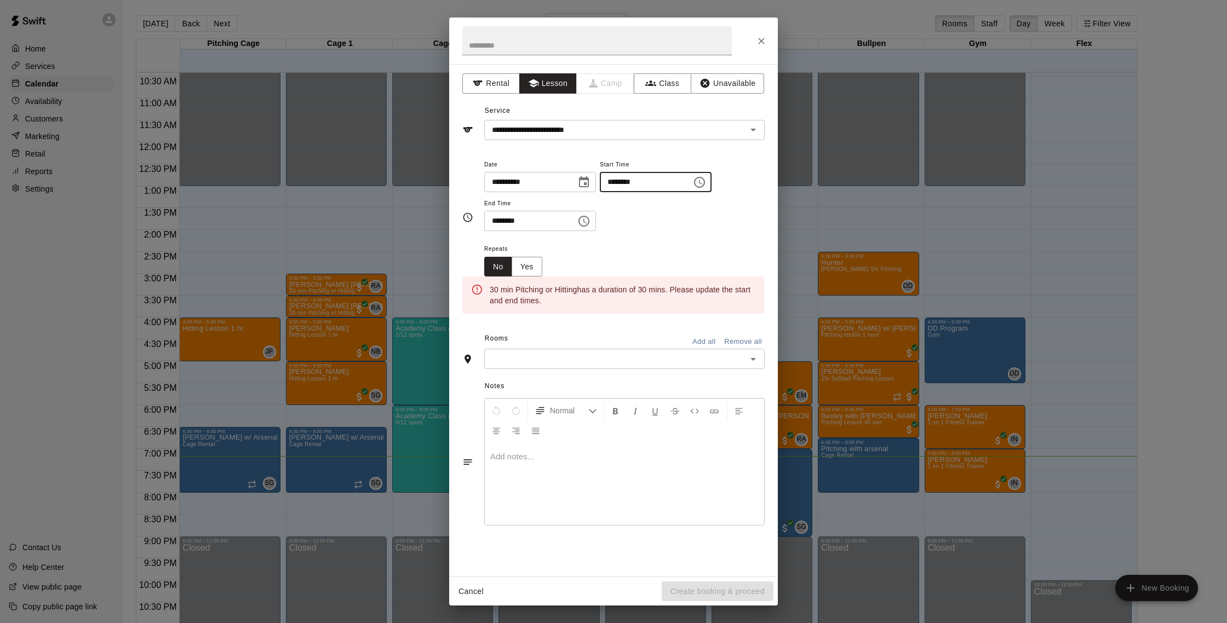
type input "********"
click at [518, 222] on input "********" at bounding box center [526, 221] width 84 height 20
click at [509, 222] on input "********" at bounding box center [526, 221] width 84 height 20
click at [498, 223] on input "********" at bounding box center [526, 221] width 84 height 20
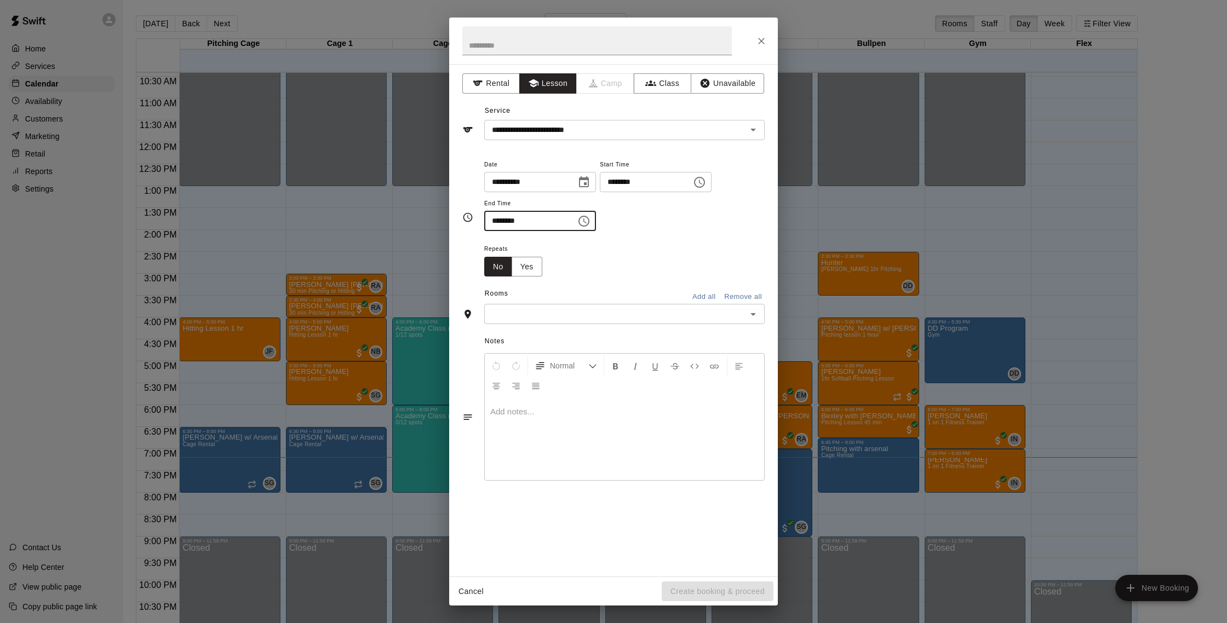
type input "********"
click at [601, 321] on input "text" at bounding box center [616, 314] width 256 height 14
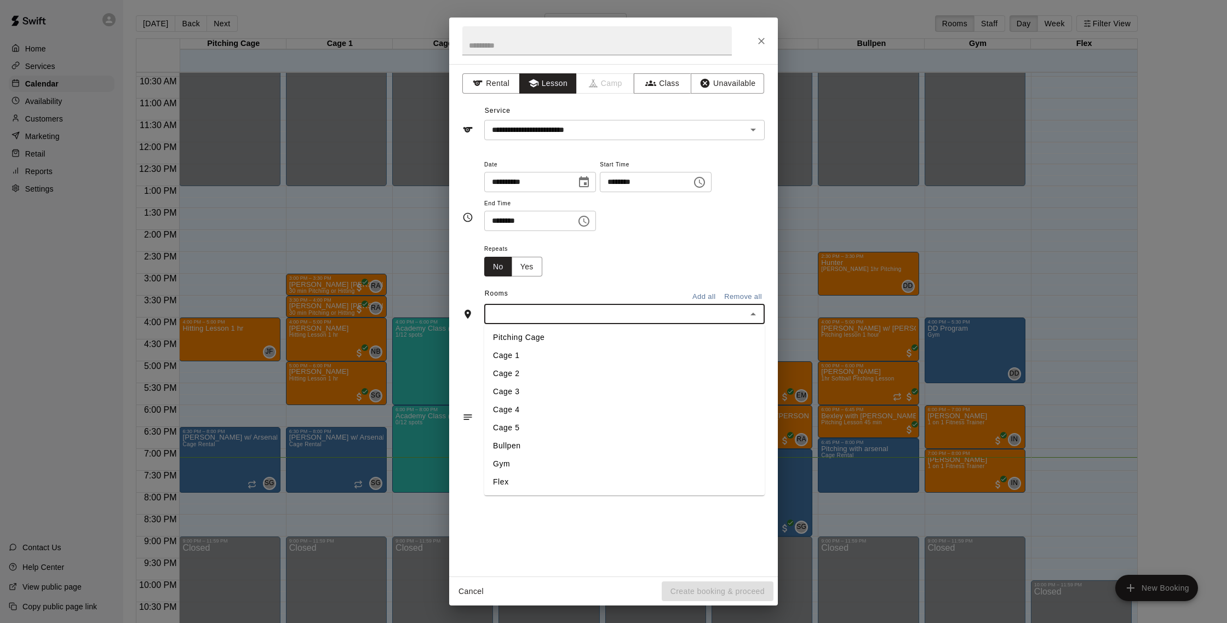
click at [576, 468] on li "Gym" at bounding box center [624, 464] width 280 height 18
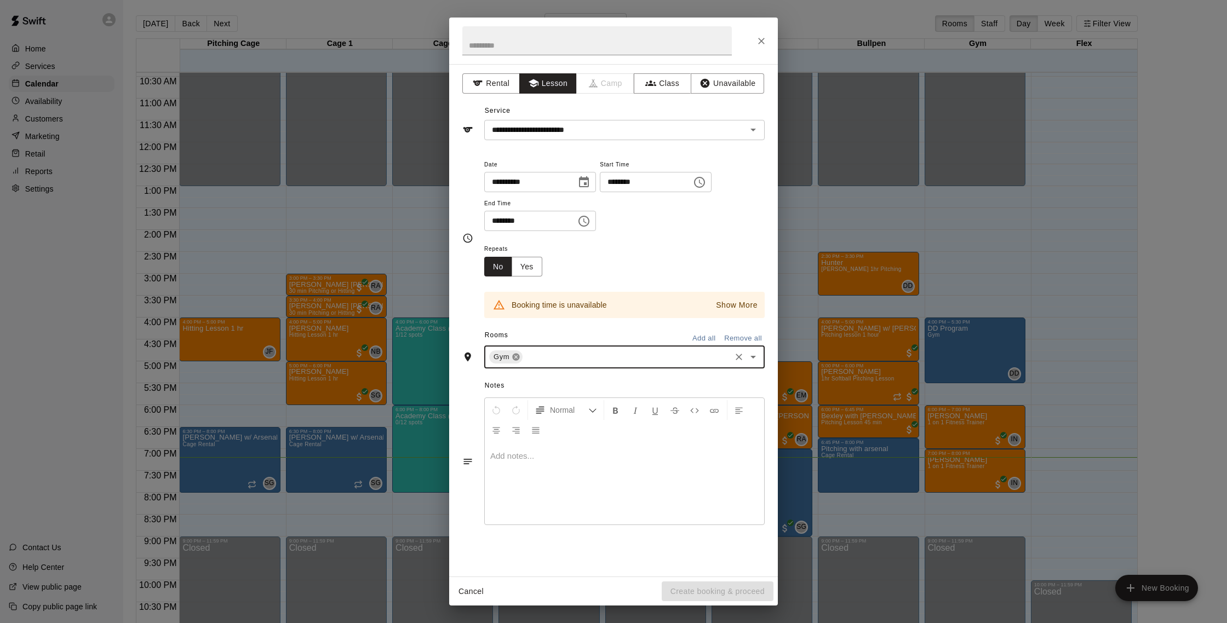
click at [518, 360] on icon at bounding box center [515, 357] width 7 height 7
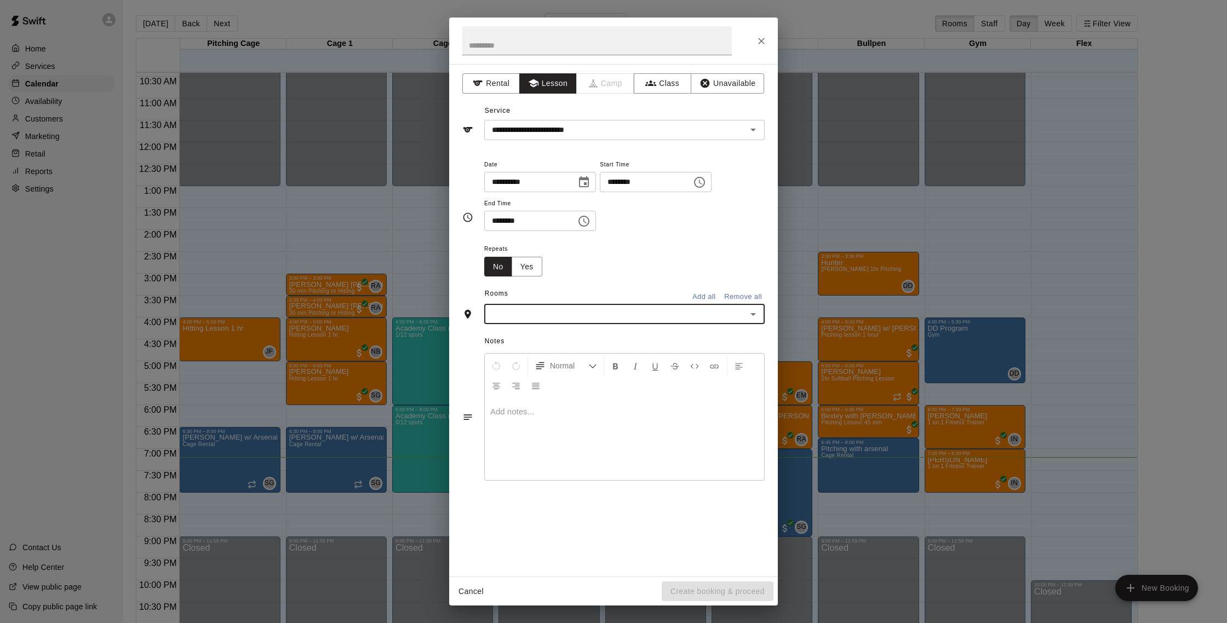
click at [546, 322] on div "​" at bounding box center [624, 314] width 280 height 20
click at [544, 486] on li "Flex" at bounding box center [624, 482] width 280 height 18
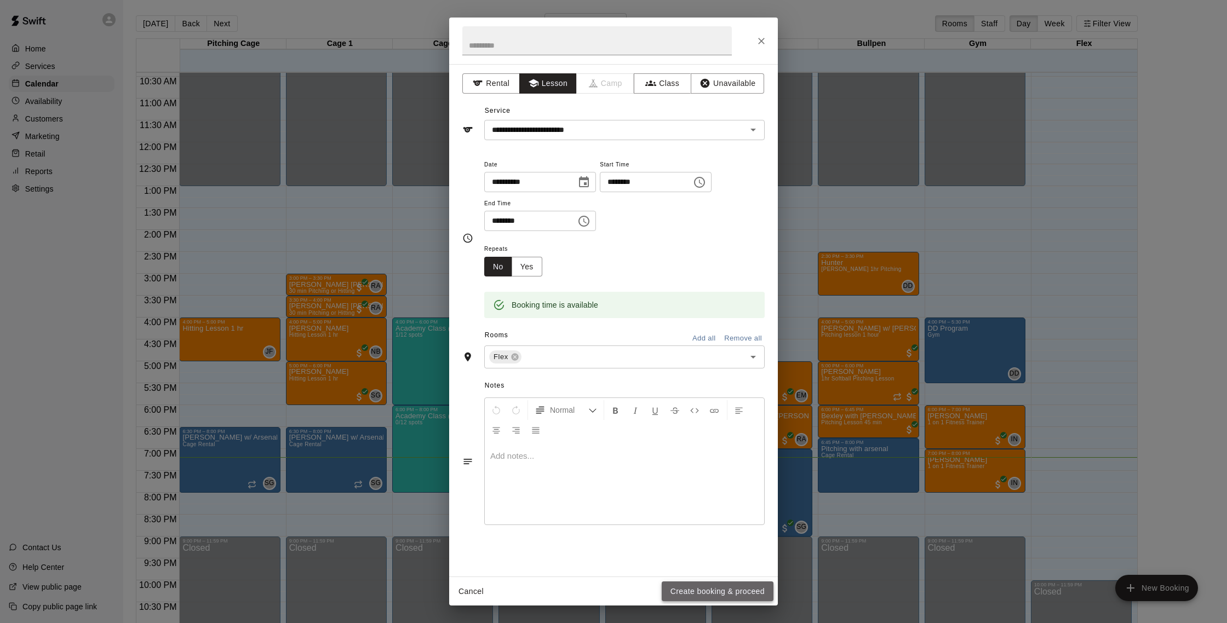
click at [710, 586] on button "Create booking & proceed" at bounding box center [718, 592] width 112 height 20
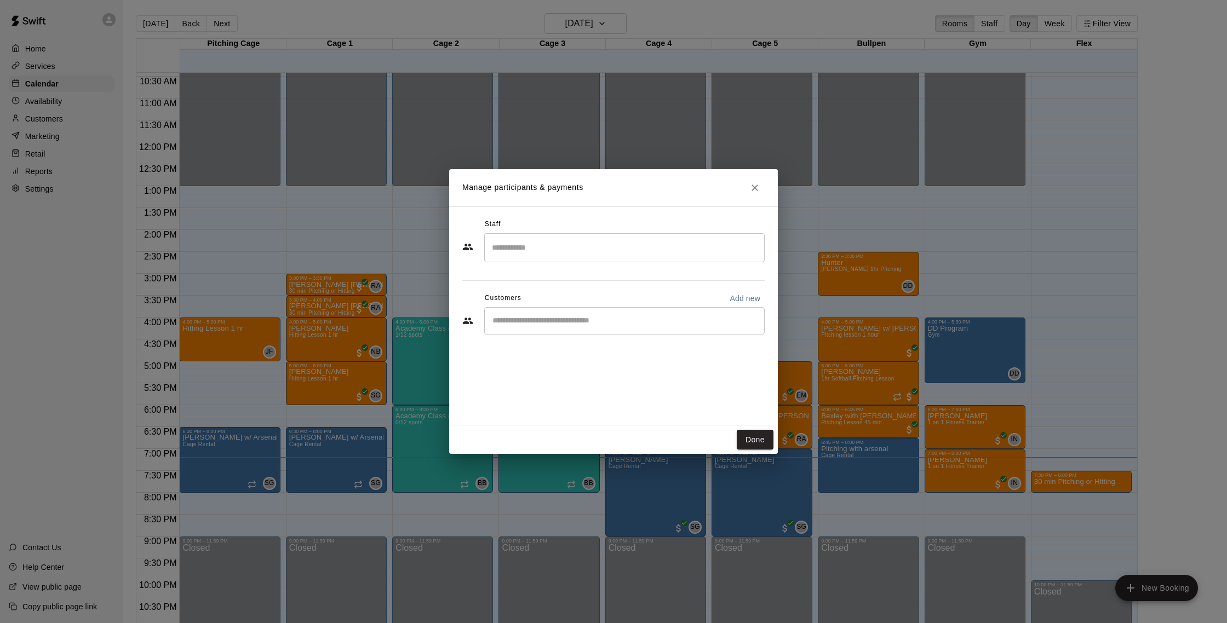
click at [585, 254] on input "Search staff" at bounding box center [624, 247] width 271 height 19
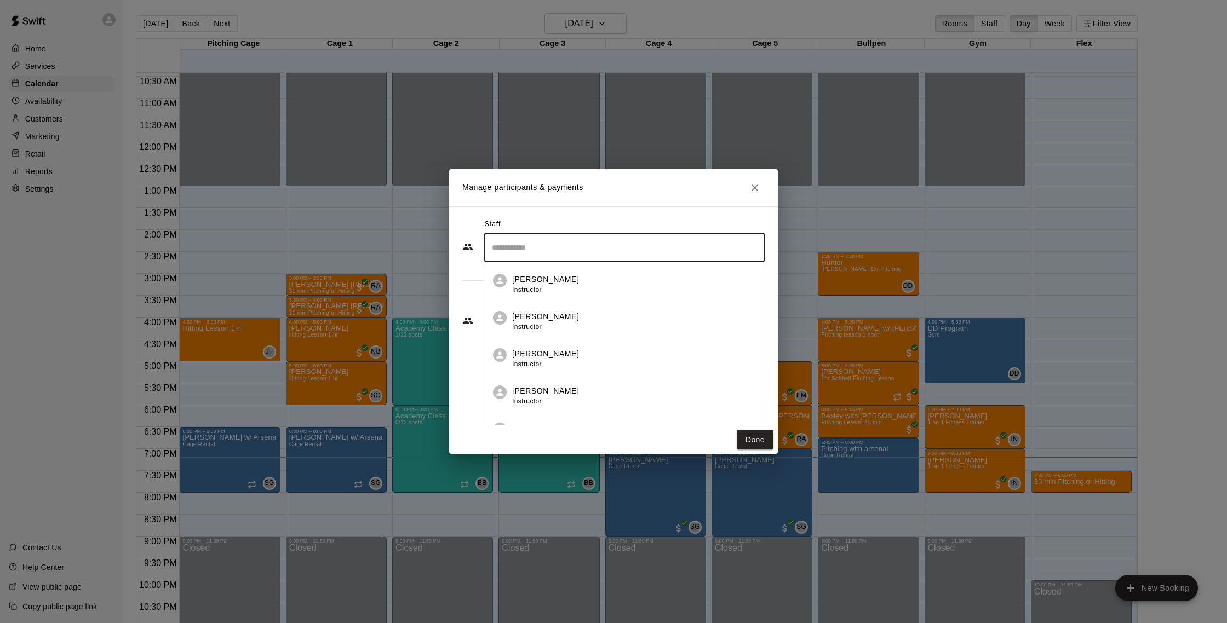
click at [615, 369] on div "Nate Betances Instructor" at bounding box center [634, 358] width 244 height 21
click at [578, 323] on input "Start typing to search customers..." at bounding box center [624, 321] width 271 height 11
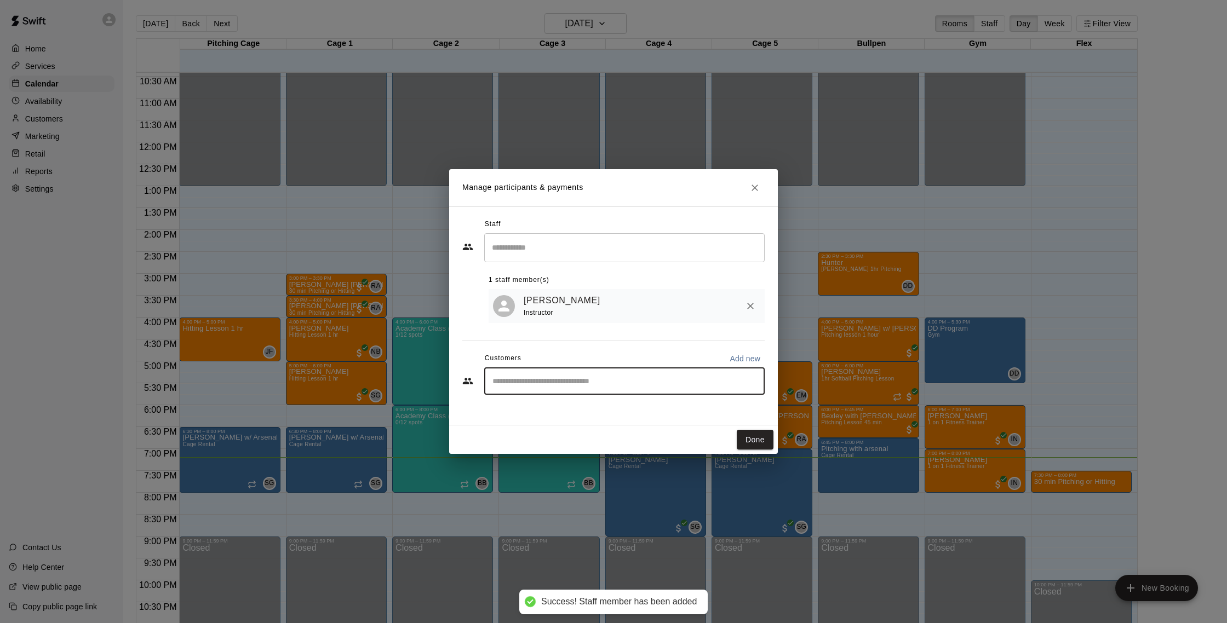
click at [584, 394] on div "​" at bounding box center [624, 381] width 280 height 27
type input "****"
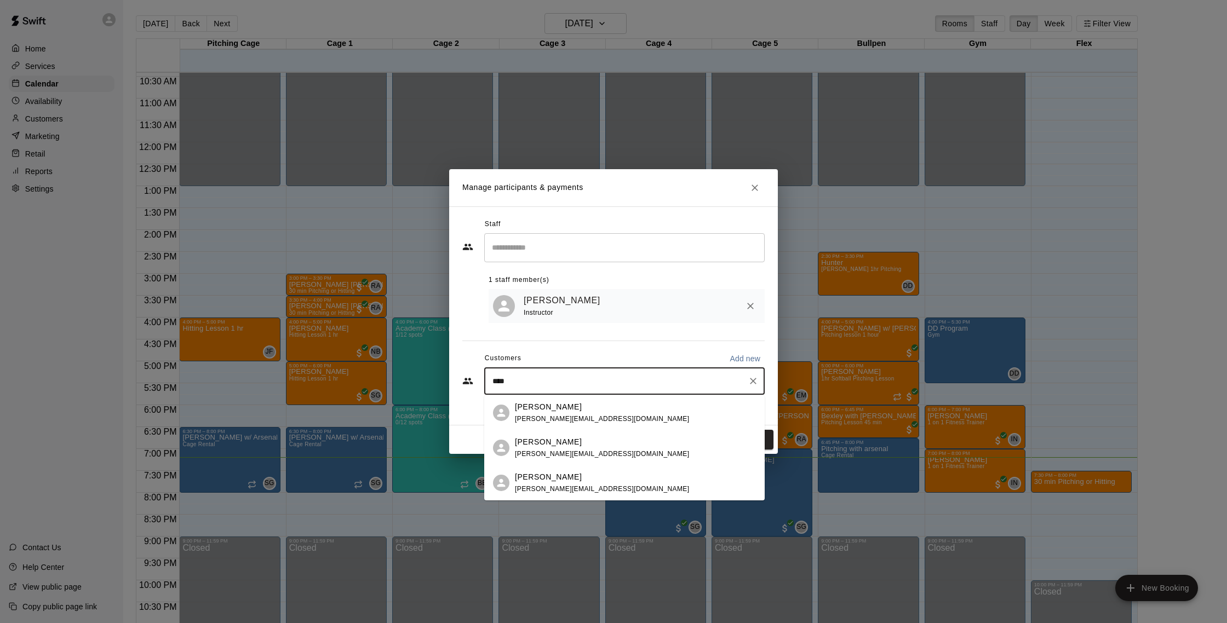
drag, startPoint x: 586, startPoint y: 410, endPoint x: 584, endPoint y: 420, distance: 9.5
click at [584, 424] on div "Iliana Nord iliana.nord@yahoo.com" at bounding box center [602, 414] width 174 height 24
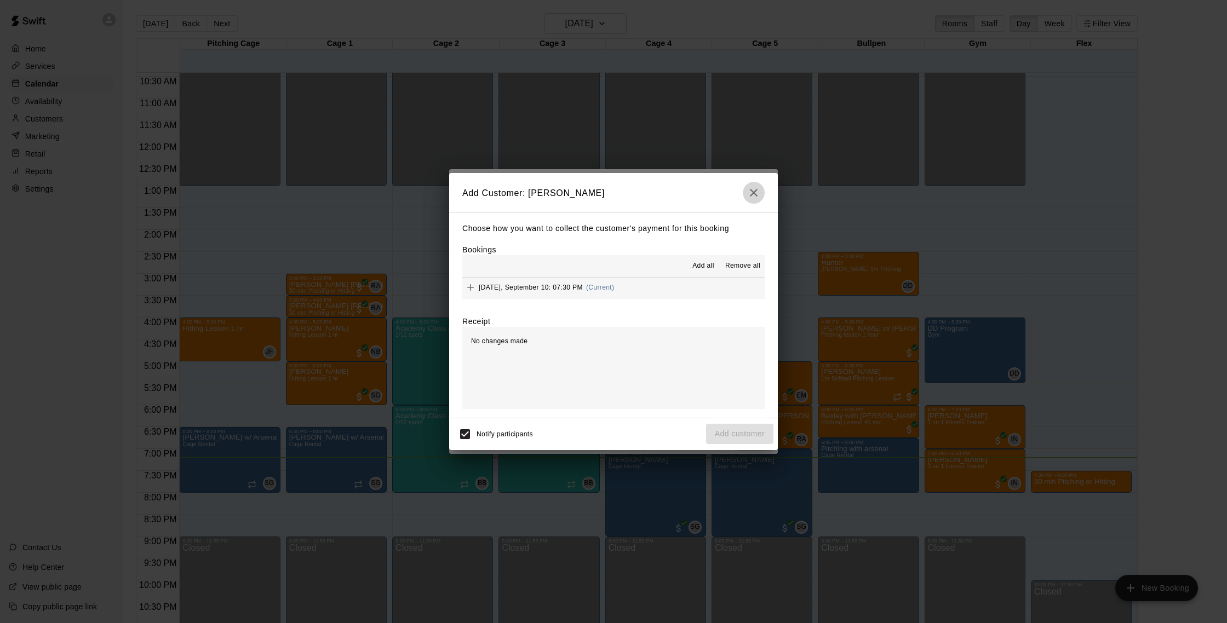
click at [759, 196] on icon "button" at bounding box center [753, 192] width 13 height 13
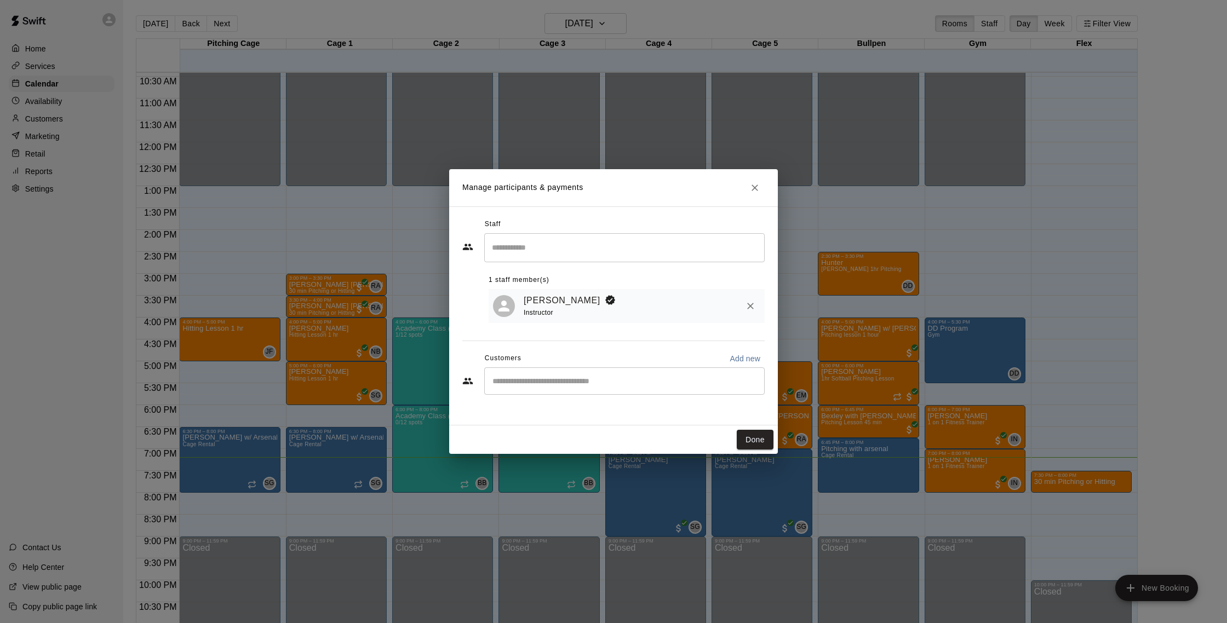
click at [623, 375] on div "​" at bounding box center [624, 381] width 280 height 27
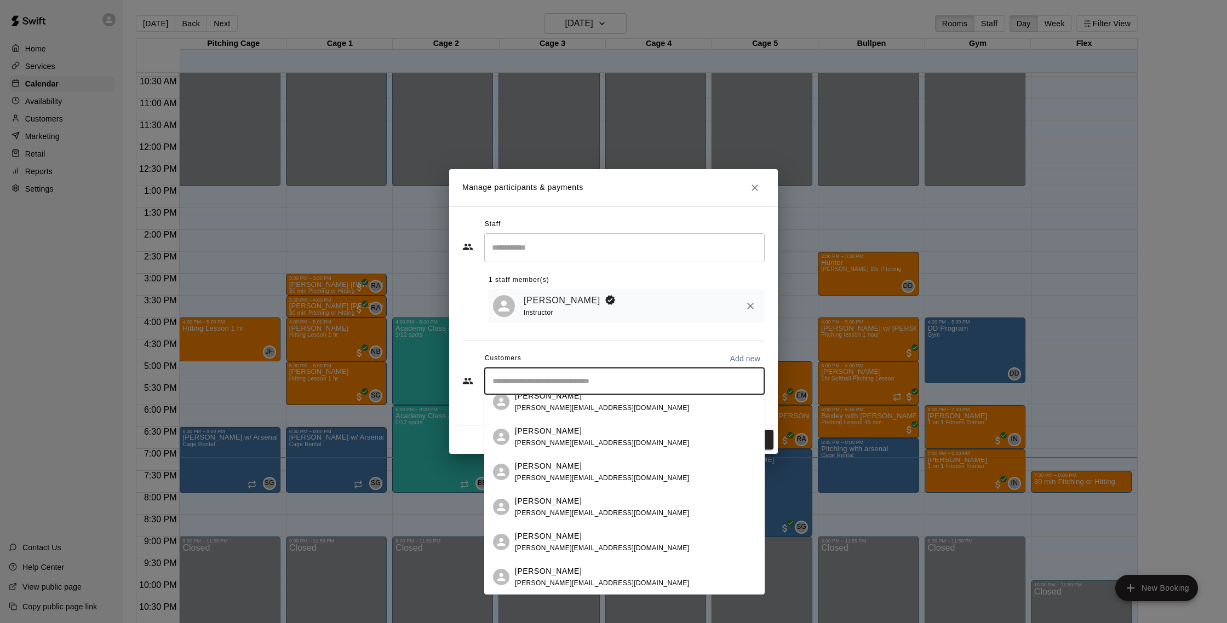
drag, startPoint x: 633, startPoint y: 565, endPoint x: 639, endPoint y: 561, distance: 7.5
click at [633, 565] on div "Lorenzo Cabrera jose.cabrera22@me.com Iliana Nord iliana.nord@yahoo.com Lorenzo…" at bounding box center [624, 494] width 280 height 199
click at [624, 580] on div "Lorenzo Cabrera jose.cabrera22@me.com Iliana Nord iliana.nord@yahoo.com Lorenzo…" at bounding box center [624, 494] width 280 height 199
click at [626, 578] on div "Aryanna Nord iliana.nord@yahoo.com" at bounding box center [635, 578] width 241 height 24
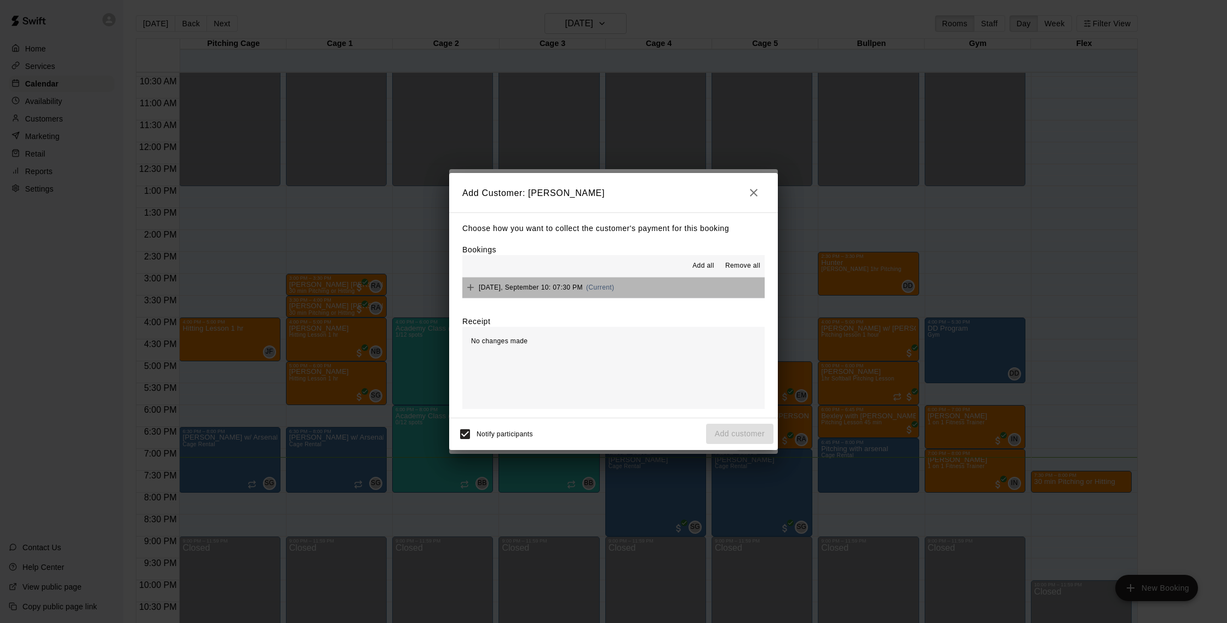
click at [615, 288] on span "(Current)" at bounding box center [600, 288] width 28 height 8
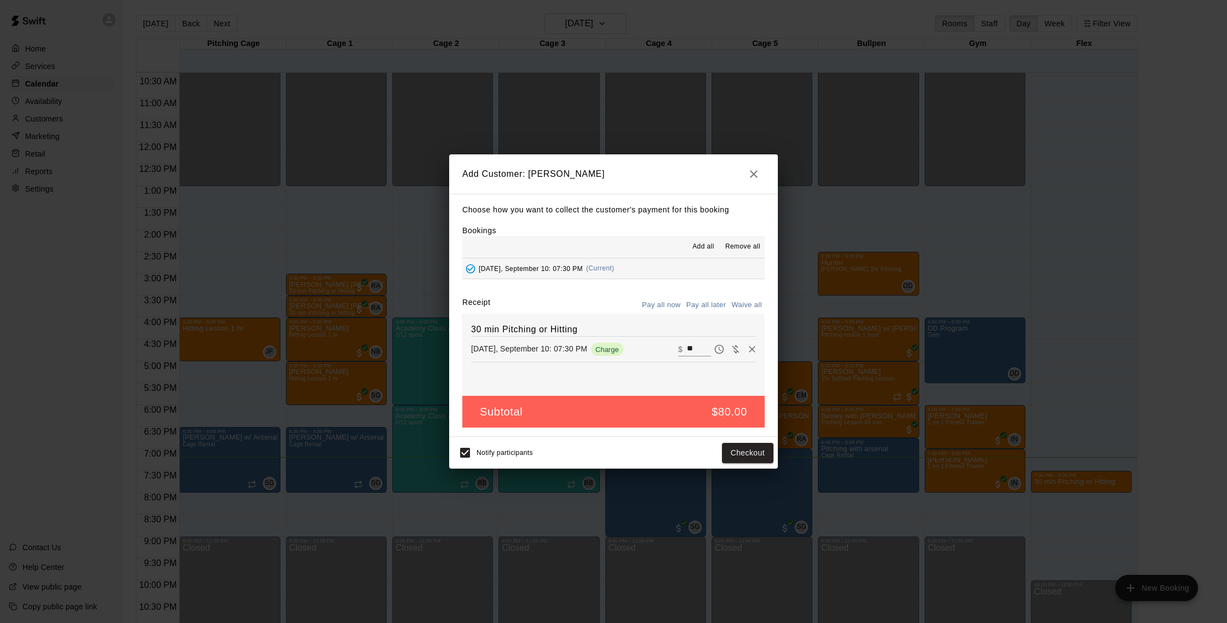
click at [732, 314] on div "30 min Pitching or Hitting Wednesday, September 10: 07:30 PM Charge ​ $ **" at bounding box center [613, 355] width 302 height 82
click at [733, 312] on button "Waive all" at bounding box center [747, 305] width 36 height 17
type input "*"
click at [746, 449] on button "Add customer" at bounding box center [739, 453] width 67 height 20
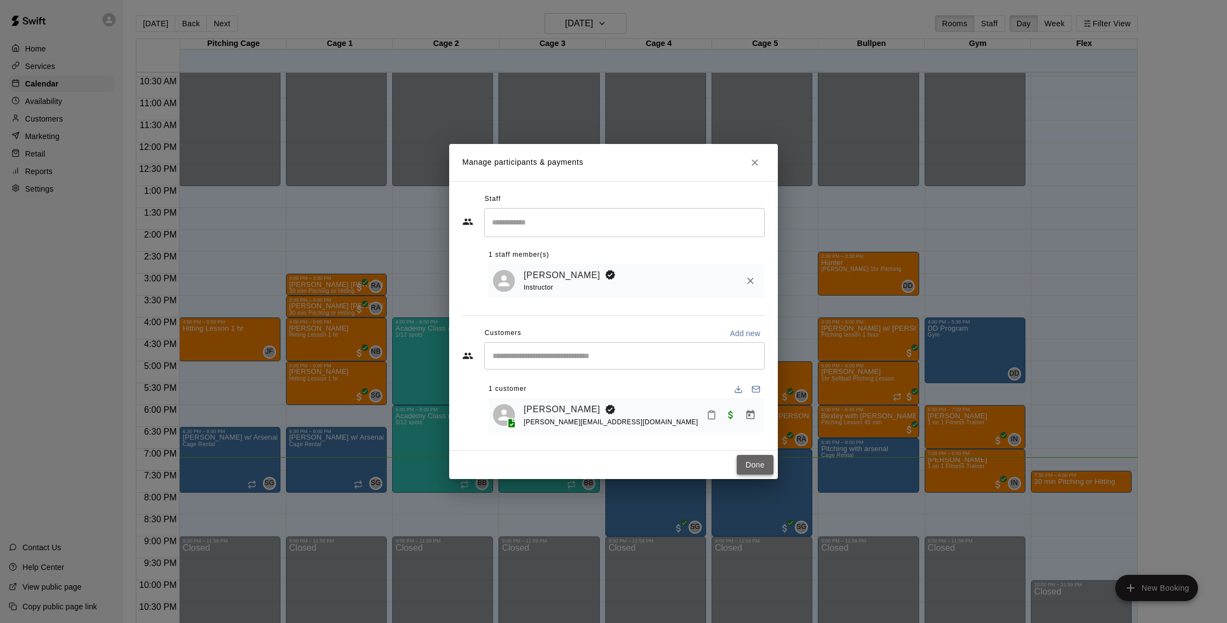
click at [763, 470] on button "Done" at bounding box center [755, 465] width 37 height 20
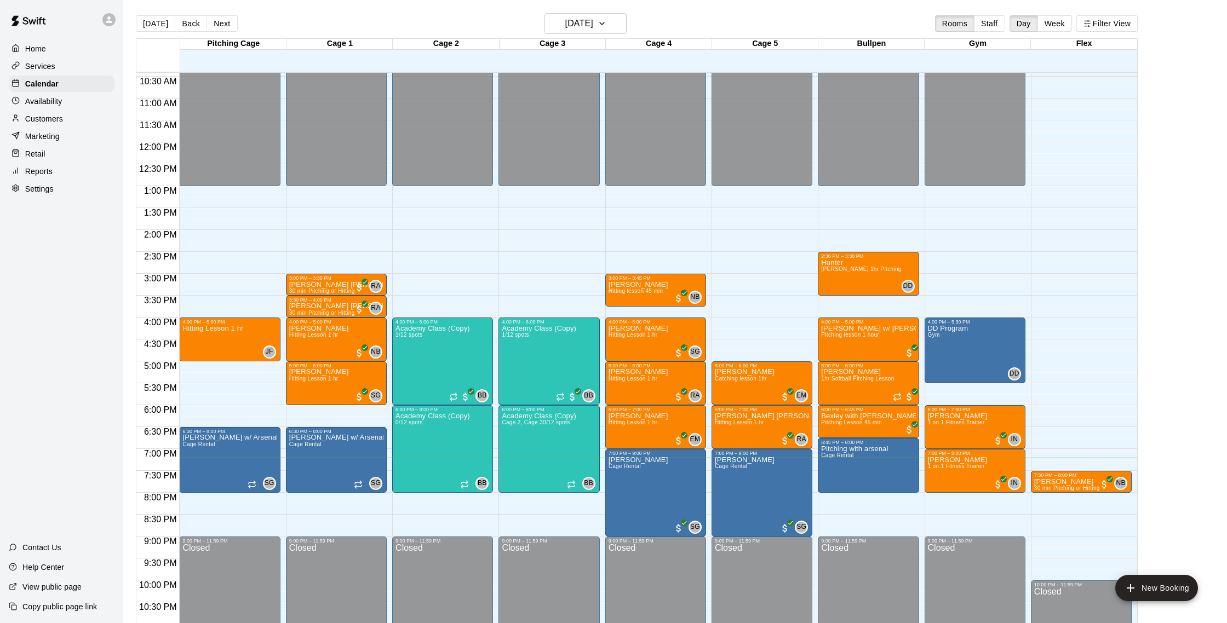
click at [62, 123] on p "Customers" at bounding box center [44, 118] width 38 height 11
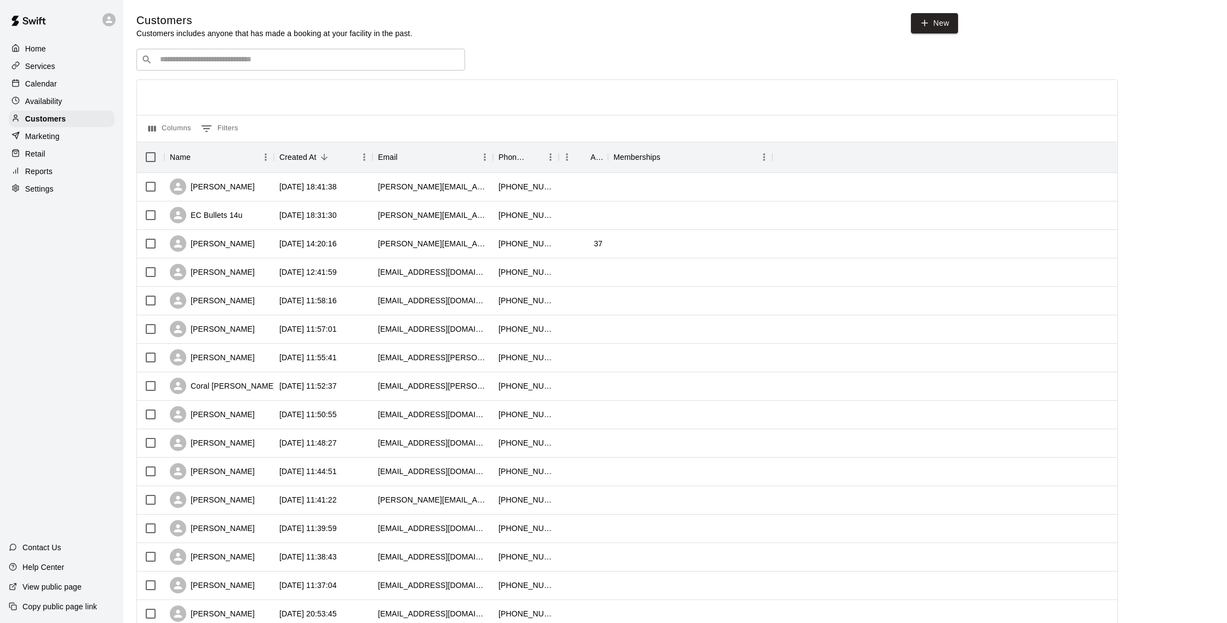
click at [385, 66] on div "​ ​" at bounding box center [300, 60] width 329 height 22
type input "****"
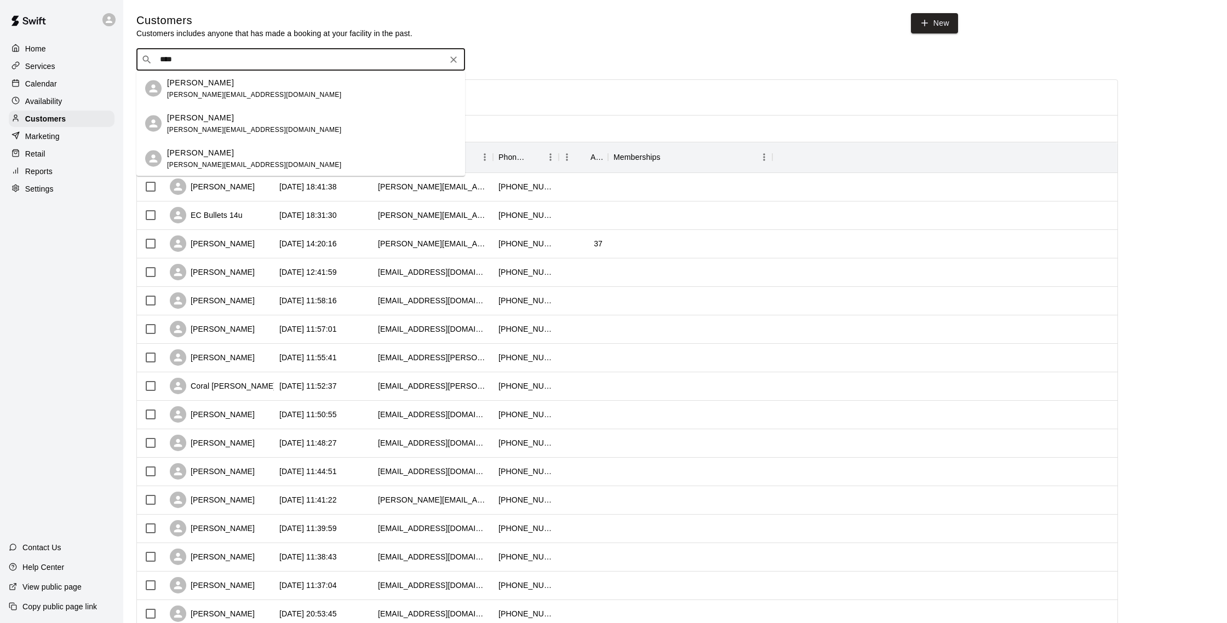
click at [235, 148] on div "[PERSON_NAME]" at bounding box center [254, 153] width 174 height 12
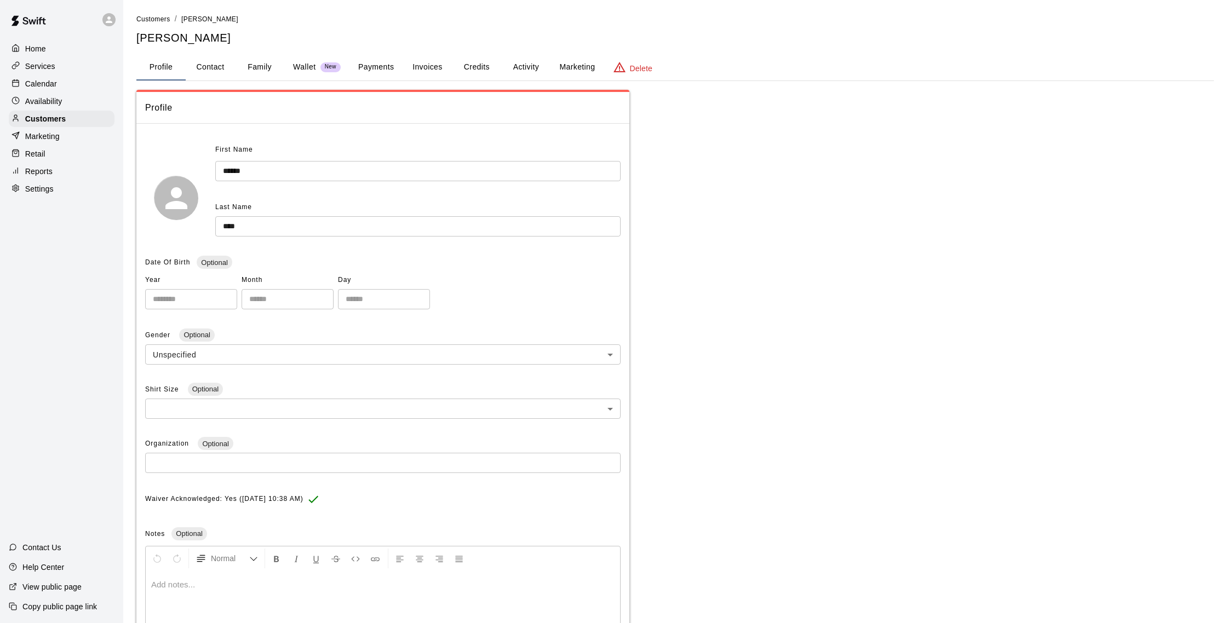
click at [463, 66] on button "Credits" at bounding box center [476, 67] width 49 height 26
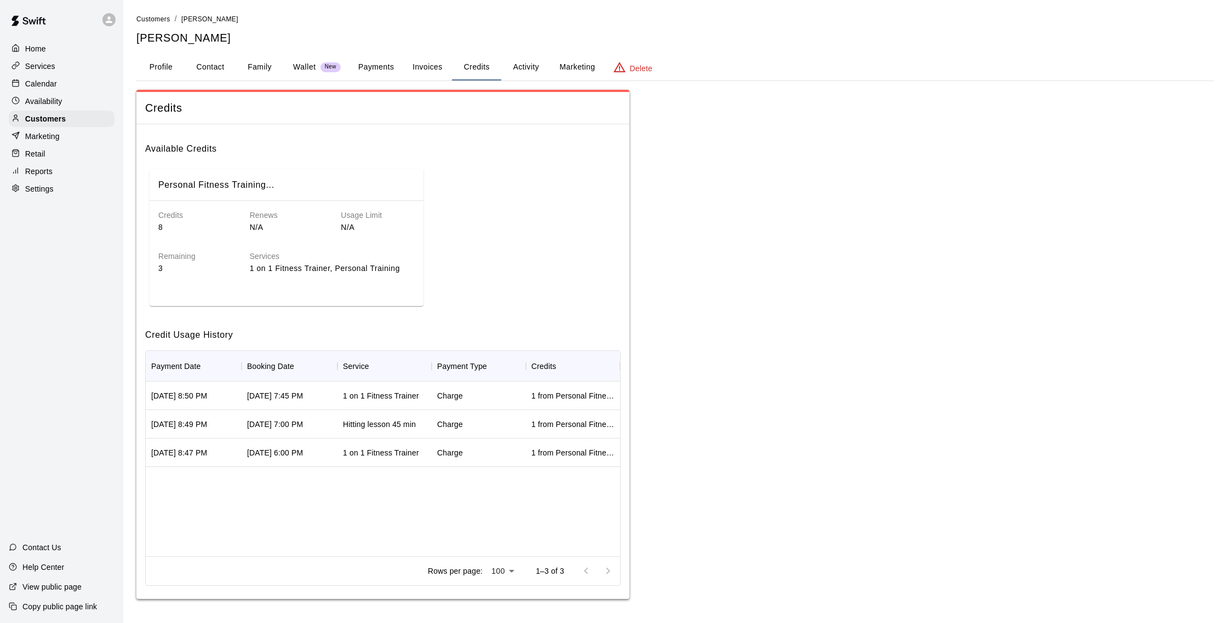
click at [276, 272] on p "1 on 1 Fitness Trainer, Personal Training" at bounding box center [332, 269] width 165 height 12
click at [259, 64] on button "Family" at bounding box center [259, 67] width 49 height 26
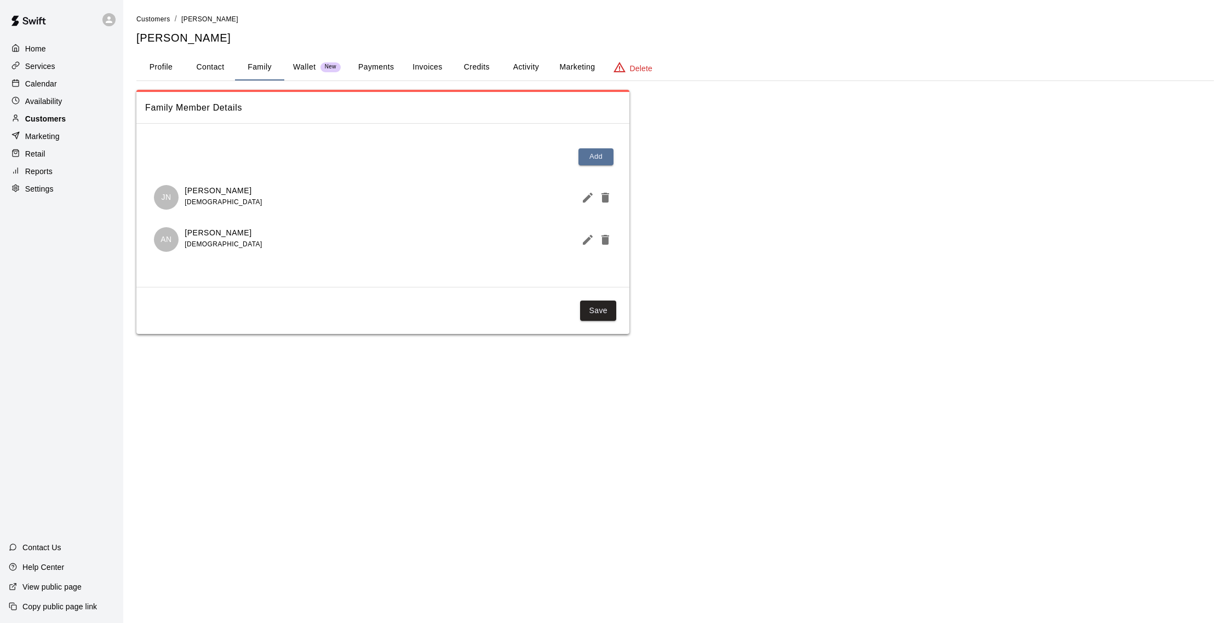
click at [74, 118] on div "Customers" at bounding box center [62, 119] width 106 height 16
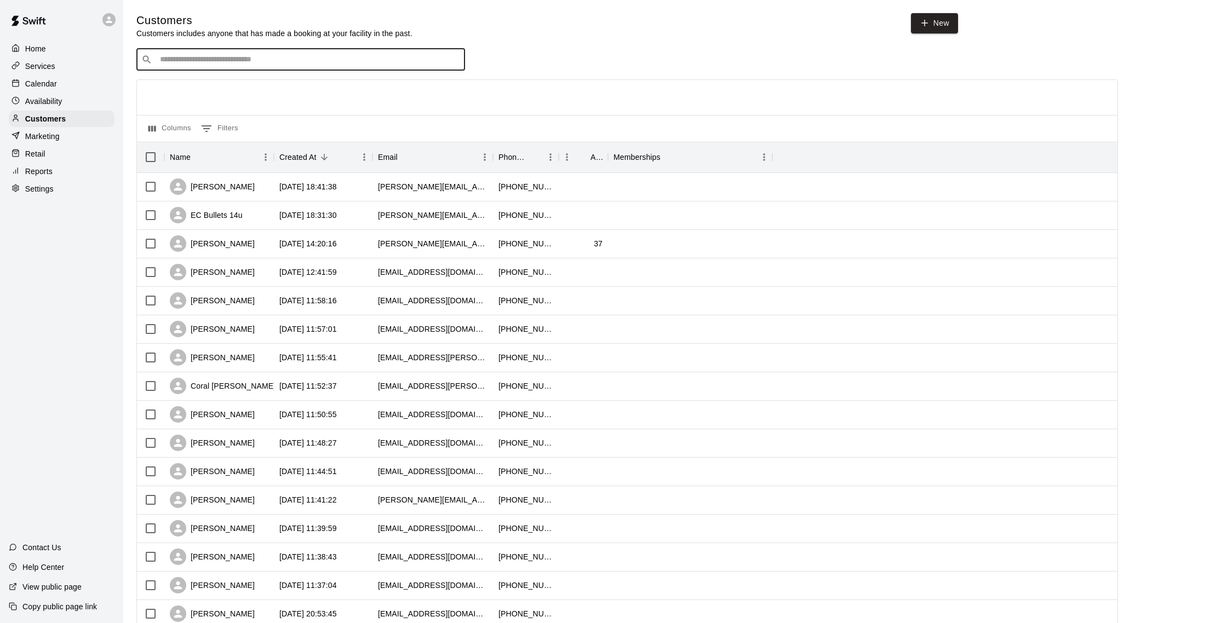
click at [233, 63] on input "Search customers by name or email" at bounding box center [308, 59] width 303 height 11
type input "****"
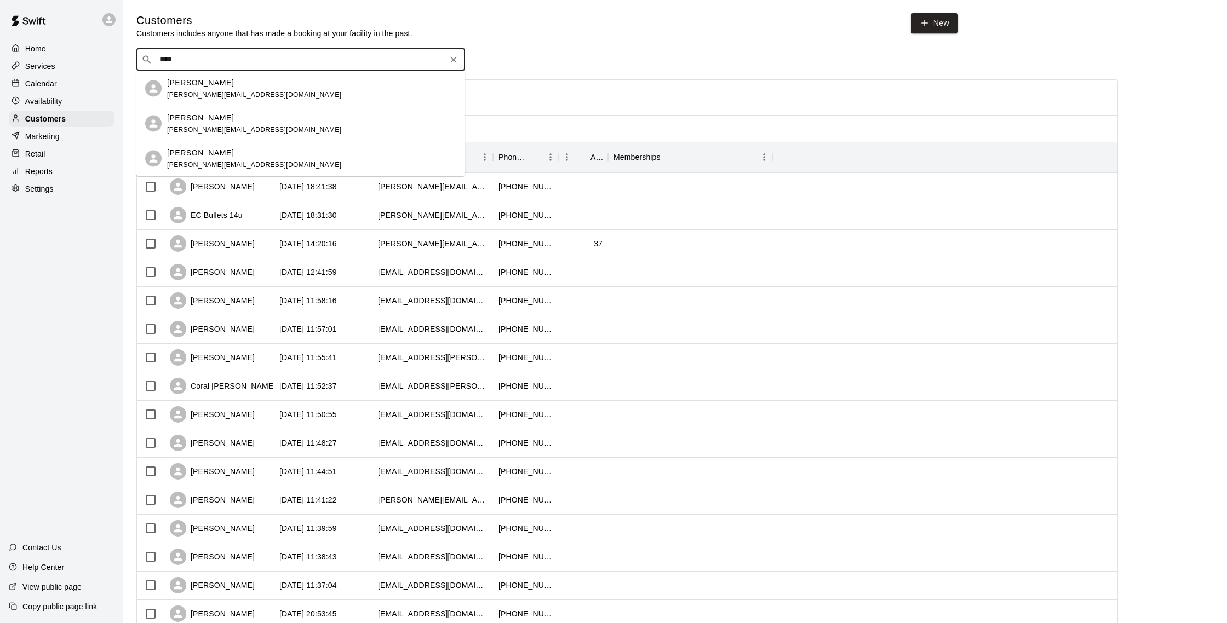
scroll to position [1, 0]
click at [245, 159] on div "Aryanna Nord iliana.nord@yahoo.com" at bounding box center [311, 158] width 289 height 24
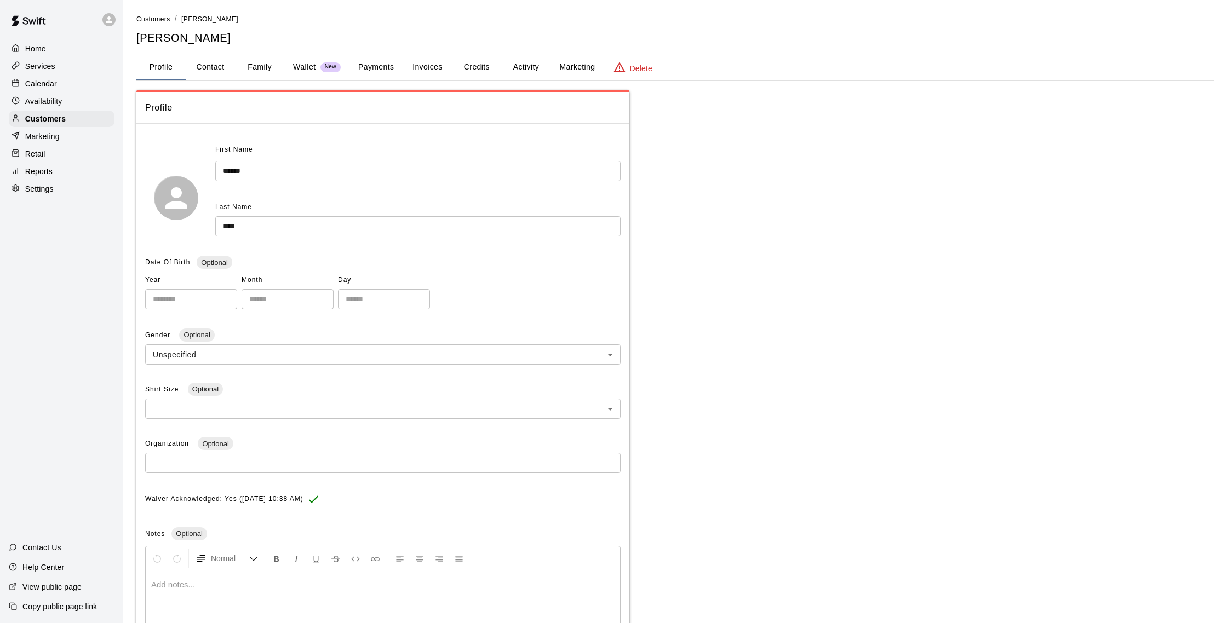
click at [495, 66] on button "Credits" at bounding box center [476, 67] width 49 height 26
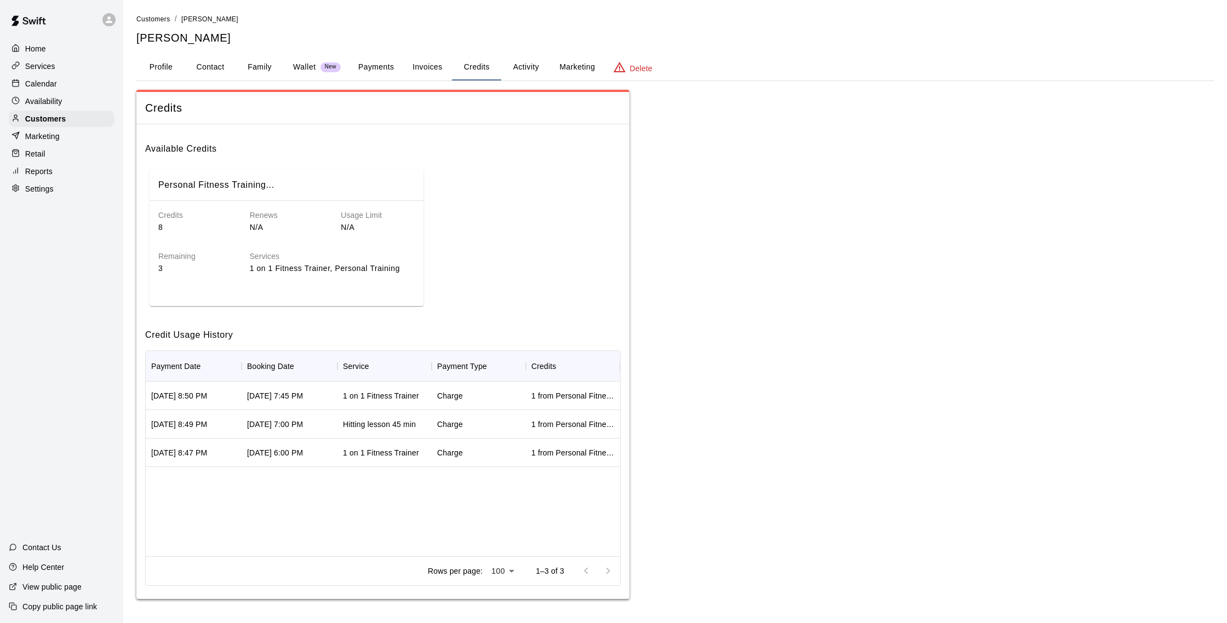
click at [49, 70] on p "Services" at bounding box center [40, 66] width 30 height 11
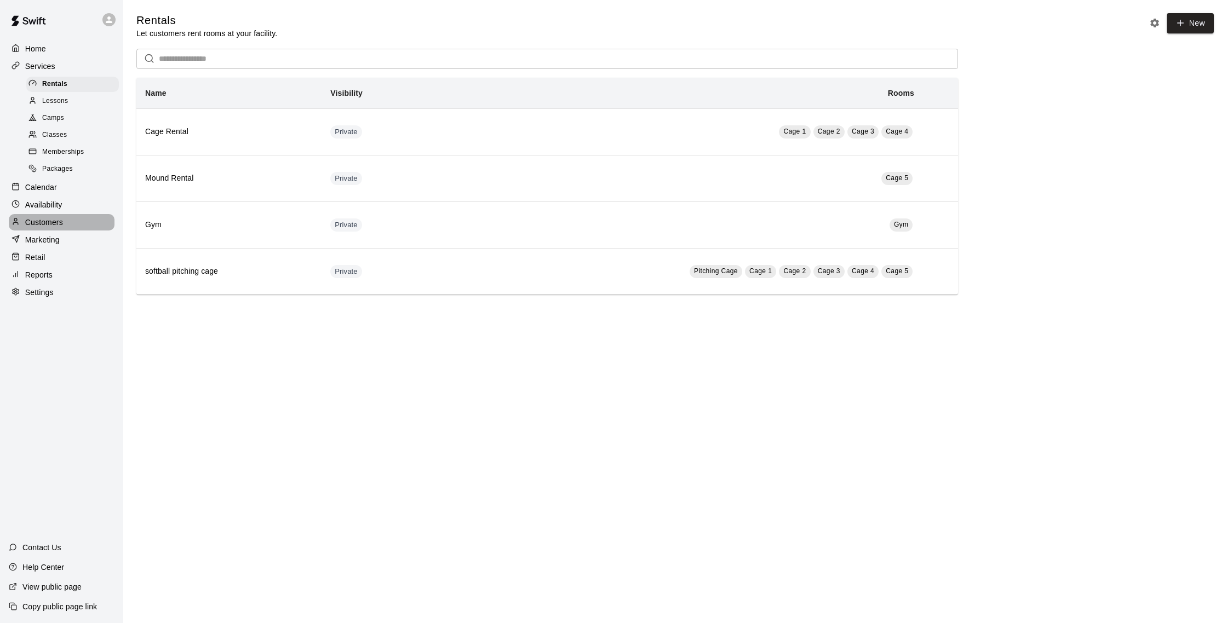
click at [54, 222] on p "Customers" at bounding box center [44, 222] width 38 height 11
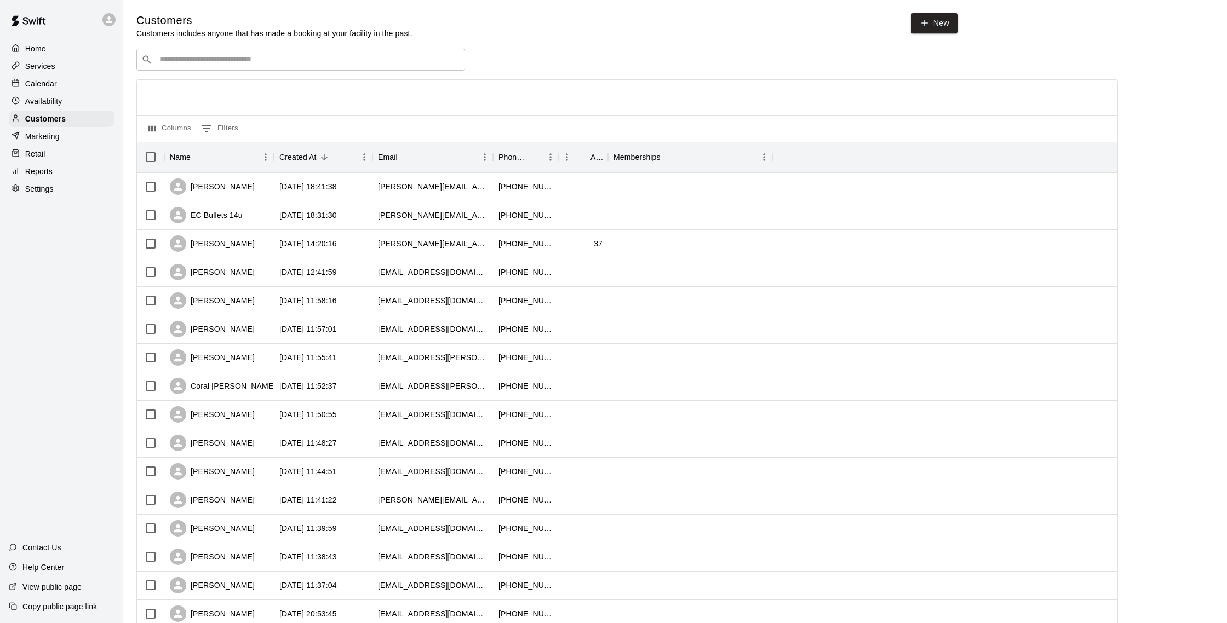
click at [163, 54] on div "​ ​" at bounding box center [300, 60] width 329 height 22
type input "****"
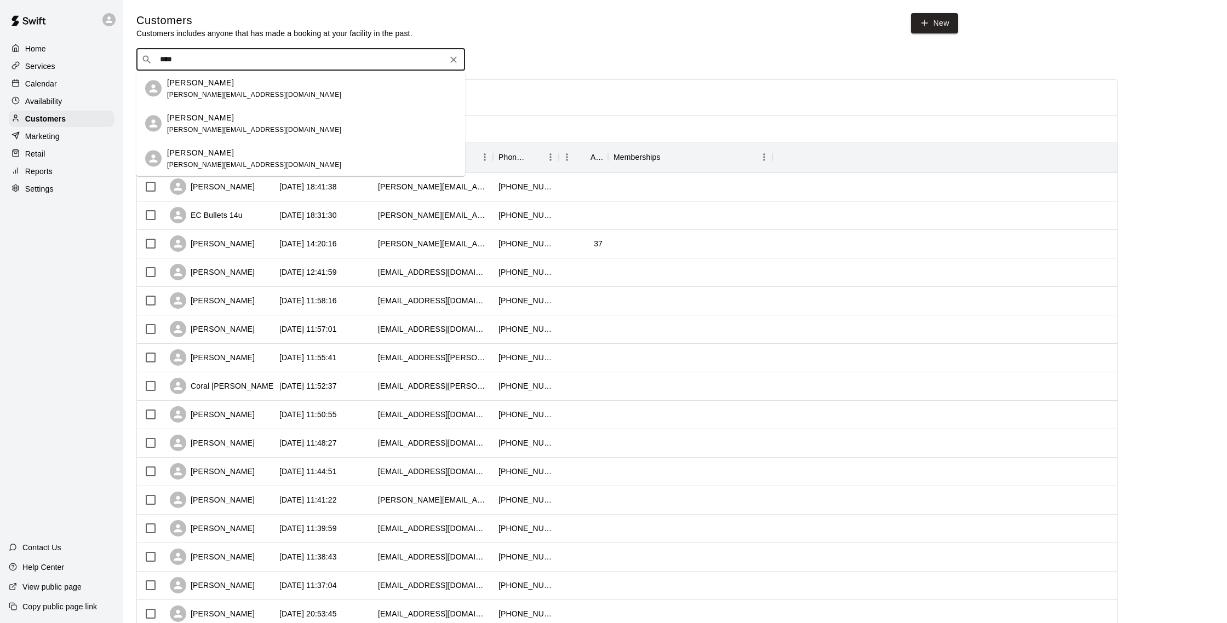
click at [251, 98] on div "Iliana Nord iliana.nord@yahoo.com" at bounding box center [311, 89] width 289 height 24
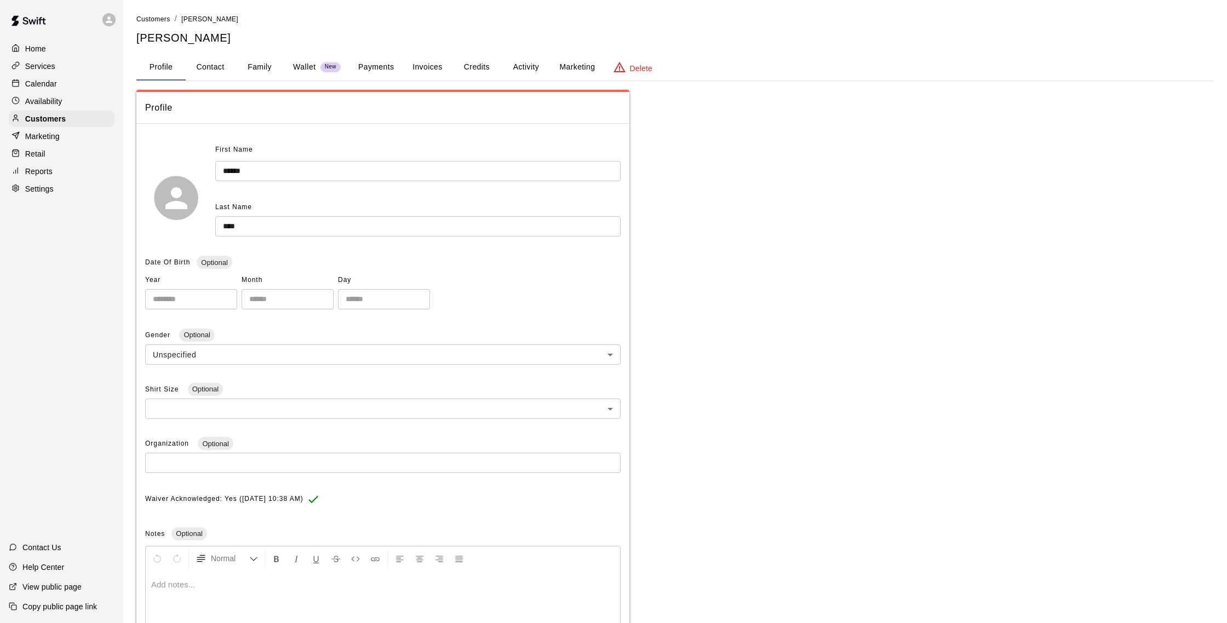
click at [464, 69] on button "Credits" at bounding box center [476, 67] width 49 height 26
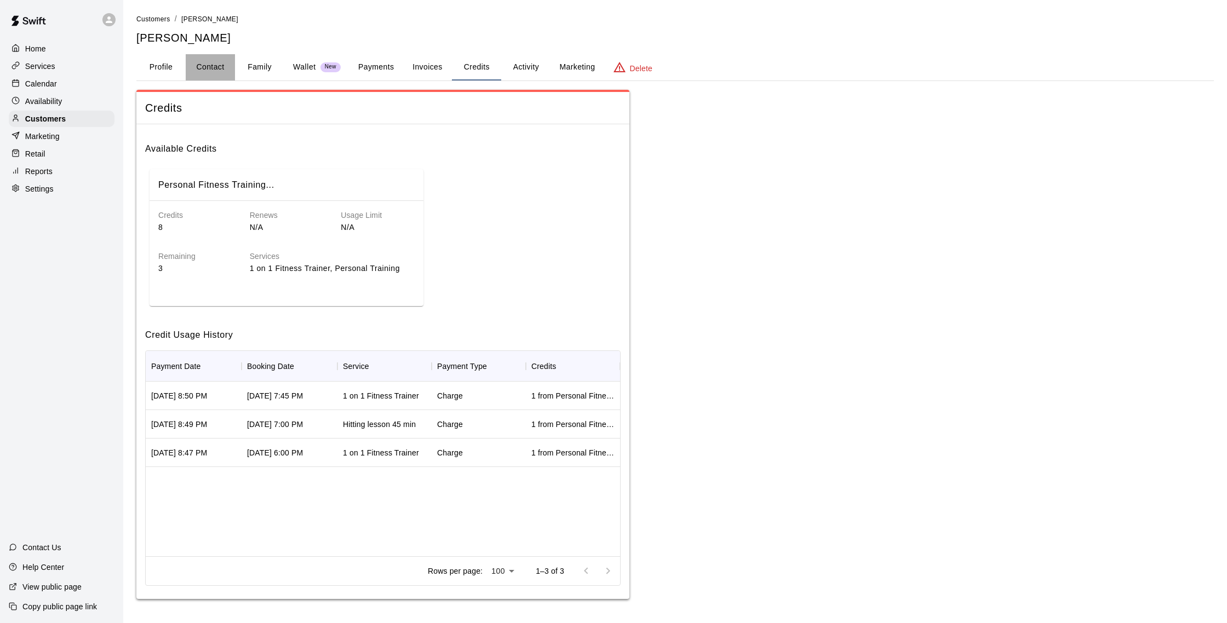
click at [221, 70] on button "Contact" at bounding box center [210, 67] width 49 height 26
select select "**"
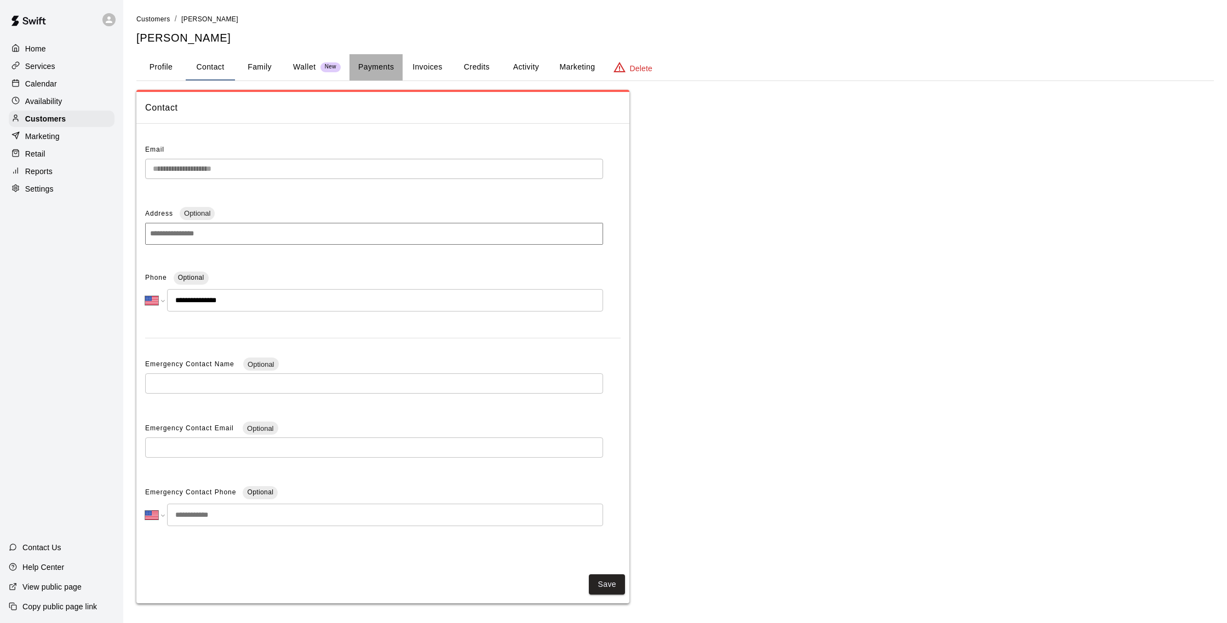
click at [369, 68] on button "Payments" at bounding box center [375, 67] width 53 height 26
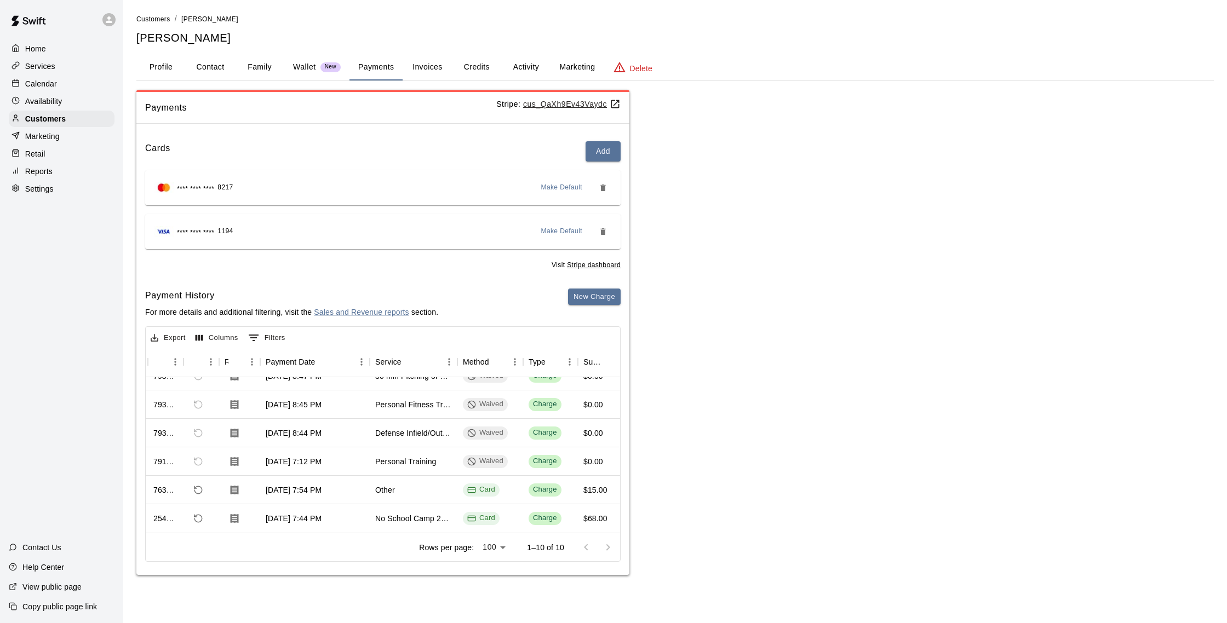
click at [74, 81] on div "Calendar" at bounding box center [62, 84] width 106 height 16
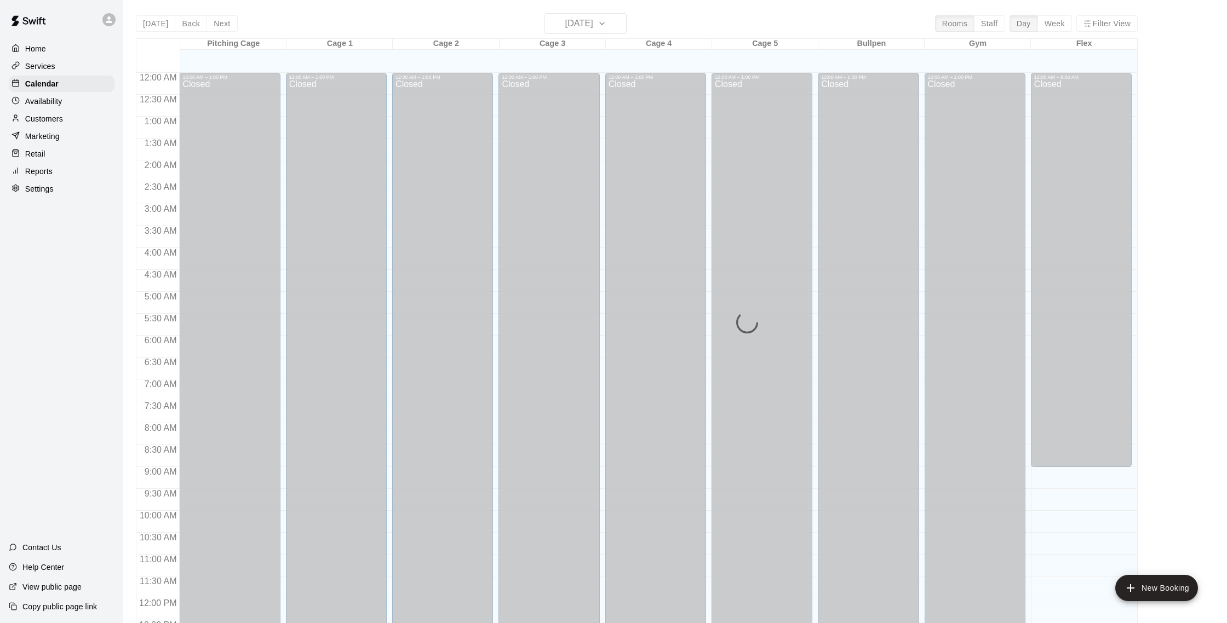
scroll to position [456, 0]
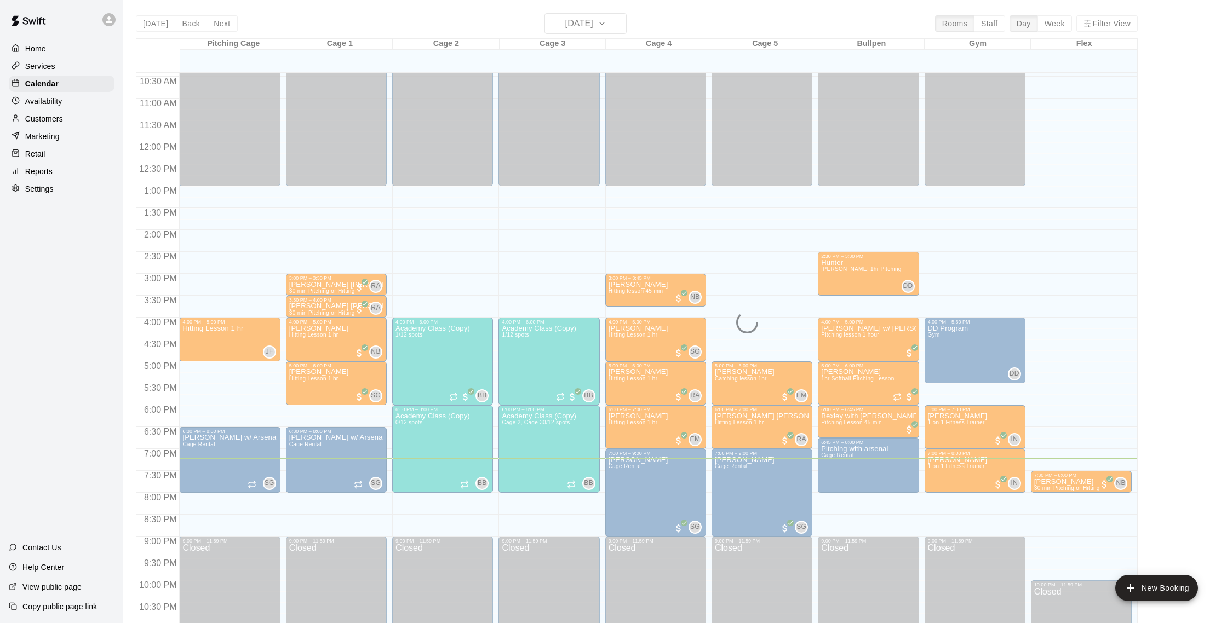
click at [80, 65] on div "Services" at bounding box center [62, 66] width 106 height 16
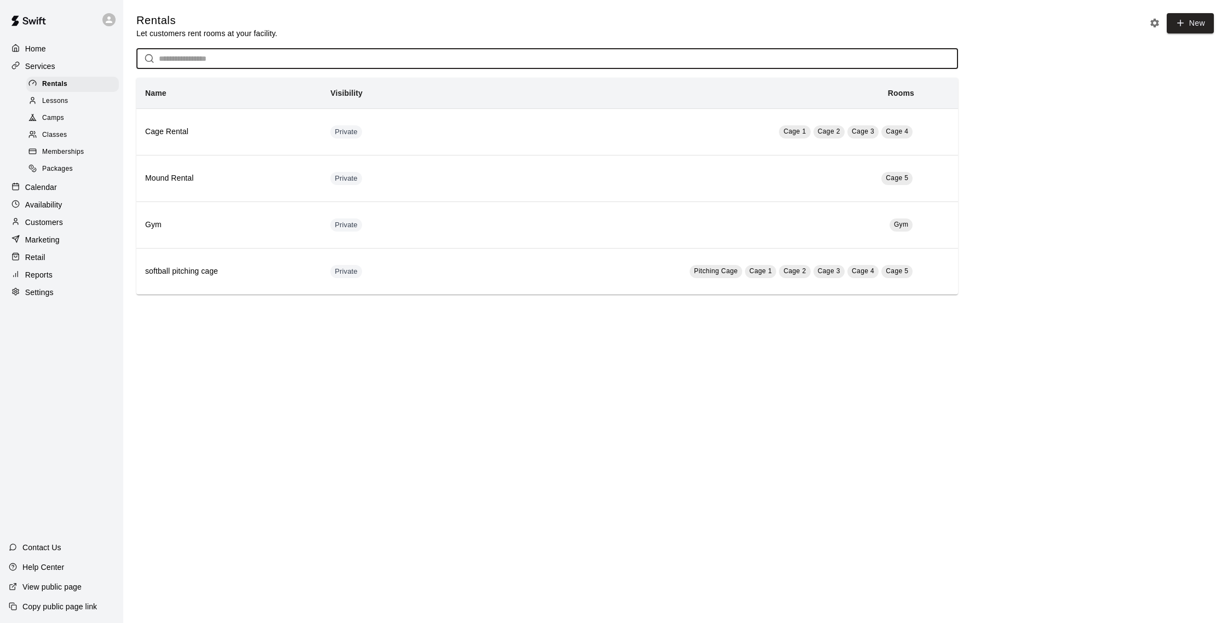
click at [325, 50] on input "text" at bounding box center [558, 59] width 799 height 20
click at [51, 184] on p "Calendar" at bounding box center [41, 187] width 32 height 11
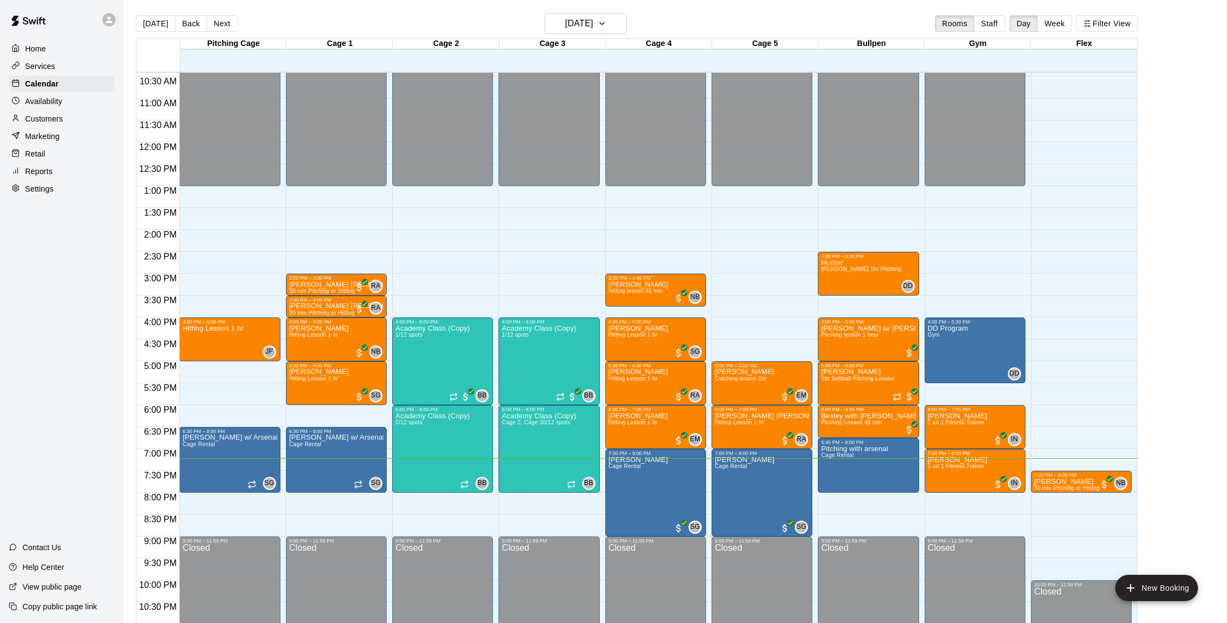
scroll to position [1, 0]
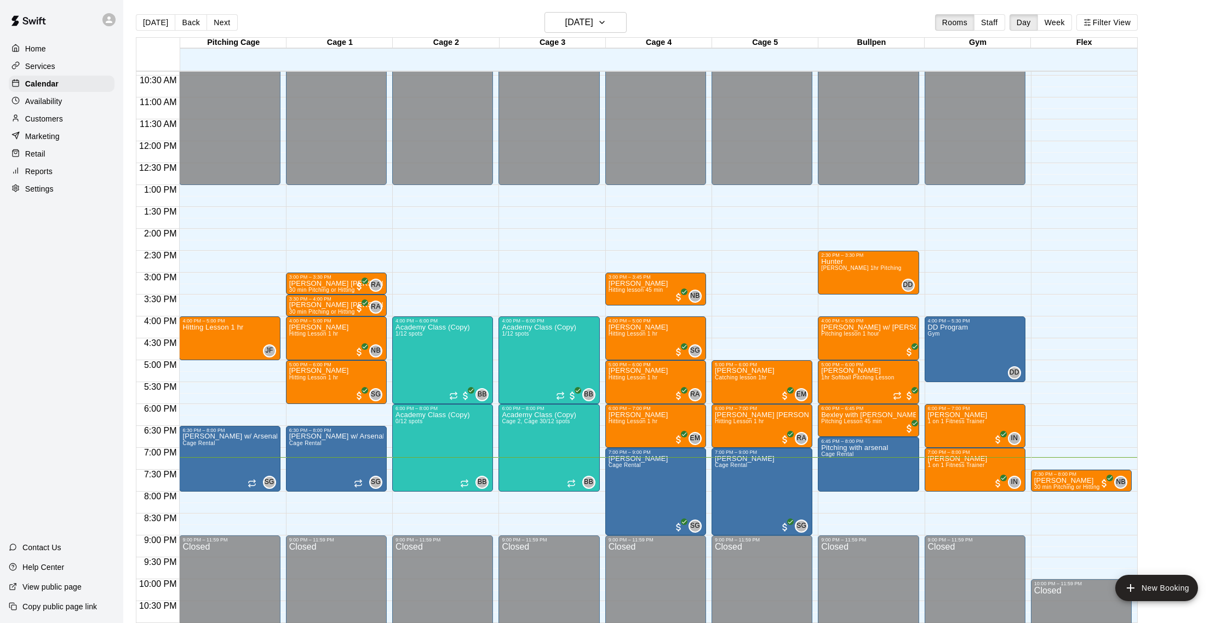
click at [60, 70] on div "Services" at bounding box center [62, 66] width 106 height 16
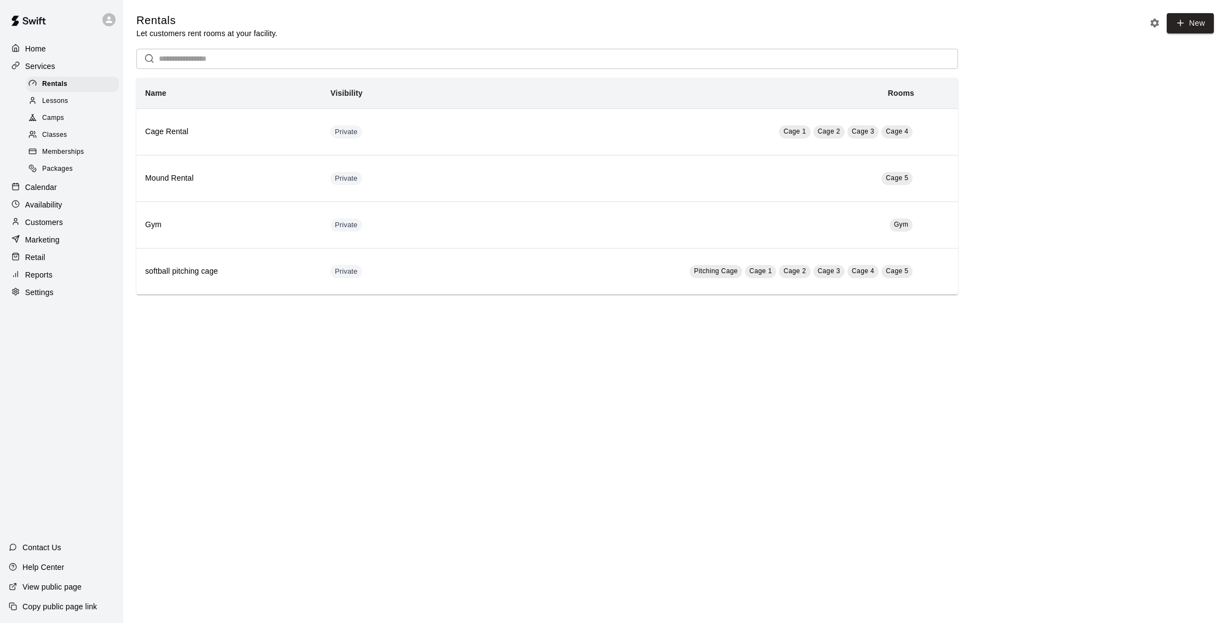
click at [67, 190] on div "Calendar" at bounding box center [62, 187] width 106 height 16
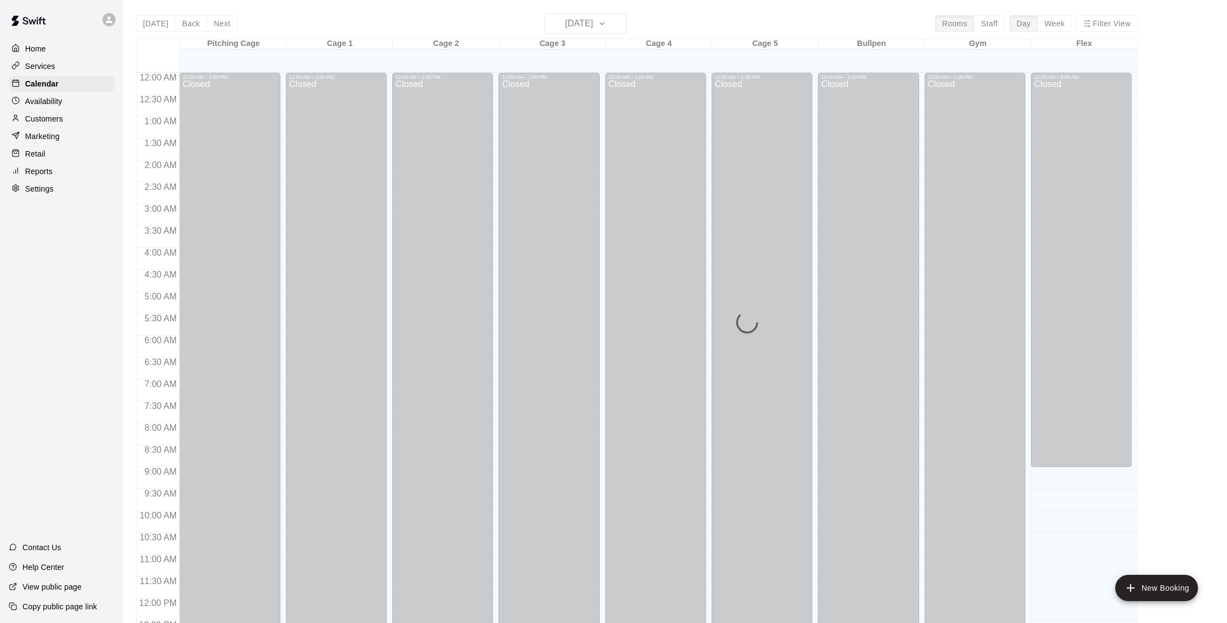
scroll to position [456, 0]
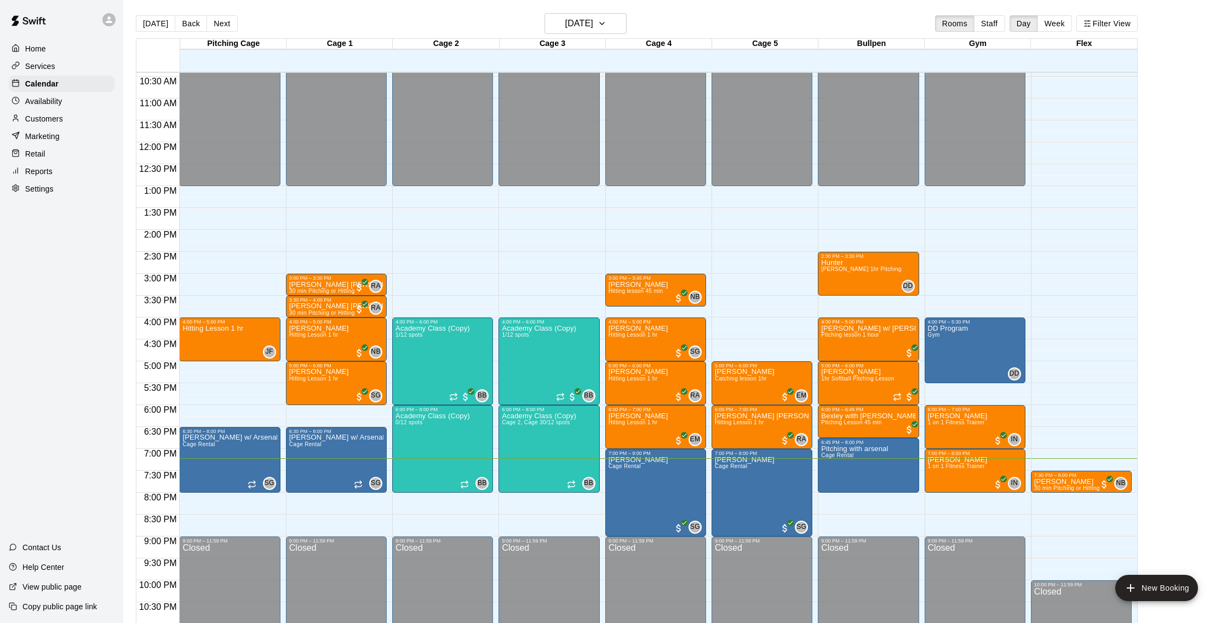
click at [47, 112] on div "Customers" at bounding box center [62, 119] width 106 height 16
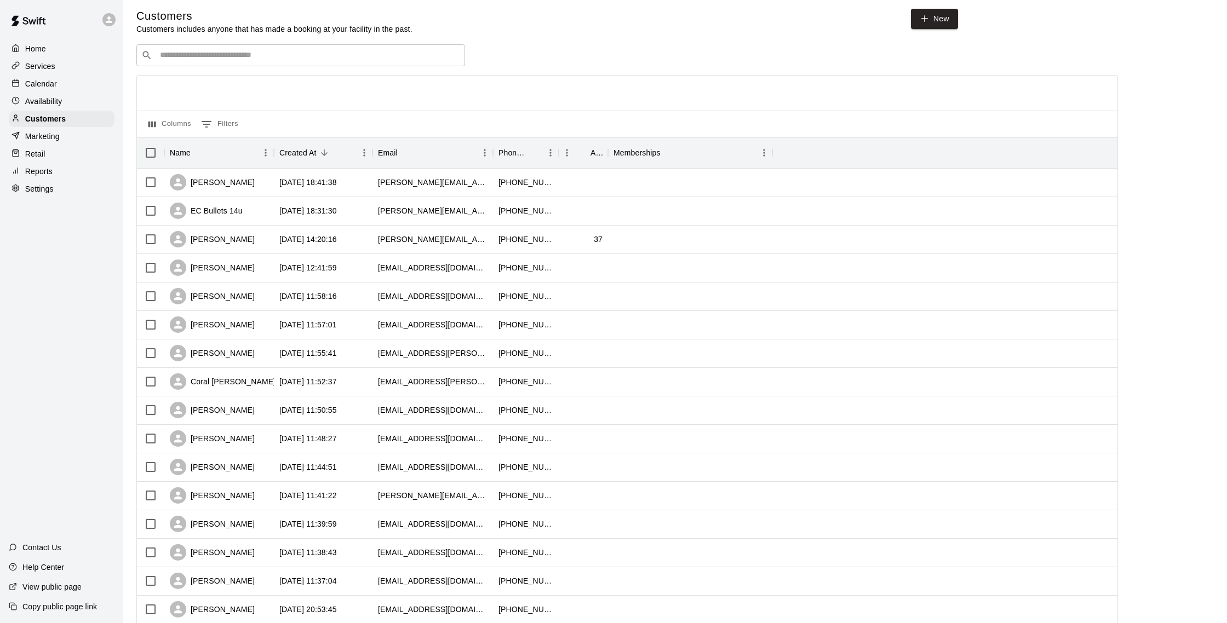
scroll to position [5, 0]
click at [320, 58] on input "Search customers by name or email" at bounding box center [308, 54] width 303 height 11
type input "*"
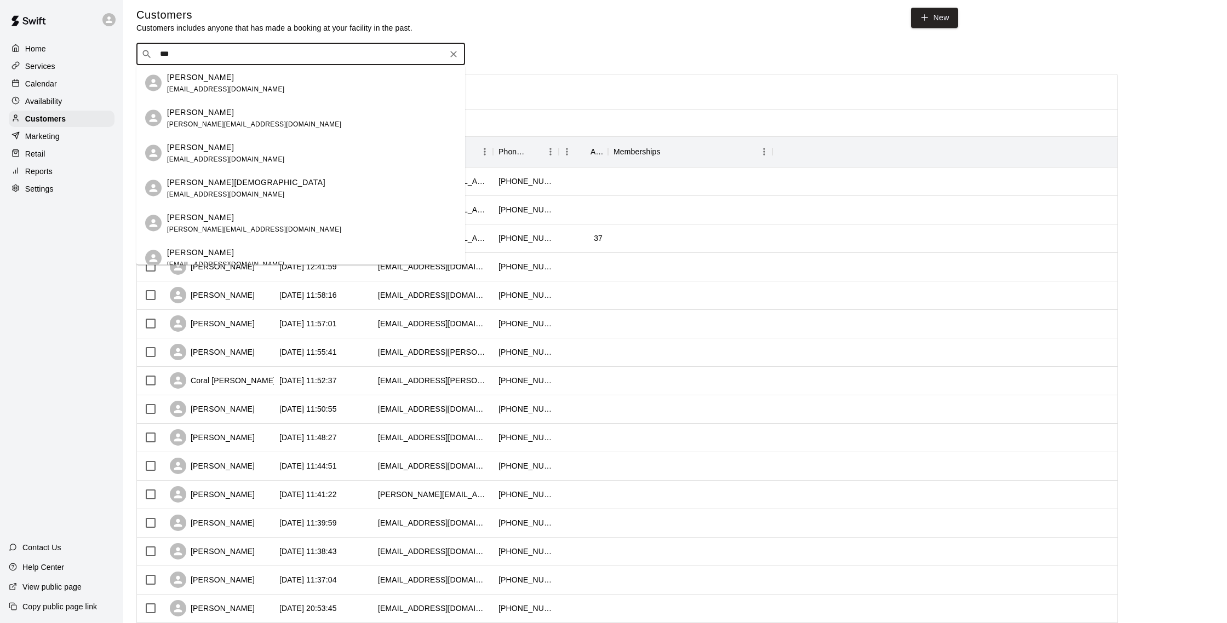
type input "****"
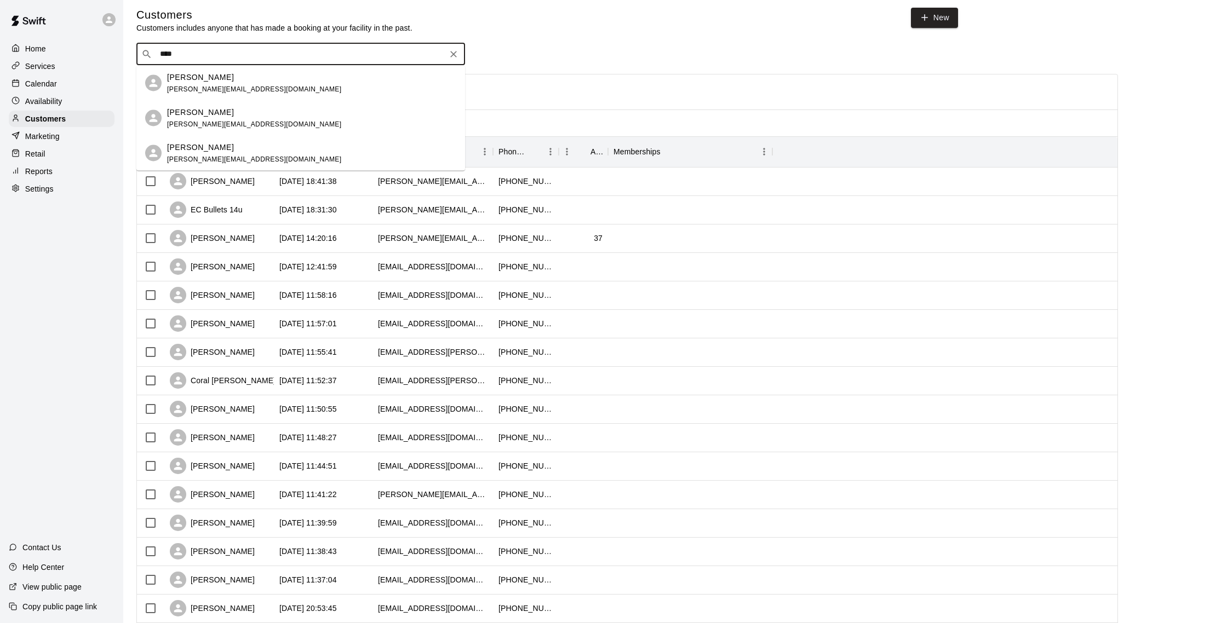
click at [231, 122] on span "iliana.nord@yahoo.com" at bounding box center [254, 124] width 174 height 8
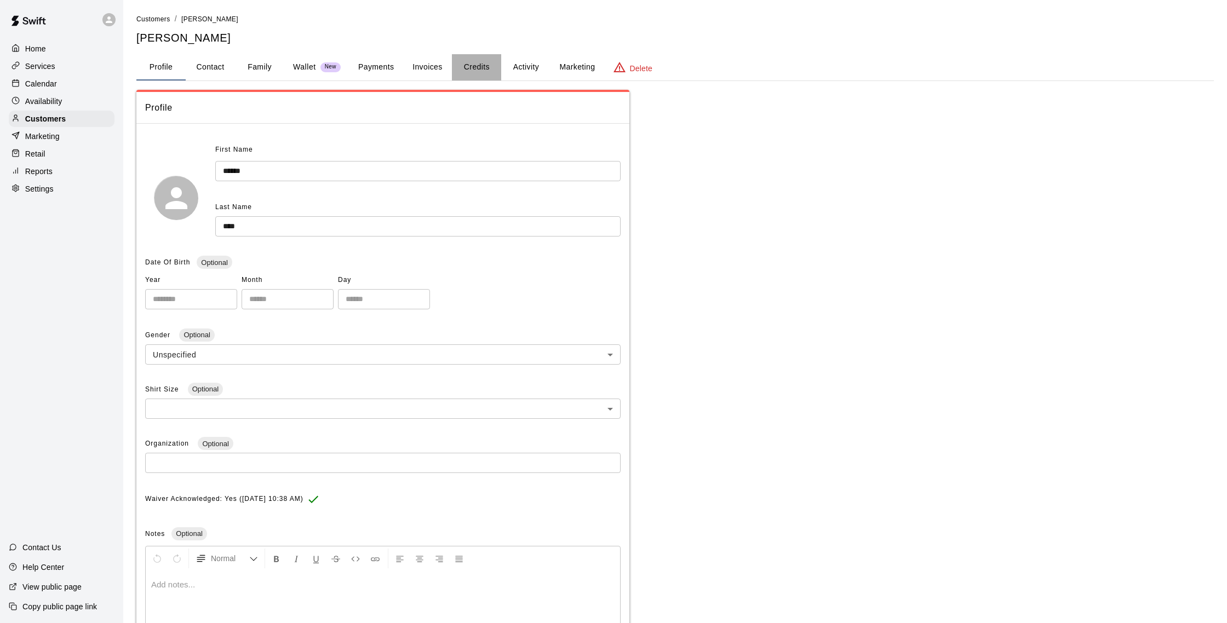
click at [478, 74] on button "Credits" at bounding box center [476, 67] width 49 height 26
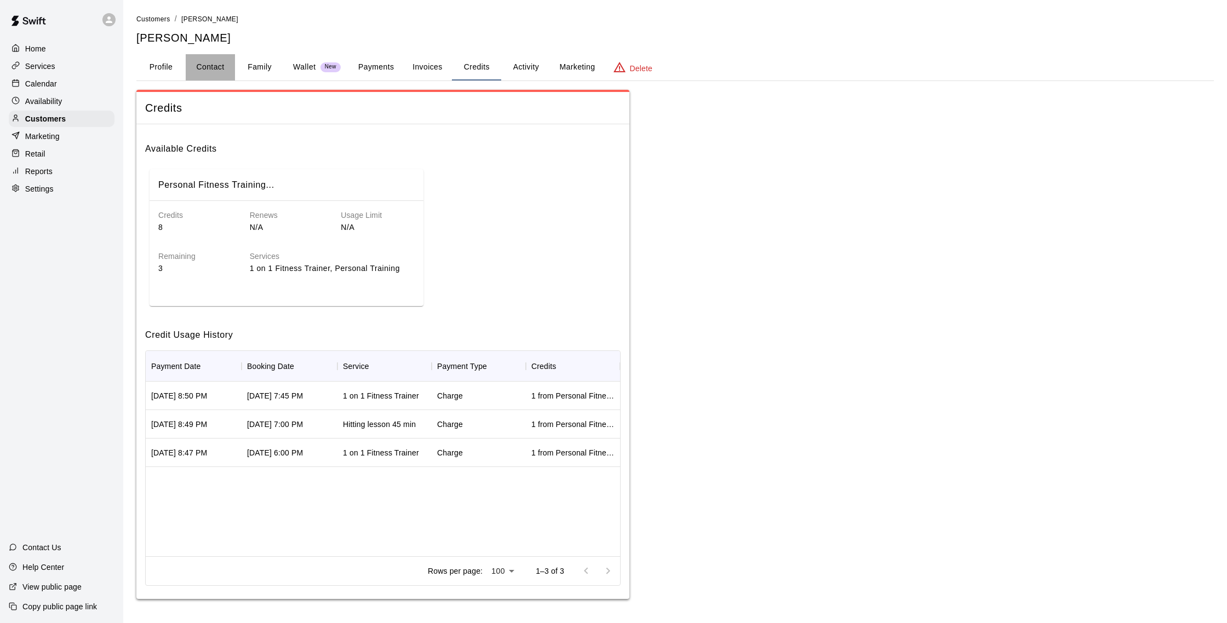
click at [211, 70] on button "Contact" at bounding box center [210, 67] width 49 height 26
select select "**"
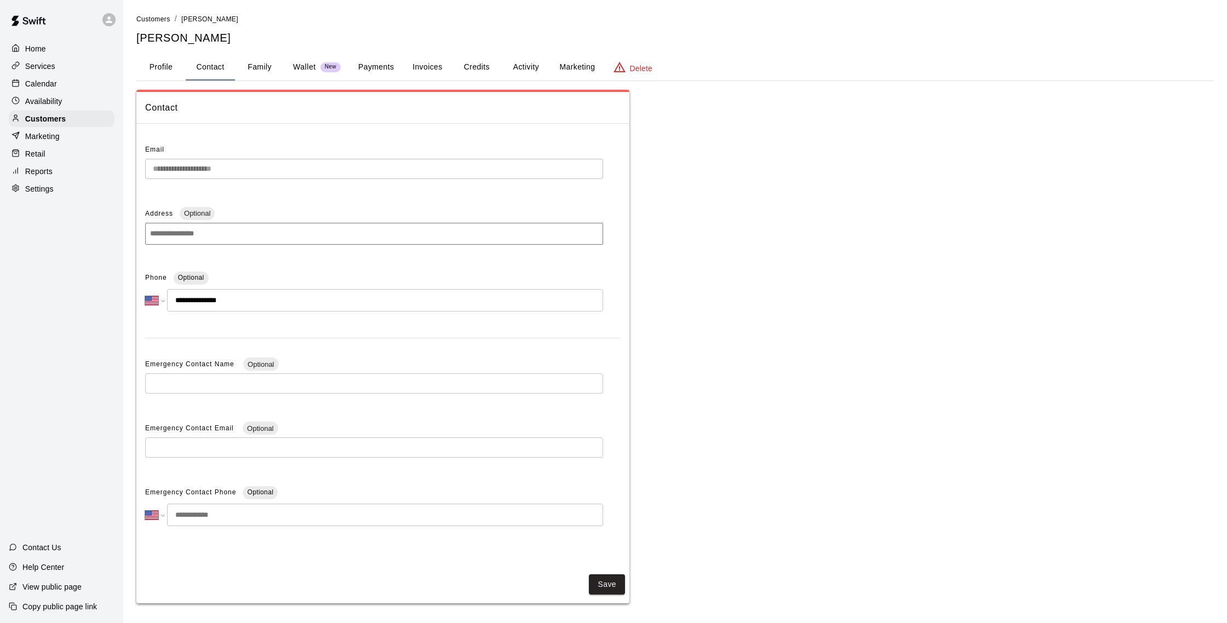
click at [165, 71] on button "Profile" at bounding box center [160, 67] width 49 height 26
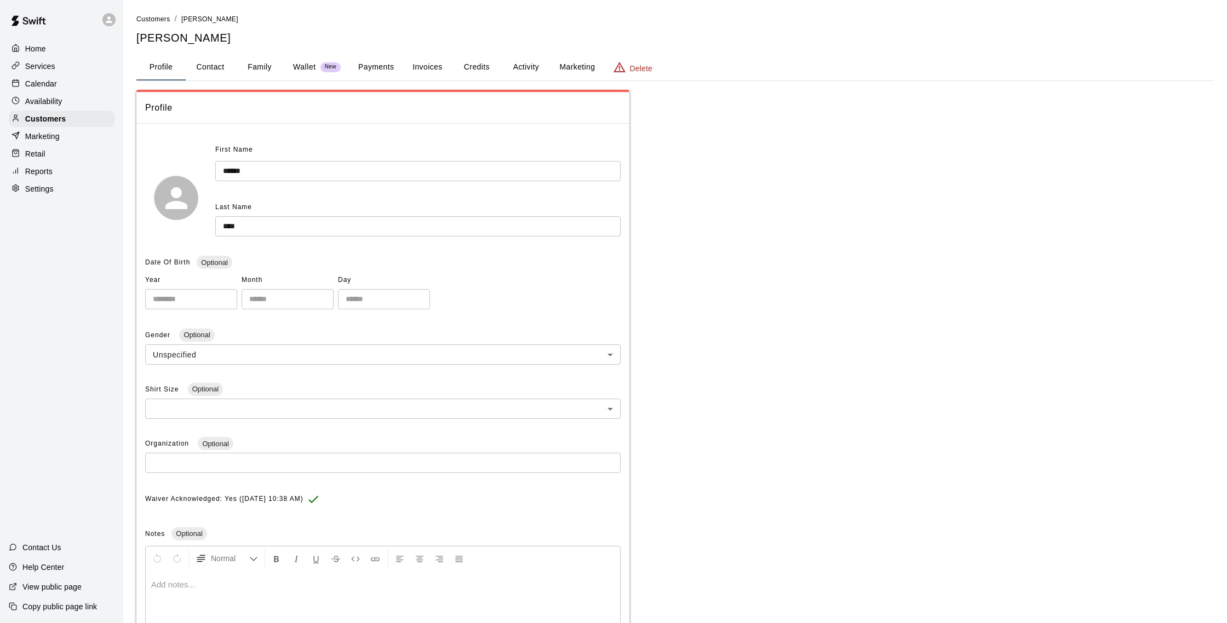
click at [399, 64] on button "Payments" at bounding box center [375, 67] width 53 height 26
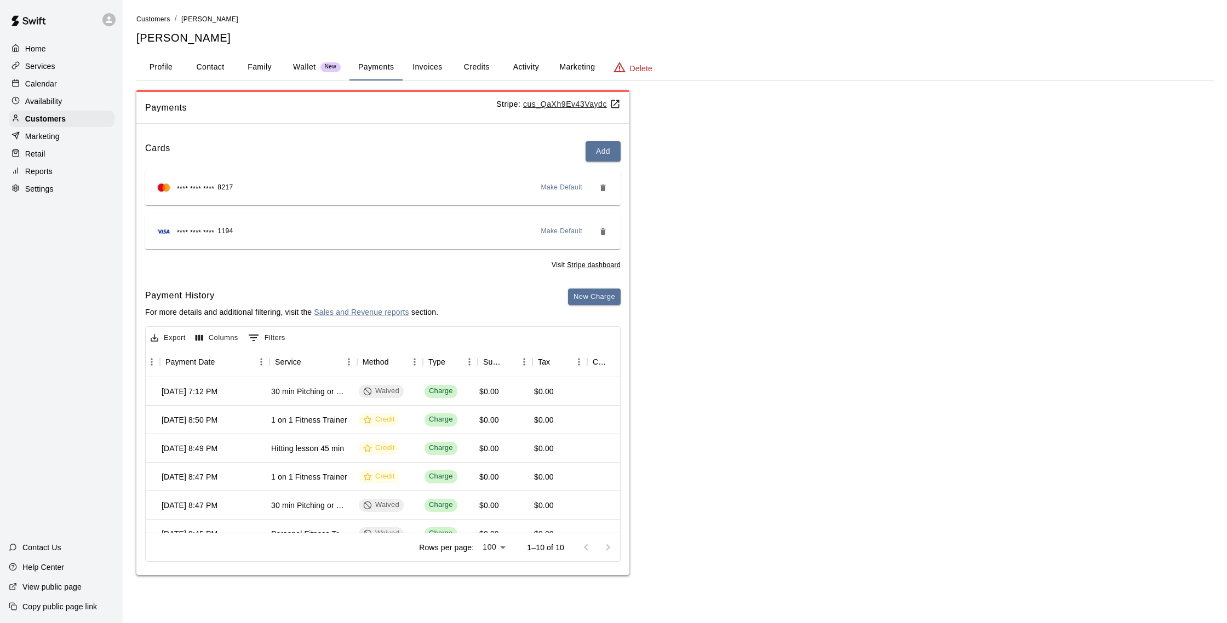
scroll to position [0, 130]
click at [195, 69] on button "Contact" at bounding box center [210, 67] width 49 height 26
select select "**"
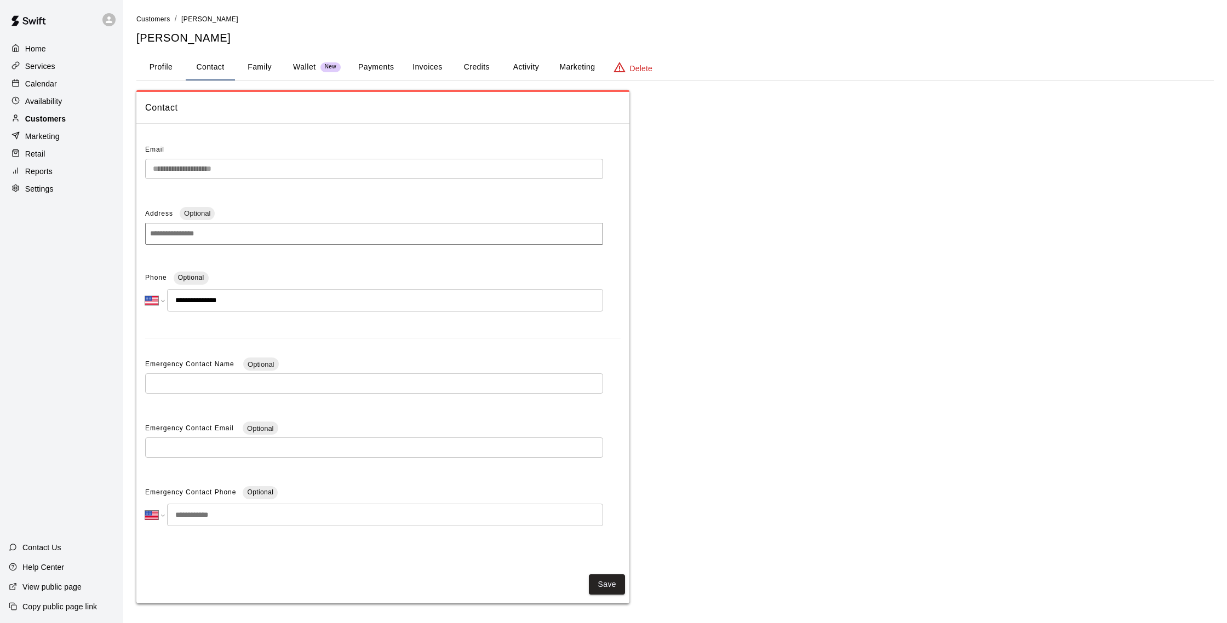
click at [90, 118] on div "Customers" at bounding box center [62, 119] width 106 height 16
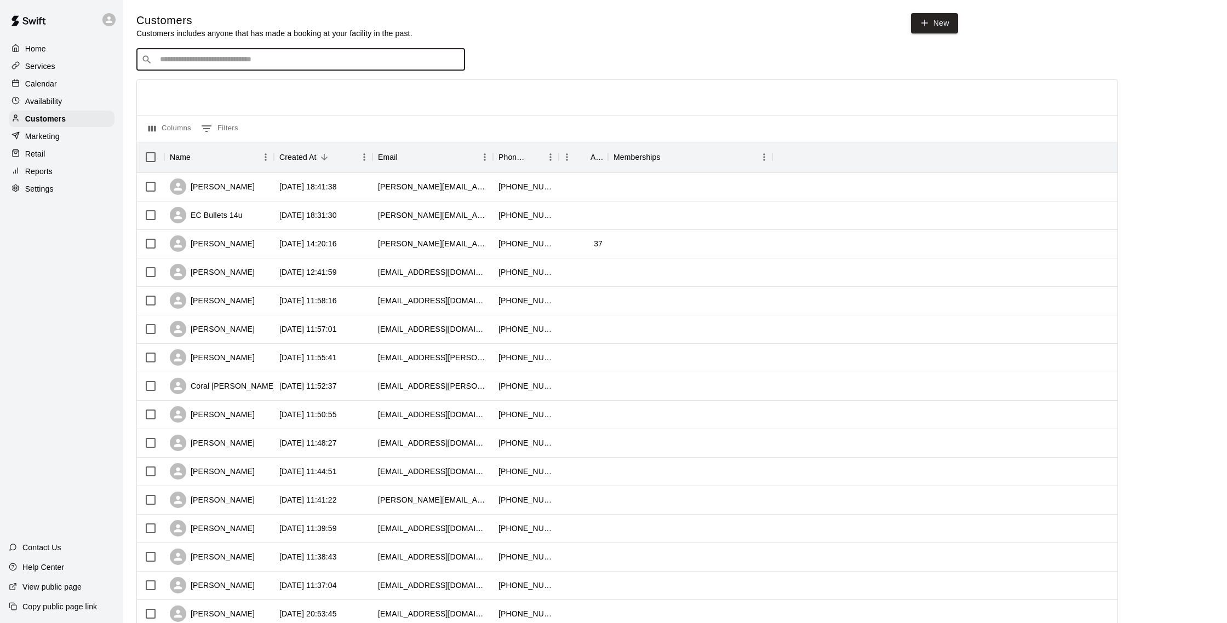
click at [232, 58] on input "Search customers by name or email" at bounding box center [308, 59] width 303 height 11
type input "****"
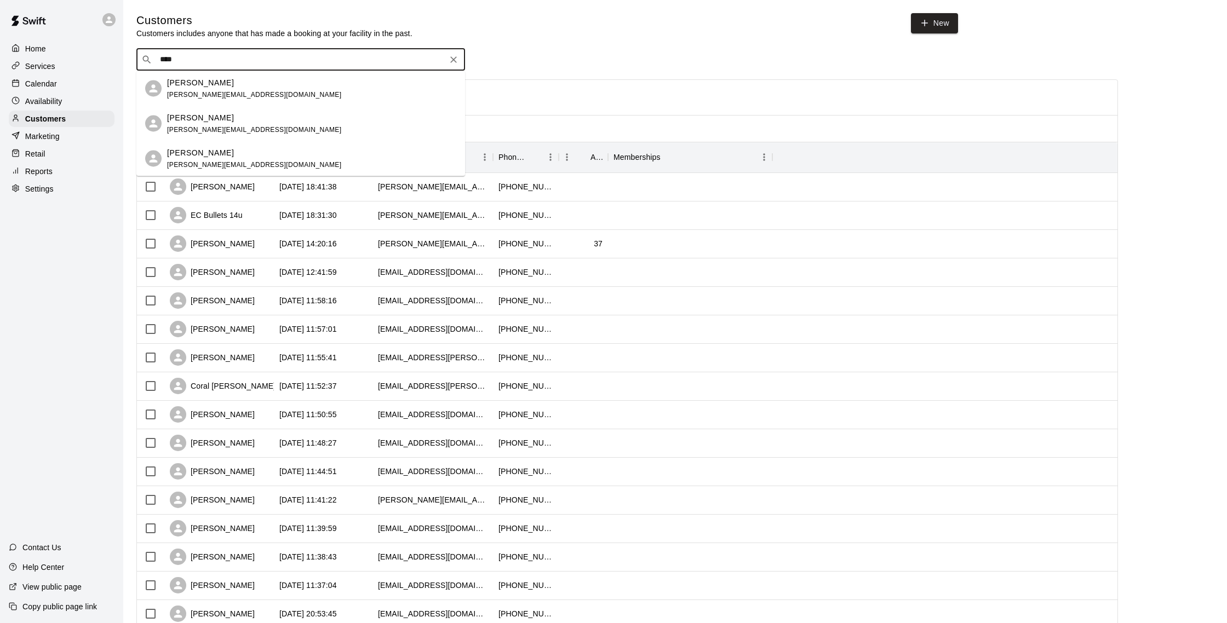
click at [216, 169] on div "Aryanna Nord iliana.nord@yahoo.com" at bounding box center [254, 159] width 174 height 24
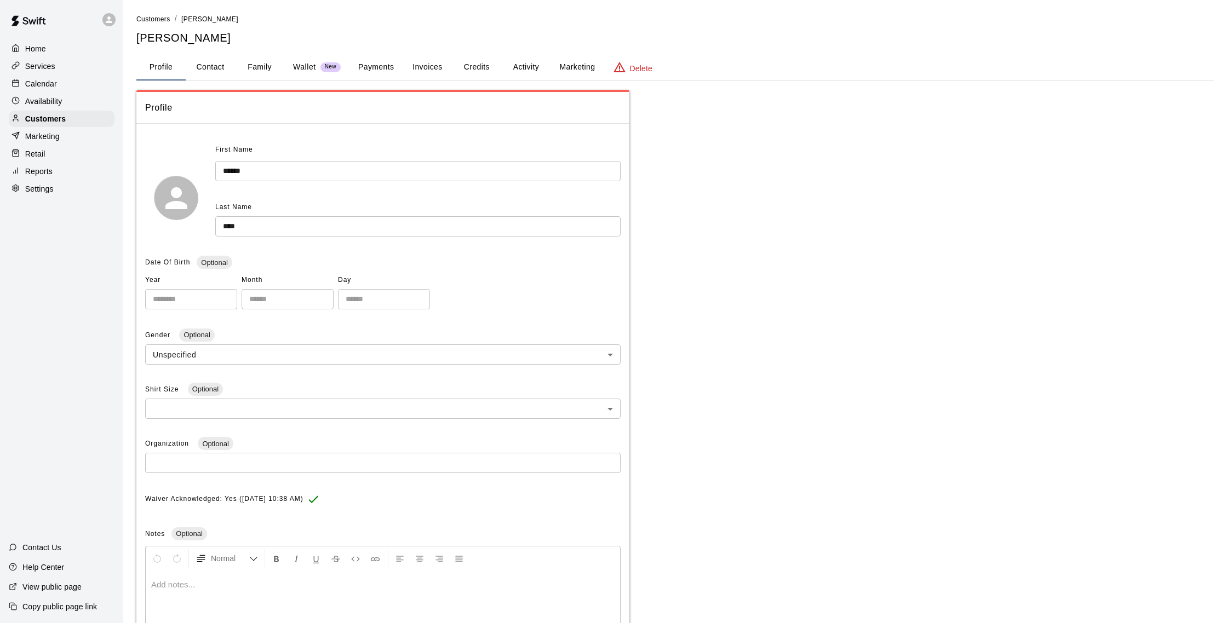
click at [467, 67] on button "Credits" at bounding box center [476, 67] width 49 height 26
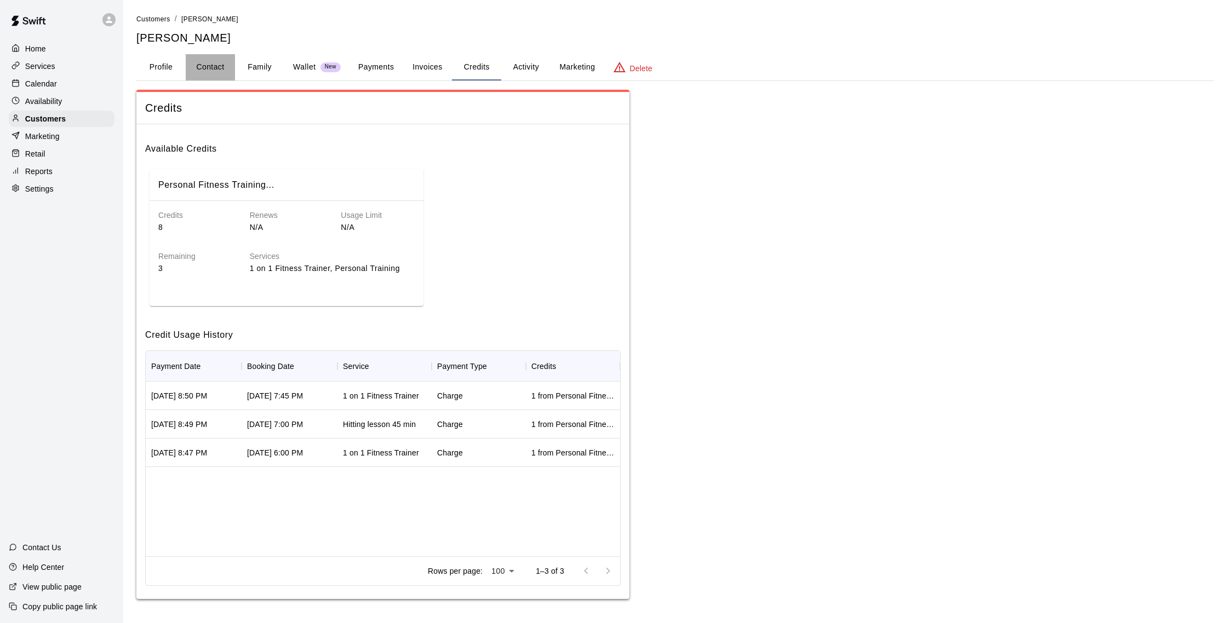
click at [223, 66] on button "Contact" at bounding box center [210, 67] width 49 height 26
select select "**"
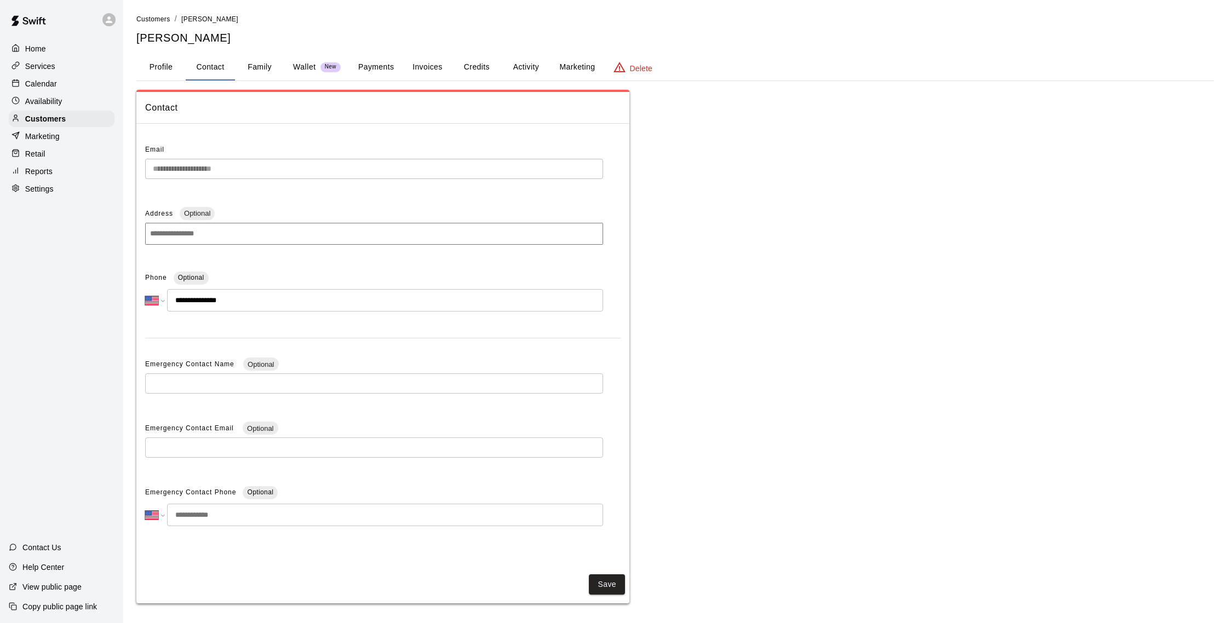
click at [261, 70] on button "Family" at bounding box center [259, 67] width 49 height 26
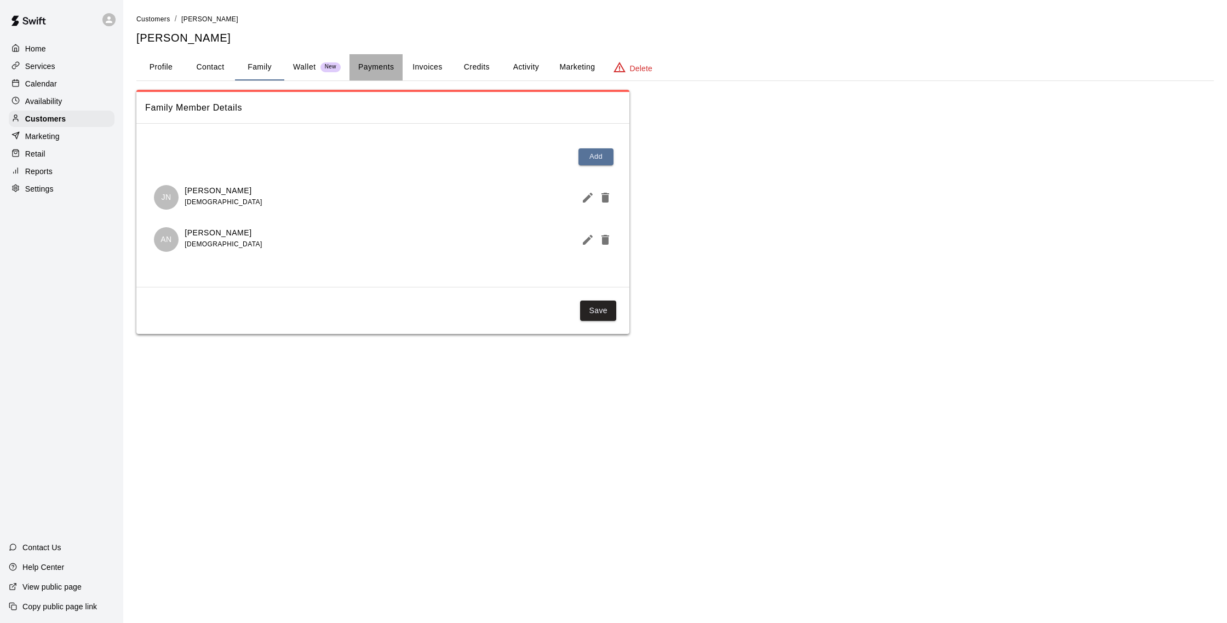
click at [369, 71] on button "Payments" at bounding box center [375, 67] width 53 height 26
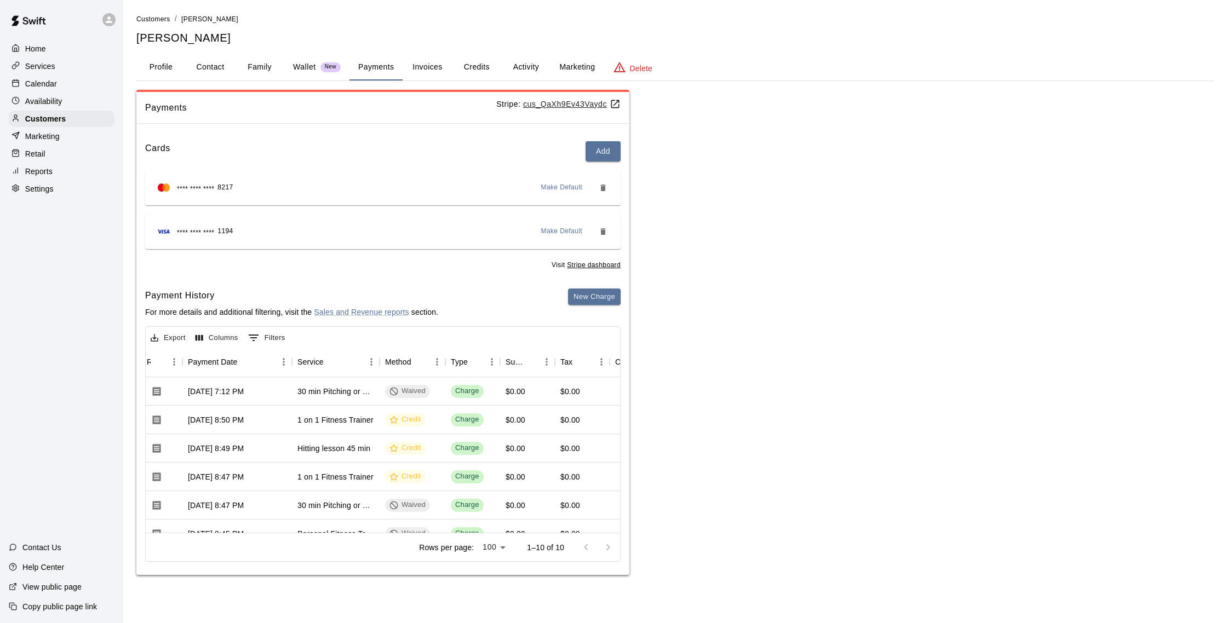
scroll to position [0, 102]
click at [65, 119] on p "Customers" at bounding box center [45, 118] width 41 height 11
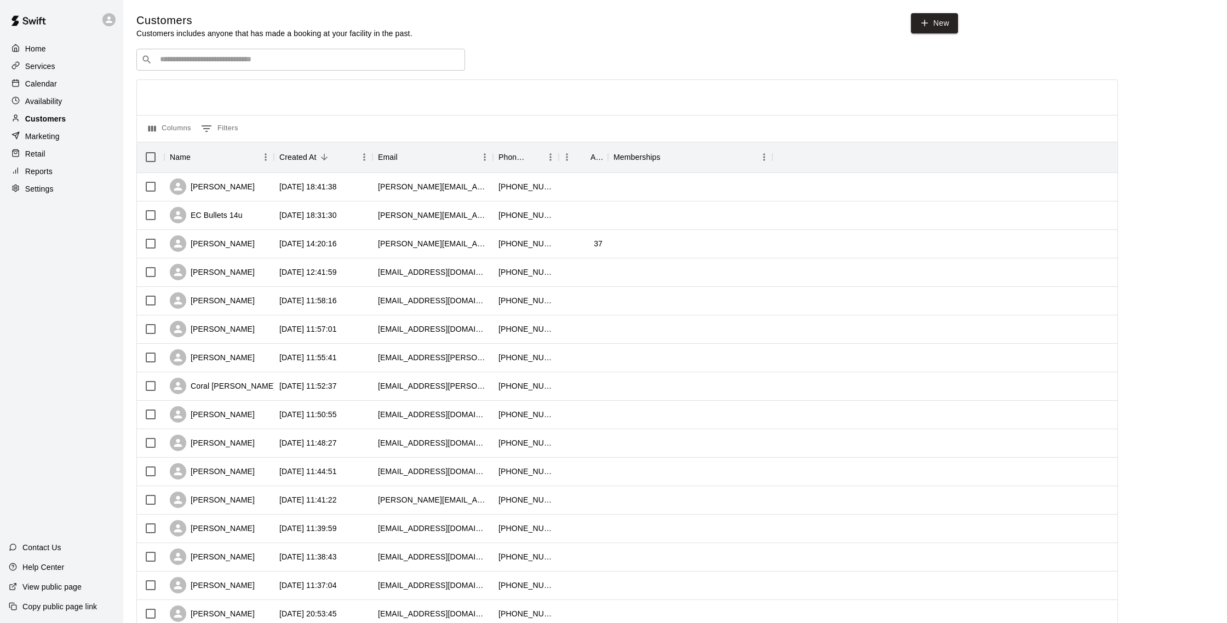
scroll to position [1, 0]
click at [67, 86] on div "Calendar" at bounding box center [62, 84] width 106 height 16
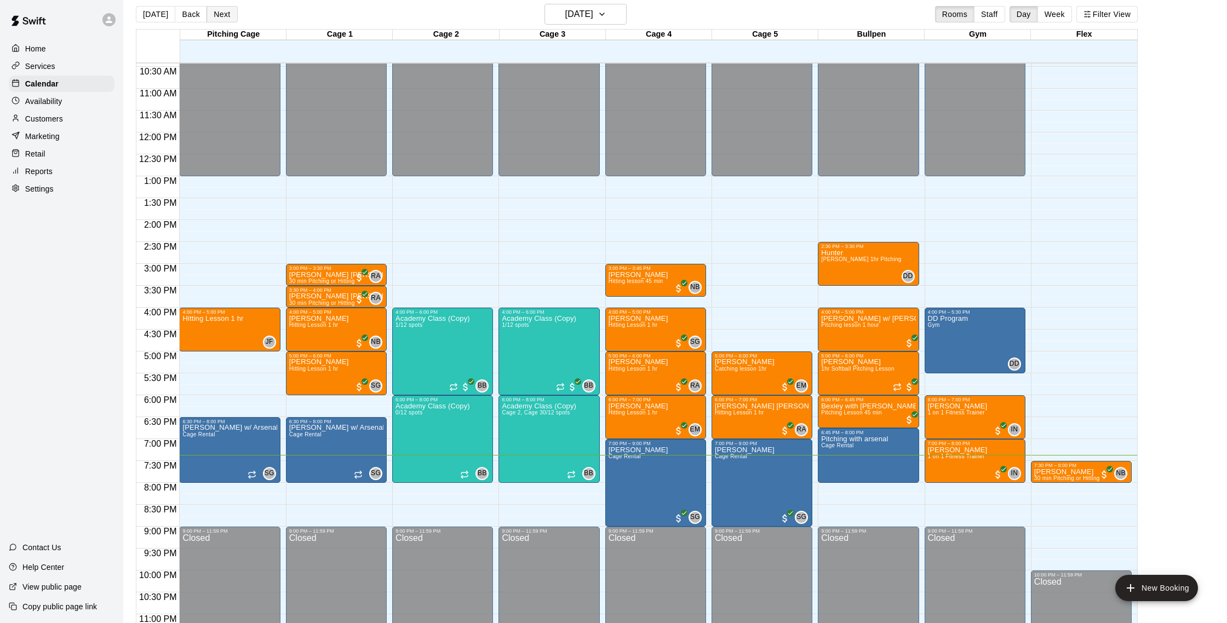
scroll to position [10, 0]
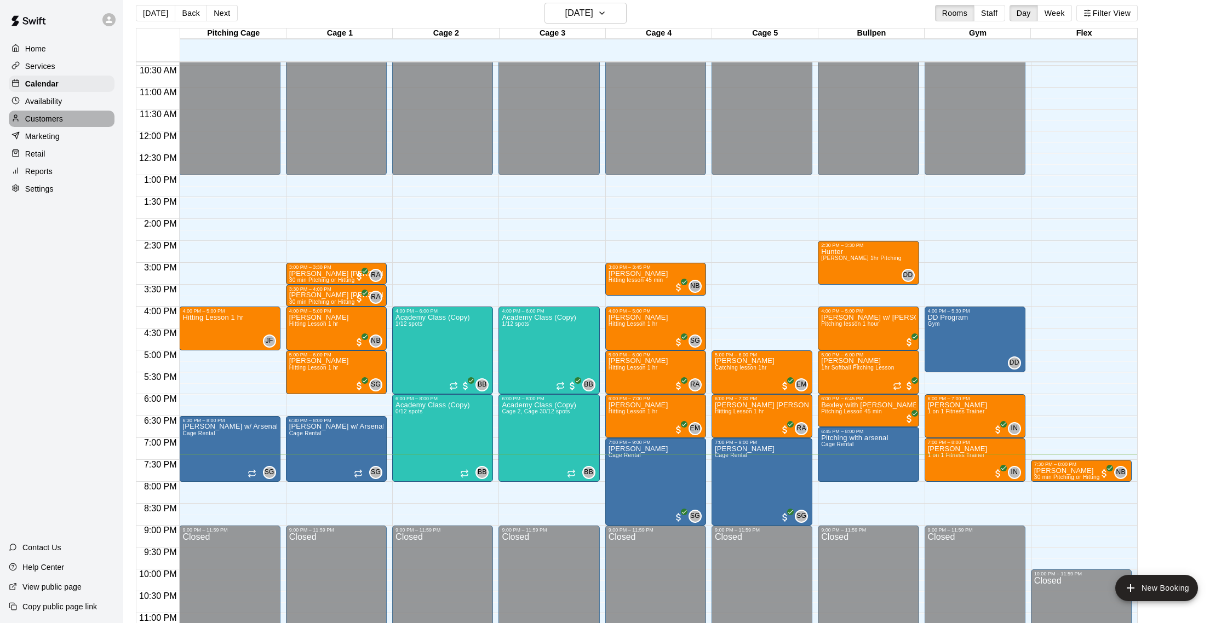
click at [62, 116] on p "Customers" at bounding box center [44, 118] width 38 height 11
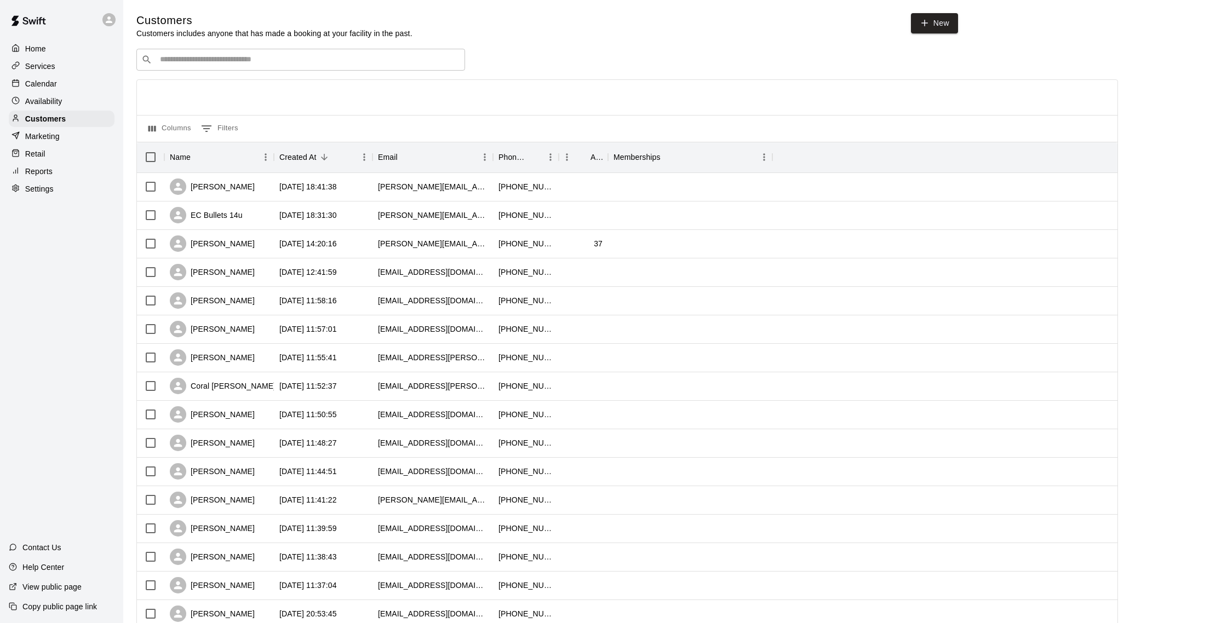
click at [279, 55] on input "Search customers by name or email" at bounding box center [308, 59] width 303 height 11
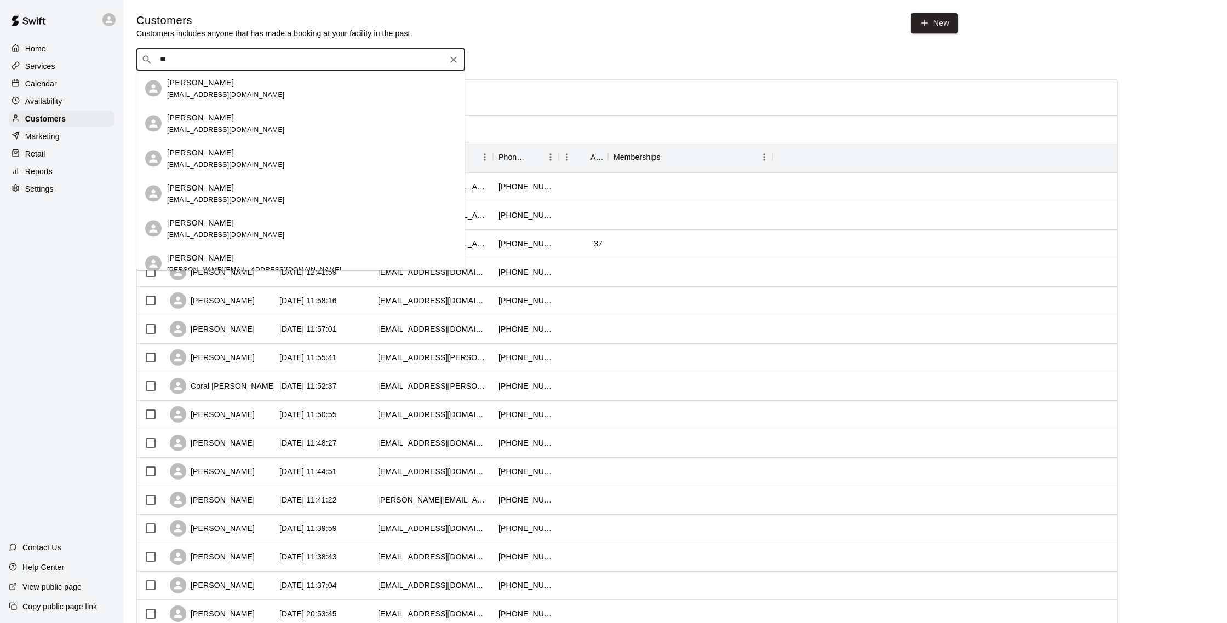
type input "*"
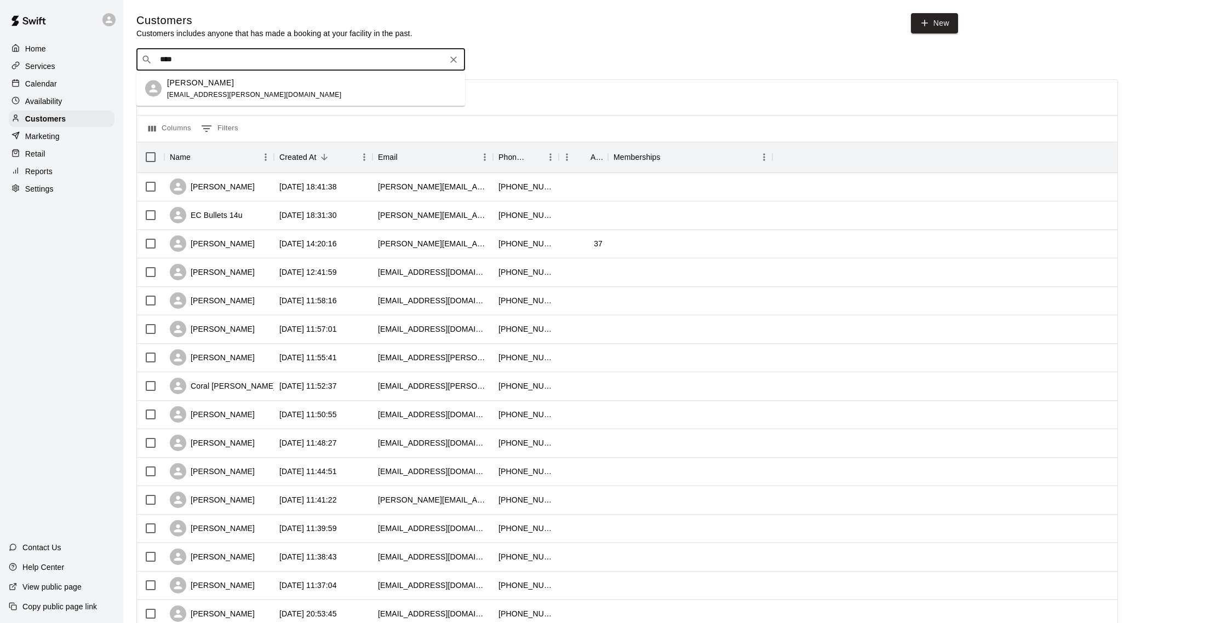
type input "*****"
click at [249, 94] on span "amber.duggan@gmail.com" at bounding box center [254, 94] width 174 height 8
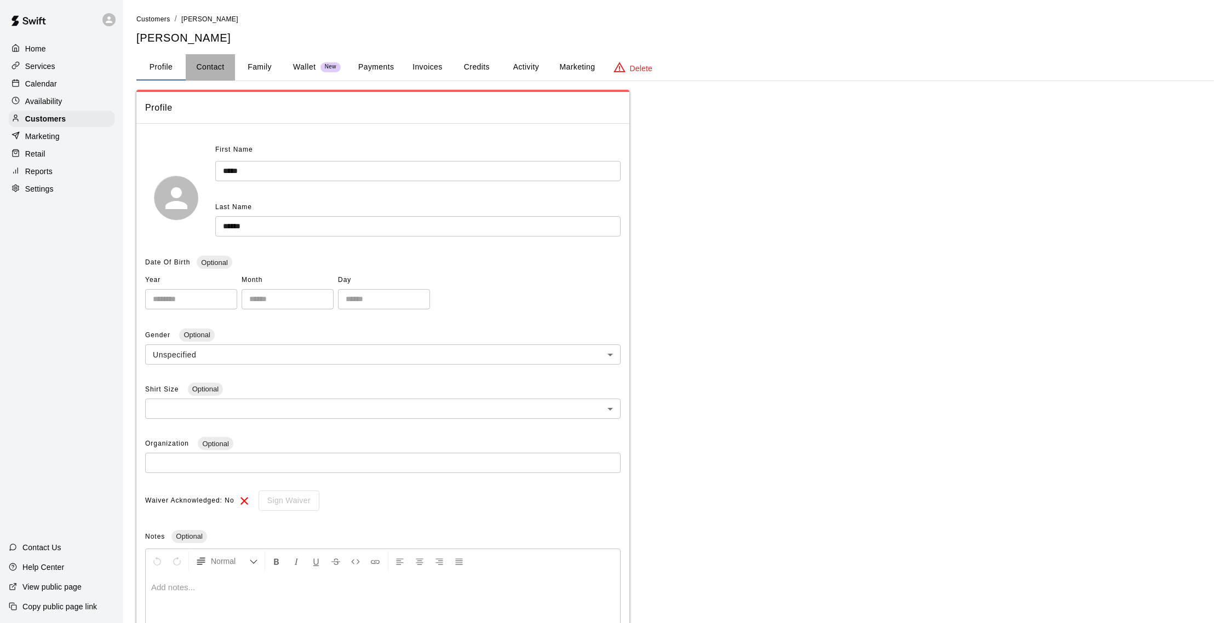
click at [229, 75] on button "Contact" at bounding box center [210, 67] width 49 height 26
select select "**"
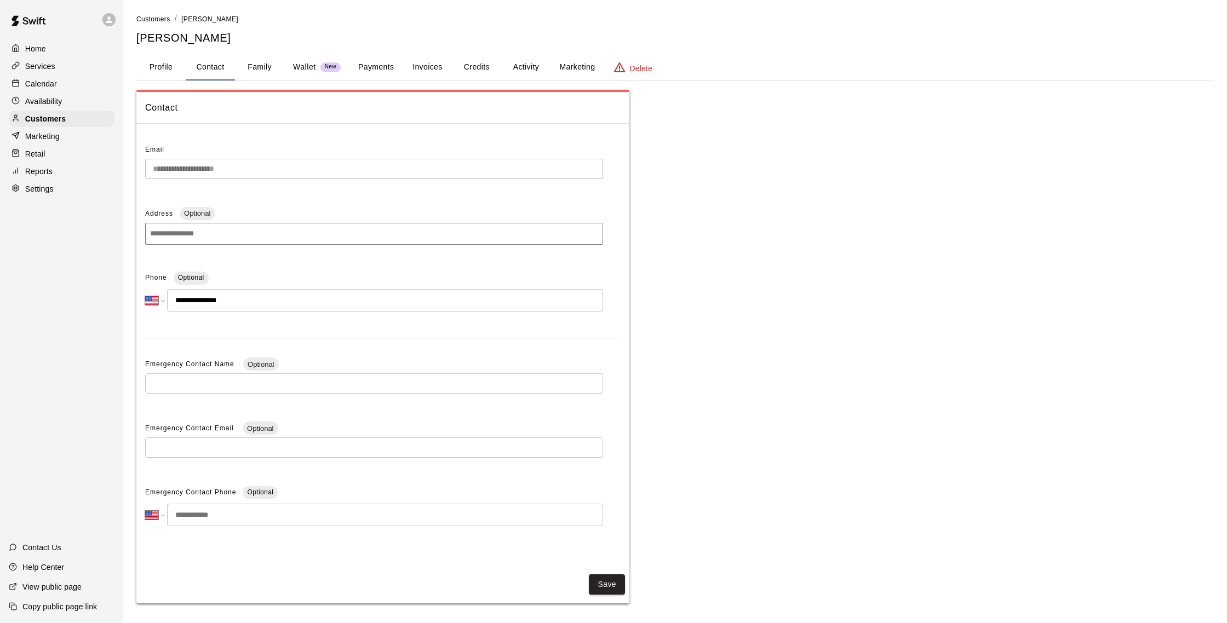
click at [284, 64] on button "Wallet New" at bounding box center [316, 67] width 65 height 26
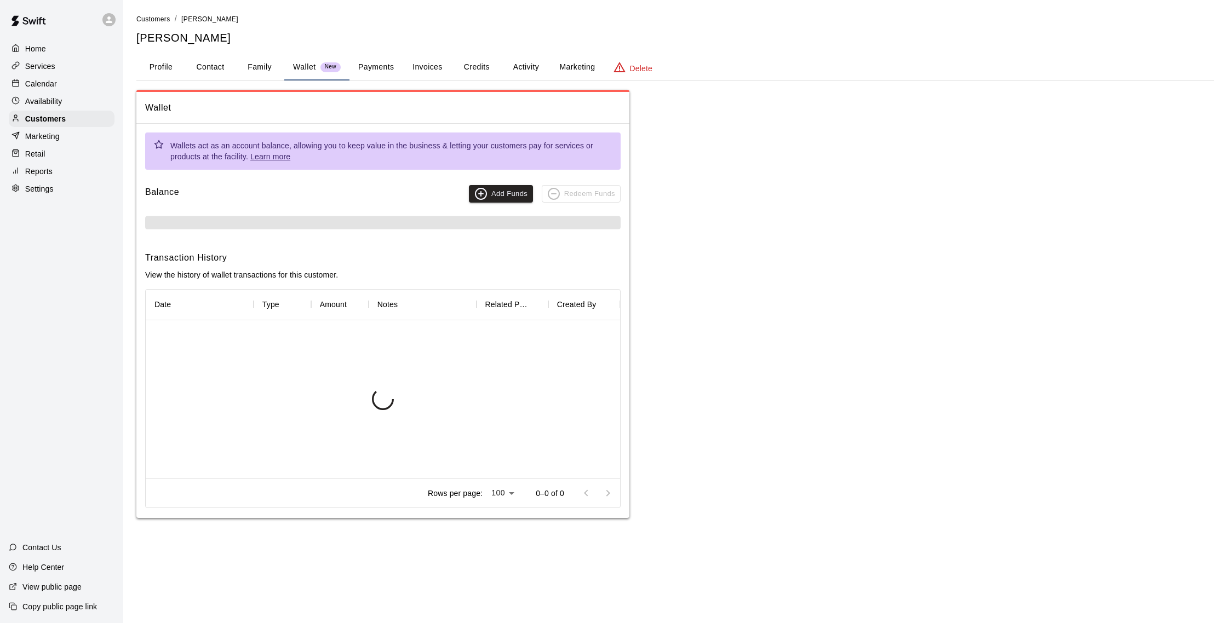
click at [268, 66] on button "Family" at bounding box center [259, 67] width 49 height 26
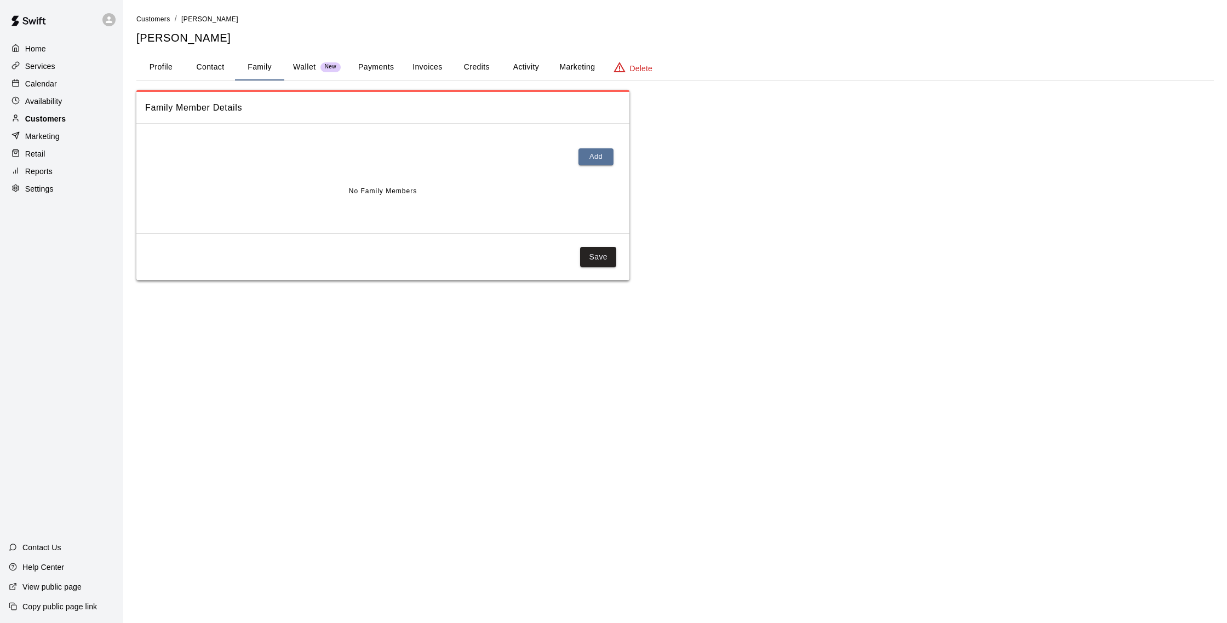
click at [88, 119] on div "Customers" at bounding box center [62, 119] width 106 height 16
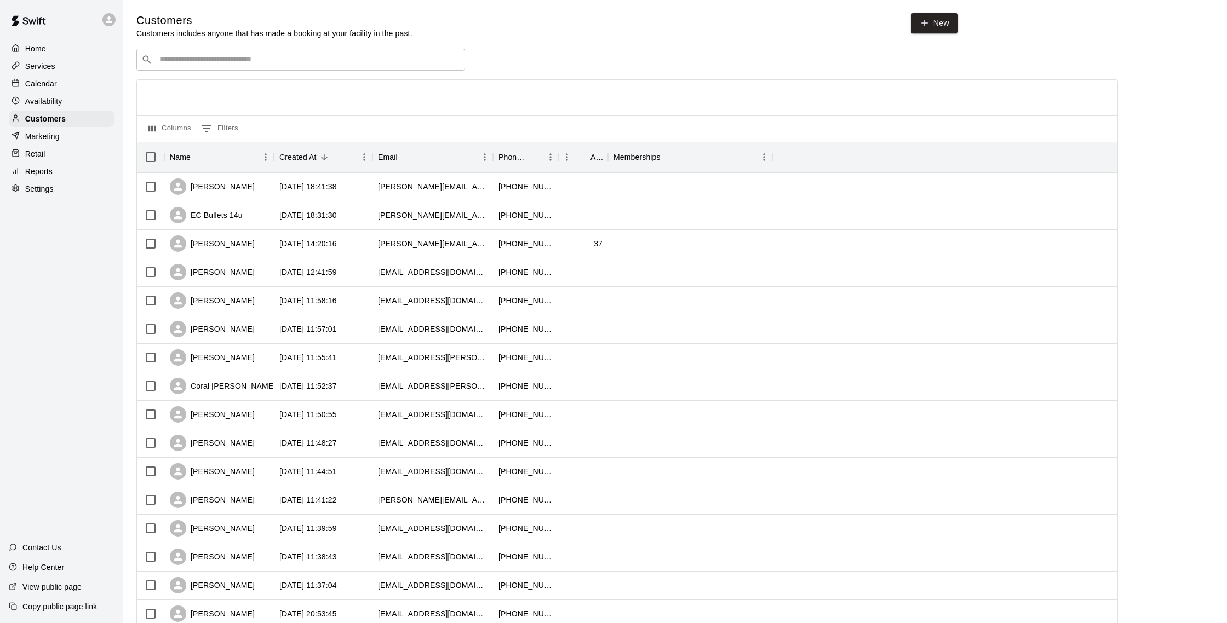
click at [220, 57] on input "Search customers by name or email" at bounding box center [308, 59] width 303 height 11
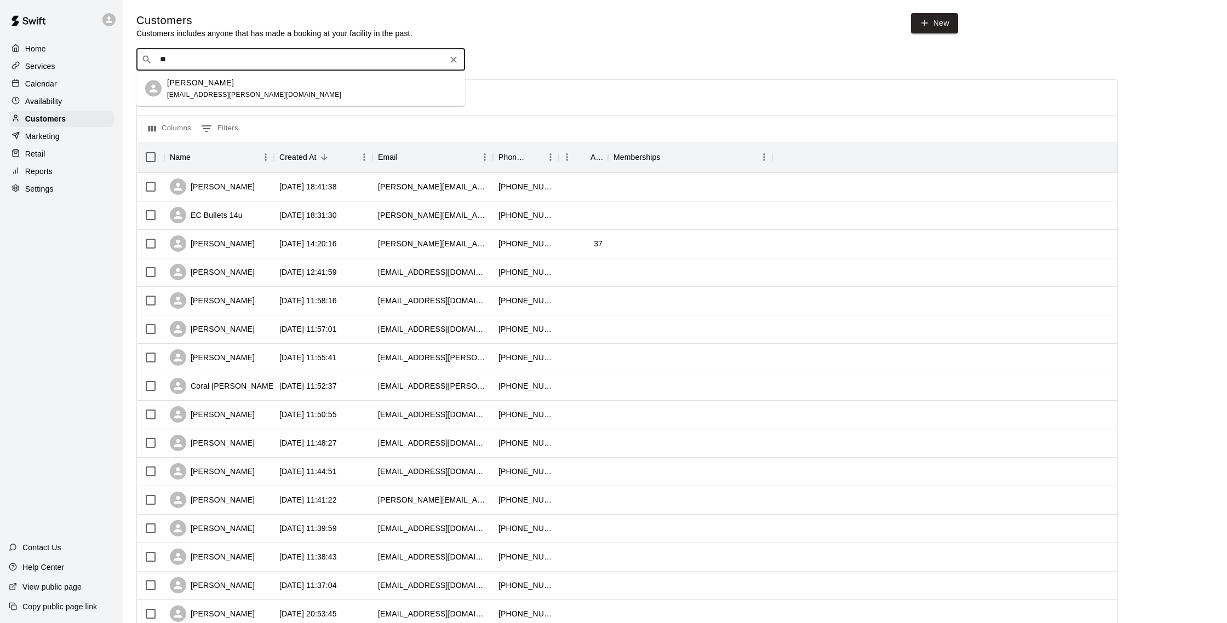
type input "*"
type input "****"
click at [204, 90] on div "Kasi Bock kasi.kendl@gmail.com" at bounding box center [226, 89] width 118 height 24
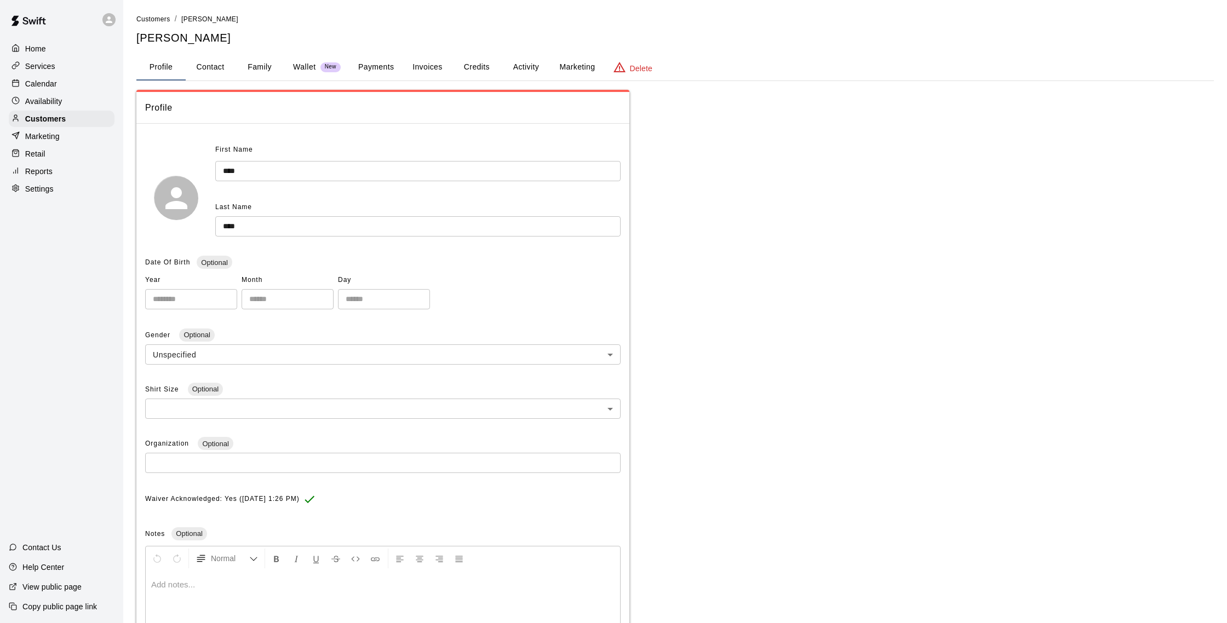
click at [220, 72] on button "Contact" at bounding box center [210, 67] width 49 height 26
select select "**"
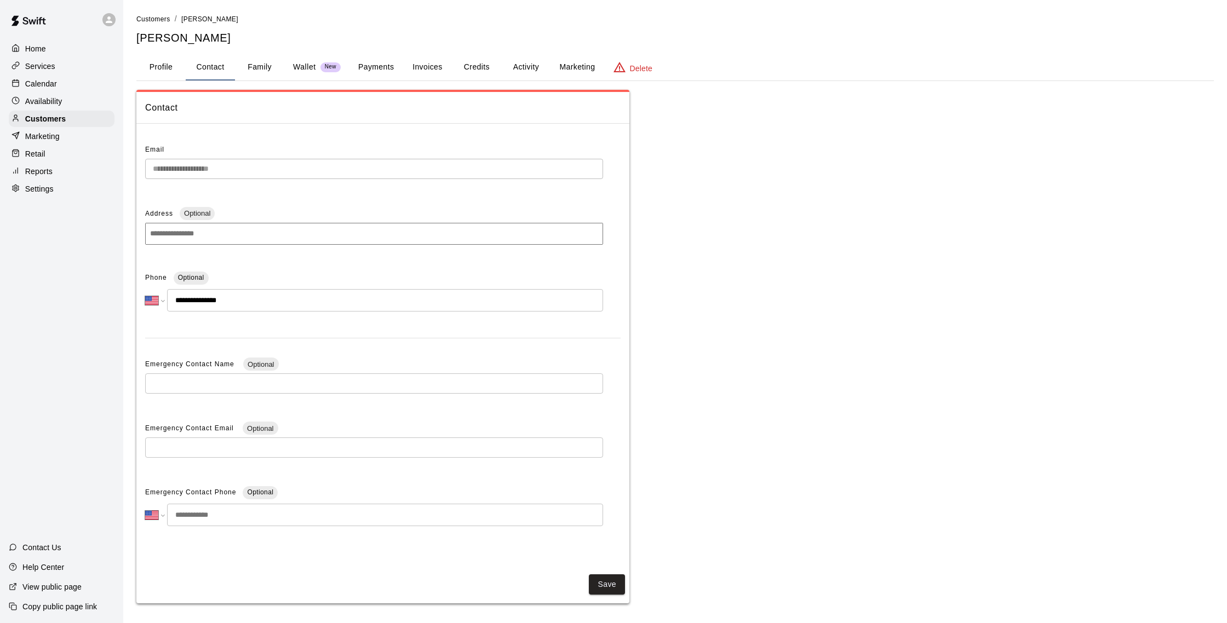
click at [261, 66] on button "Family" at bounding box center [259, 67] width 49 height 26
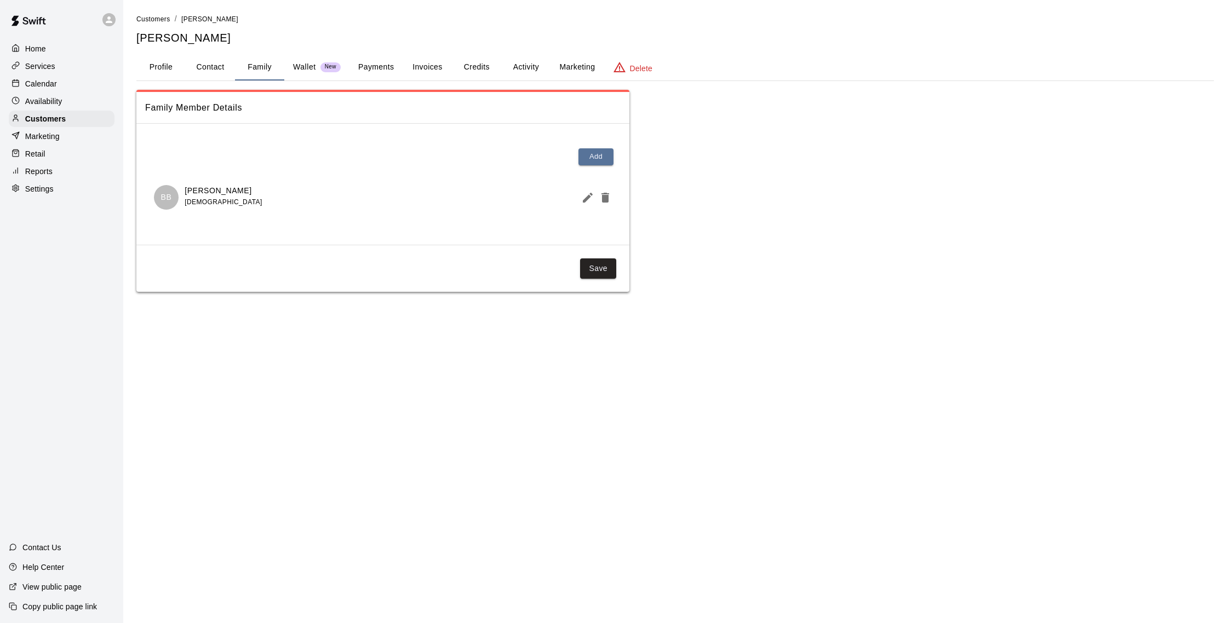
click at [382, 73] on button "Payments" at bounding box center [375, 67] width 53 height 26
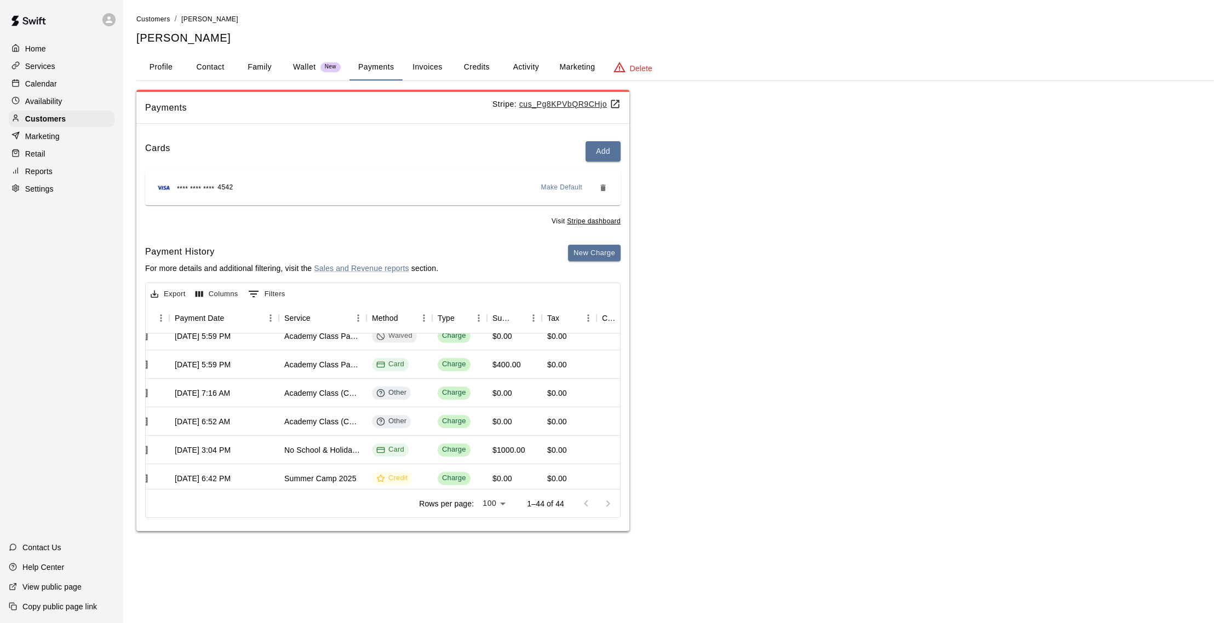
scroll to position [99, 116]
click at [315, 455] on div "No School & Holiday Camp Access Package" at bounding box center [323, 448] width 88 height 28
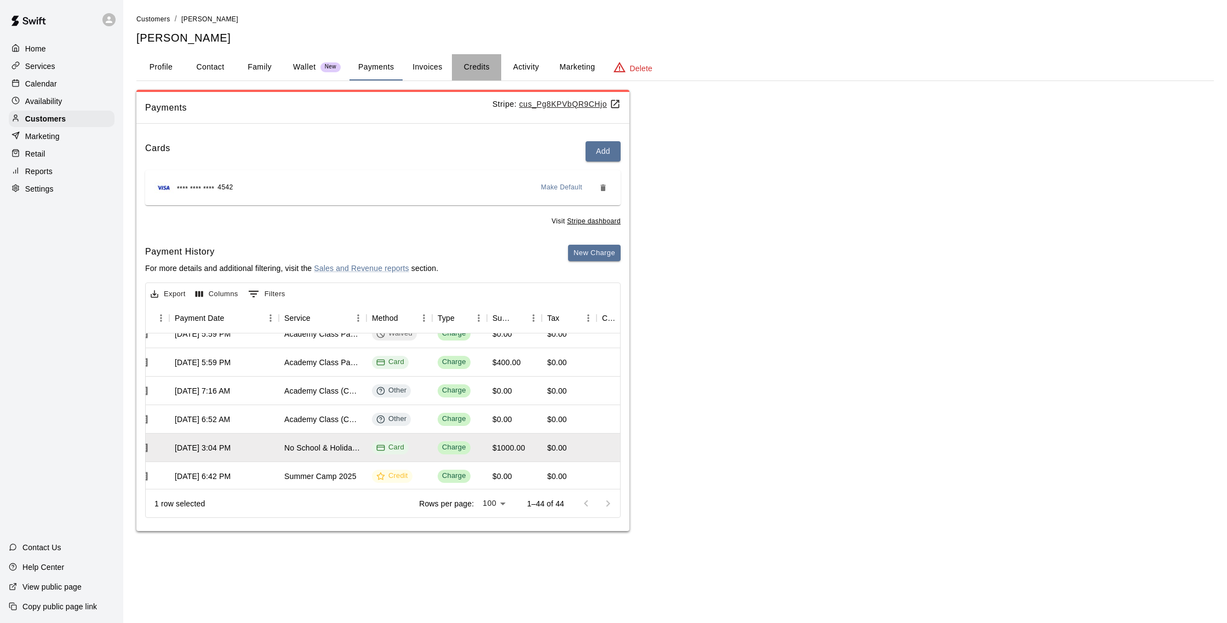
click at [465, 68] on button "Credits" at bounding box center [476, 67] width 49 height 26
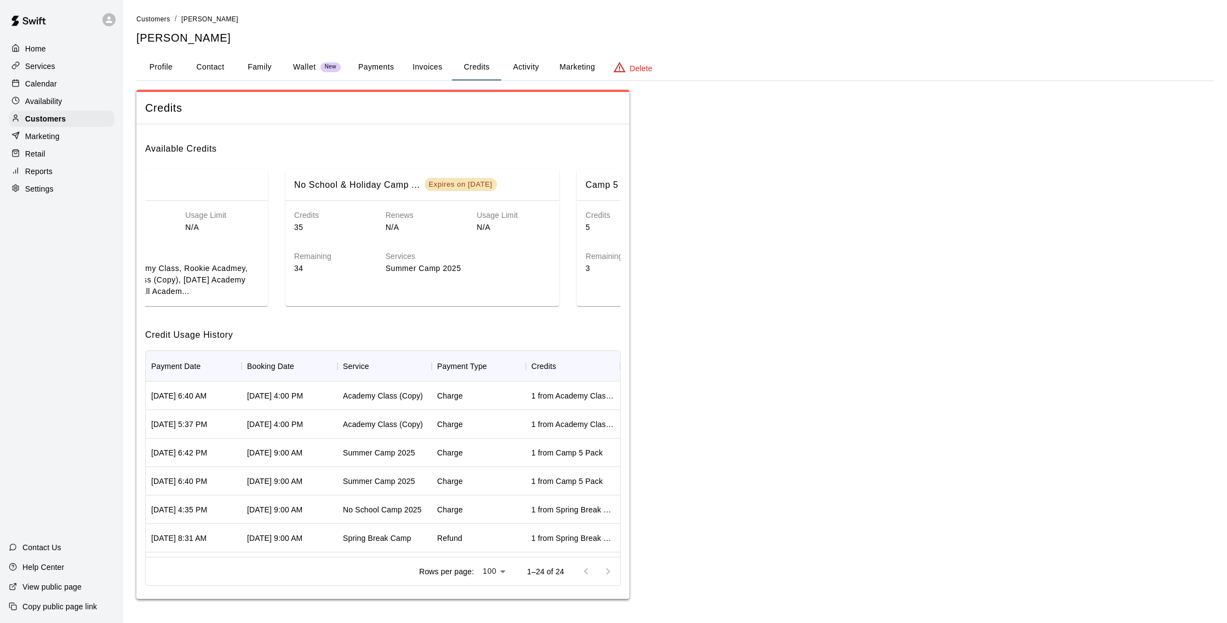
scroll to position [0, 390]
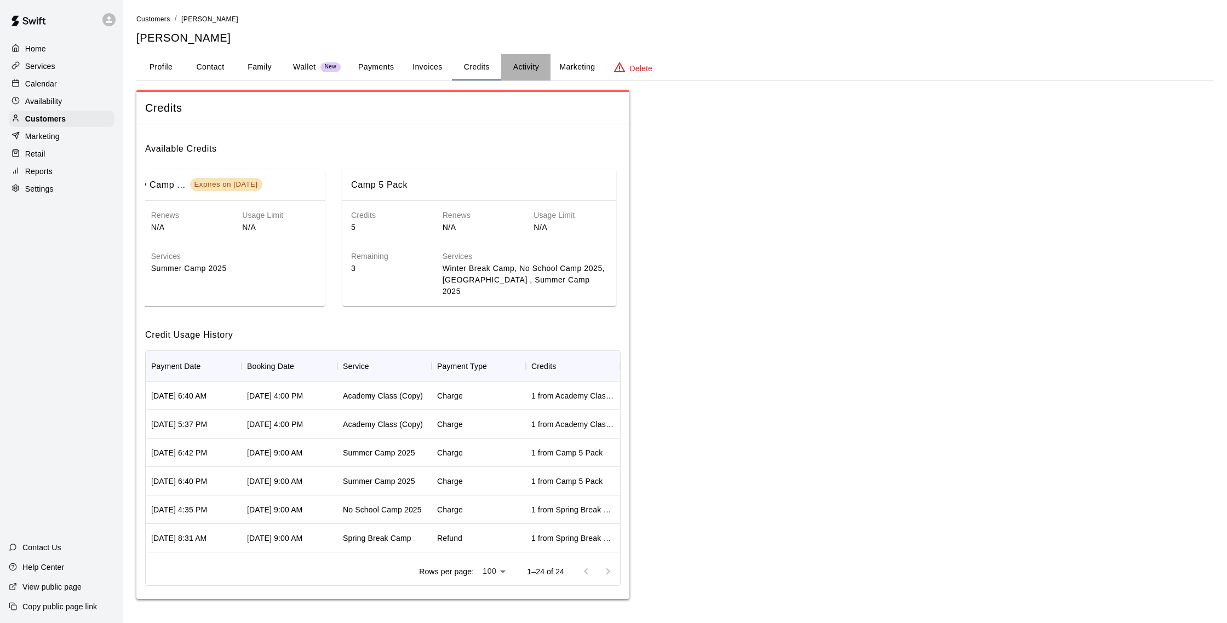
click at [536, 62] on button "Activity" at bounding box center [525, 67] width 49 height 26
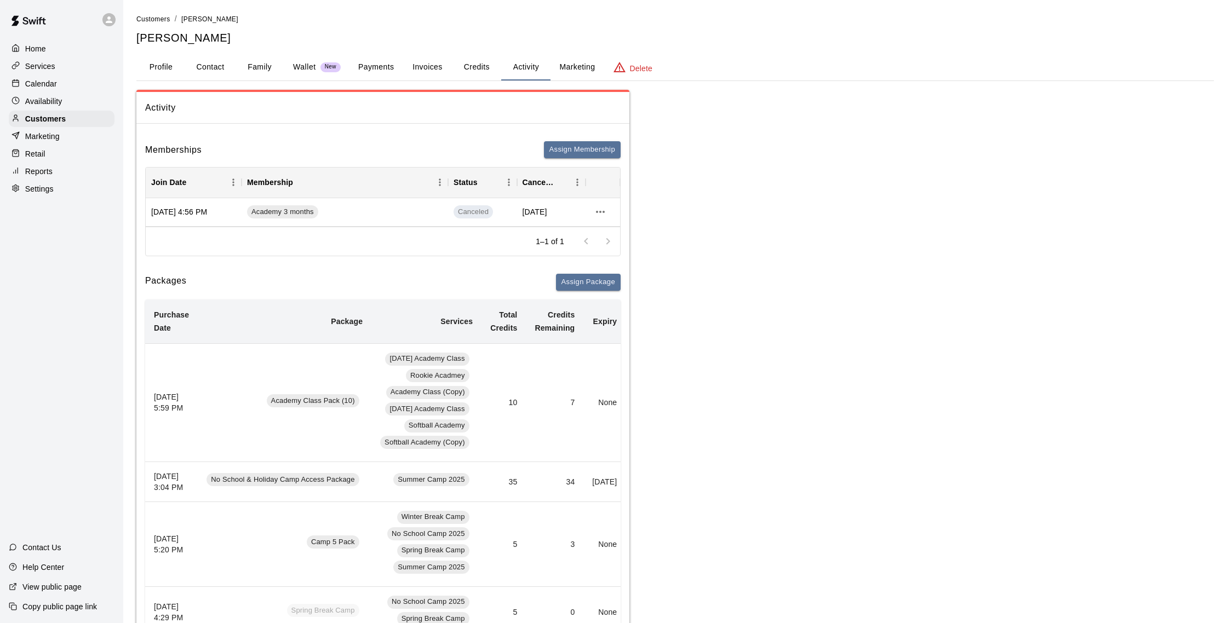
click at [427, 64] on button "Invoices" at bounding box center [427, 67] width 49 height 26
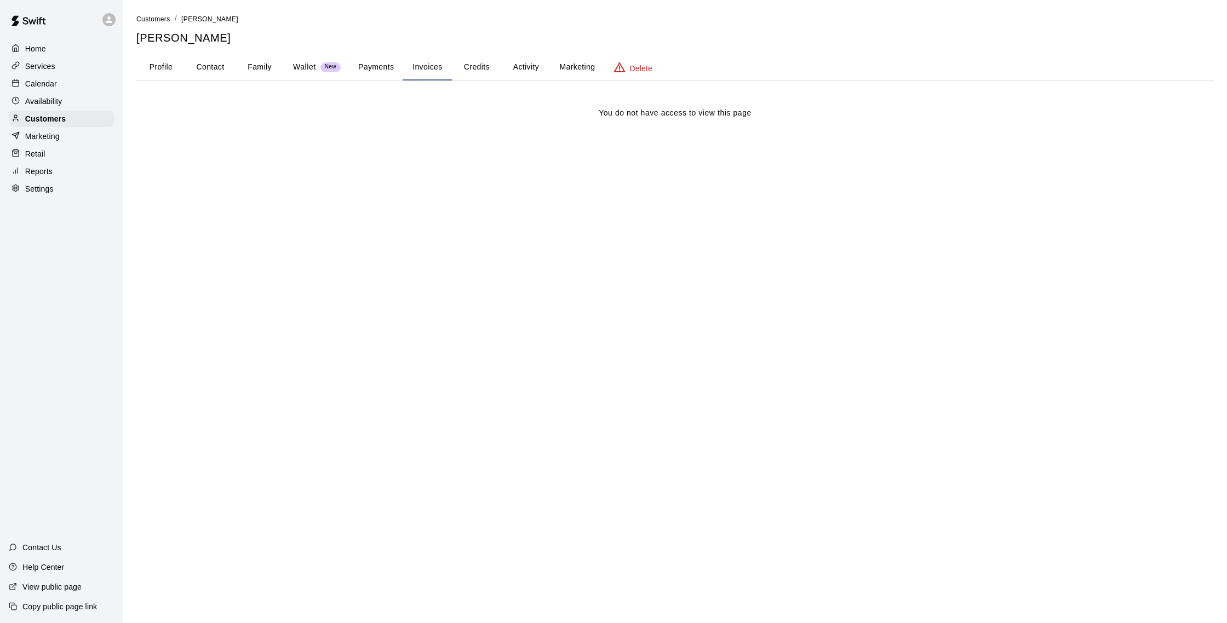
click at [366, 76] on button "Payments" at bounding box center [375, 67] width 53 height 26
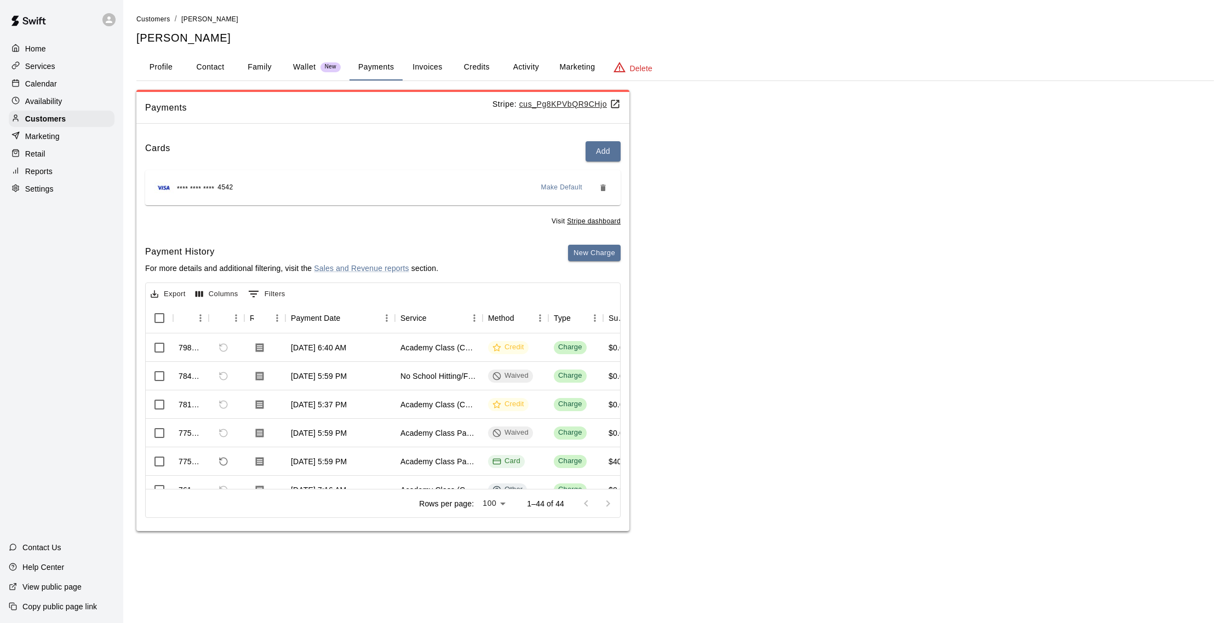
click at [541, 63] on button "Activity" at bounding box center [525, 67] width 49 height 26
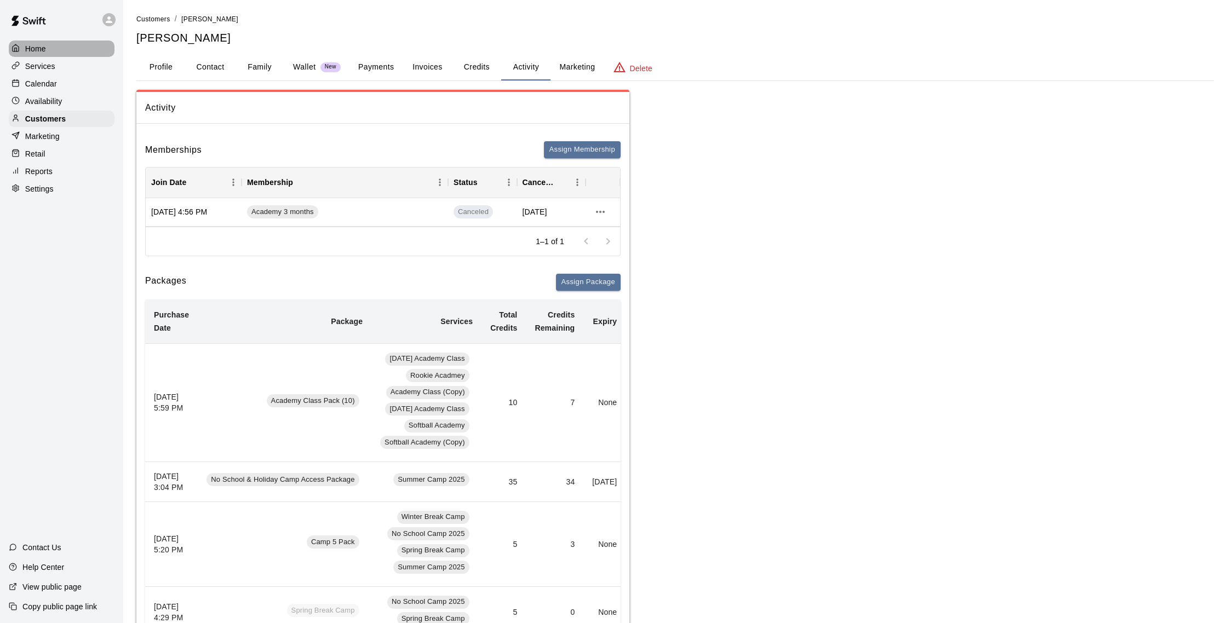
click at [72, 54] on div "Home" at bounding box center [62, 49] width 106 height 16
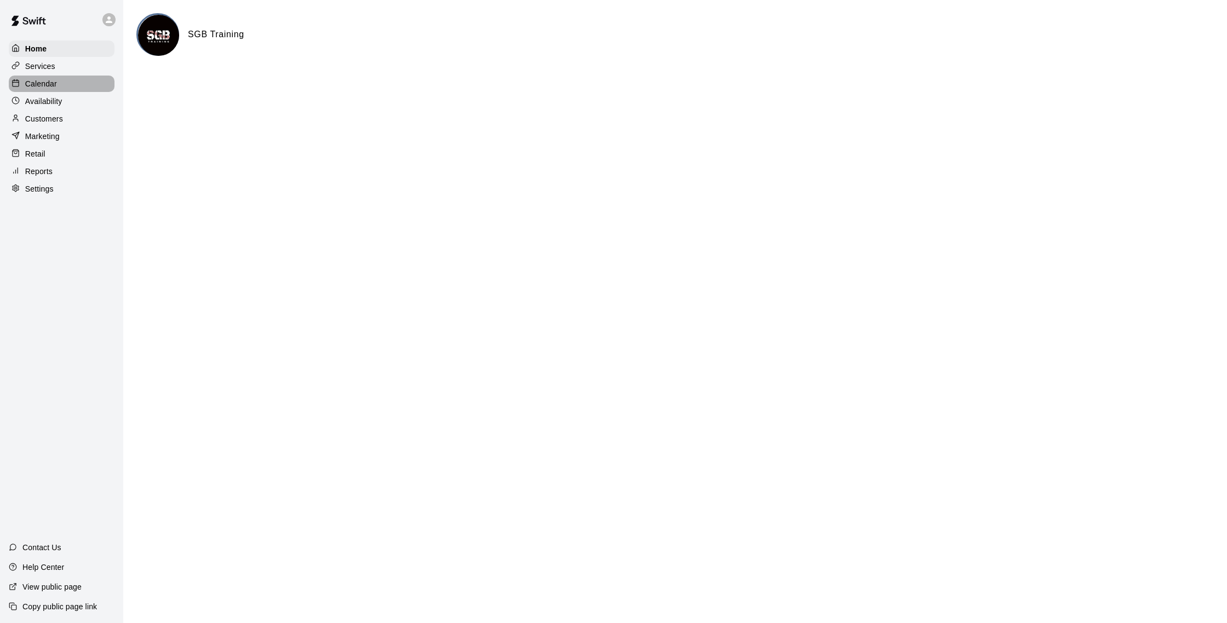
click at [96, 84] on div "Calendar" at bounding box center [62, 84] width 106 height 16
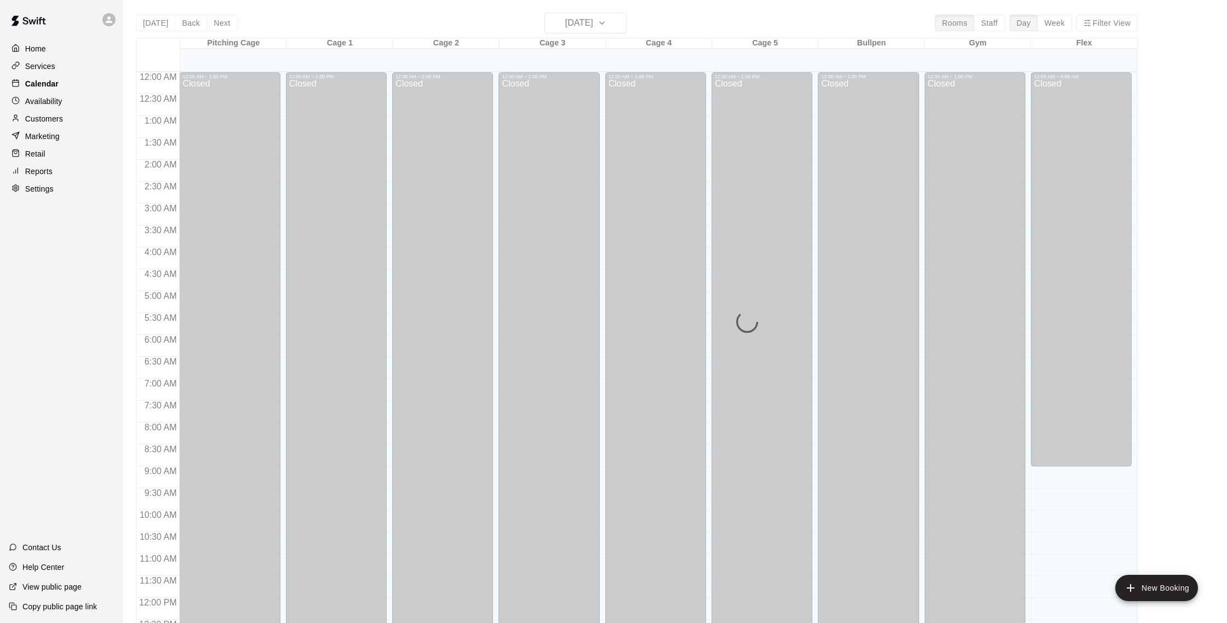
scroll to position [456, 0]
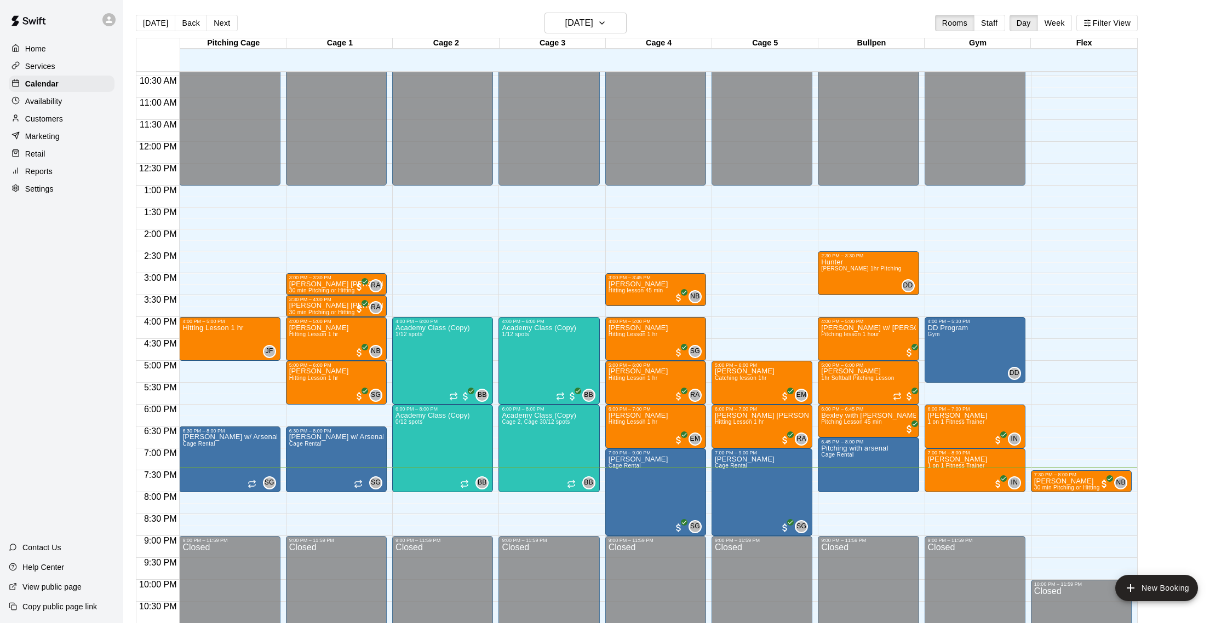
click at [49, 134] on p "Marketing" at bounding box center [42, 136] width 35 height 11
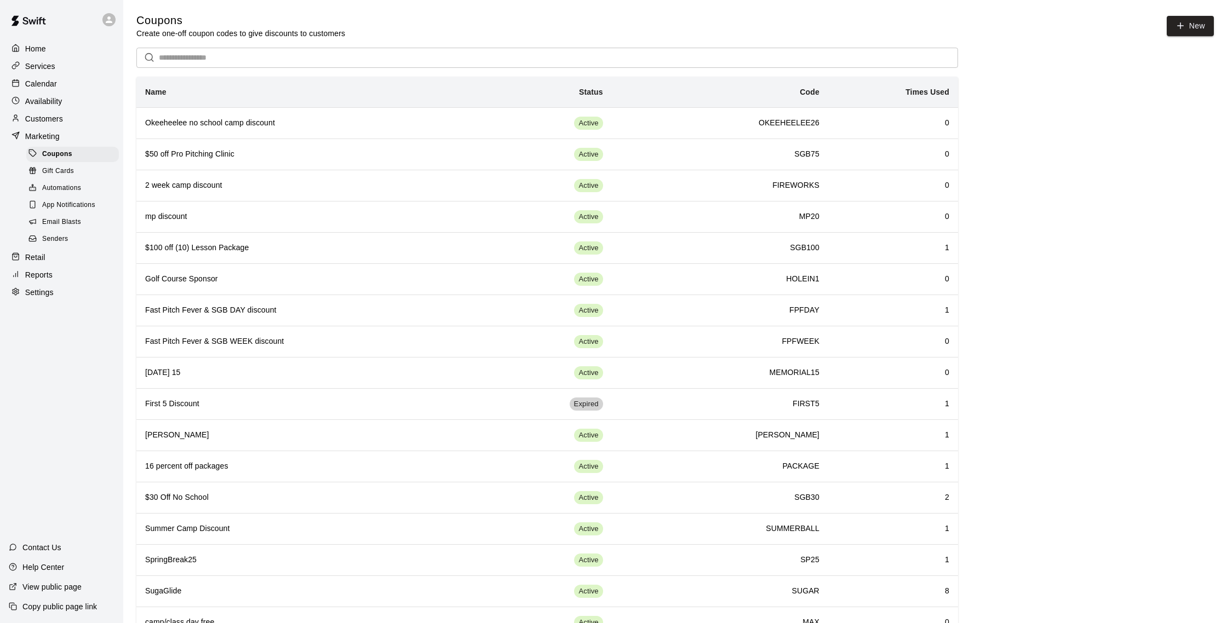
click at [78, 224] on span "Email Blasts" at bounding box center [61, 222] width 39 height 11
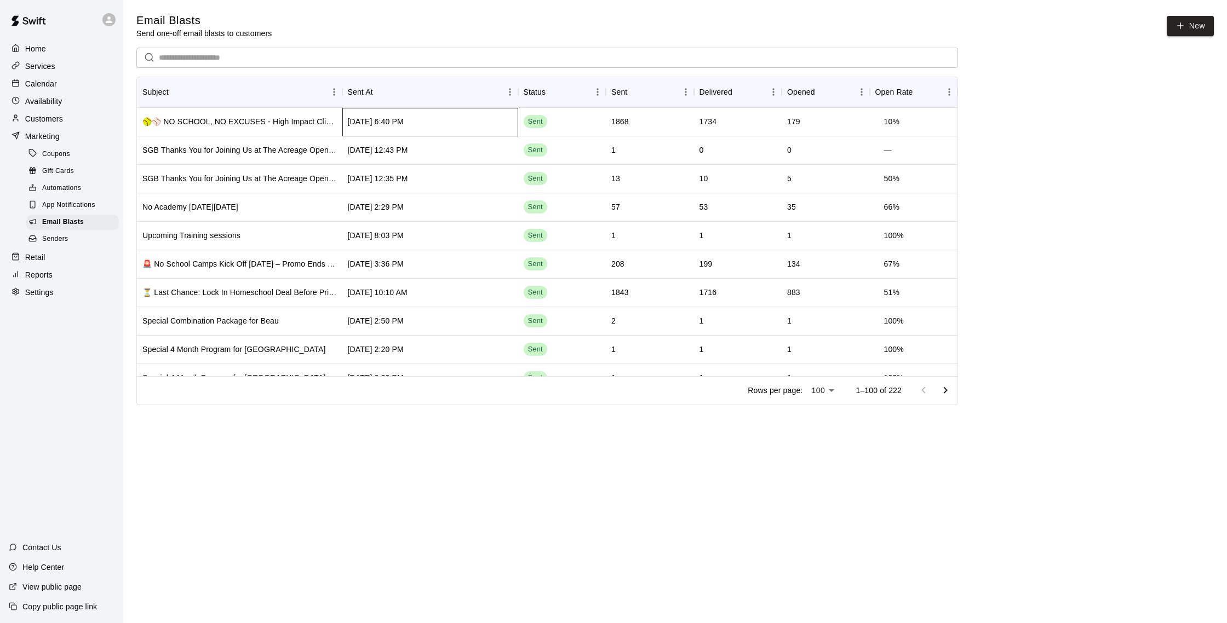
click at [460, 125] on div "[DATE] 6:40 PM" at bounding box center [430, 122] width 176 height 28
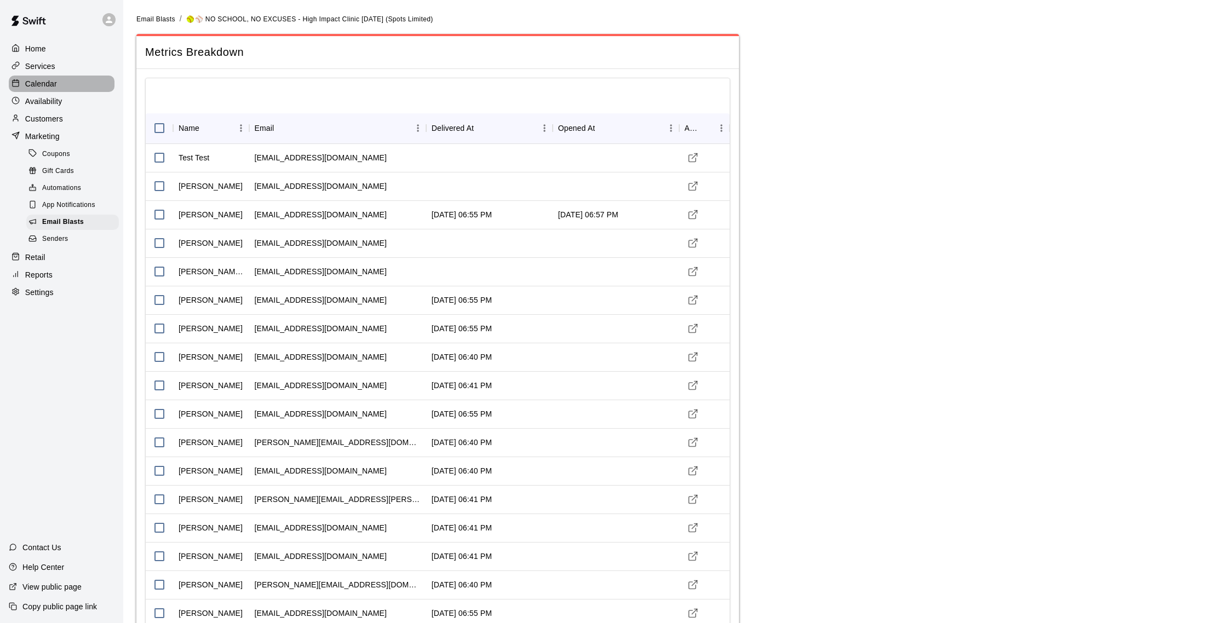
click at [76, 87] on div "Calendar" at bounding box center [62, 84] width 106 height 16
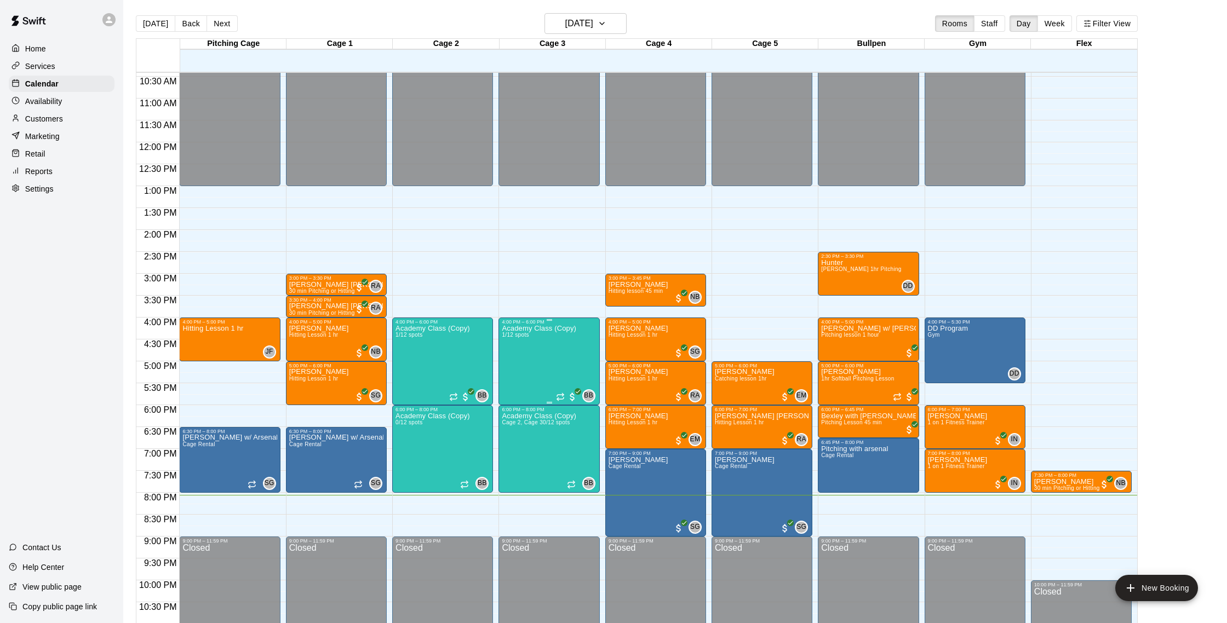
scroll to position [460, 0]
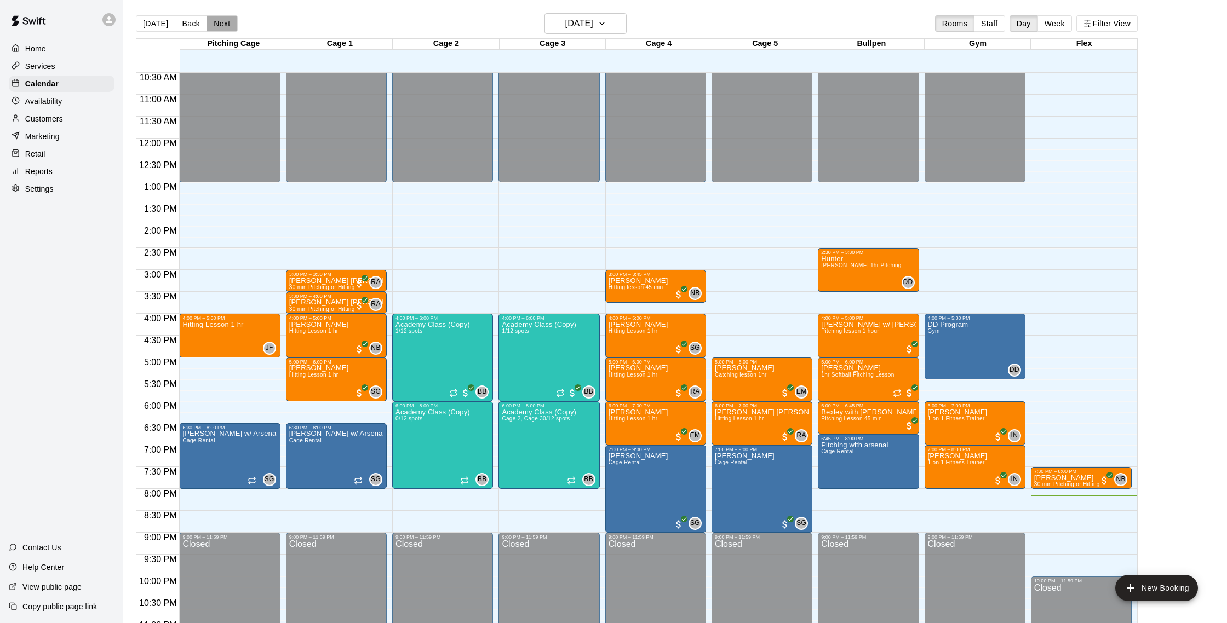
click at [209, 21] on button "Next" at bounding box center [222, 23] width 31 height 16
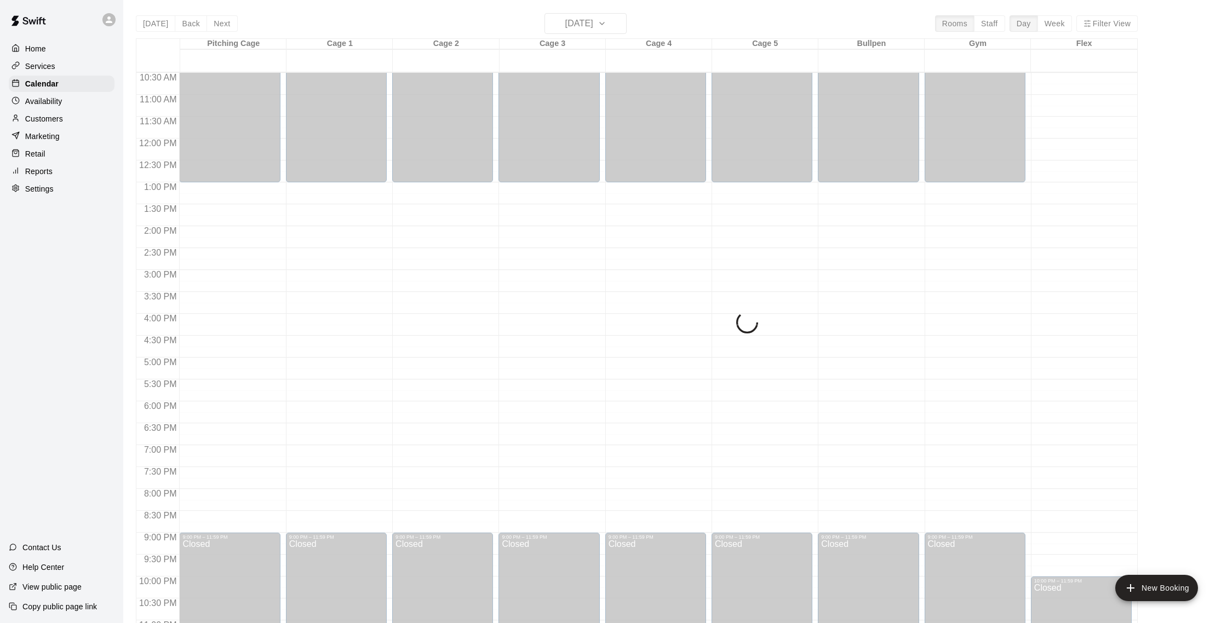
click at [220, 25] on button "Next" at bounding box center [222, 23] width 31 height 16
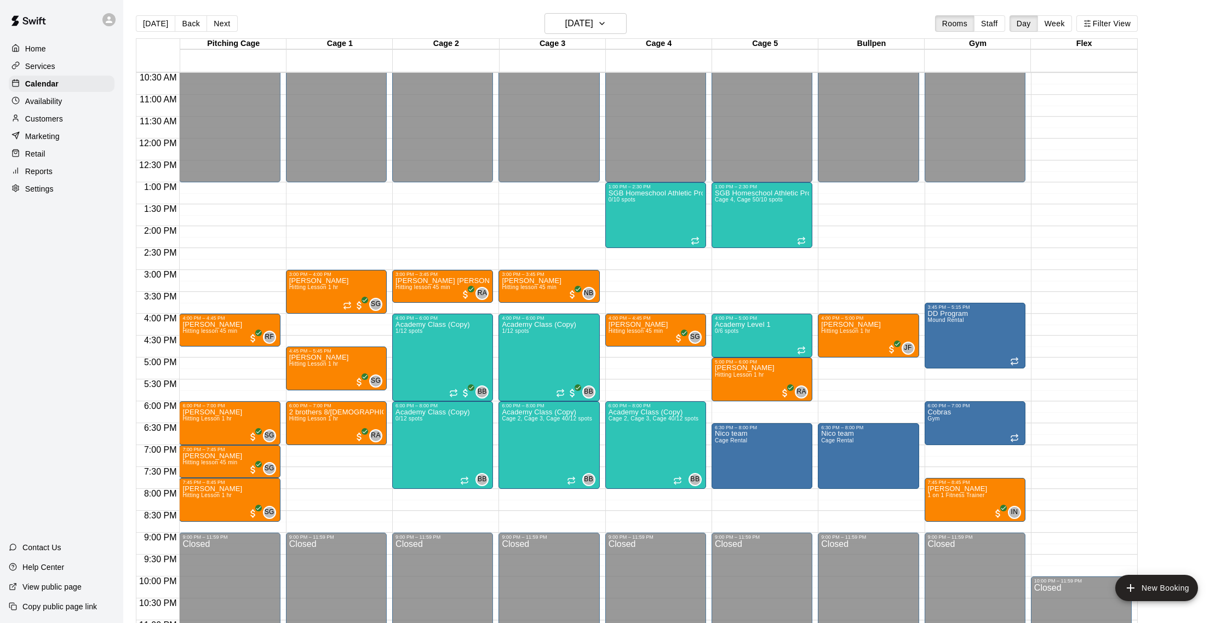
click at [40, 169] on p "Reports" at bounding box center [38, 171] width 27 height 11
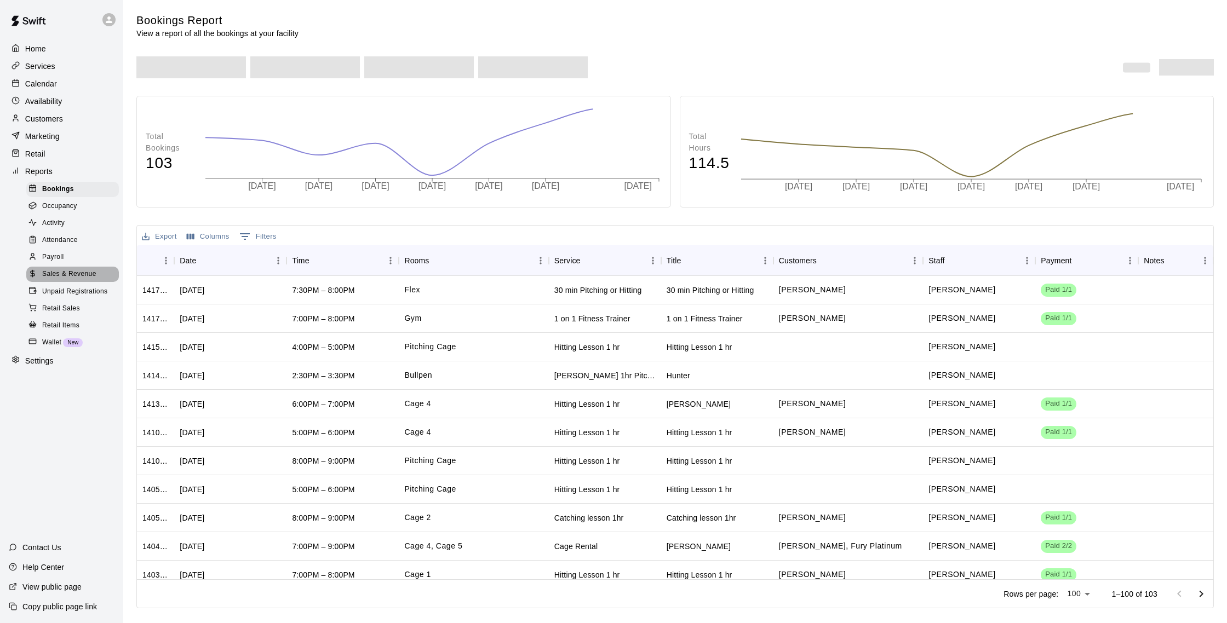
click at [70, 269] on span "Sales & Revenue" at bounding box center [69, 274] width 54 height 11
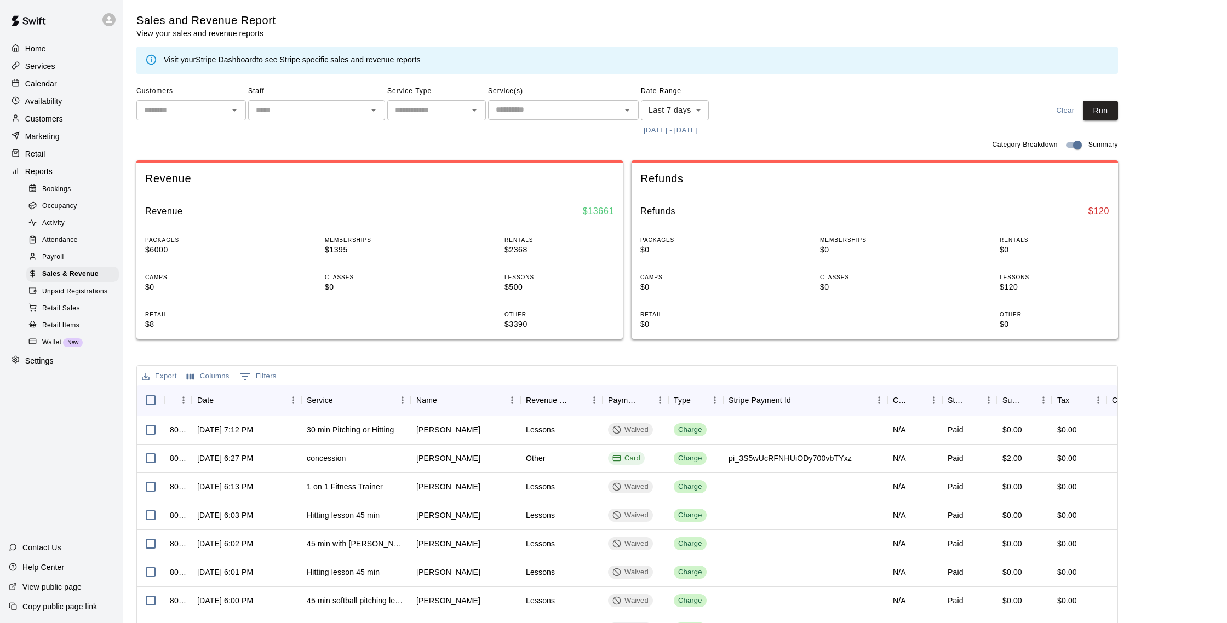
click at [227, 59] on link "Stripe Dashboard" at bounding box center [226, 59] width 61 height 9
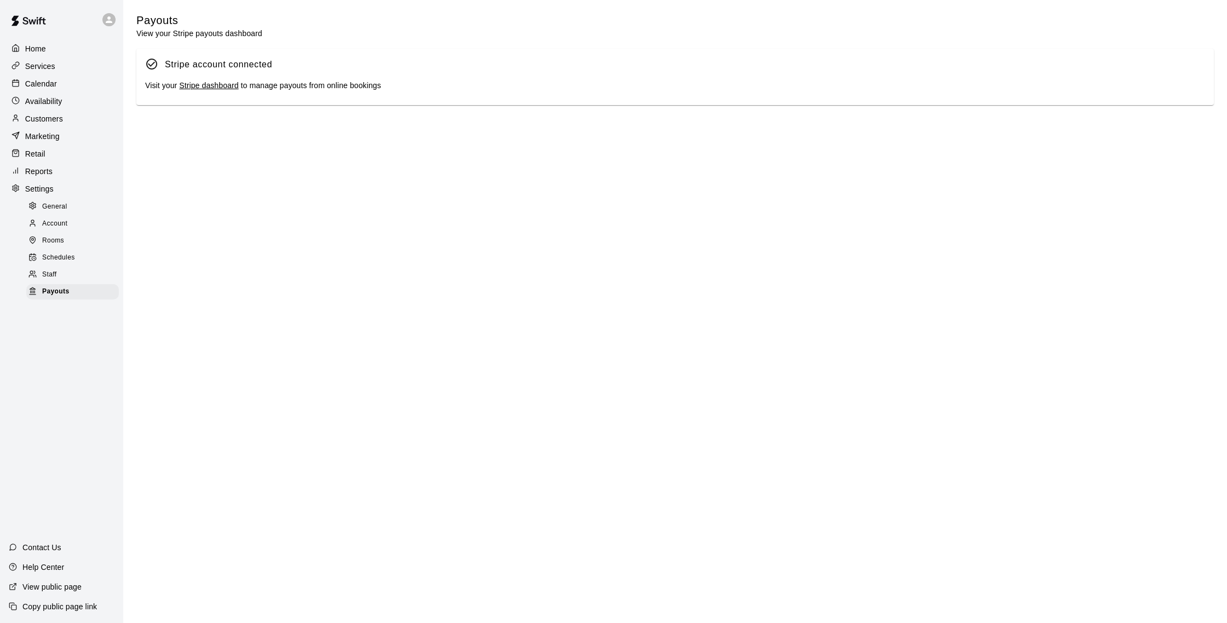
drag, startPoint x: 216, startPoint y: 77, endPoint x: 211, endPoint y: 82, distance: 7.7
click at [216, 77] on div "Stripe account connected Visit your Stripe dashboard to manage payouts from onl…" at bounding box center [674, 77] width 1077 height 57
click at [211, 82] on link "Stripe dashboard" at bounding box center [208, 85] width 59 height 9
click at [39, 83] on p "Calendar" at bounding box center [41, 83] width 32 height 11
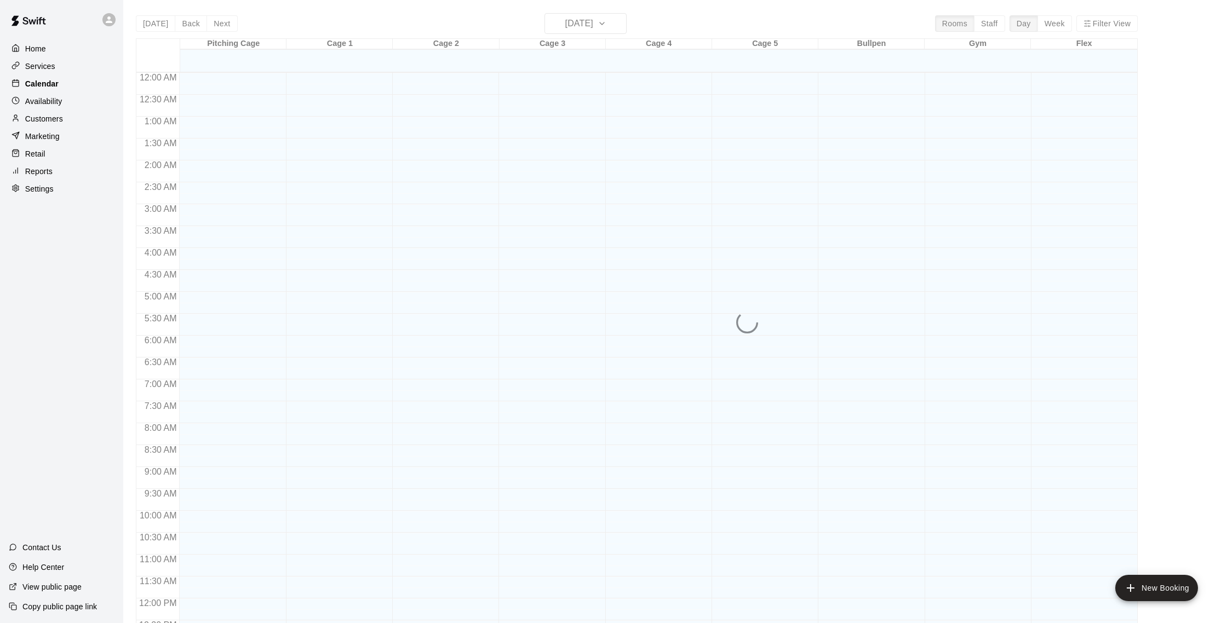
scroll to position [456, 0]
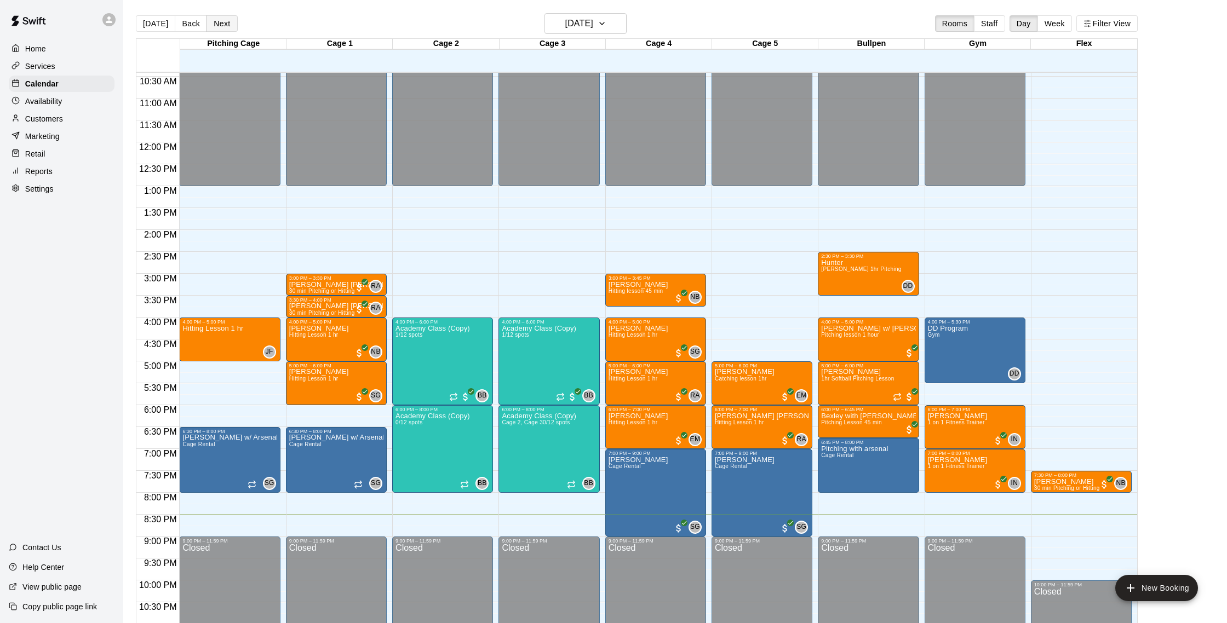
click at [229, 27] on button "Next" at bounding box center [222, 23] width 31 height 16
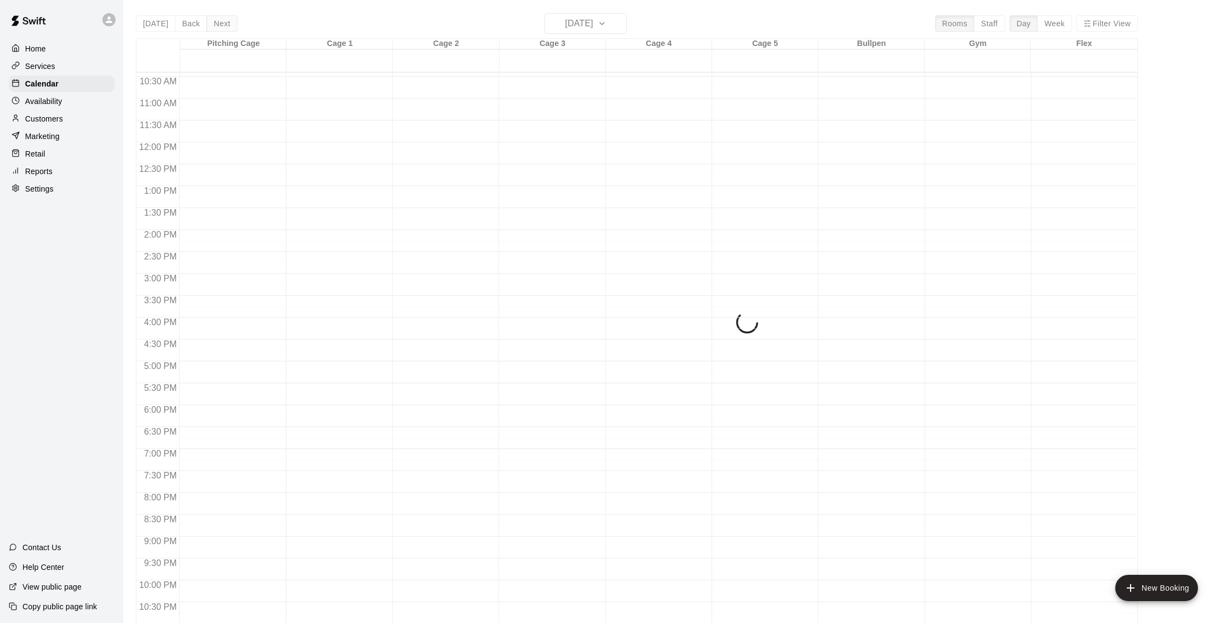
scroll to position [1, 0]
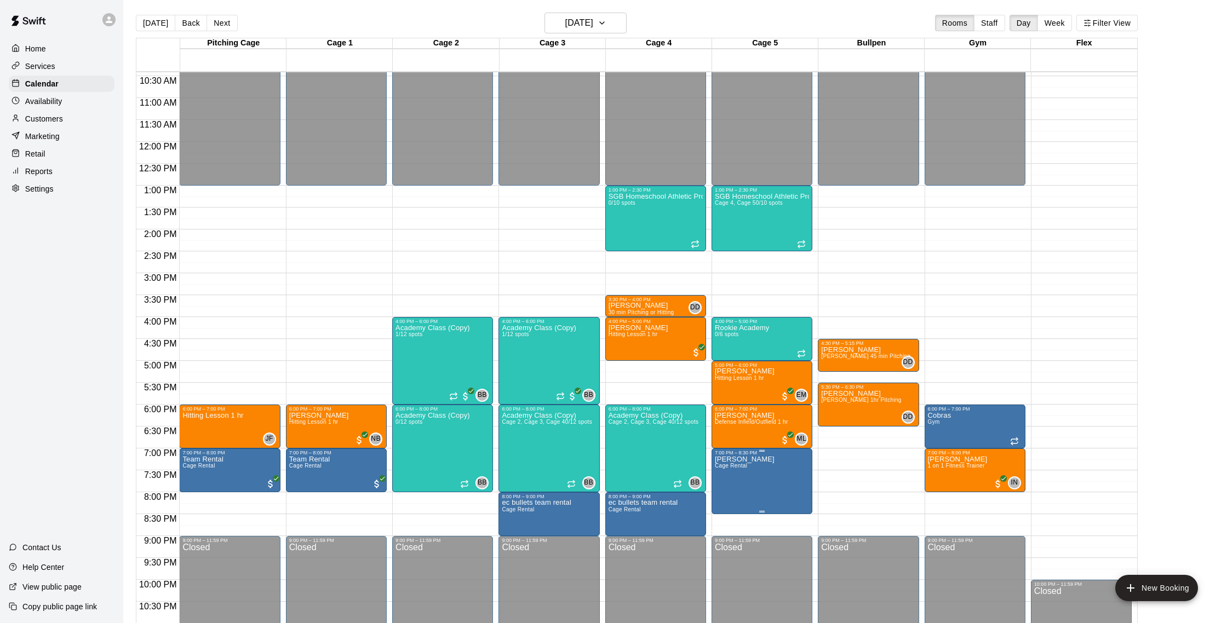
click at [764, 478] on div at bounding box center [613, 311] width 1227 height 623
click at [729, 468] on icon "edit" at bounding box center [725, 467] width 13 height 13
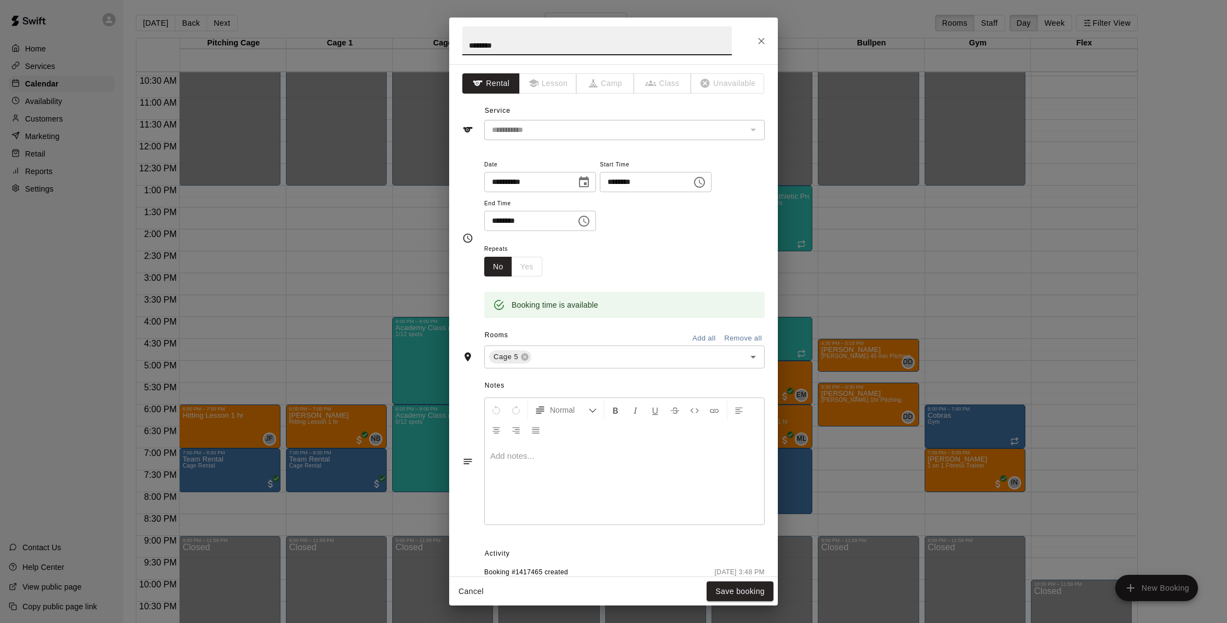
scroll to position [40, 0]
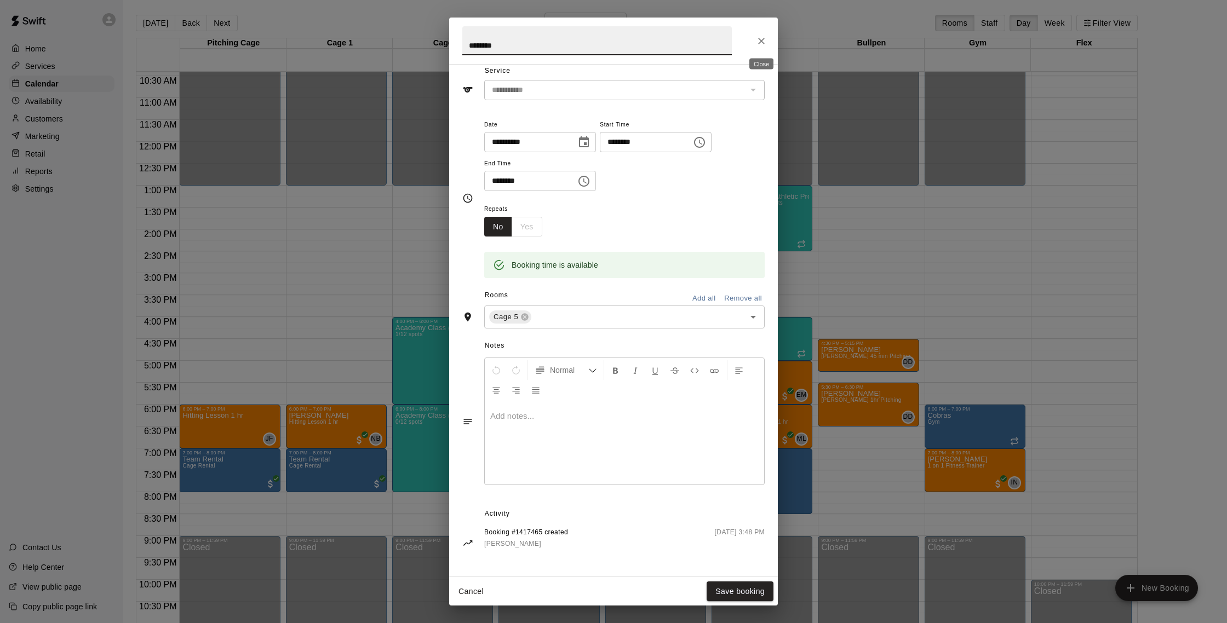
click at [764, 41] on icon "Close" at bounding box center [761, 41] width 11 height 11
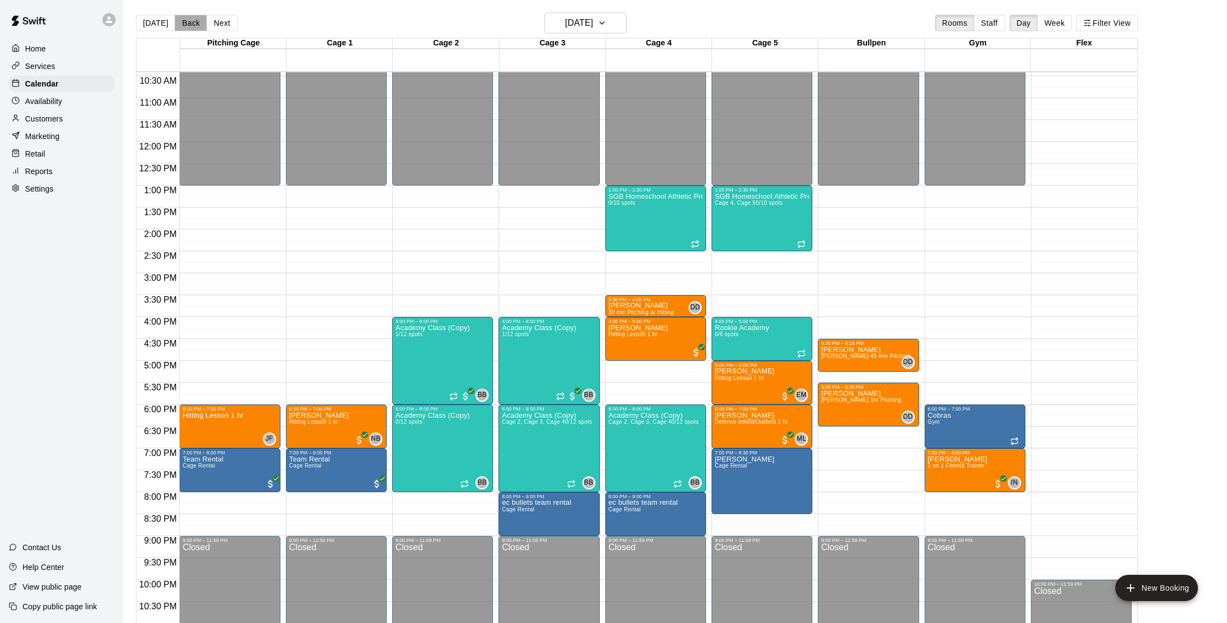
click at [191, 26] on button "Back" at bounding box center [191, 23] width 32 height 16
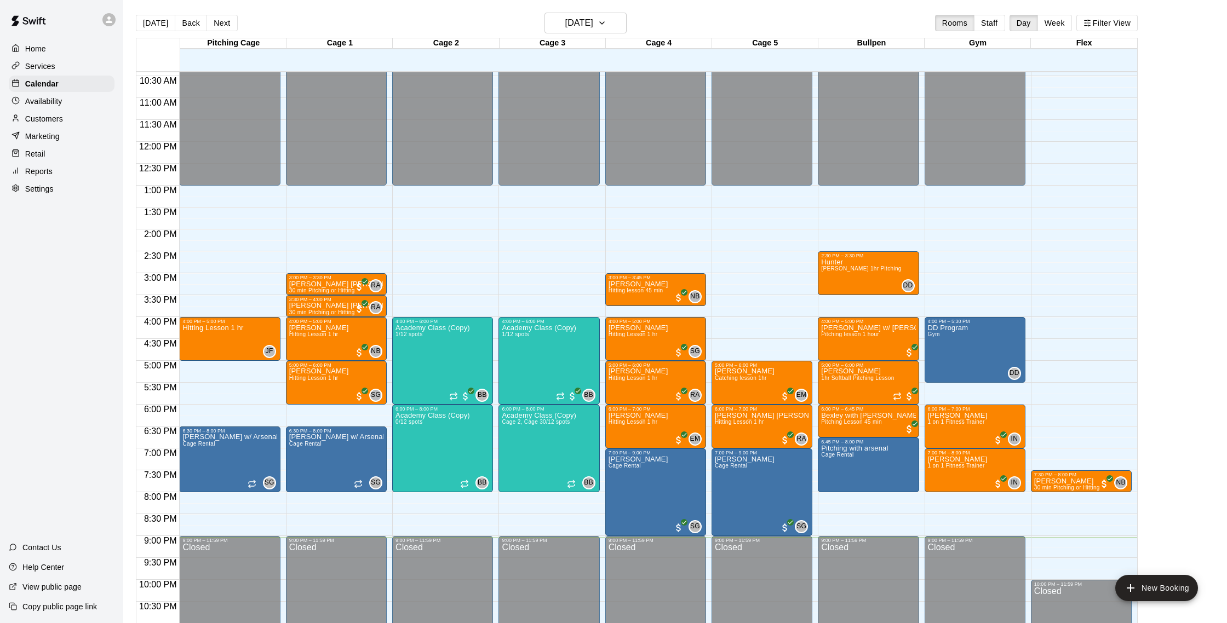
click at [72, 152] on div "Retail" at bounding box center [62, 154] width 106 height 16
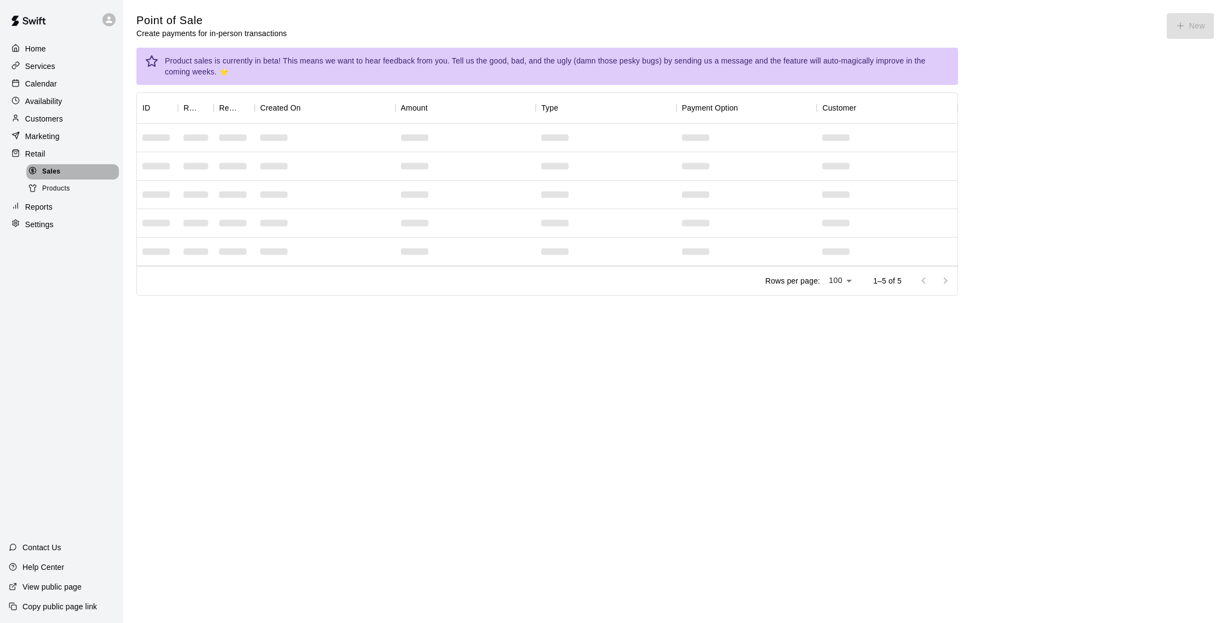
click at [68, 179] on div "Sales" at bounding box center [72, 171] width 93 height 15
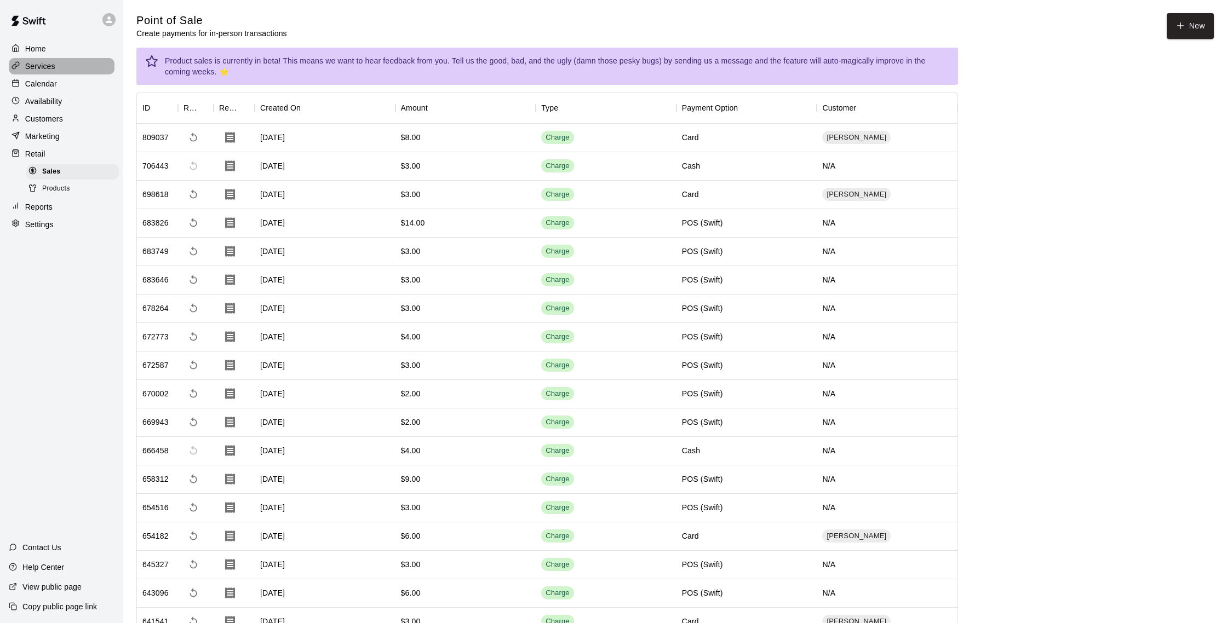
click at [67, 60] on div "Services" at bounding box center [62, 66] width 106 height 16
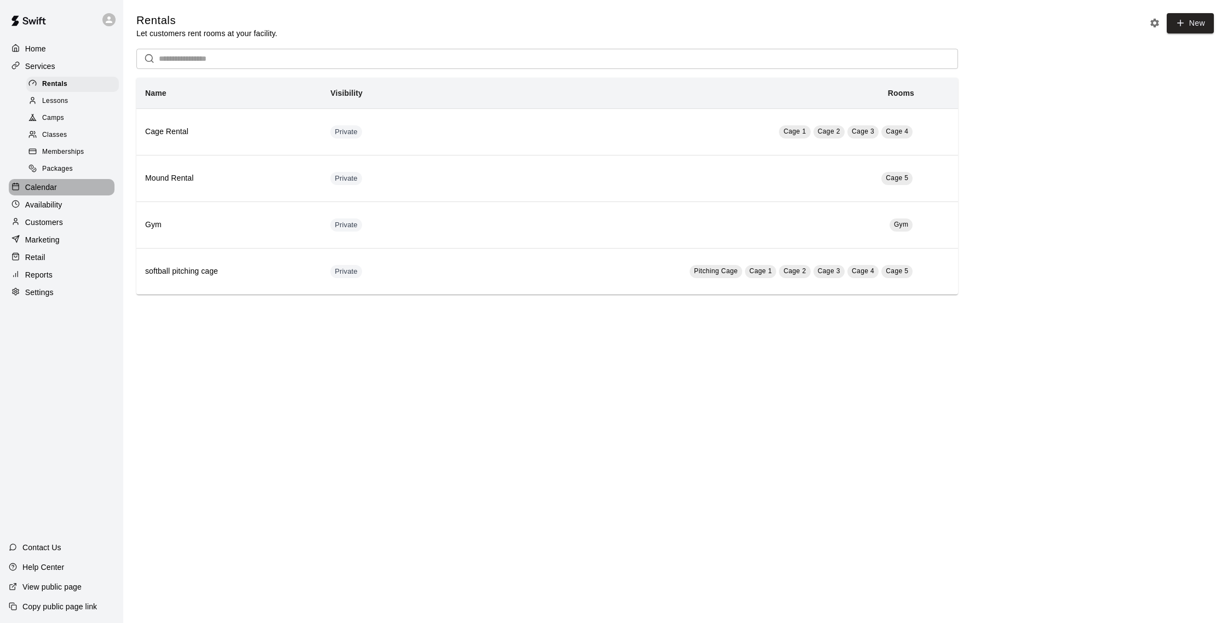
click at [95, 195] on div "Calendar" at bounding box center [62, 187] width 106 height 16
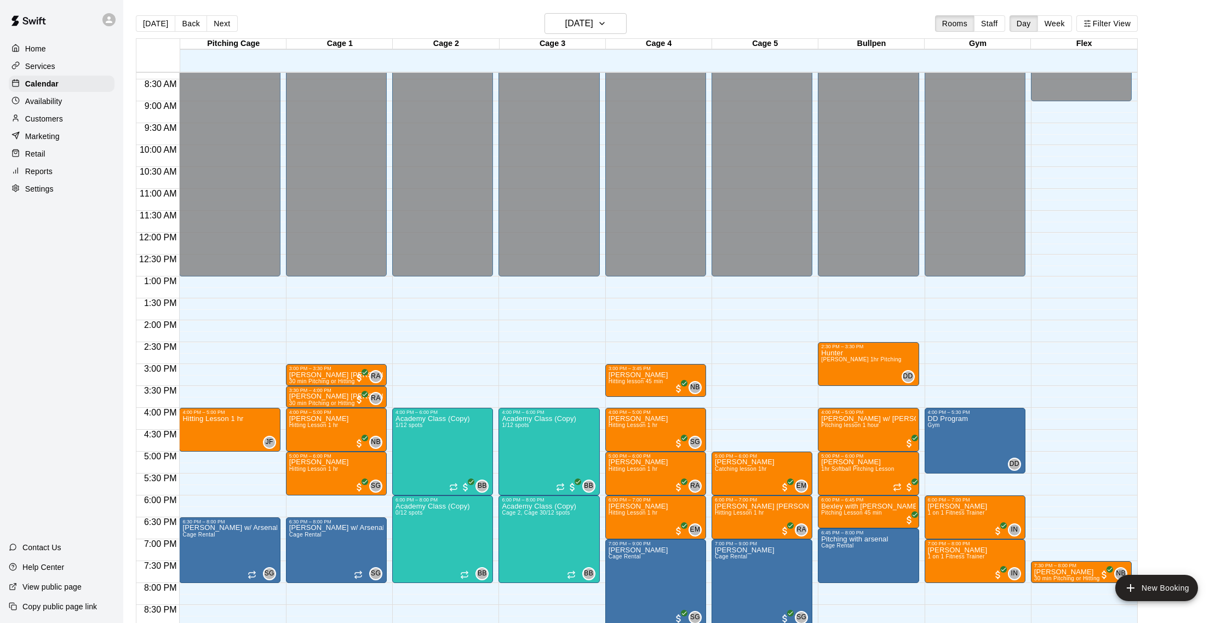
scroll to position [363, 0]
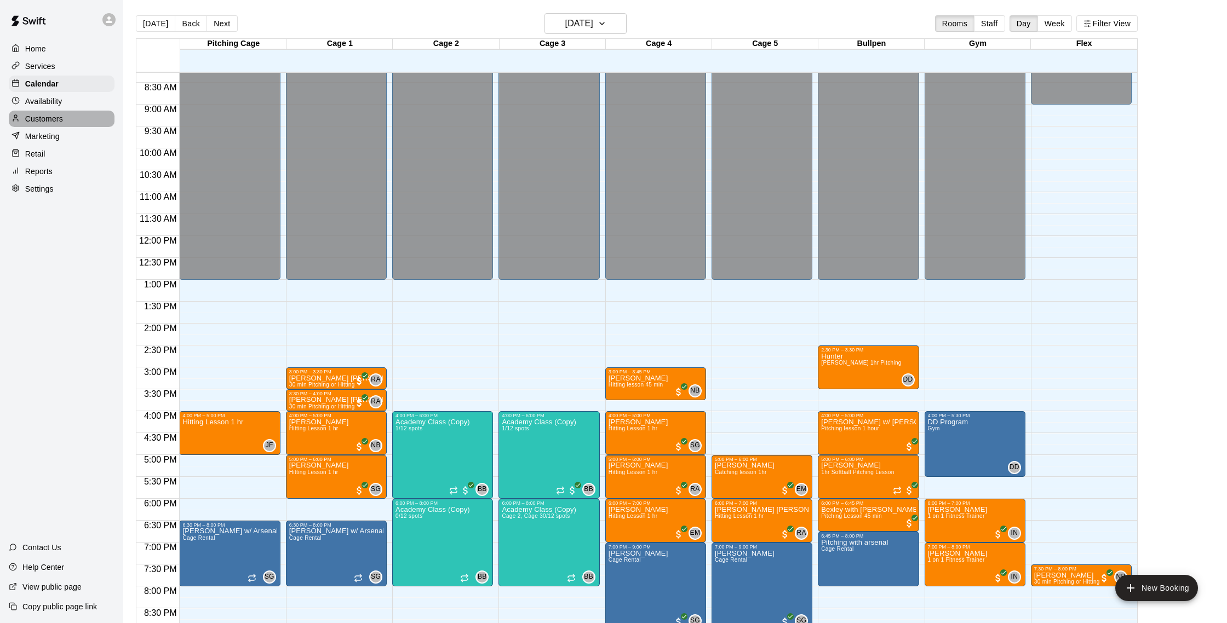
click at [81, 114] on div "Customers" at bounding box center [62, 119] width 106 height 16
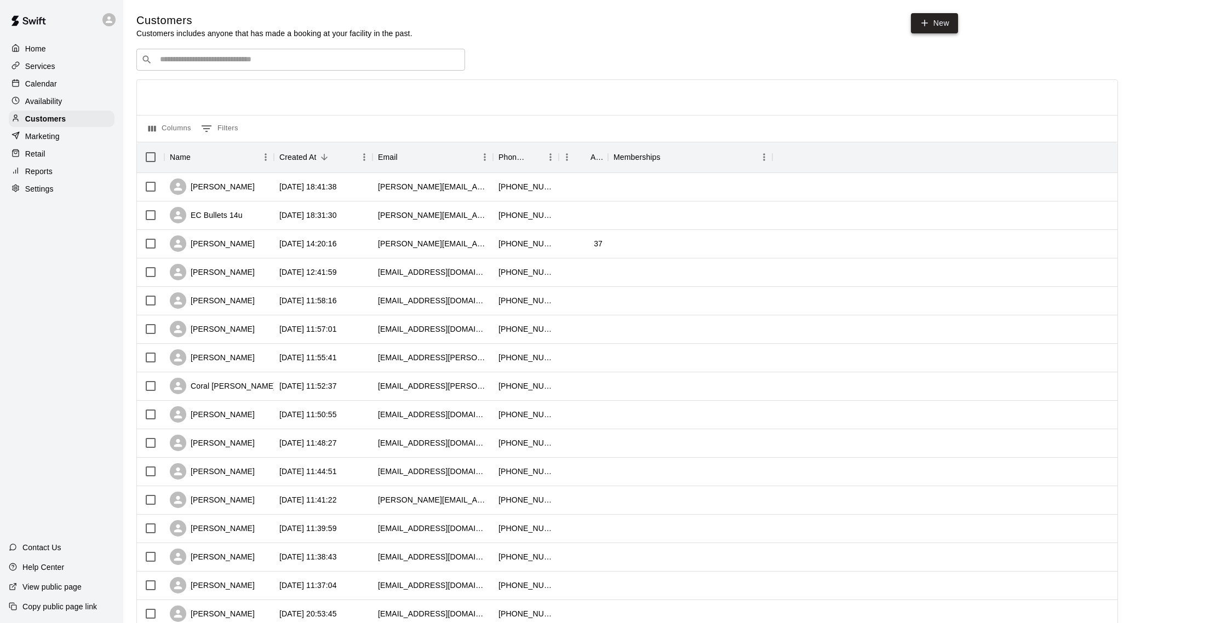
click at [925, 23] on icon at bounding box center [925, 23] width 6 height 0
select select "**"
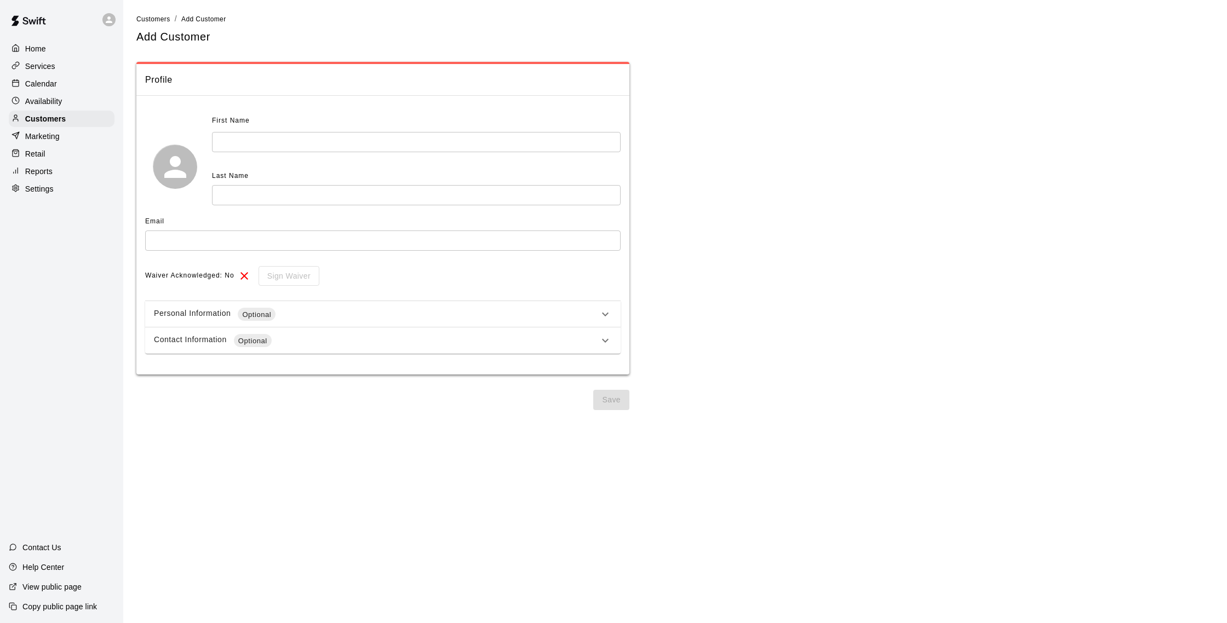
click at [342, 150] on input "text" at bounding box center [416, 142] width 409 height 20
click at [282, 148] on input "text" at bounding box center [416, 142] width 409 height 20
